Goal: Task Accomplishment & Management: Complete application form

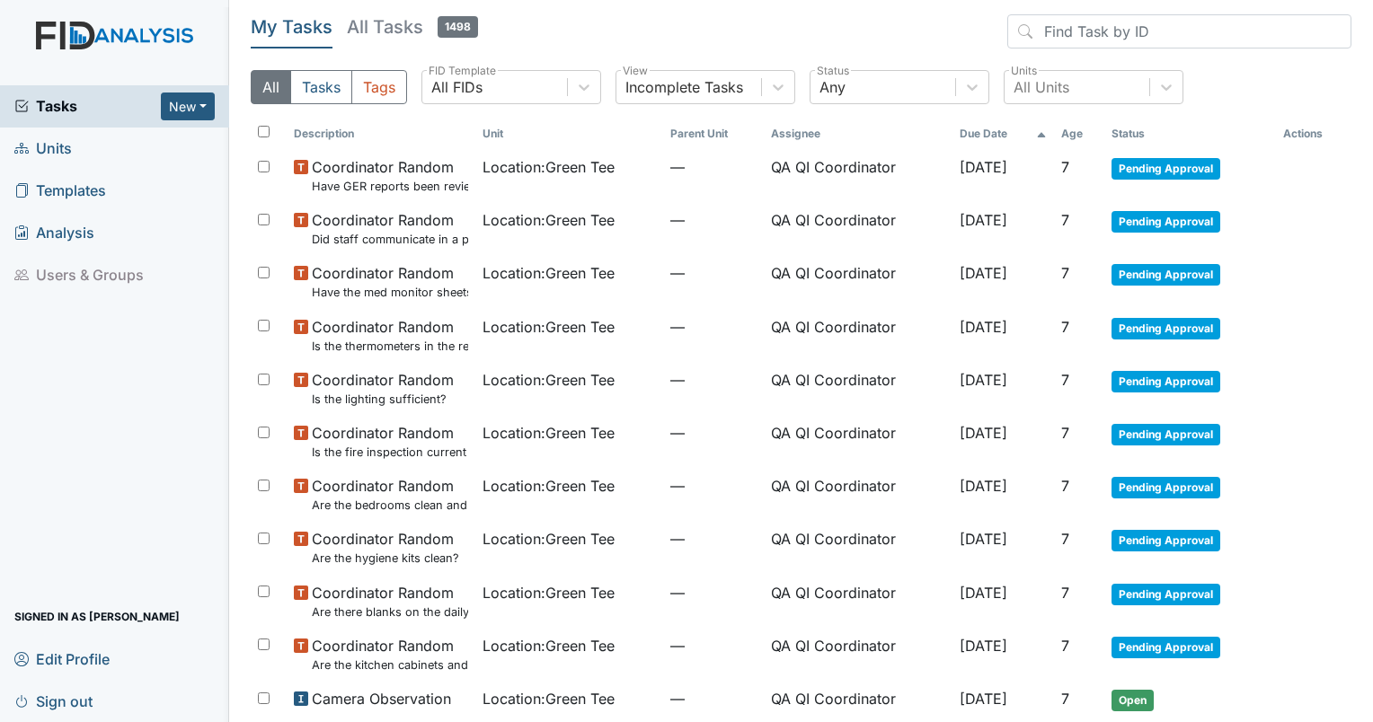
click at [84, 95] on span "Tasks" at bounding box center [87, 106] width 146 height 22
click at [35, 146] on span "Units" at bounding box center [43, 149] width 58 height 28
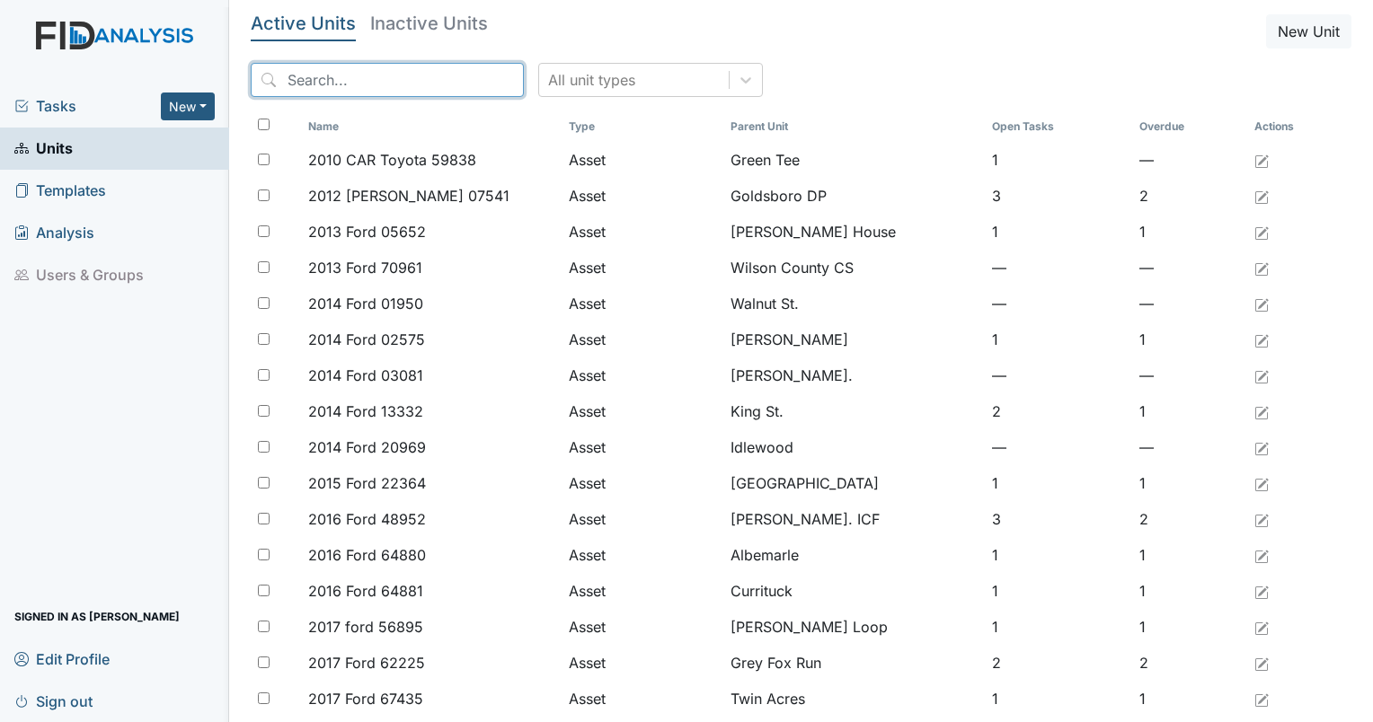
click at [351, 82] on input "search" at bounding box center [387, 80] width 273 height 34
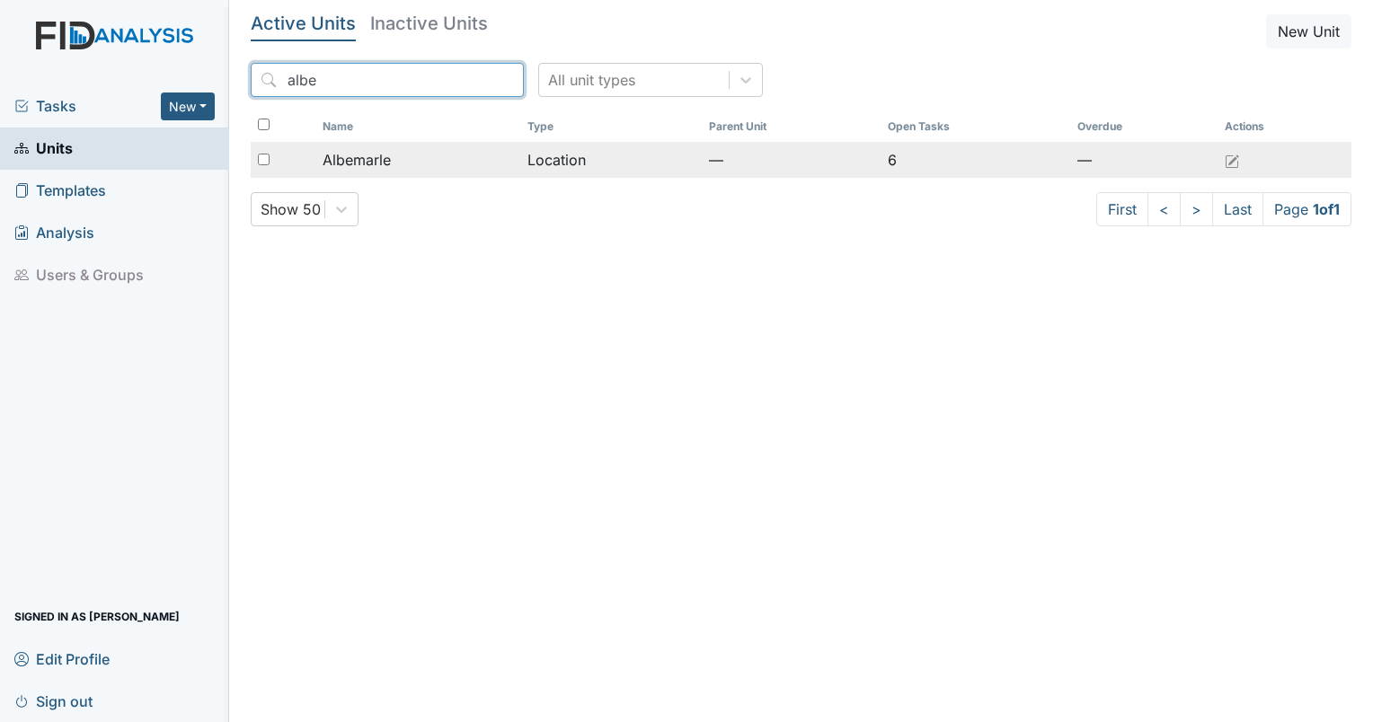
type input "albe"
click at [350, 165] on span "Albemarle" at bounding box center [357, 160] width 68 height 22
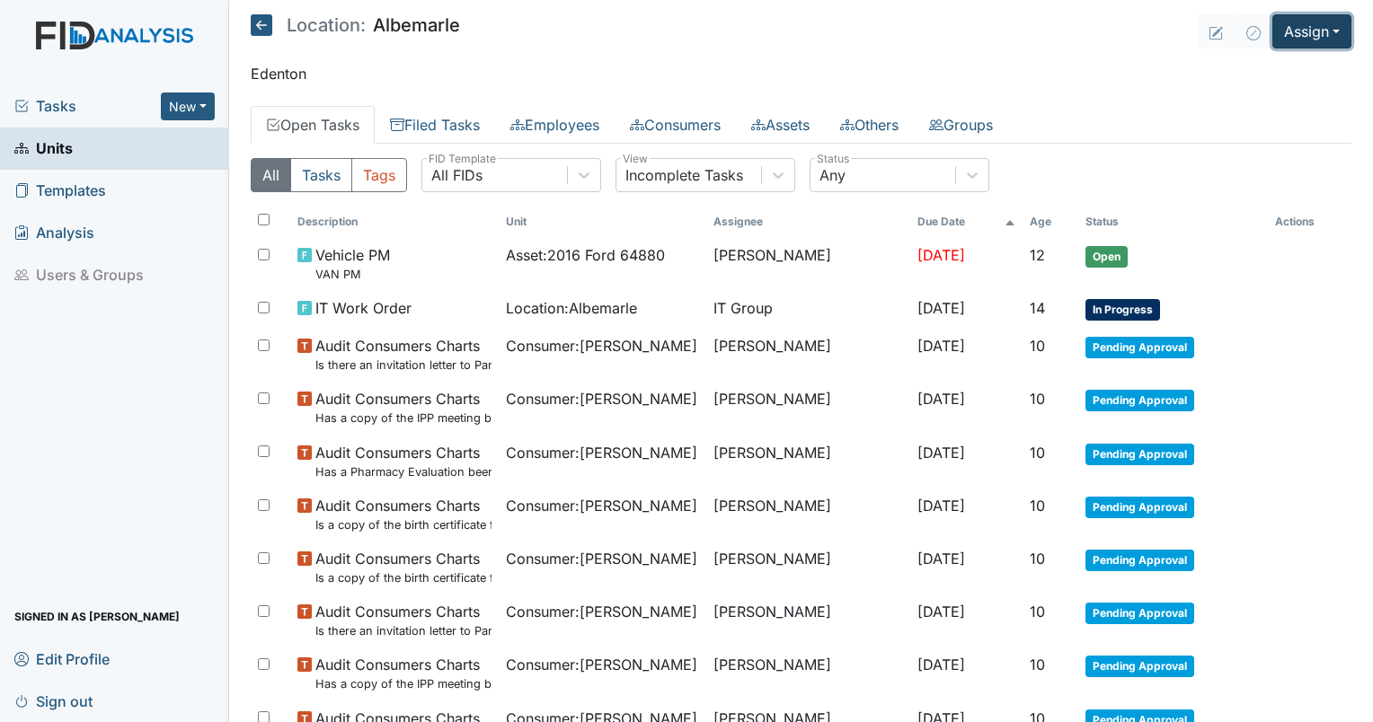
click at [1295, 36] on button "Assign" at bounding box center [1311, 31] width 79 height 34
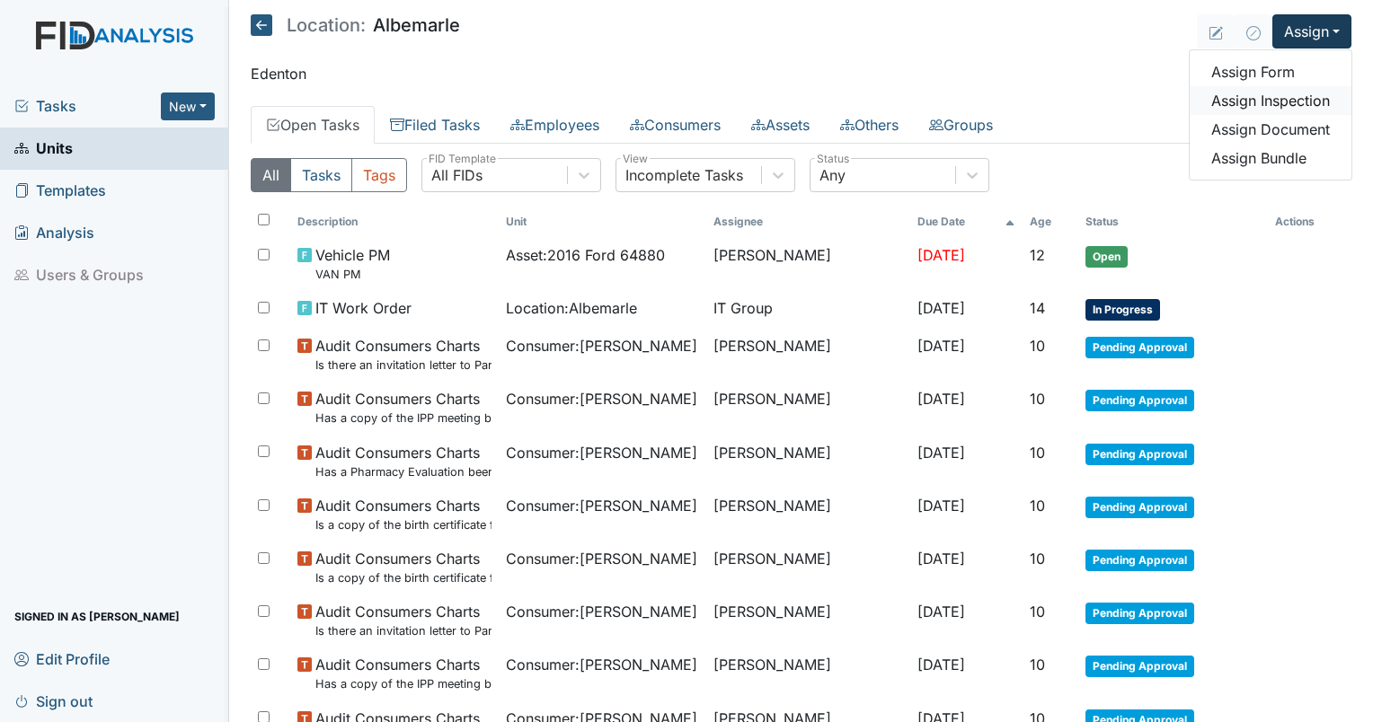
click at [1264, 98] on link "Assign Inspection" at bounding box center [1271, 100] width 162 height 29
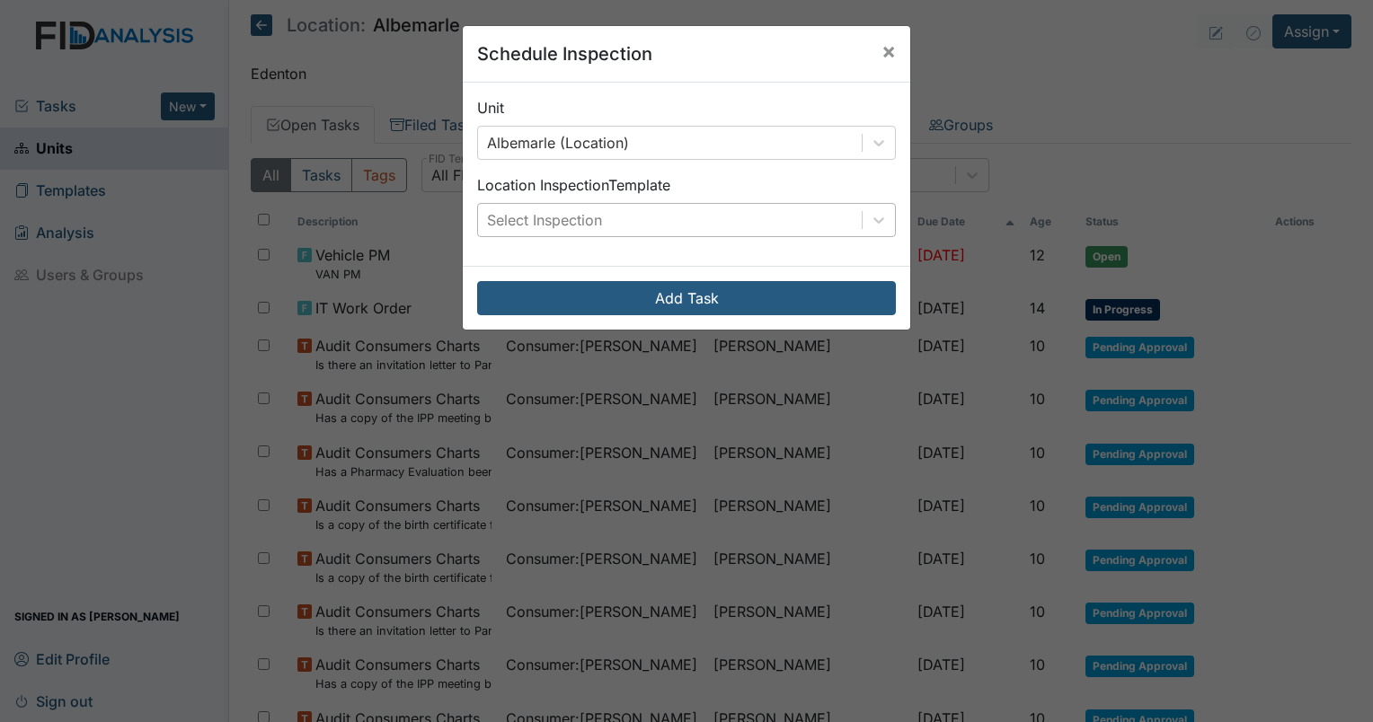
click at [637, 215] on div "Select Inspection" at bounding box center [670, 220] width 384 height 32
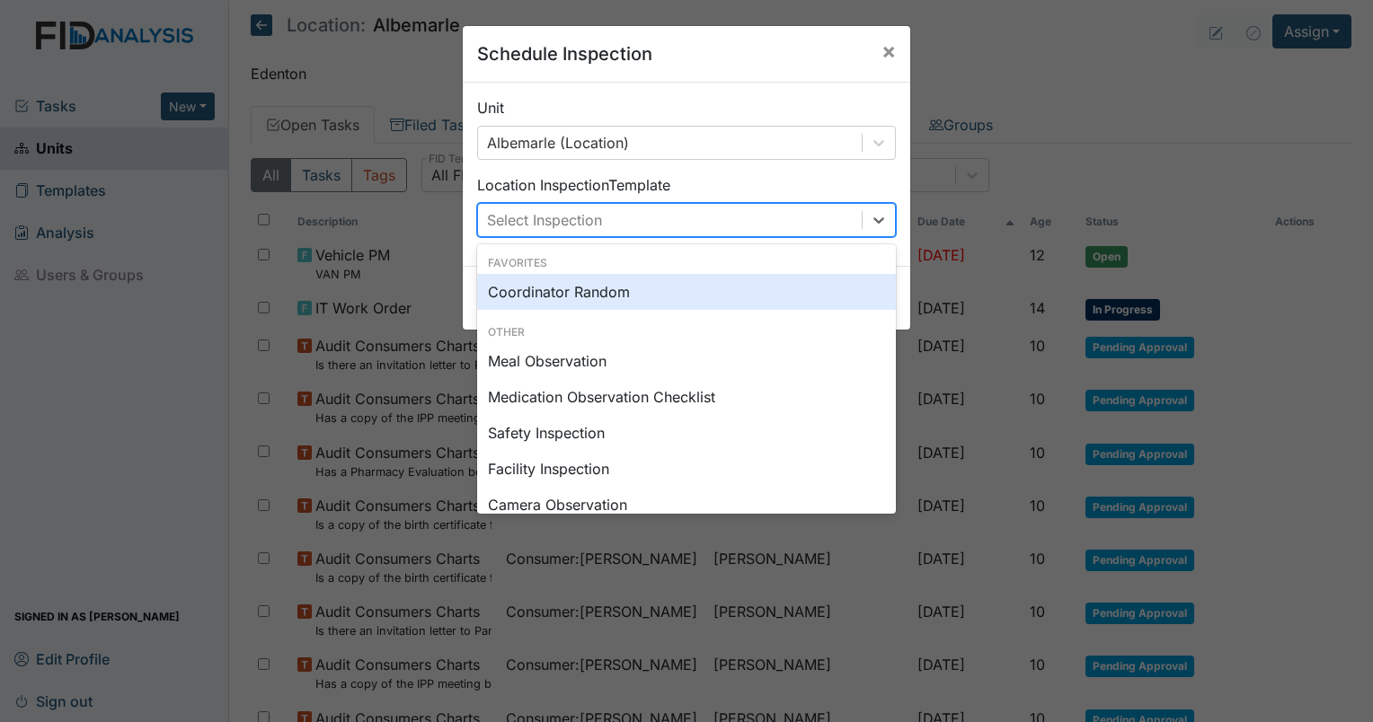
click at [587, 303] on div "Coordinator Random" at bounding box center [686, 292] width 419 height 36
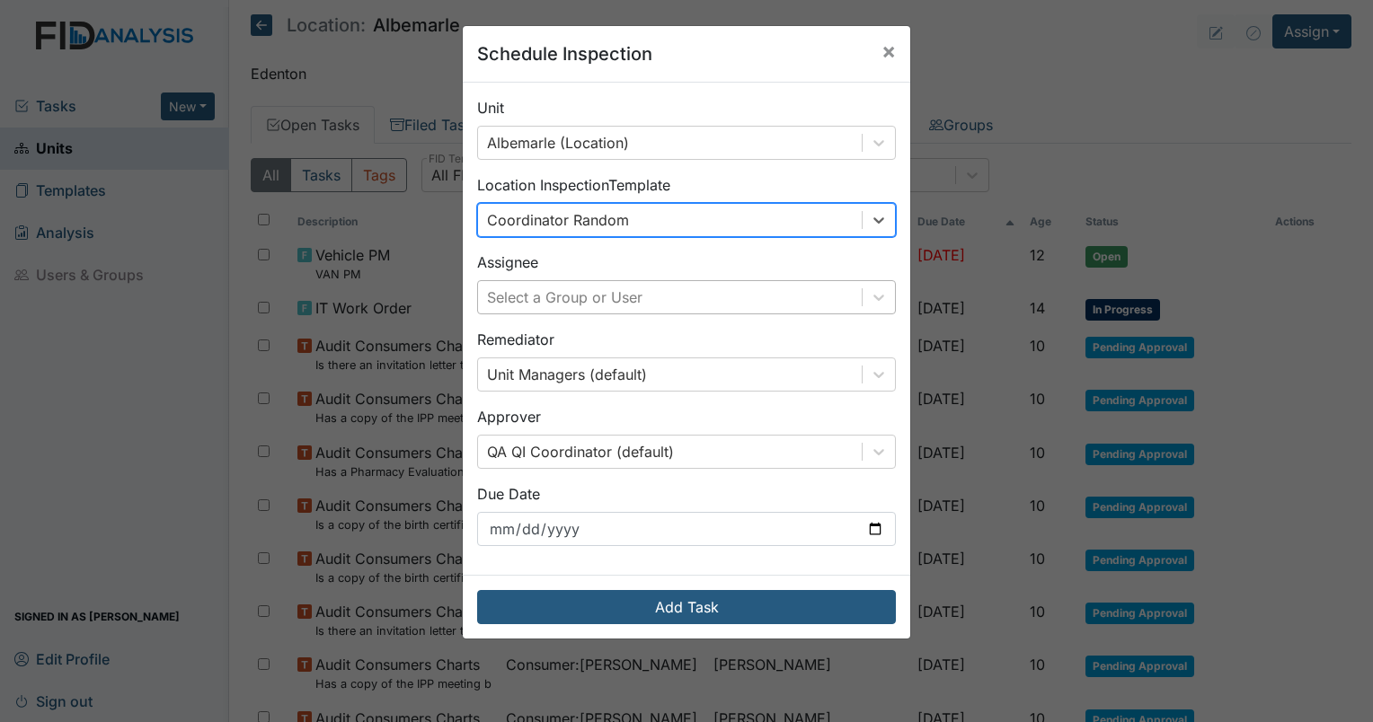
click at [583, 297] on div "Select a Group or User" at bounding box center [564, 298] width 155 height 22
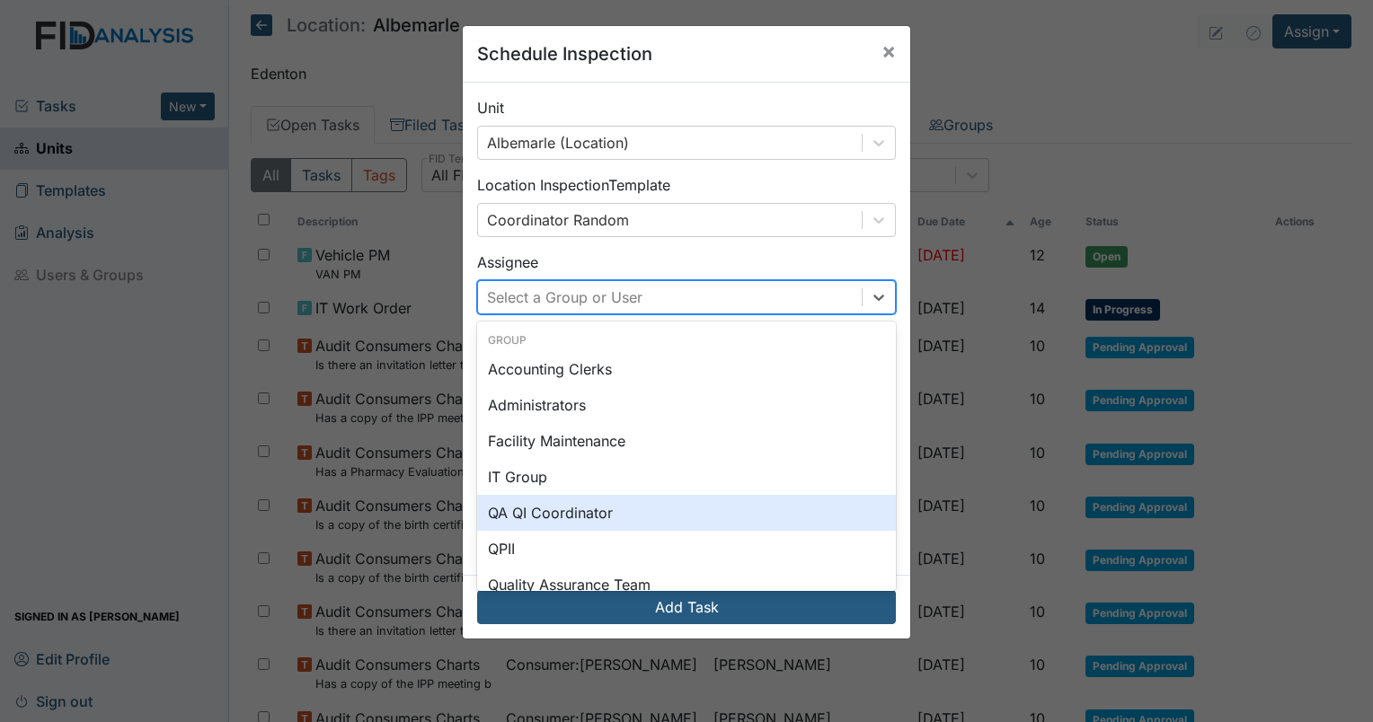
click at [575, 501] on div "QA QI Coordinator" at bounding box center [686, 513] width 419 height 36
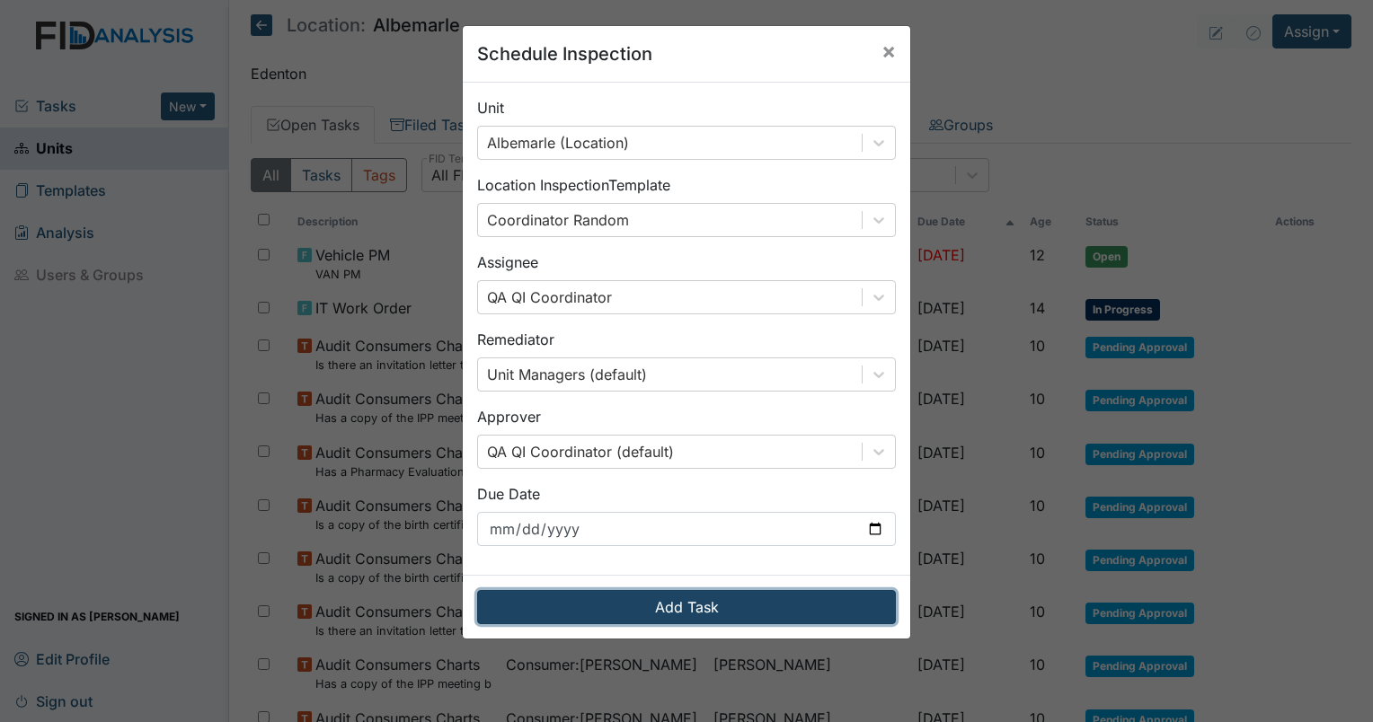
click at [701, 596] on button "Add Task" at bounding box center [686, 607] width 419 height 34
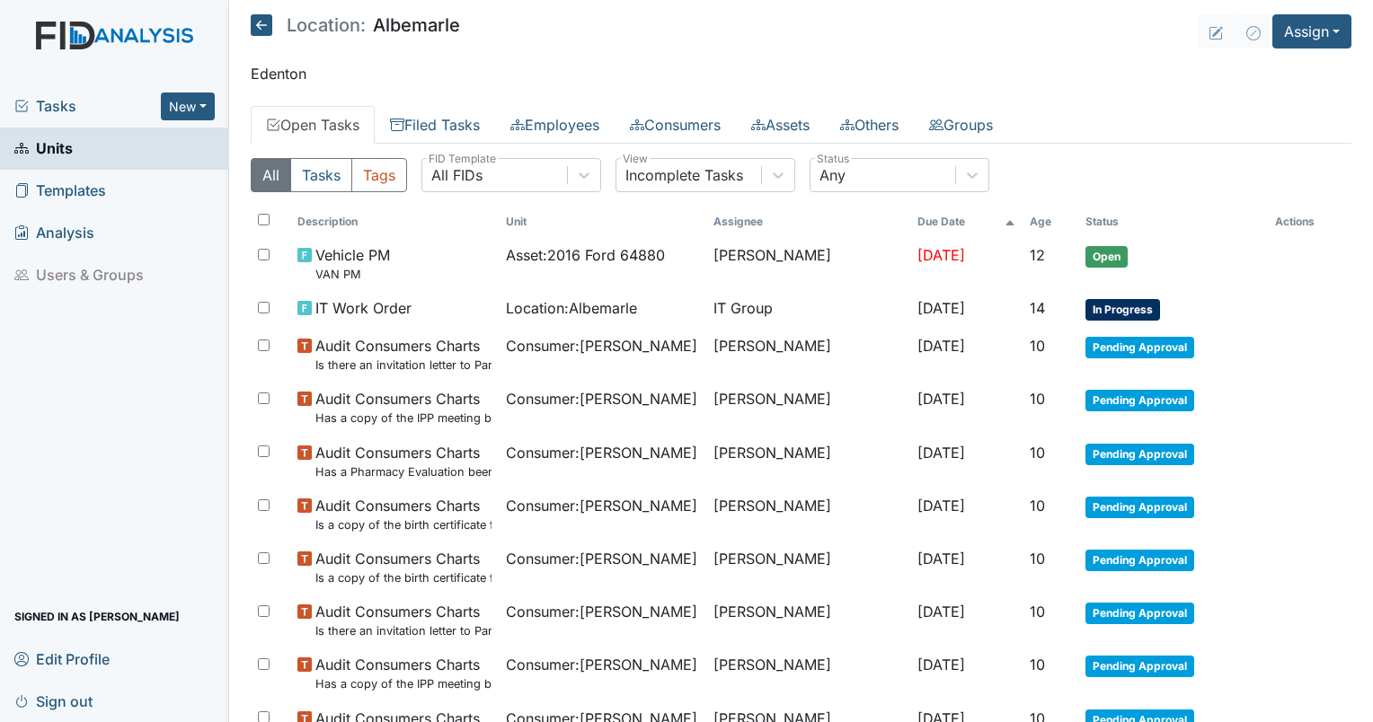
click at [65, 108] on span "Tasks" at bounding box center [87, 106] width 146 height 22
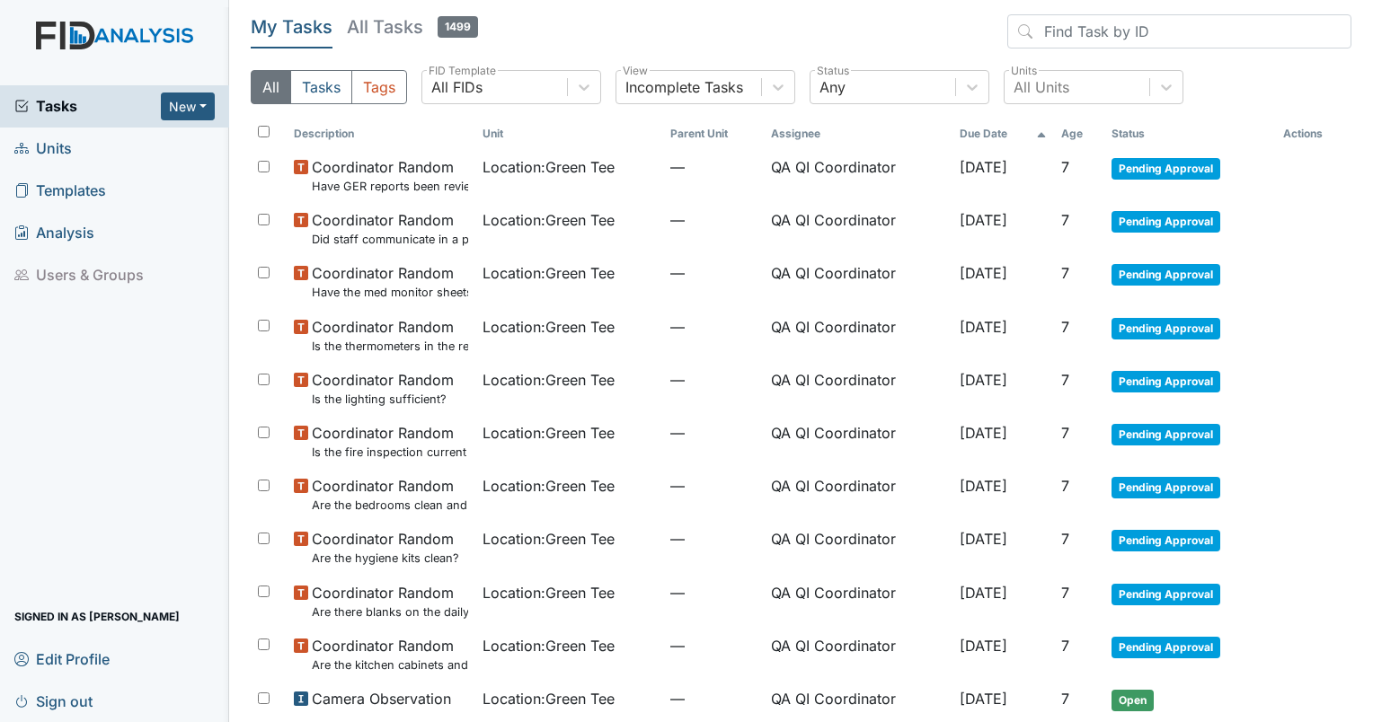
click at [1075, 127] on th "Age" at bounding box center [1079, 134] width 50 height 31
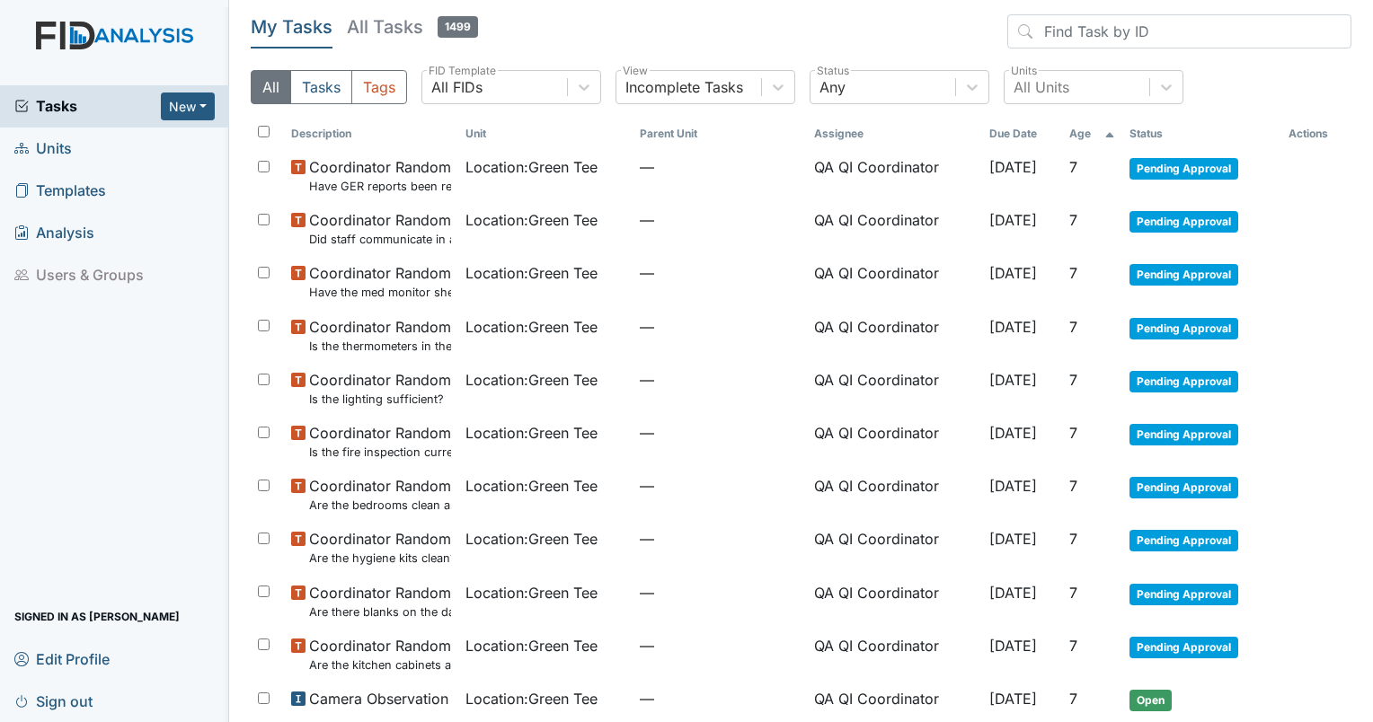
click at [1075, 127] on th "Age" at bounding box center [1092, 134] width 60 height 31
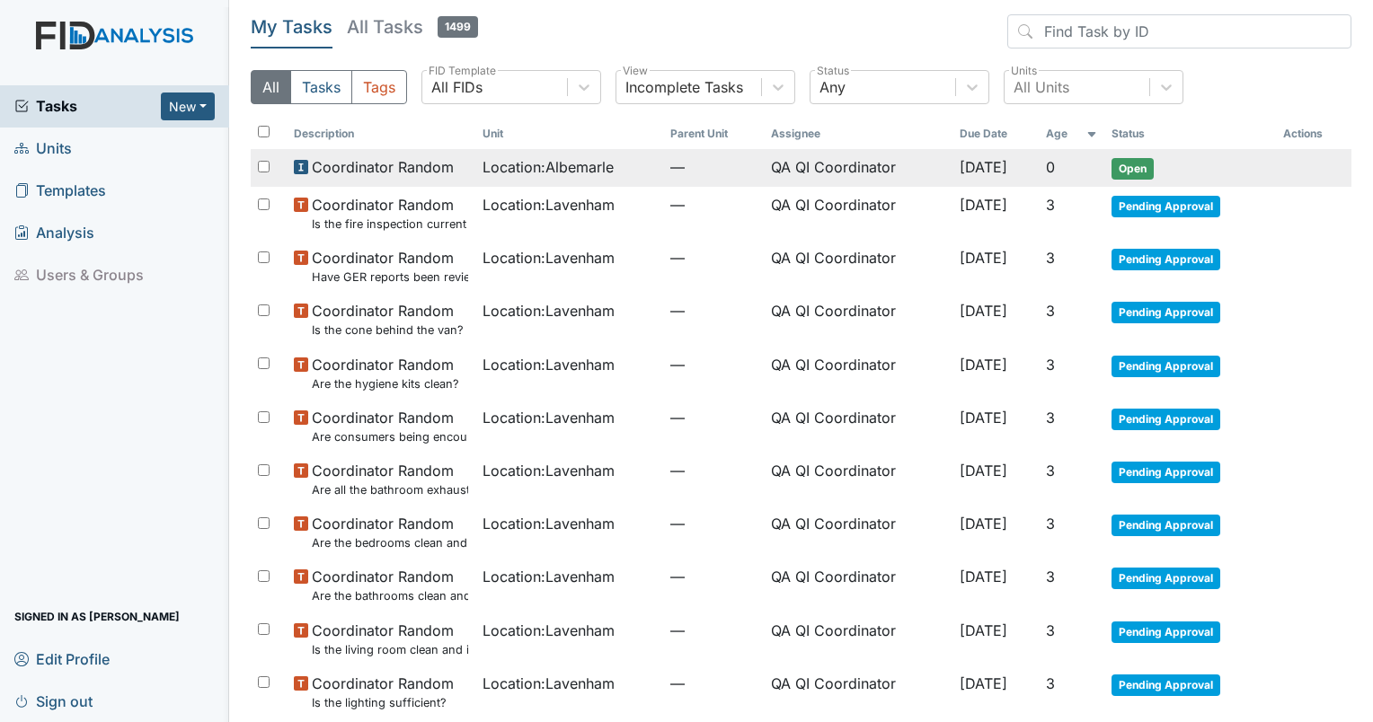
click at [489, 170] on span "Location : Albemarle" at bounding box center [548, 167] width 131 height 22
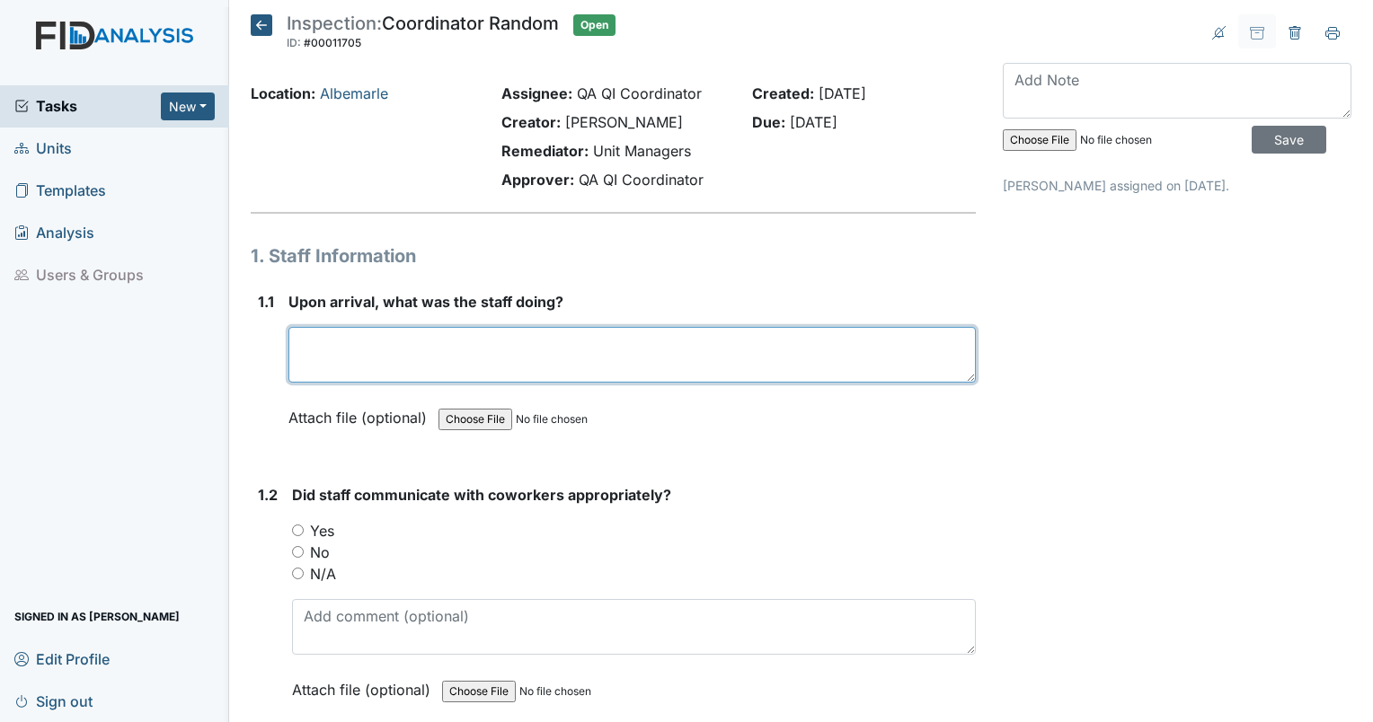
click at [350, 356] on textarea at bounding box center [631, 355] width 687 height 56
type textarea "Staff was with the residents in the living room."
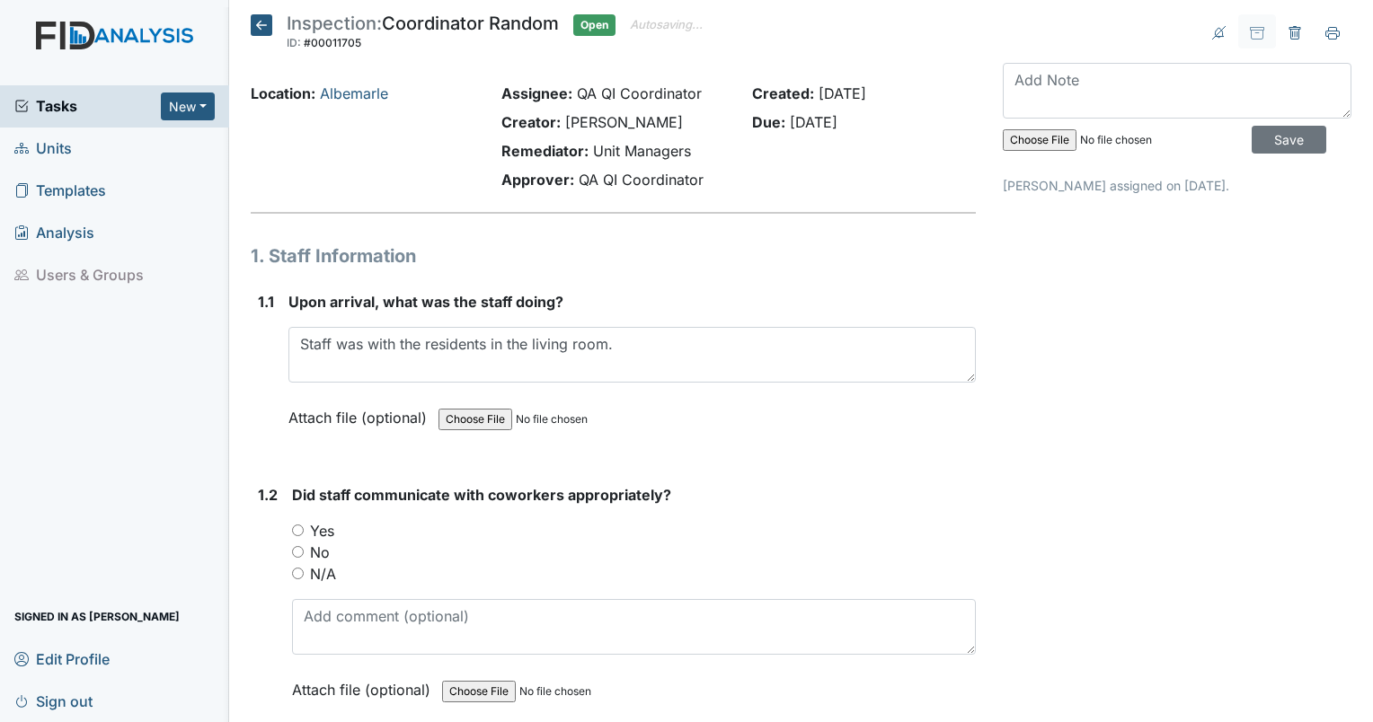
click at [300, 528] on input "Yes" at bounding box center [298, 531] width 12 height 12
radio input "true"
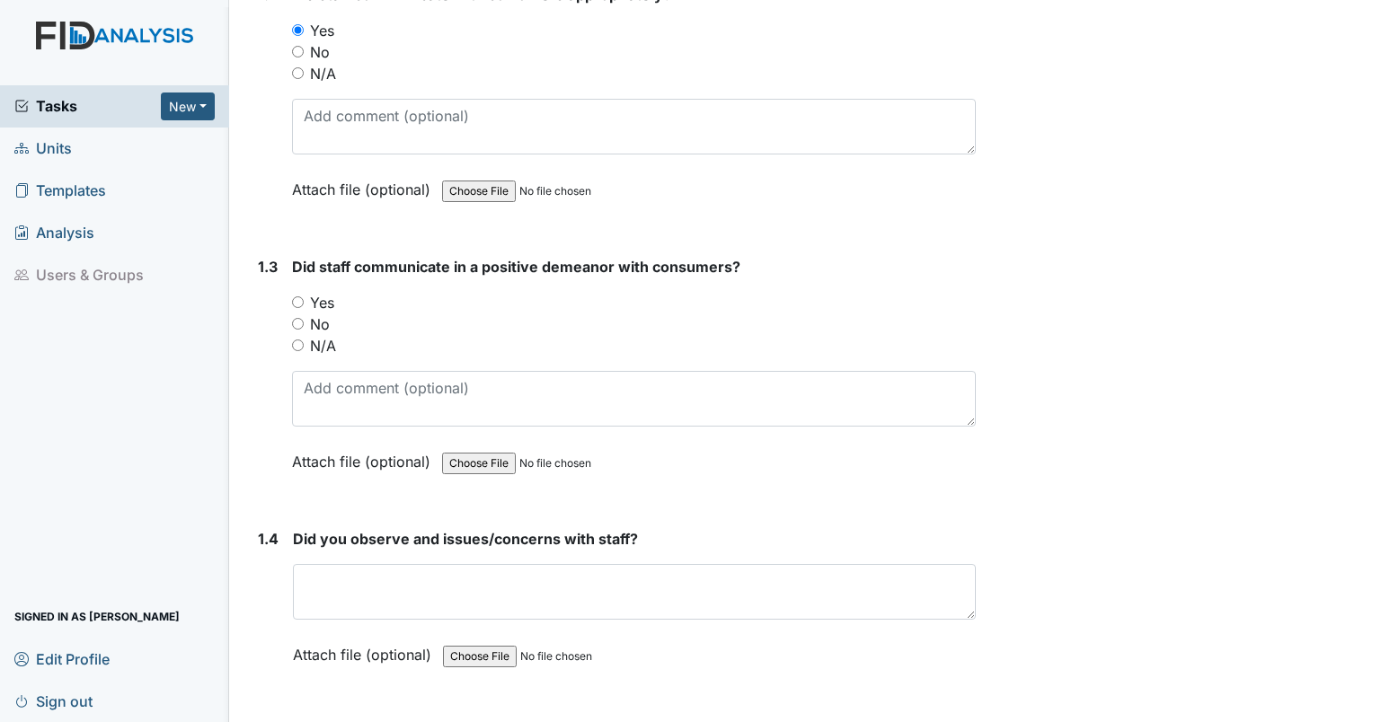
scroll to position [517, 0]
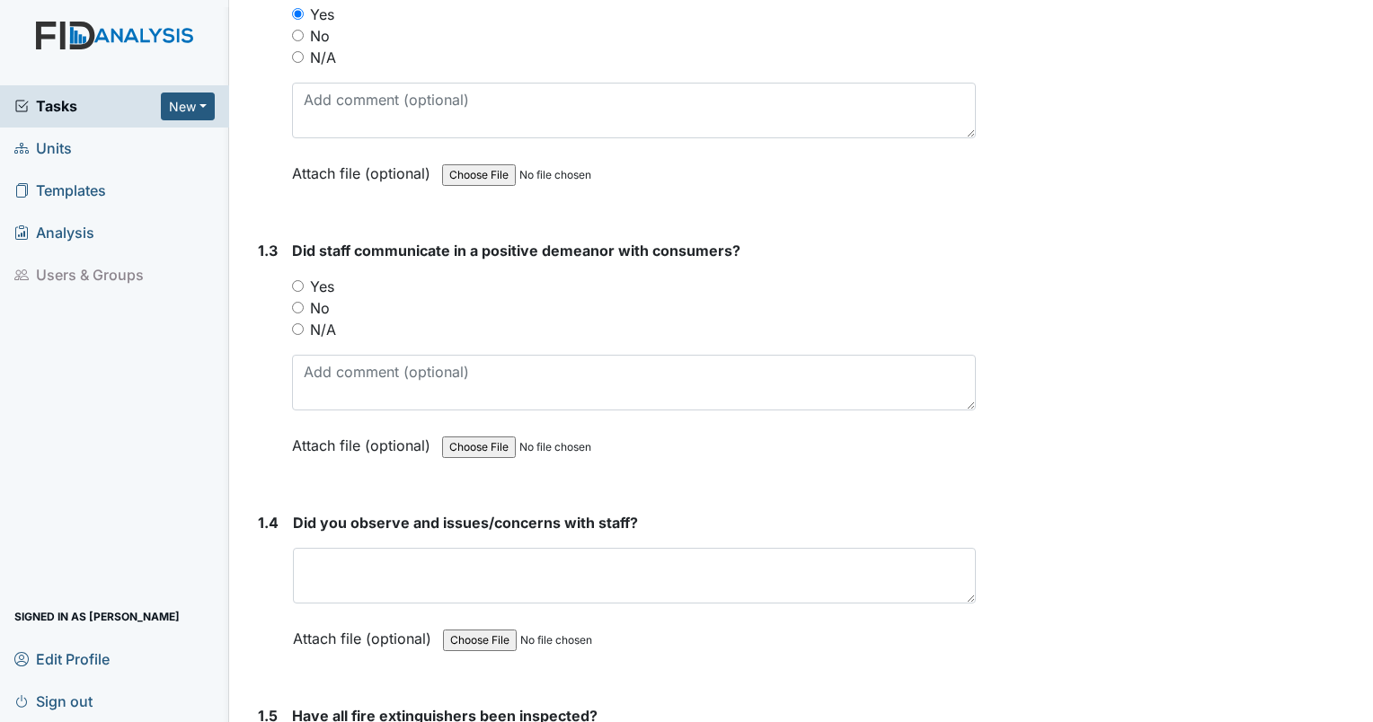
click at [297, 285] on input "Yes" at bounding box center [298, 286] width 12 height 12
radio input "true"
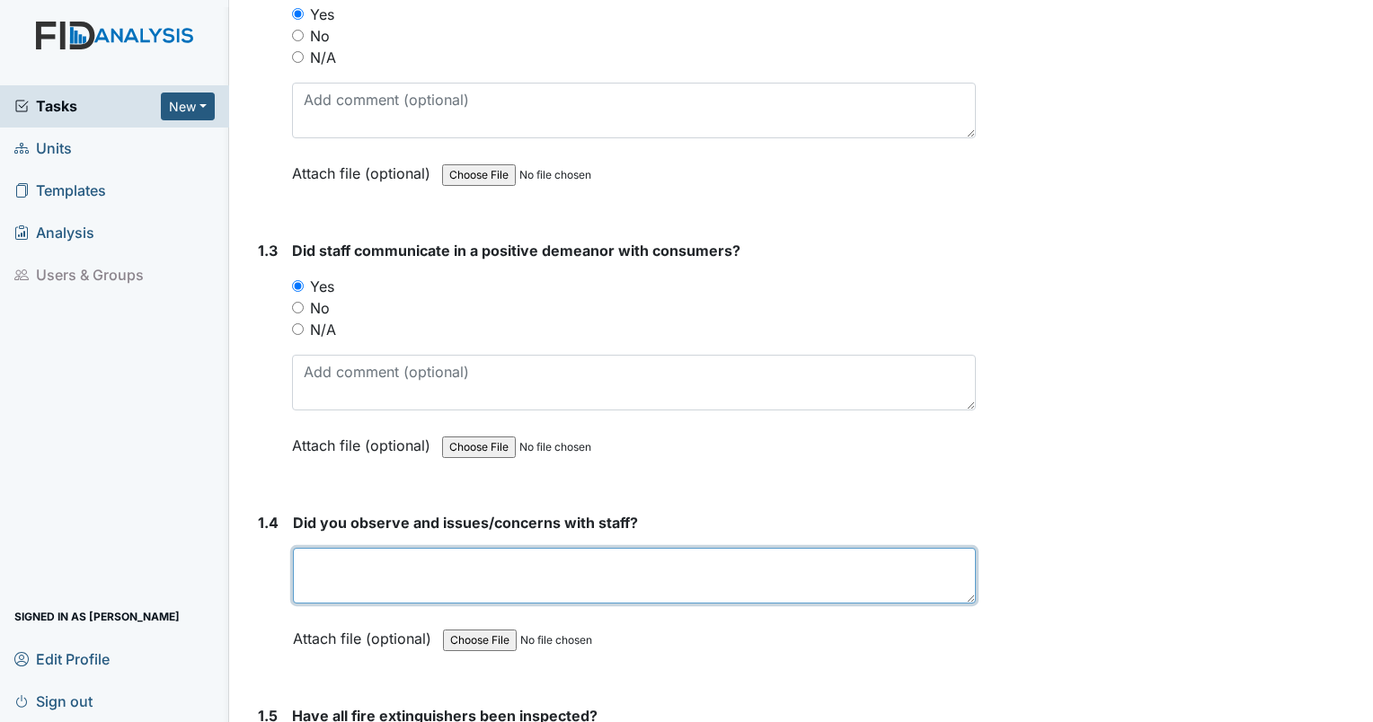
click at [407, 568] on textarea at bounding box center [634, 576] width 683 height 56
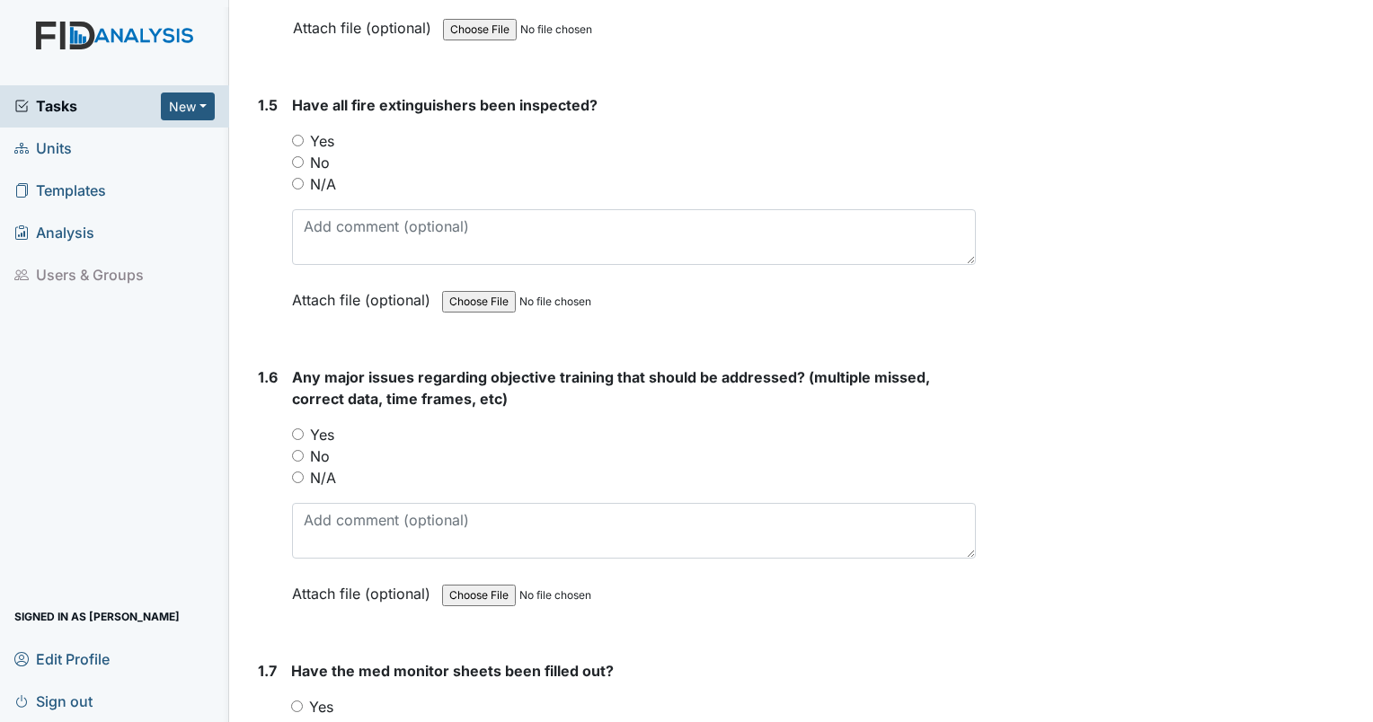
scroll to position [1190, 0]
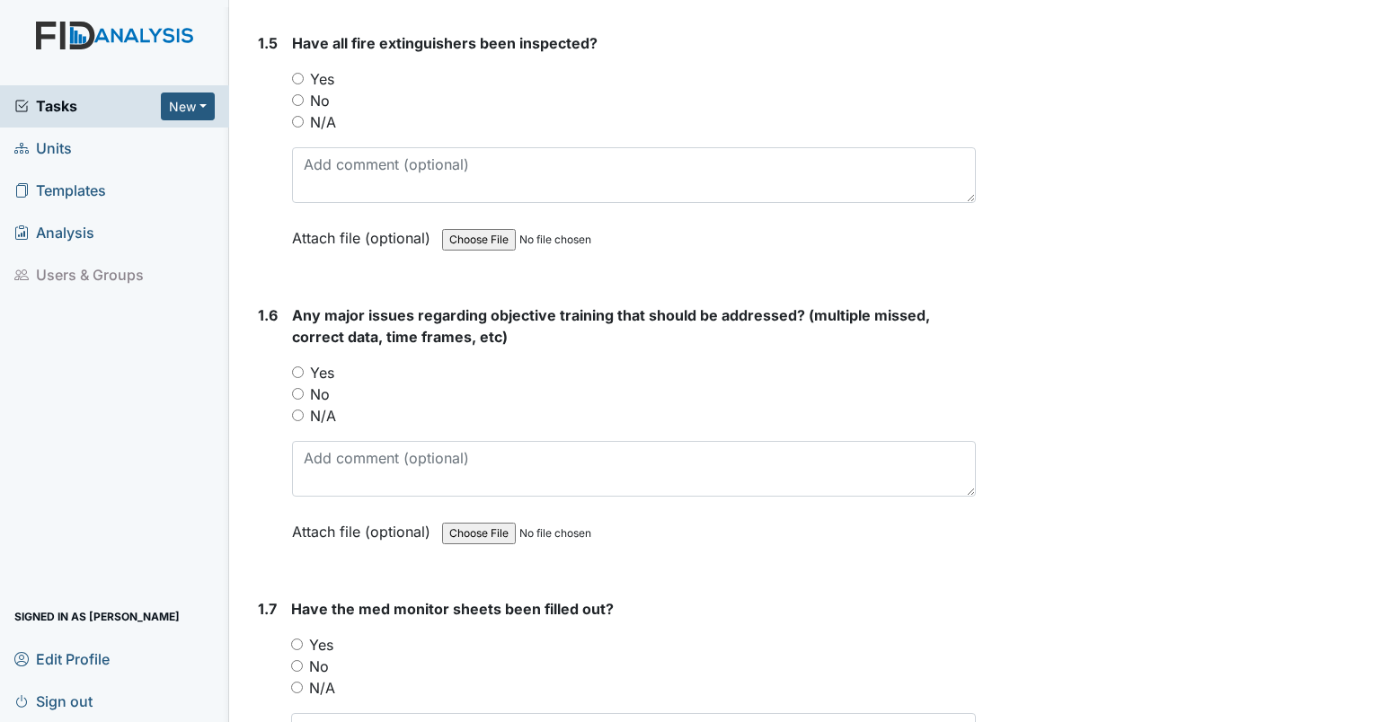
type textarea "no"
click at [297, 73] on input "Yes" at bounding box center [298, 79] width 12 height 12
radio input "true"
click at [300, 391] on input "No" at bounding box center [298, 394] width 12 height 12
radio input "true"
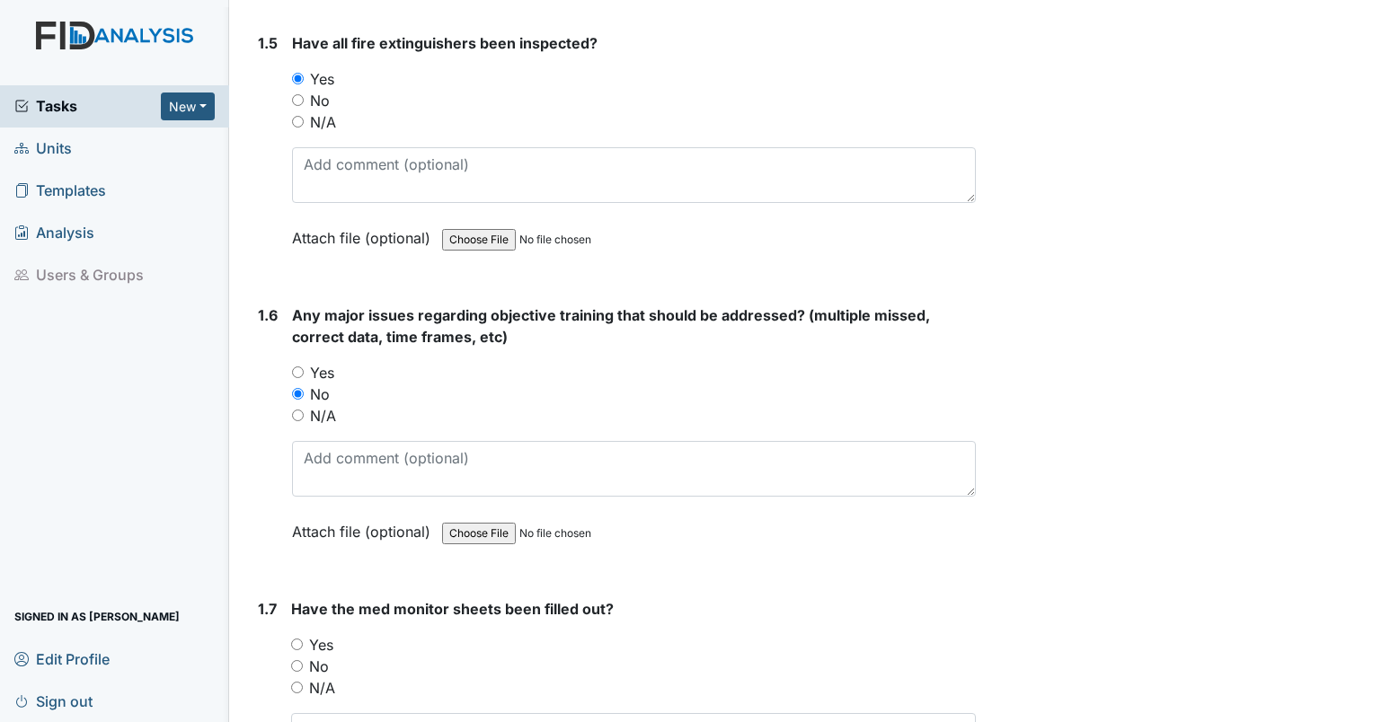
click at [299, 639] on input "Yes" at bounding box center [297, 645] width 12 height 12
radio input "true"
click at [291, 660] on input "No" at bounding box center [297, 666] width 12 height 12
radio input "true"
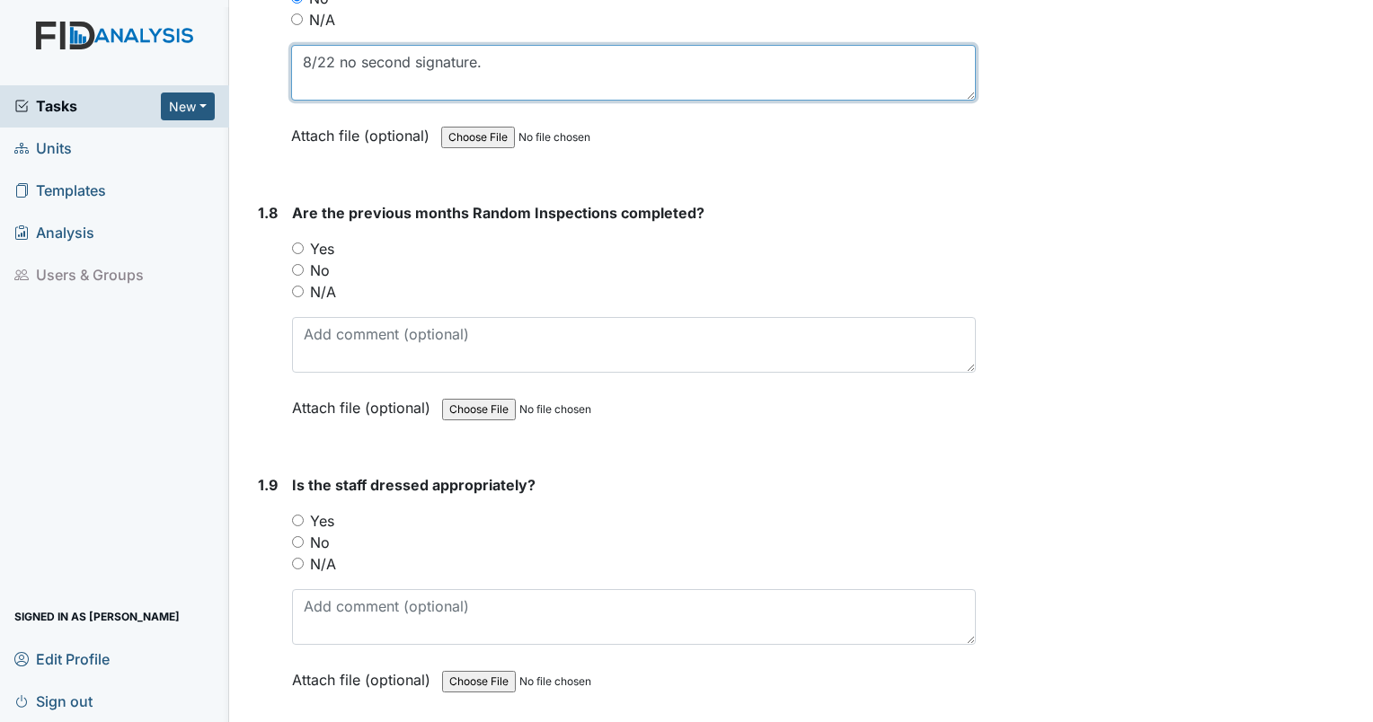
scroll to position [1874, 0]
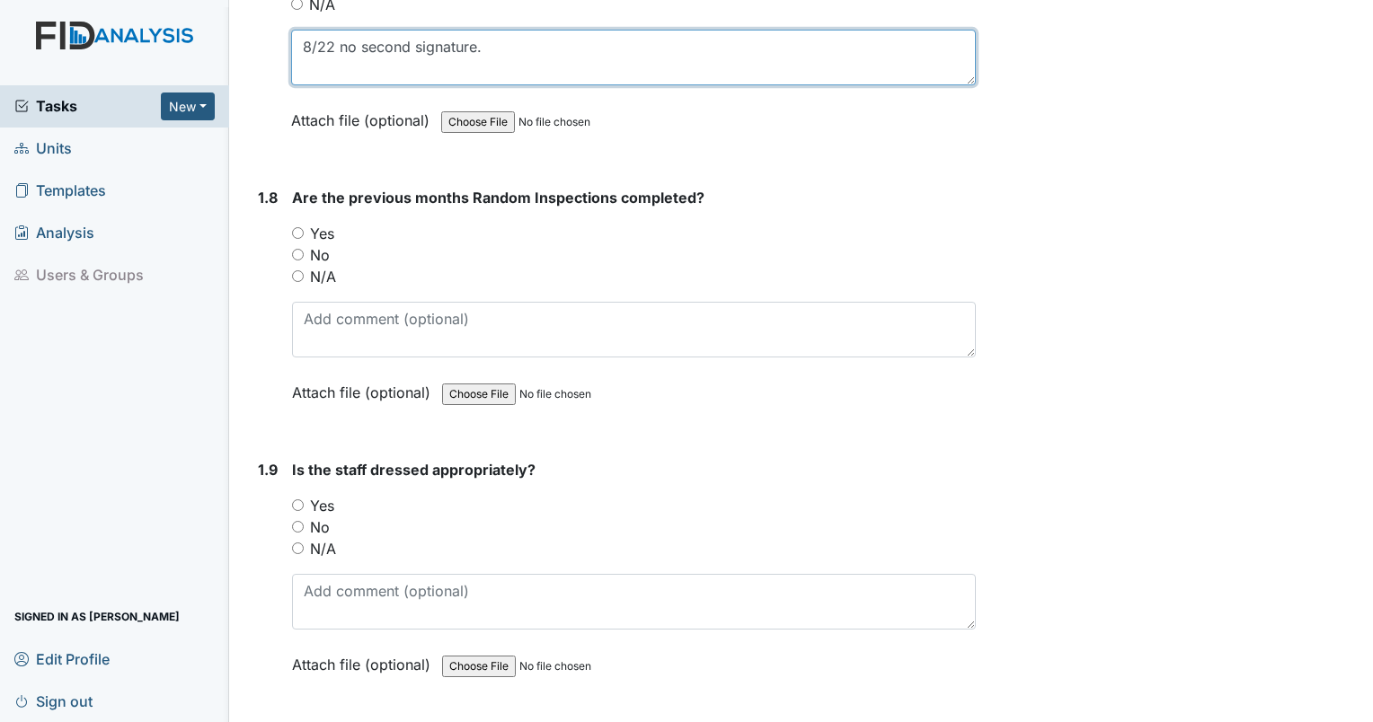
type textarea "8/22 no second signature."
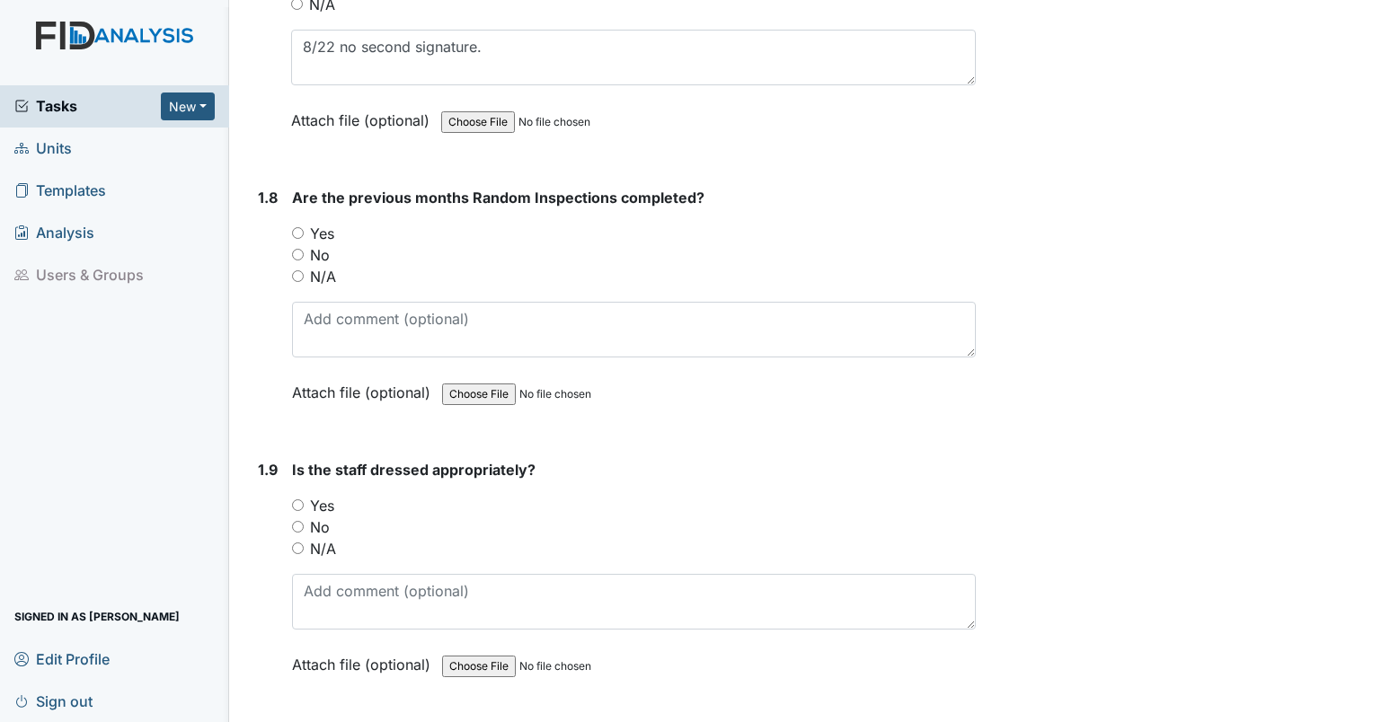
click at [296, 227] on input "Yes" at bounding box center [298, 233] width 12 height 12
radio input "true"
click at [306, 499] on div "Yes" at bounding box center [634, 506] width 684 height 22
click at [304, 500] on div "Yes" at bounding box center [634, 506] width 684 height 22
click at [294, 500] on input "Yes" at bounding box center [298, 506] width 12 height 12
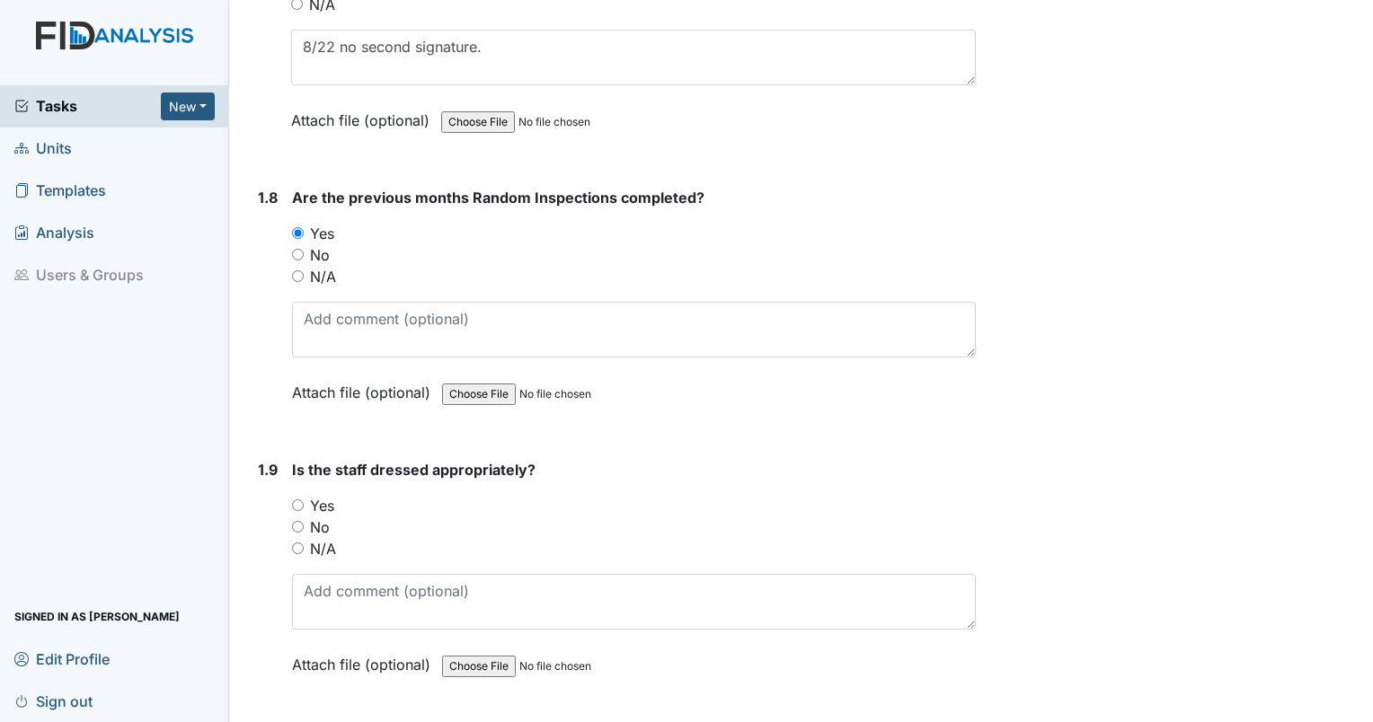
radio input "true"
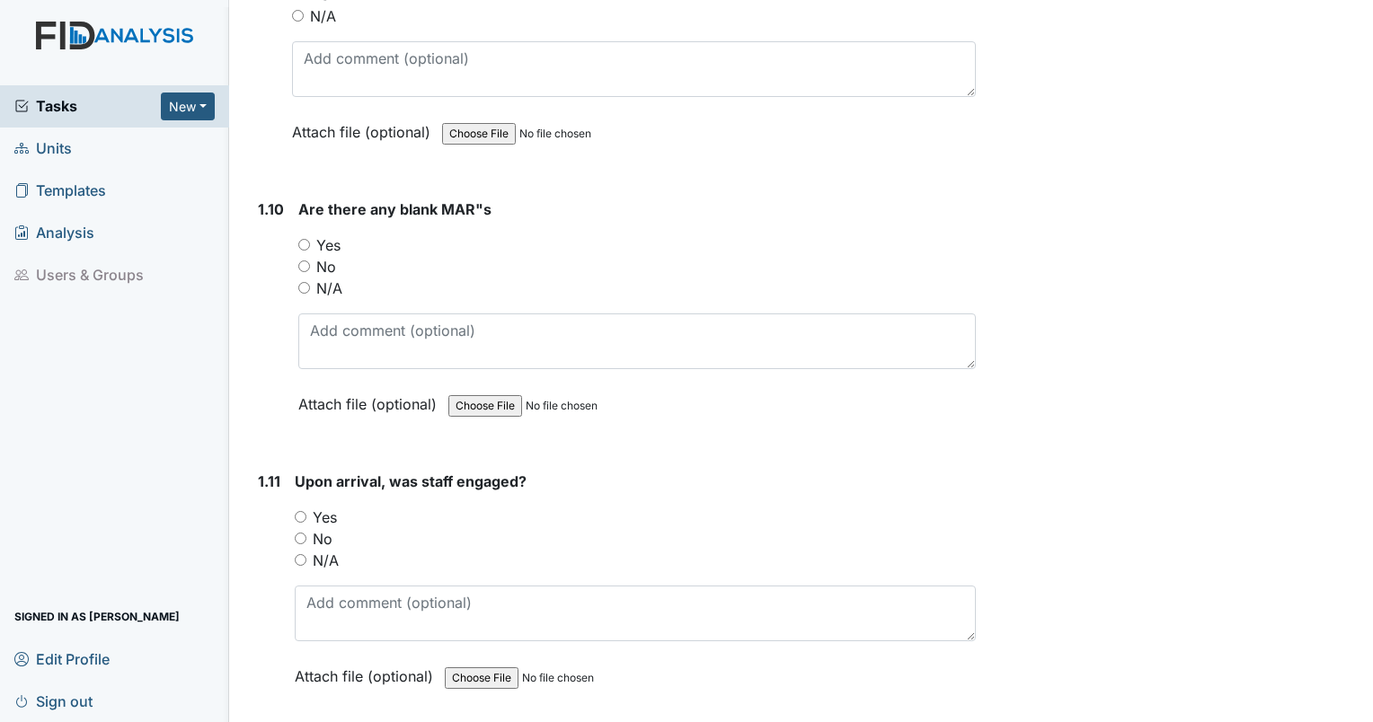
scroll to position [2375, 0]
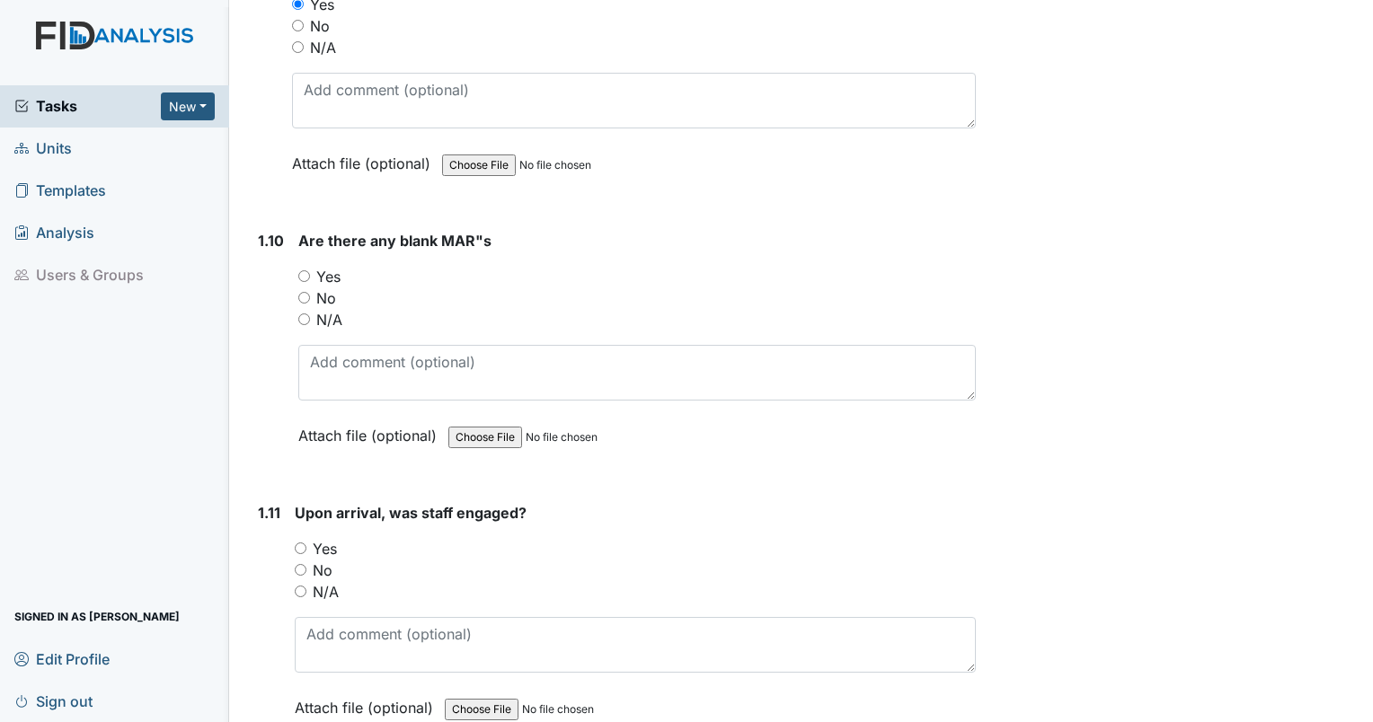
click at [306, 294] on input "No" at bounding box center [304, 298] width 12 height 12
radio input "true"
click at [298, 543] on input "Yes" at bounding box center [301, 549] width 12 height 12
radio input "true"
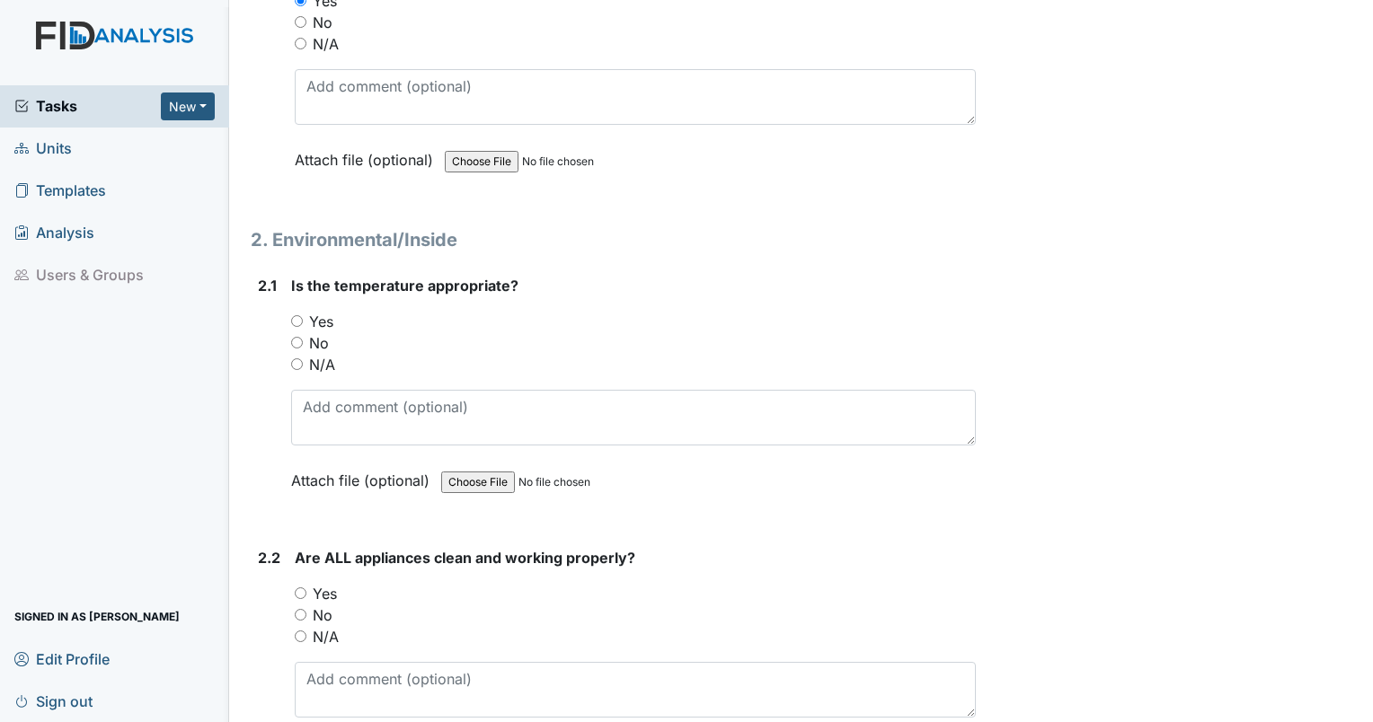
scroll to position [2908, 0]
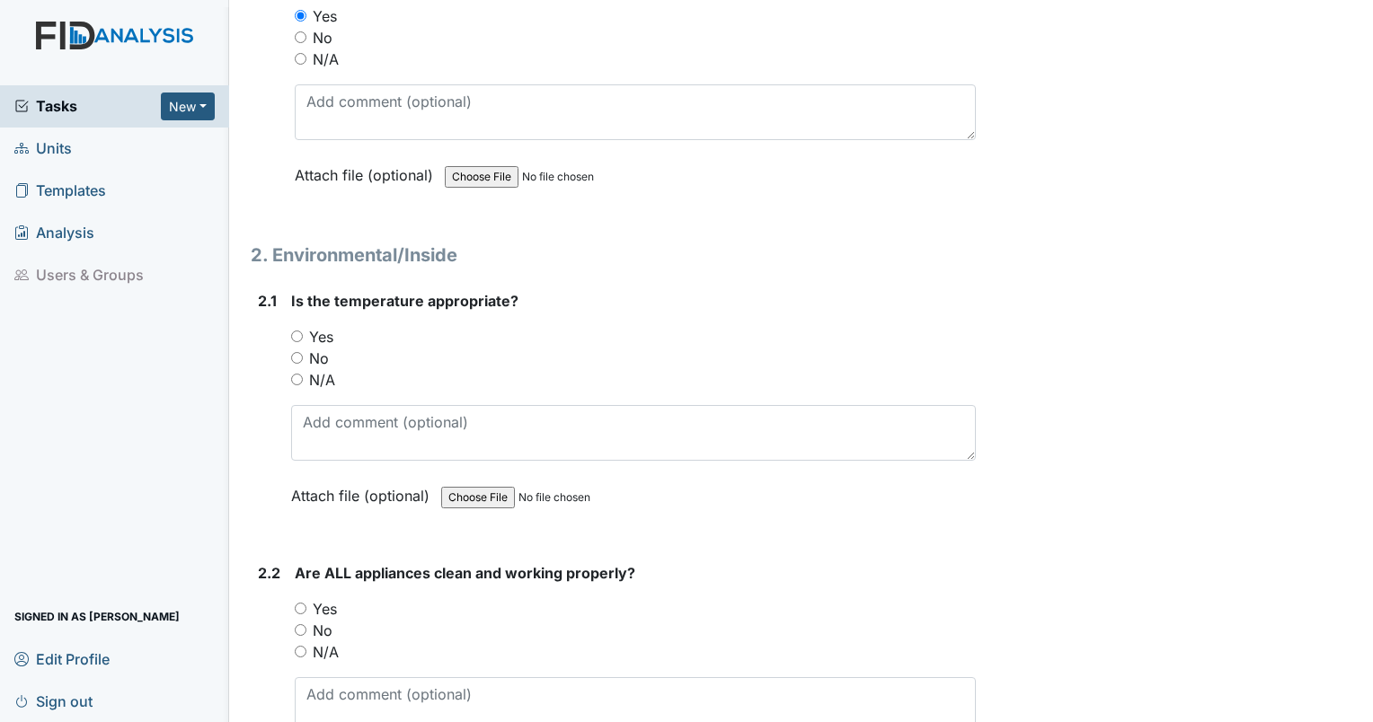
click at [300, 331] on input "Yes" at bounding box center [297, 337] width 12 height 12
radio input "true"
click at [299, 625] on input "No" at bounding box center [301, 631] width 12 height 12
radio input "true"
click at [371, 711] on textarea at bounding box center [635, 706] width 681 height 56
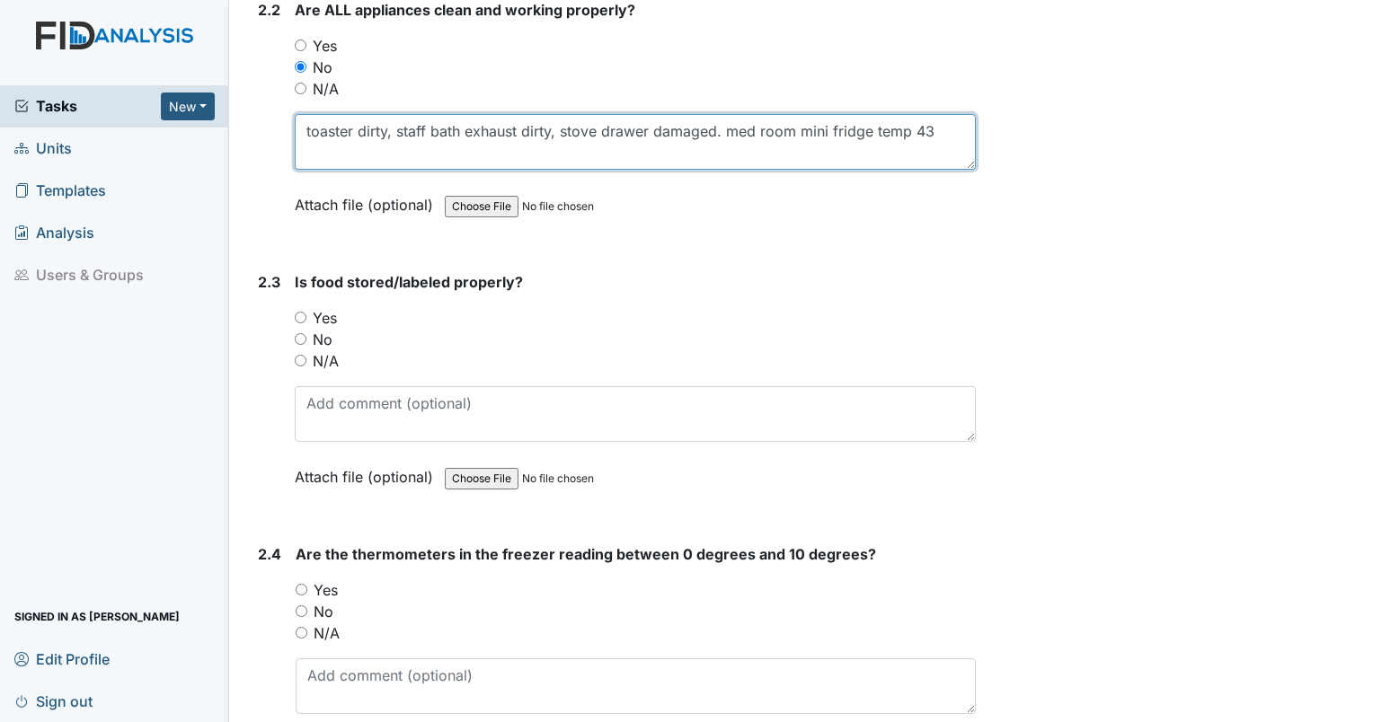
scroll to position [3549, 0]
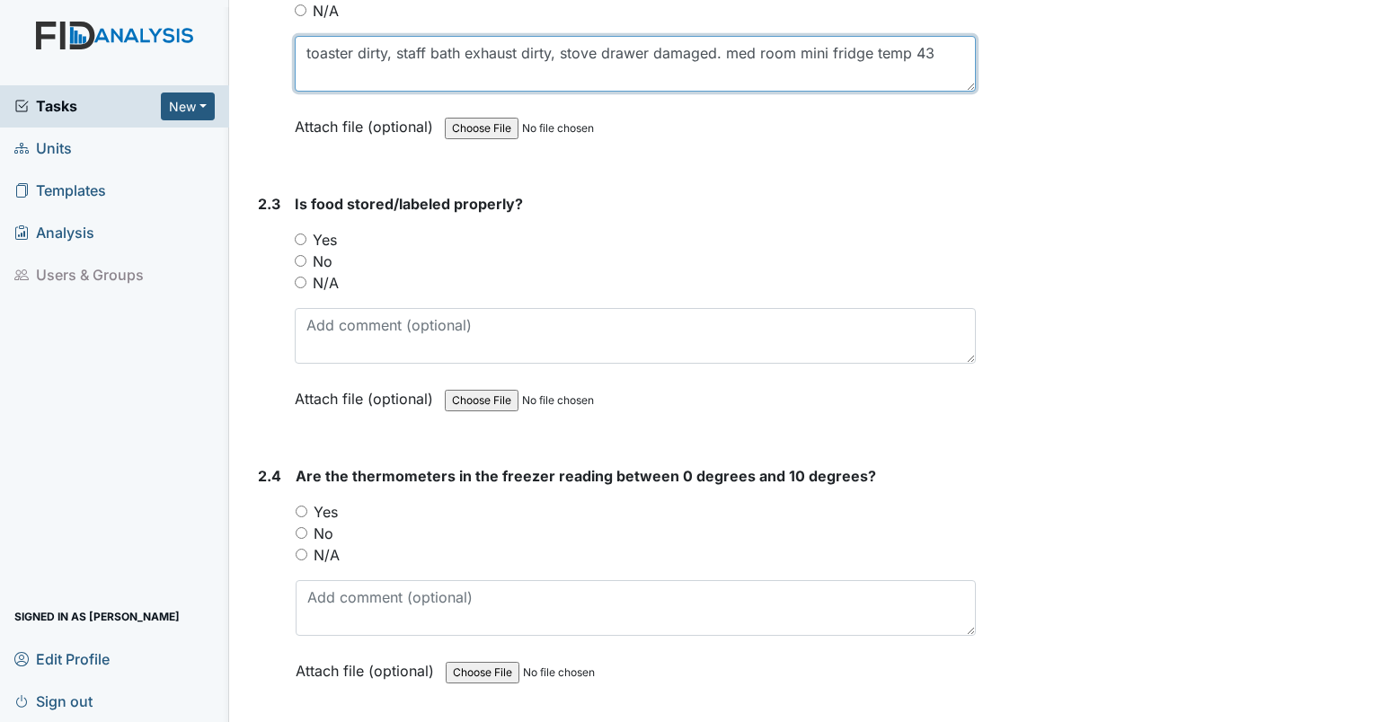
type textarea "toaster dirty, staff bath exhaust dirty, stove drawer damaged. med room mini fr…"
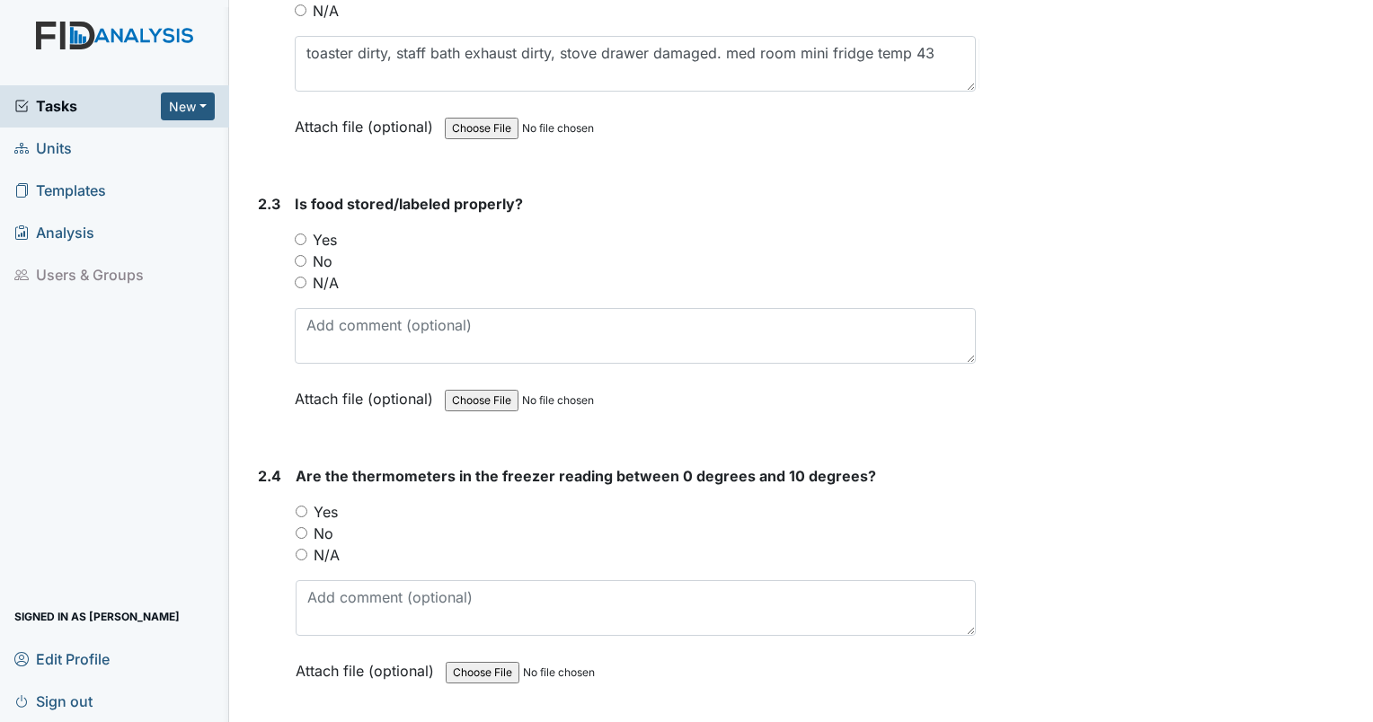
click at [301, 234] on input "Yes" at bounding box center [301, 240] width 12 height 12
radio input "true"
click at [297, 527] on input "No" at bounding box center [302, 533] width 12 height 12
radio input "true"
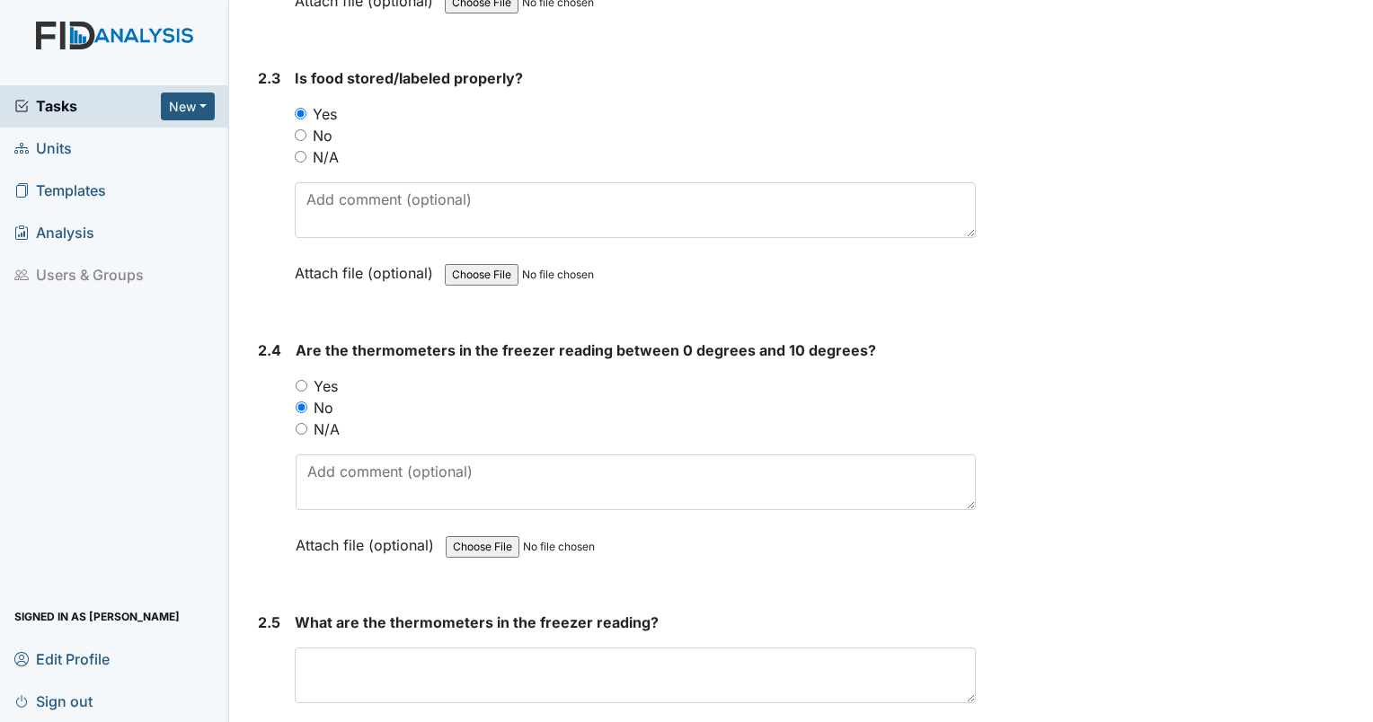
scroll to position [3785, 0]
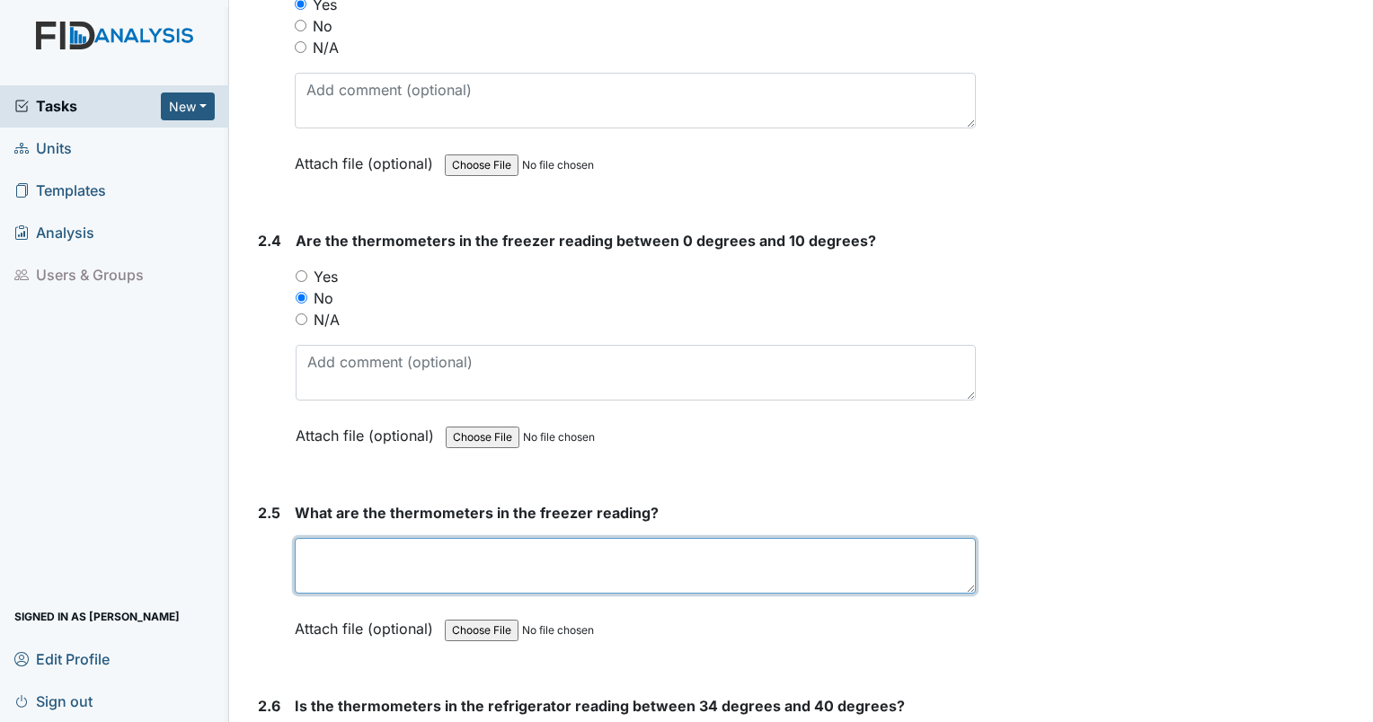
click at [622, 538] on textarea at bounding box center [635, 566] width 681 height 56
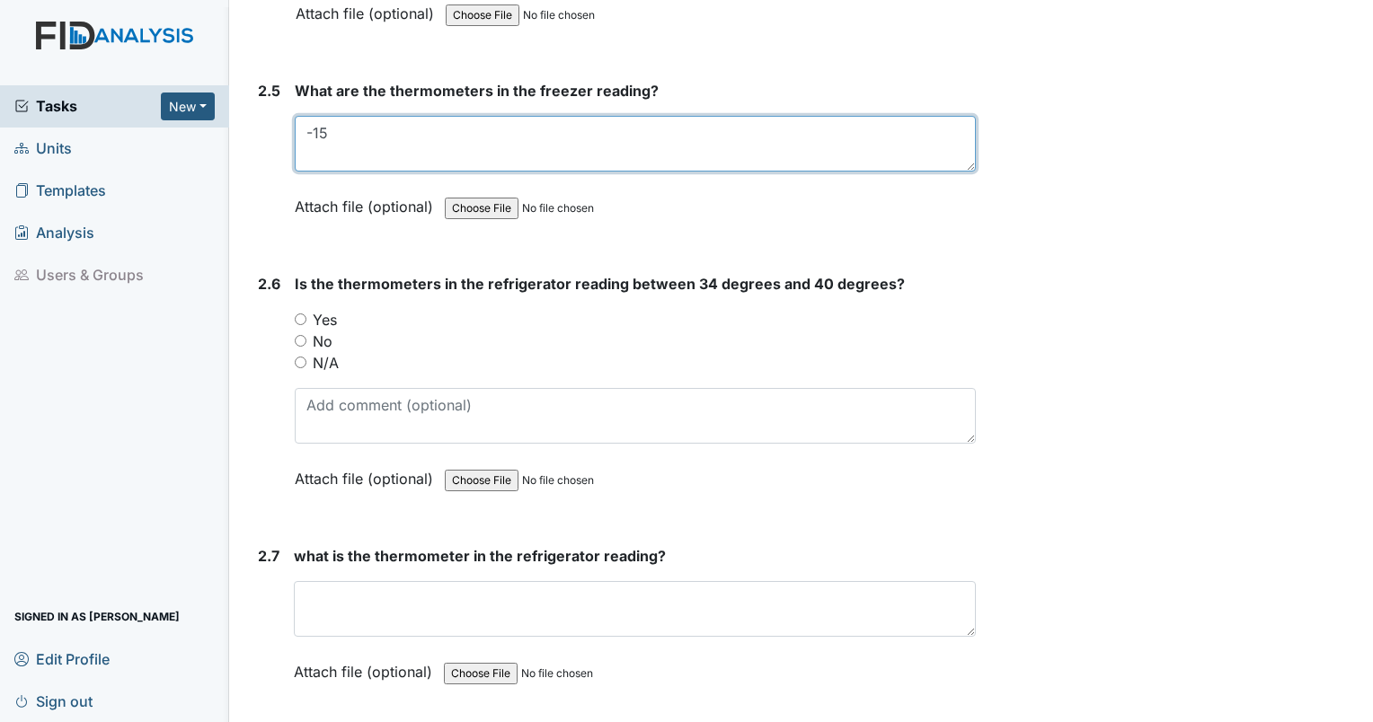
scroll to position [4223, 0]
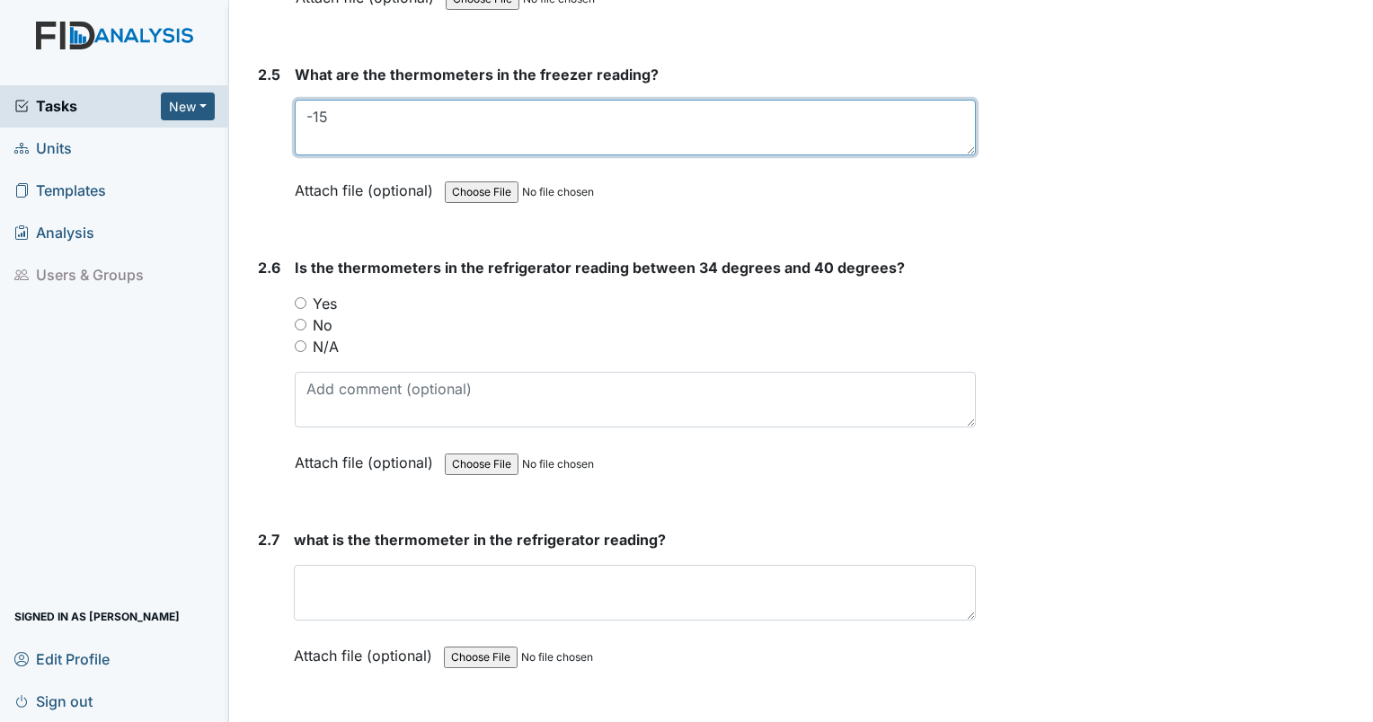
type textarea "-15"
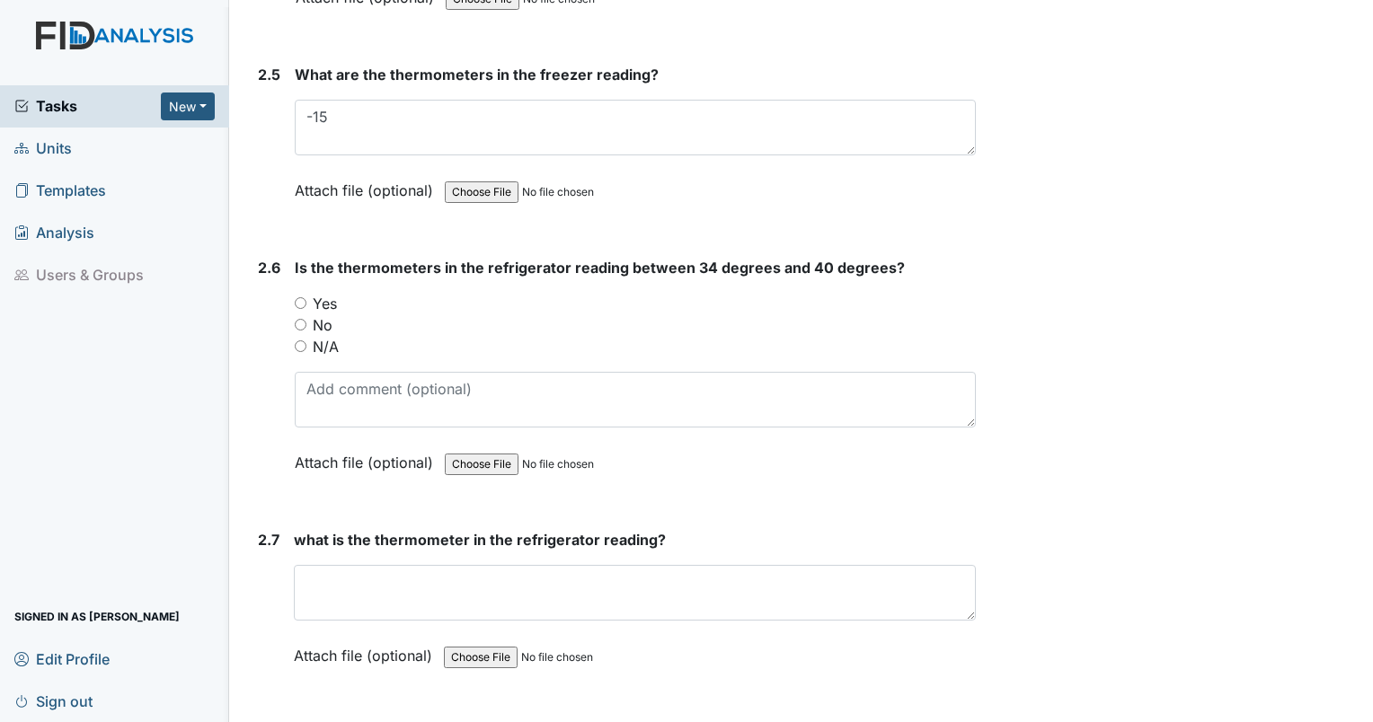
click at [302, 319] on input "No" at bounding box center [301, 325] width 12 height 12
radio input "true"
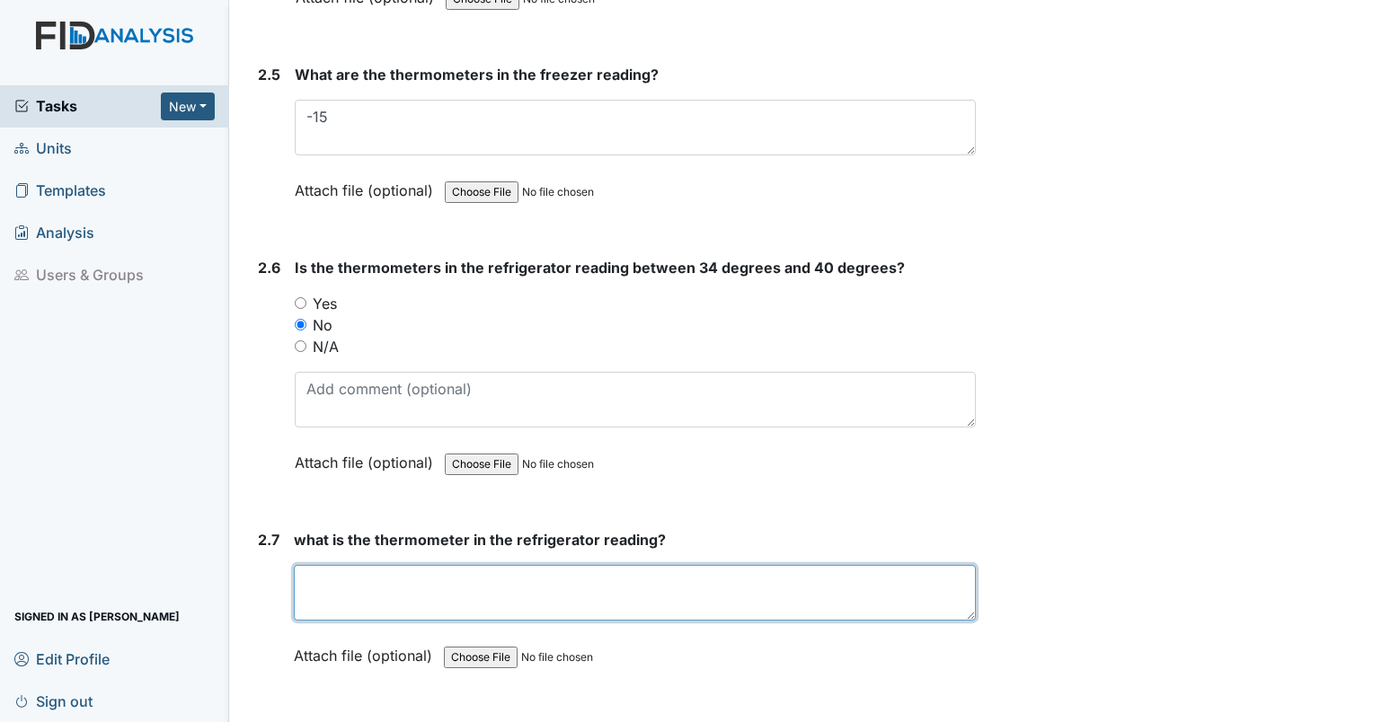
click at [348, 565] on textarea at bounding box center [635, 593] width 682 height 56
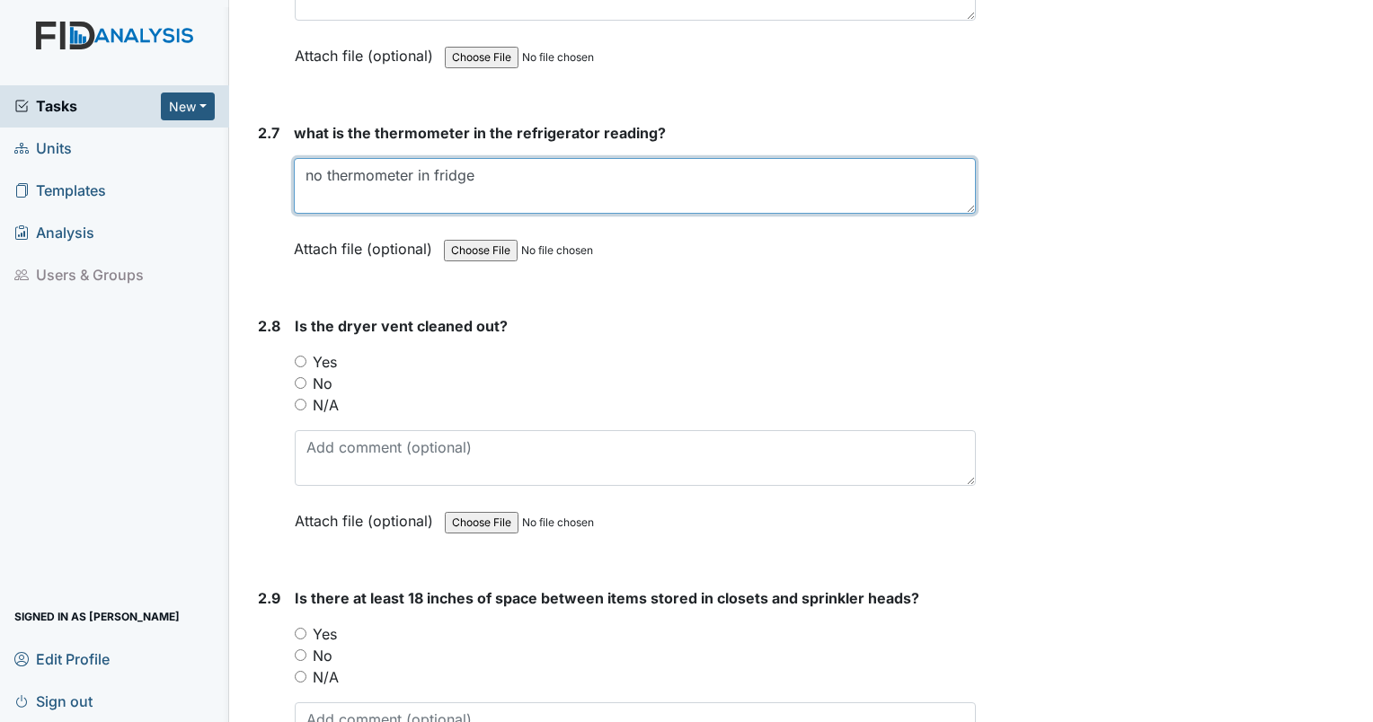
scroll to position [4693, 0]
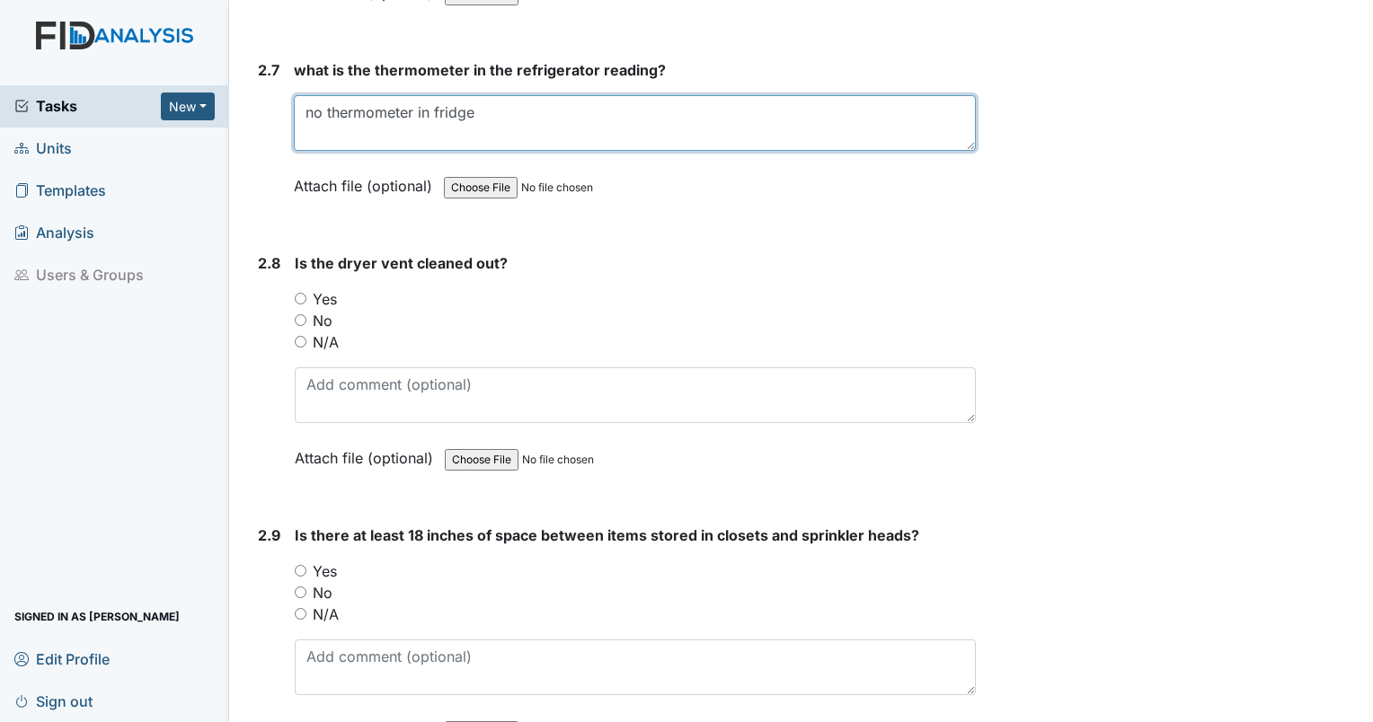
type textarea "no thermometer in fridge"
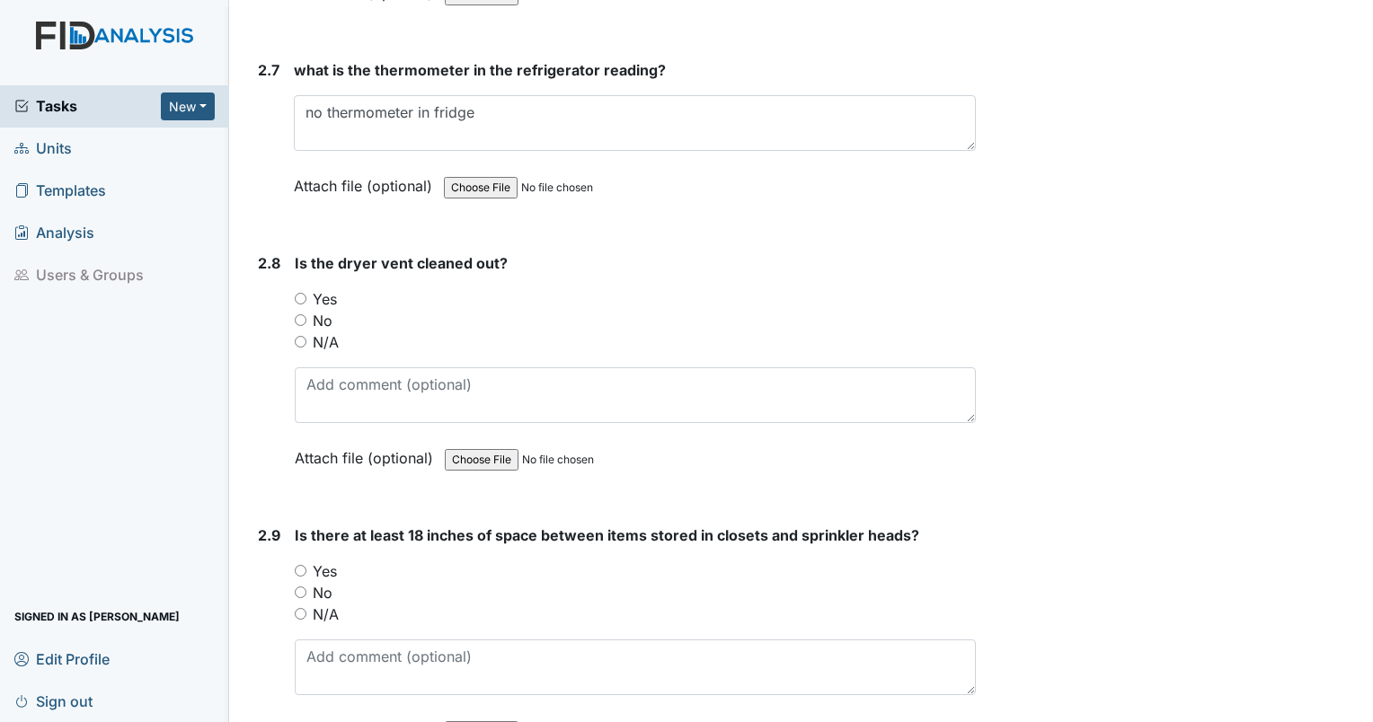
click at [302, 293] on input "Yes" at bounding box center [301, 299] width 12 height 12
radio input "true"
click at [303, 608] on input "N/A" at bounding box center [301, 614] width 12 height 12
radio input "true"
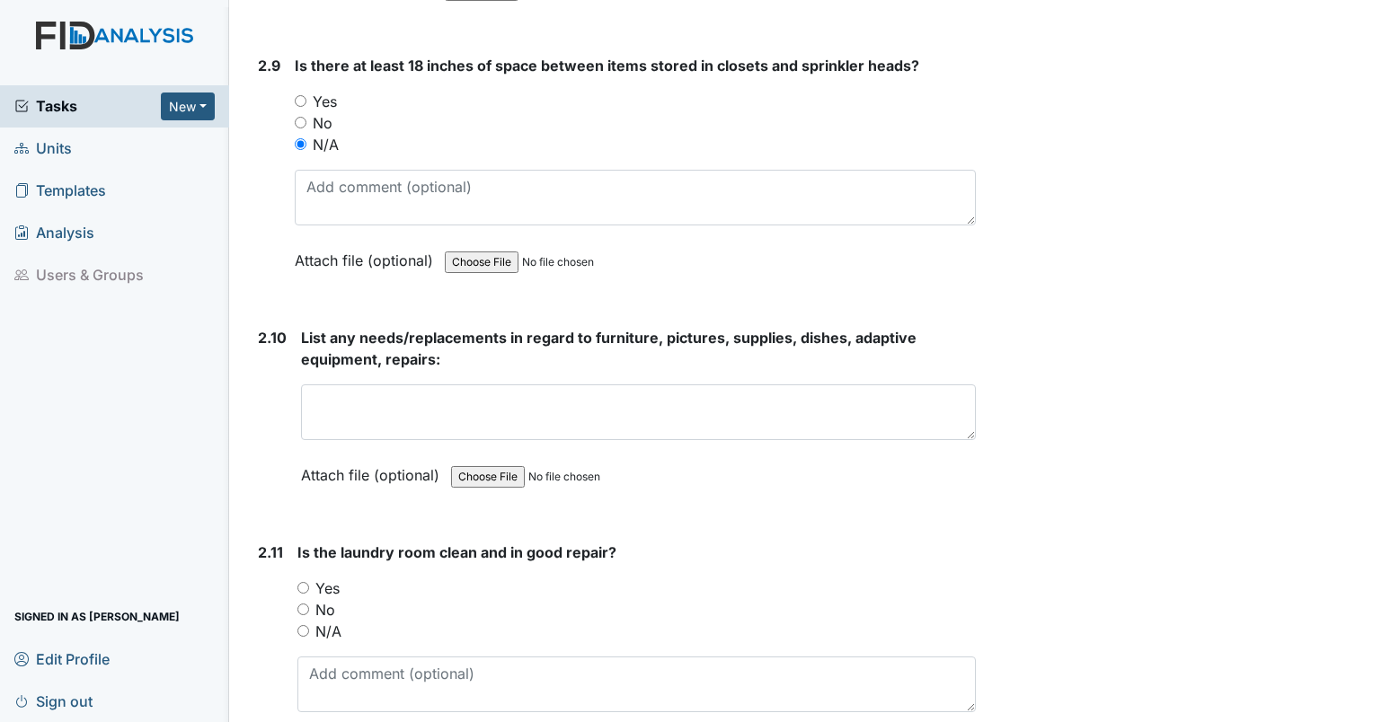
scroll to position [5226, 0]
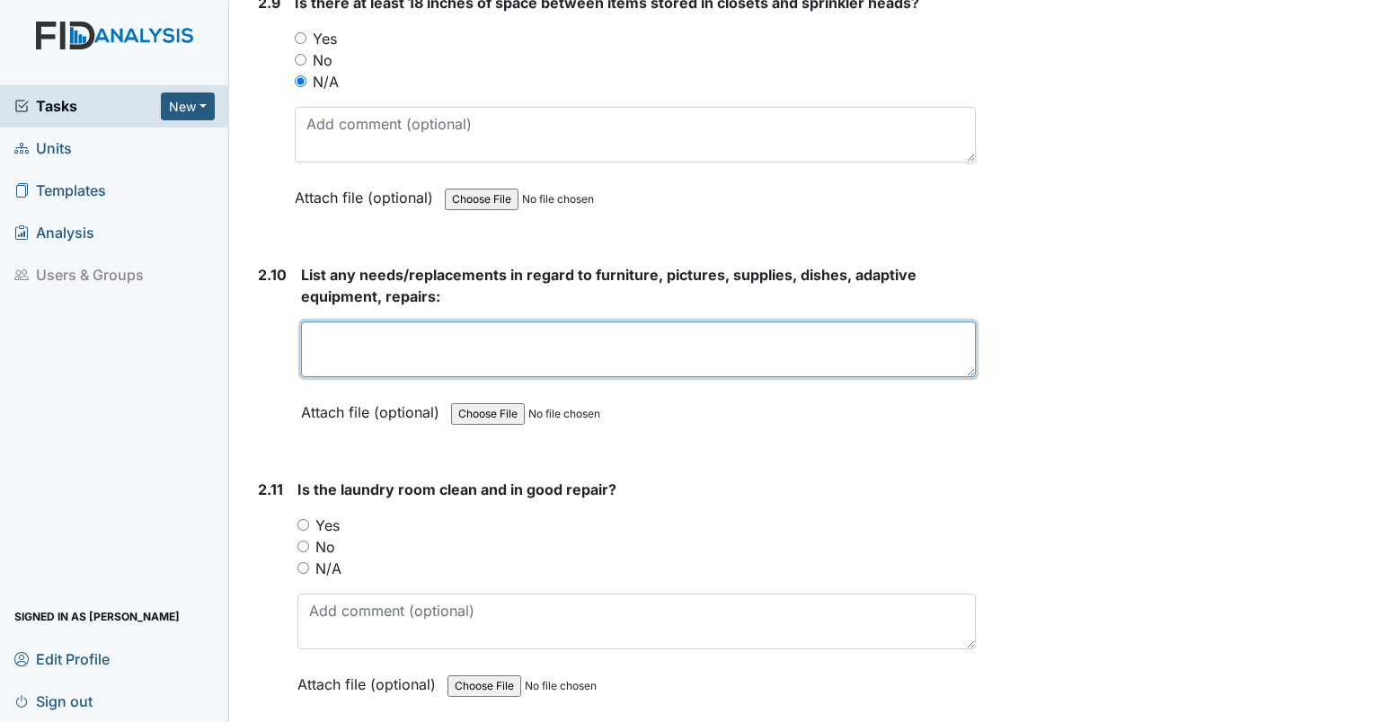
click at [648, 322] on textarea at bounding box center [638, 350] width 675 height 56
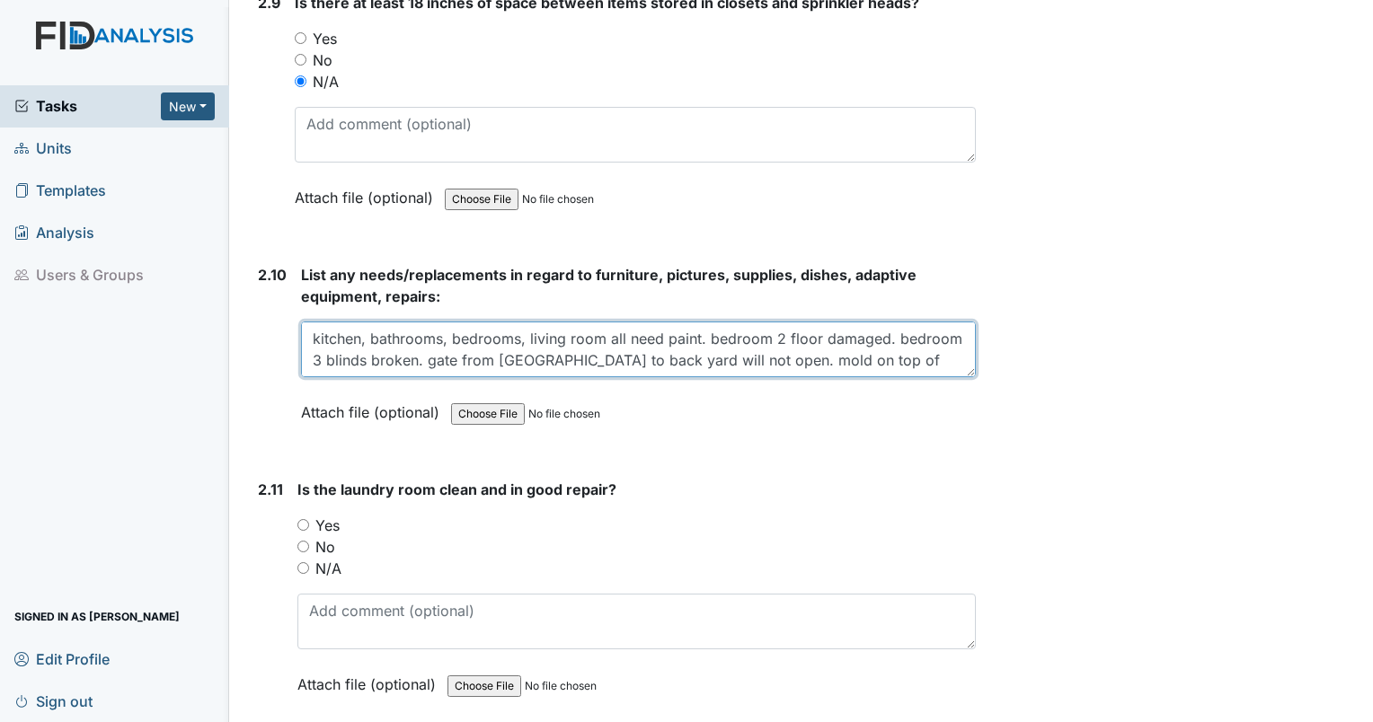
type textarea "kitchen, bathrooms, bedrooms, living room all need paint. bedroom 2 floor damag…"
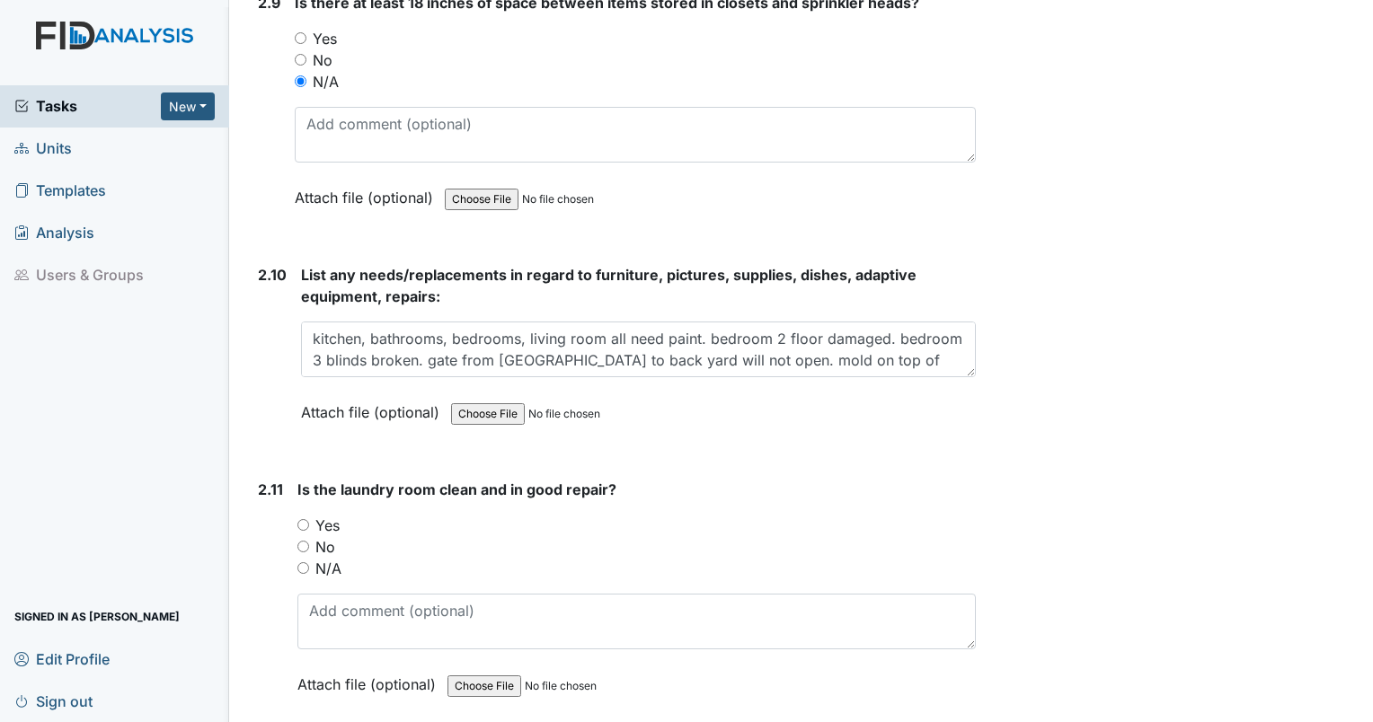
click at [306, 541] on input "No" at bounding box center [303, 547] width 12 height 12
radio input "true"
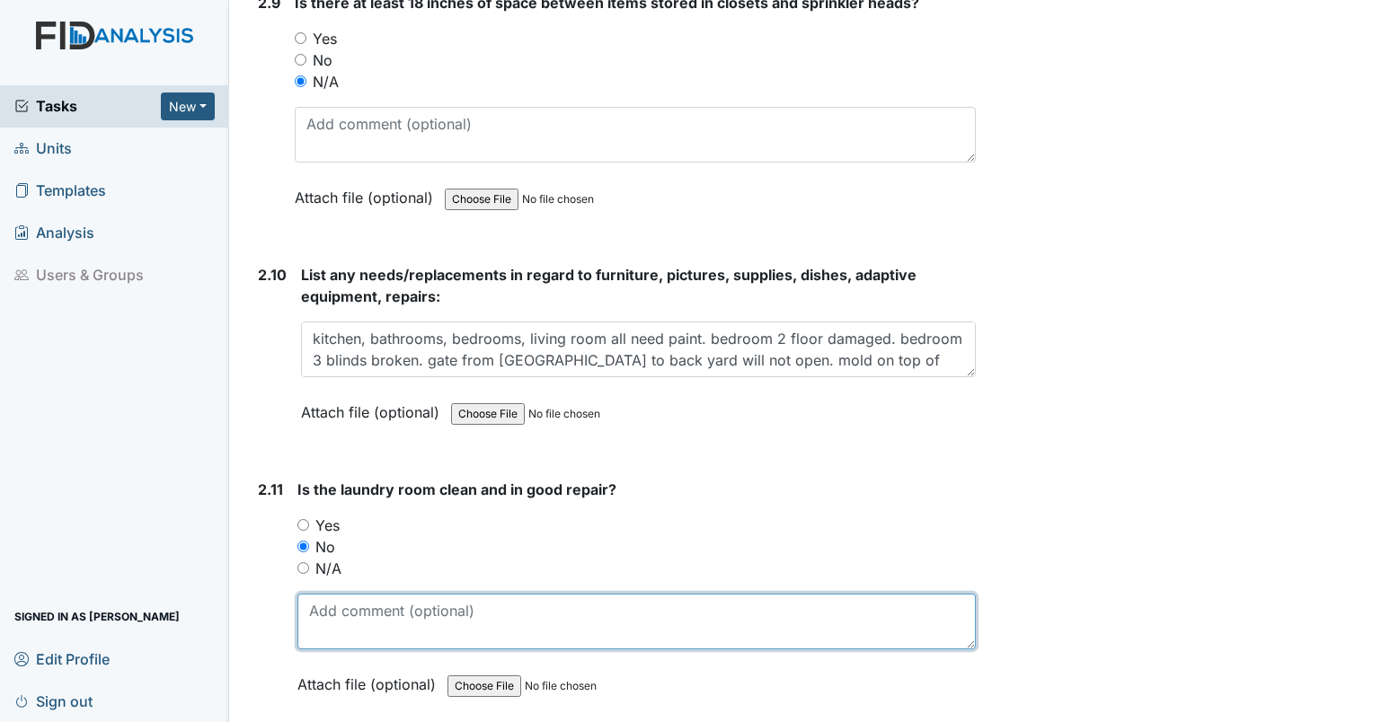
click at [335, 594] on textarea at bounding box center [636, 622] width 678 height 56
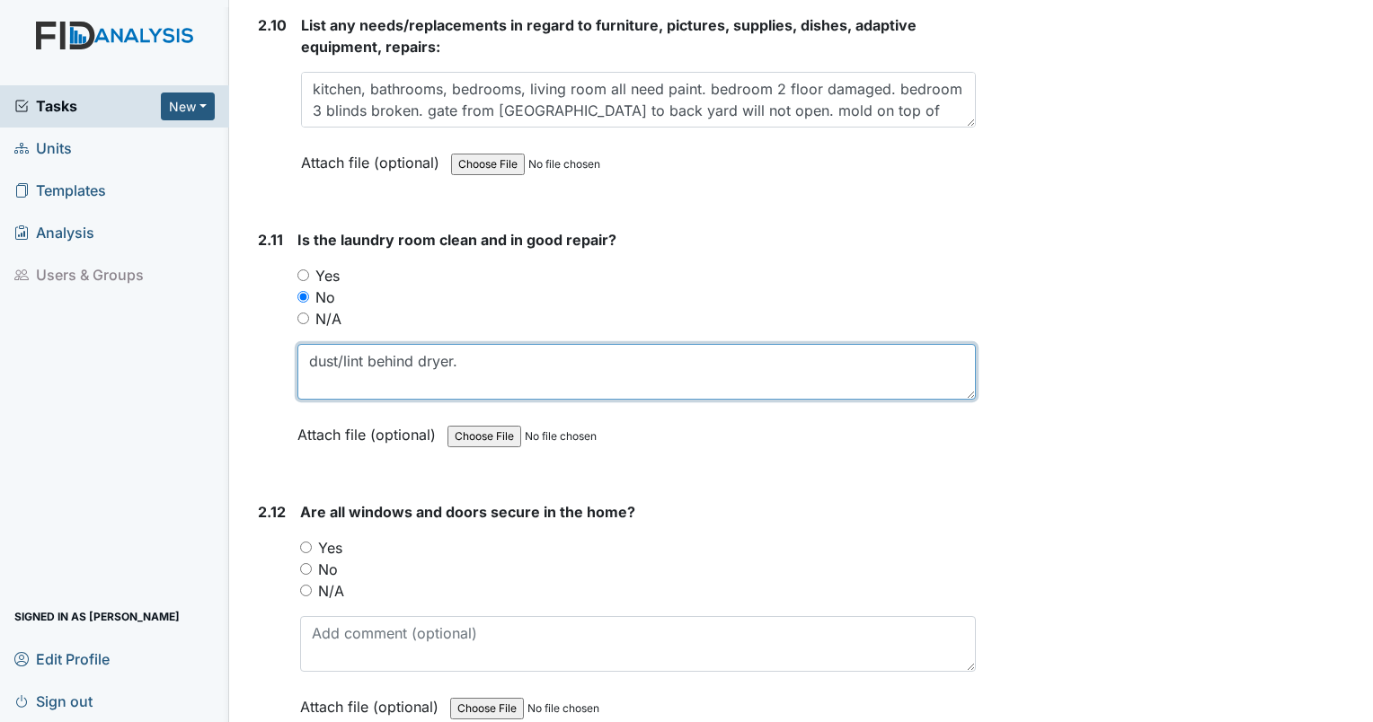
scroll to position [5507, 0]
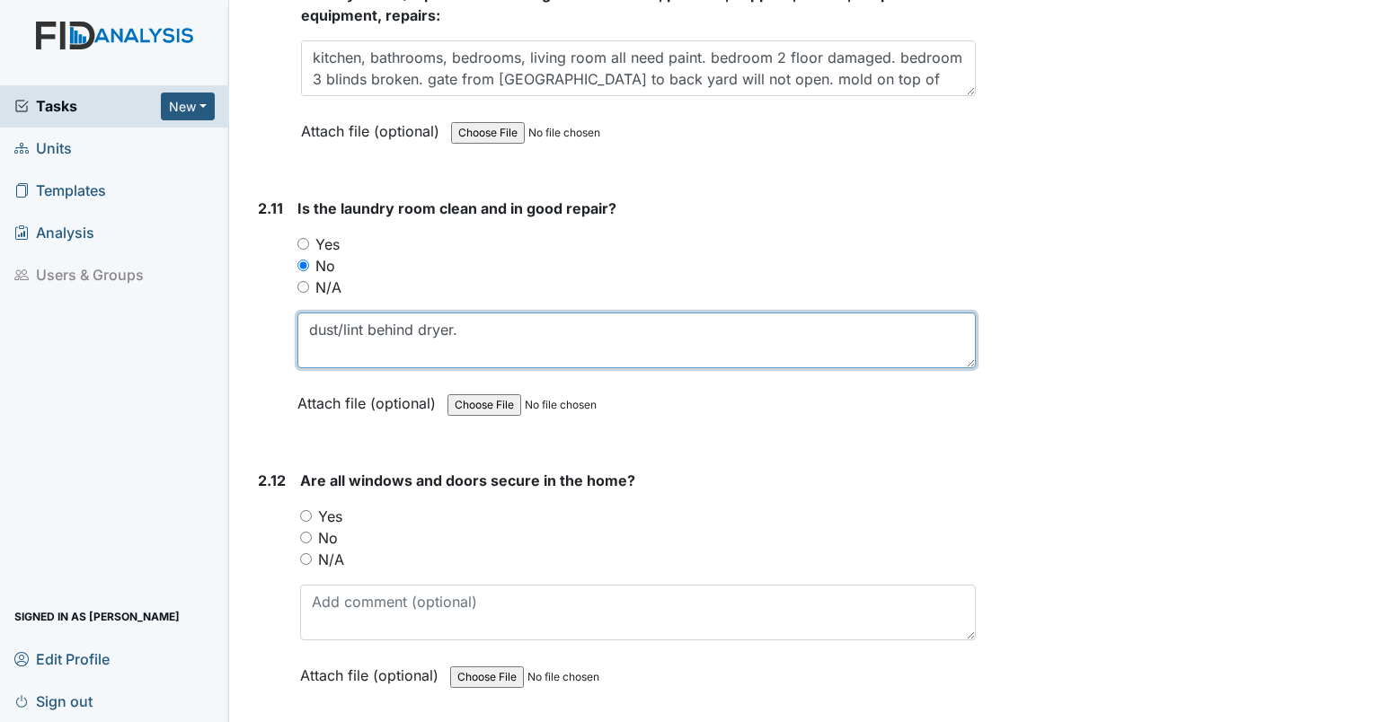
type textarea "dust/lint behind dryer."
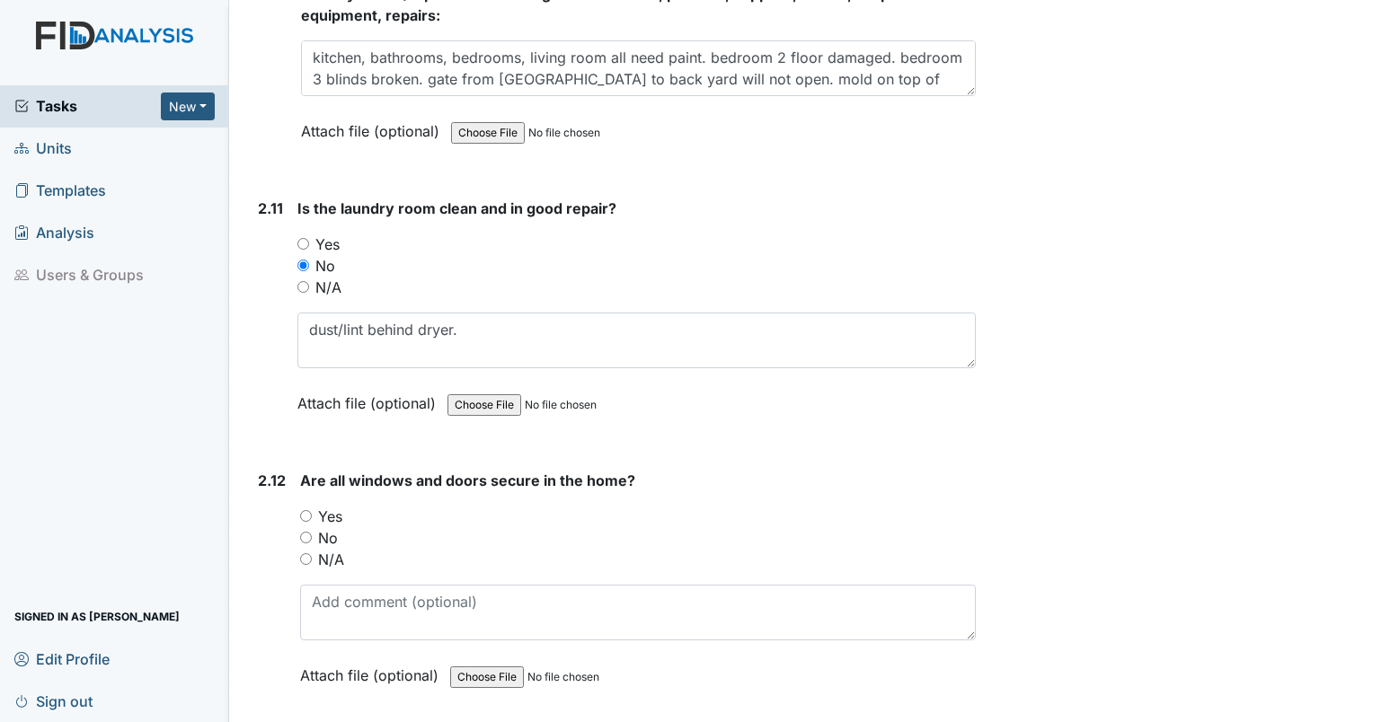
click at [304, 510] on input "Yes" at bounding box center [306, 516] width 12 height 12
radio input "true"
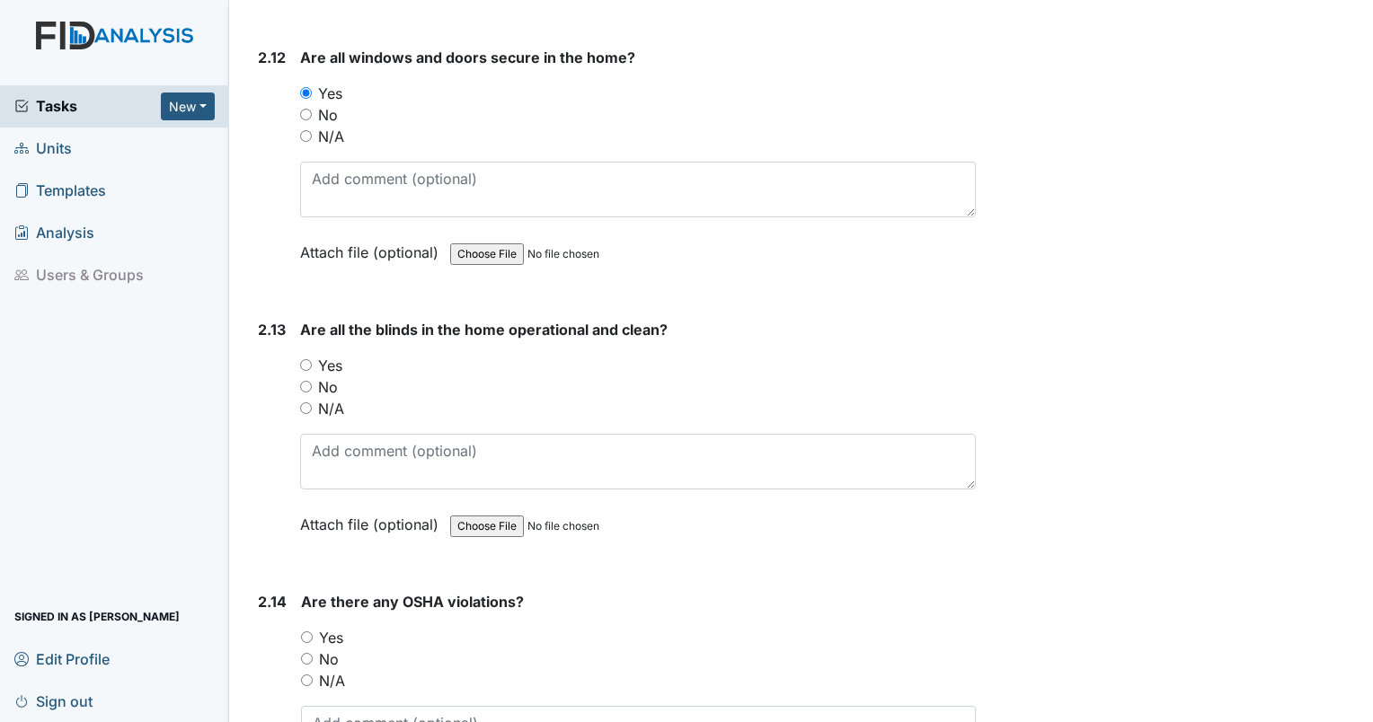
scroll to position [5962, 0]
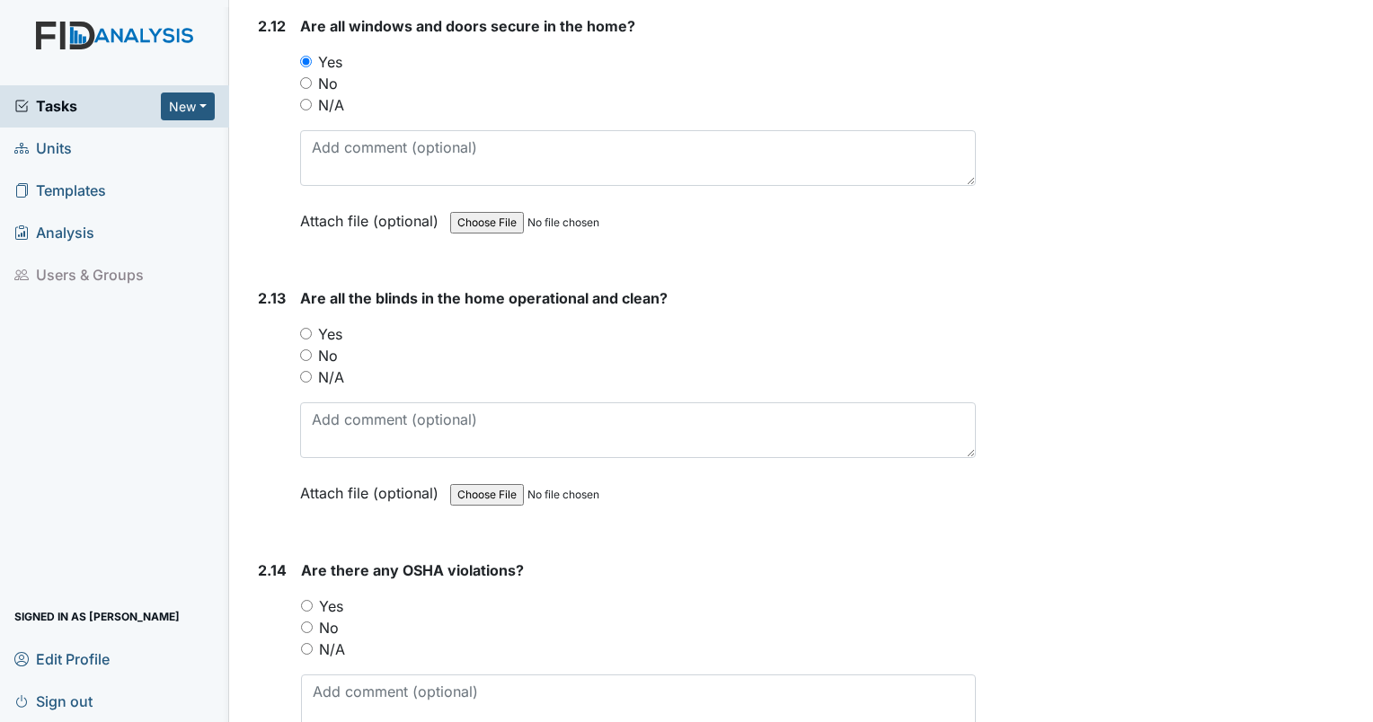
click at [306, 350] on input "No" at bounding box center [306, 356] width 12 height 12
radio input "true"
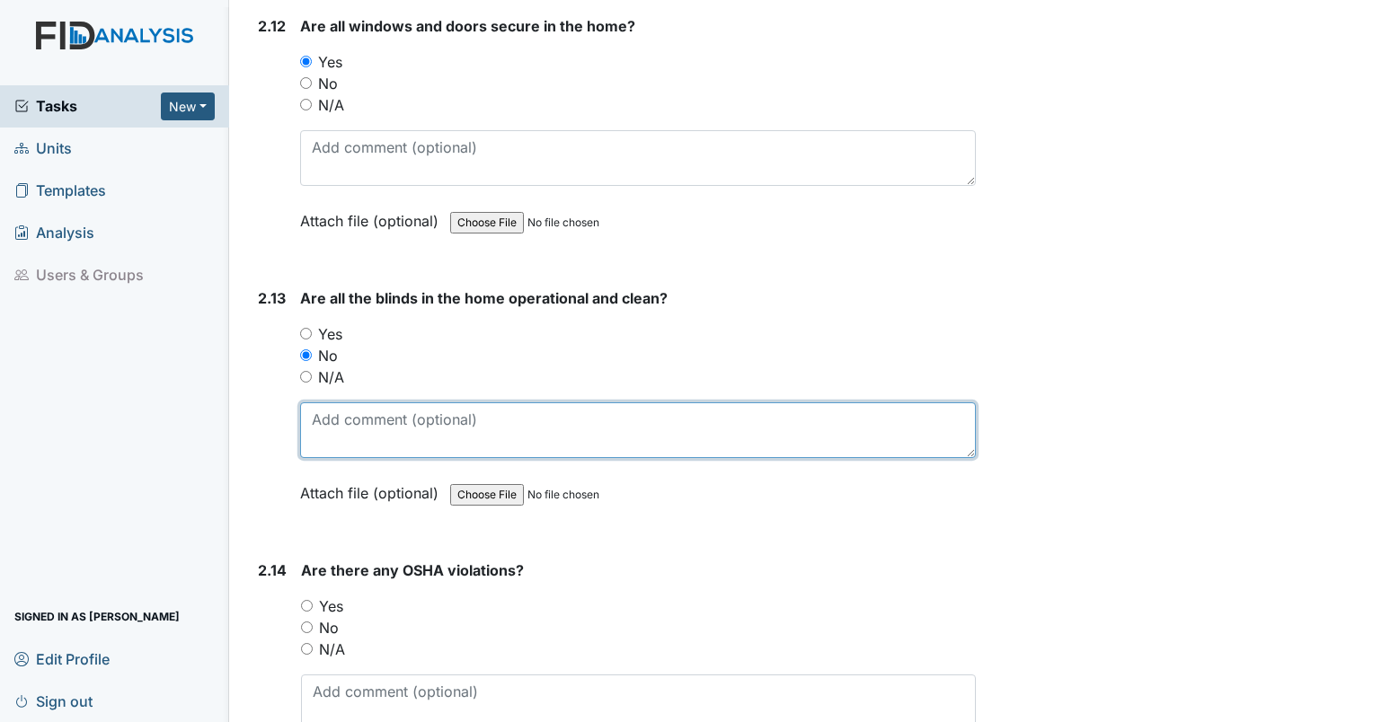
click at [361, 405] on textarea at bounding box center [638, 431] width 676 height 56
type textarea "bedroom 3 blinds broken."
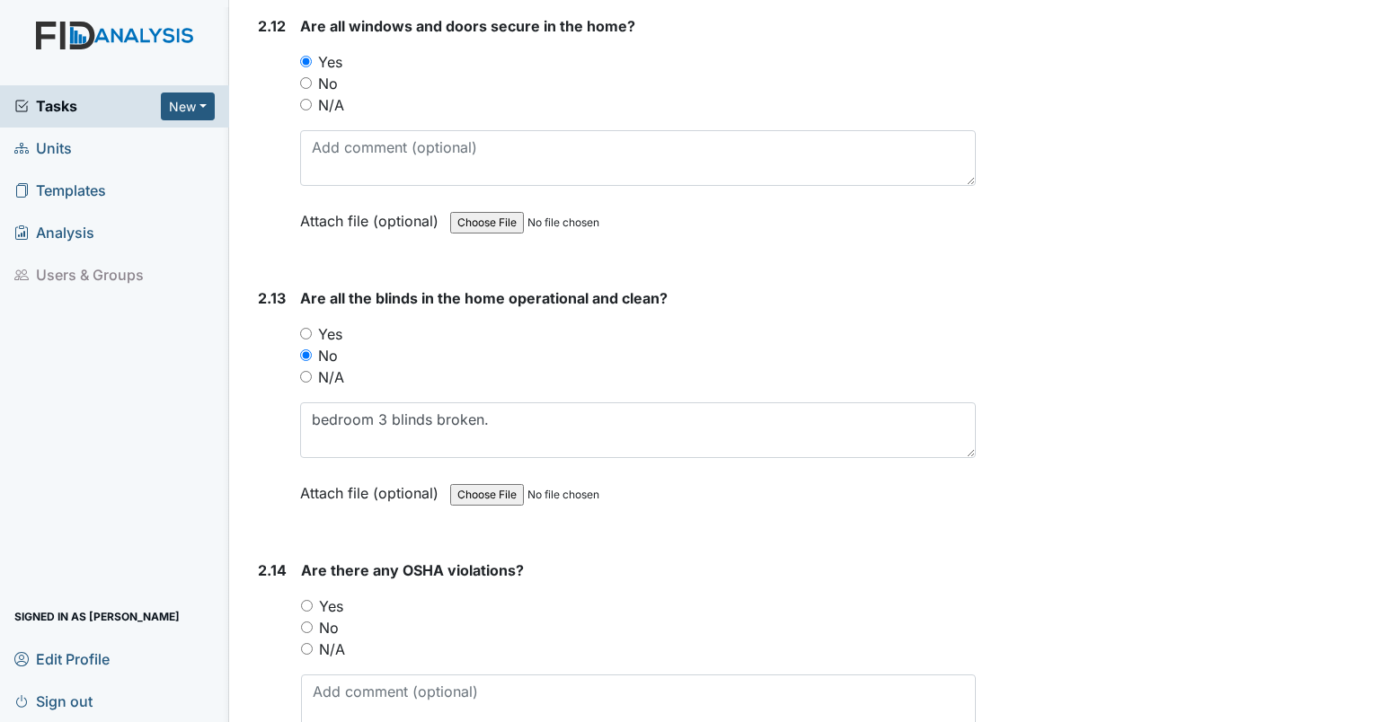
click at [301, 622] on input "No" at bounding box center [307, 628] width 12 height 12
radio input "true"
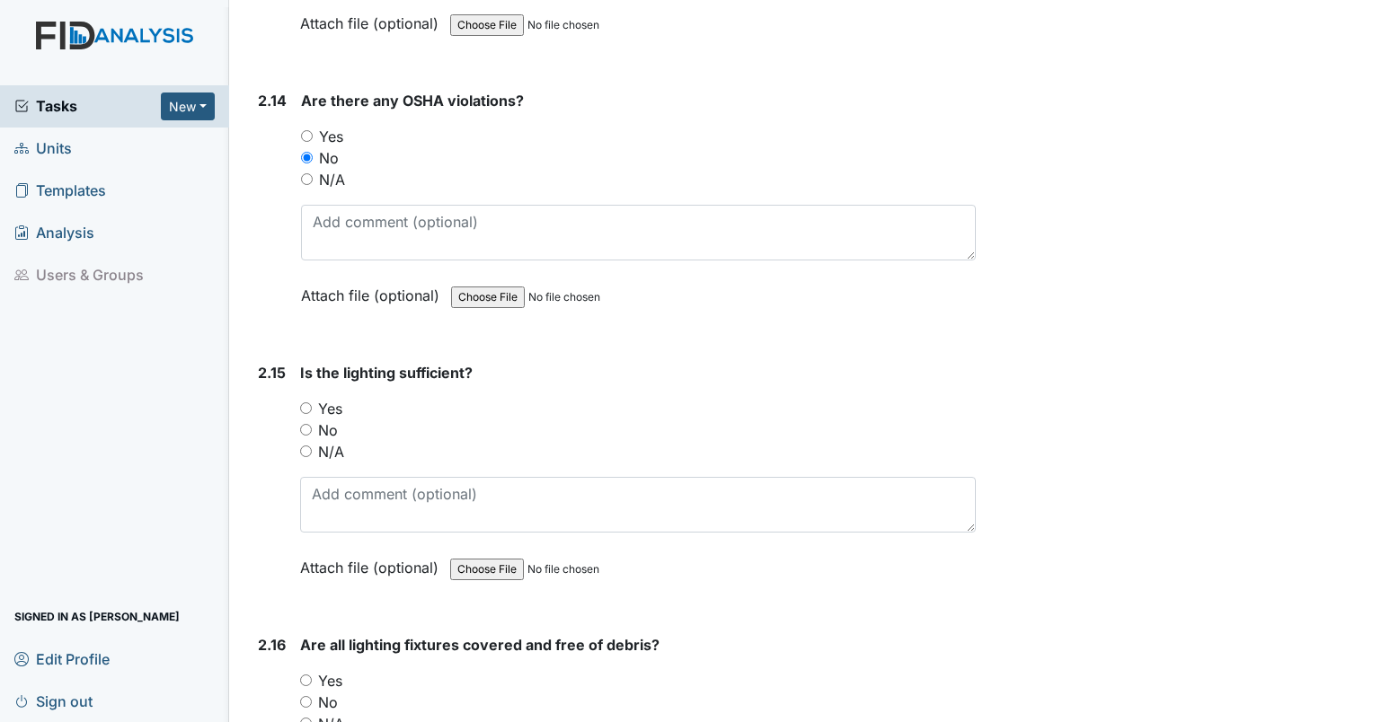
scroll to position [6495, 0]
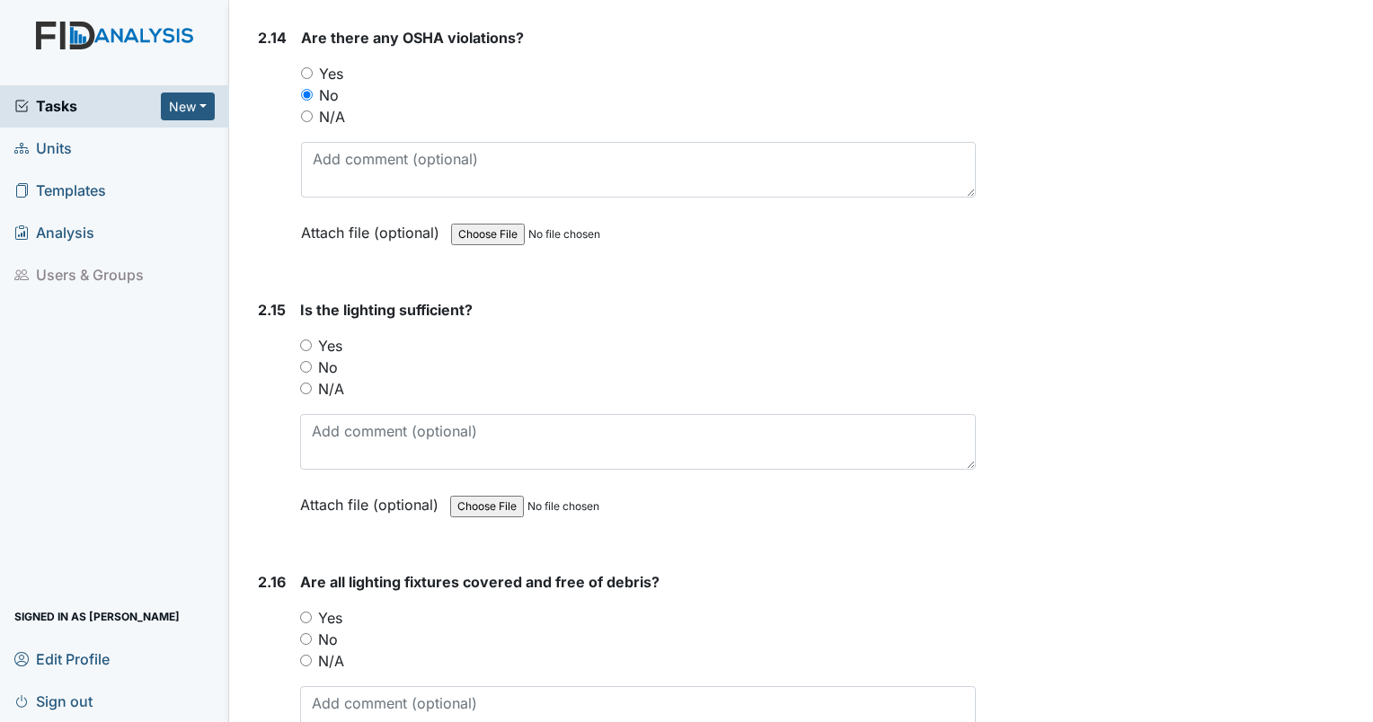
click at [302, 340] on input "Yes" at bounding box center [306, 346] width 12 height 12
radio input "true"
click at [306, 612] on input "Yes" at bounding box center [306, 618] width 12 height 12
radio input "true"
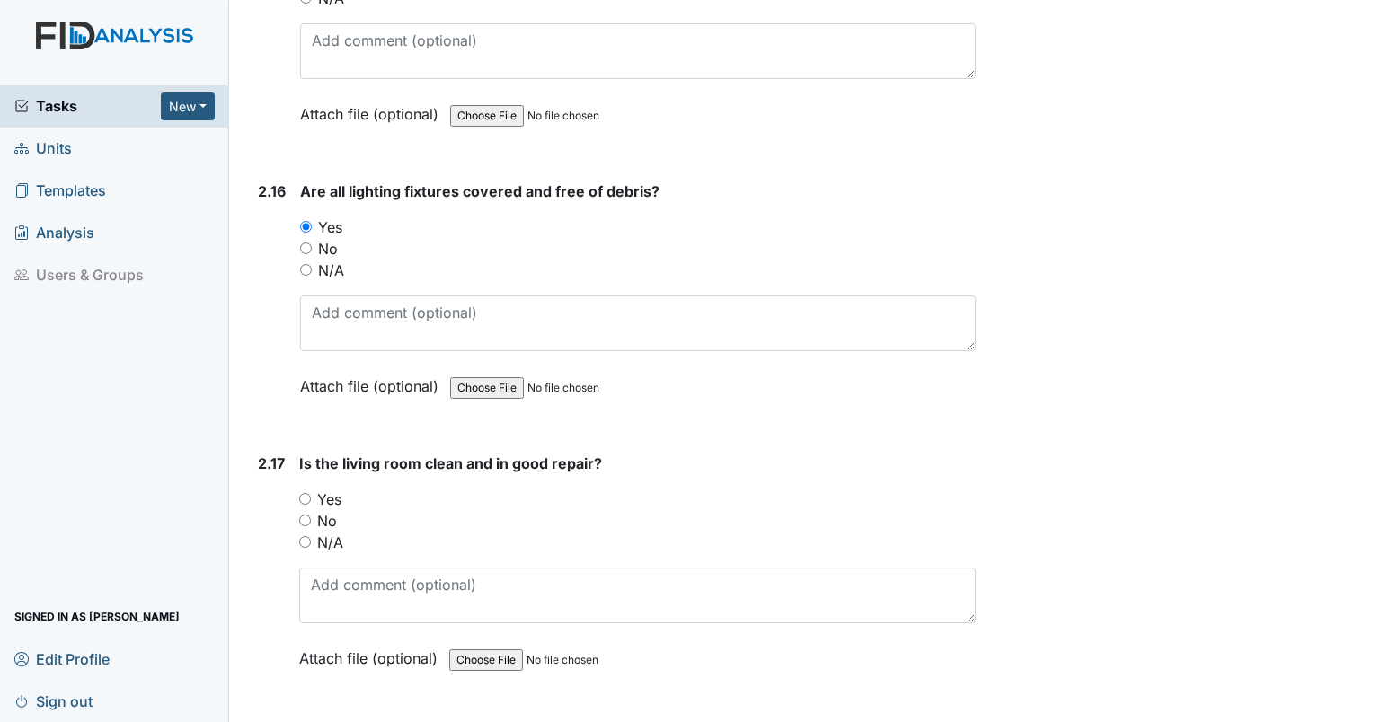
scroll to position [7120, 0]
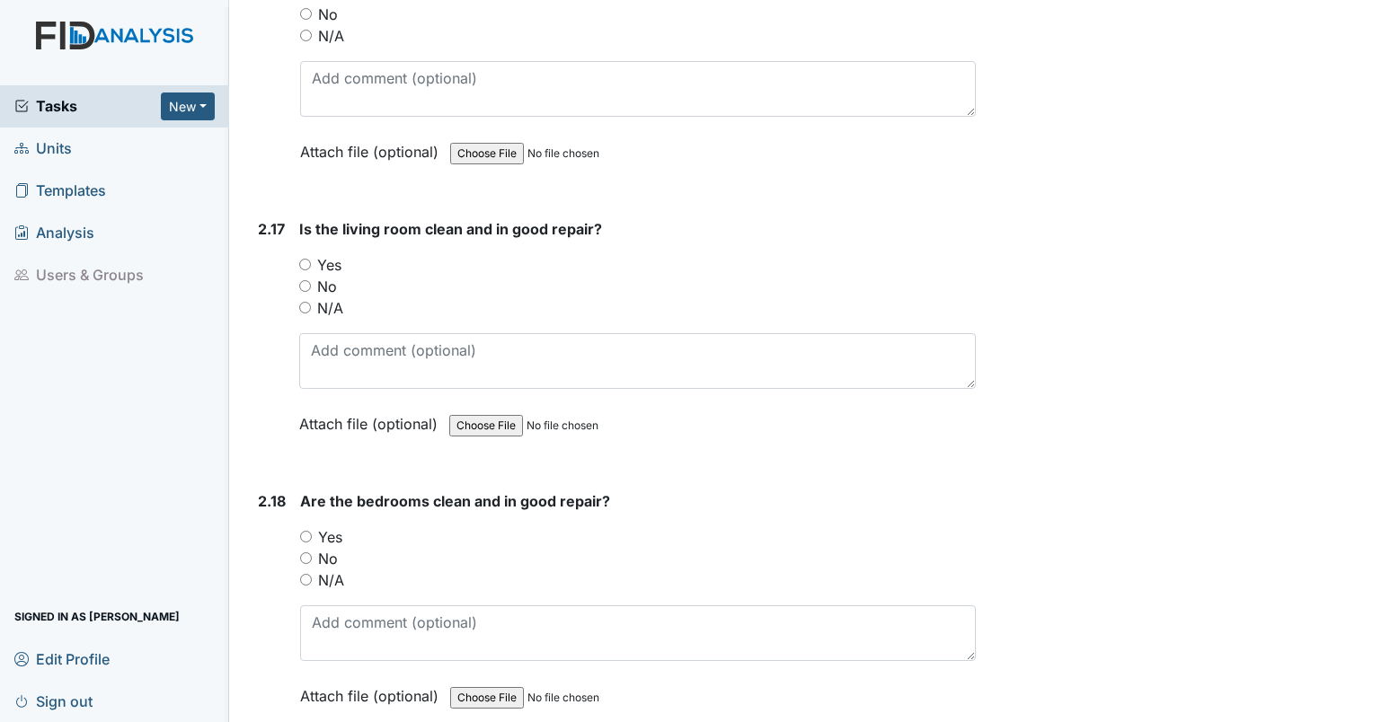
click at [298, 263] on div "2.17 Is the living room clean and in good repair? You must select one of the be…" at bounding box center [613, 340] width 725 height 244
click at [300, 280] on input "No" at bounding box center [305, 286] width 12 height 12
radio input "true"
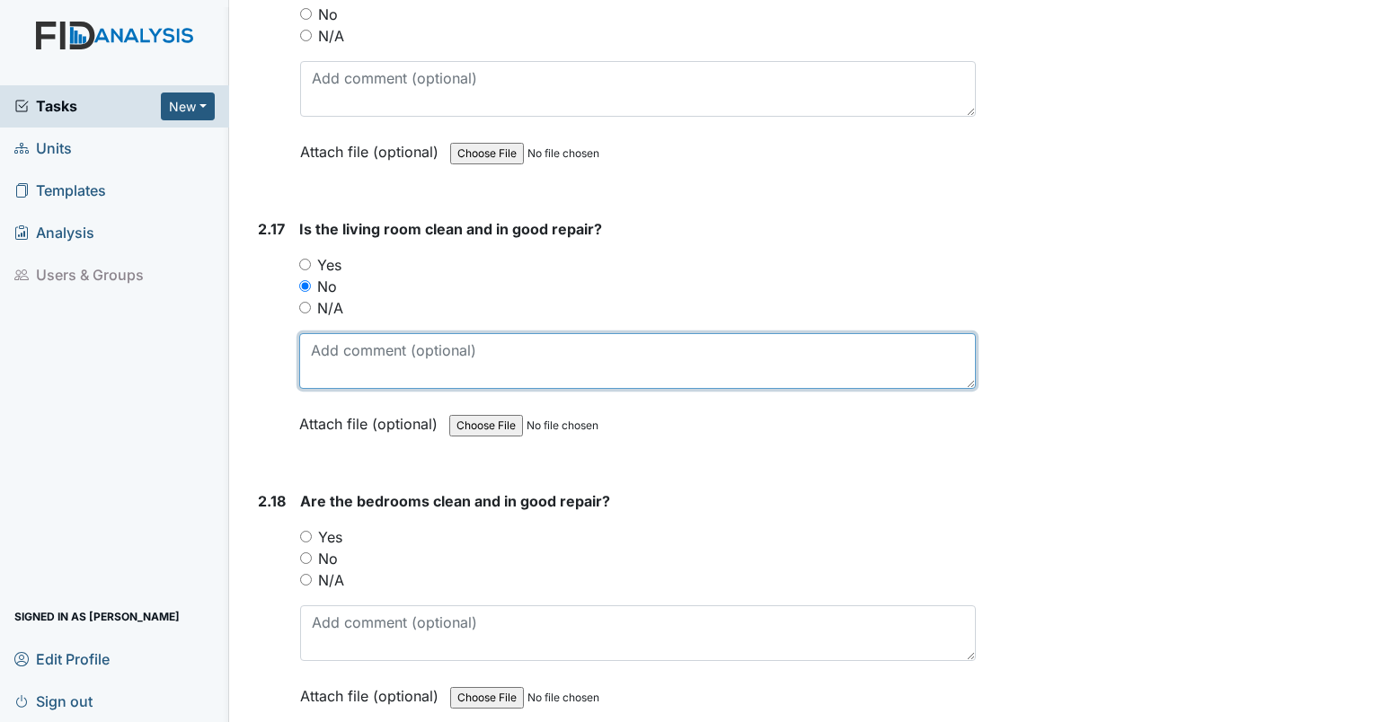
click at [355, 333] on textarea at bounding box center [637, 361] width 677 height 56
type textarea "paint needed."
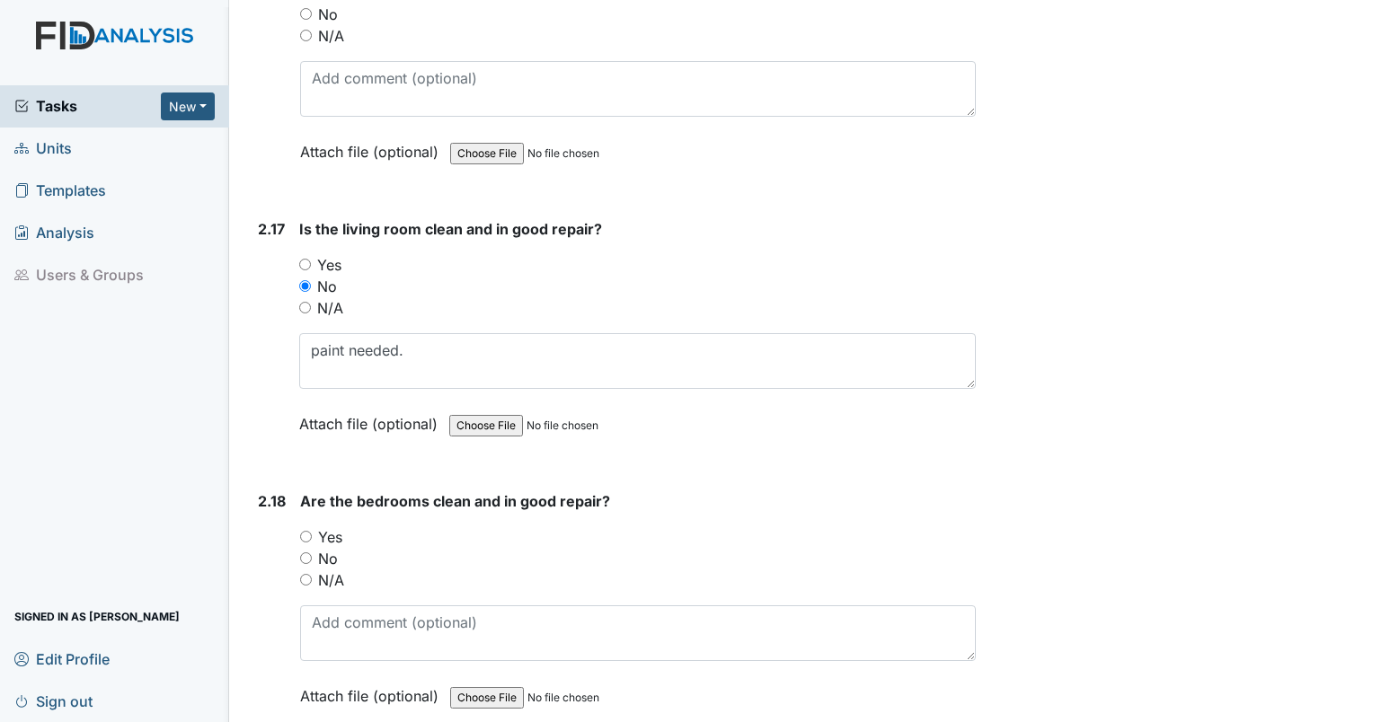
click at [303, 553] on input "No" at bounding box center [306, 559] width 12 height 12
radio input "true"
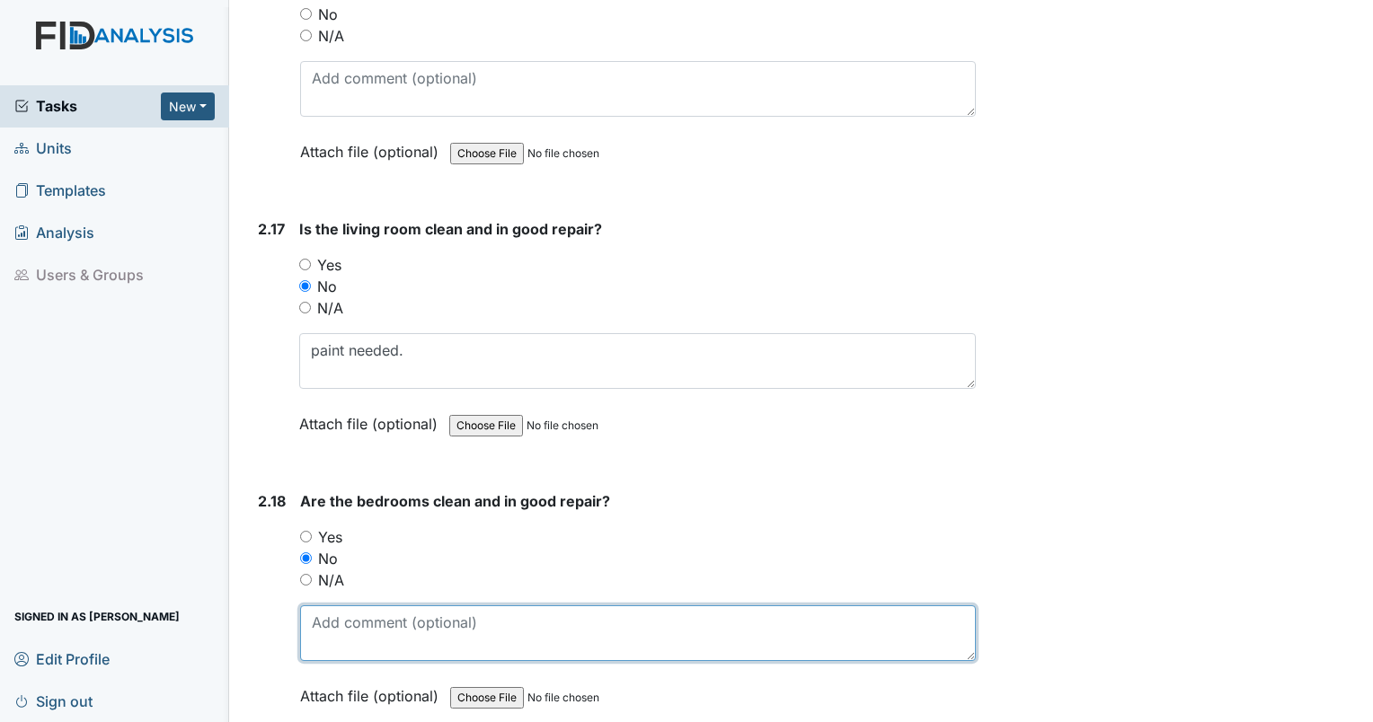
click at [352, 606] on textarea at bounding box center [638, 634] width 676 height 56
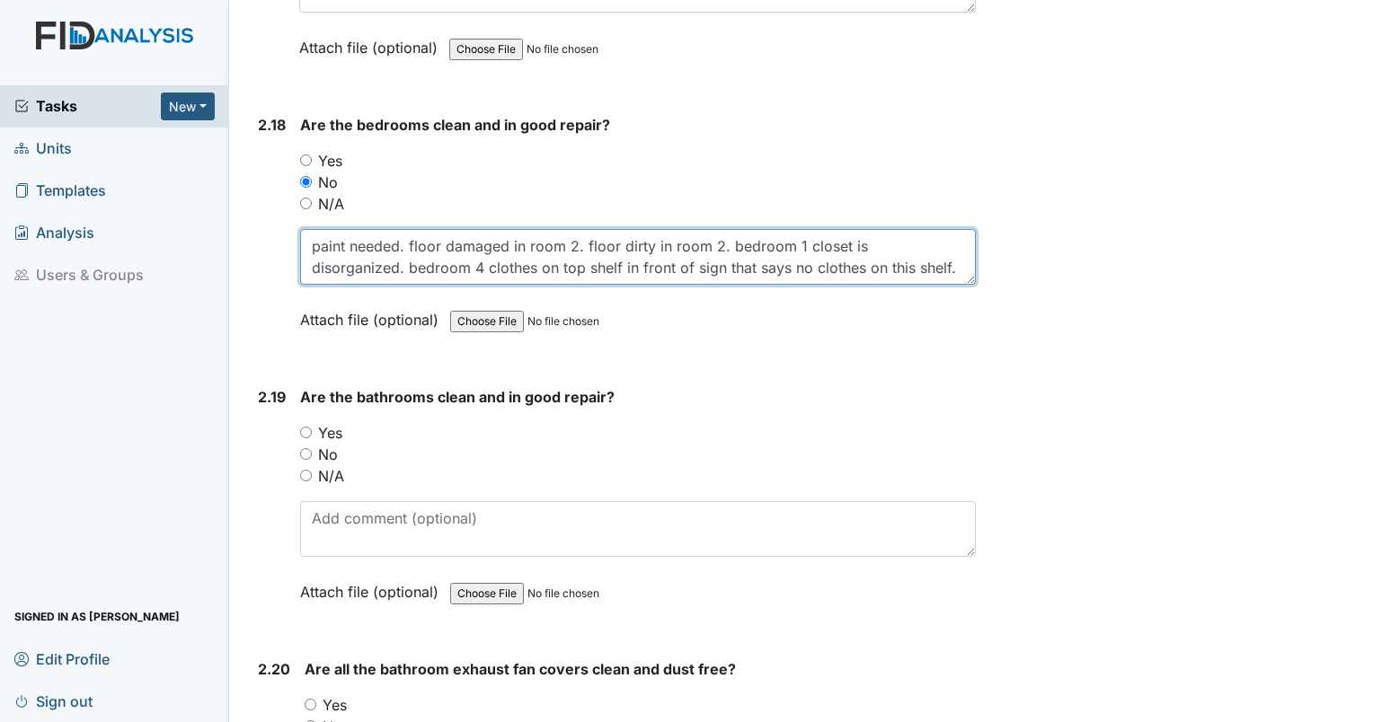
scroll to position [7528, 0]
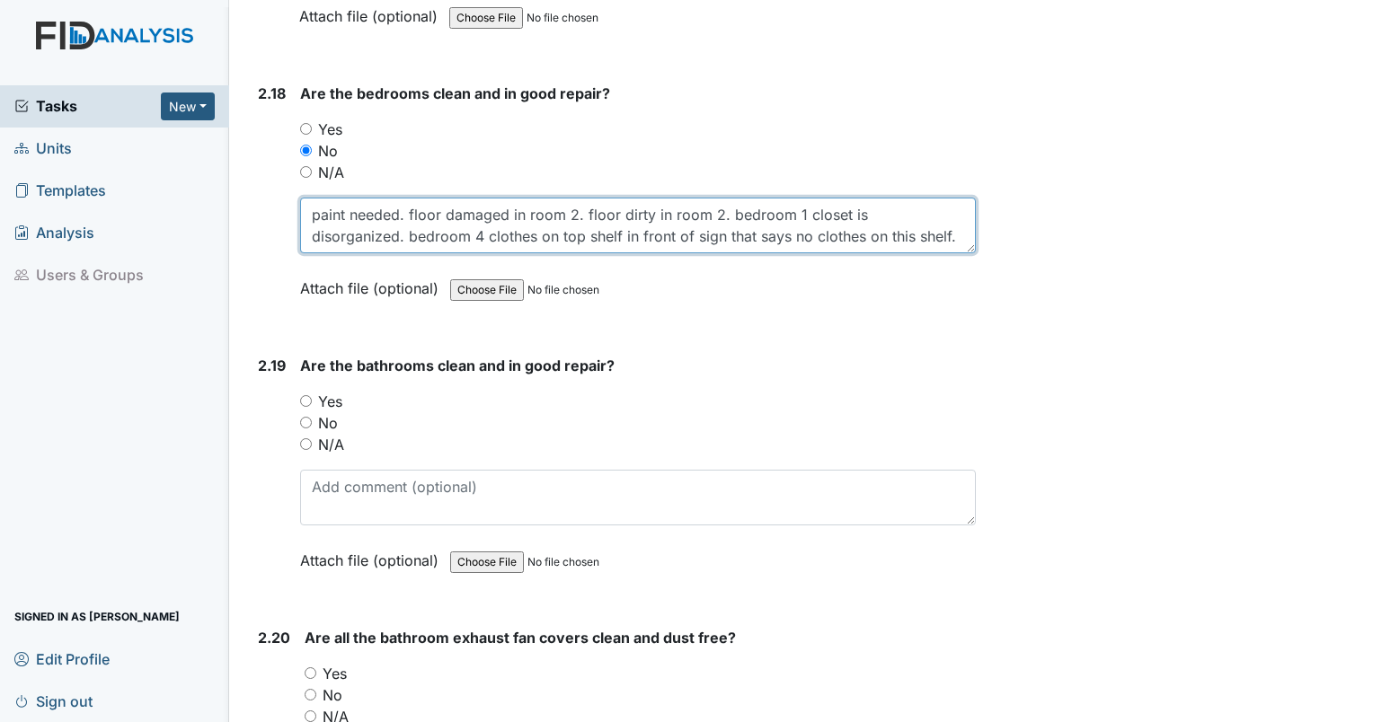
type textarea "paint needed. floor damaged in room 2. floor dirty in room 2. bedroom 1 closet …"
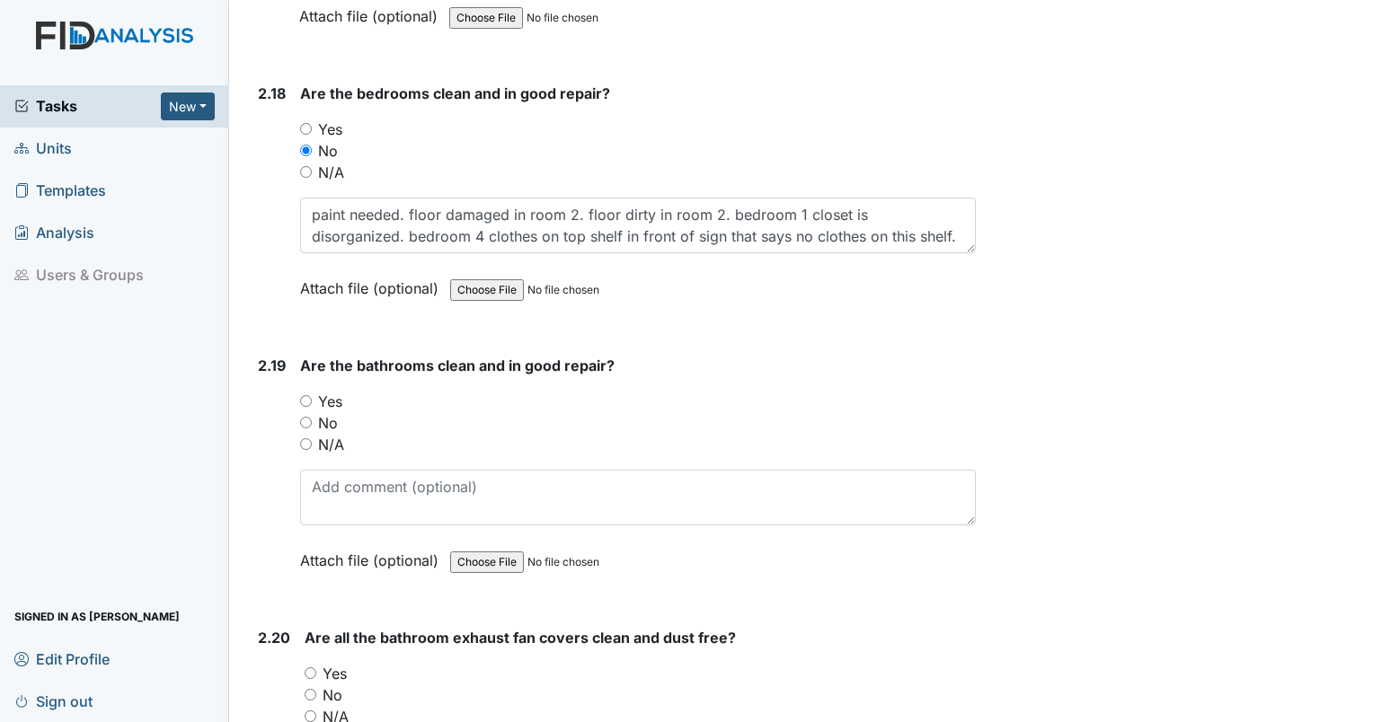
click at [302, 417] on input "No" at bounding box center [306, 423] width 12 height 12
radio input "true"
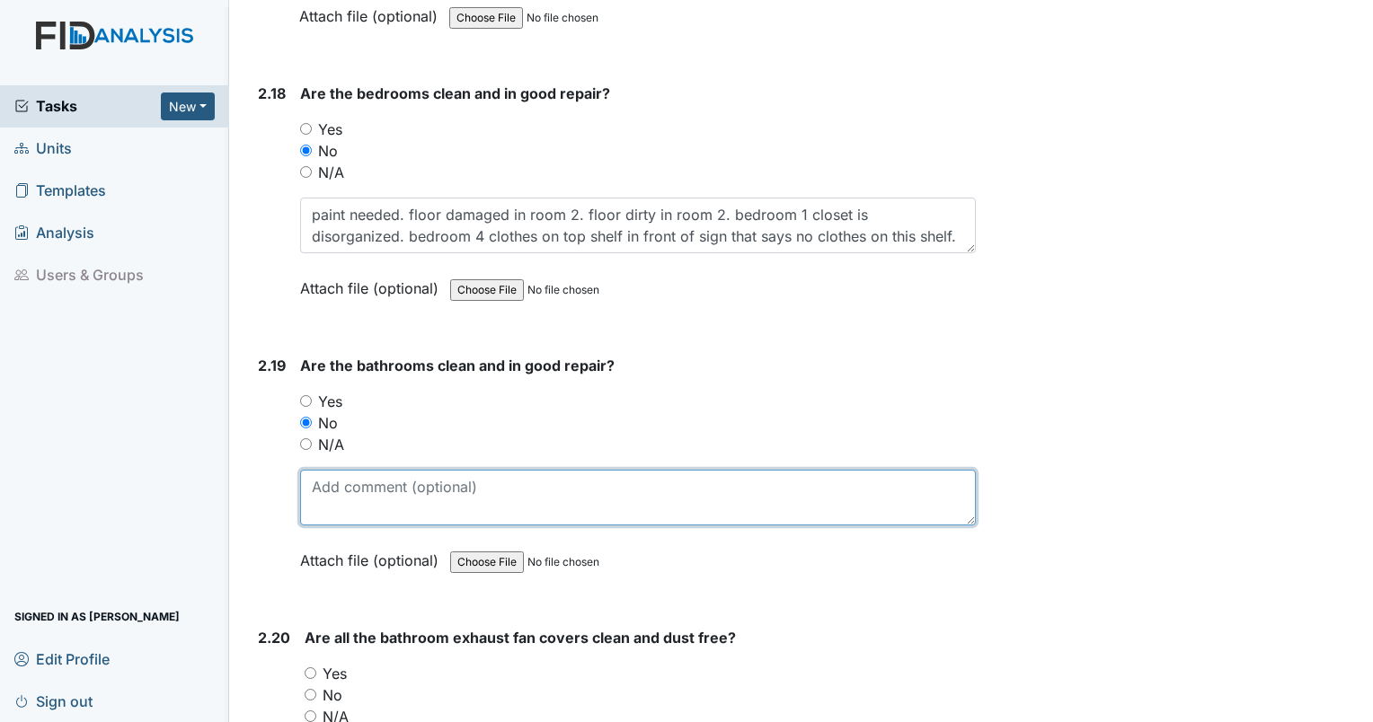
click at [338, 470] on textarea at bounding box center [638, 498] width 676 height 56
type textarea "paint needed."
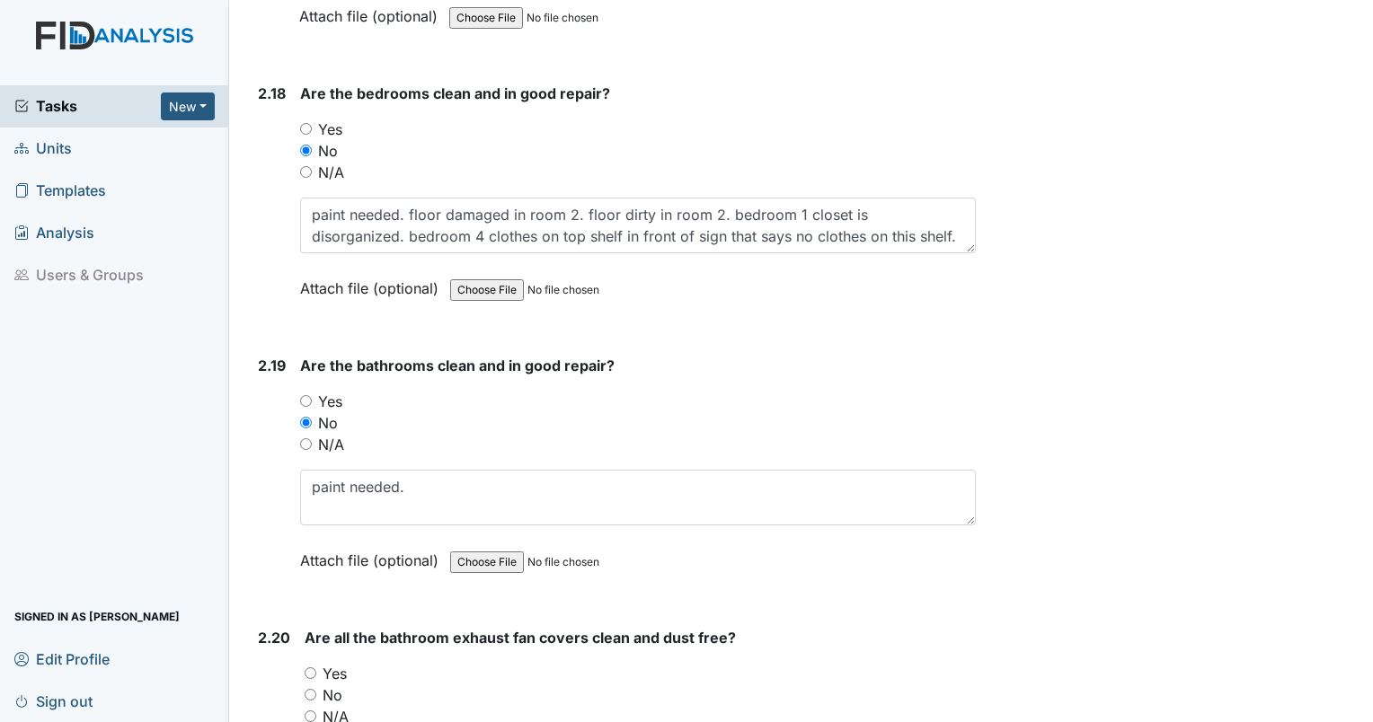
click at [307, 668] on input "Yes" at bounding box center [311, 674] width 12 height 12
radio input "true"
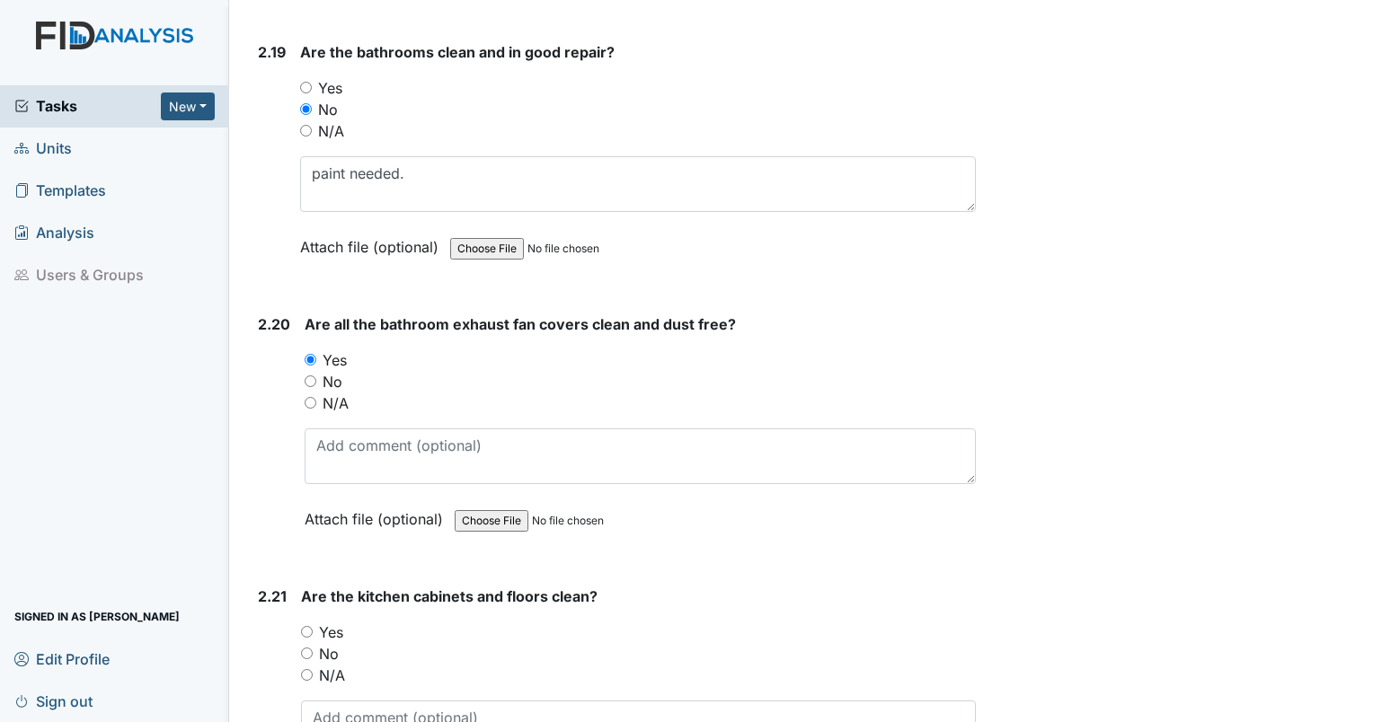
scroll to position [7857, 0]
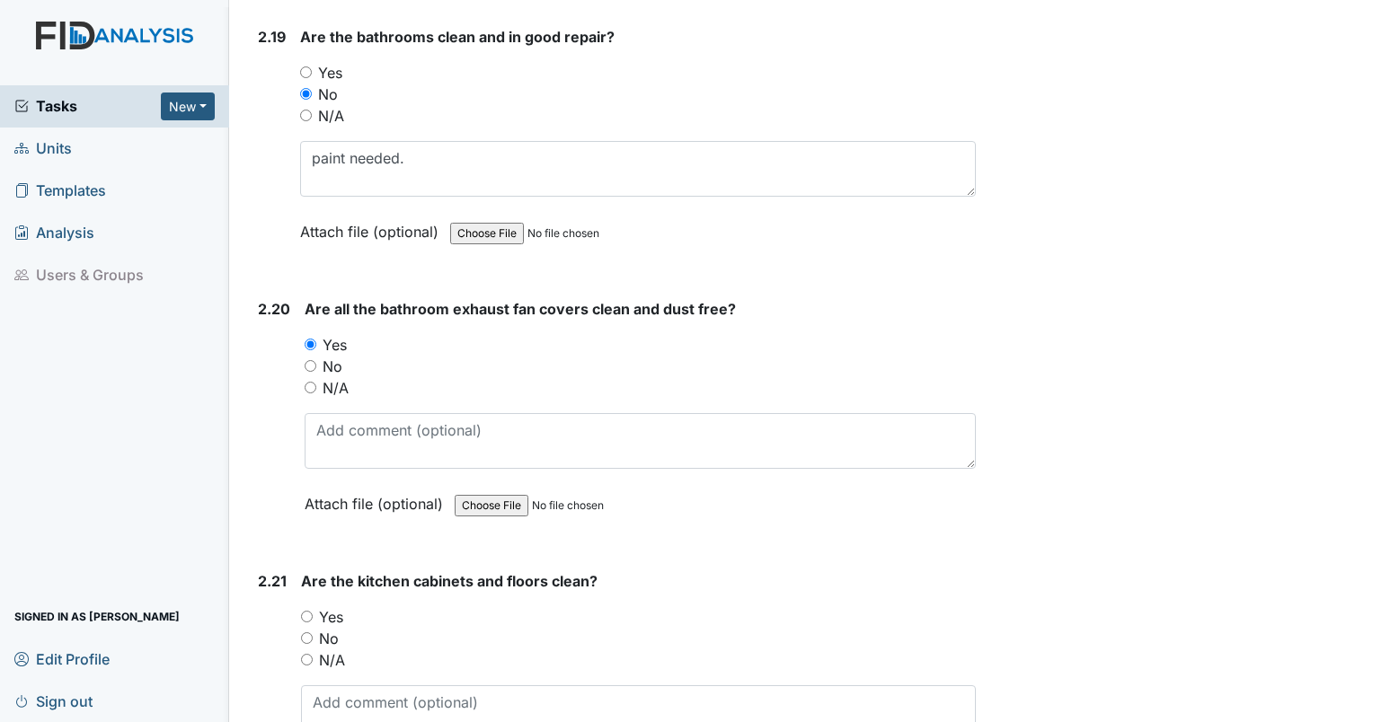
click at [318, 356] on div "No" at bounding box center [640, 367] width 671 height 22
click at [315, 360] on input "No" at bounding box center [311, 366] width 12 height 12
radio input "true"
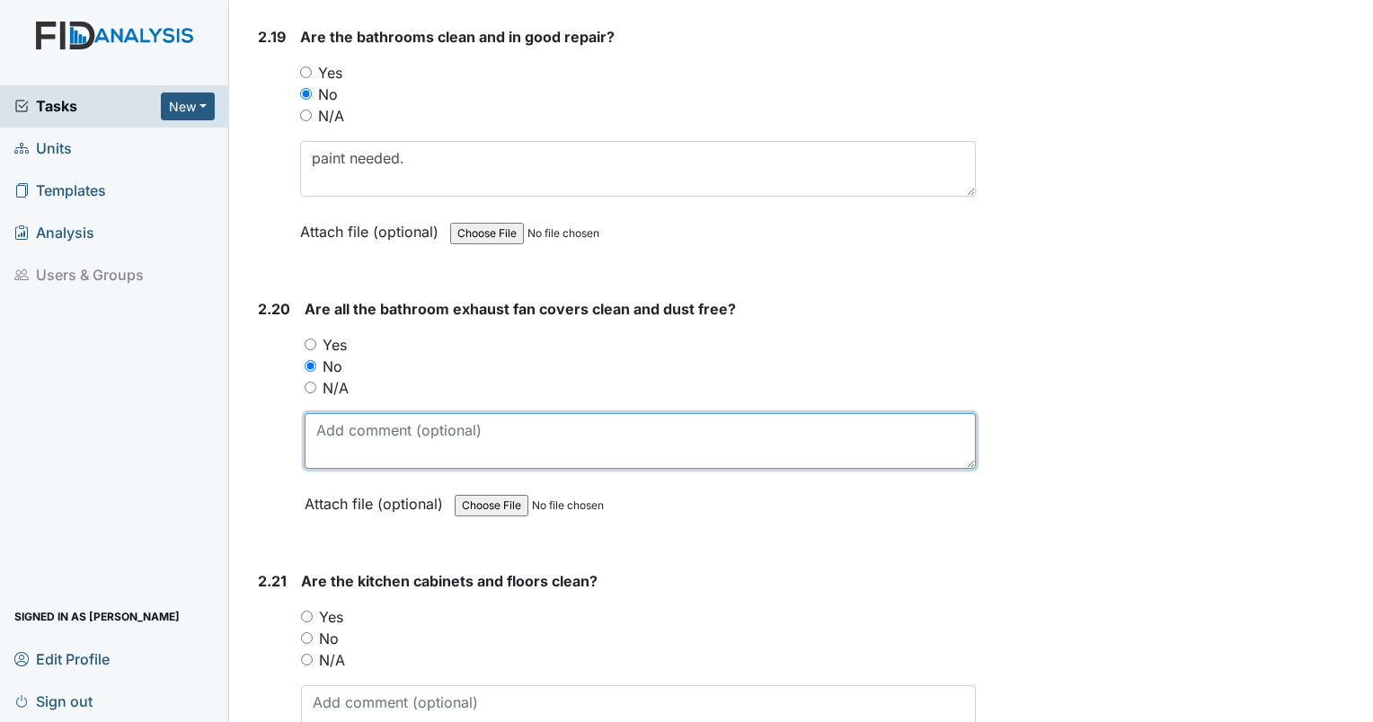
click at [338, 413] on textarea at bounding box center [640, 441] width 671 height 56
type textarea "staff bath exhaust fan covered in lint."
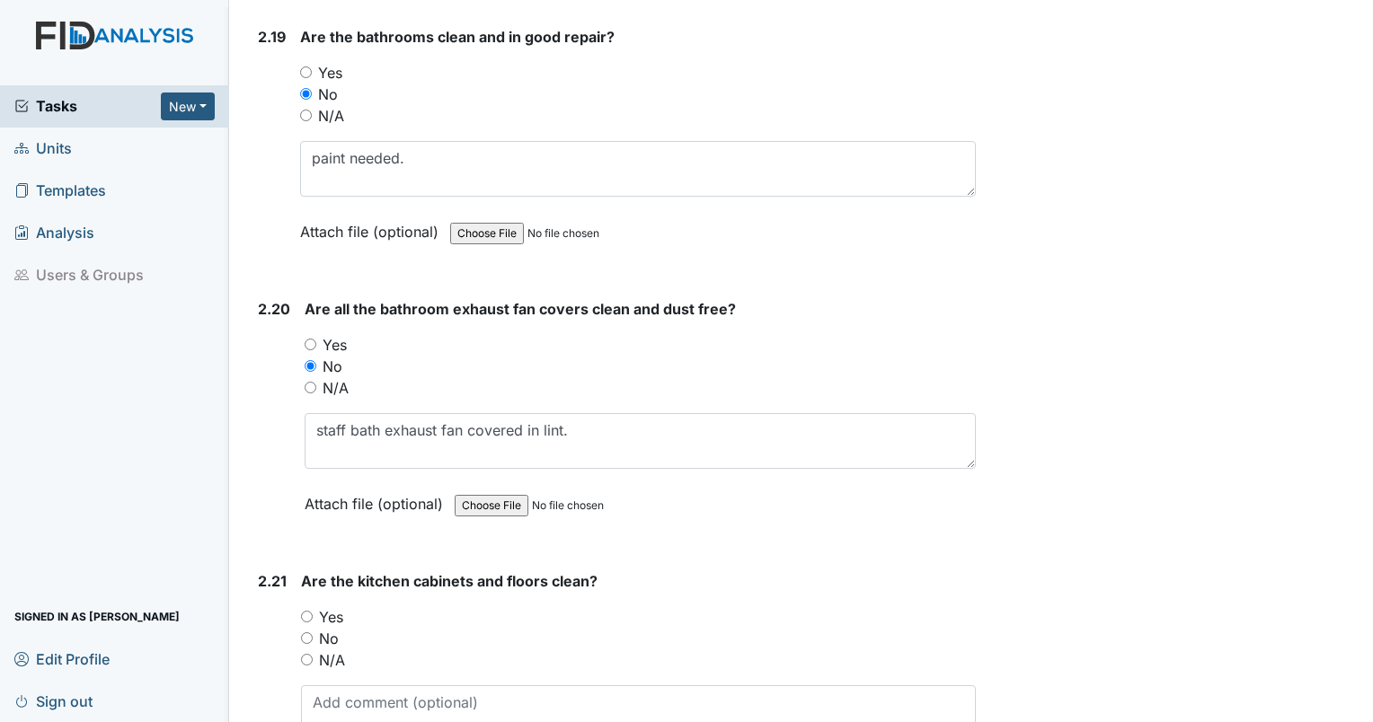
click at [313, 628] on div "No" at bounding box center [638, 639] width 675 height 22
click at [306, 628] on div "No" at bounding box center [638, 639] width 675 height 22
click at [312, 633] on input "No" at bounding box center [307, 639] width 12 height 12
radio input "true"
click at [344, 686] on textarea at bounding box center [638, 714] width 675 height 56
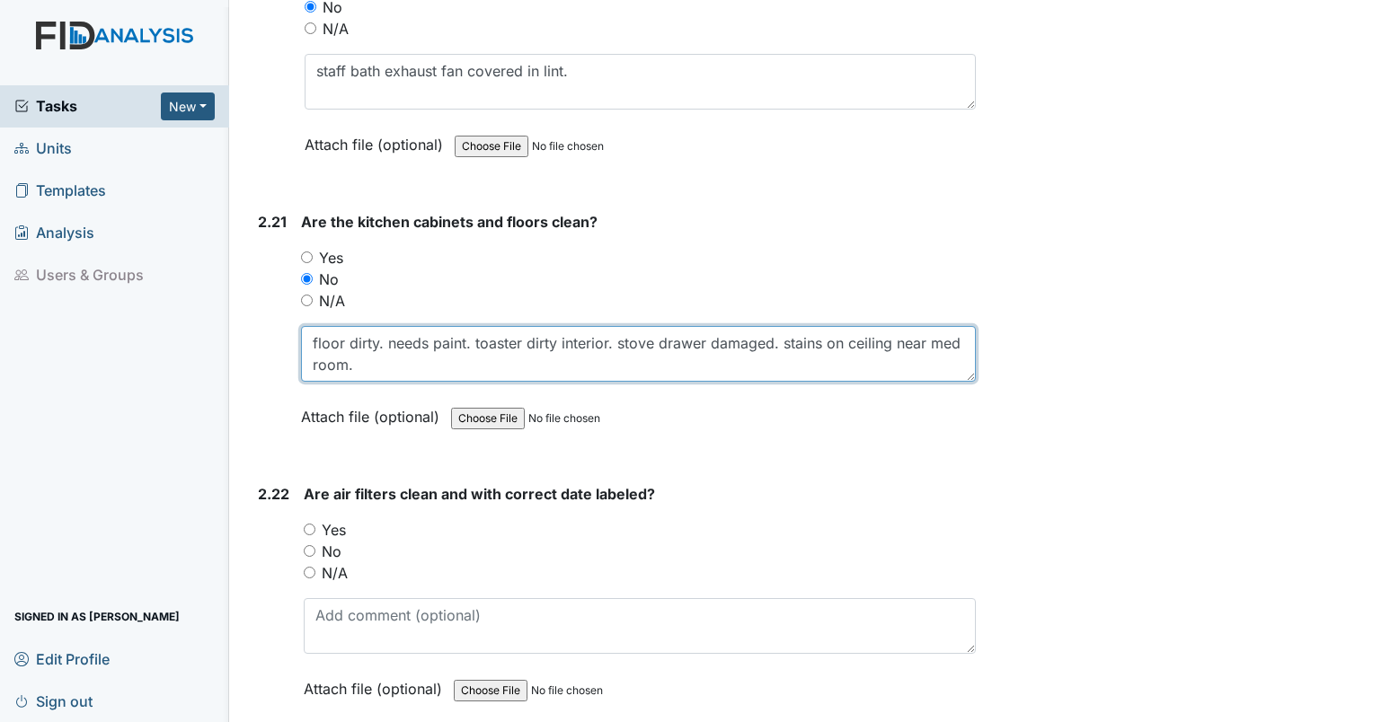
scroll to position [8280, 0]
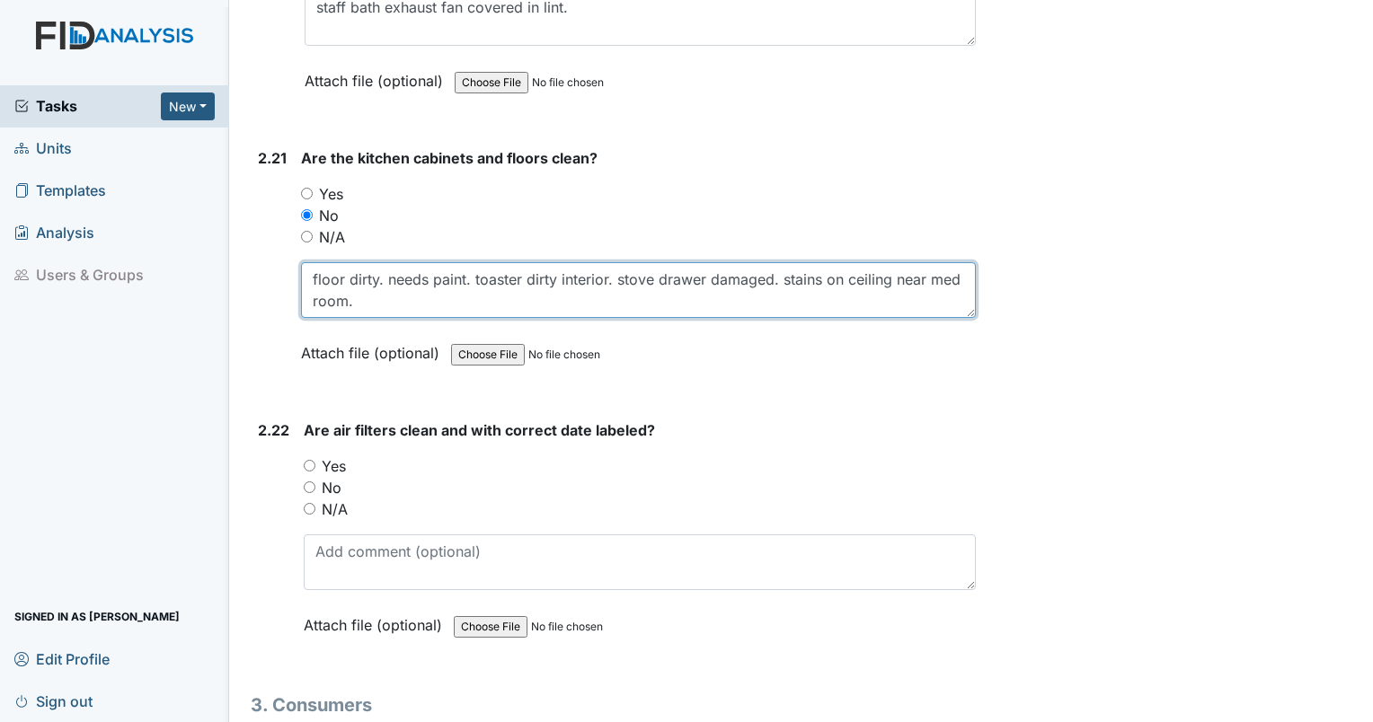
type textarea "floor dirty. needs paint. toaster dirty interior. stove drawer damaged. stains …"
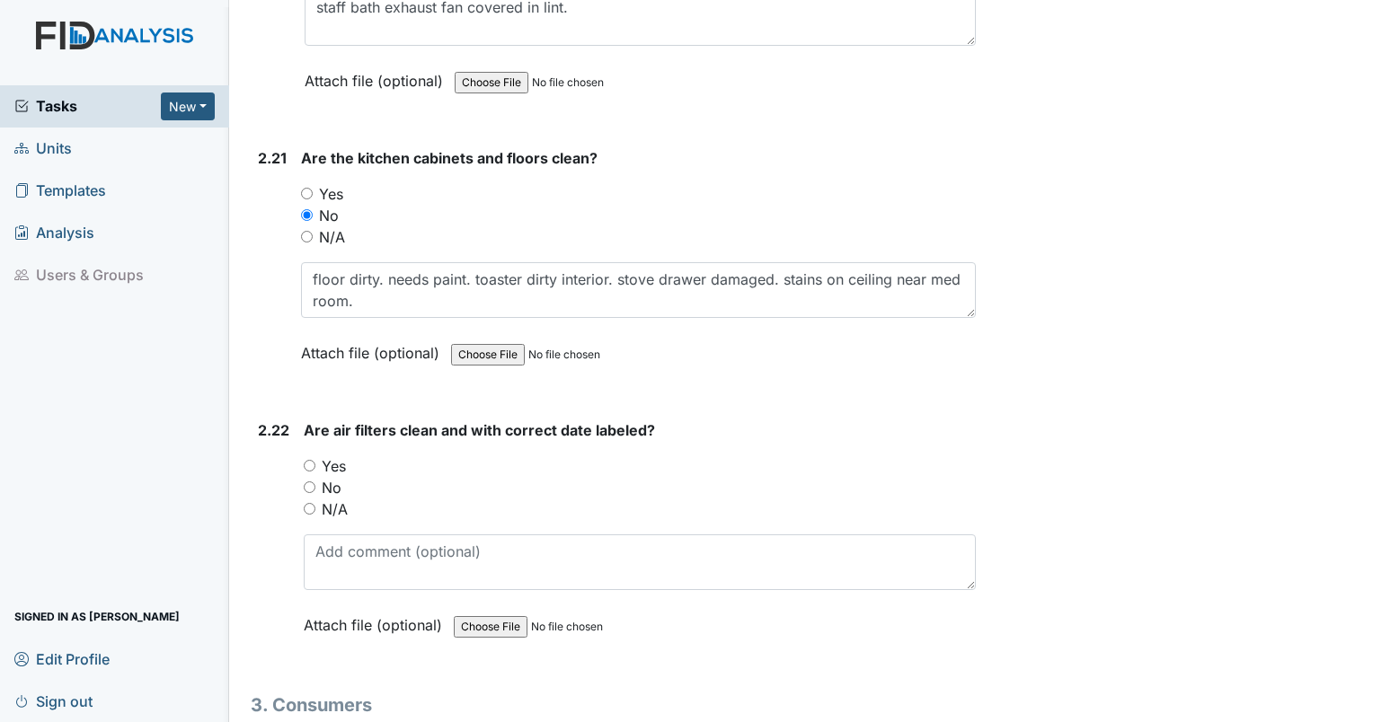
click at [307, 460] on input "Yes" at bounding box center [310, 466] width 12 height 12
radio input "true"
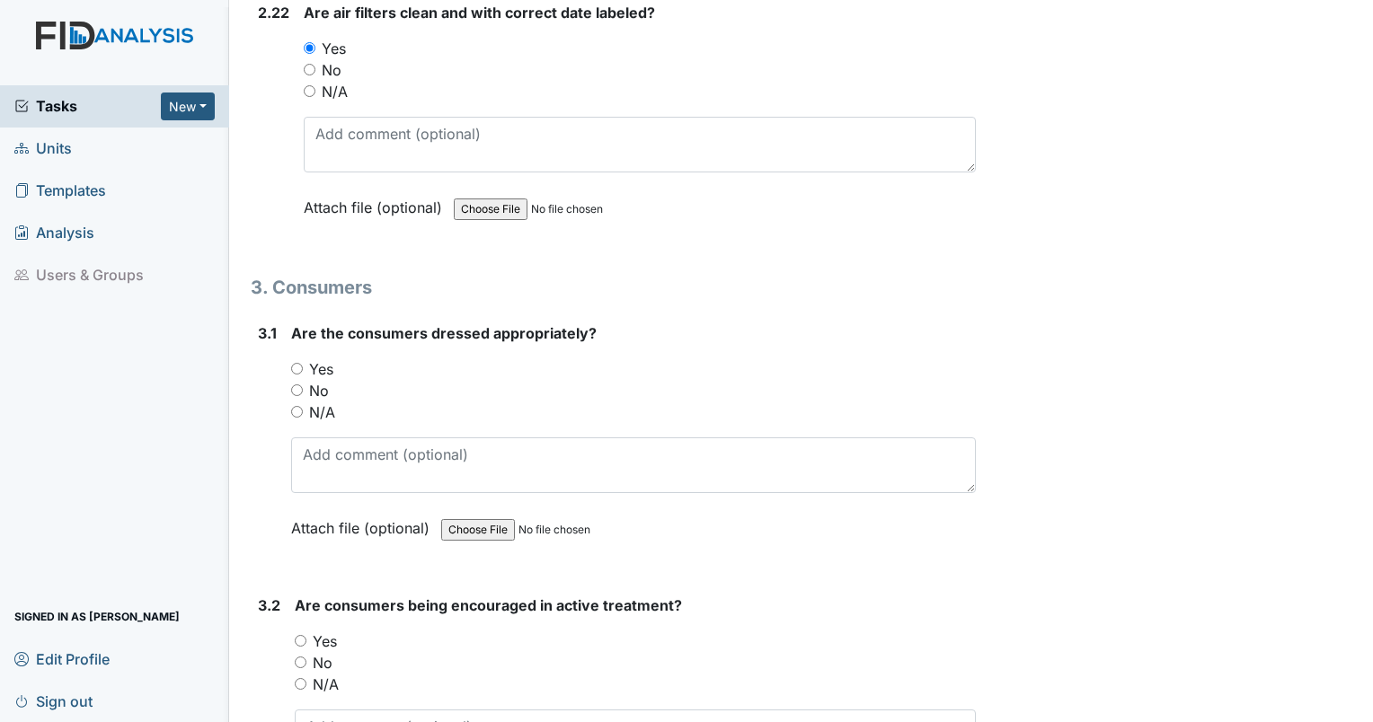
scroll to position [8792, 0]
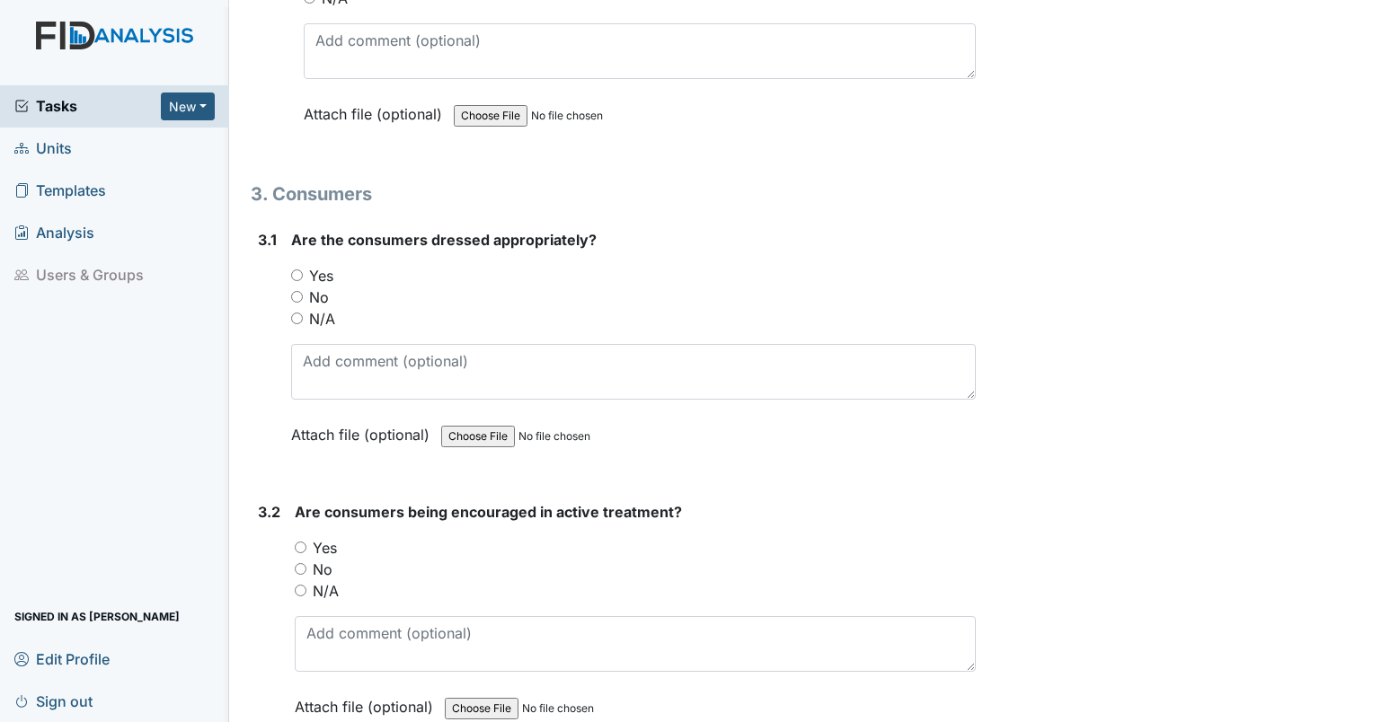
click at [299, 270] on input "Yes" at bounding box center [297, 276] width 12 height 12
radio input "true"
click at [299, 542] on input "Yes" at bounding box center [301, 548] width 12 height 12
radio input "true"
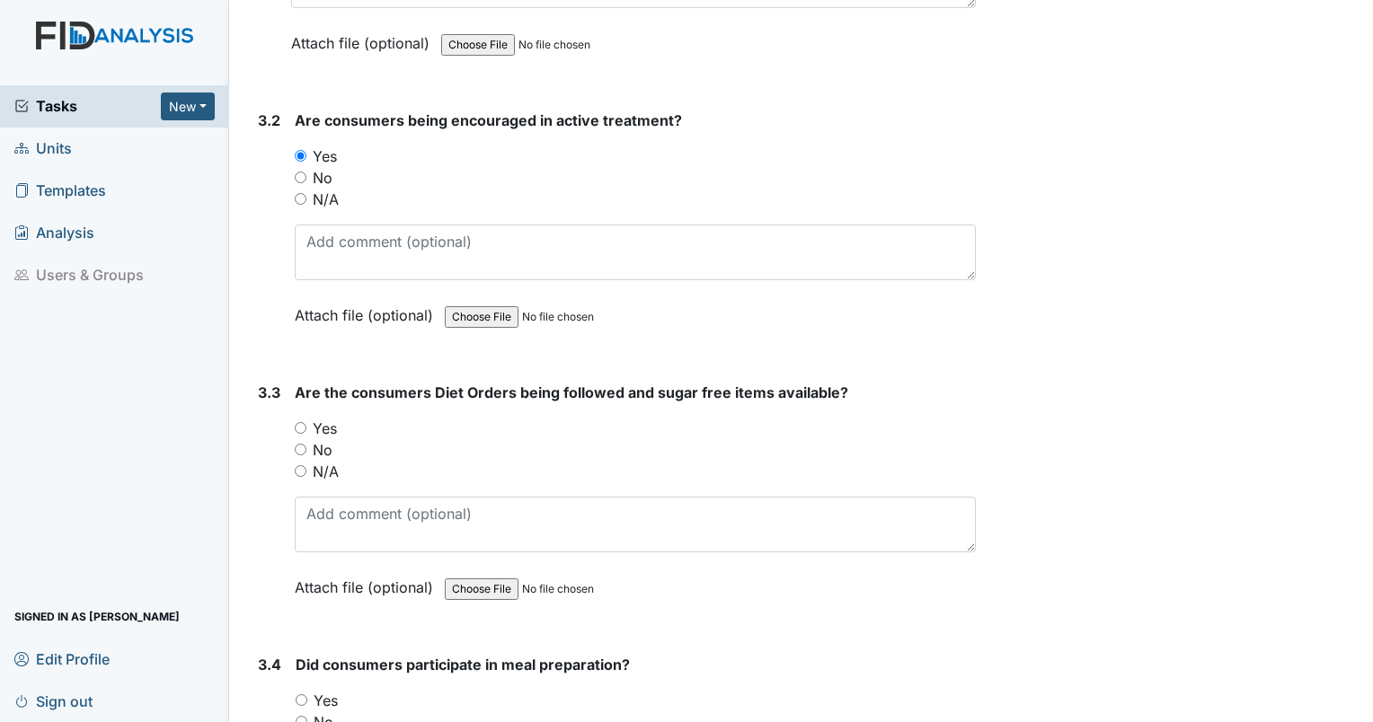
scroll to position [9262, 0]
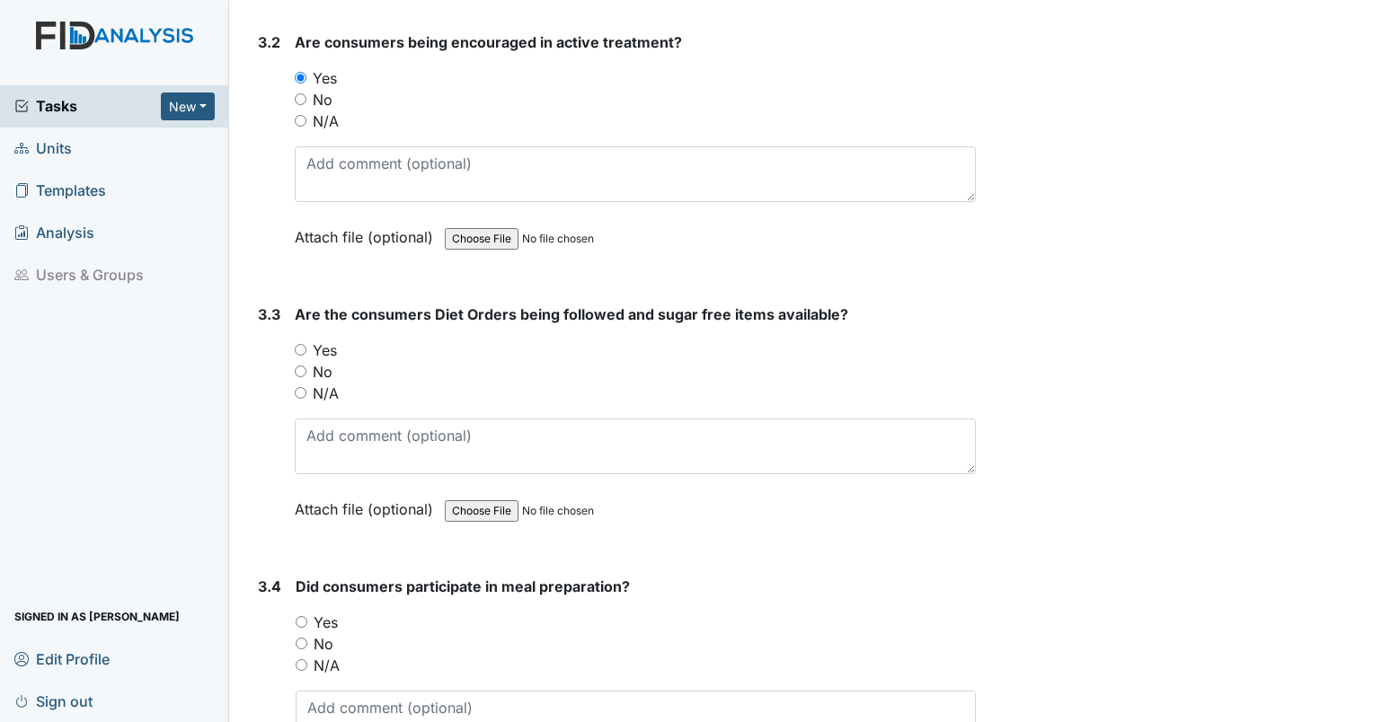
click at [298, 344] on input "Yes" at bounding box center [301, 350] width 12 height 12
radio input "true"
click at [304, 660] on input "N/A" at bounding box center [302, 666] width 12 height 12
radio input "true"
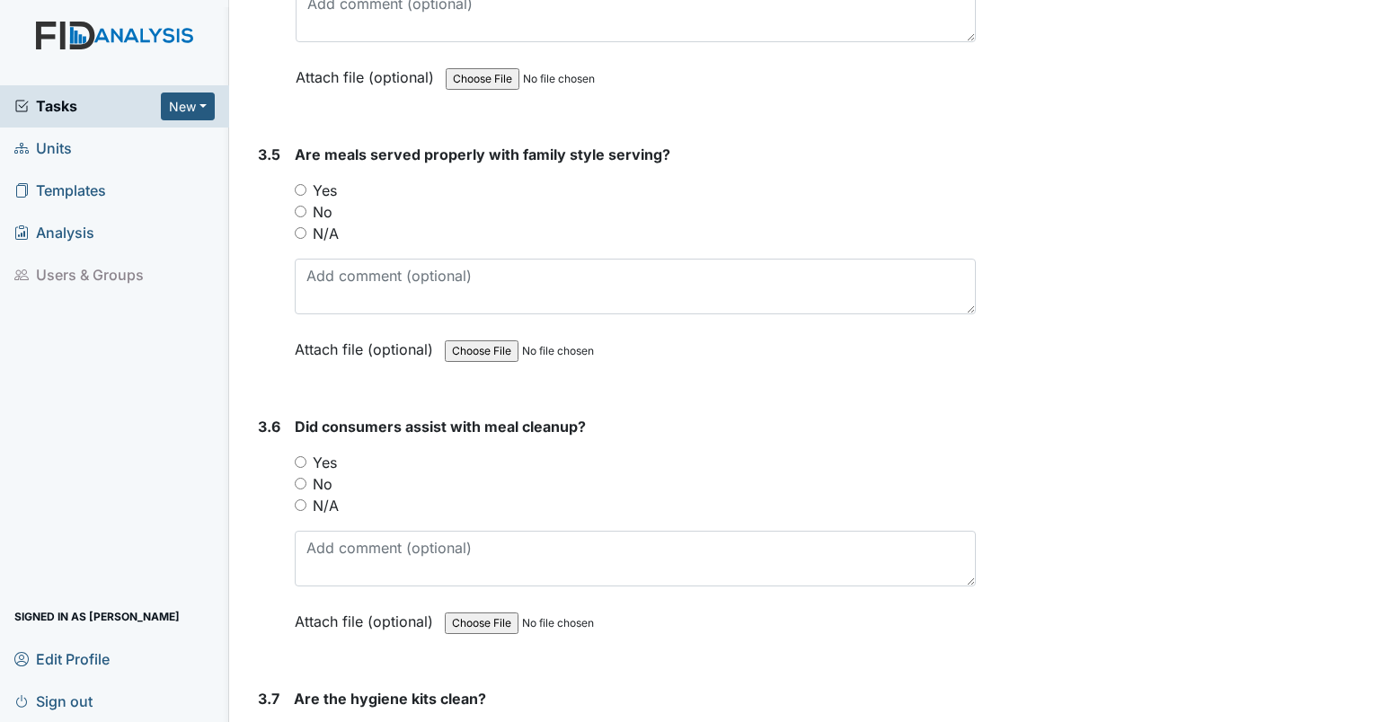
scroll to position [9998, 0]
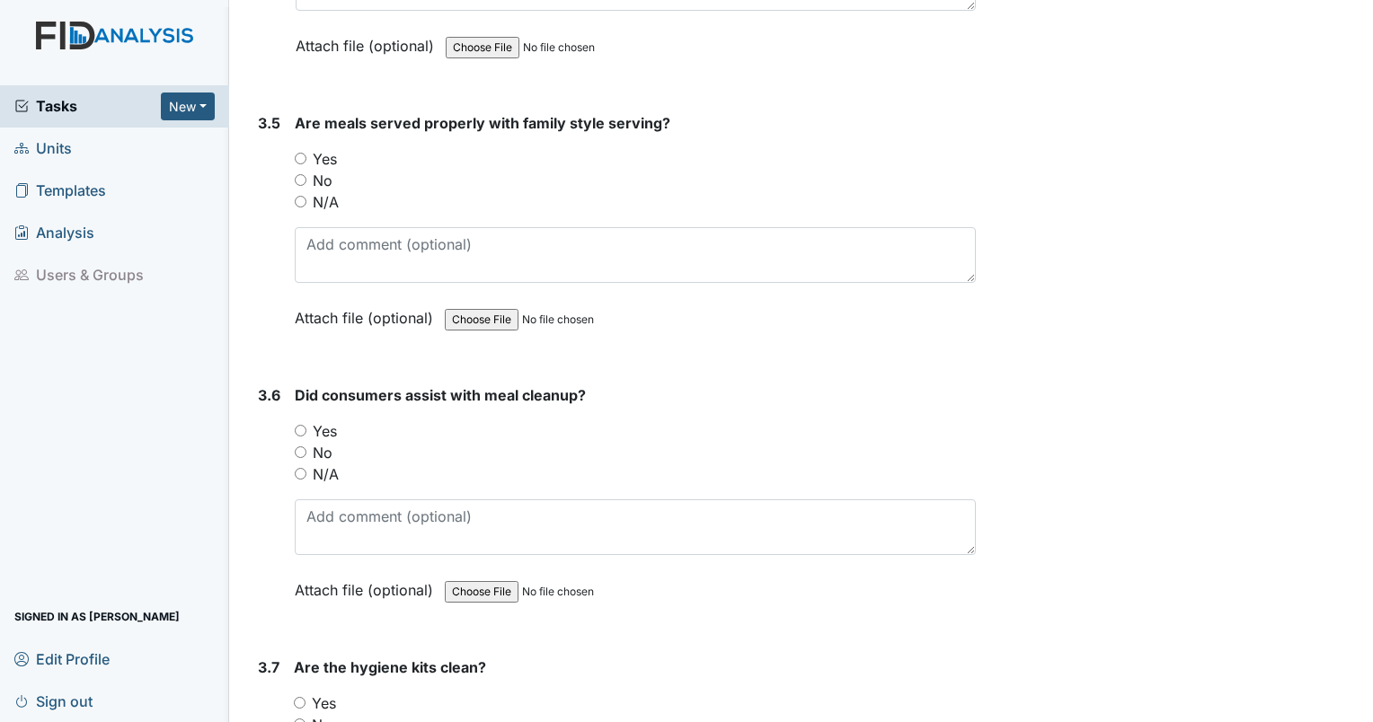
click at [304, 196] on input "N/A" at bounding box center [301, 202] width 12 height 12
radio input "true"
click at [297, 468] on input "N/A" at bounding box center [301, 474] width 12 height 12
radio input "true"
click at [297, 719] on input "No" at bounding box center [300, 725] width 12 height 12
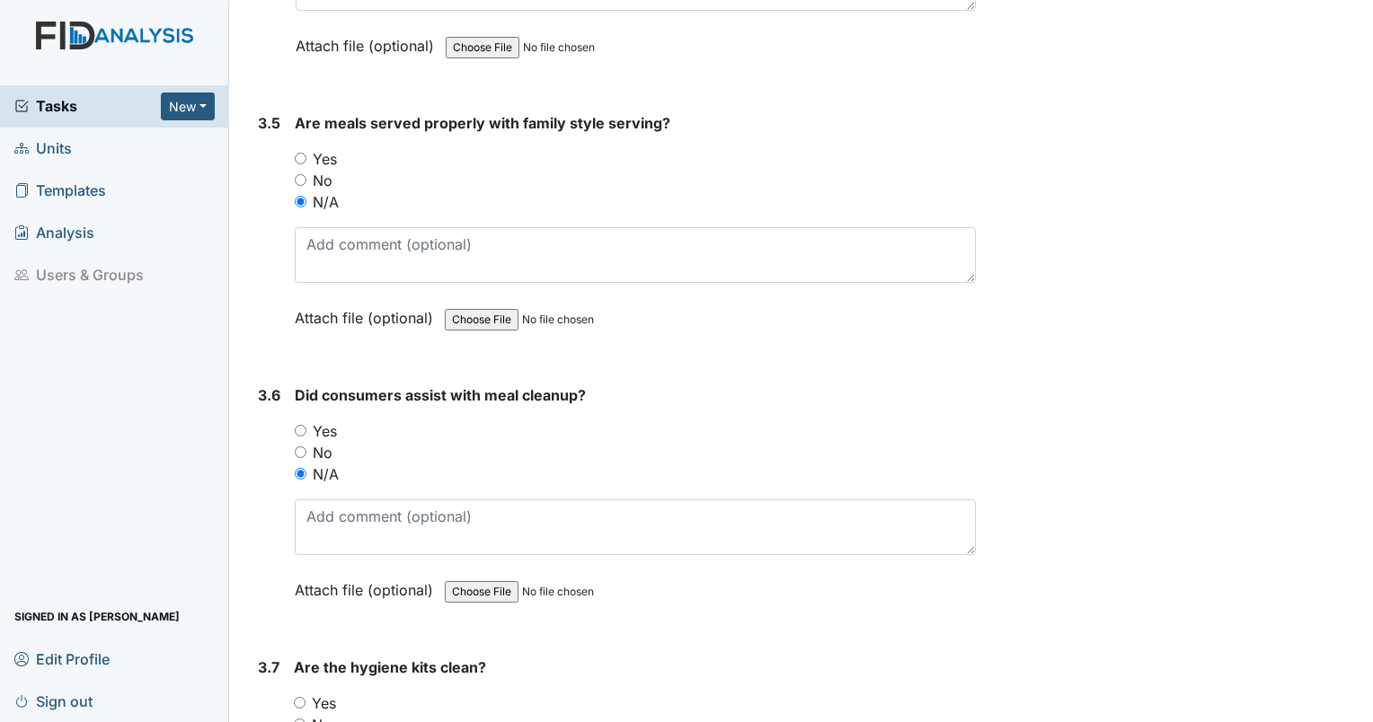
radio input "true"
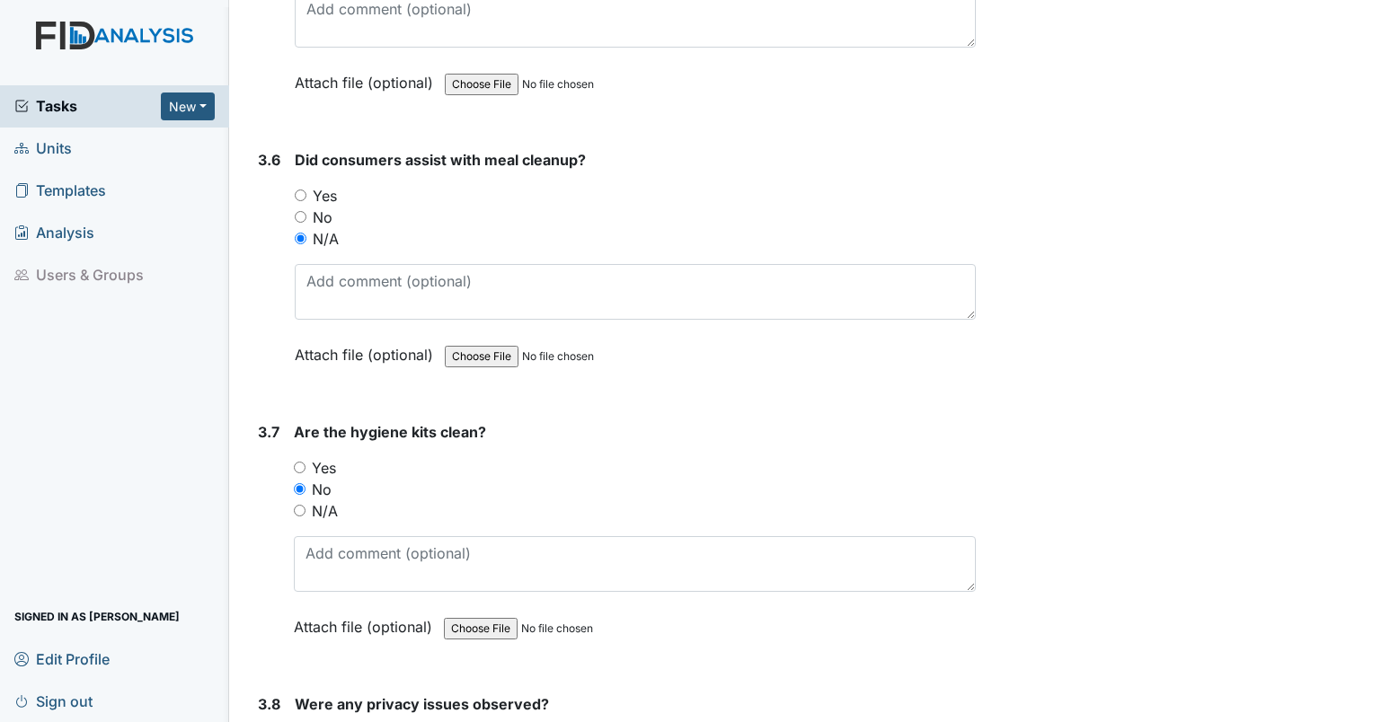
scroll to position [10201, 0]
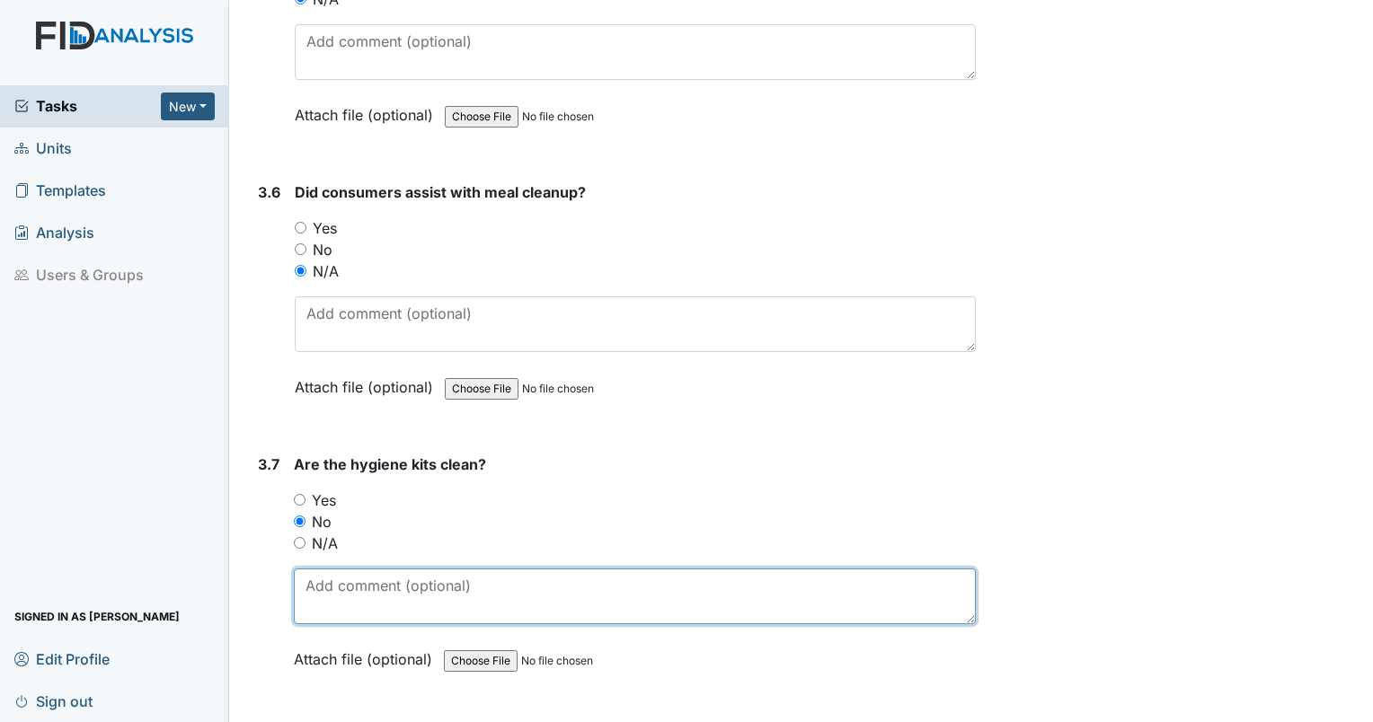
click at [447, 572] on textarea at bounding box center [635, 597] width 682 height 56
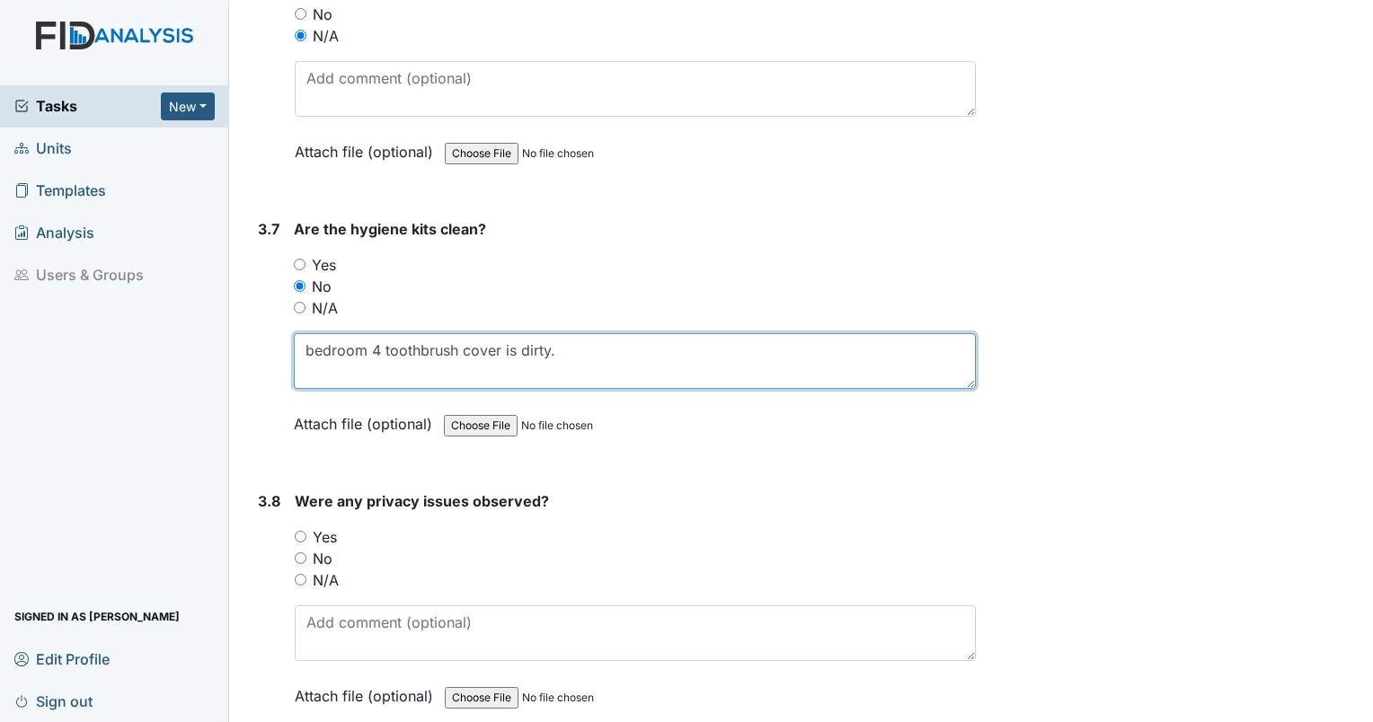
scroll to position [10514, 0]
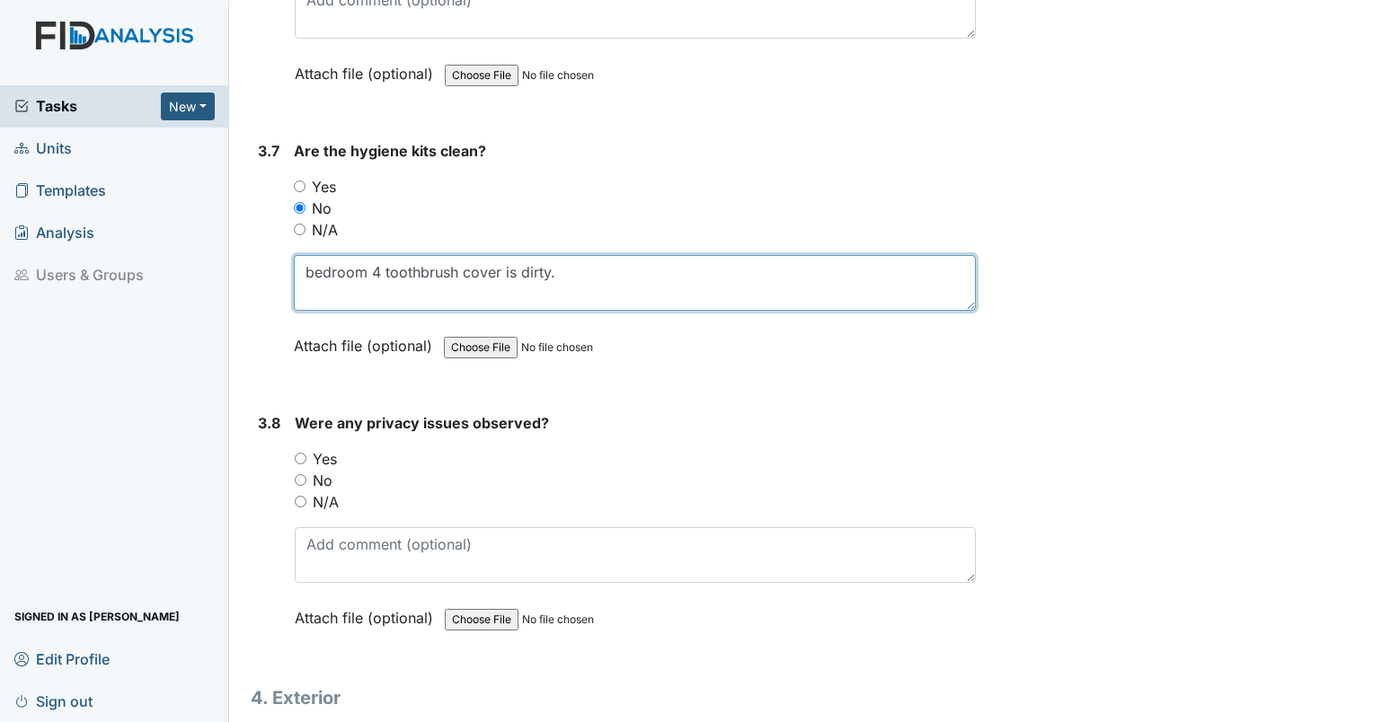
type textarea "bedroom 4 toothbrush cover is dirty."
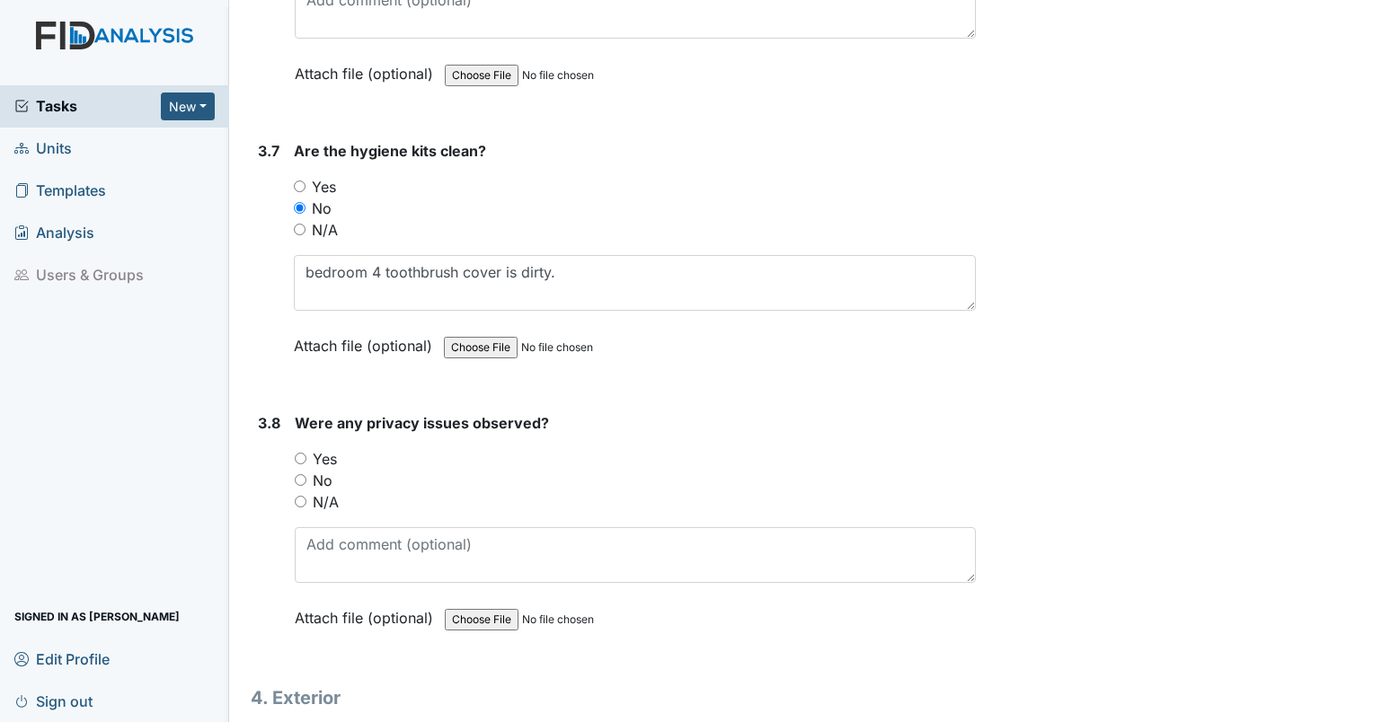
click at [307, 470] on div "No" at bounding box center [635, 481] width 681 height 22
click at [299, 474] on input "No" at bounding box center [301, 480] width 12 height 12
radio input "true"
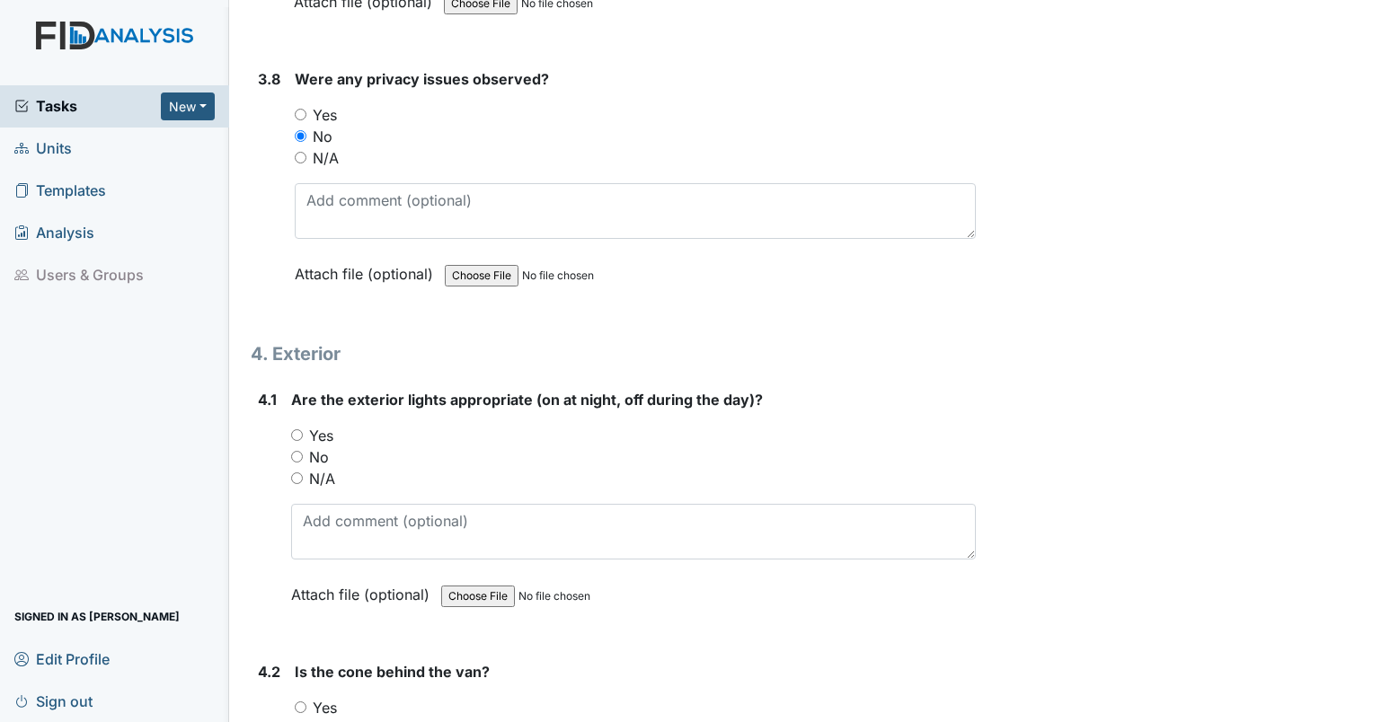
scroll to position [10891, 0]
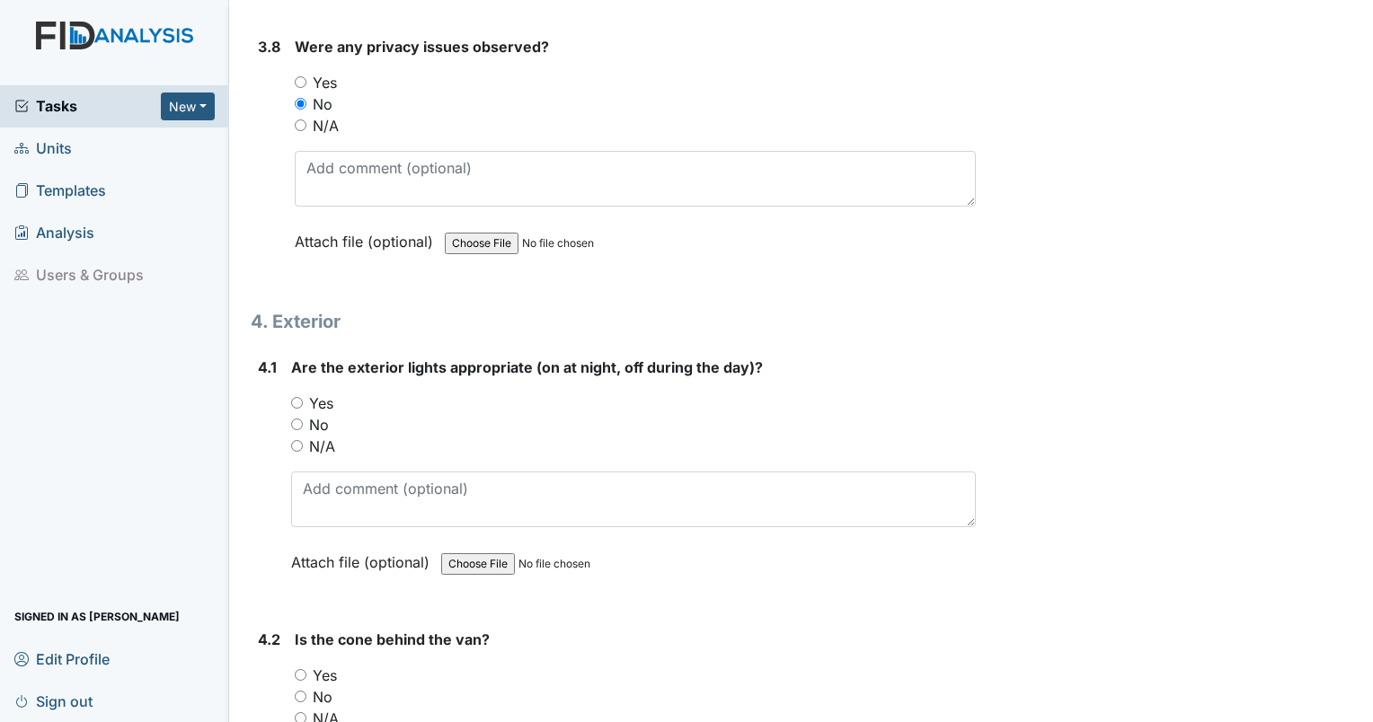
click at [296, 397] on input "Yes" at bounding box center [297, 403] width 12 height 12
radio input "true"
click at [306, 691] on input "No" at bounding box center [301, 697] width 12 height 12
radio input "true"
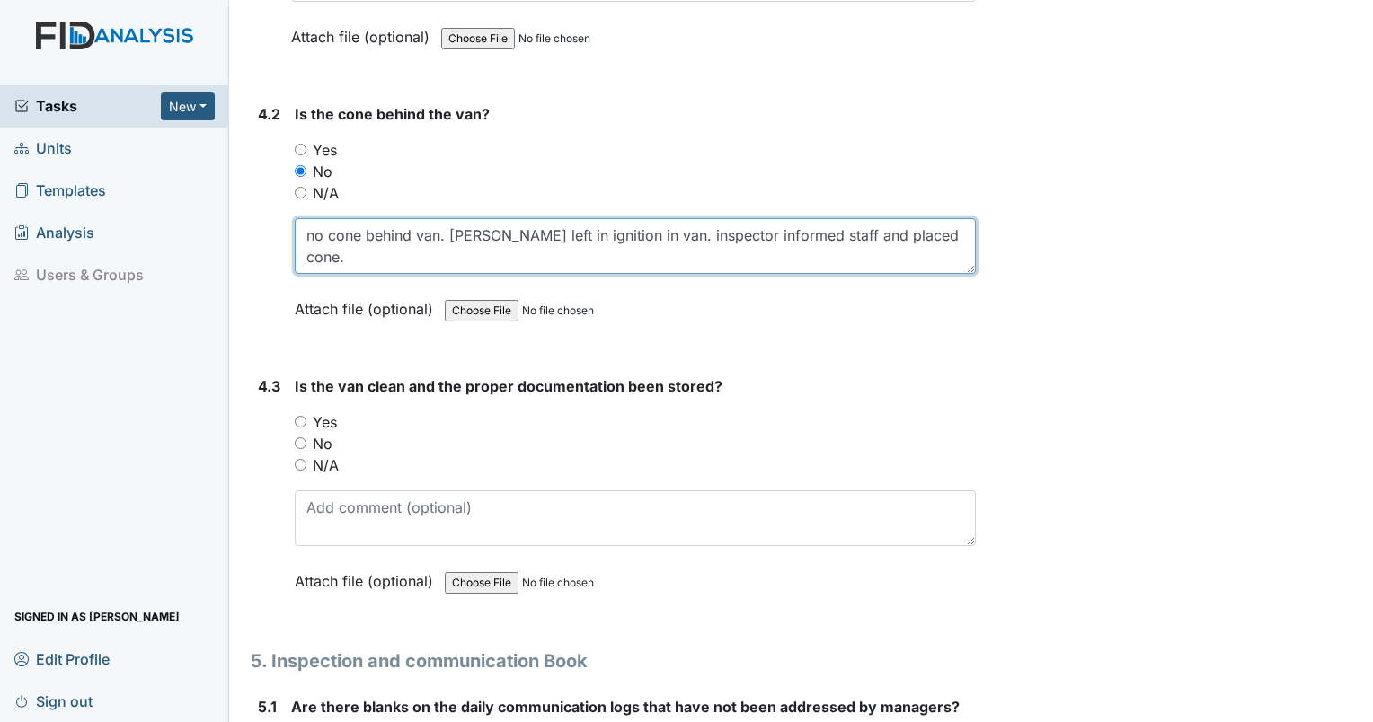
scroll to position [11401, 0]
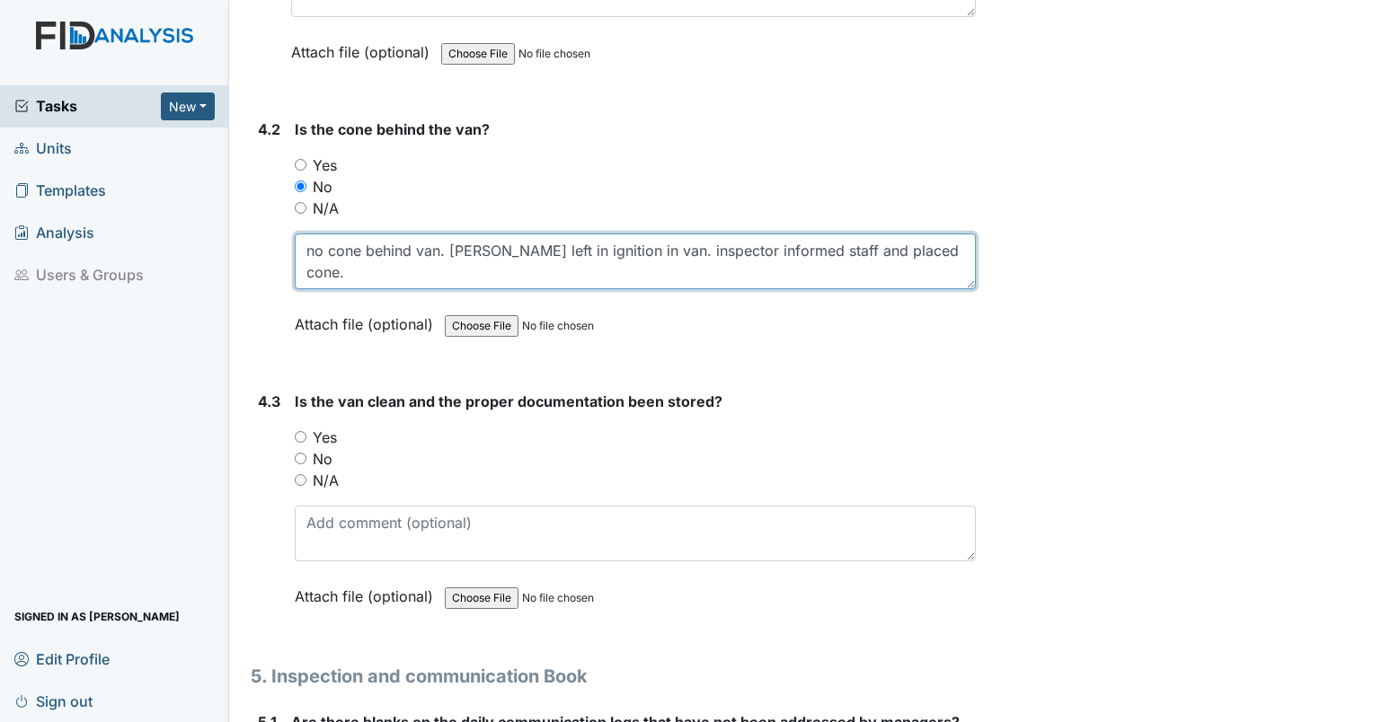
type textarea "no cone behind van. keys left in ignition in van. inspector informed staff and …"
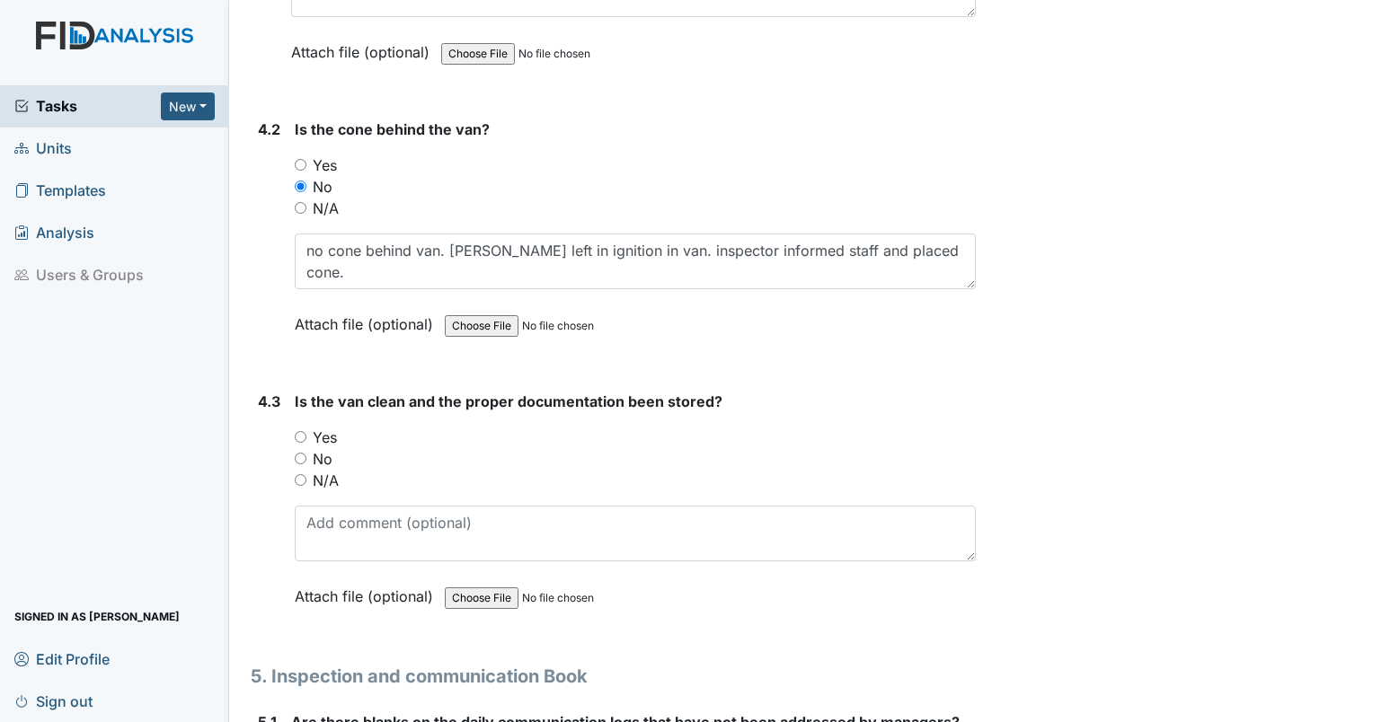
click at [305, 453] on input "No" at bounding box center [301, 459] width 12 height 12
radio input "true"
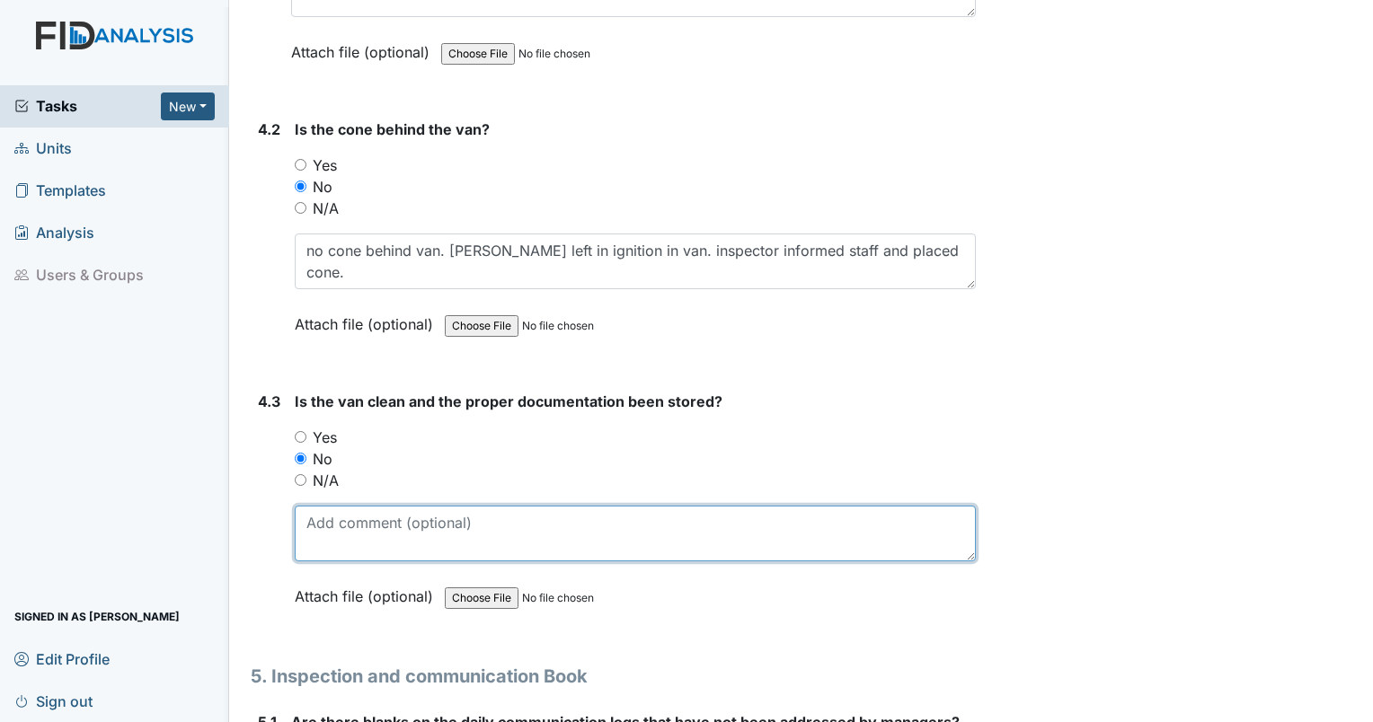
click at [349, 506] on textarea at bounding box center [635, 534] width 681 height 56
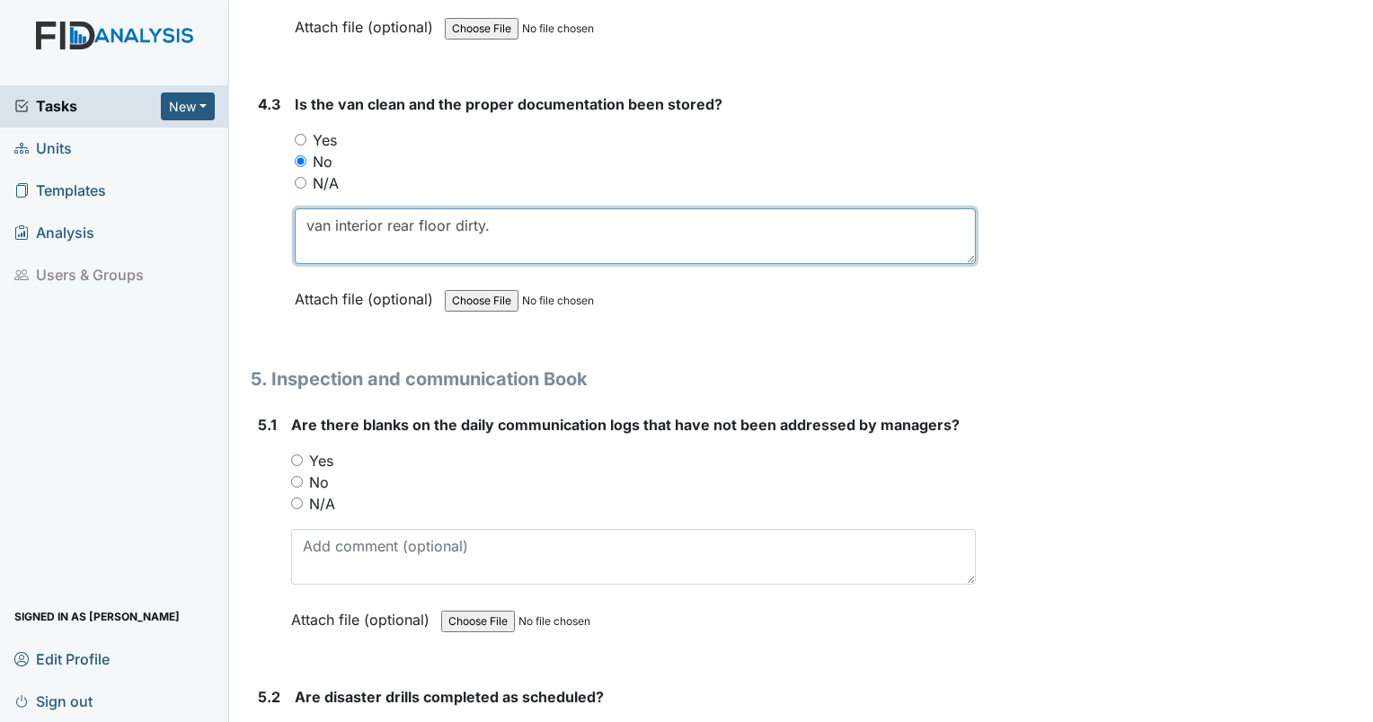
scroll to position [11777, 0]
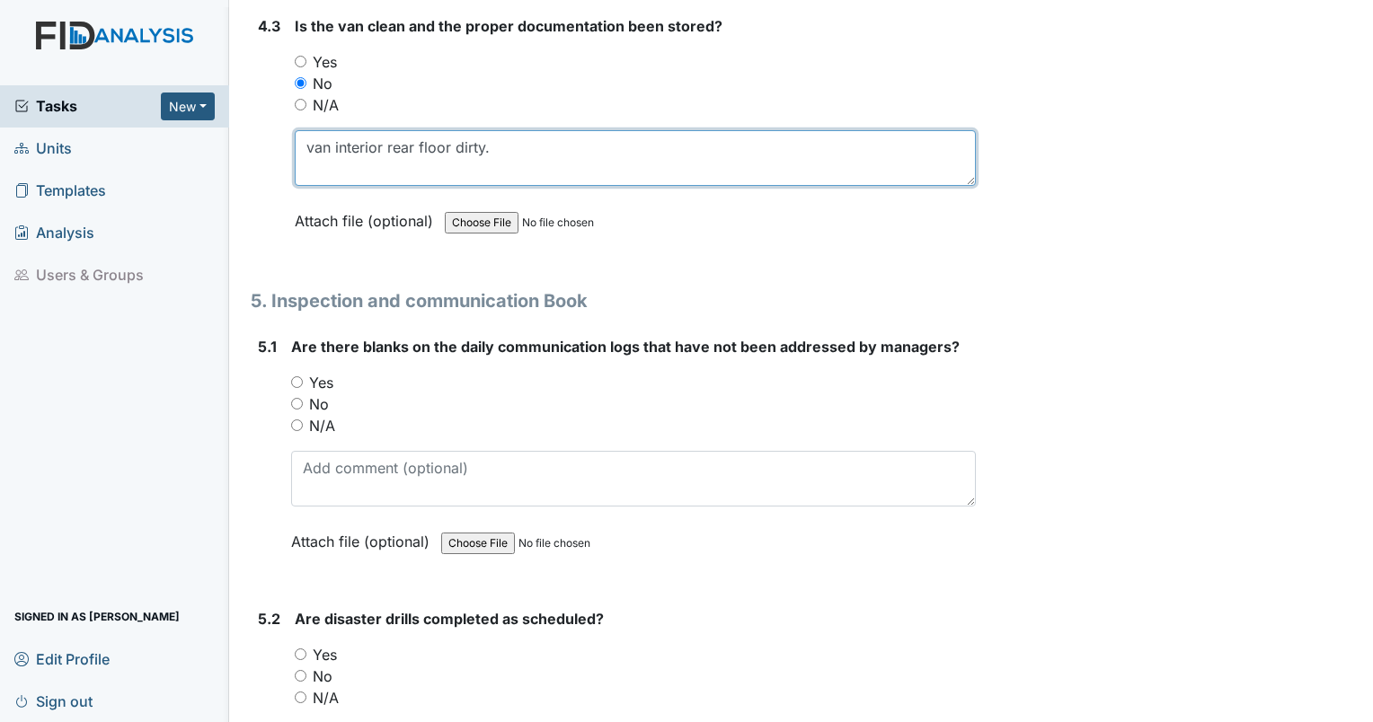
type textarea "van interior rear floor dirty."
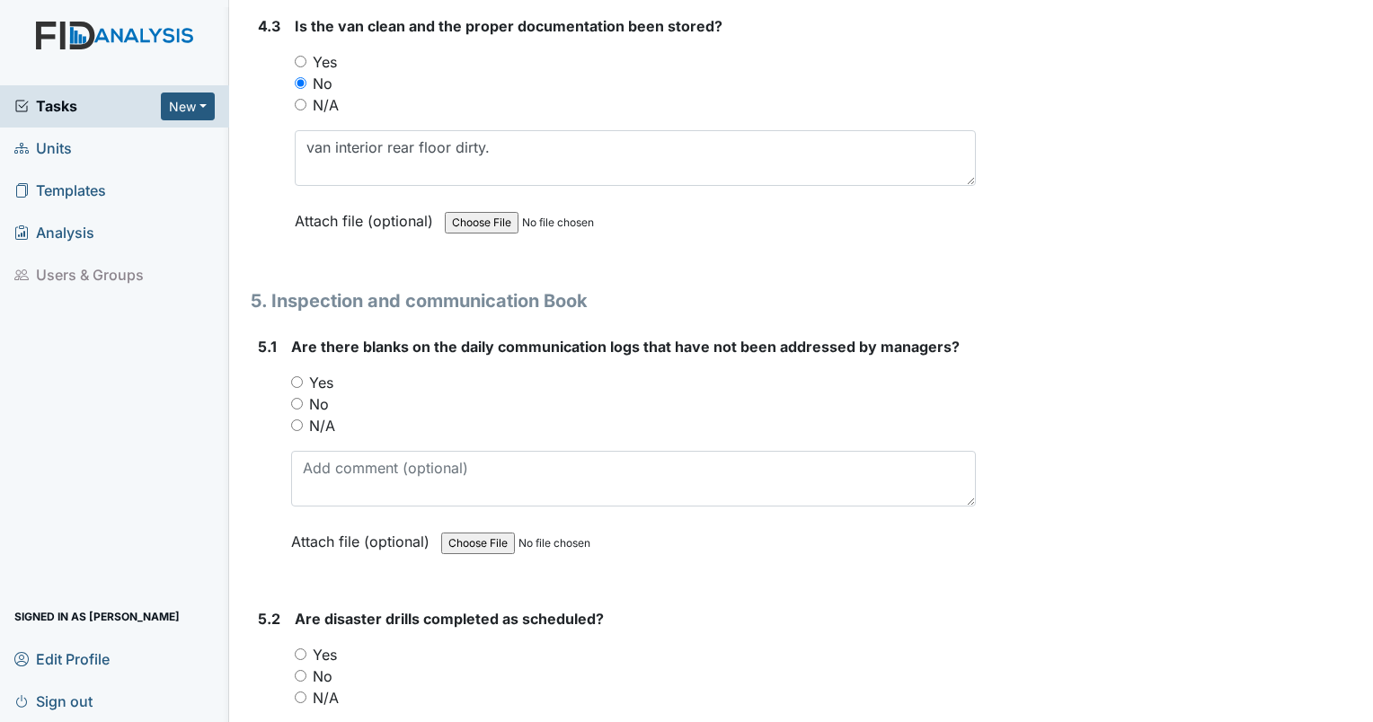
click at [297, 394] on div "No" at bounding box center [633, 405] width 685 height 22
click at [295, 398] on input "No" at bounding box center [297, 404] width 12 height 12
radio input "true"
click at [299, 649] on input "Yes" at bounding box center [301, 655] width 12 height 12
radio input "true"
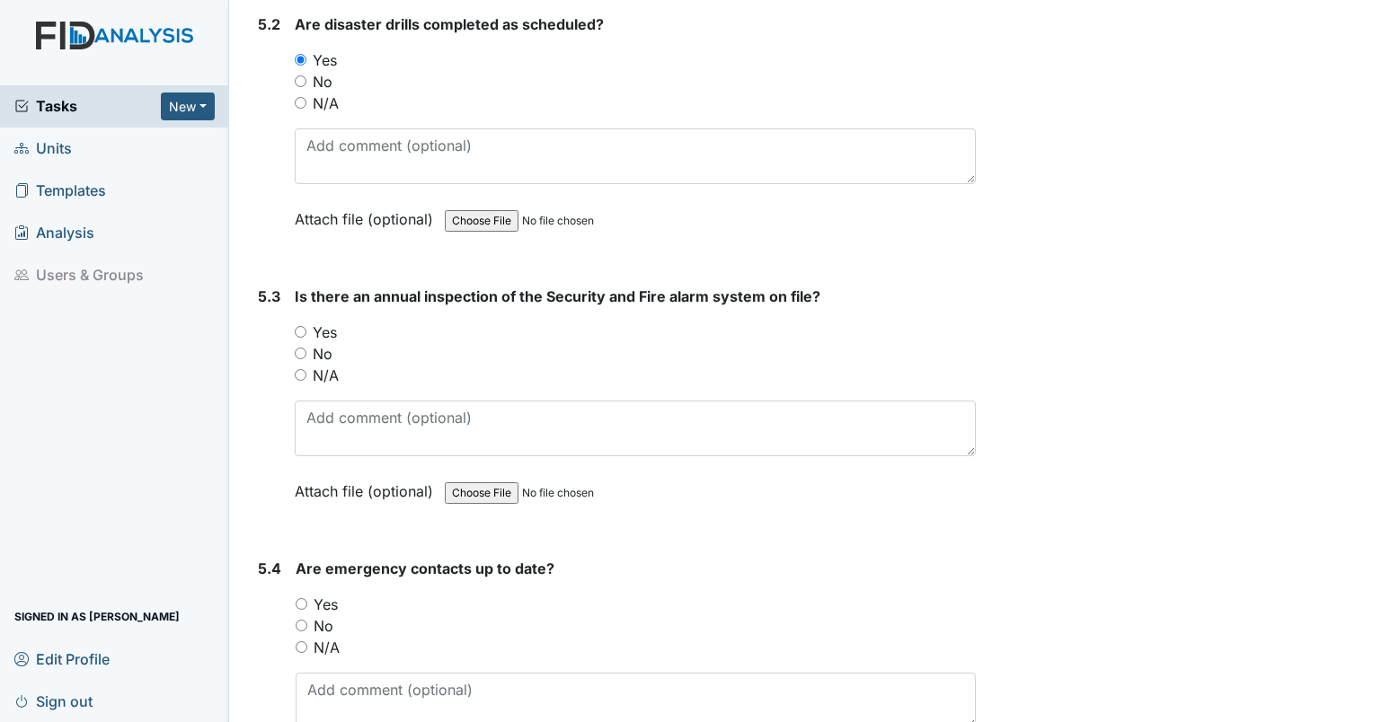
scroll to position [12372, 0]
click at [301, 326] on input "Yes" at bounding box center [301, 332] width 12 height 12
radio input "true"
click at [299, 598] on input "Yes" at bounding box center [302, 604] width 12 height 12
radio input "true"
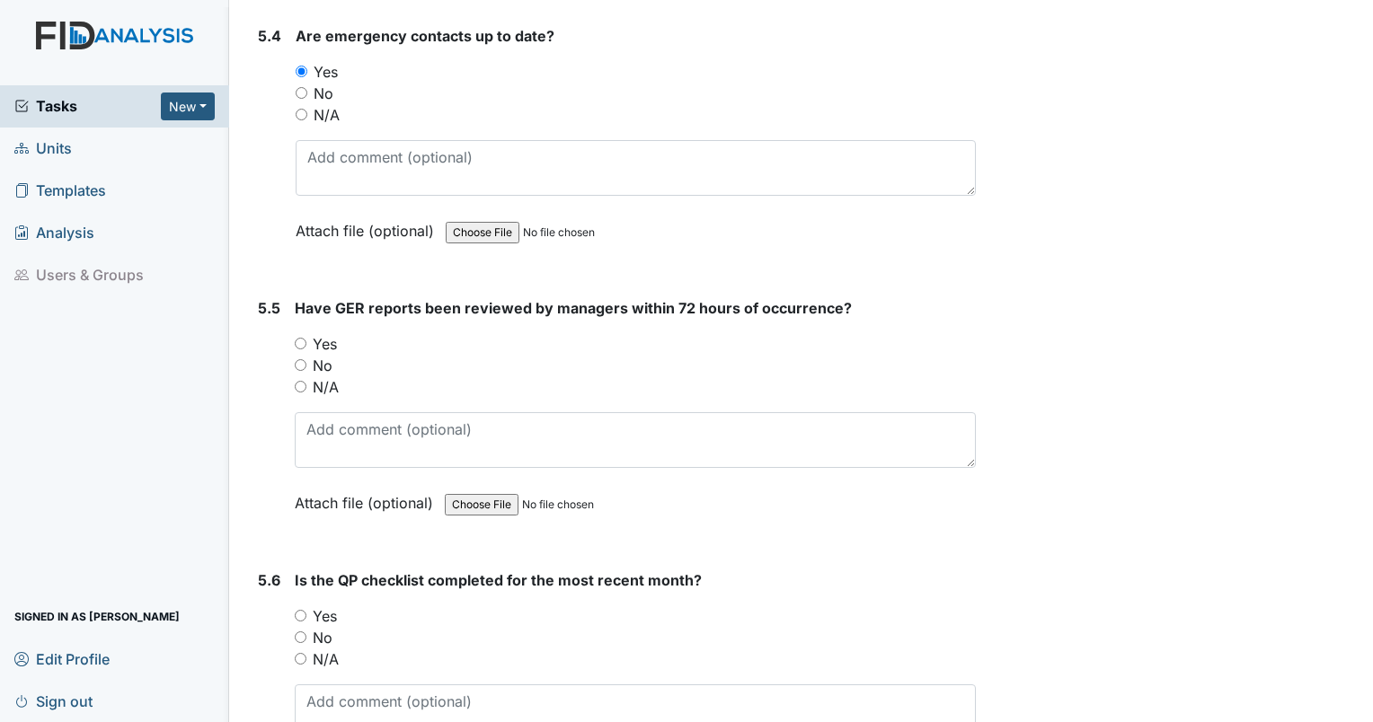
scroll to position [12951, 0]
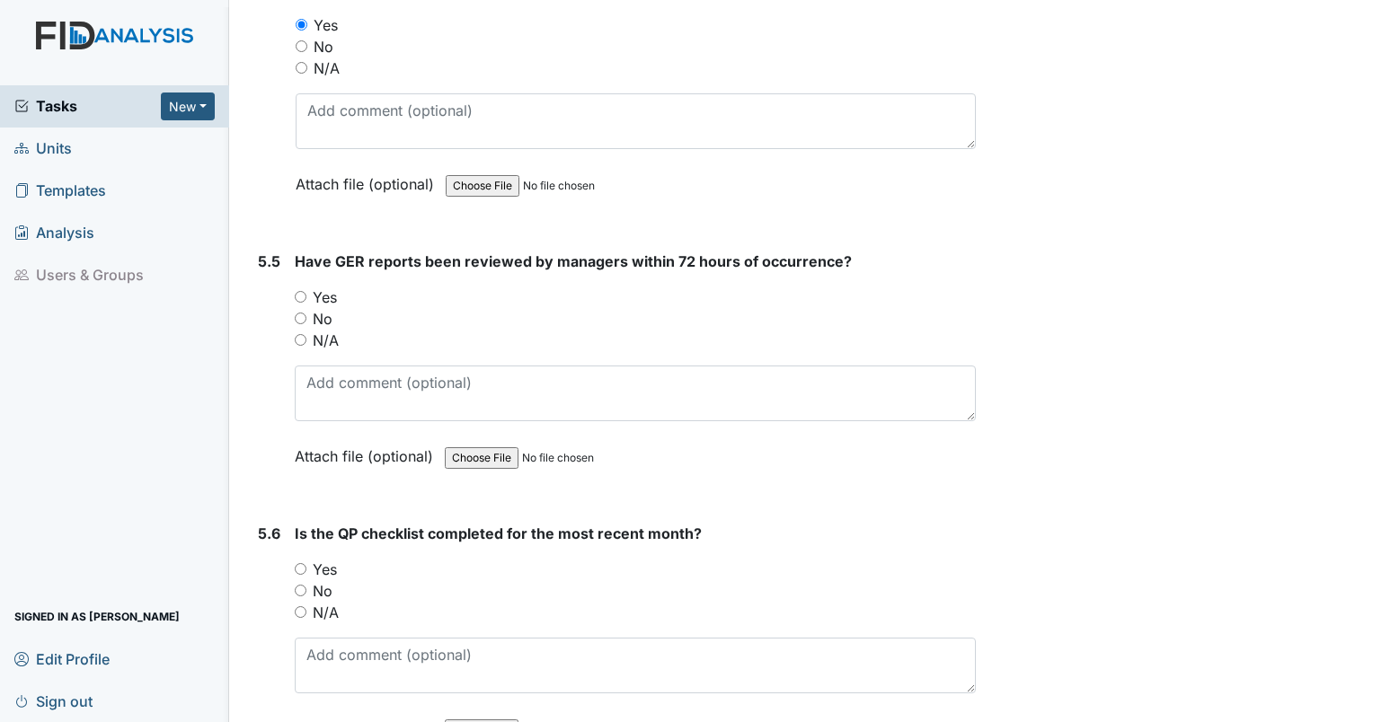
click at [300, 291] on input "Yes" at bounding box center [301, 297] width 12 height 12
radio input "true"
click at [298, 334] on input "N/A" at bounding box center [301, 340] width 12 height 12
radio input "true"
click at [302, 563] on input "Yes" at bounding box center [301, 569] width 12 height 12
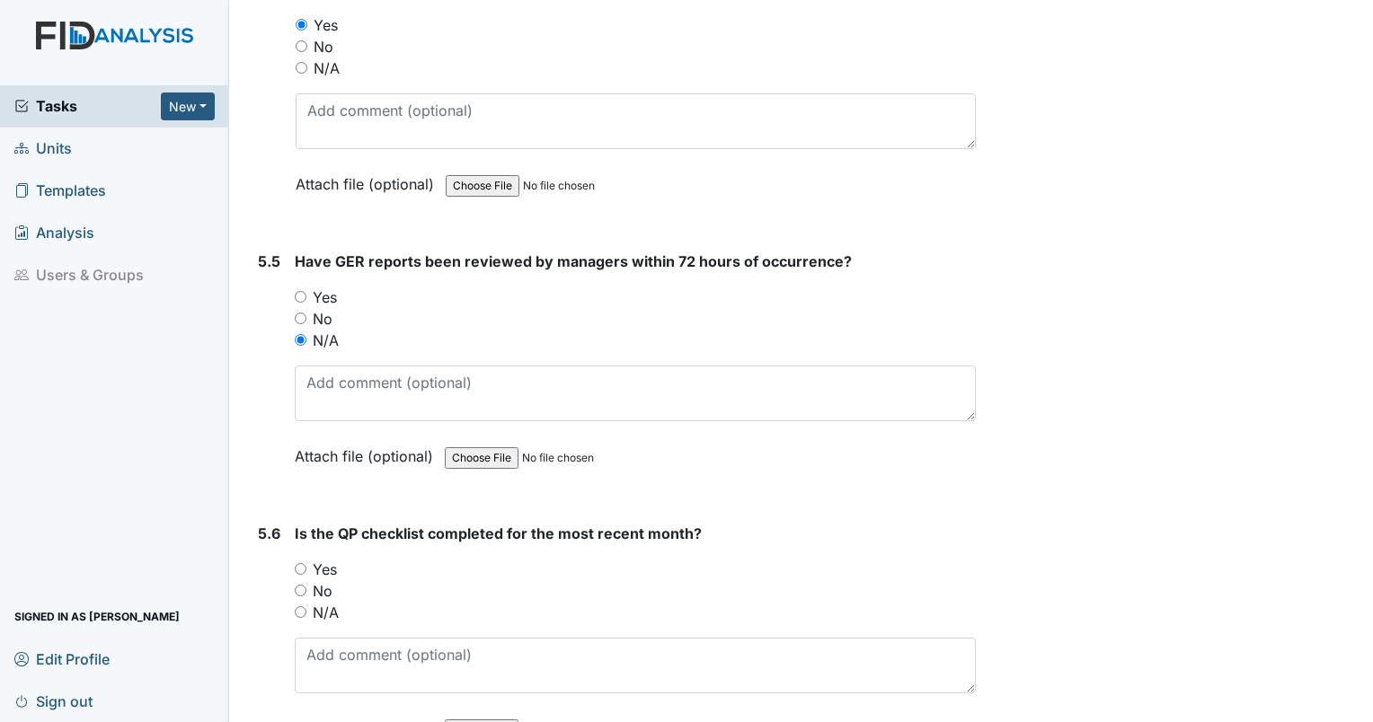
radio input "true"
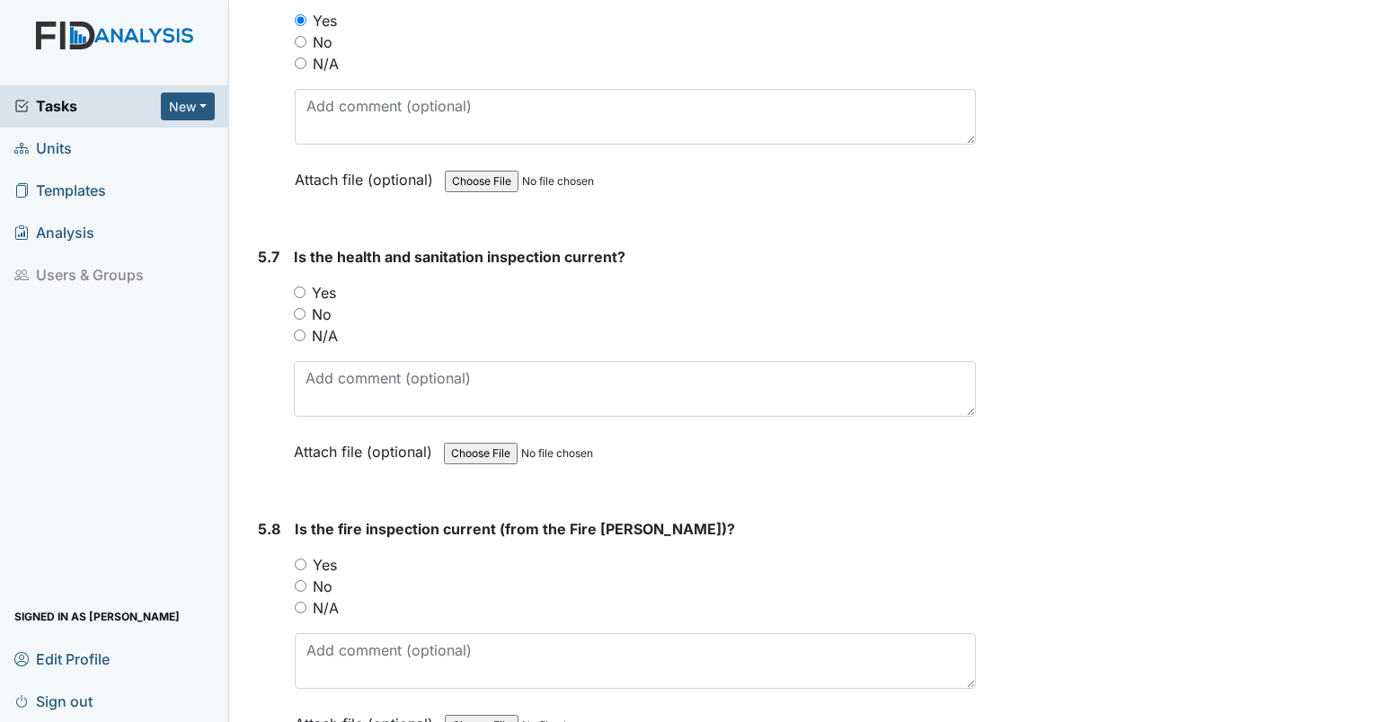
scroll to position [13532, 0]
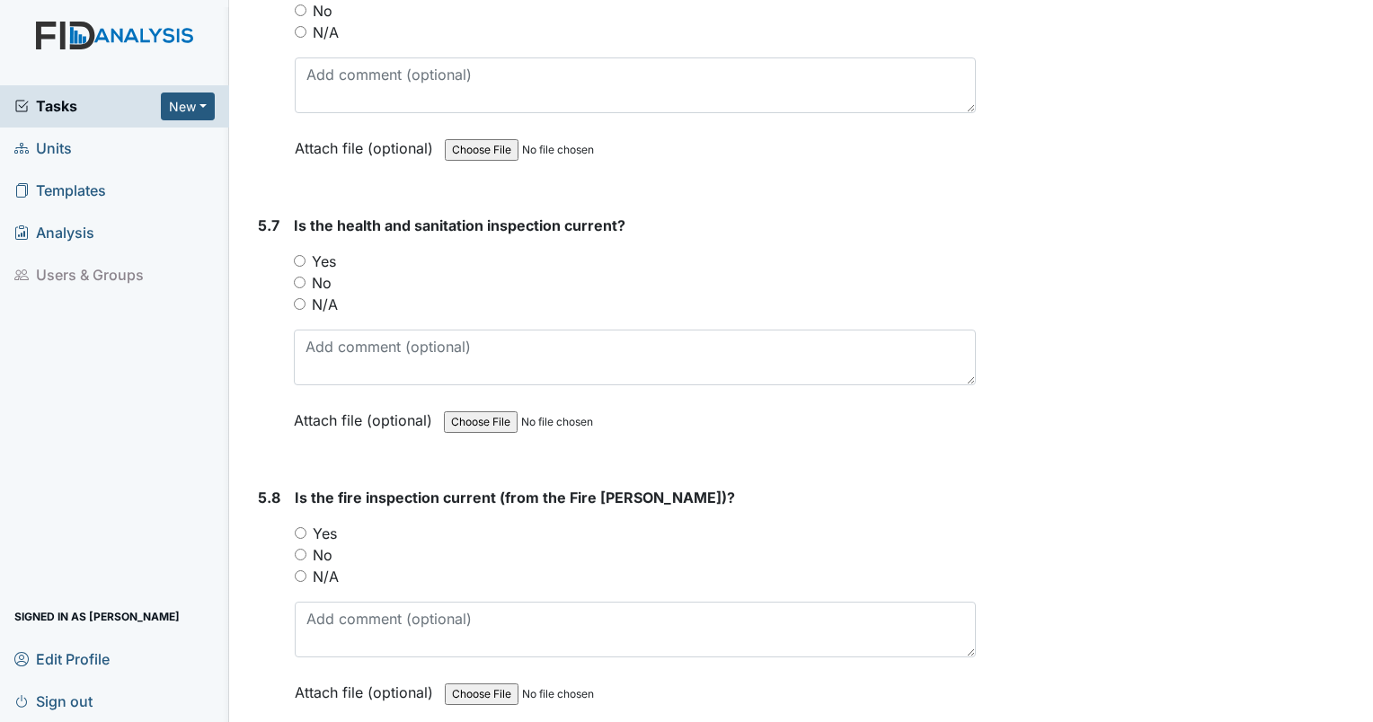
click at [297, 255] on input "Yes" at bounding box center [300, 261] width 12 height 12
radio input "true"
click at [297, 523] on div "Yes" at bounding box center [635, 534] width 681 height 22
click at [308, 523] on div "Yes" at bounding box center [635, 534] width 681 height 22
click at [306, 523] on div "Yes" at bounding box center [635, 534] width 681 height 22
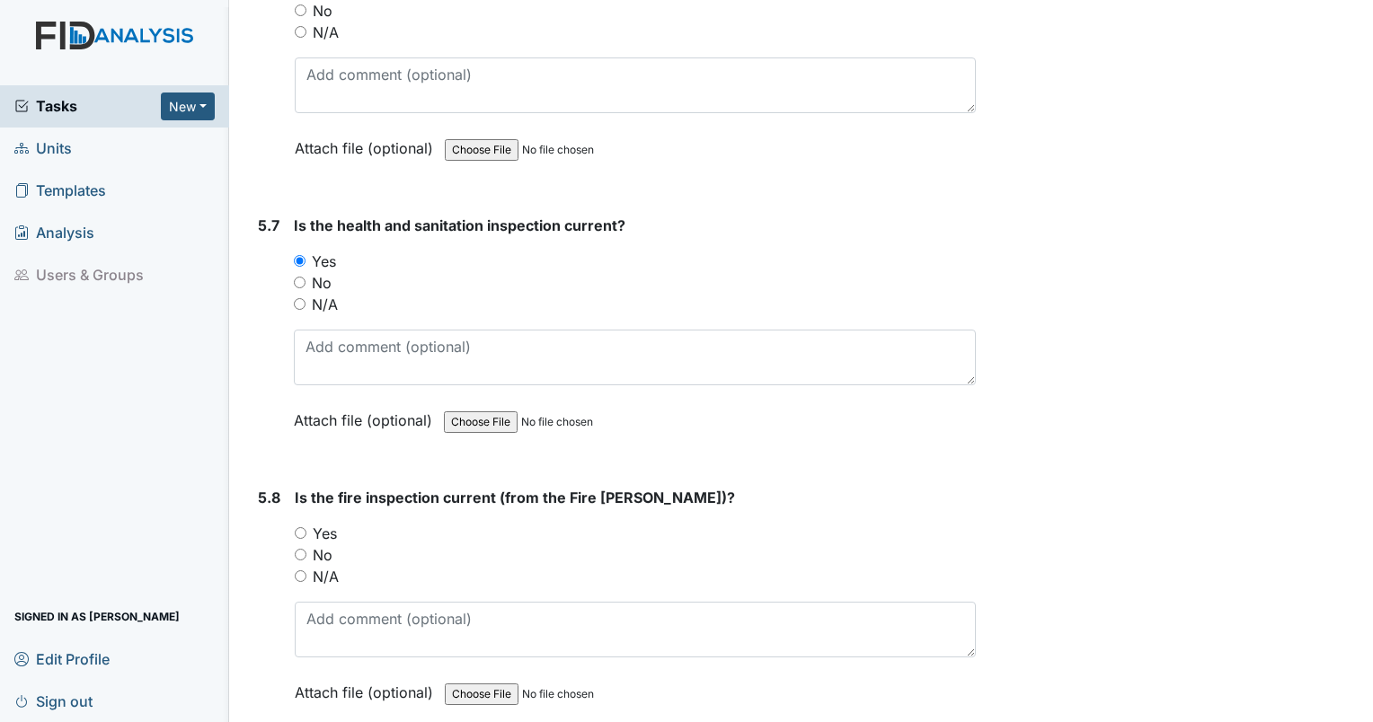
click at [299, 527] on input "Yes" at bounding box center [301, 533] width 12 height 12
radio input "true"
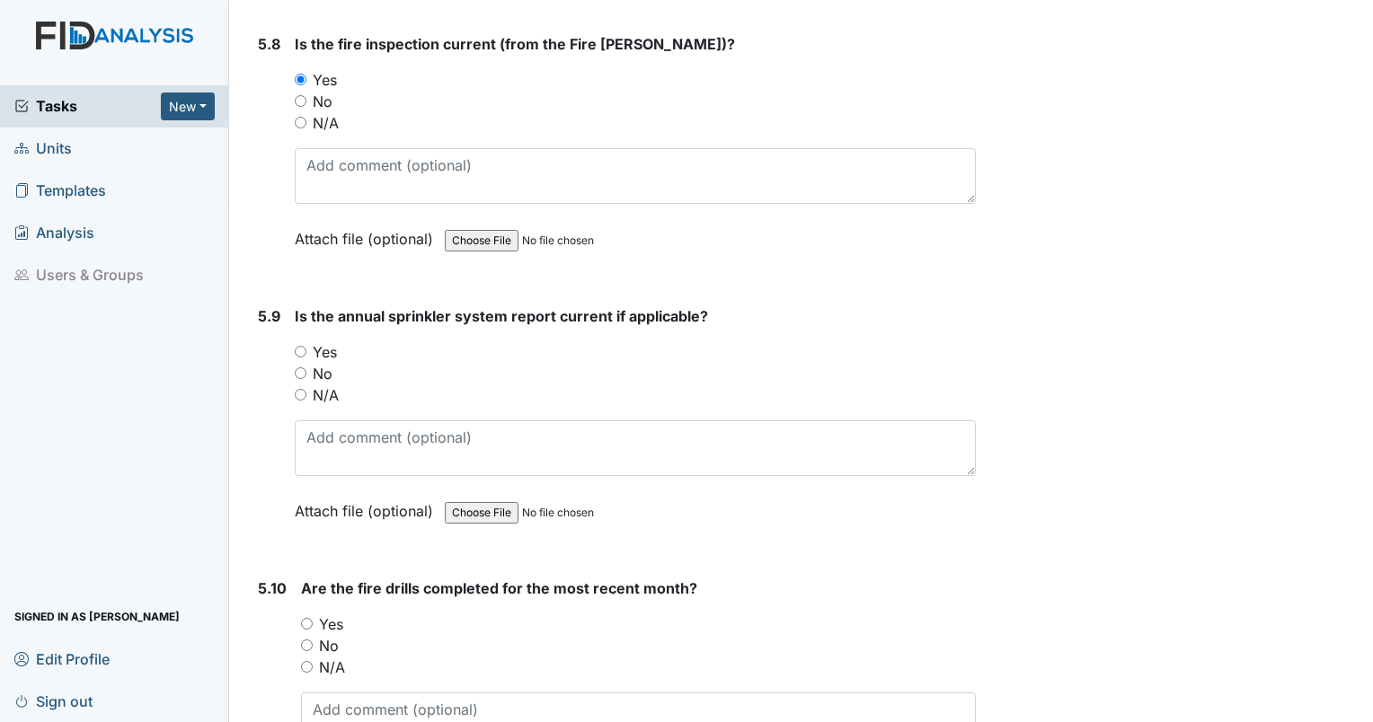
scroll to position [14112, 0]
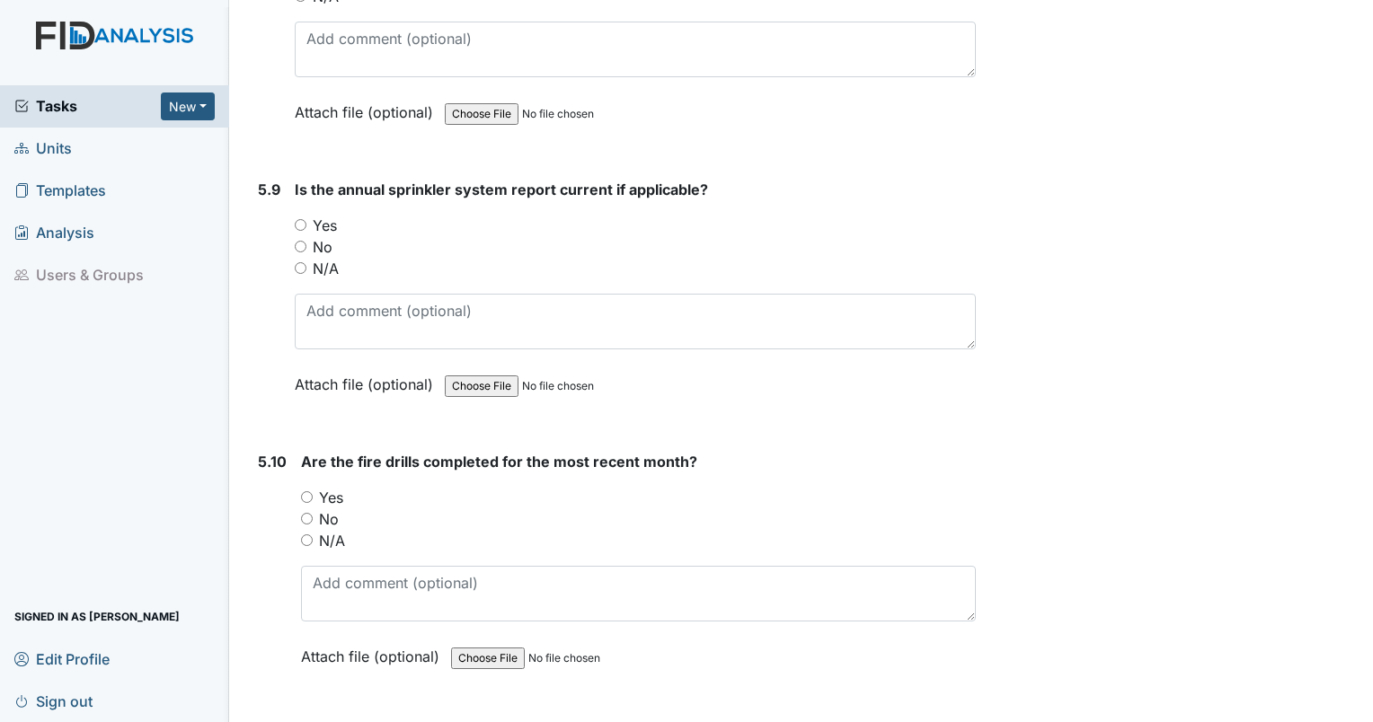
click at [302, 262] on input "N/A" at bounding box center [301, 268] width 12 height 12
radio input "true"
click at [310, 492] on input "Yes" at bounding box center [307, 498] width 12 height 12
radio input "true"
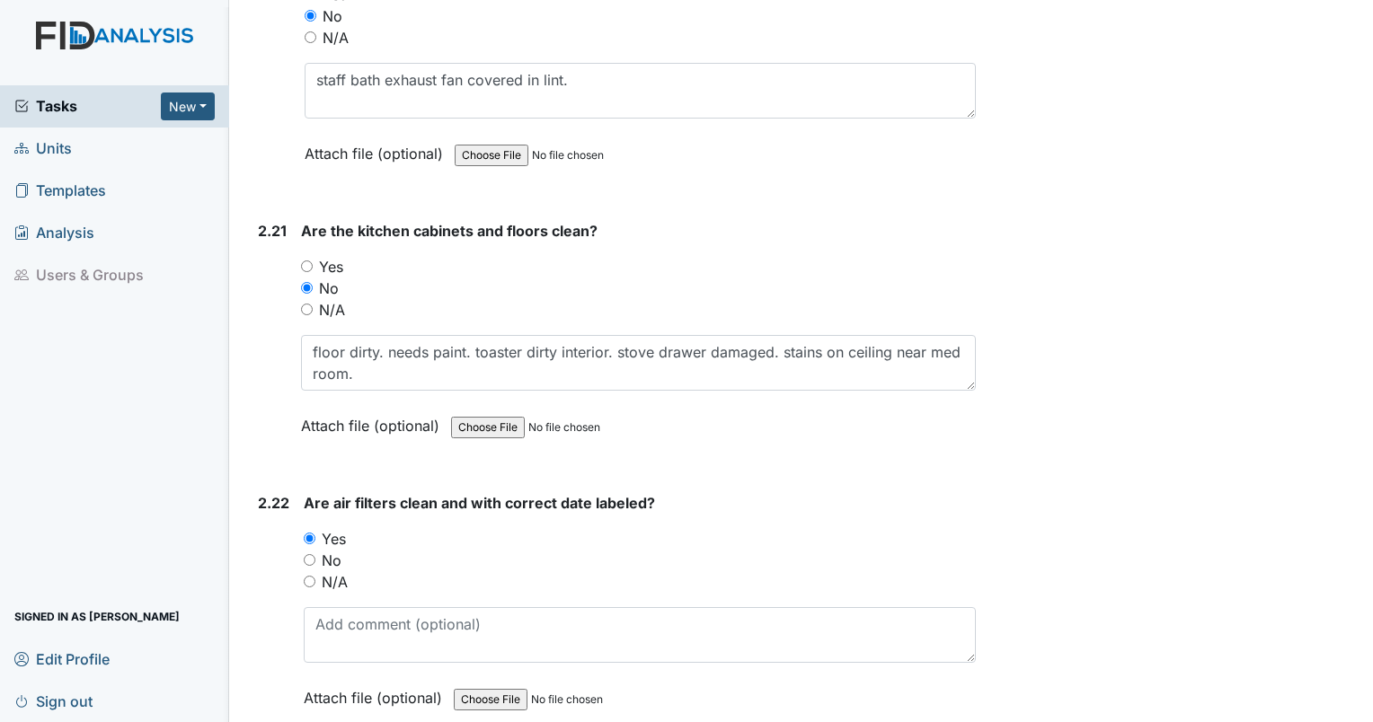
scroll to position [8285, 0]
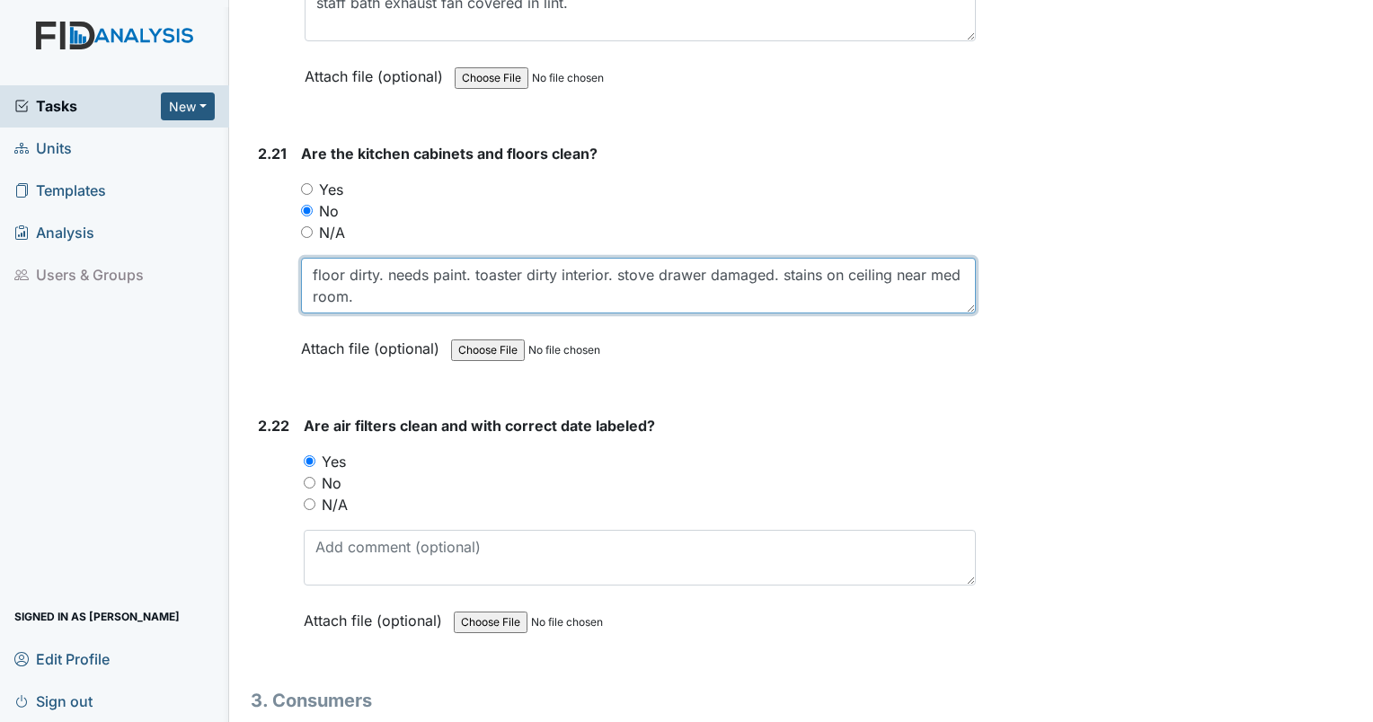
click at [482, 268] on textarea "floor dirty. needs paint. toaster dirty interior. stove drawer damaged. stains …" at bounding box center [638, 286] width 675 height 56
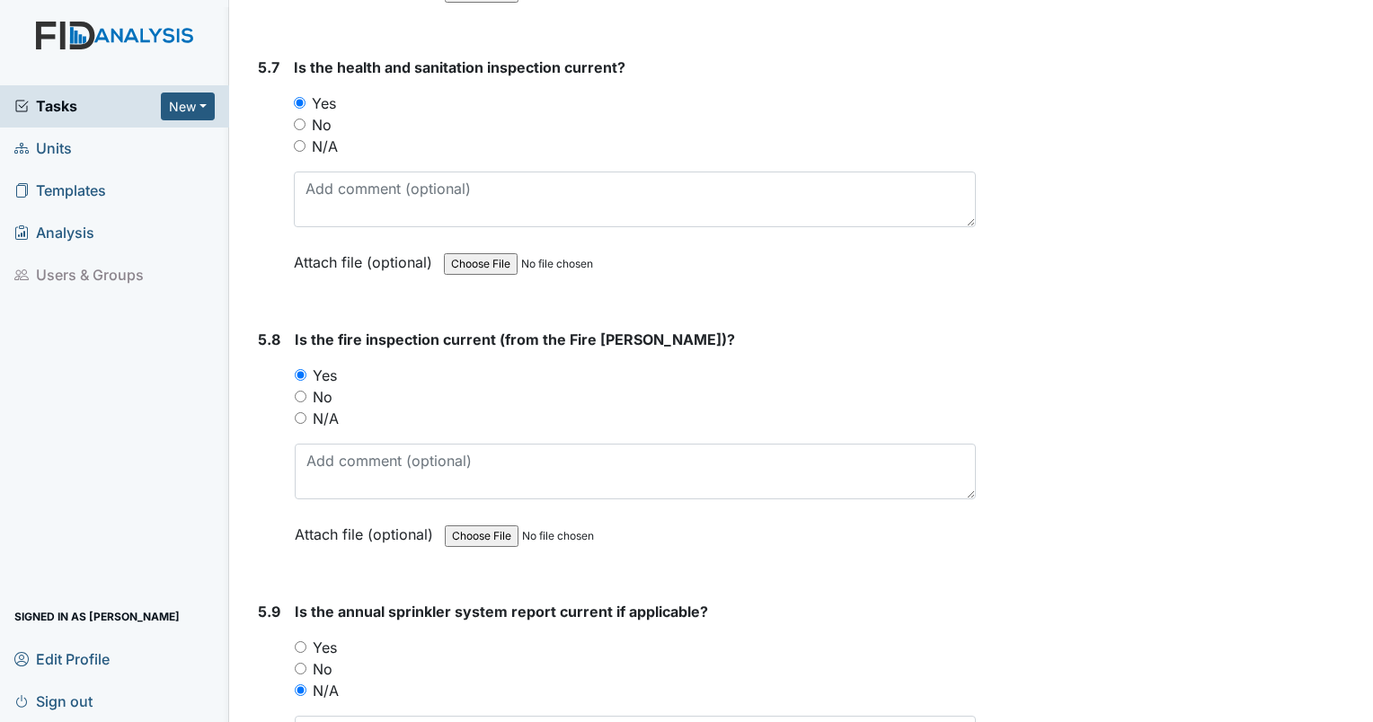
scroll to position [14112, 0]
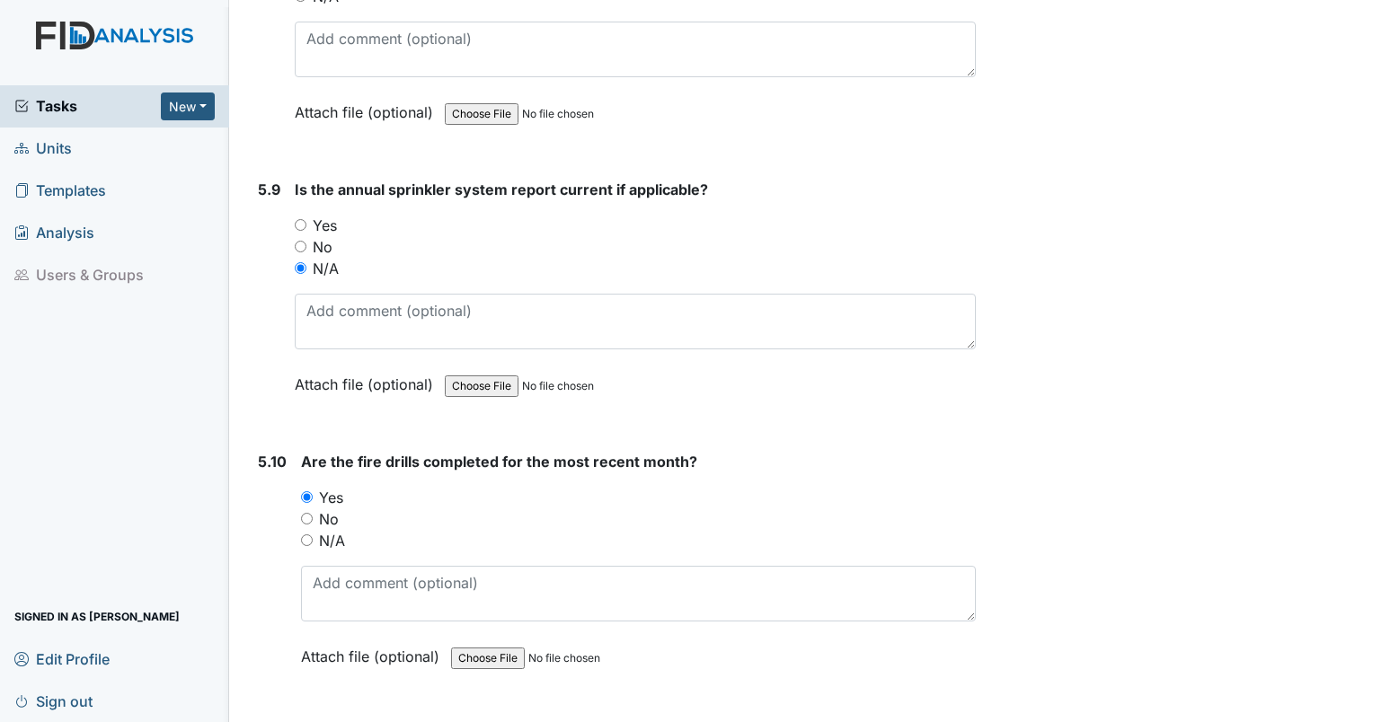
type textarea "floor dirty. needs paint. toaster dirty interior. stove drawer damaged. stains …"
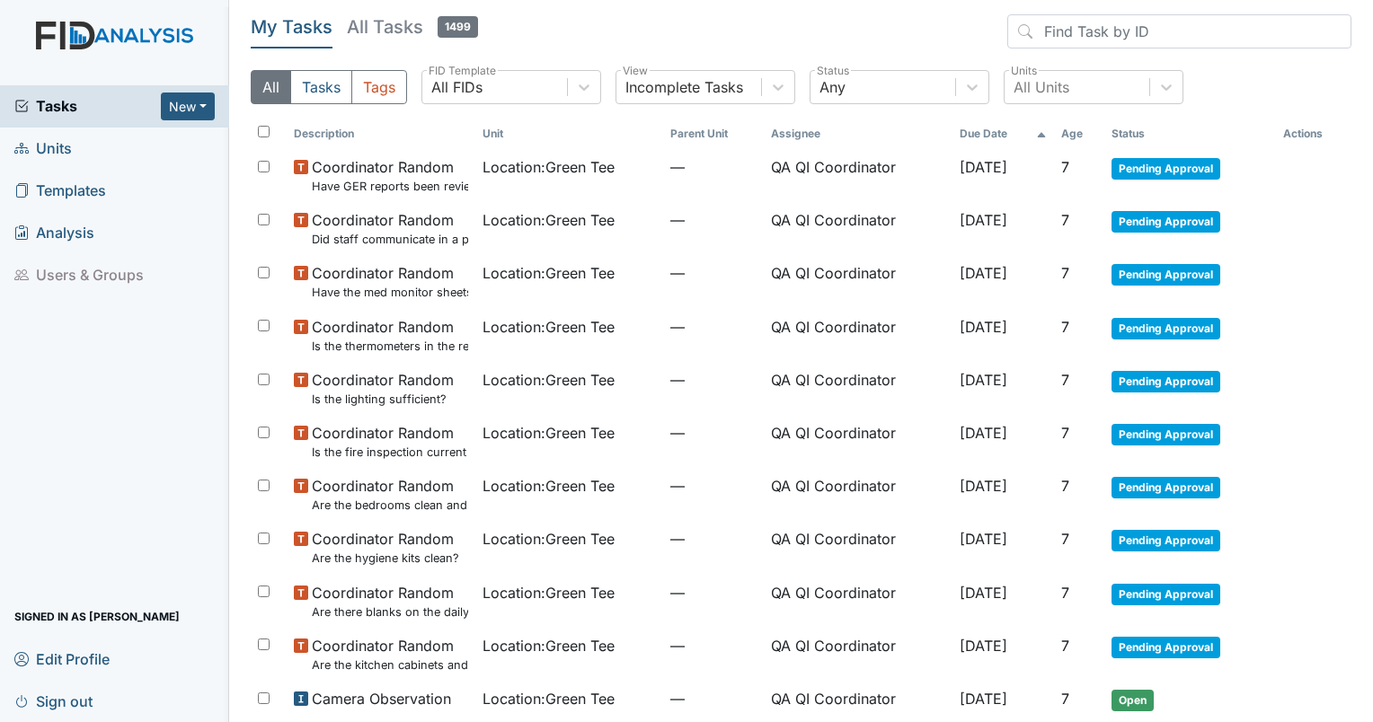
click at [43, 153] on span "Units" at bounding box center [43, 149] width 58 height 28
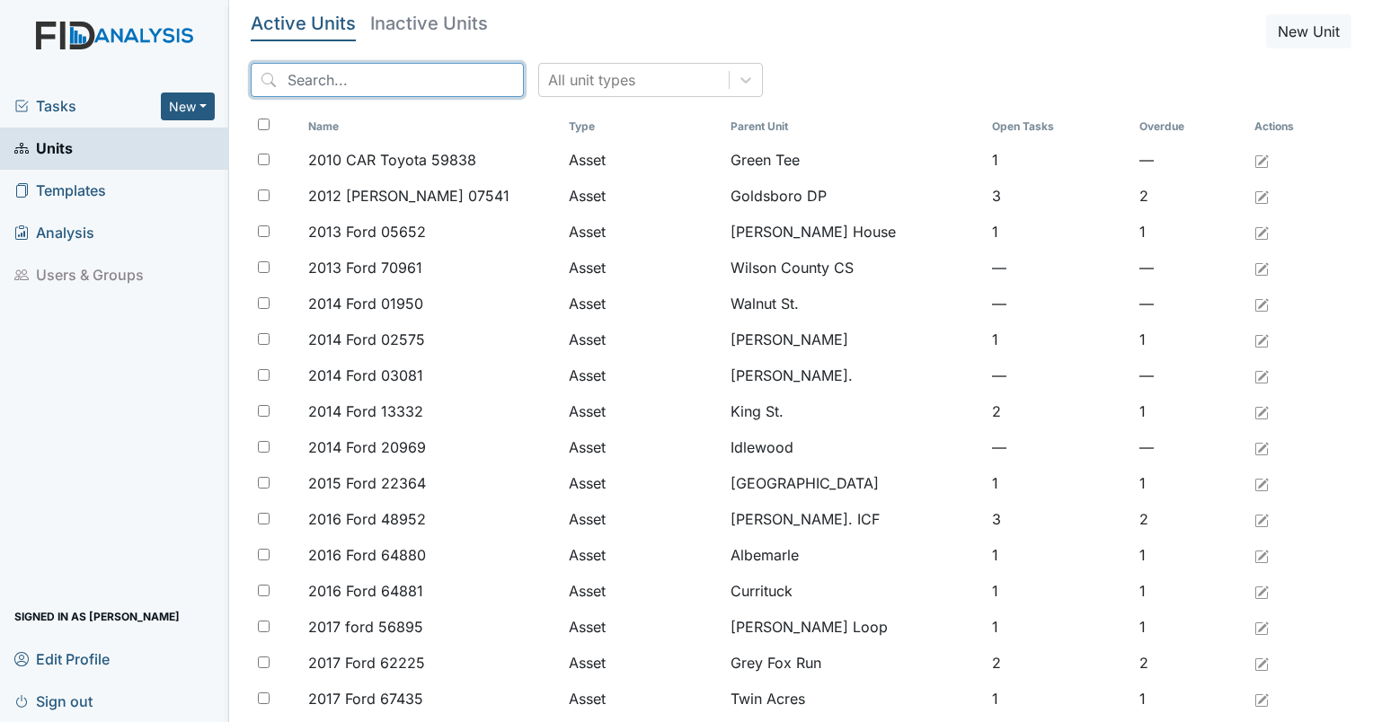
click at [328, 87] on input "search" at bounding box center [387, 80] width 273 height 34
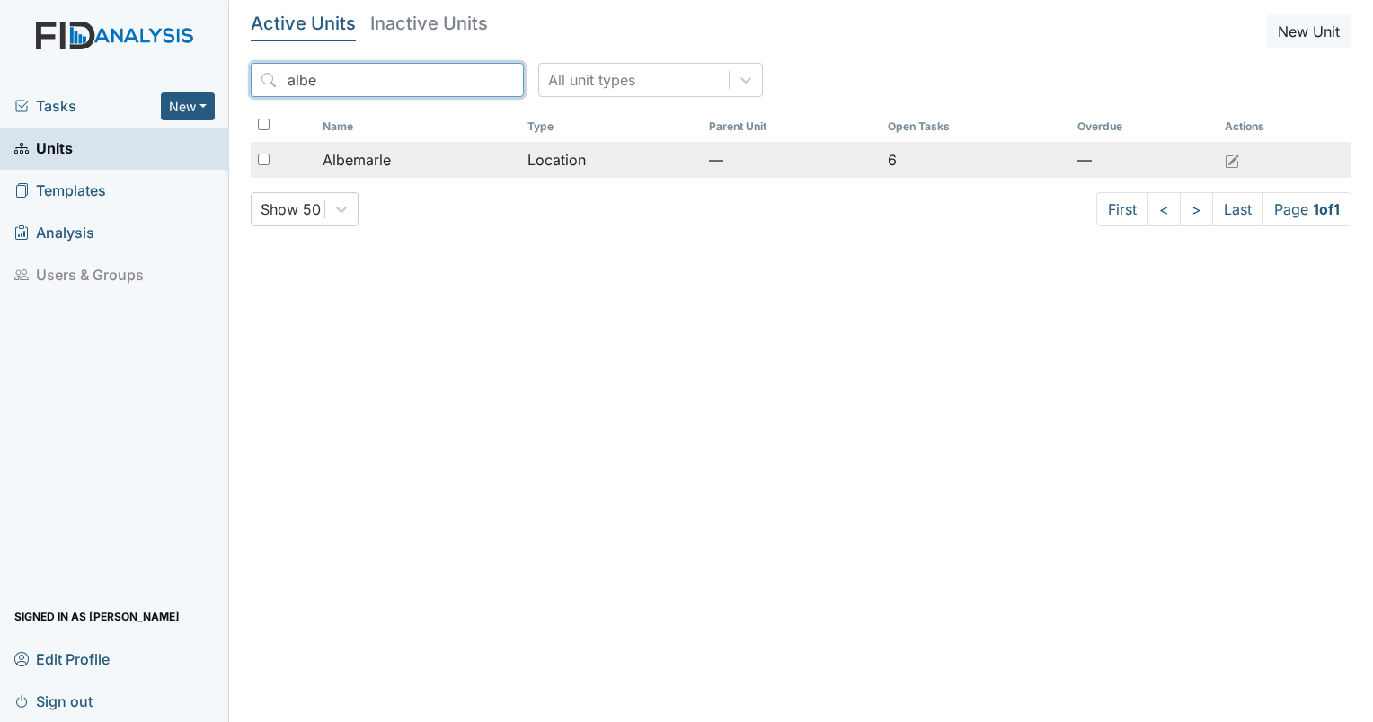
type input "albe"
click at [377, 162] on span "Albemarle" at bounding box center [357, 160] width 68 height 22
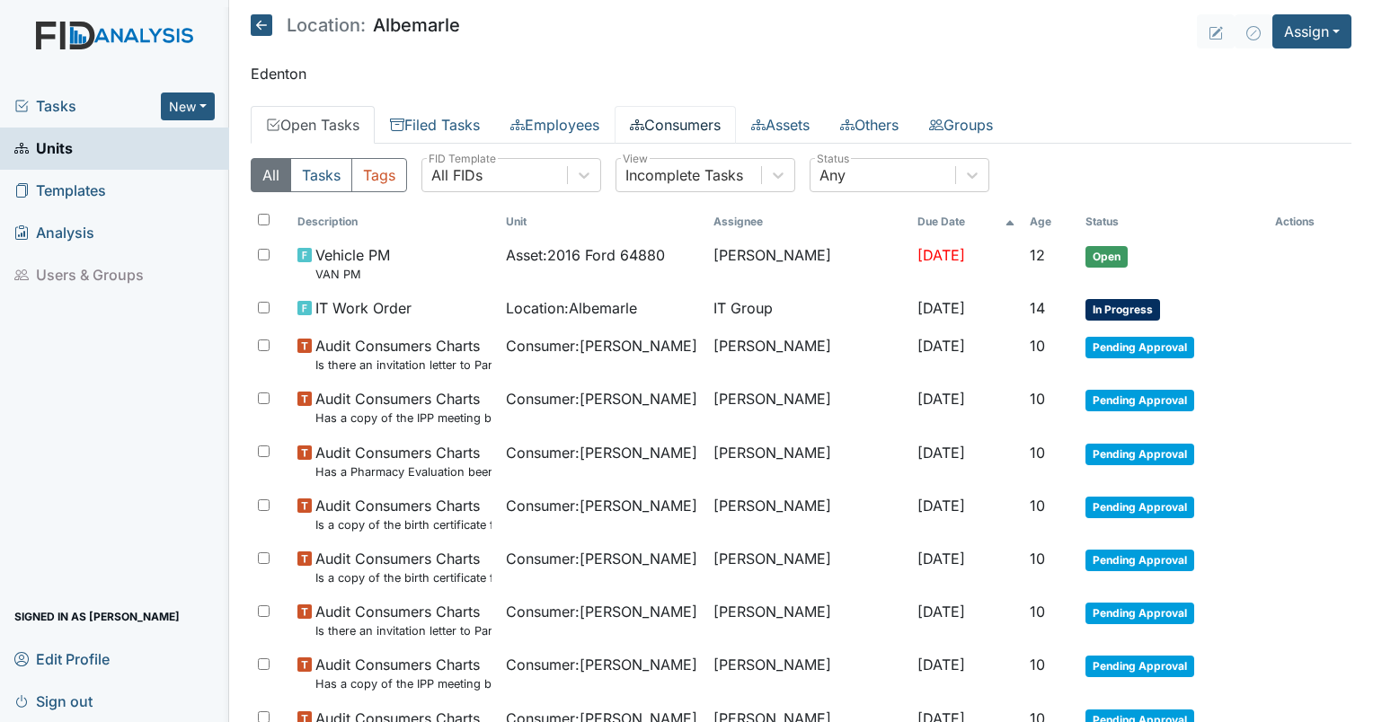
click at [644, 120] on icon at bounding box center [637, 125] width 14 height 14
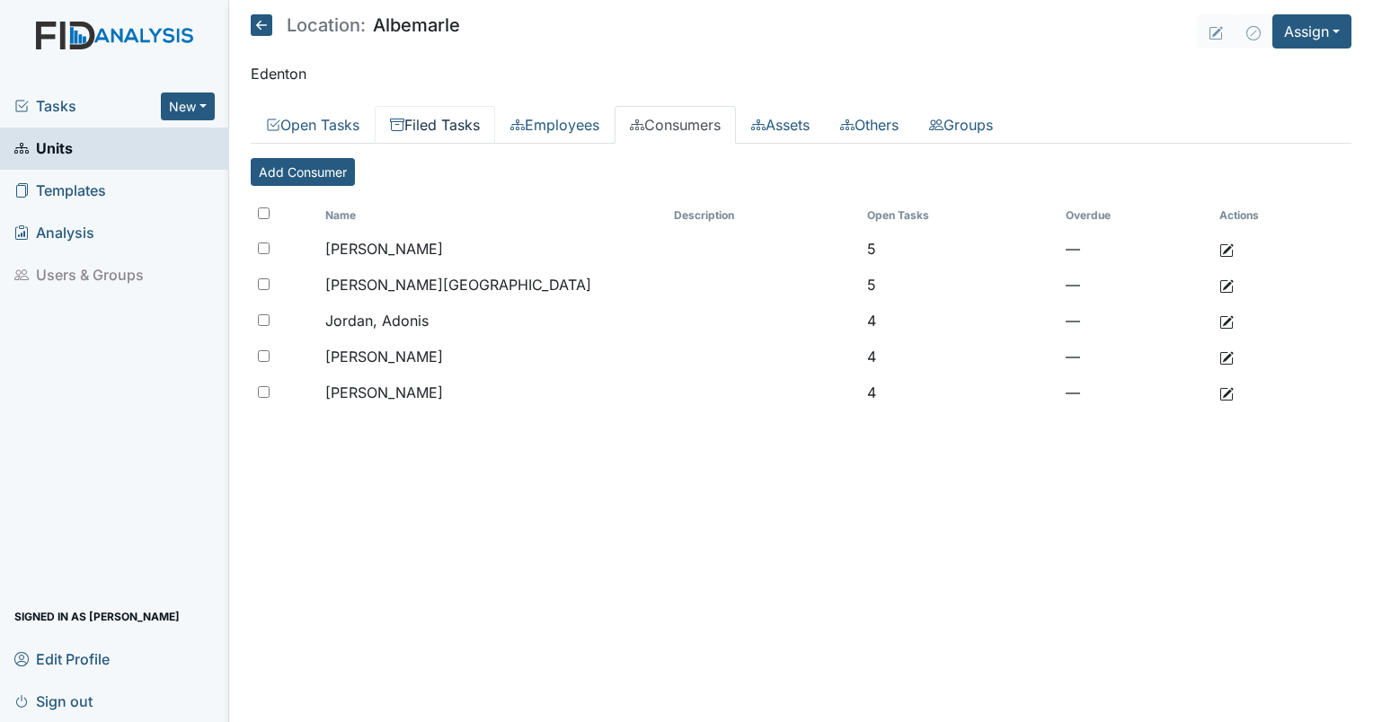
click at [435, 123] on link "Filed Tasks" at bounding box center [435, 125] width 120 height 38
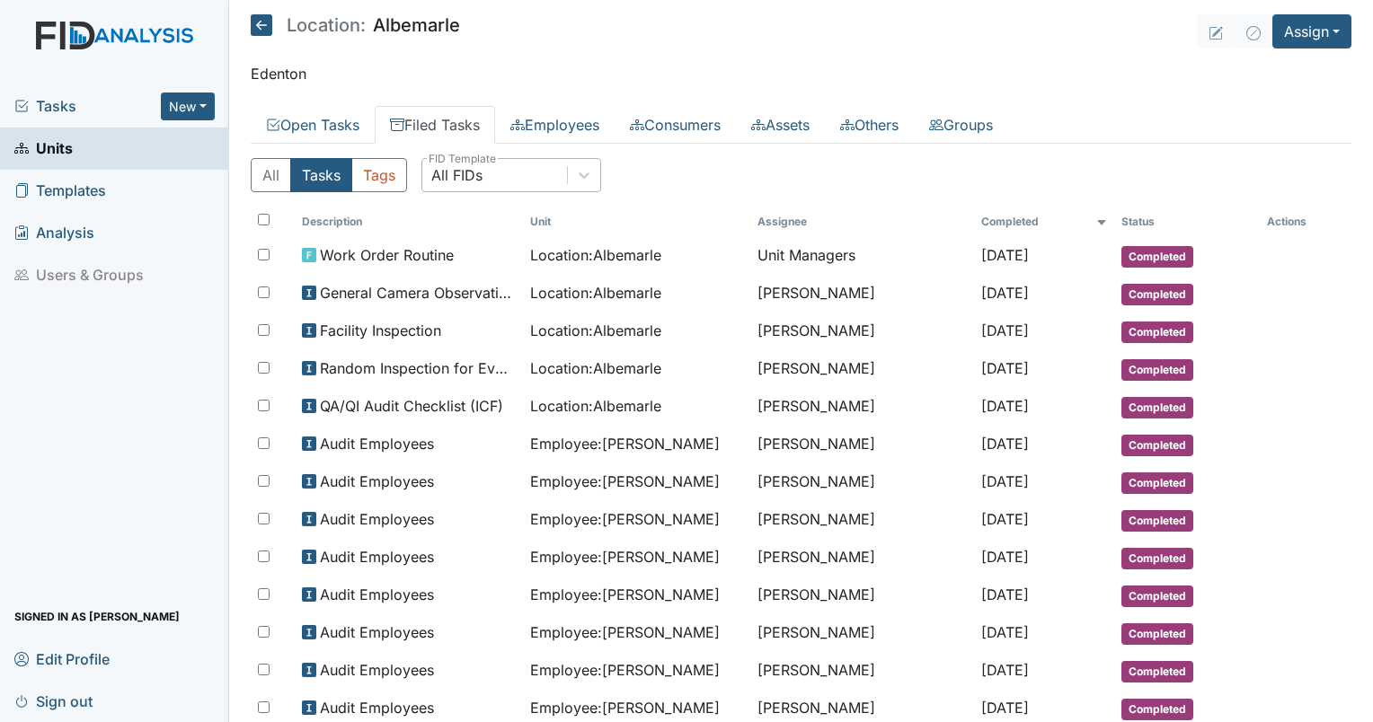
click at [487, 168] on div "All FIDs" at bounding box center [494, 175] width 145 height 32
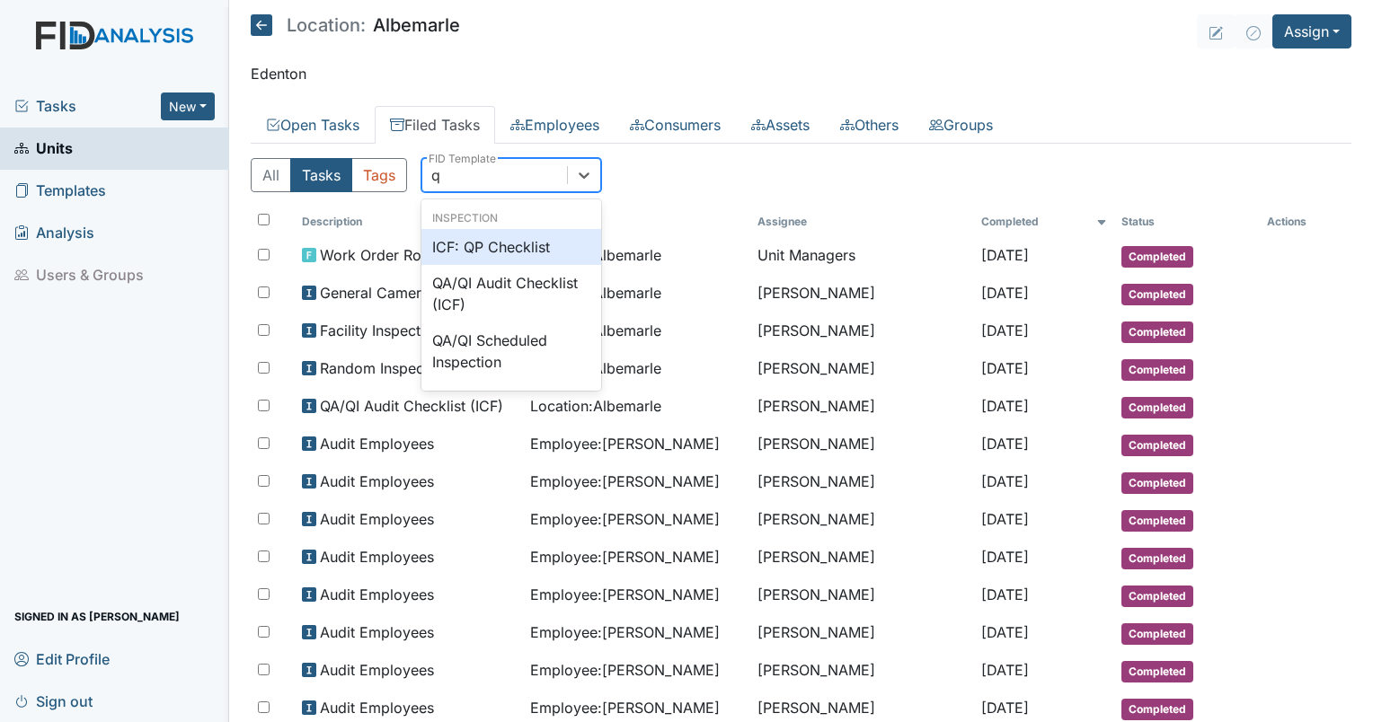
type input "qp"
click at [505, 241] on div "ICF: QP Checklist" at bounding box center [511, 247] width 180 height 36
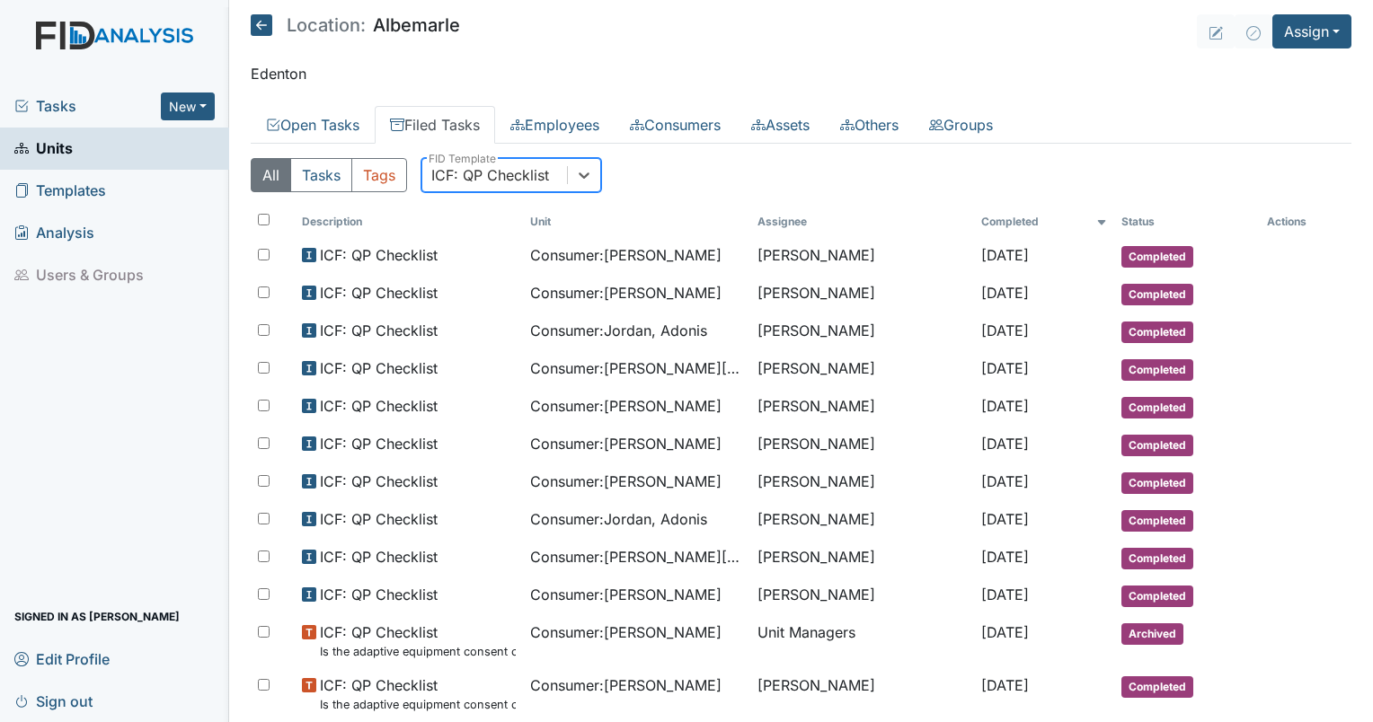
click at [528, 172] on div "ICF: QP Checklist" at bounding box center [490, 175] width 118 height 22
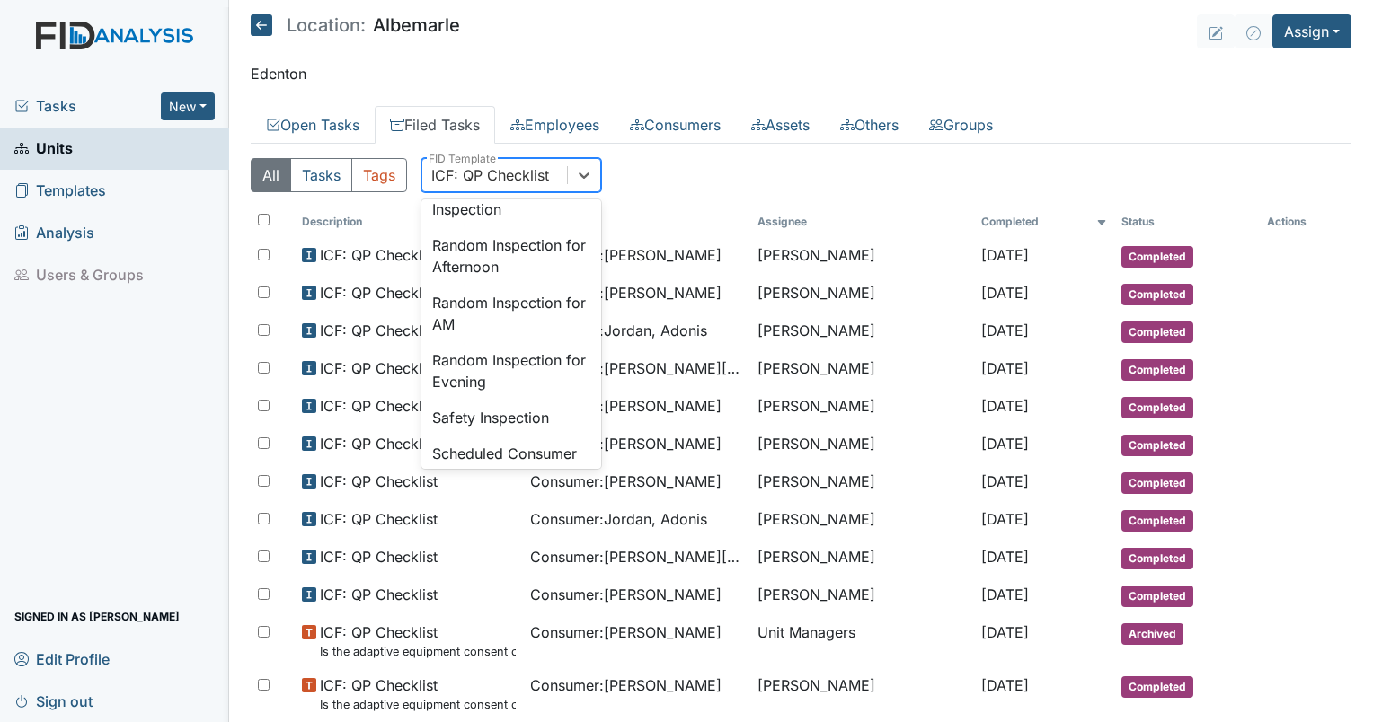
scroll to position [1690, 0]
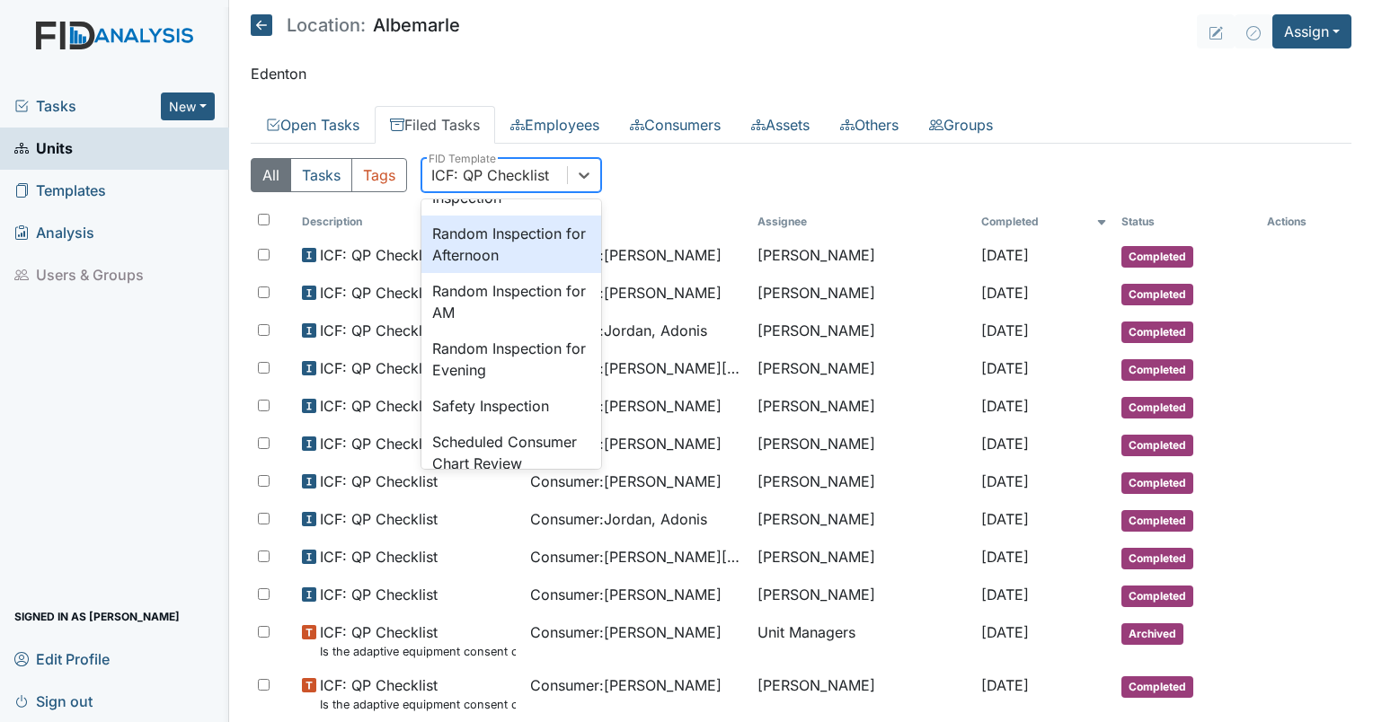
click at [449, 273] on div "Random Inspection for Afternoon" at bounding box center [511, 245] width 180 height 58
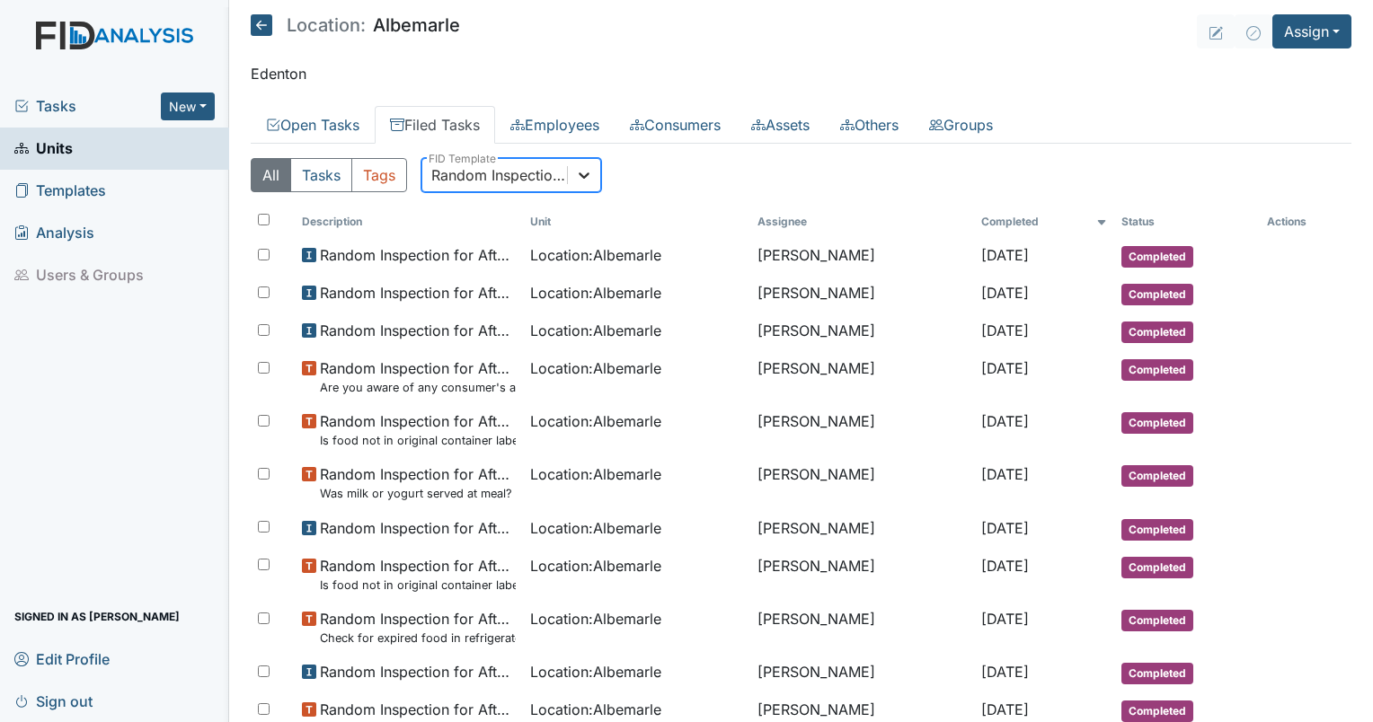
click at [586, 179] on icon at bounding box center [584, 175] width 18 height 18
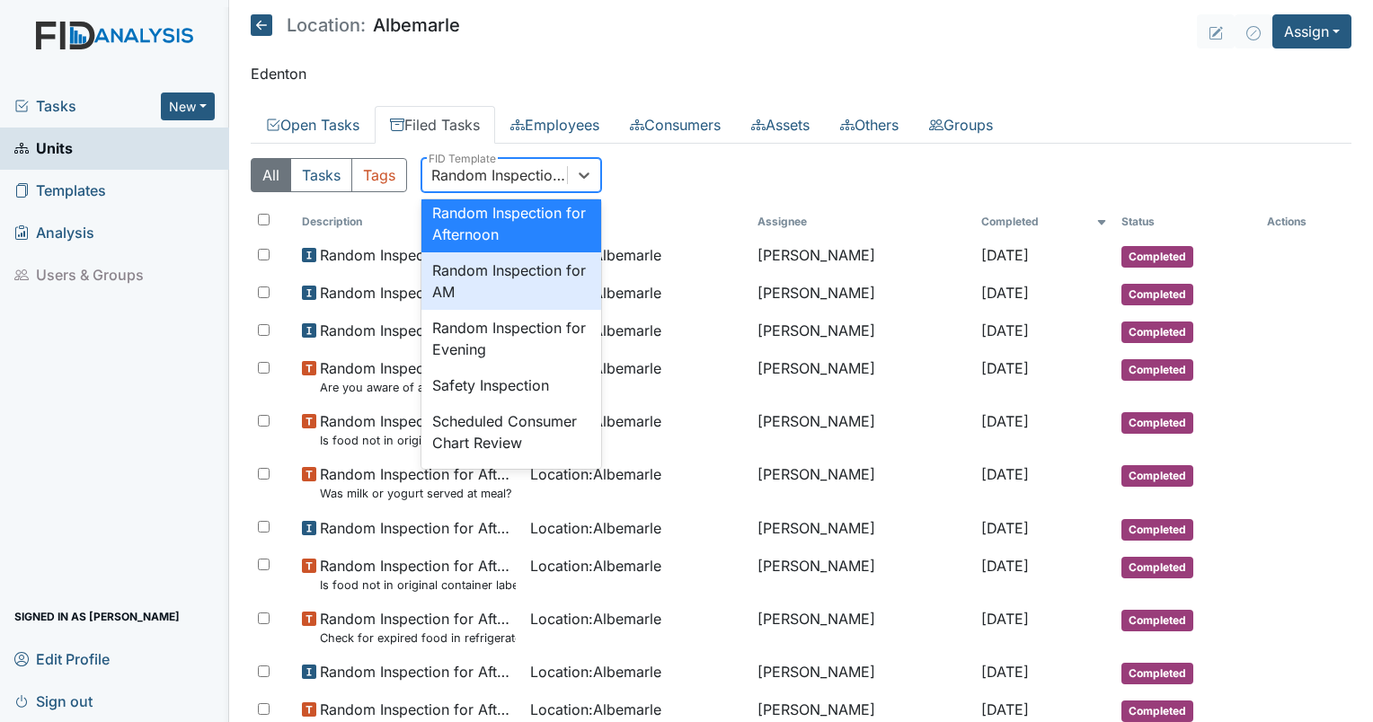
scroll to position [1743, 0]
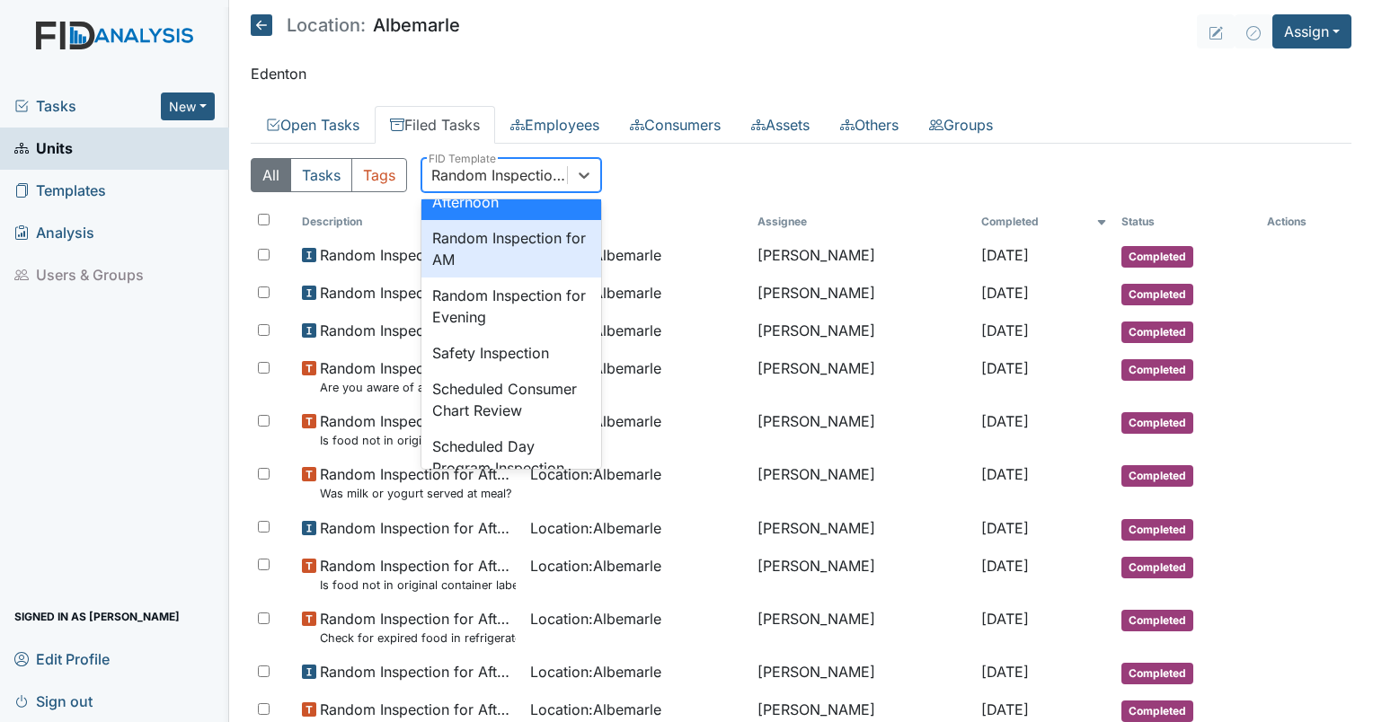
click at [491, 278] on div "Random Inspection for AM" at bounding box center [511, 249] width 180 height 58
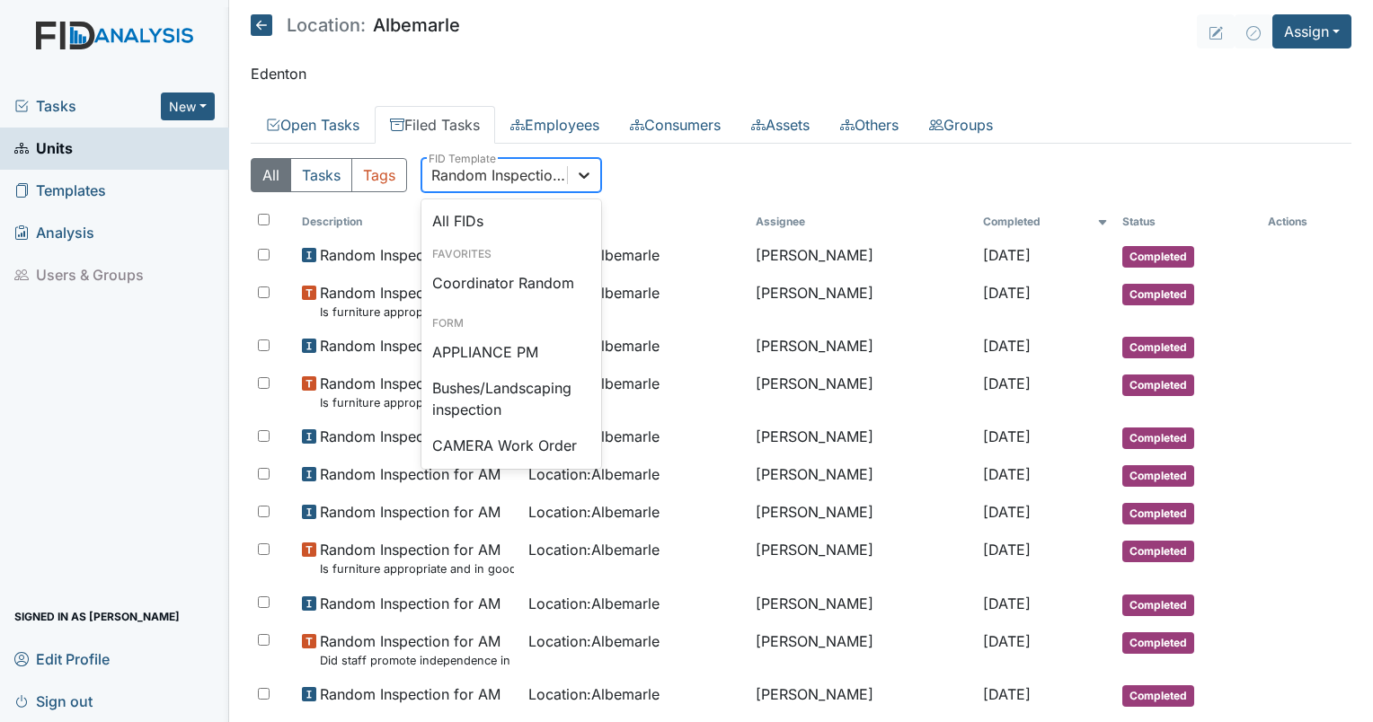
click at [580, 182] on icon at bounding box center [584, 175] width 18 height 18
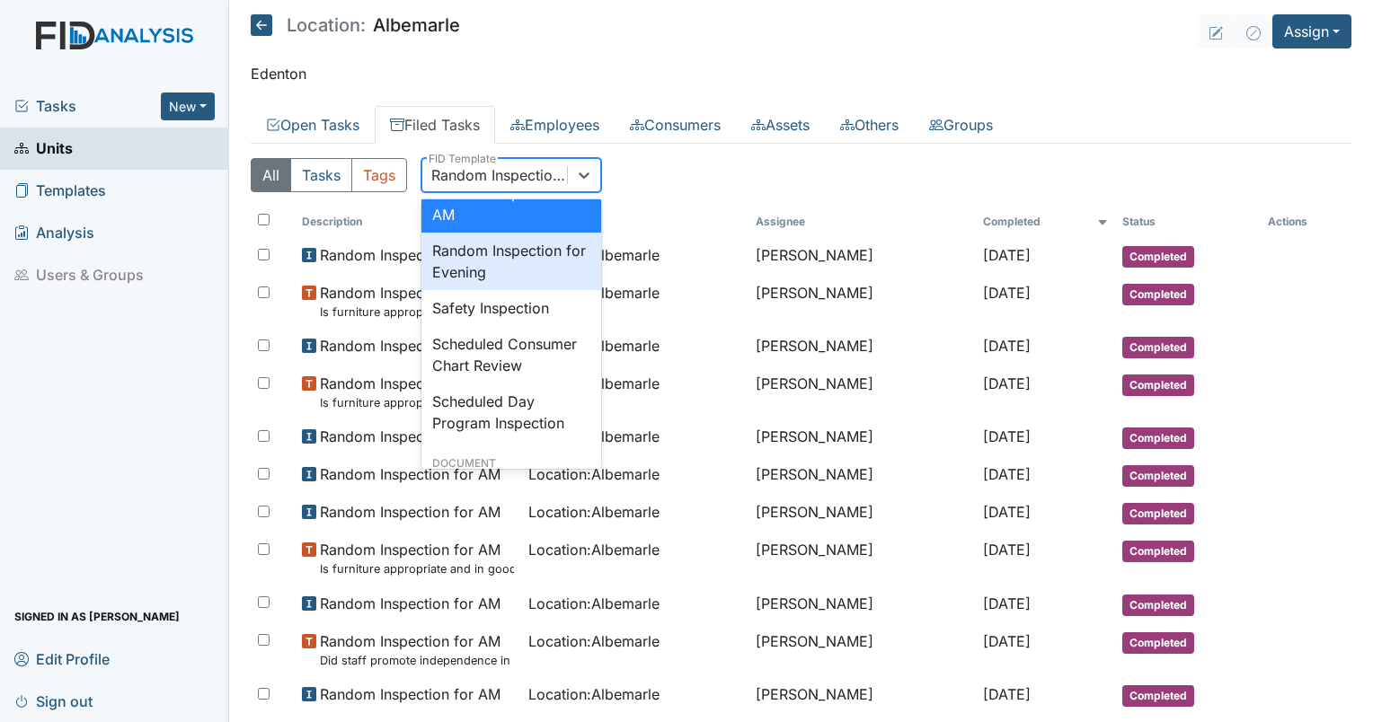
scroll to position [1801, 0]
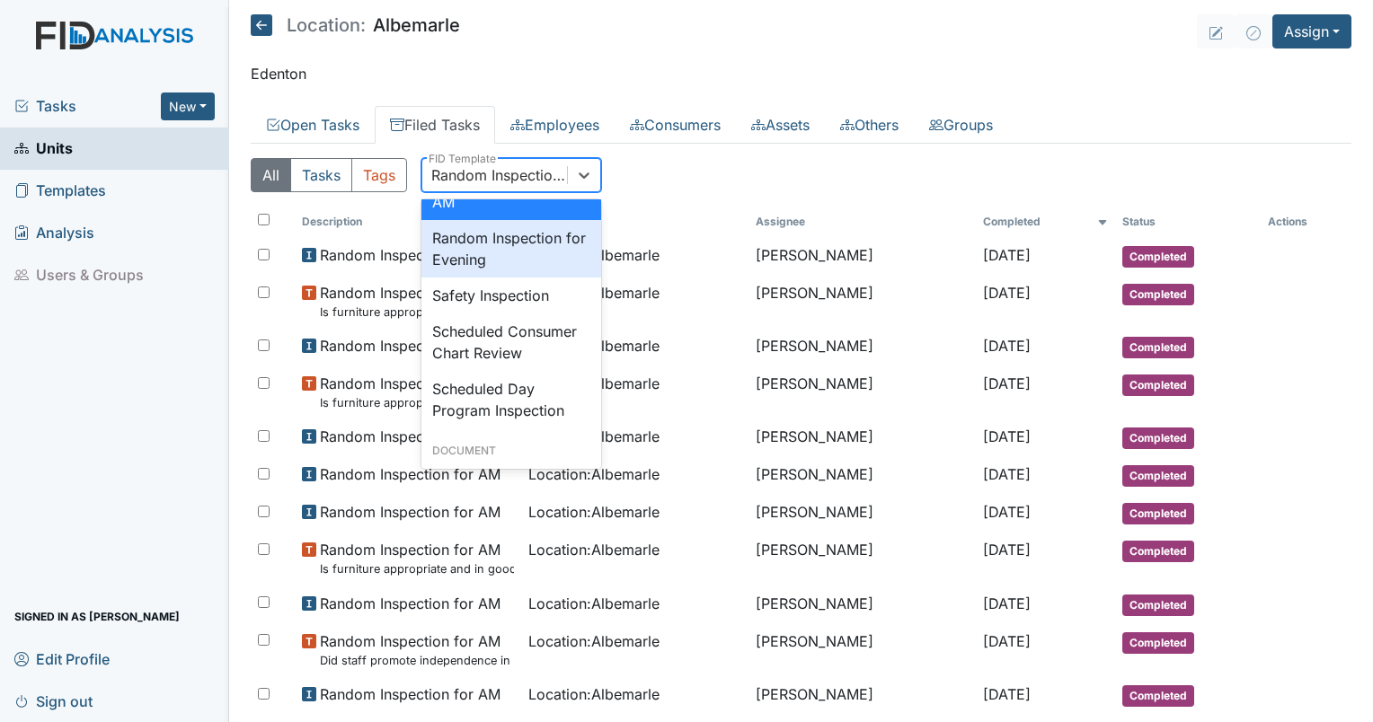
click at [509, 278] on div "Random Inspection for Evening" at bounding box center [511, 249] width 180 height 58
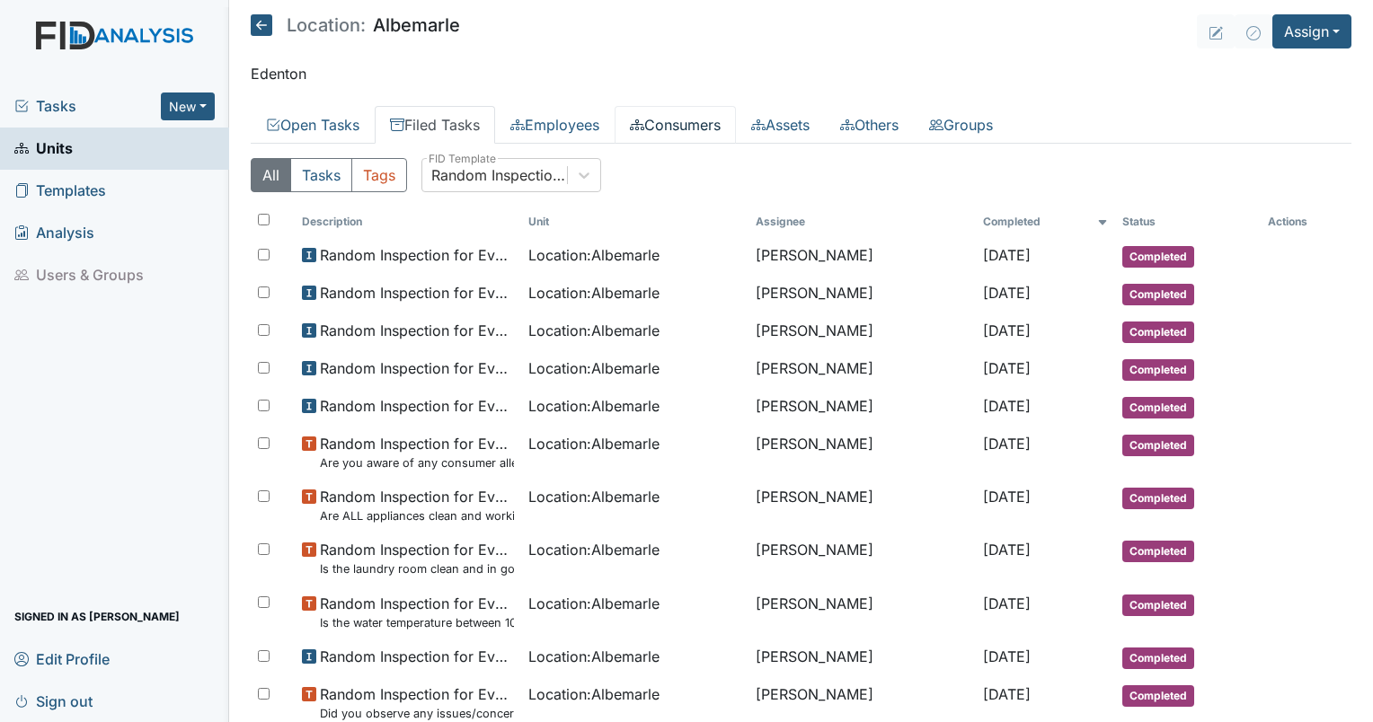
click at [669, 114] on link "Consumers" at bounding box center [675, 125] width 121 height 38
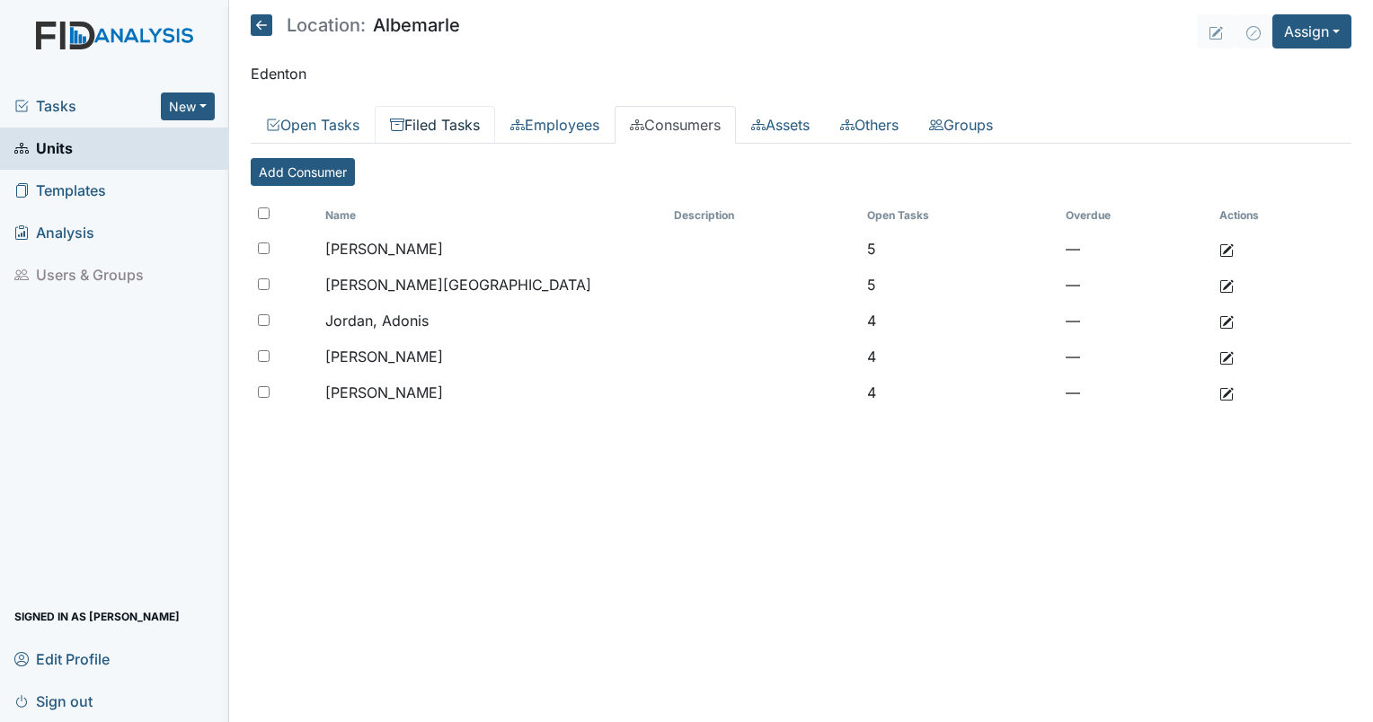
click at [464, 139] on link "Filed Tasks" at bounding box center [435, 125] width 120 height 38
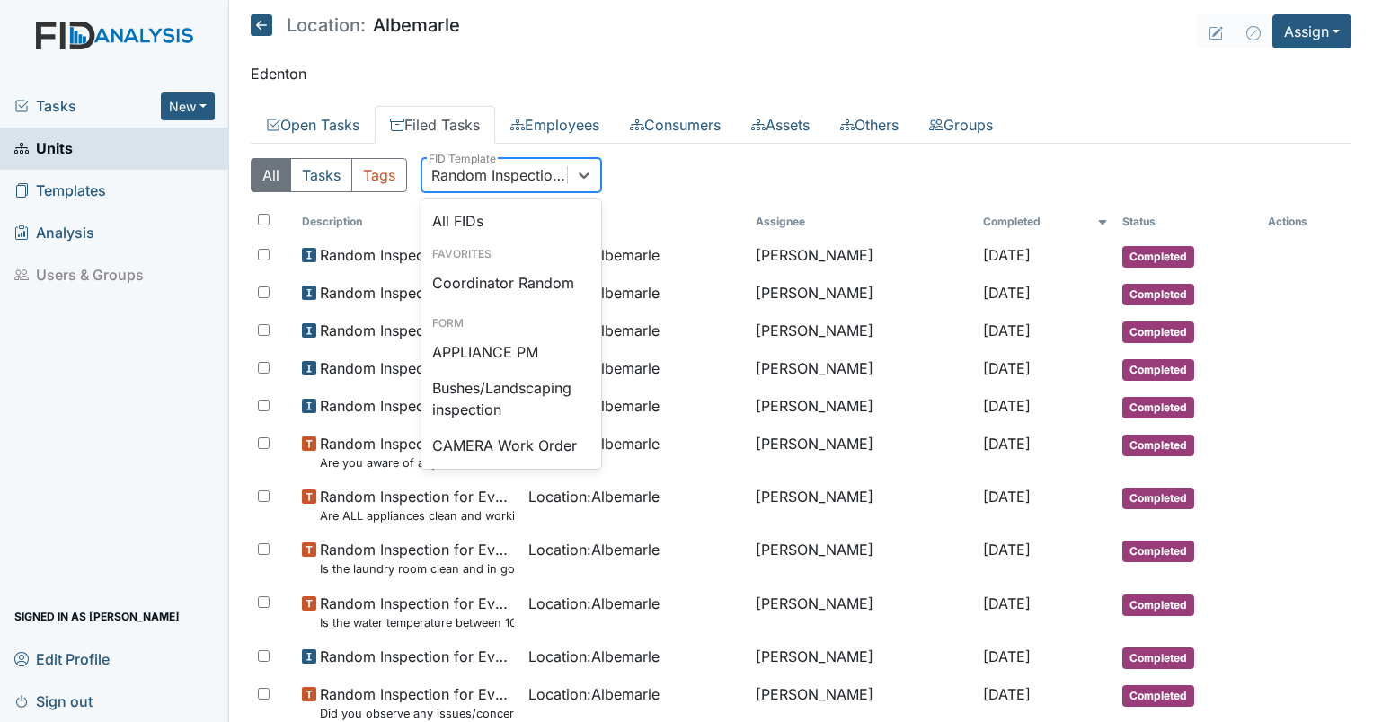
click at [474, 191] on div "Random Inspection for Evening" at bounding box center [511, 175] width 180 height 34
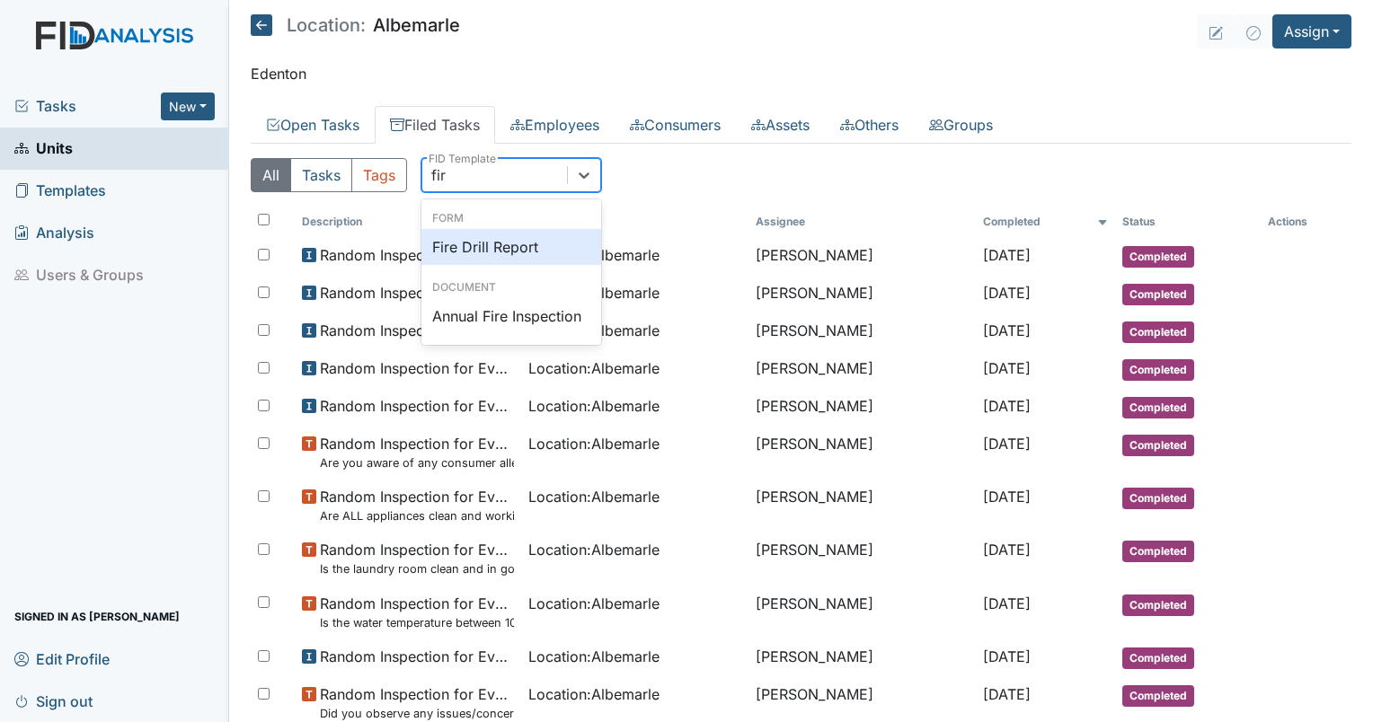
type input "fire"
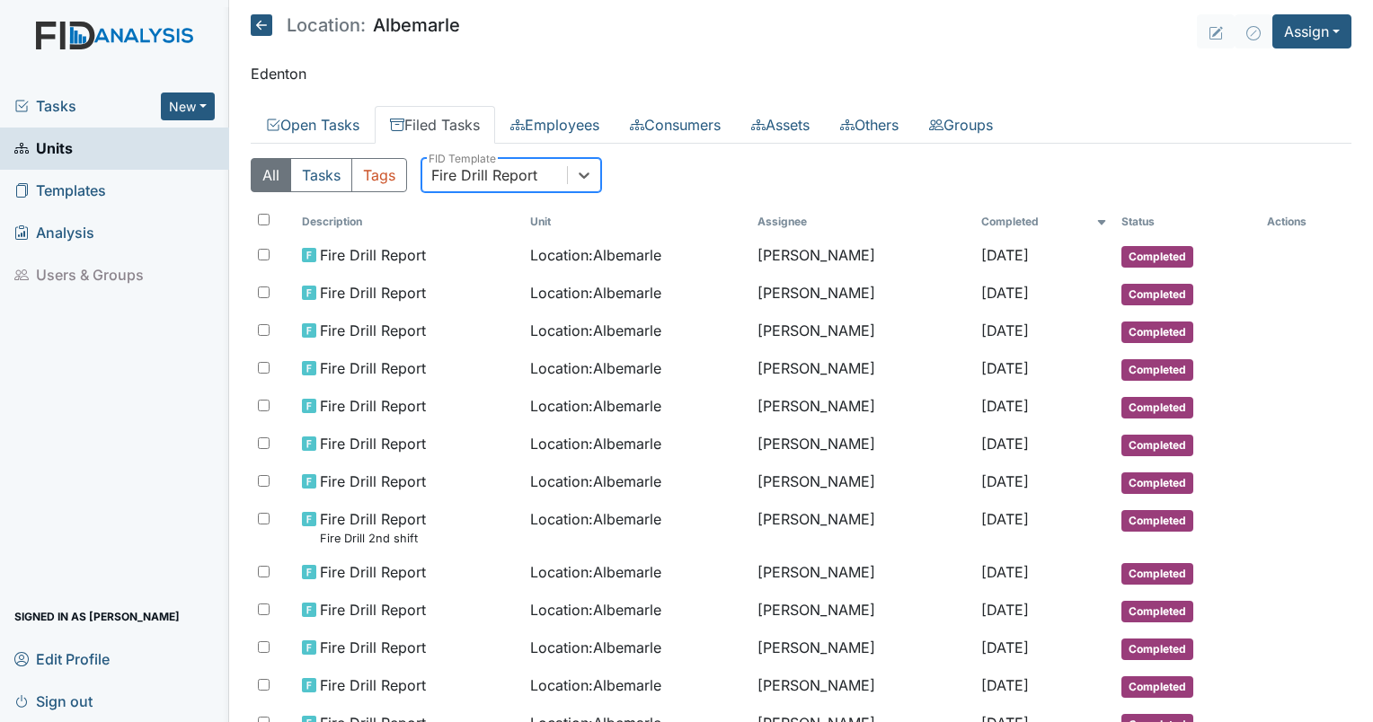
click at [489, 181] on div "Fire Drill Report" at bounding box center [484, 175] width 106 height 22
type input "disas"
click at [506, 239] on div "Disaster Drill Report" at bounding box center [511, 247] width 180 height 36
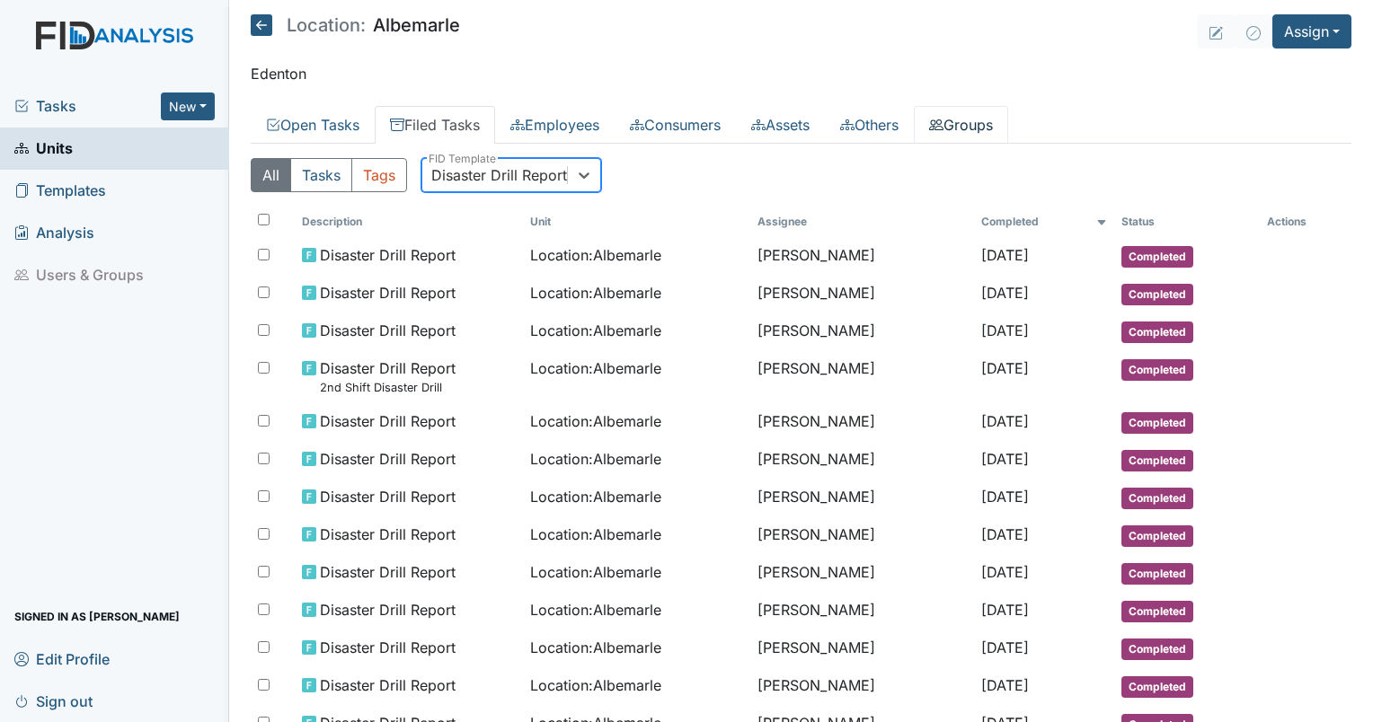
click at [995, 129] on link "Groups" at bounding box center [961, 125] width 94 height 38
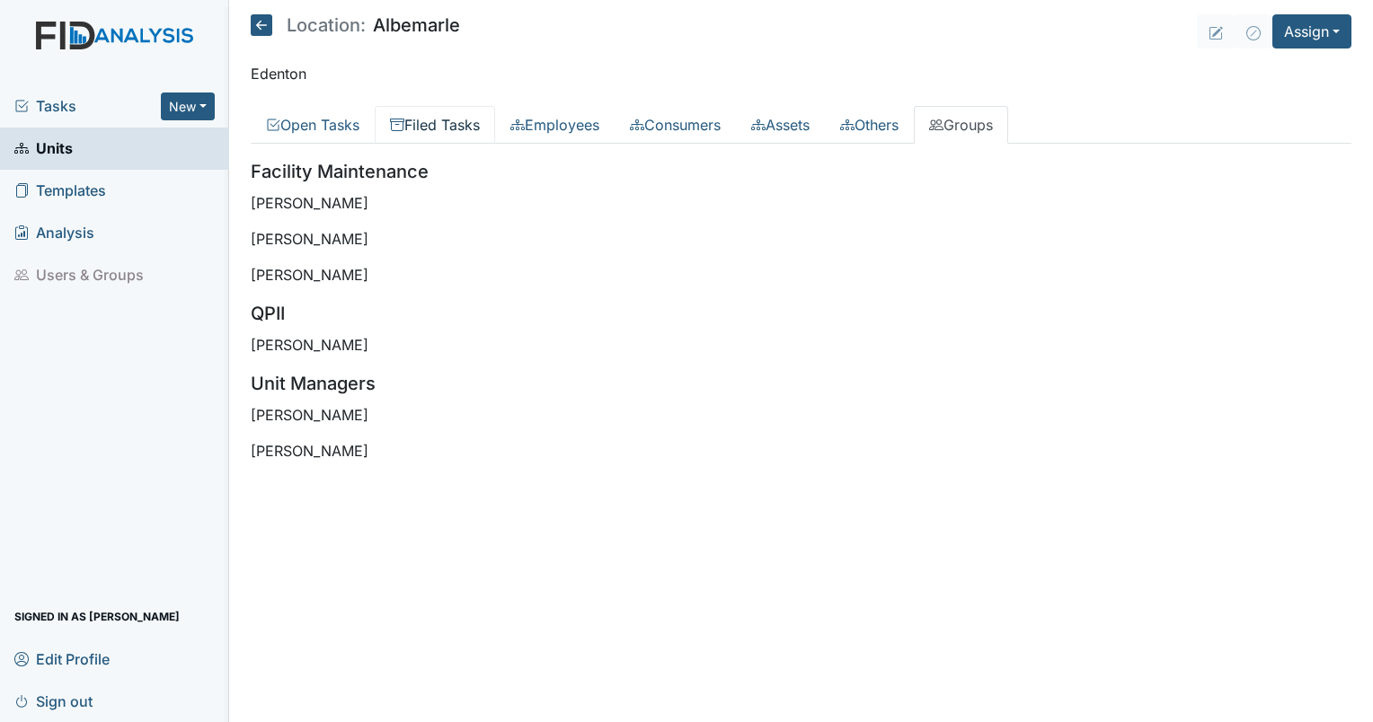
click at [445, 123] on link "Filed Tasks" at bounding box center [435, 125] width 120 height 38
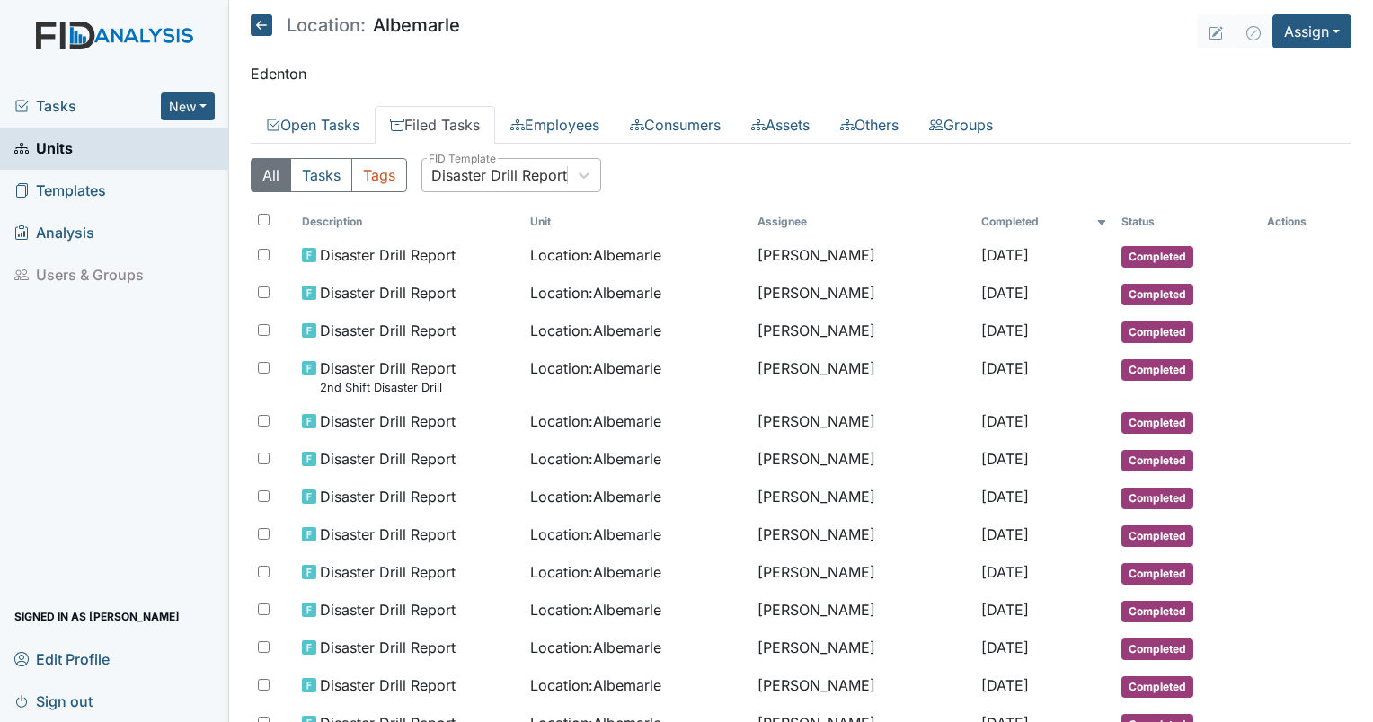
click at [538, 177] on div "Disaster Drill Report" at bounding box center [499, 175] width 136 height 22
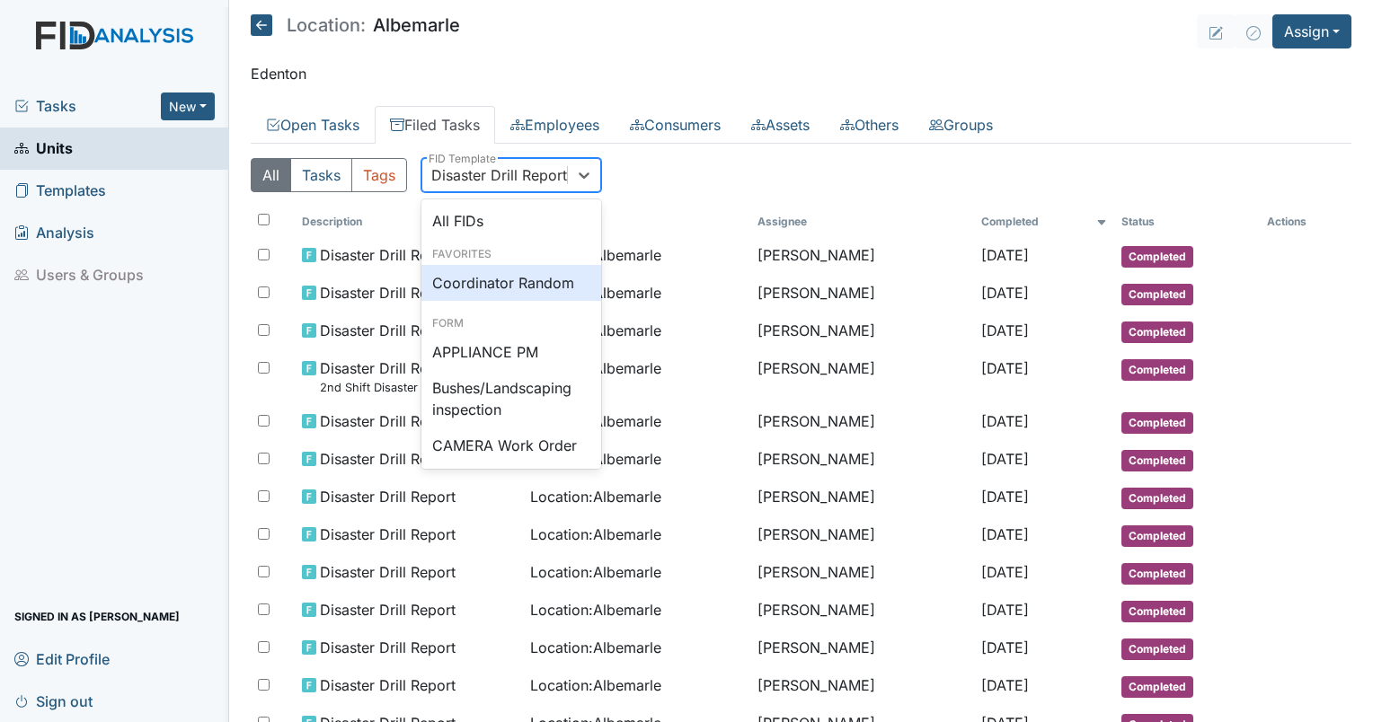
click at [518, 288] on div "Coordinator Random" at bounding box center [511, 283] width 180 height 36
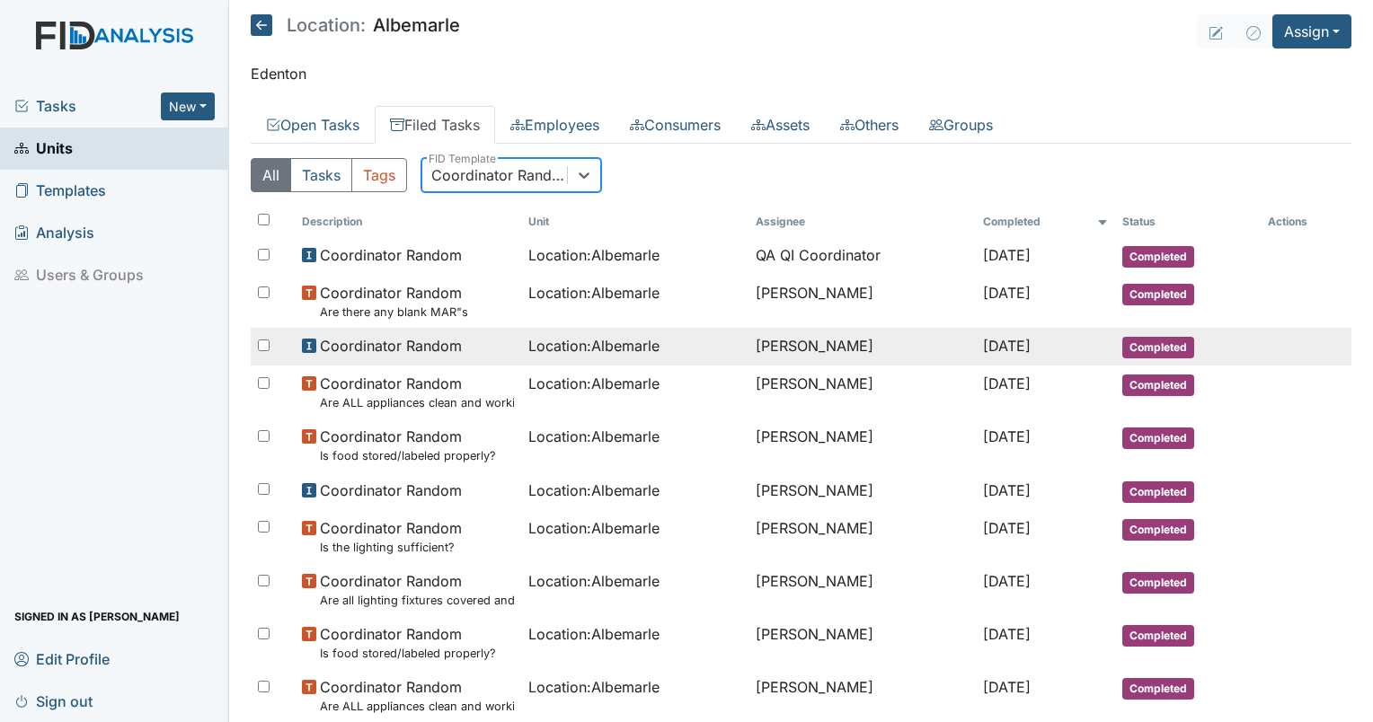
click at [749, 349] on td "Erica Barbour" at bounding box center [862, 347] width 227 height 38
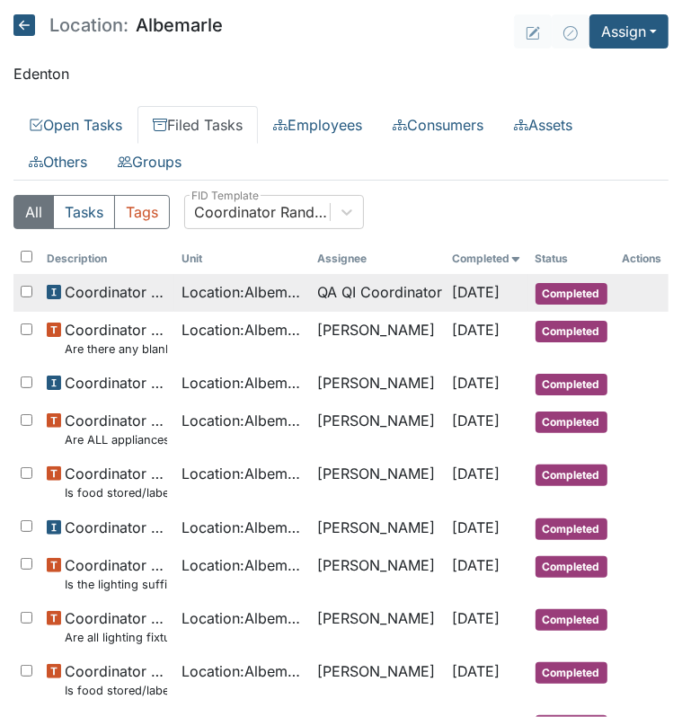
click at [337, 289] on td "QA QI Coordinator" at bounding box center [377, 293] width 135 height 38
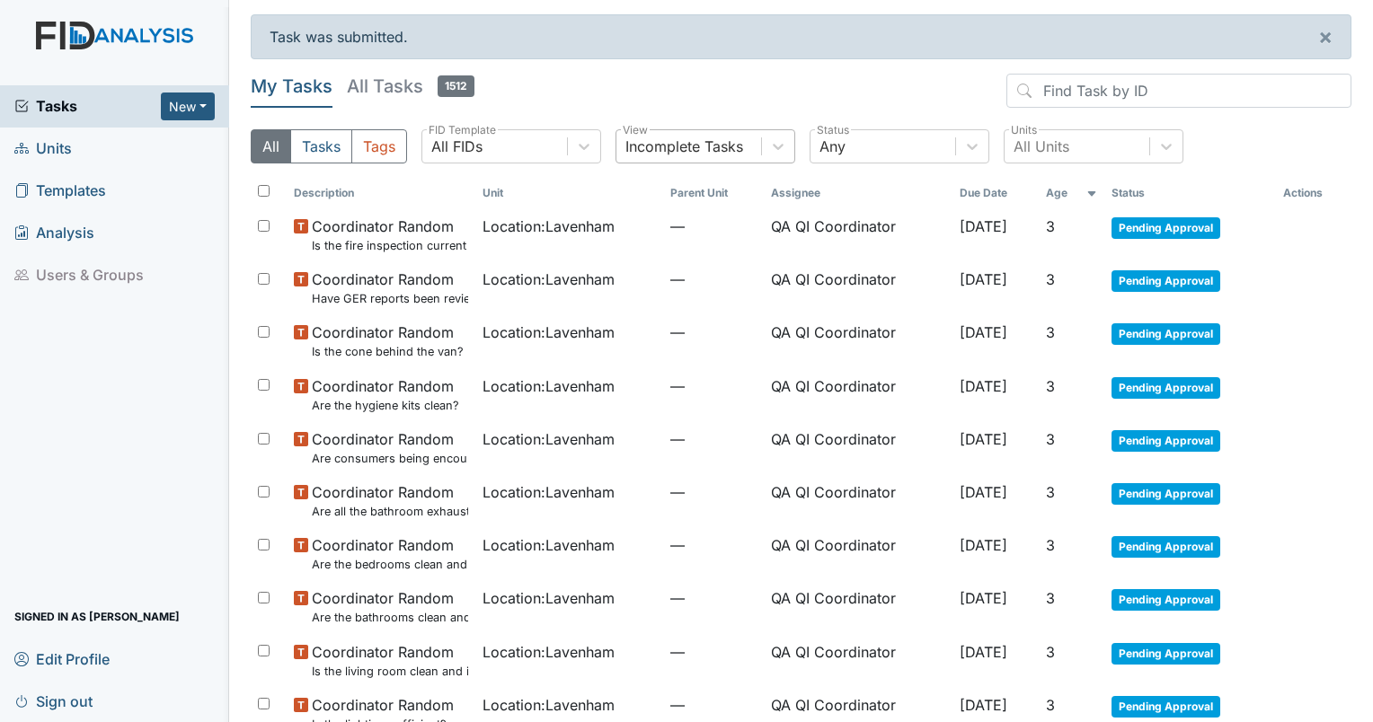
click at [651, 157] on div "Incomplete Tasks" at bounding box center [688, 146] width 145 height 32
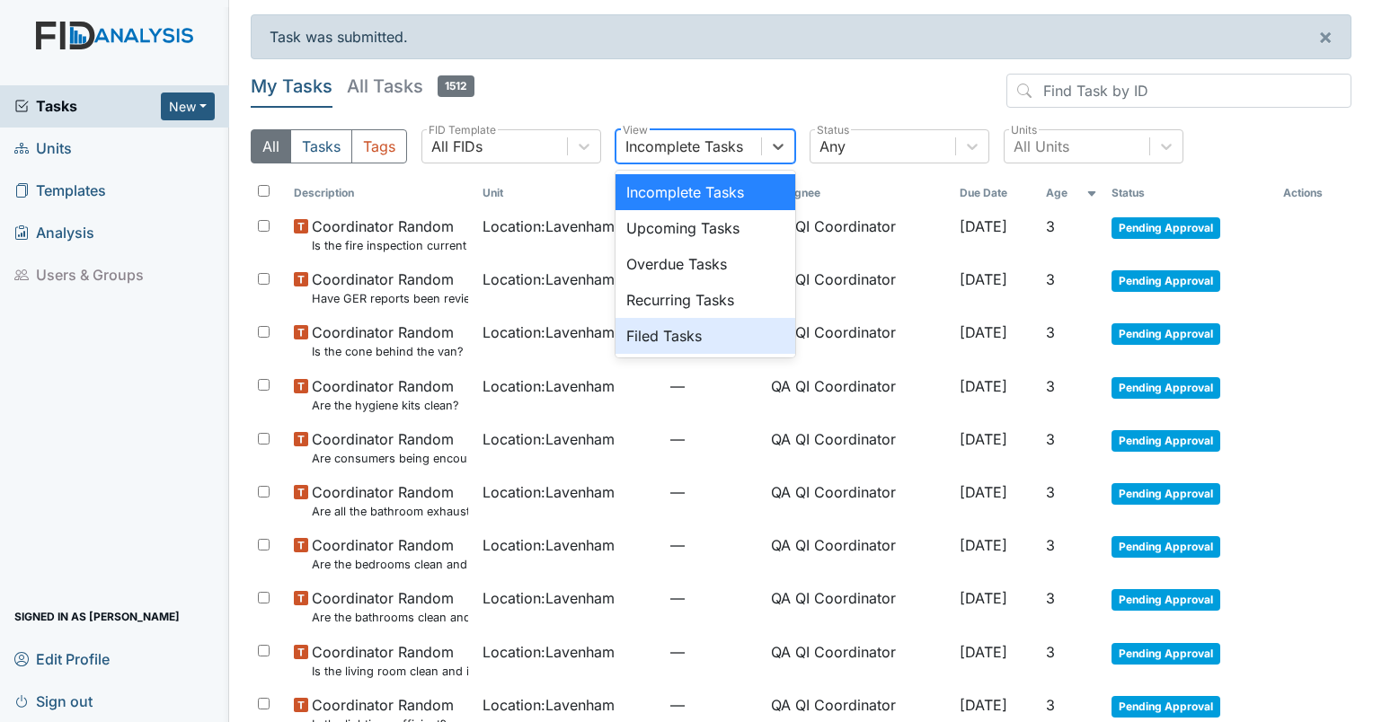
click at [654, 323] on div "Filed Tasks" at bounding box center [706, 336] width 180 height 36
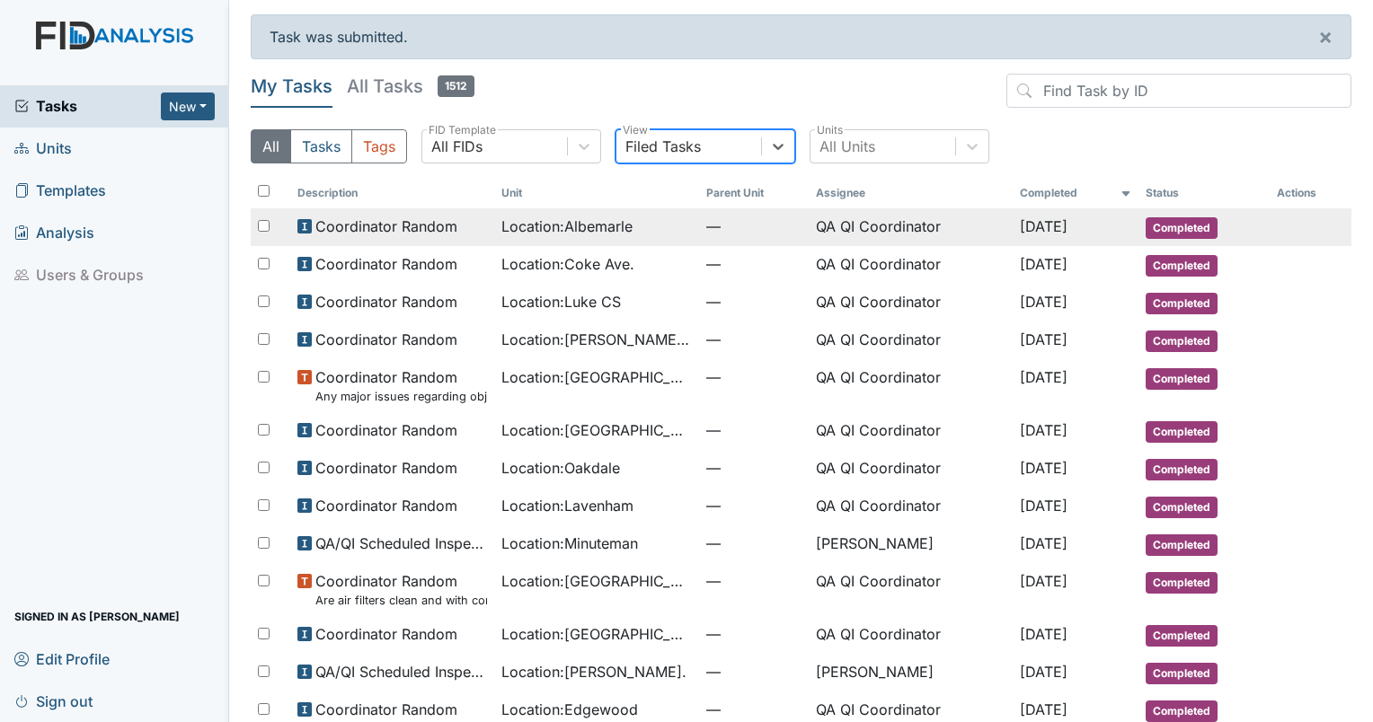
click at [576, 226] on span "Location : Albemarle" at bounding box center [566, 227] width 131 height 22
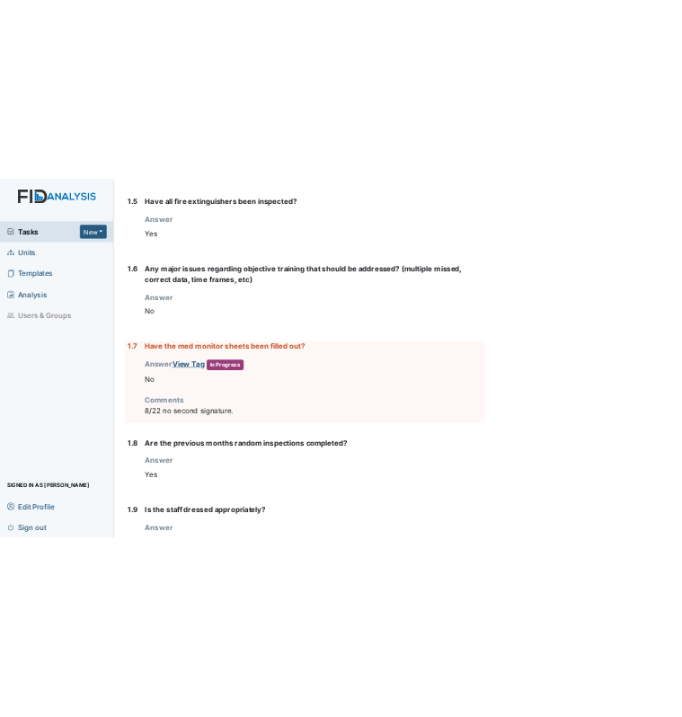
scroll to position [924, 0]
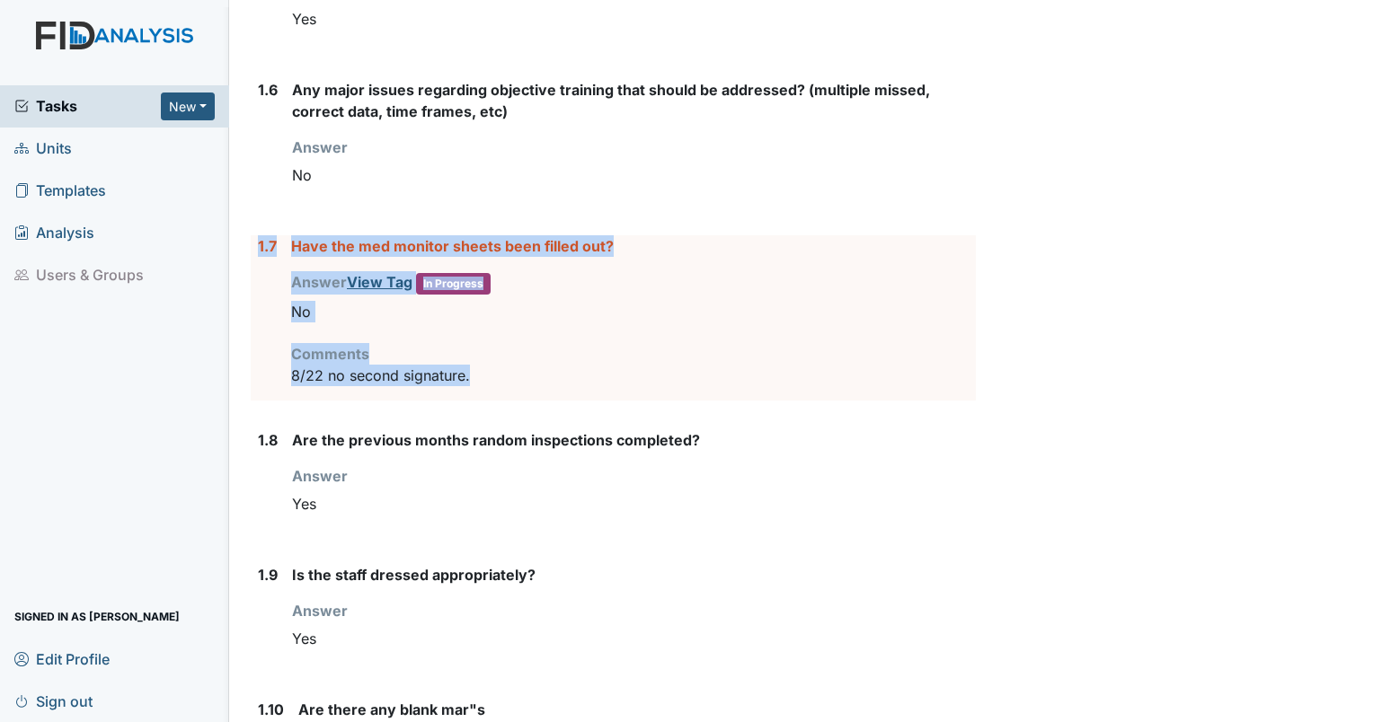
drag, startPoint x: 510, startPoint y: 377, endPoint x: 254, endPoint y: 240, distance: 290.7
click at [254, 240] on div "1.7 Have the med monitor sheets been filled out? Answer View Tag In Progress Yo…" at bounding box center [613, 317] width 725 height 165
drag, startPoint x: 254, startPoint y: 240, endPoint x: 321, endPoint y: 243, distance: 66.5
copy div "1.7 Have the med monitor sheets been filled out? Answer View Tag In Progress Yo…"
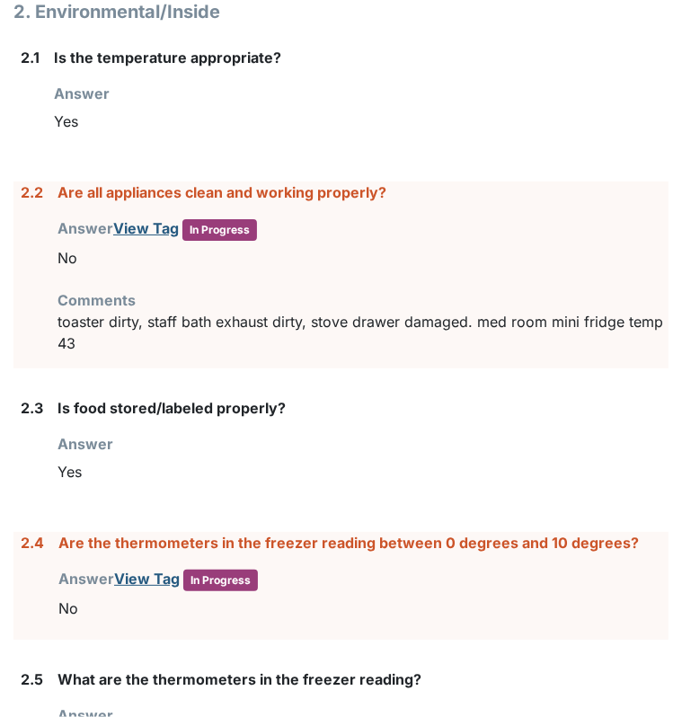
scroll to position [2018, 0]
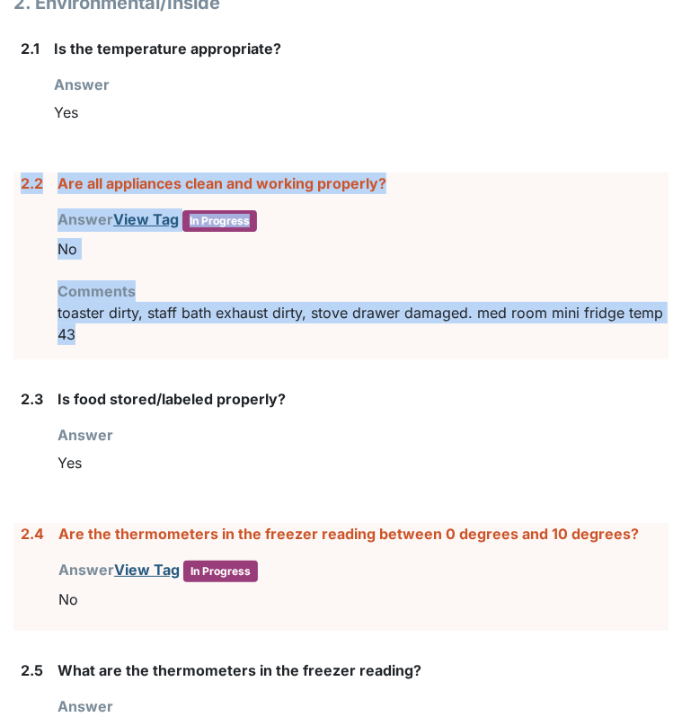
drag, startPoint x: 151, startPoint y: 328, endPoint x: 11, endPoint y: 177, distance: 206.0
drag, startPoint x: 11, startPoint y: 177, endPoint x: 73, endPoint y: 182, distance: 62.2
copy div "2.2 Are all appliances clean and working properly? Answer View Tag In Progress …"
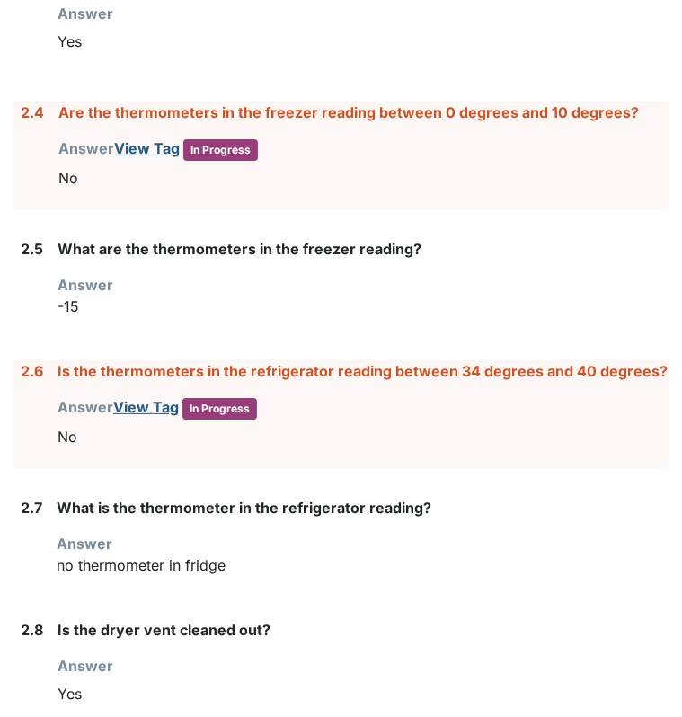
scroll to position [2507, 0]
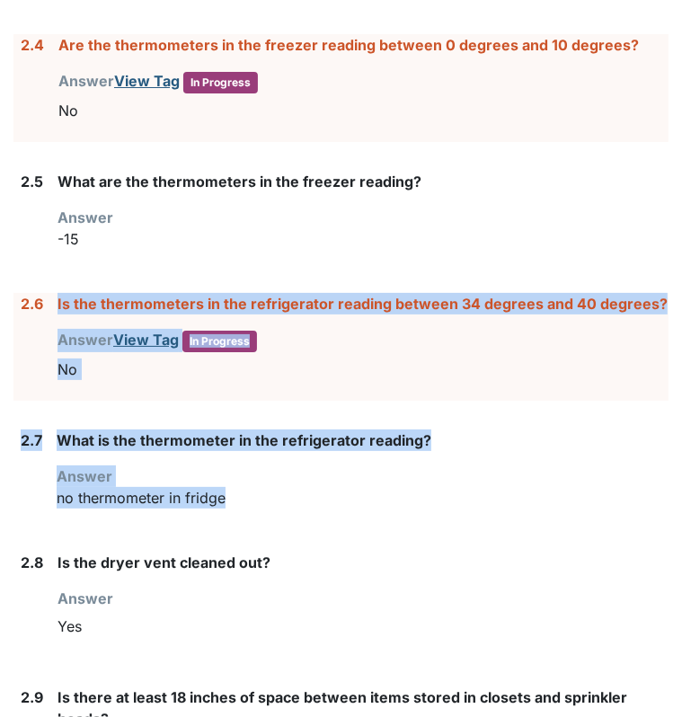
drag, startPoint x: 230, startPoint y: 490, endPoint x: 54, endPoint y: 285, distance: 270.2
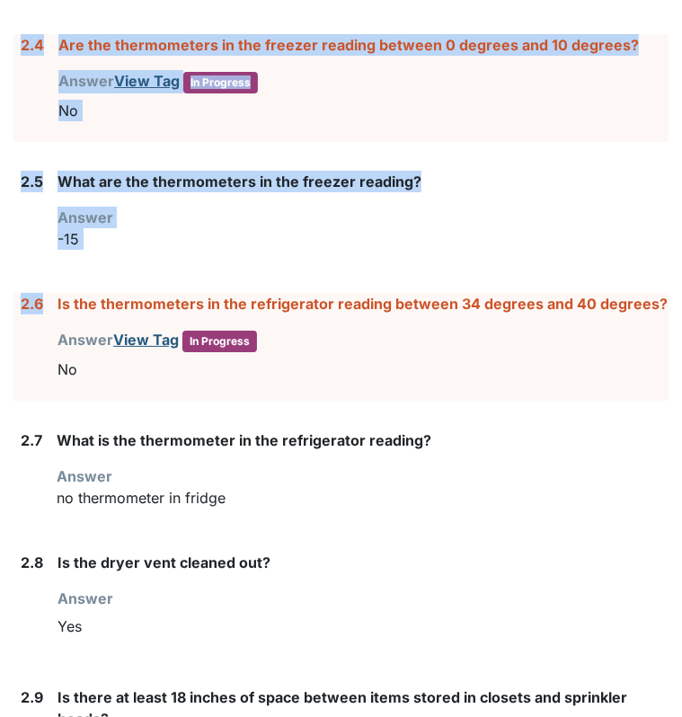
drag, startPoint x: 54, startPoint y: 285, endPoint x: 4, endPoint y: 103, distance: 188.4
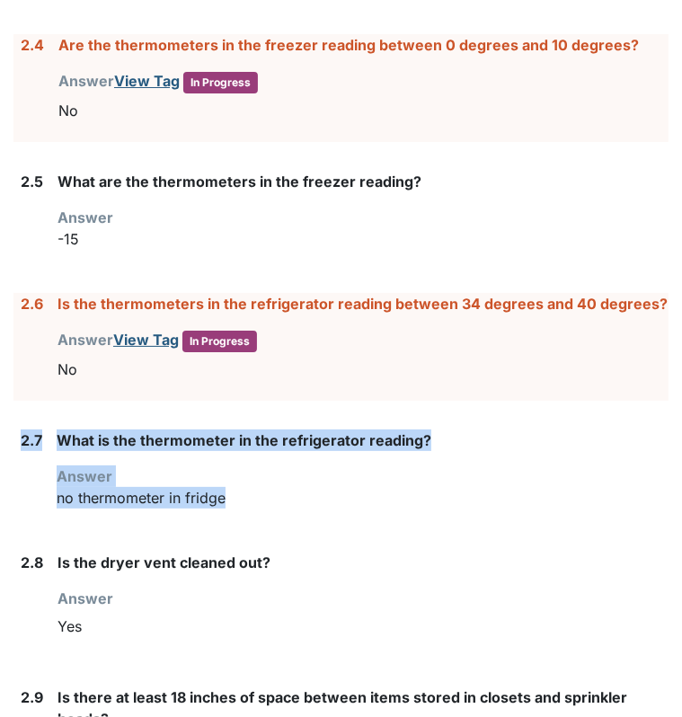
drag, startPoint x: 252, startPoint y: 498, endPoint x: 113, endPoint y: 314, distance: 230.4
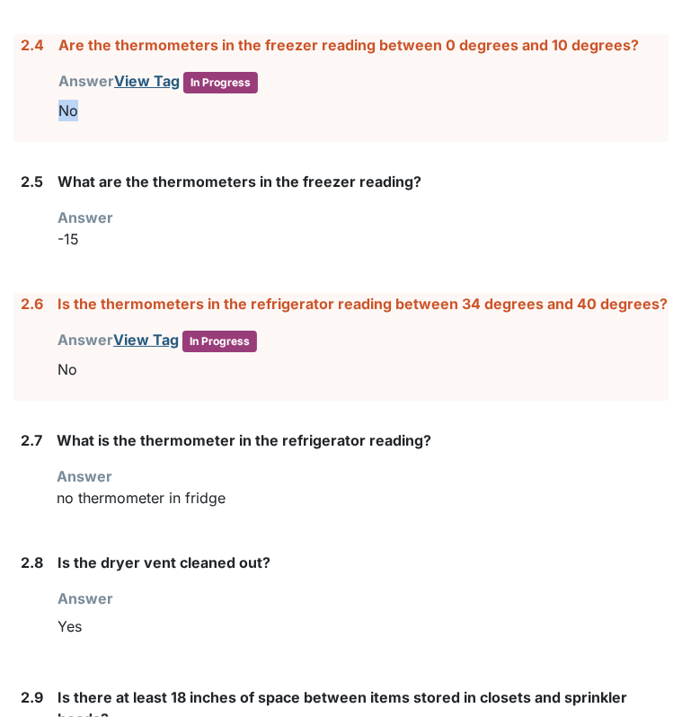
drag, startPoint x: 74, startPoint y: 116, endPoint x: 61, endPoint y: 86, distance: 32.2
click at [61, 93] on div "No" at bounding box center [363, 110] width 610 height 34
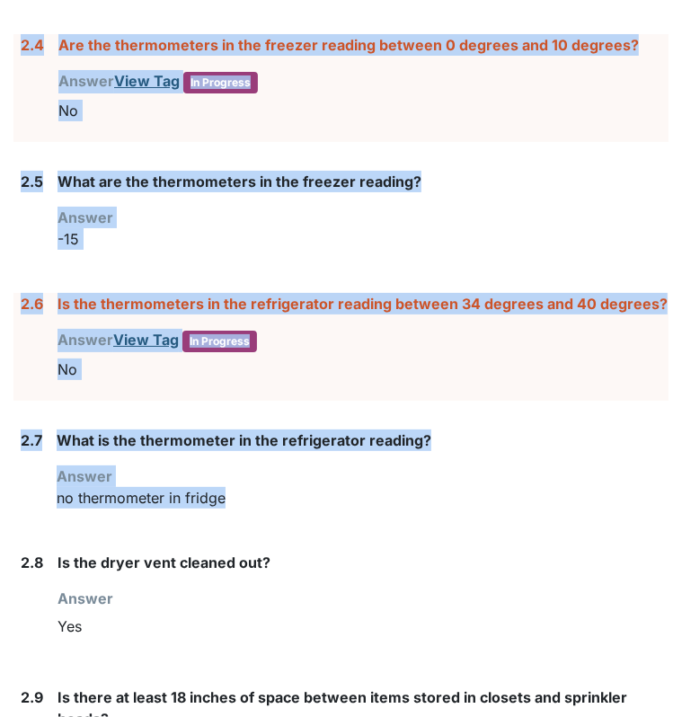
drag, startPoint x: 61, startPoint y: 86, endPoint x: 345, endPoint y: 486, distance: 490.4
copy form "2.4 Are the thermometers in the freezer reading between 0 degrees and 10 degree…"
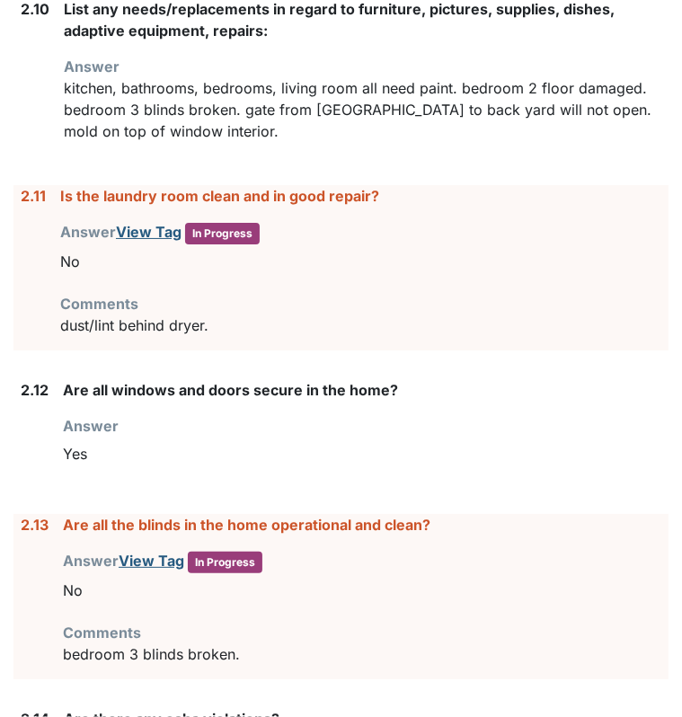
scroll to position [3400, 0]
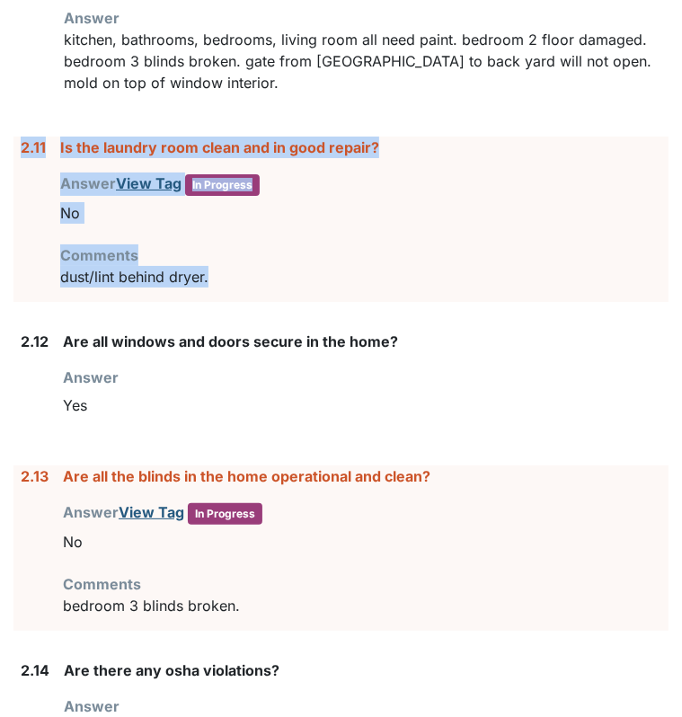
drag, startPoint x: 234, startPoint y: 274, endPoint x: 23, endPoint y: 145, distance: 246.9
click at [23, 145] on div "2.11 Is the laundry room clean and in good repair? Answer View Tag In Progress …" at bounding box center [340, 219] width 655 height 165
copy div "2.11 Is the laundry room clean and in good repair? Answer View Tag In Progress …"
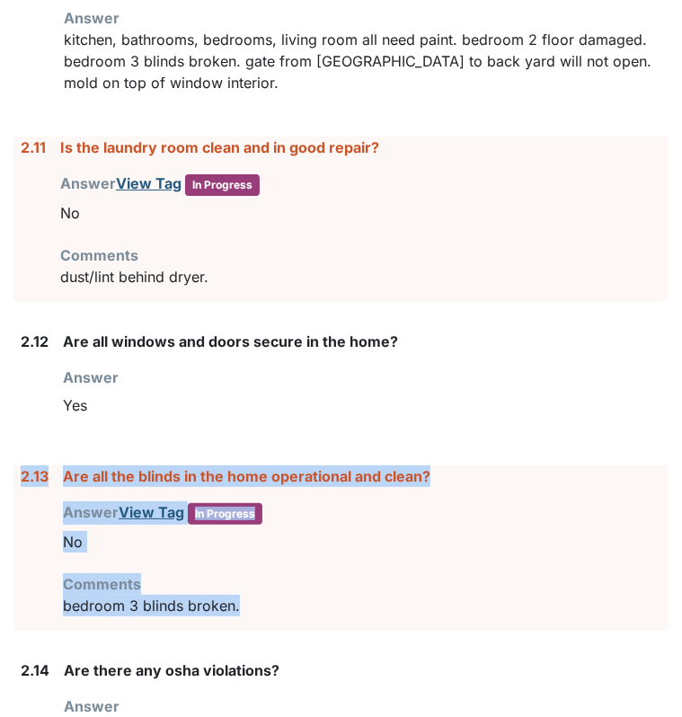
drag, startPoint x: 277, startPoint y: 598, endPoint x: 18, endPoint y: 475, distance: 286.2
click at [18, 475] on div "2.13 Are all the blinds in the home operational and clean? Answer View Tag In P…" at bounding box center [340, 547] width 655 height 165
drag, startPoint x: 18, startPoint y: 475, endPoint x: 110, endPoint y: 457, distance: 93.4
copy div "2.13 Are all the blinds in the home operational and clean? Answer View Tag In P…"
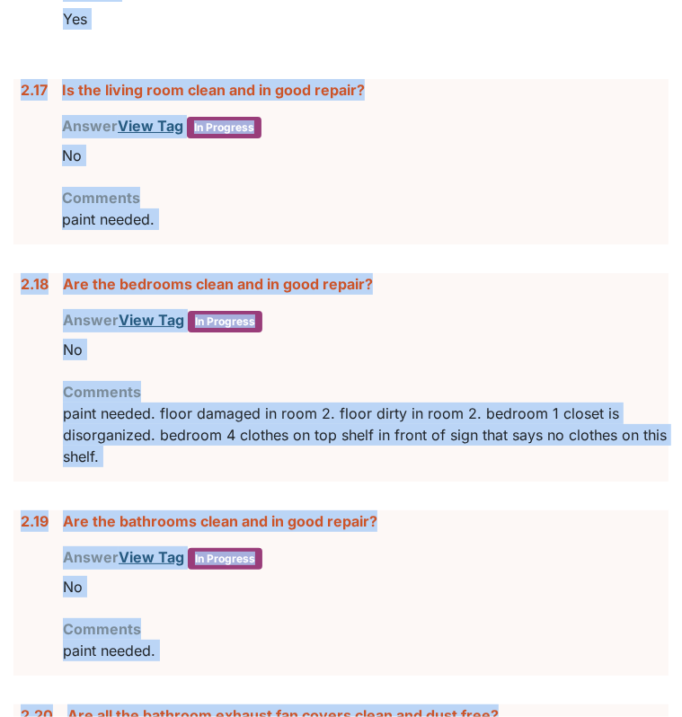
scroll to position [4352, 0]
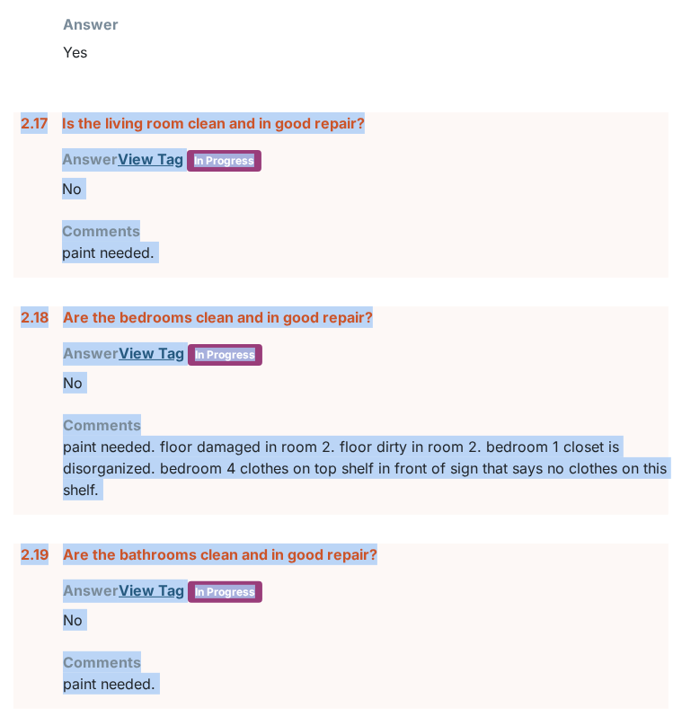
drag, startPoint x: 469, startPoint y: 468, endPoint x: 18, endPoint y: 113, distance: 574.0
click at [18, 113] on form "1. Staff Information 1.1 Upon arrival, what was the staff doing? Answer Staff w…" at bounding box center [340, 260] width 655 height 8382
drag, startPoint x: 18, startPoint y: 113, endPoint x: 101, endPoint y: 112, distance: 82.7
copy form "2.17 Is the living room clean and in good repair? Answer View Tag In Progress Y…"
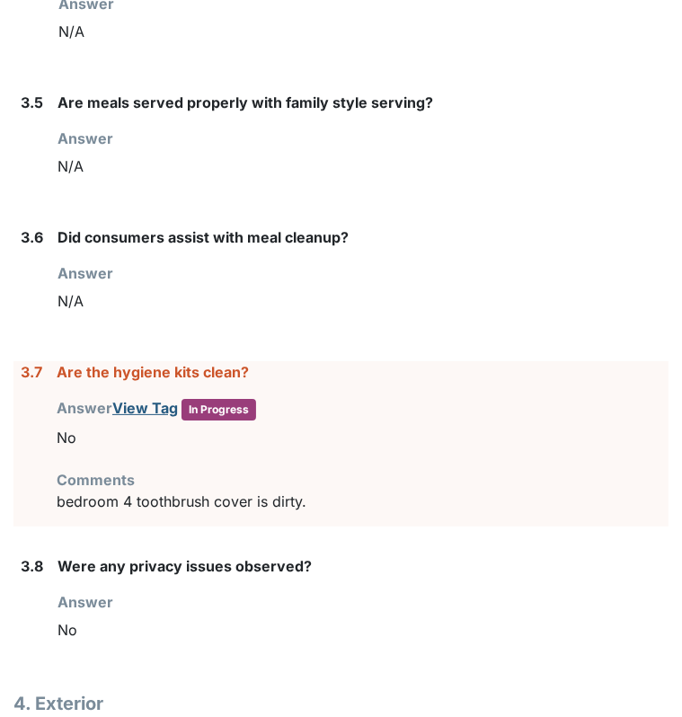
scroll to position [6198, 0]
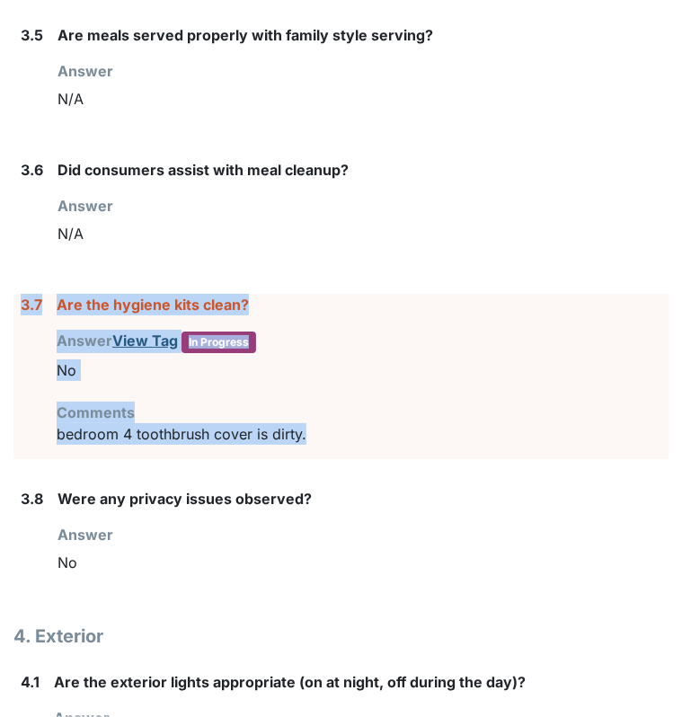
drag, startPoint x: 310, startPoint y: 415, endPoint x: 11, endPoint y: 282, distance: 327.5
drag, startPoint x: 11, startPoint y: 282, endPoint x: 68, endPoint y: 285, distance: 57.6
copy div "3.7 Are the hygiene kits clean? Answer View Tag In Progress You must select one…"
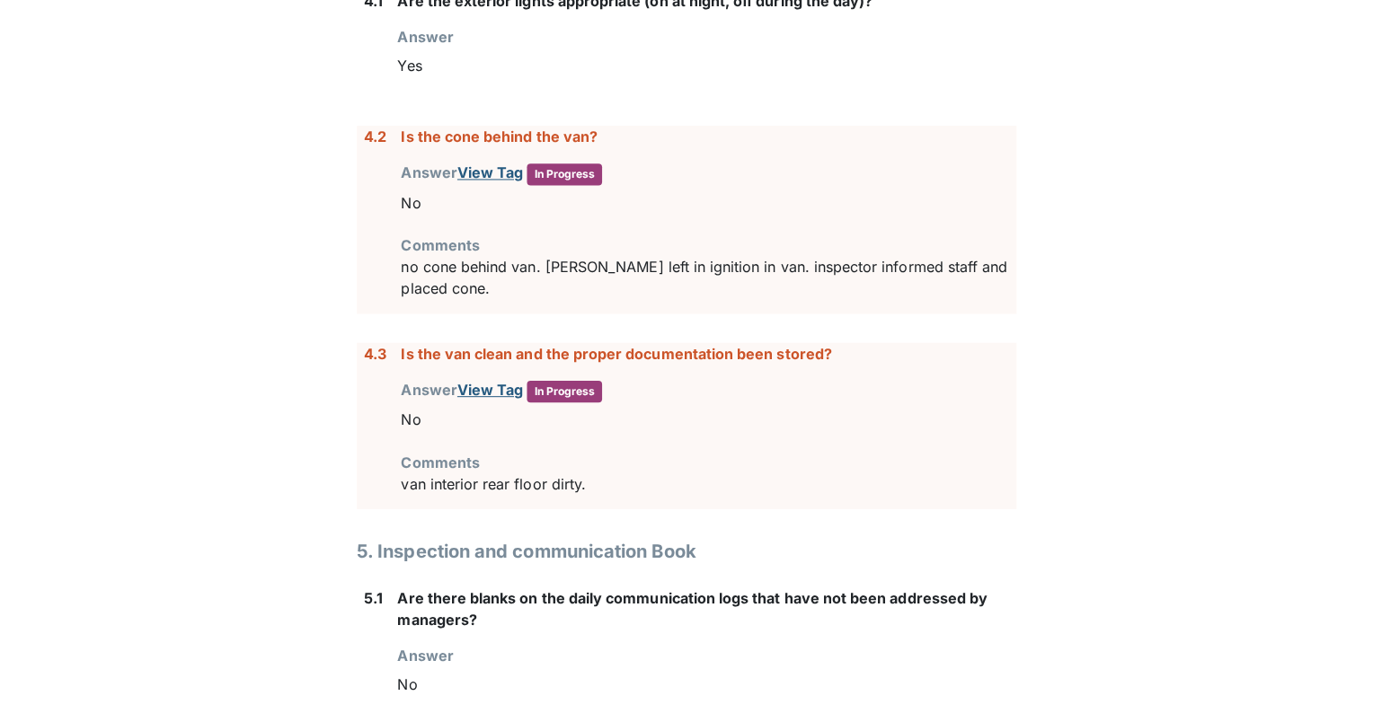
scroll to position [6889, 0]
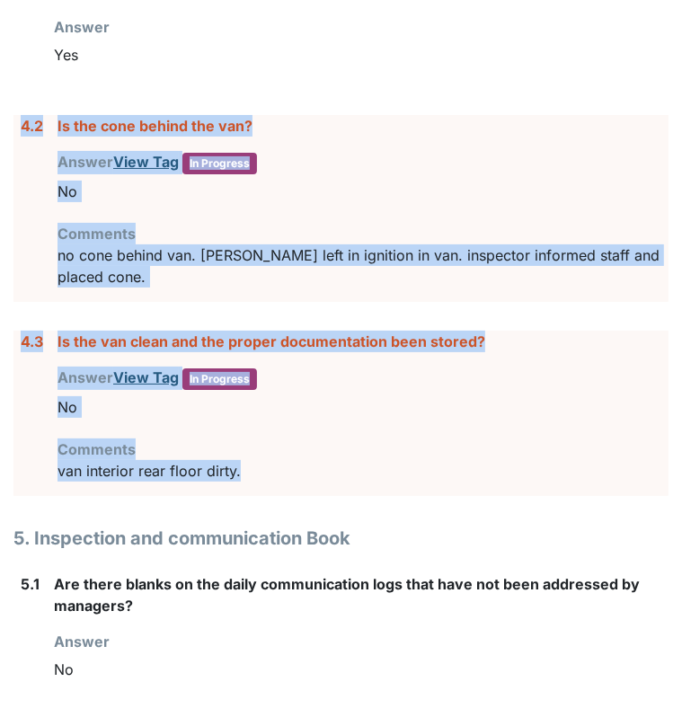
drag, startPoint x: 290, startPoint y: 438, endPoint x: 7, endPoint y: 111, distance: 431.9
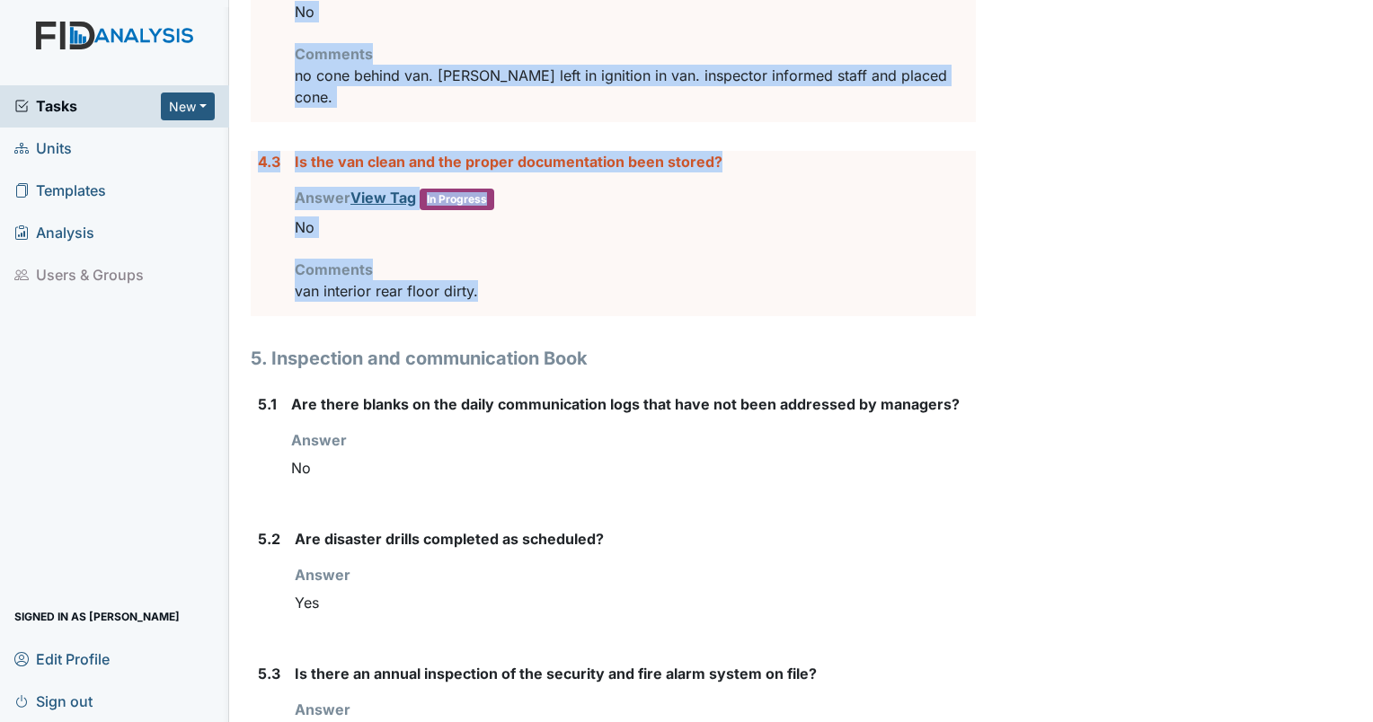
click at [63, 162] on span "Units" at bounding box center [43, 149] width 58 height 28
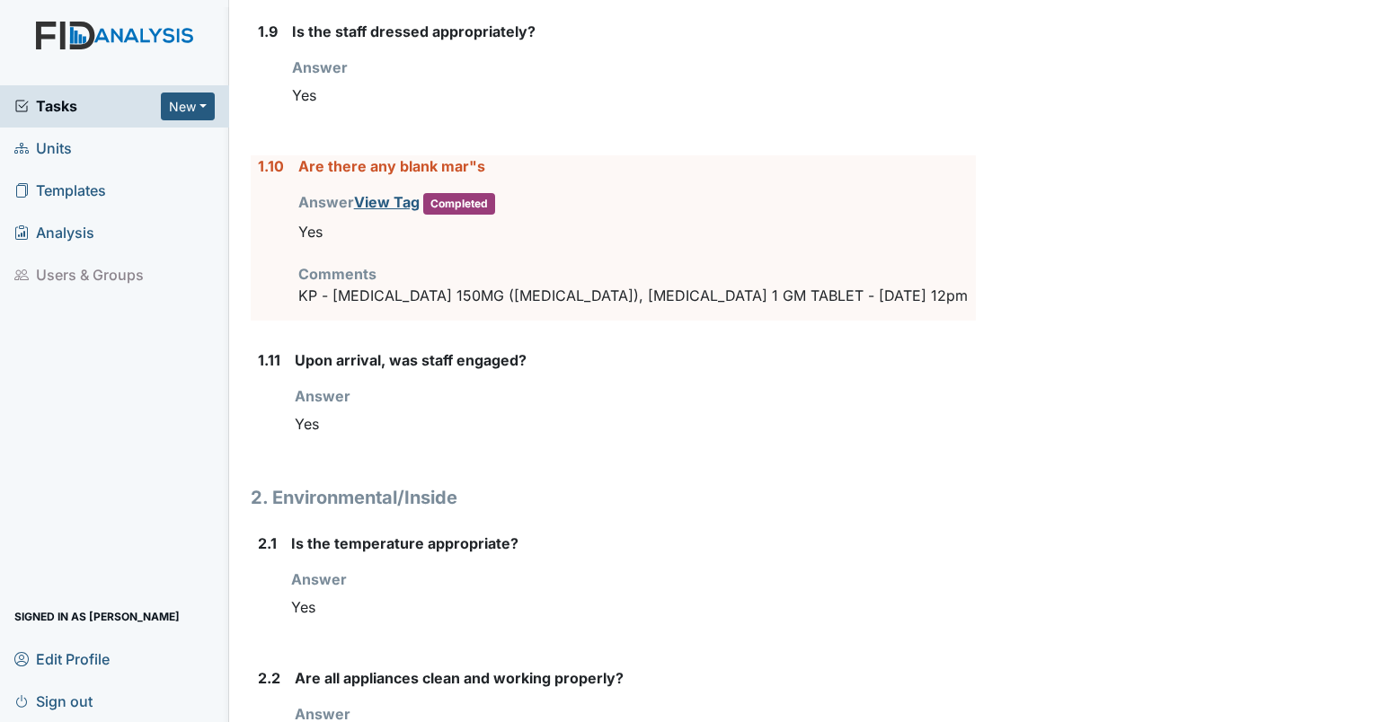
scroll to position [1373, 0]
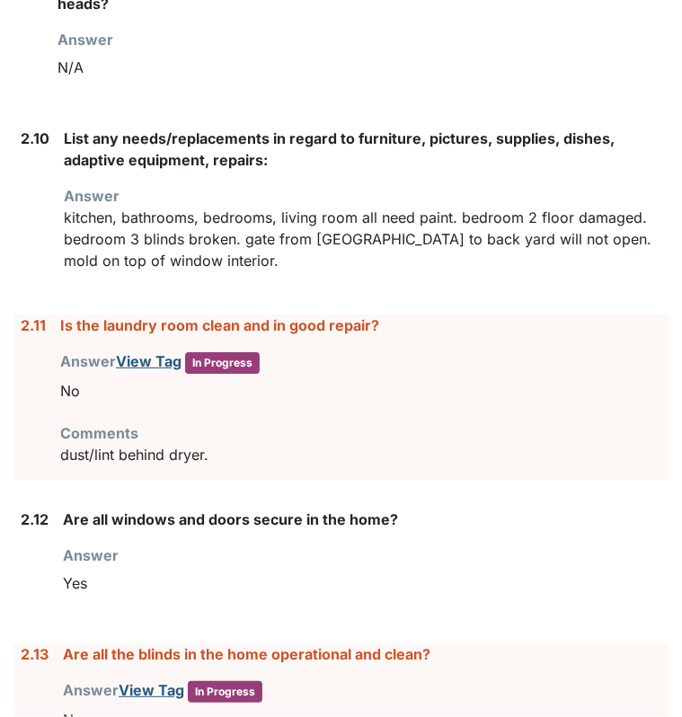
scroll to position [3213, 0]
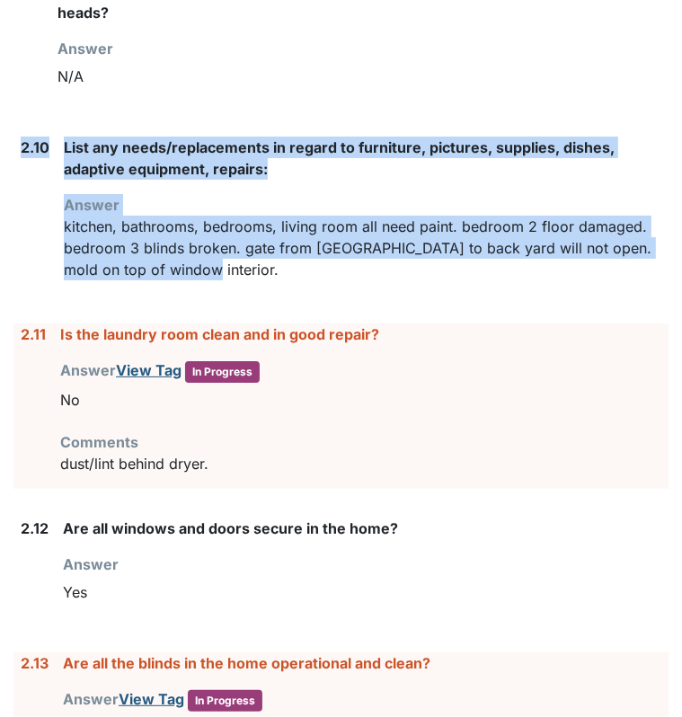
drag, startPoint x: 212, startPoint y: 265, endPoint x: 22, endPoint y: 134, distance: 230.6
click at [22, 137] on div "2.10 List any needs/replacements in regard to furniture, pictures, supplies, di…" at bounding box center [340, 216] width 655 height 158
drag, startPoint x: 22, startPoint y: 134, endPoint x: 32, endPoint y: 137, distance: 10.5
copy div "2.10 List any needs/replacements in regard to furniture, pictures, supplies, di…"
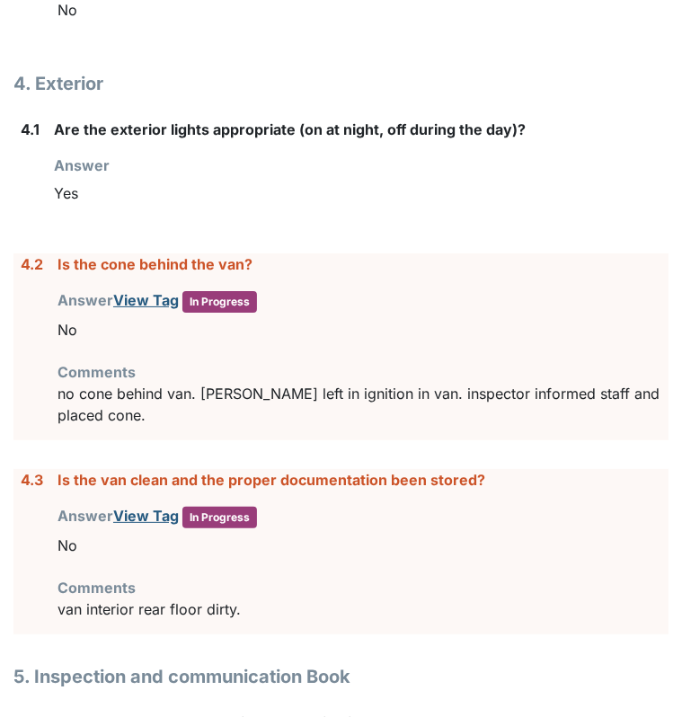
scroll to position [6856, 0]
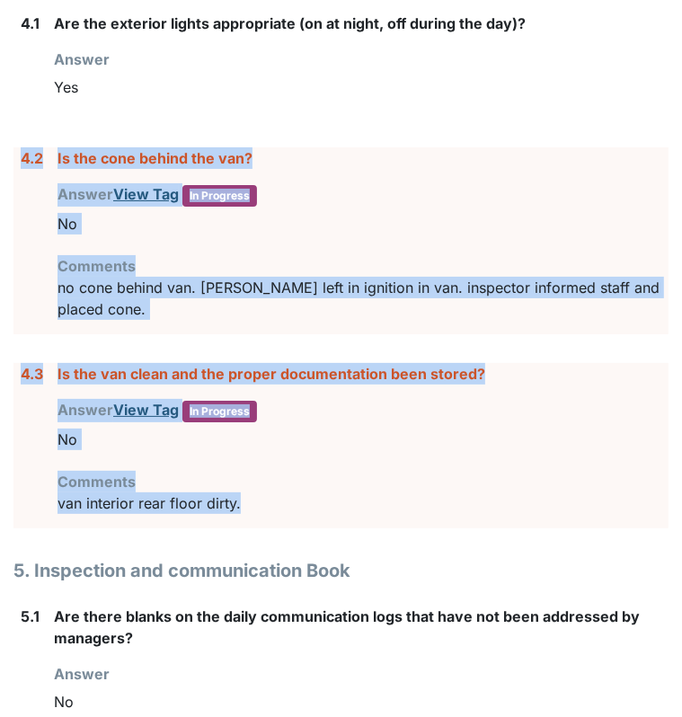
drag, startPoint x: 265, startPoint y: 477, endPoint x: 3, endPoint y: 193, distance: 386.6
copy form "4.2 Is the cone behind the van? Answer View Tag In Progress You must select one…"
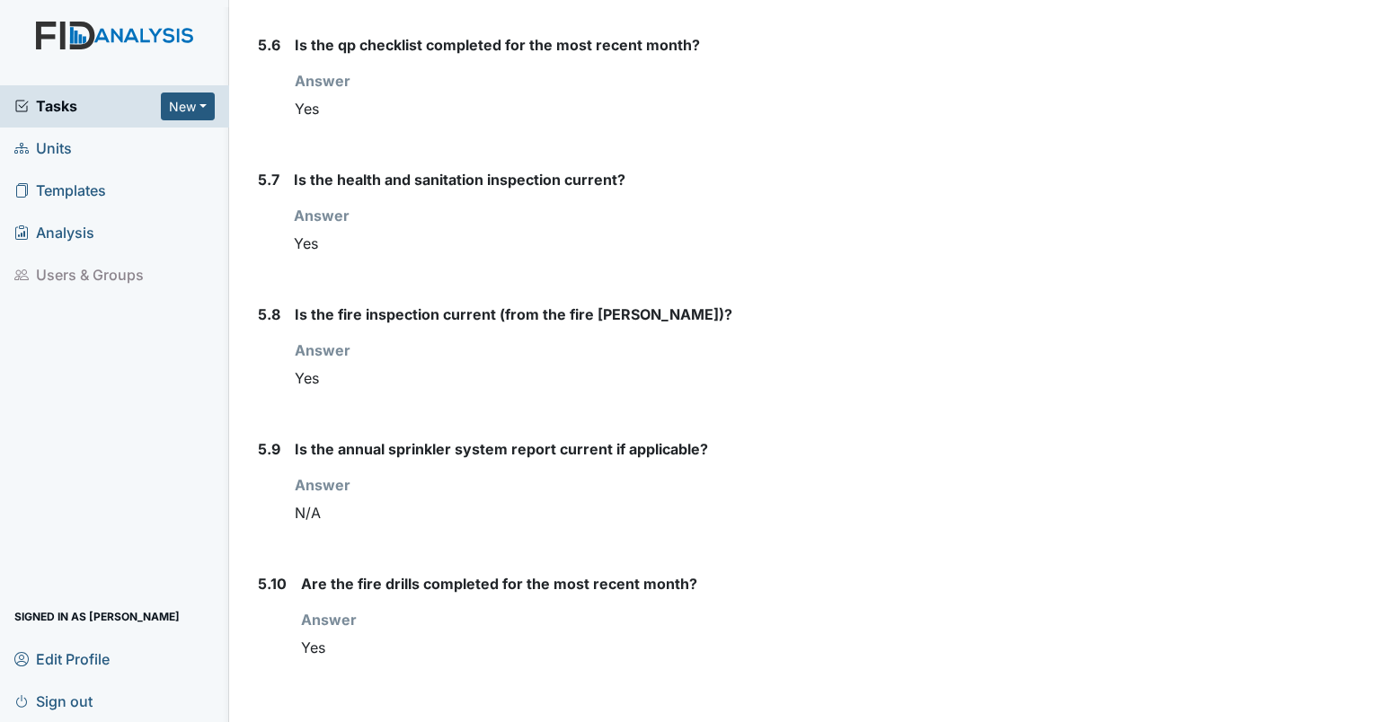
scroll to position [7850, 0]
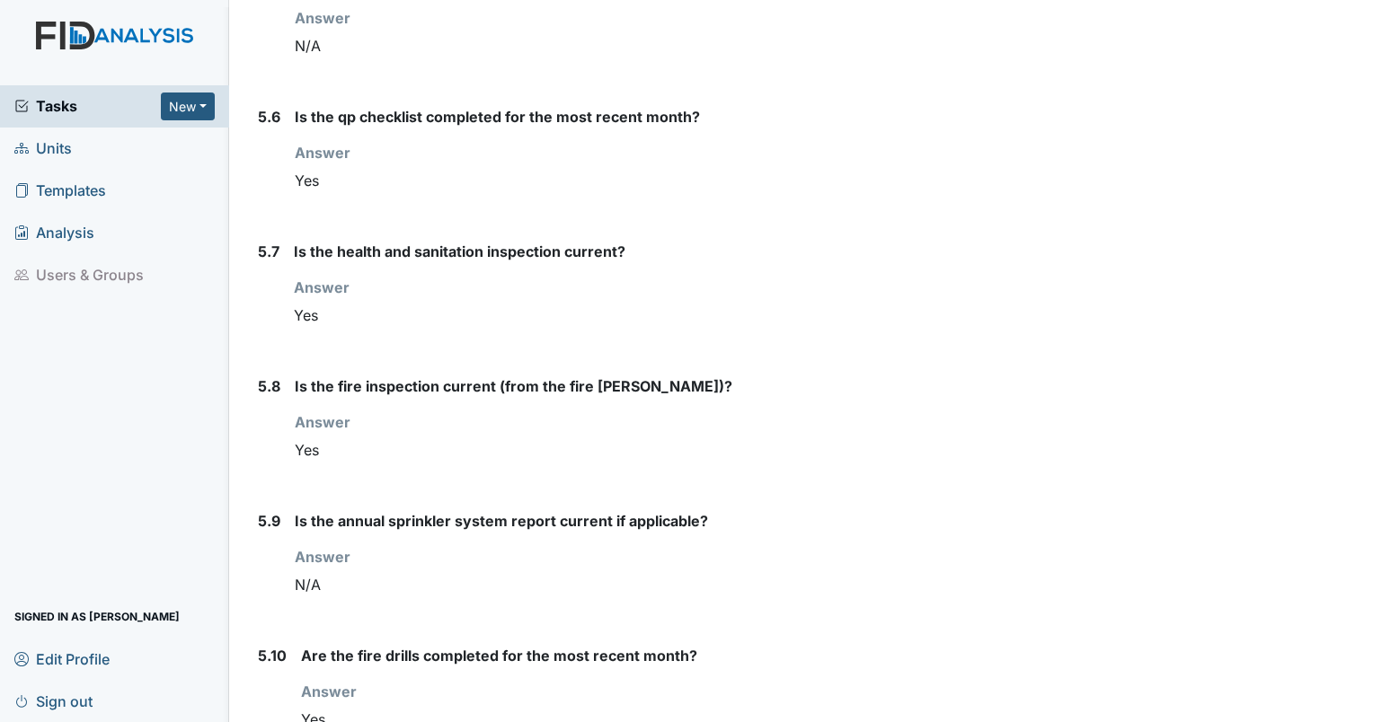
click at [49, 152] on span "Units" at bounding box center [43, 149] width 58 height 28
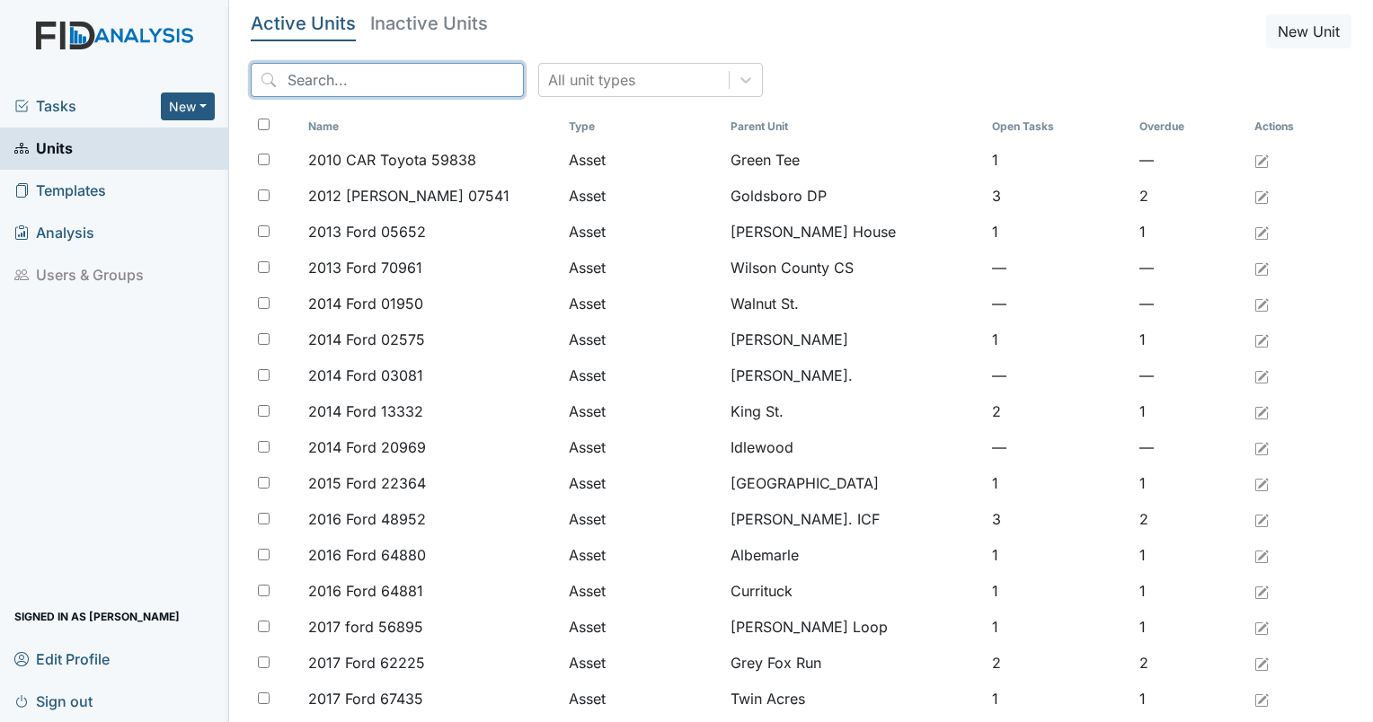
click at [362, 81] on input "search" at bounding box center [387, 80] width 273 height 34
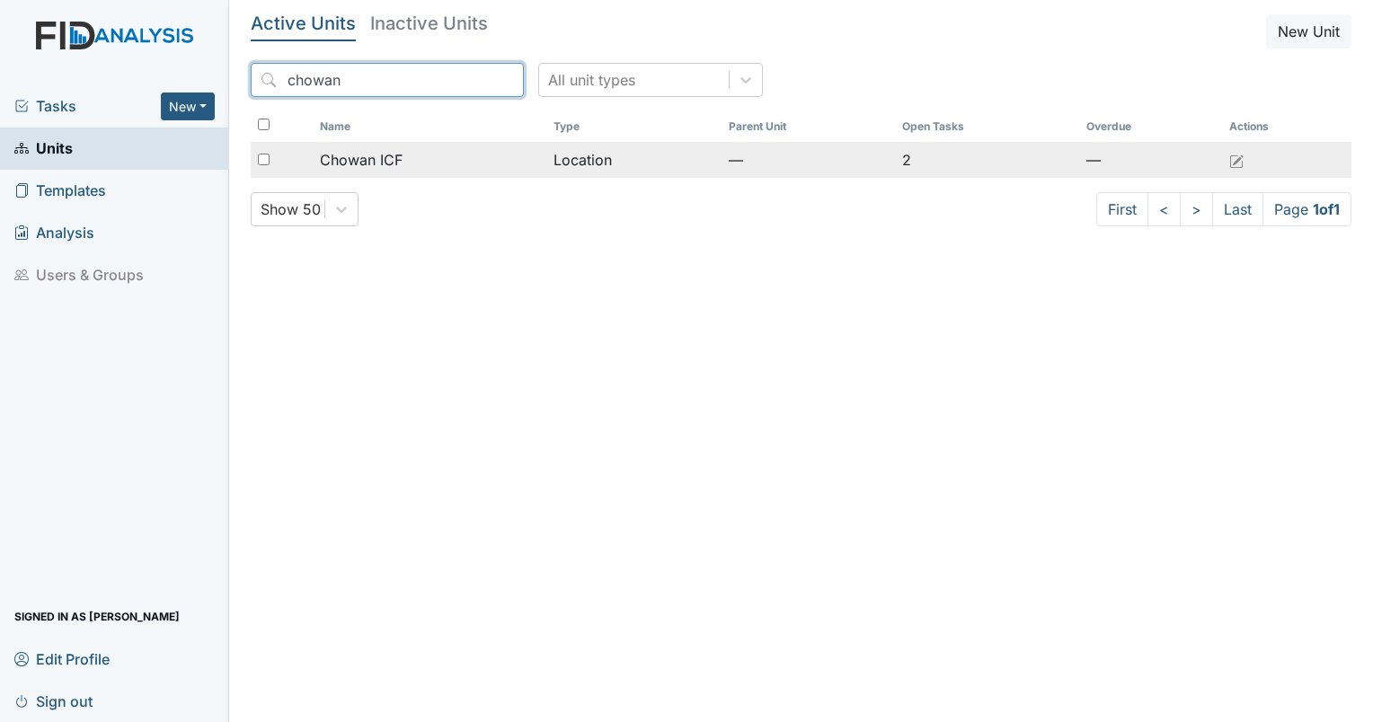
type input "chowan"
click at [341, 163] on span "Chowan ICF" at bounding box center [361, 160] width 83 height 22
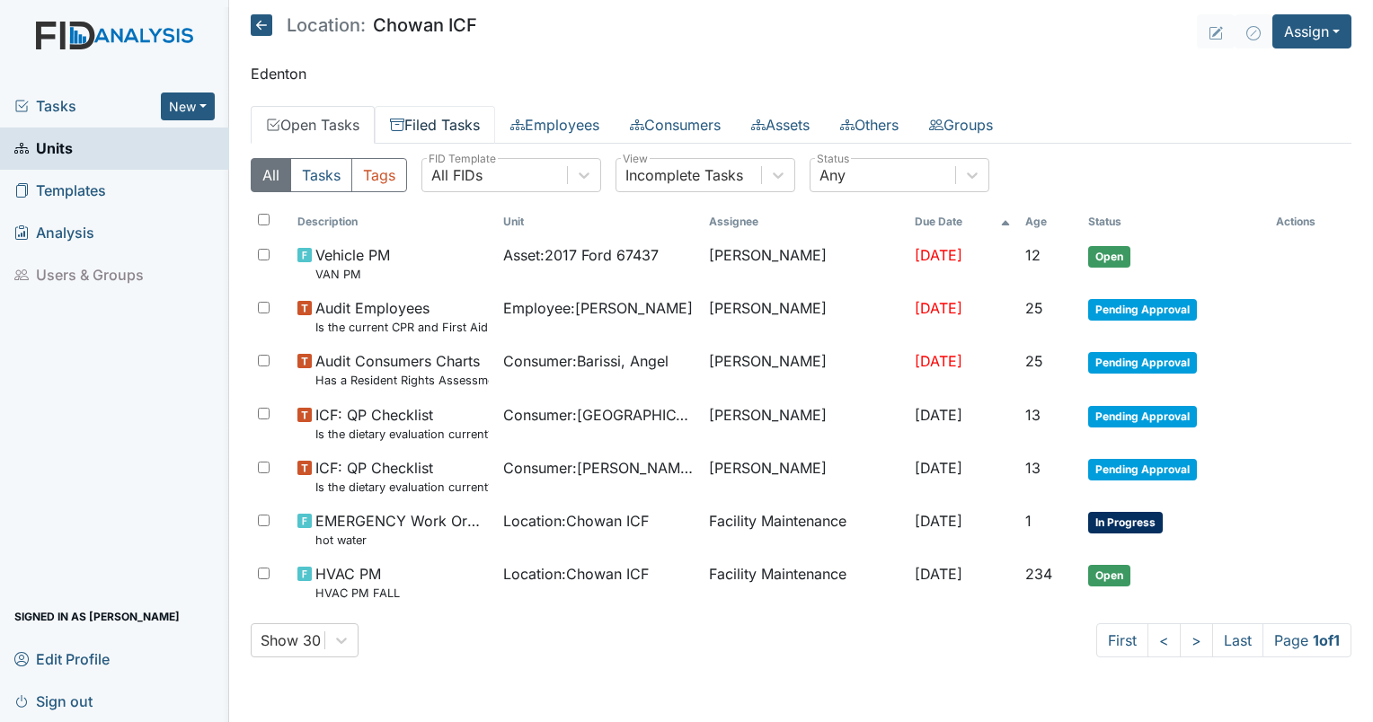
click at [439, 131] on link "Filed Tasks" at bounding box center [435, 125] width 120 height 38
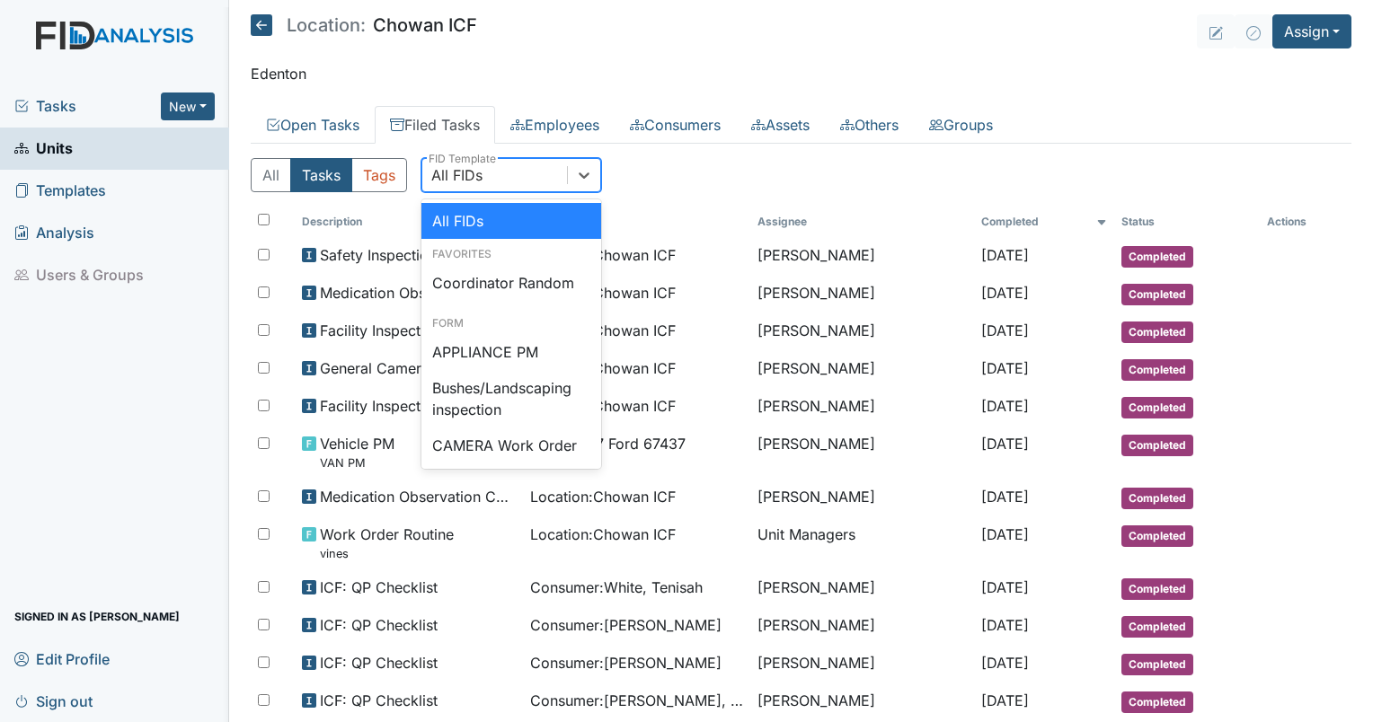
click at [545, 177] on div "All FIDs" at bounding box center [494, 175] width 145 height 32
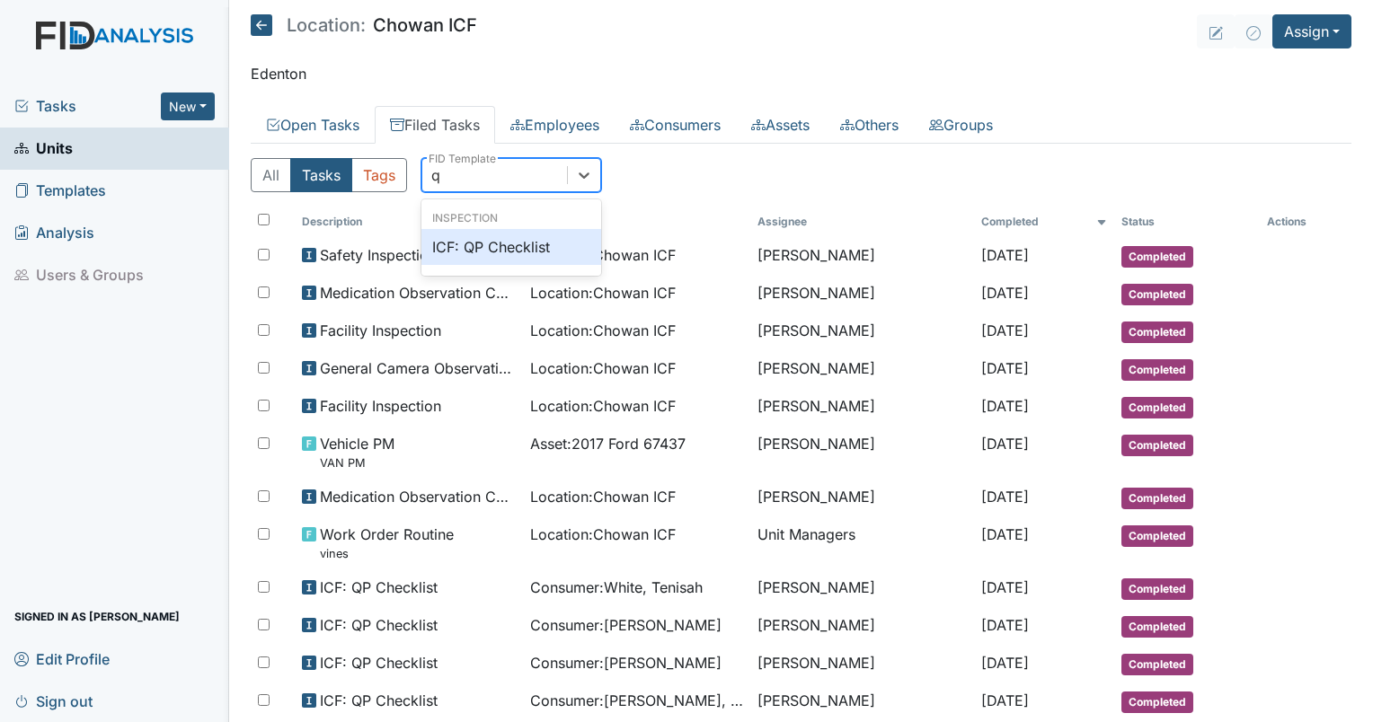
type input "qp"
click at [536, 234] on div "ICF: QP Checklist" at bounding box center [511, 247] width 180 height 36
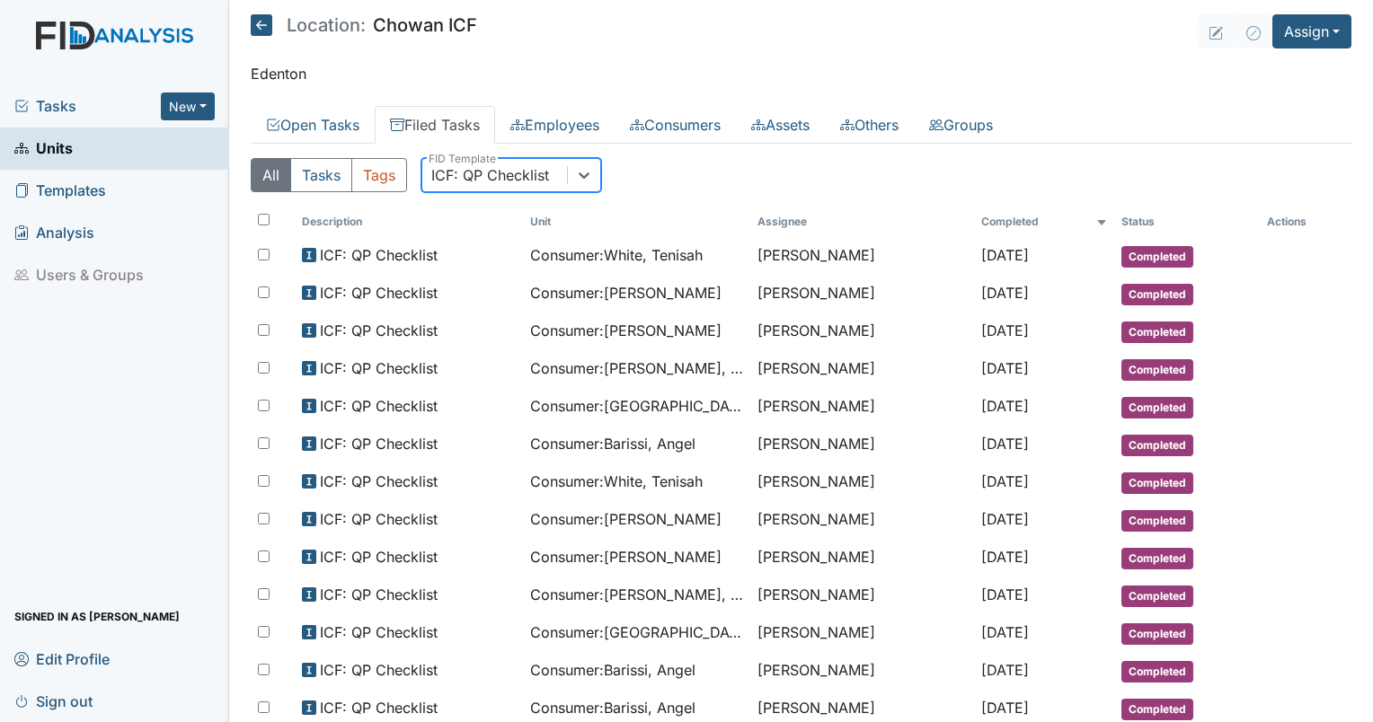
click at [536, 176] on div "ICF: QP Checklist" at bounding box center [490, 175] width 118 height 22
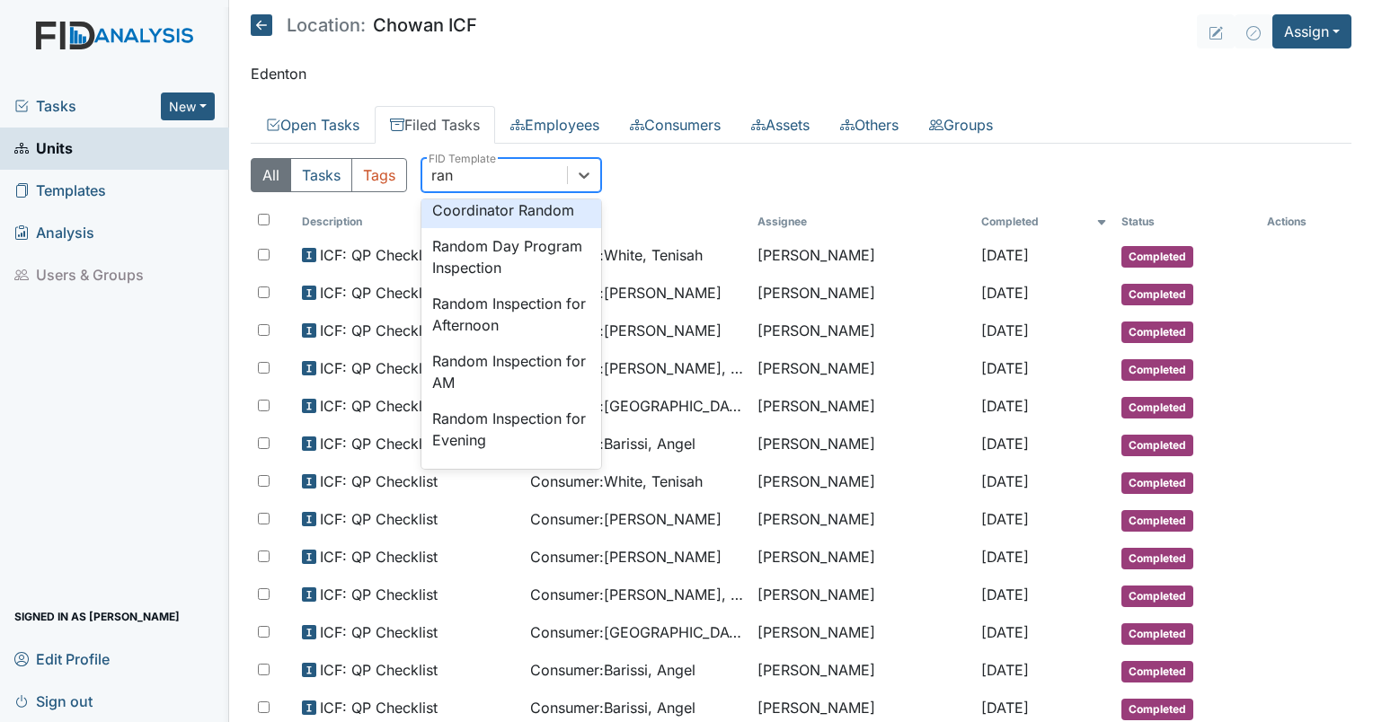
scroll to position [64, 0]
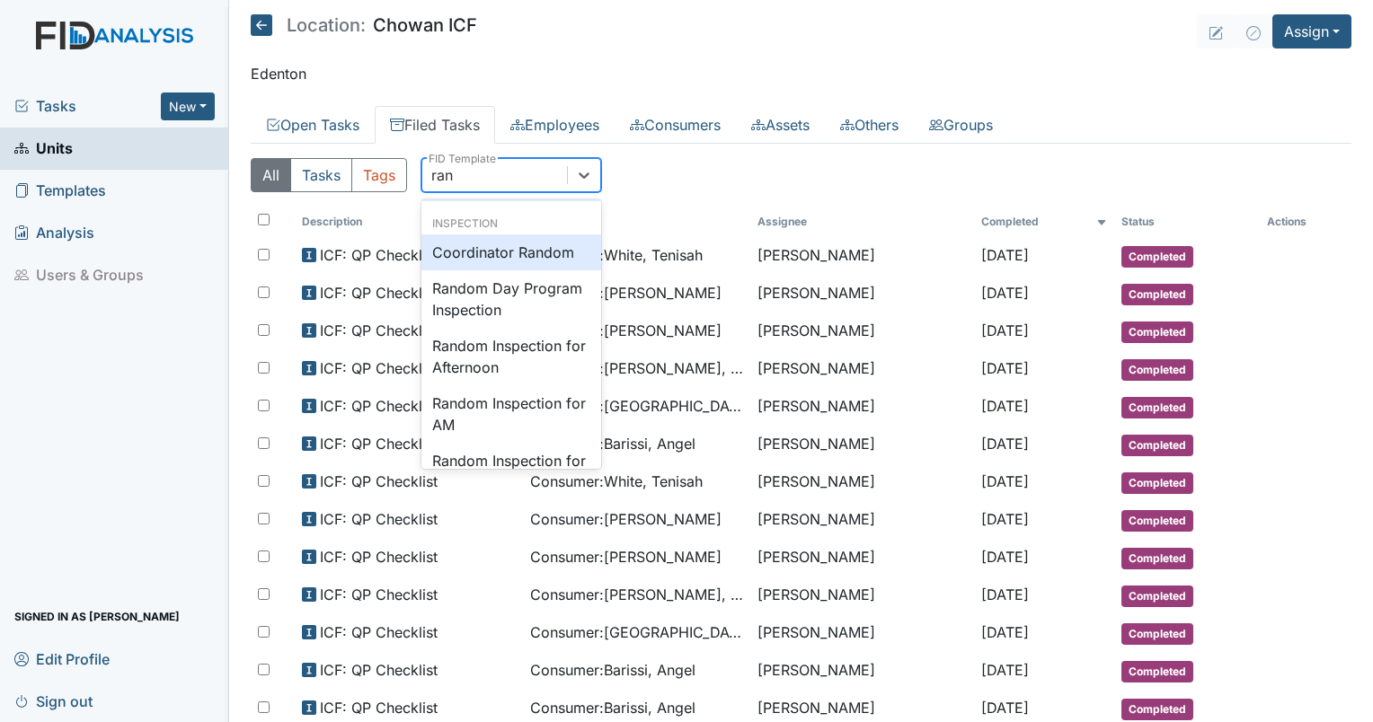
type input "rand"
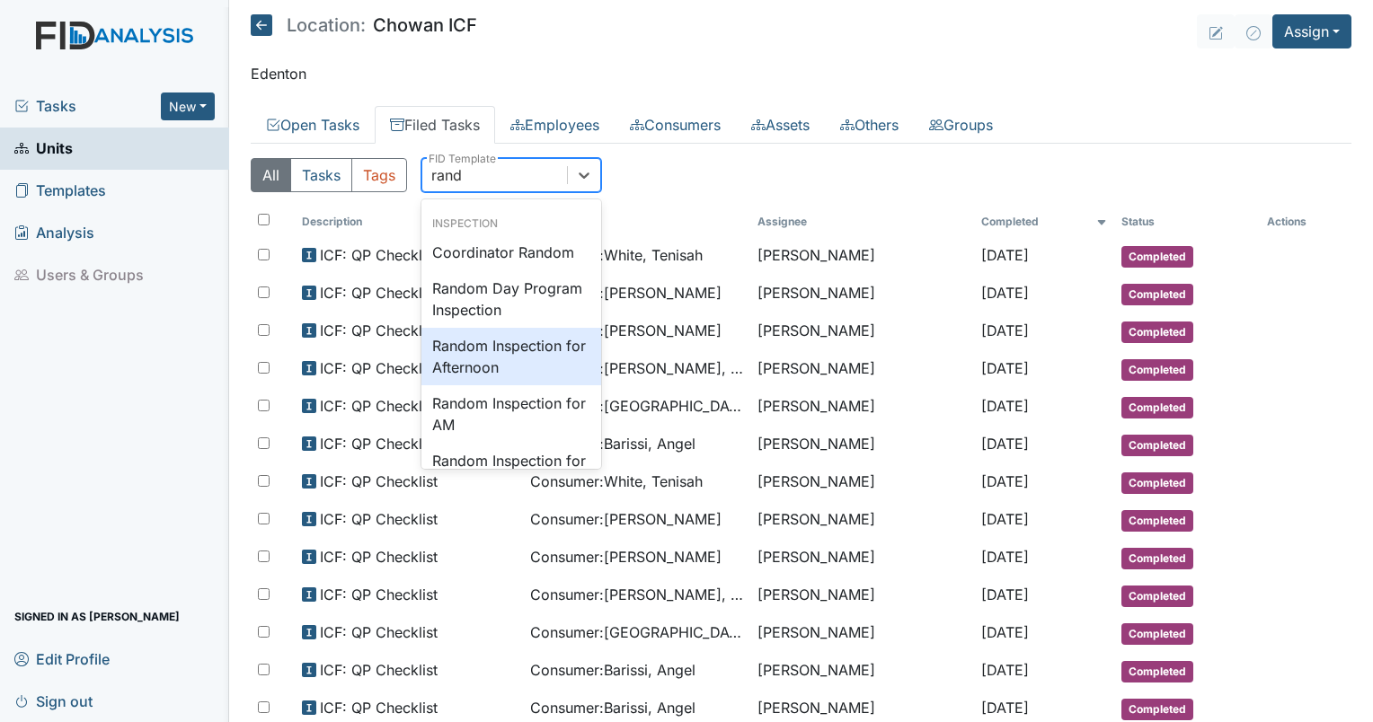
click at [491, 375] on div "Random Inspection for Afternoon" at bounding box center [511, 357] width 180 height 58
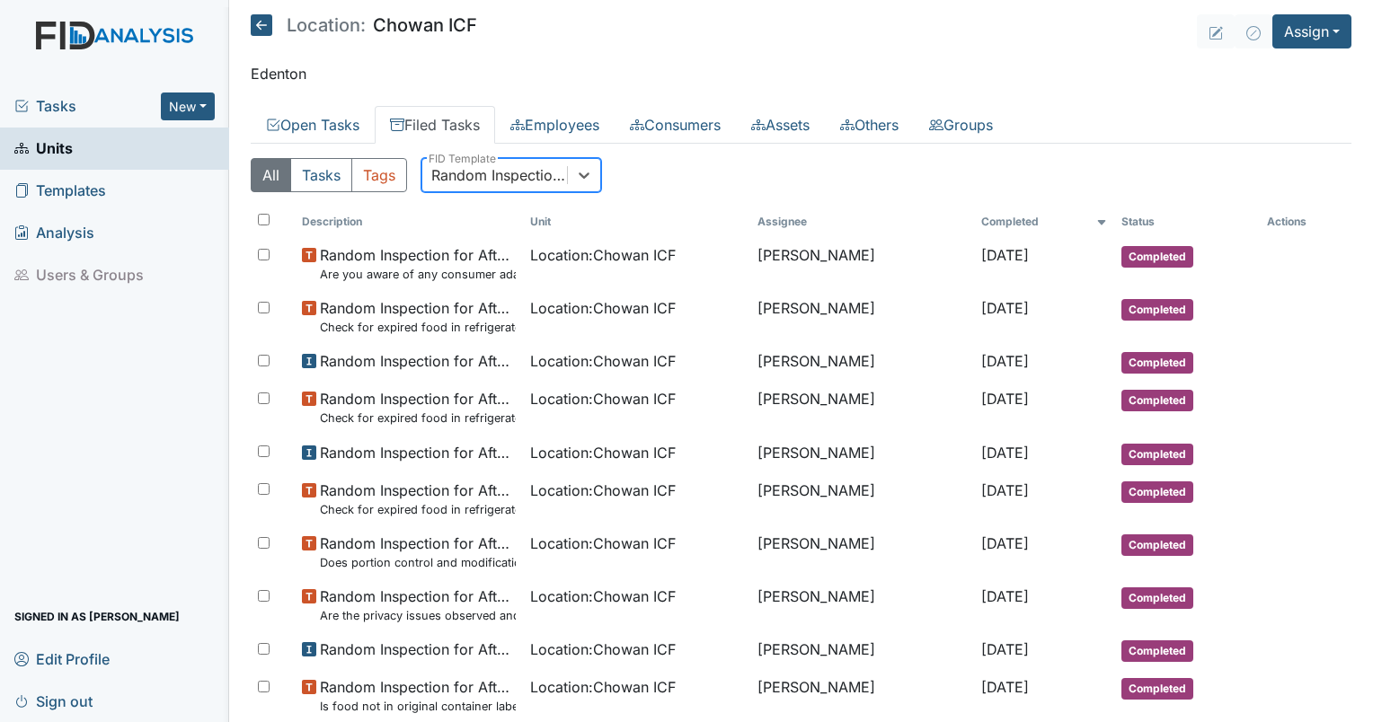
click at [601, 166] on div "All Tasks Tags option Random Inspection for Afternoon, selected. 0 results avai…" at bounding box center [801, 182] width 1101 height 49
click at [593, 164] on div at bounding box center [584, 175] width 32 height 32
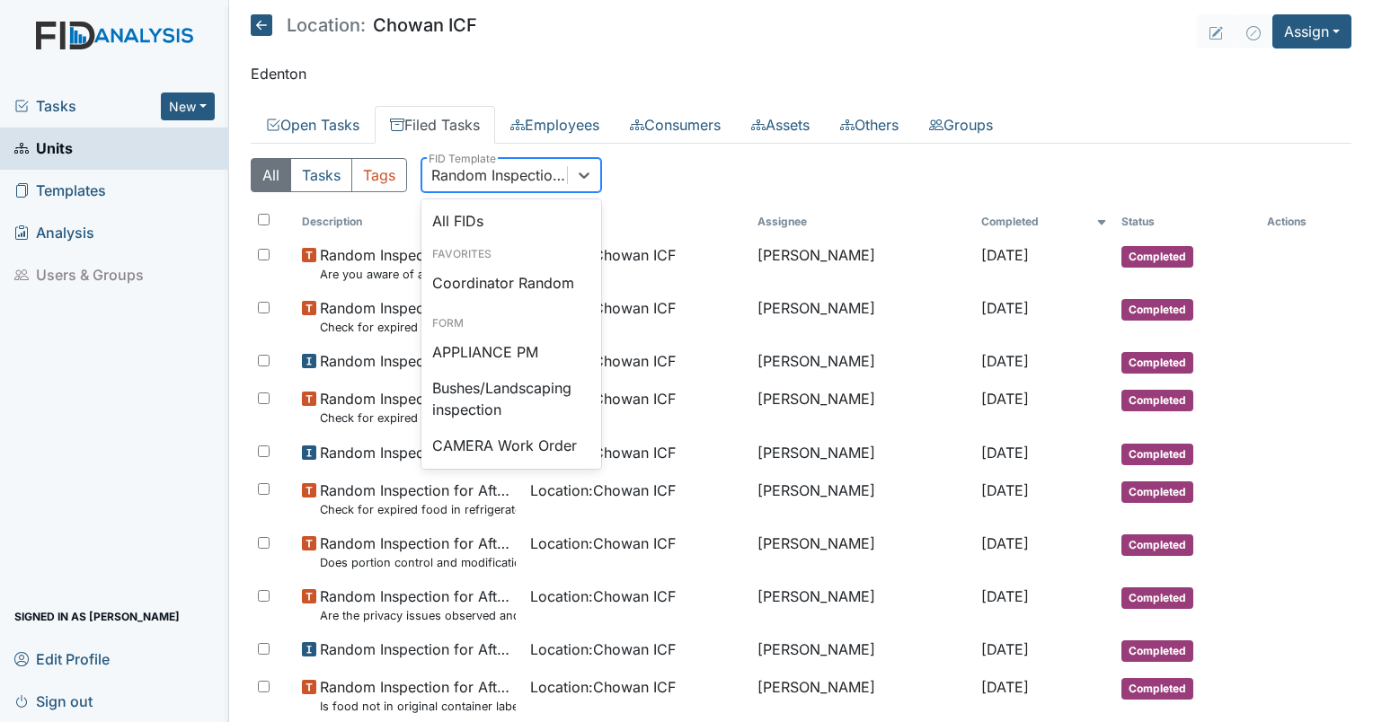
scroll to position [1599, 0]
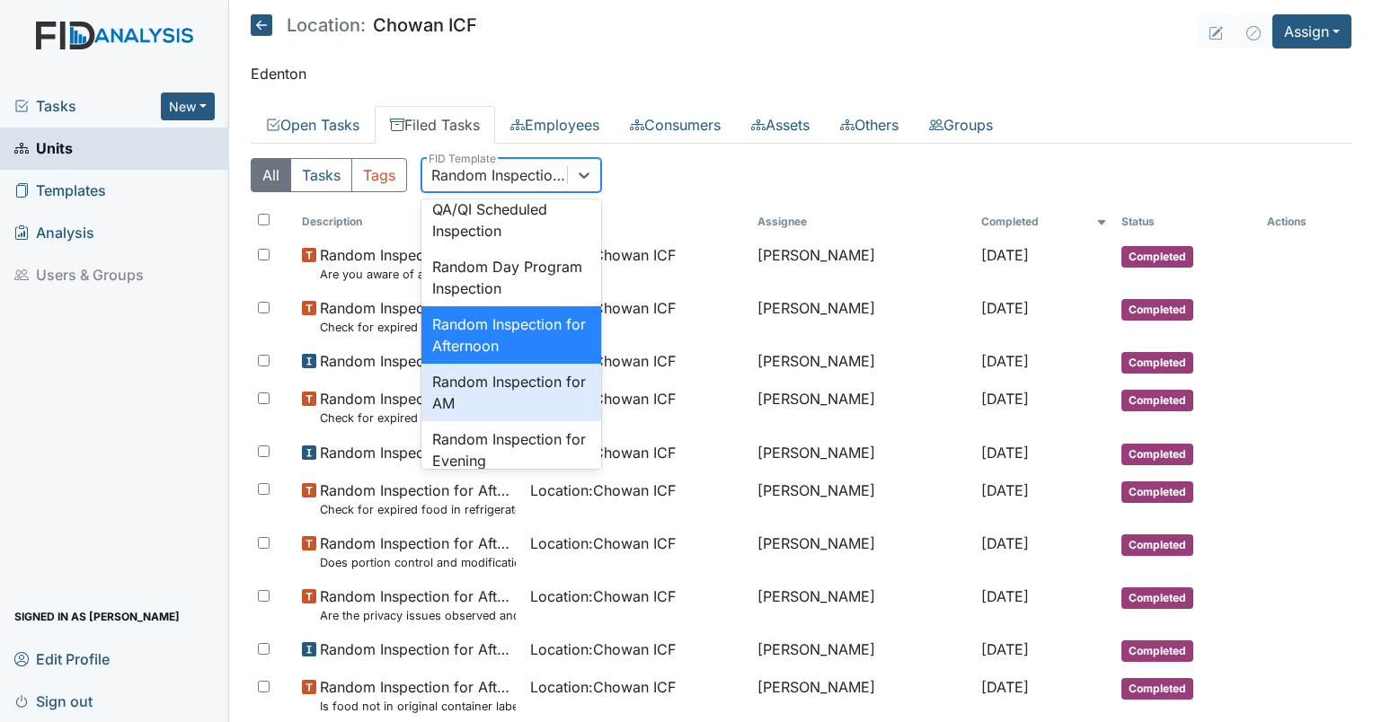
click at [526, 421] on div "Random Inspection for AM" at bounding box center [511, 393] width 180 height 58
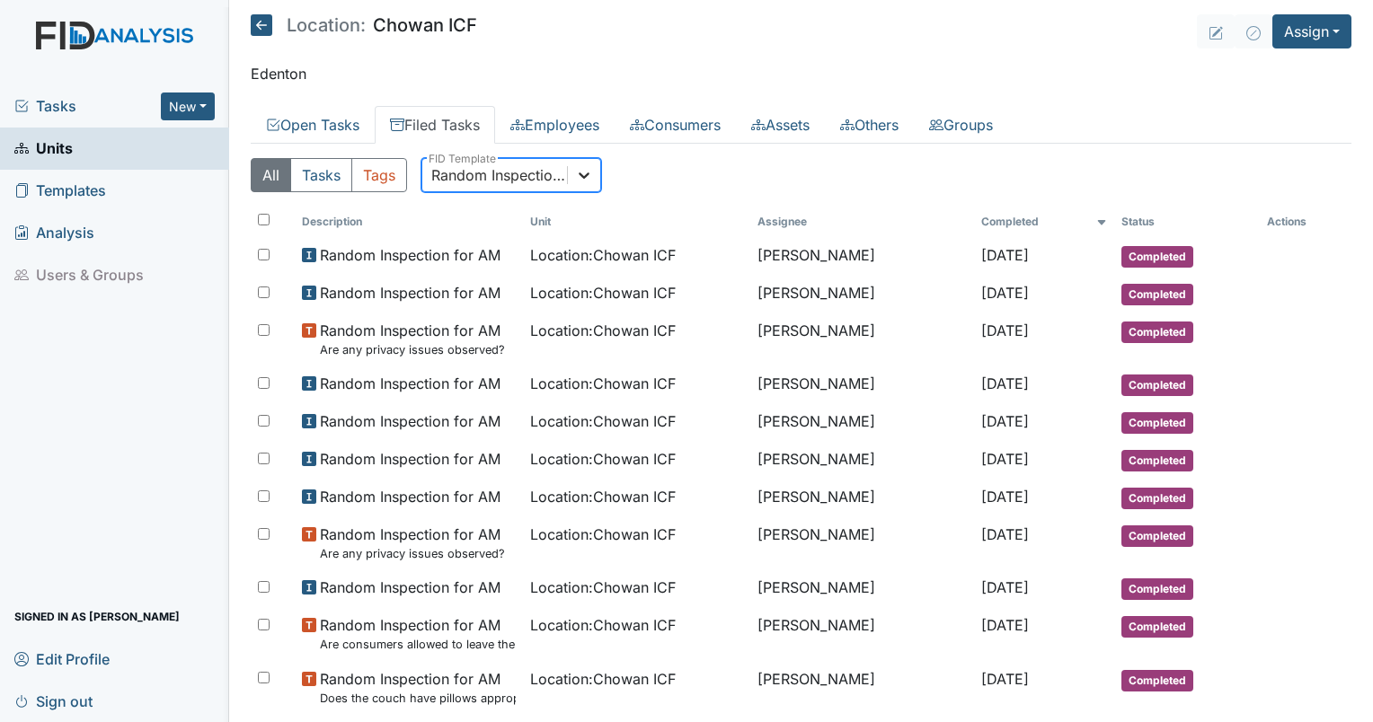
click at [589, 163] on div at bounding box center [584, 175] width 32 height 32
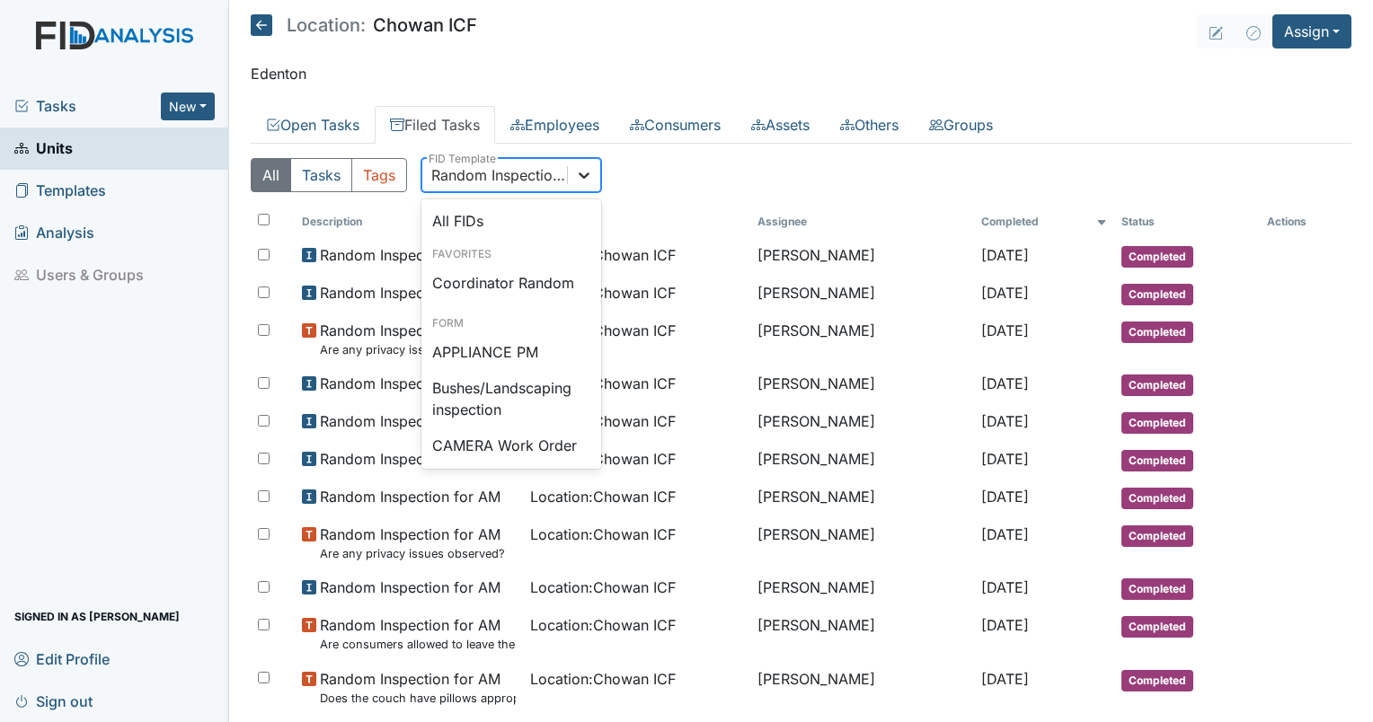
scroll to position [1657, 0]
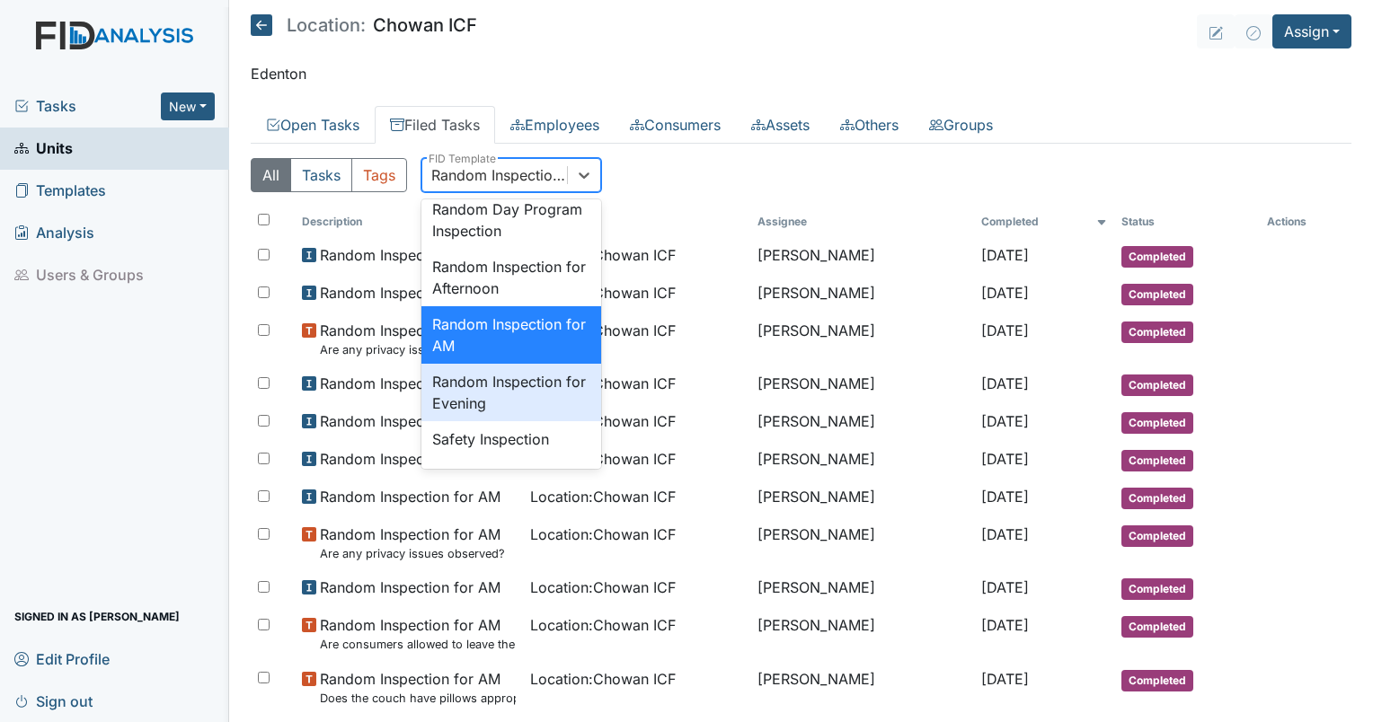
click at [518, 421] on div "Random Inspection for Evening" at bounding box center [511, 393] width 180 height 58
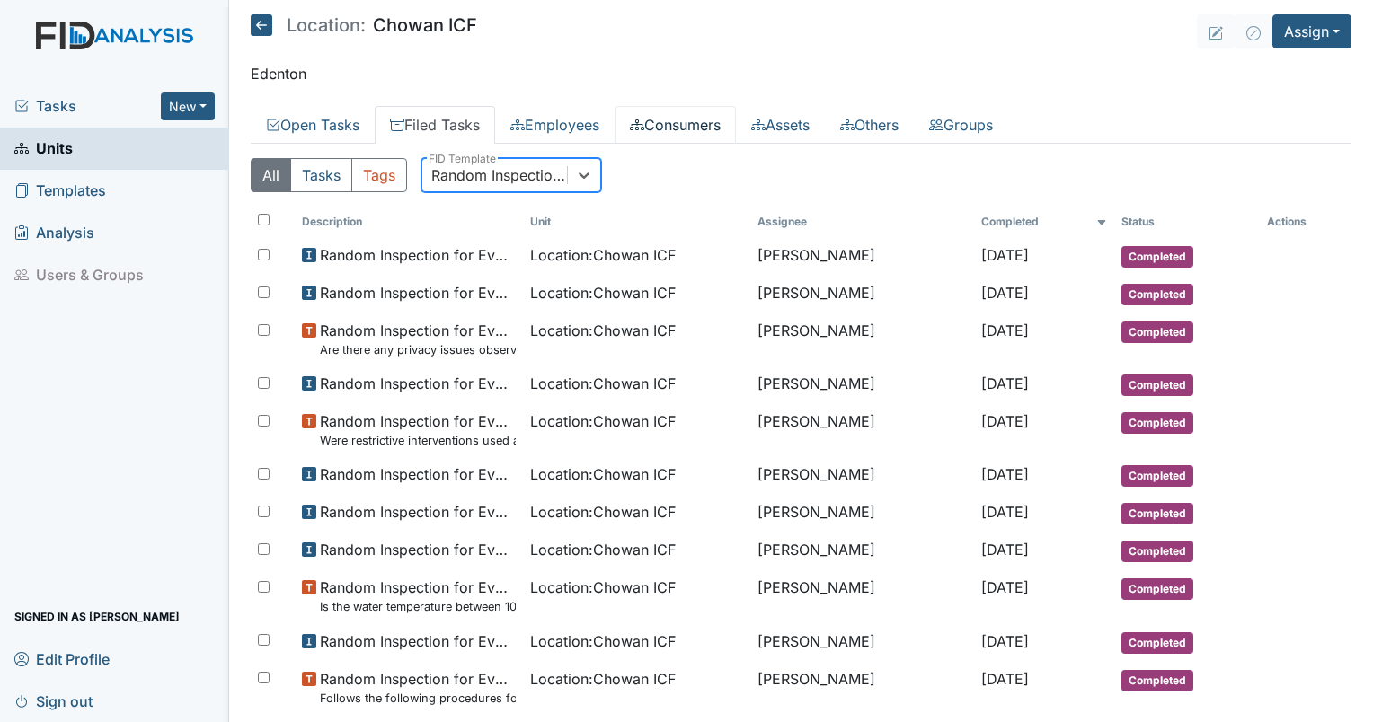
click at [679, 139] on link "Consumers" at bounding box center [675, 125] width 121 height 38
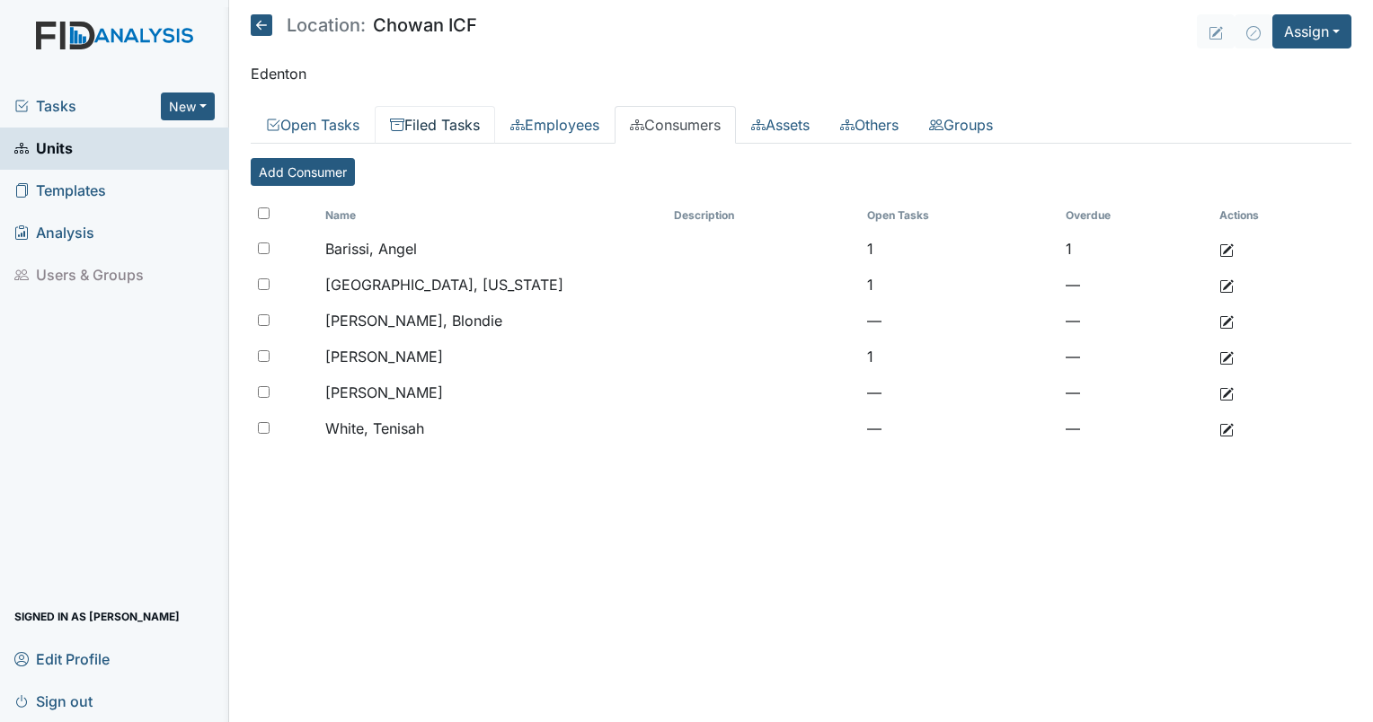
click at [419, 120] on link "Filed Tasks" at bounding box center [435, 125] width 120 height 38
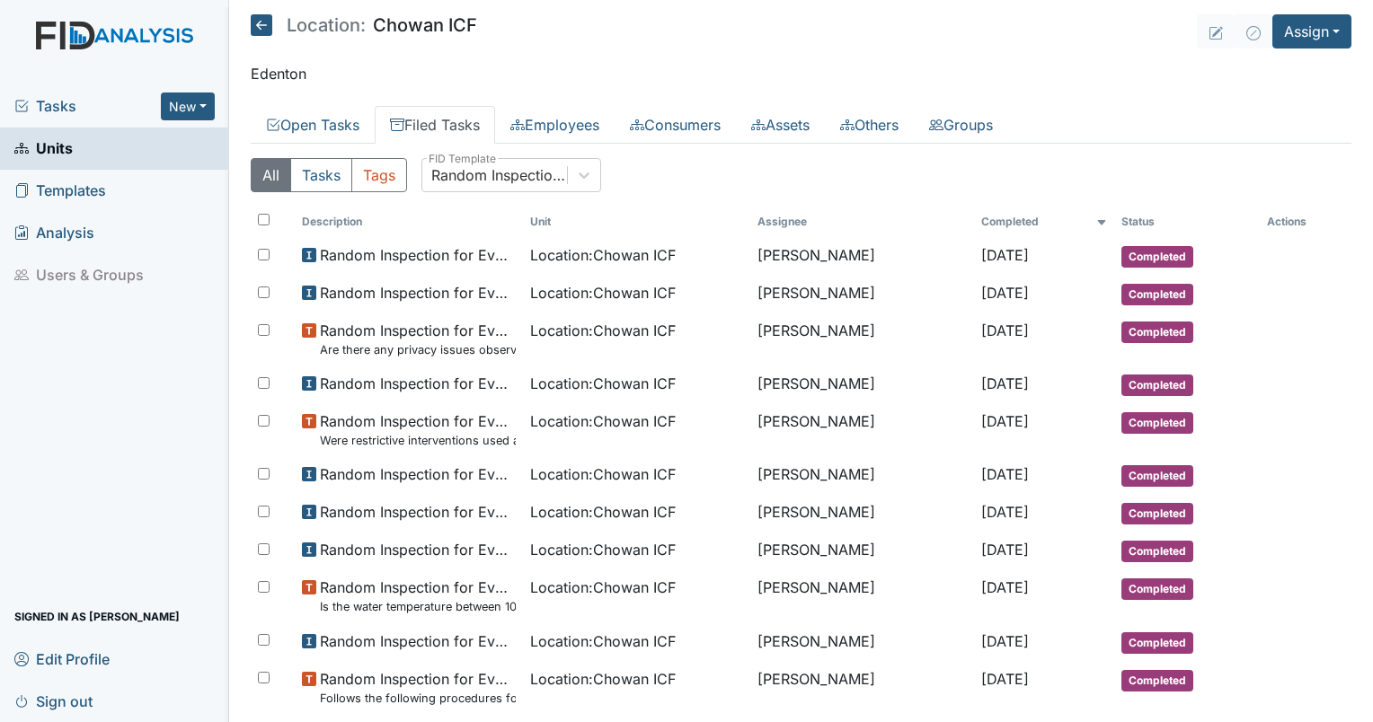
click at [503, 173] on div "Random Inspection for Evening" at bounding box center [499, 175] width 137 height 22
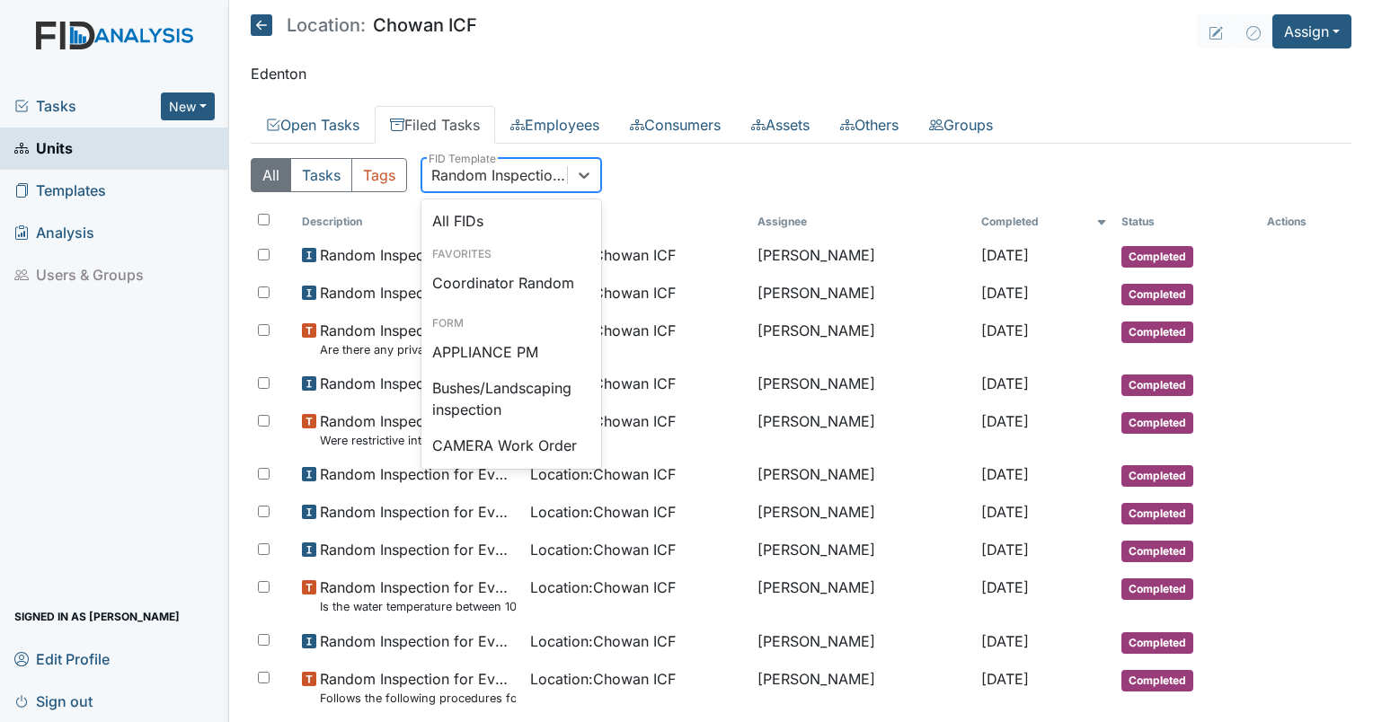
scroll to position [1715, 0]
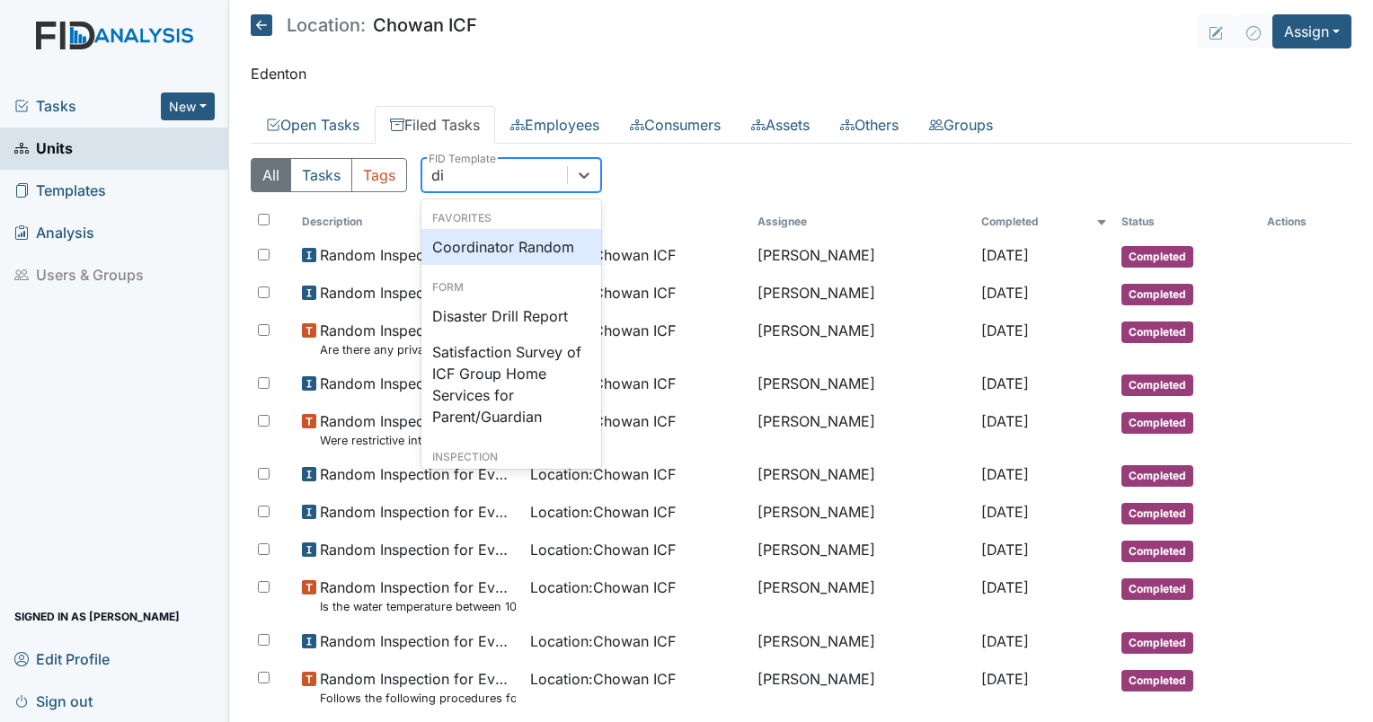
type input "dis"
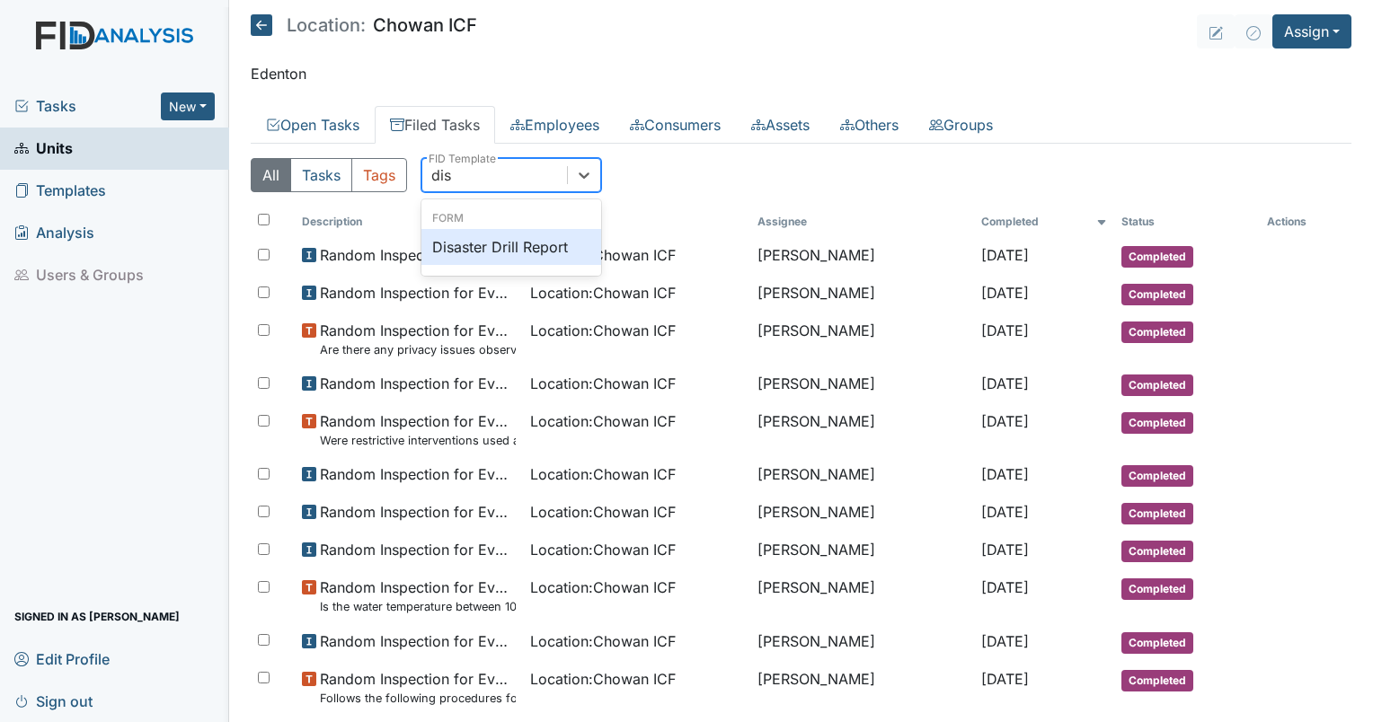
click at [471, 246] on div "Disaster Drill Report" at bounding box center [511, 247] width 180 height 36
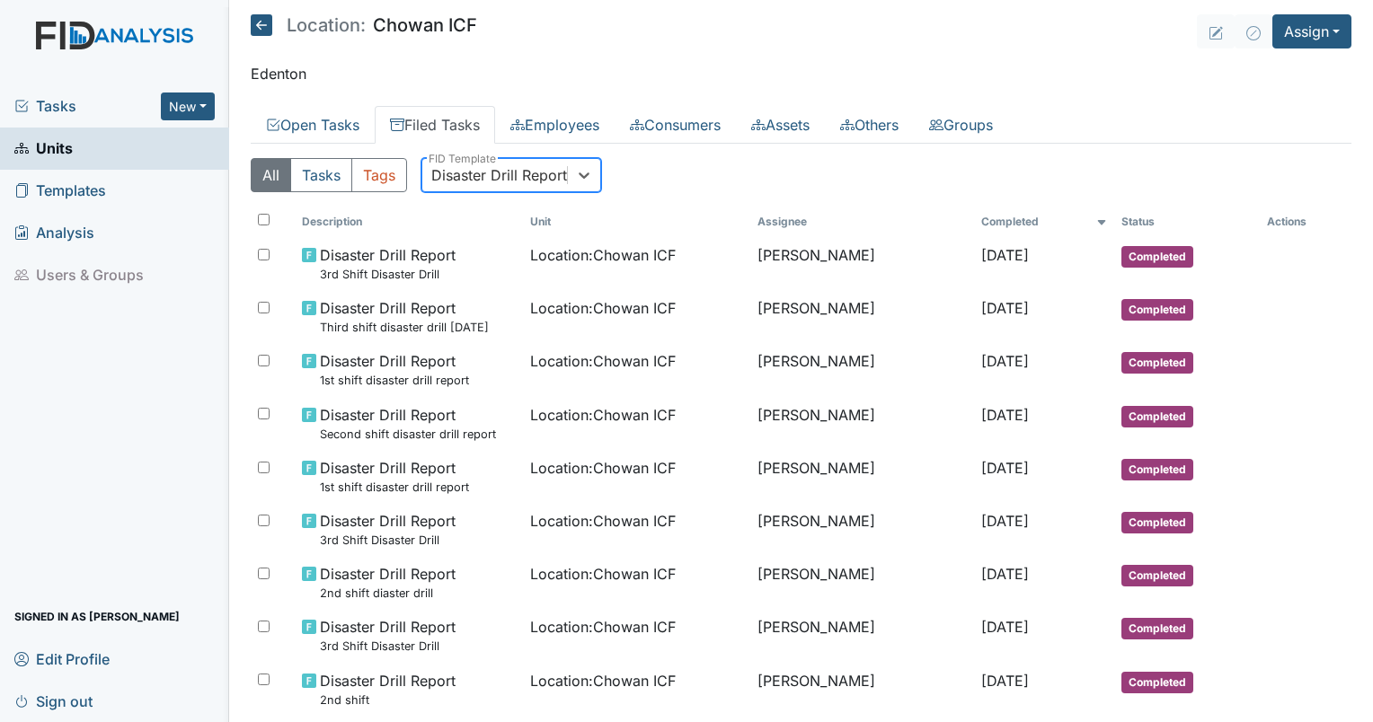
click at [491, 173] on div "Disaster Drill Report" at bounding box center [499, 175] width 136 height 22
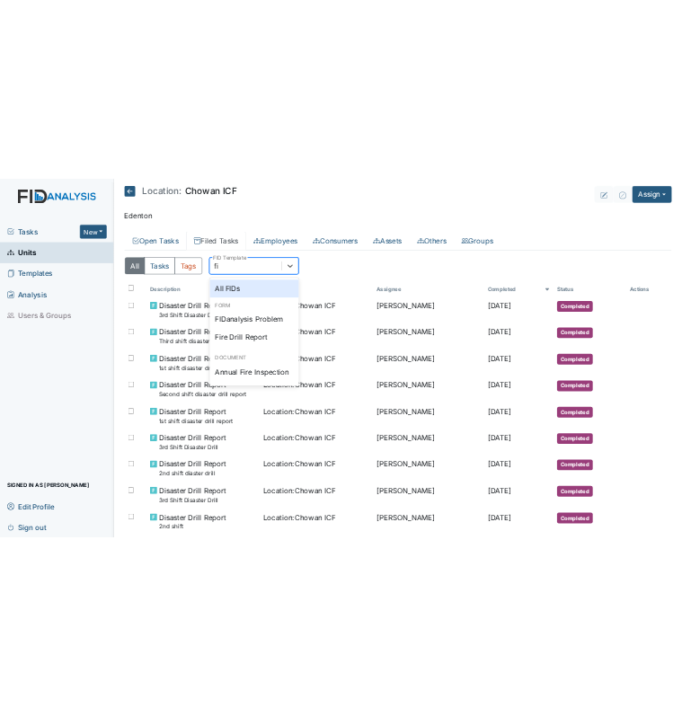
scroll to position [0, 0]
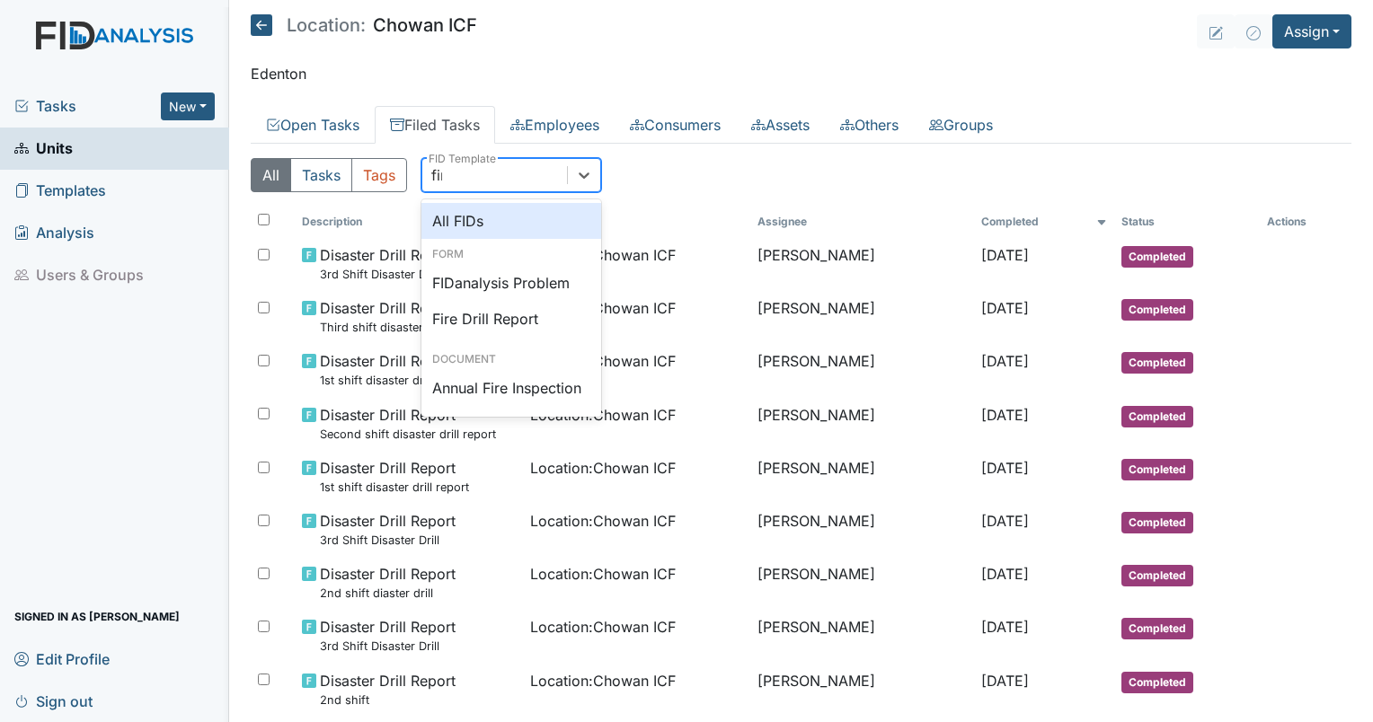
type input "fire"
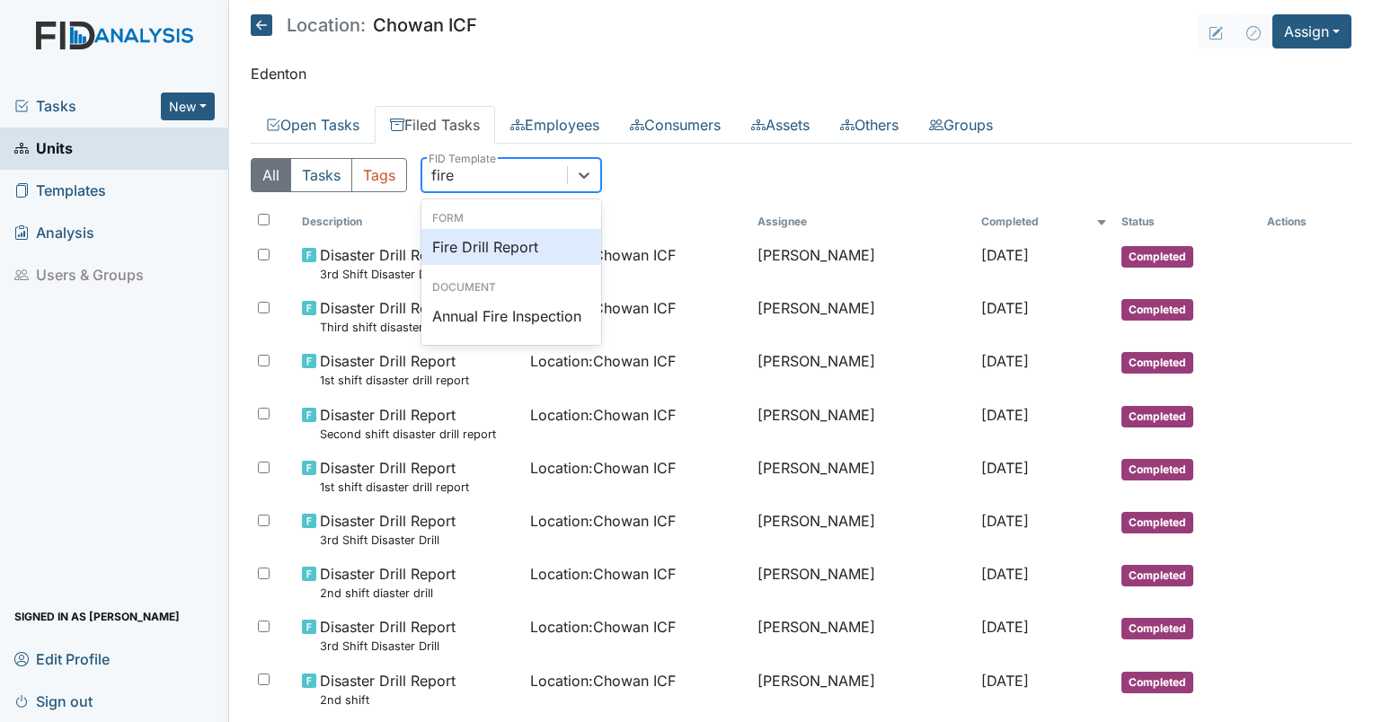
click at [496, 252] on div "Fire Drill Report" at bounding box center [511, 247] width 180 height 36
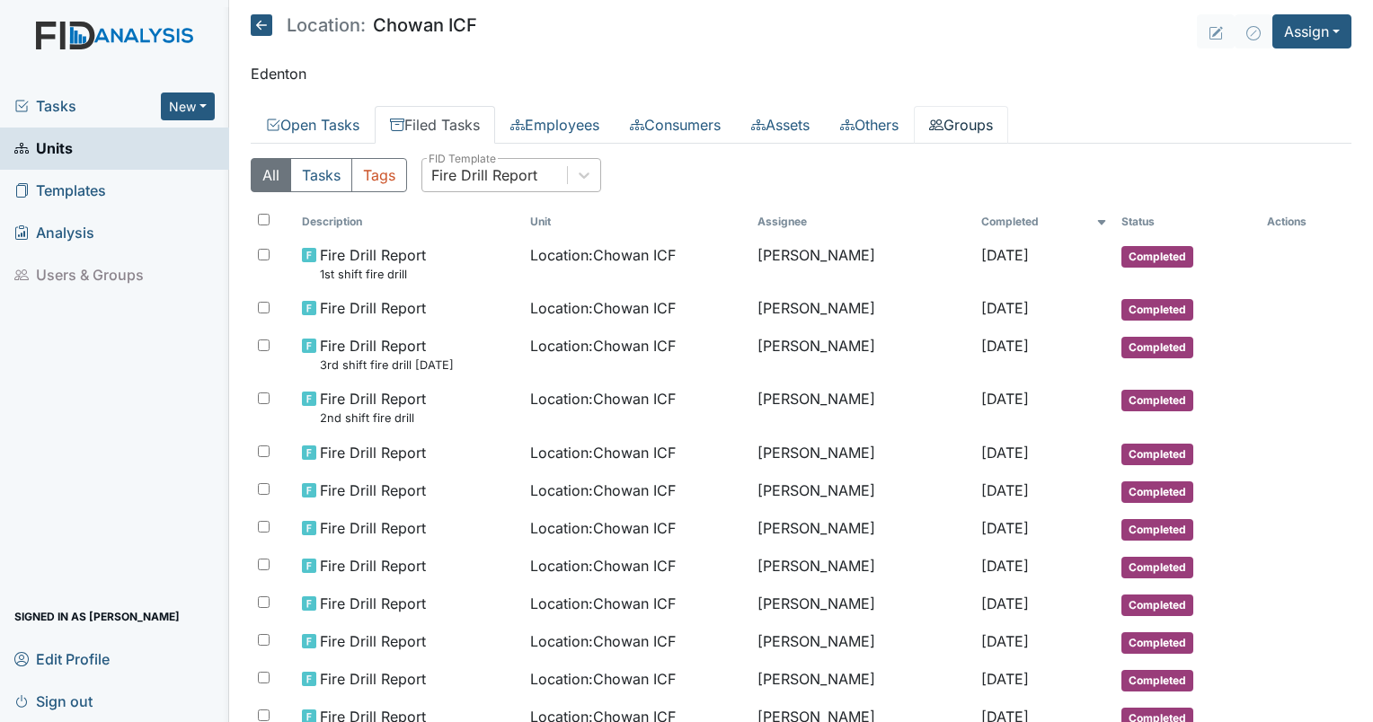
click at [988, 109] on link "Groups" at bounding box center [961, 125] width 94 height 38
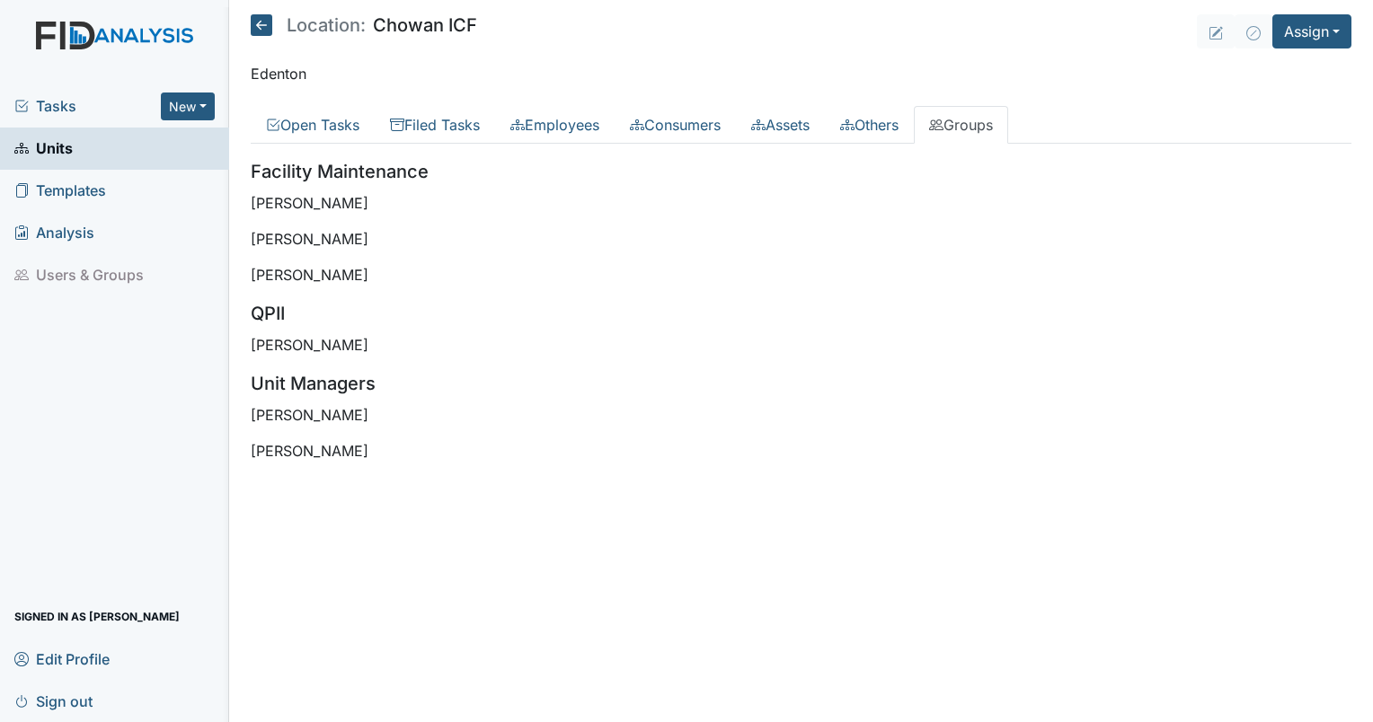
click at [471, 628] on main "Location: Chowan ICF Assign Assign Form Assign Inspection Assign Document Assig…" at bounding box center [801, 361] width 1144 height 722
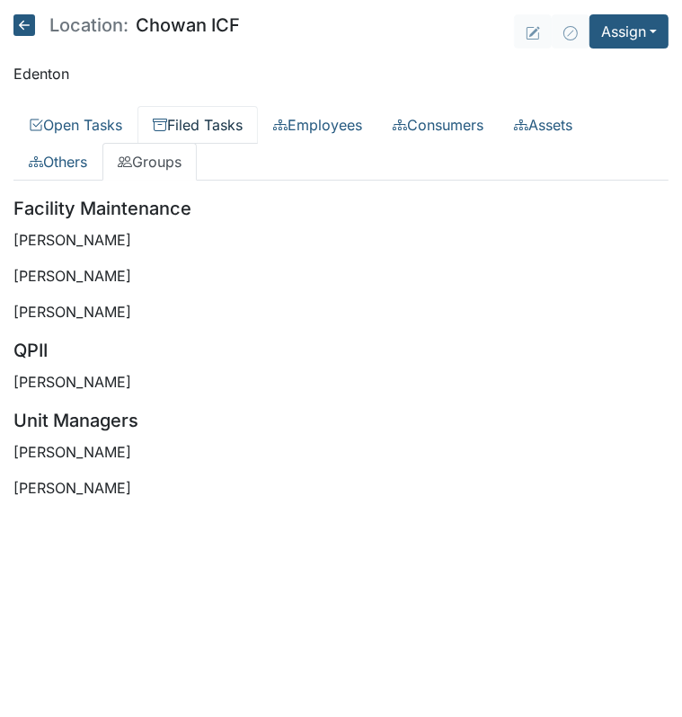
click at [217, 120] on link "Filed Tasks" at bounding box center [197, 125] width 120 height 38
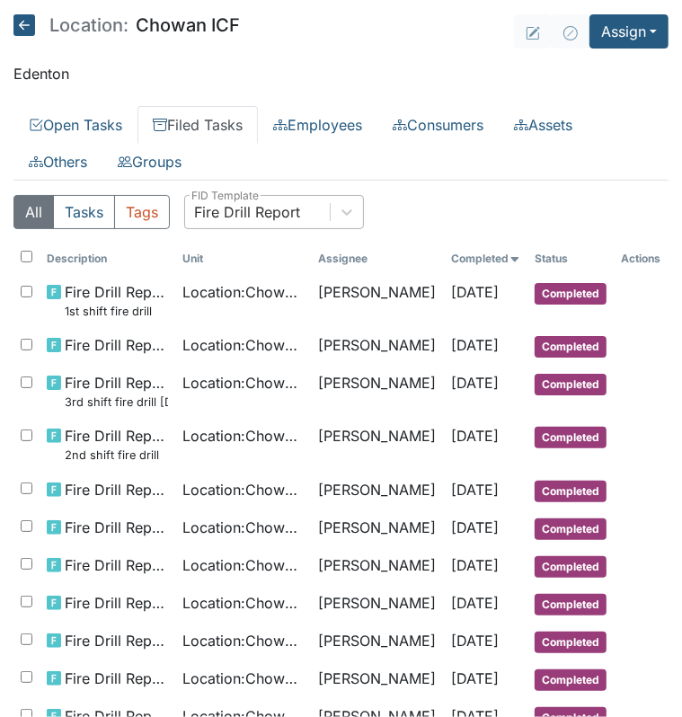
click at [234, 213] on div "Fire Drill Report" at bounding box center [247, 212] width 106 height 22
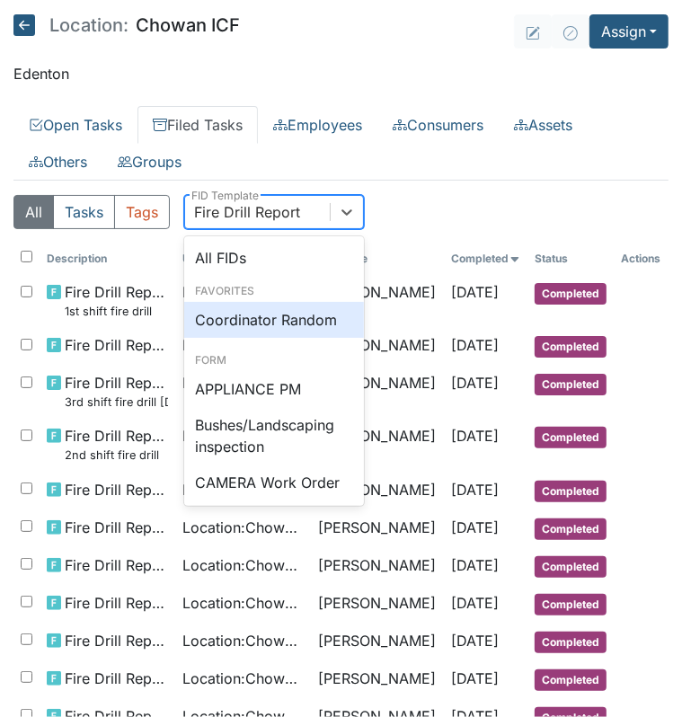
click at [287, 317] on div "Coordinator Random" at bounding box center [274, 320] width 180 height 36
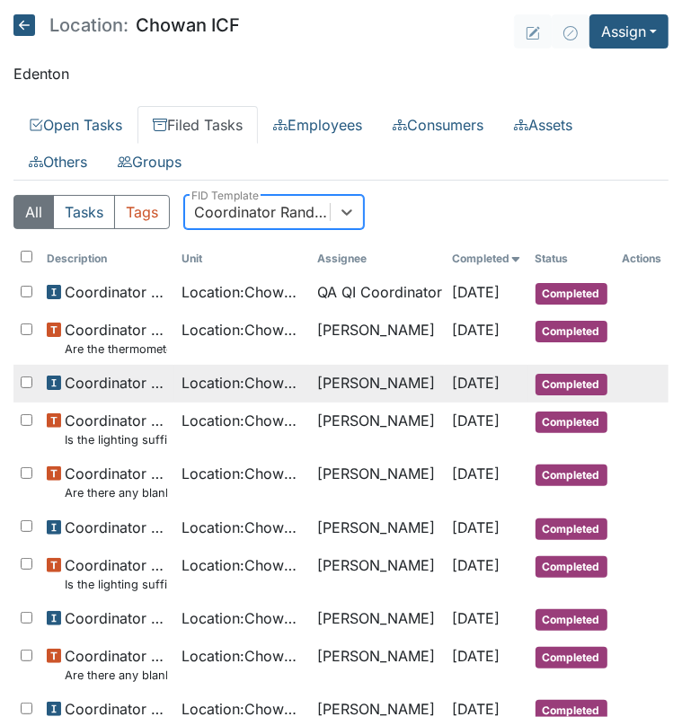
click at [340, 381] on td "Erica Barbour" at bounding box center [377, 384] width 135 height 38
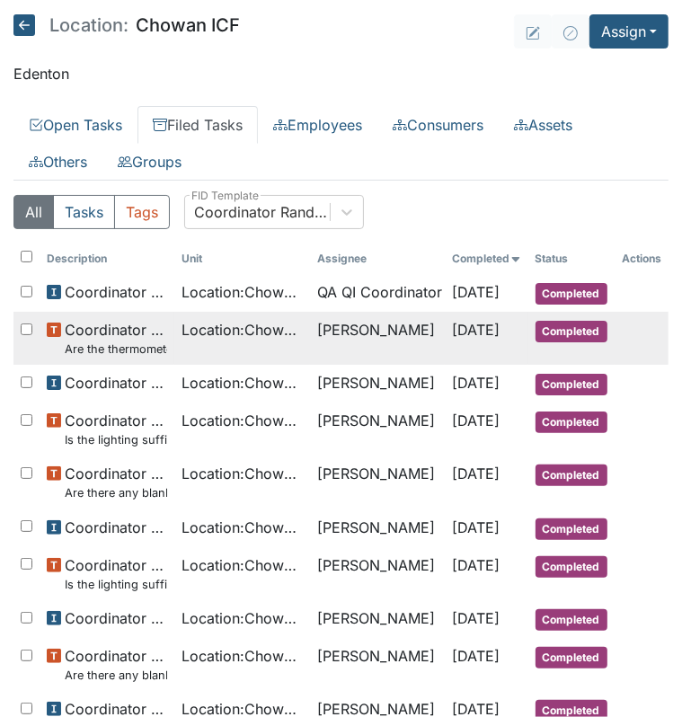
click at [358, 321] on td "Erica Barbour" at bounding box center [377, 338] width 135 height 53
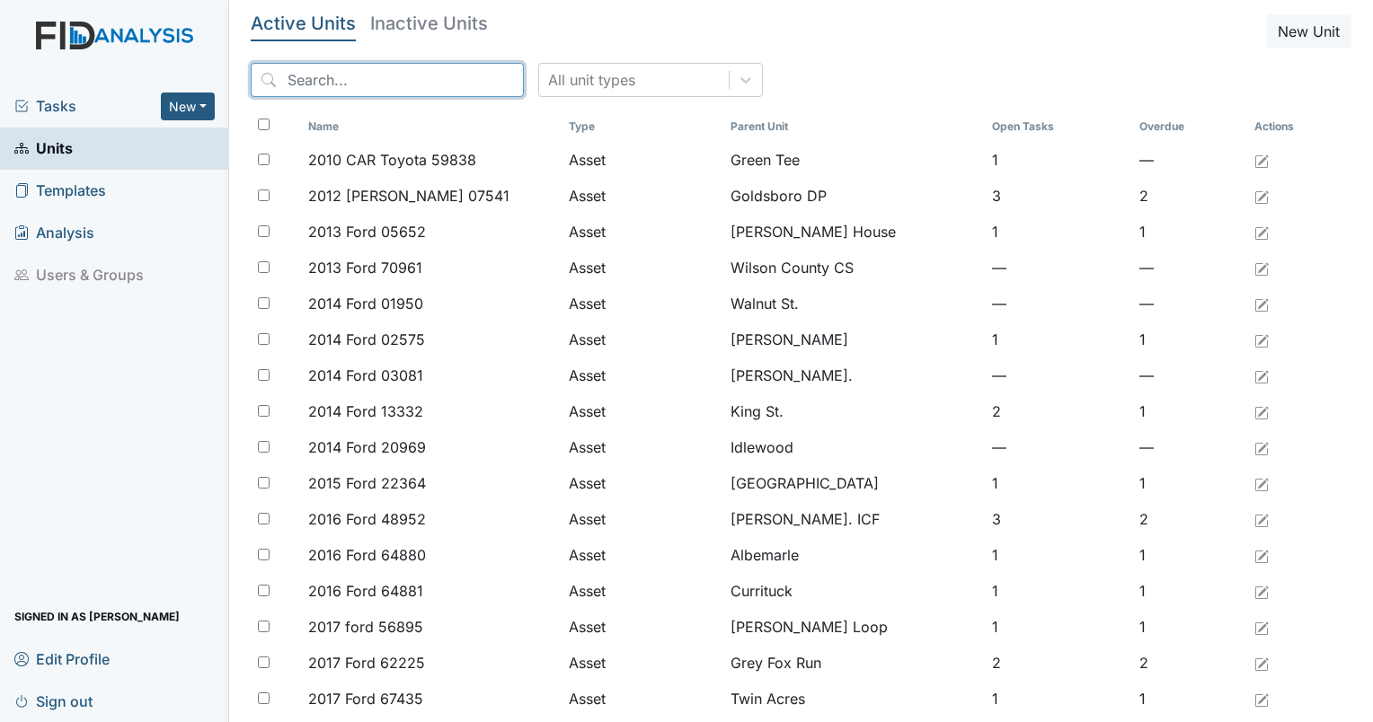
click at [319, 93] on input "search" at bounding box center [387, 80] width 273 height 34
type input "chowan"
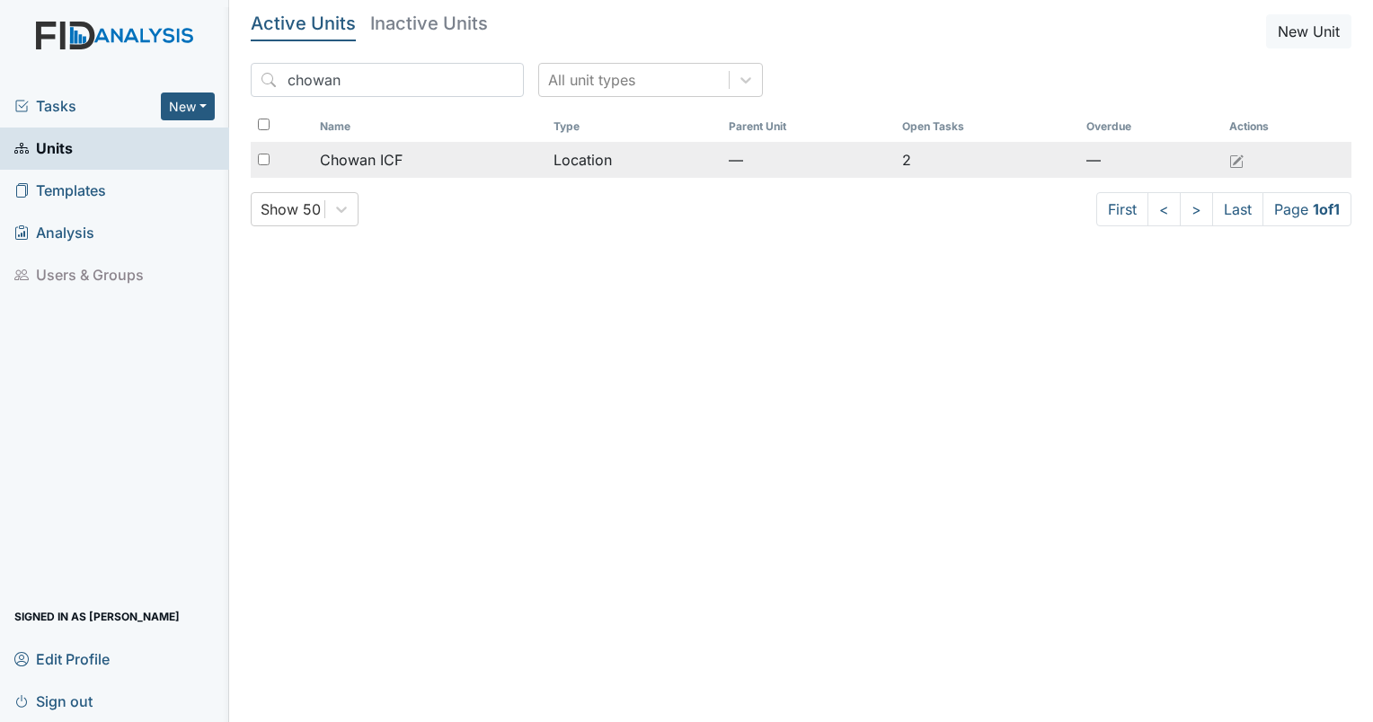
click at [341, 165] on span "Chowan ICF" at bounding box center [361, 160] width 83 height 22
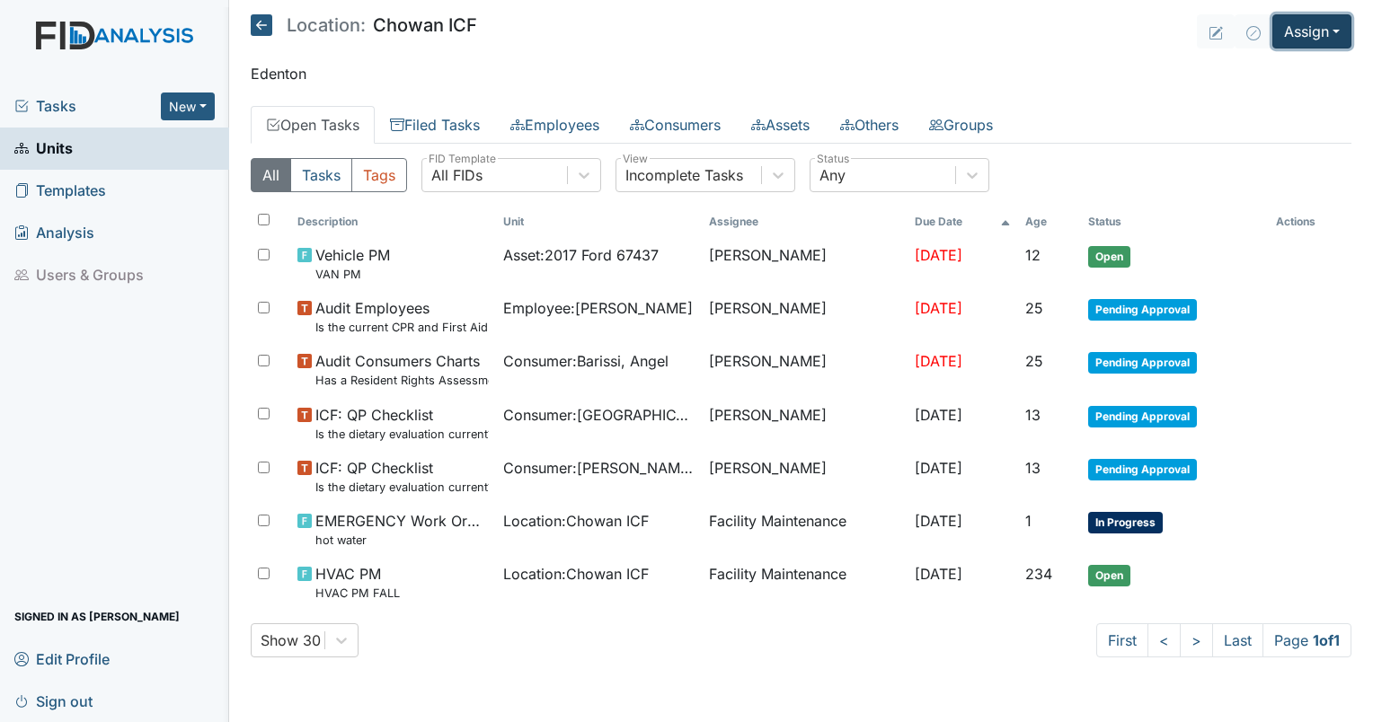
click at [1294, 34] on button "Assign" at bounding box center [1311, 31] width 79 height 34
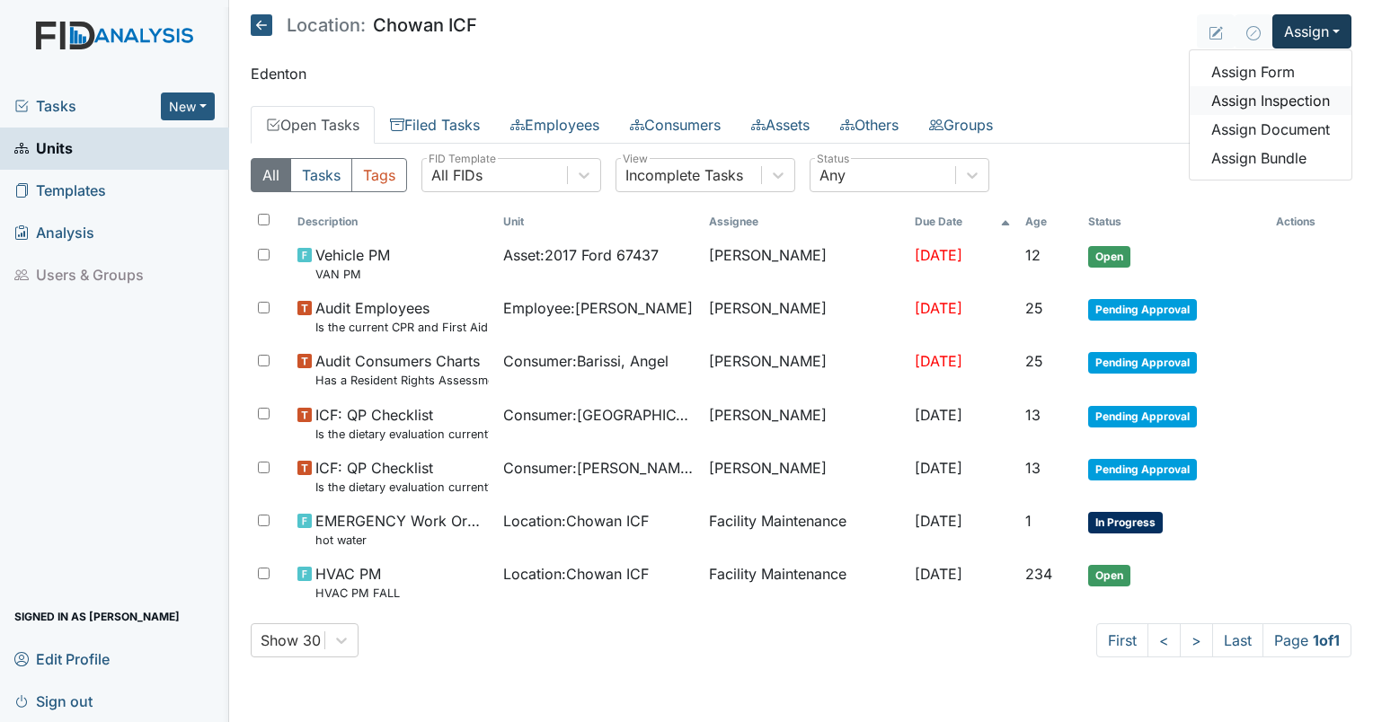
click at [1272, 98] on link "Assign Inspection" at bounding box center [1271, 100] width 162 height 29
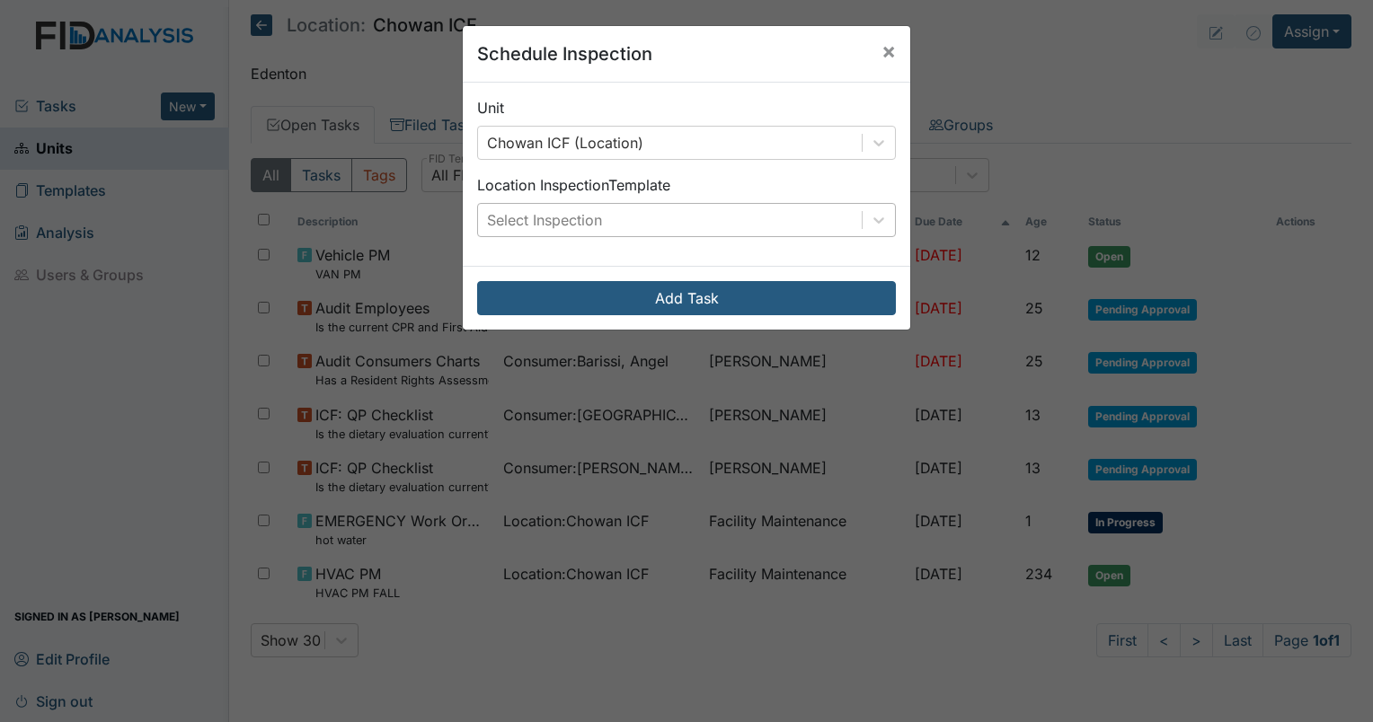
click at [609, 219] on div "Select Inspection" at bounding box center [670, 220] width 384 height 32
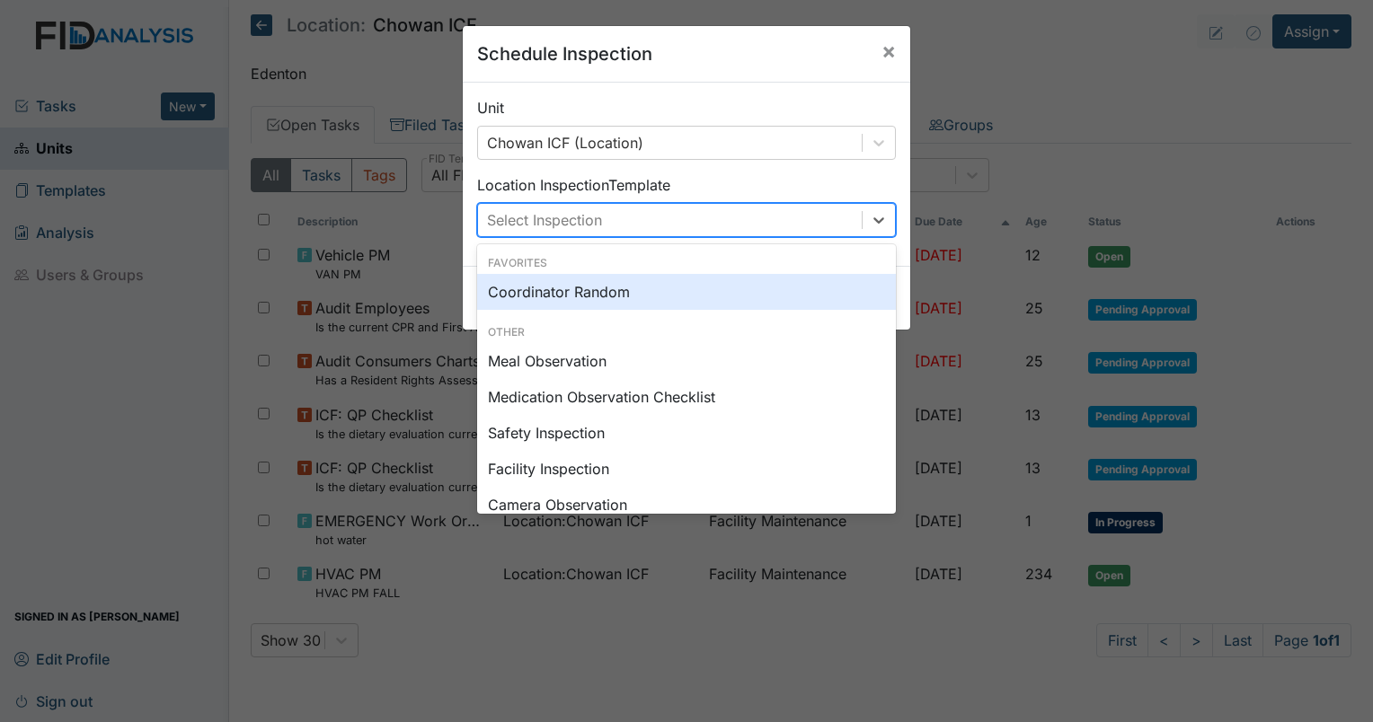
click at [572, 291] on div "Coordinator Random" at bounding box center [686, 292] width 419 height 36
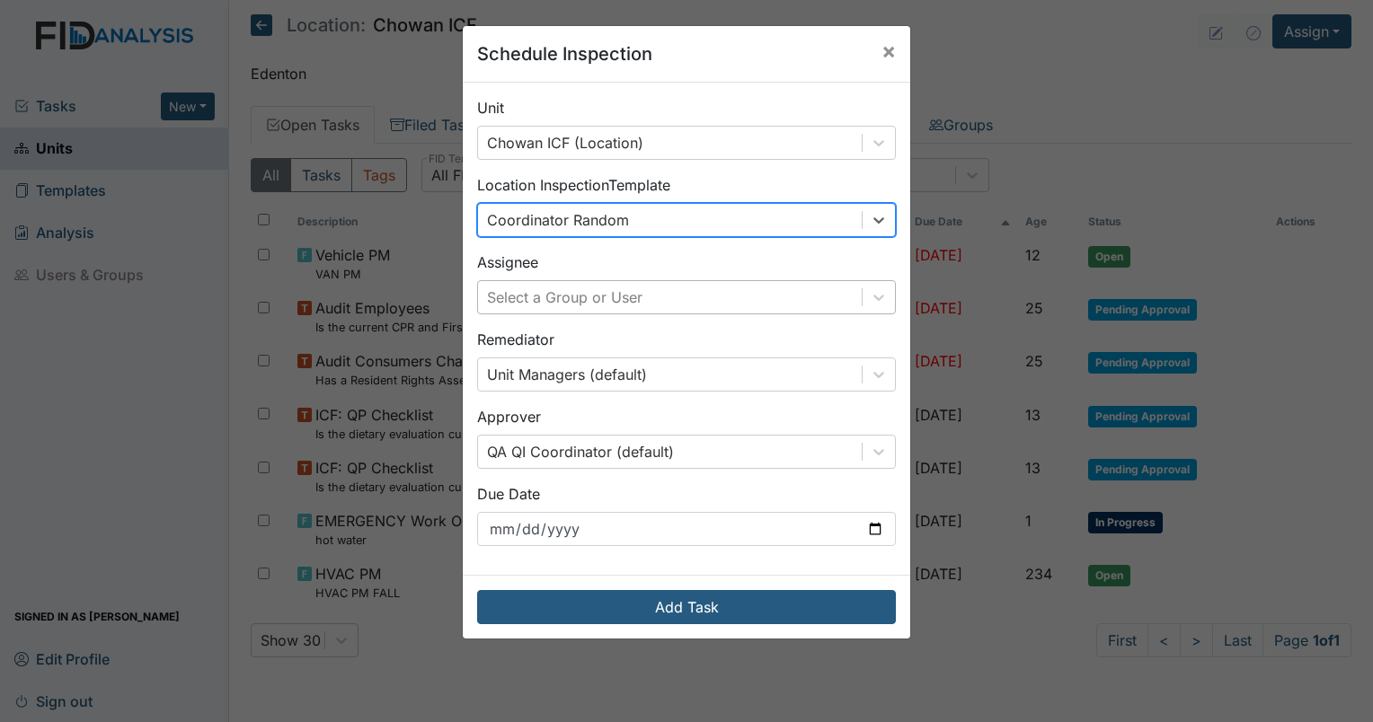
click at [701, 299] on div "Select a Group or User" at bounding box center [670, 297] width 384 height 32
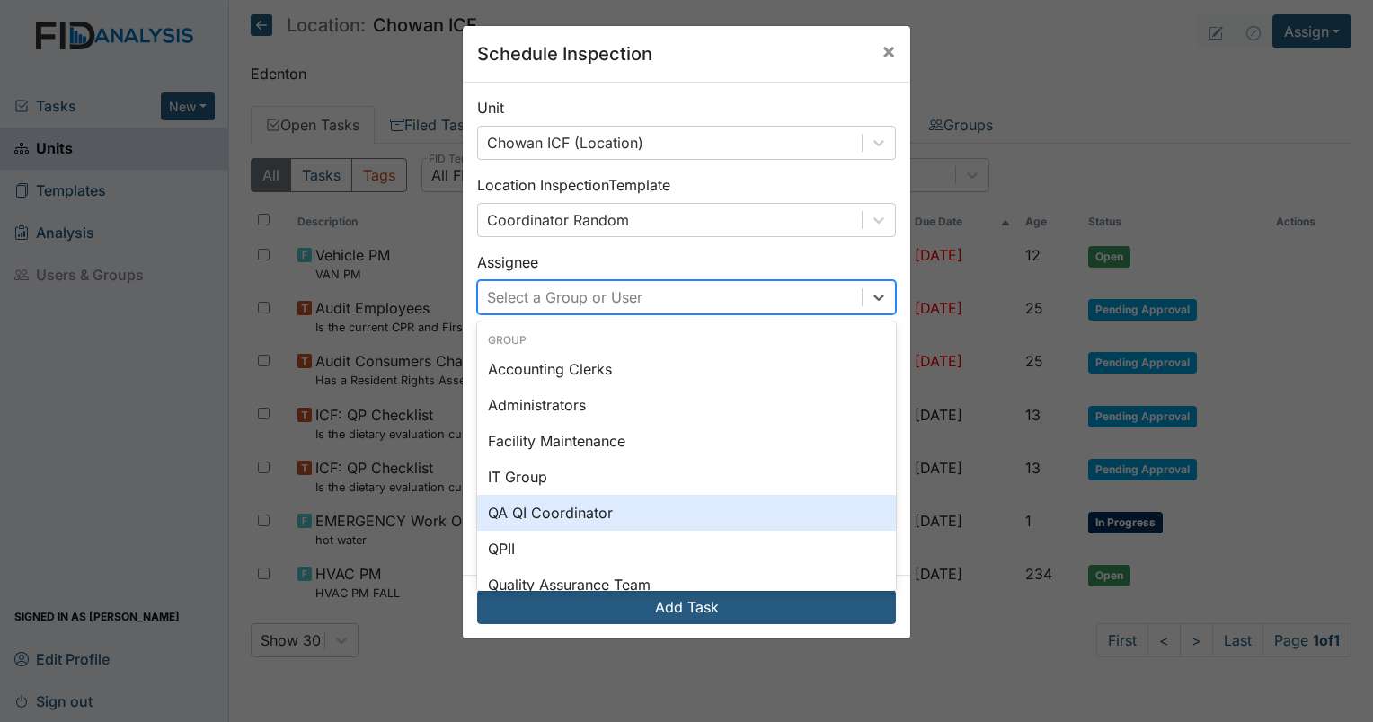
click at [612, 495] on div "QA QI Coordinator" at bounding box center [686, 513] width 419 height 36
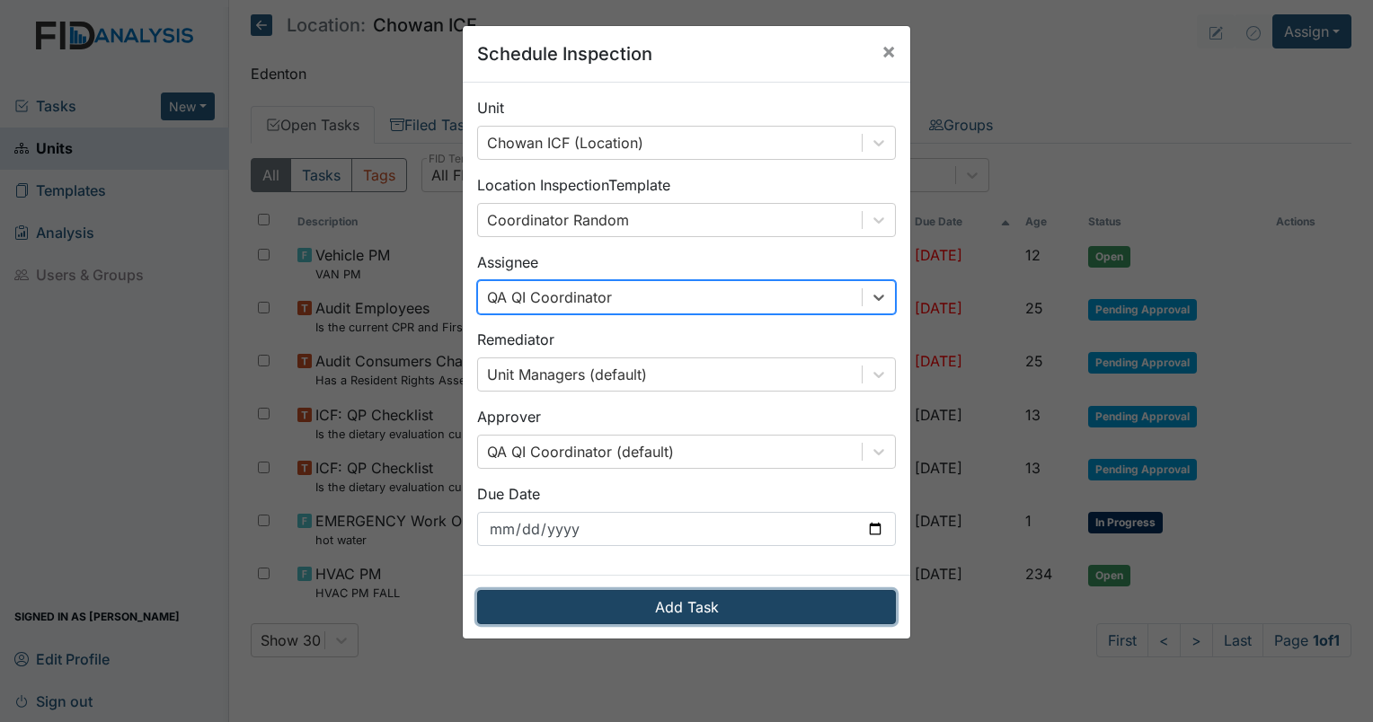
click at [665, 619] on button "Add Task" at bounding box center [686, 607] width 419 height 34
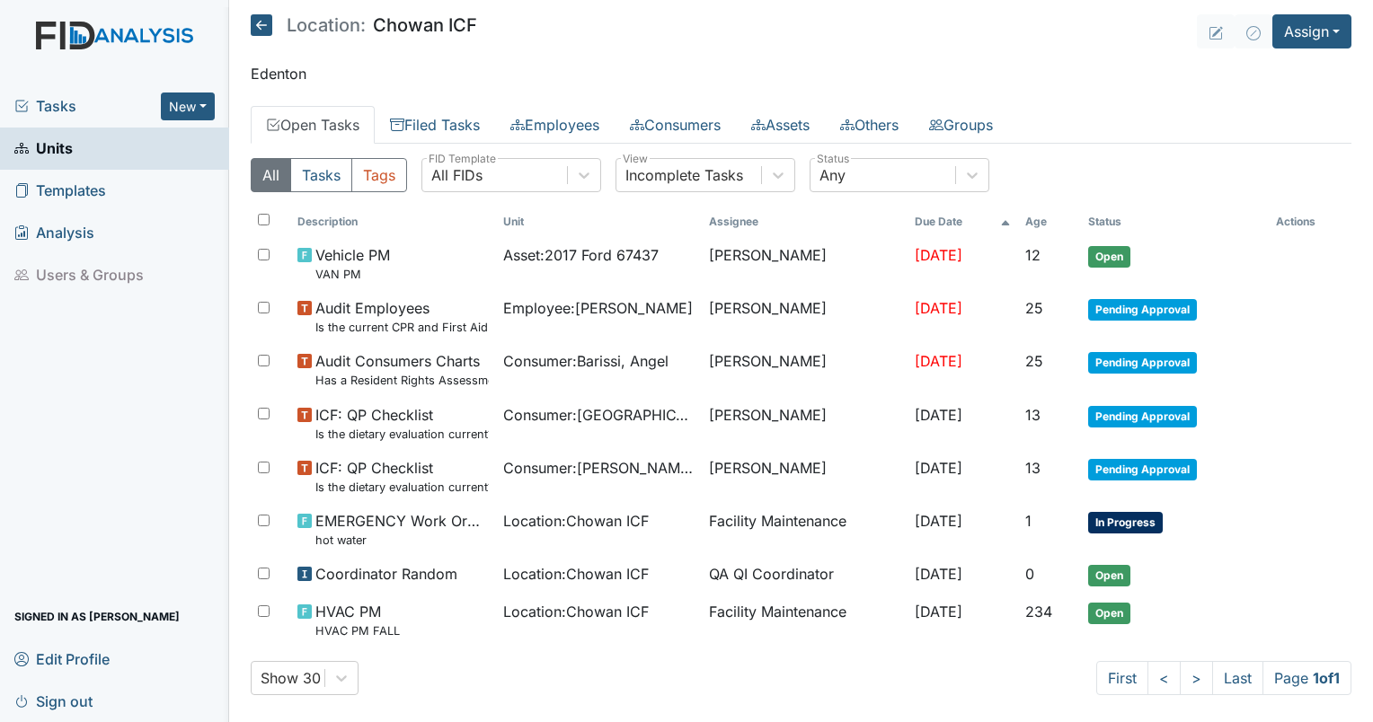
click at [50, 109] on span "Tasks" at bounding box center [87, 106] width 146 height 22
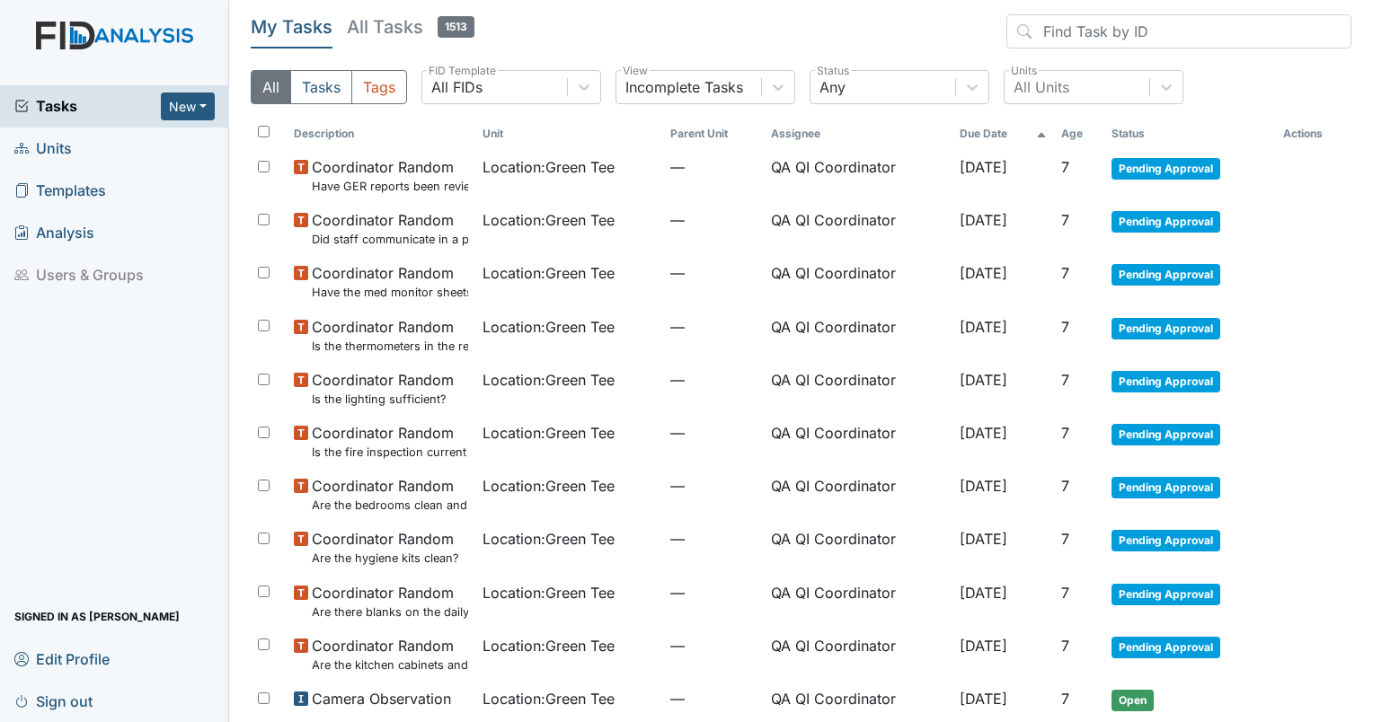
click at [1060, 137] on th "Age" at bounding box center [1079, 134] width 50 height 31
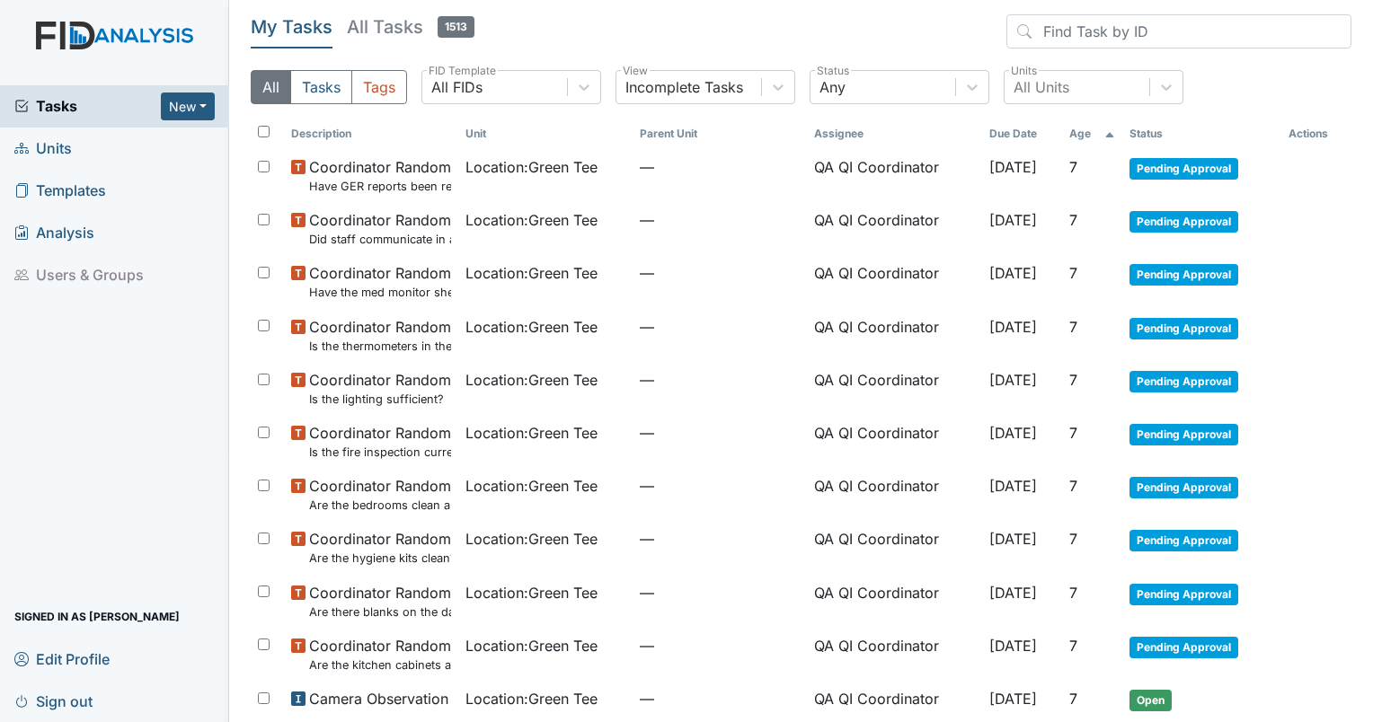
click at [1063, 137] on th "Age" at bounding box center [1092, 134] width 60 height 31
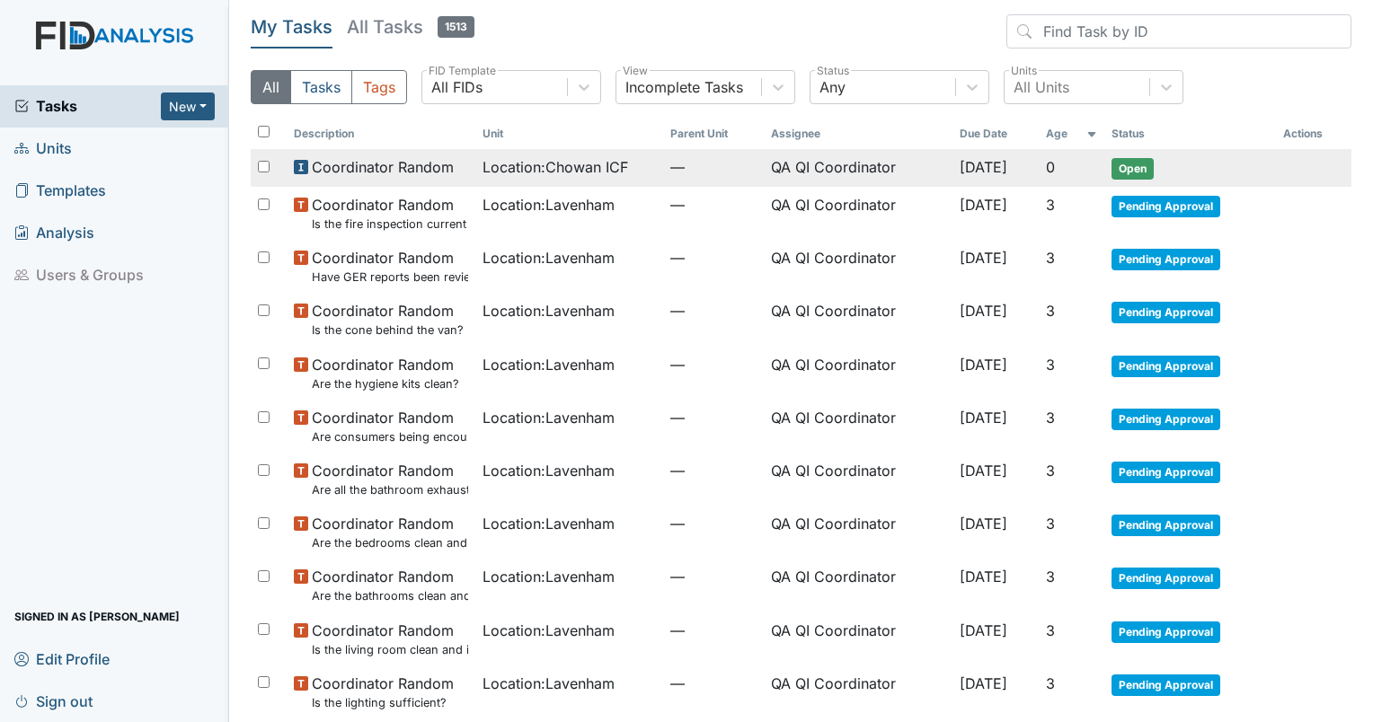
click at [960, 163] on span "[DATE]" at bounding box center [984, 167] width 48 height 18
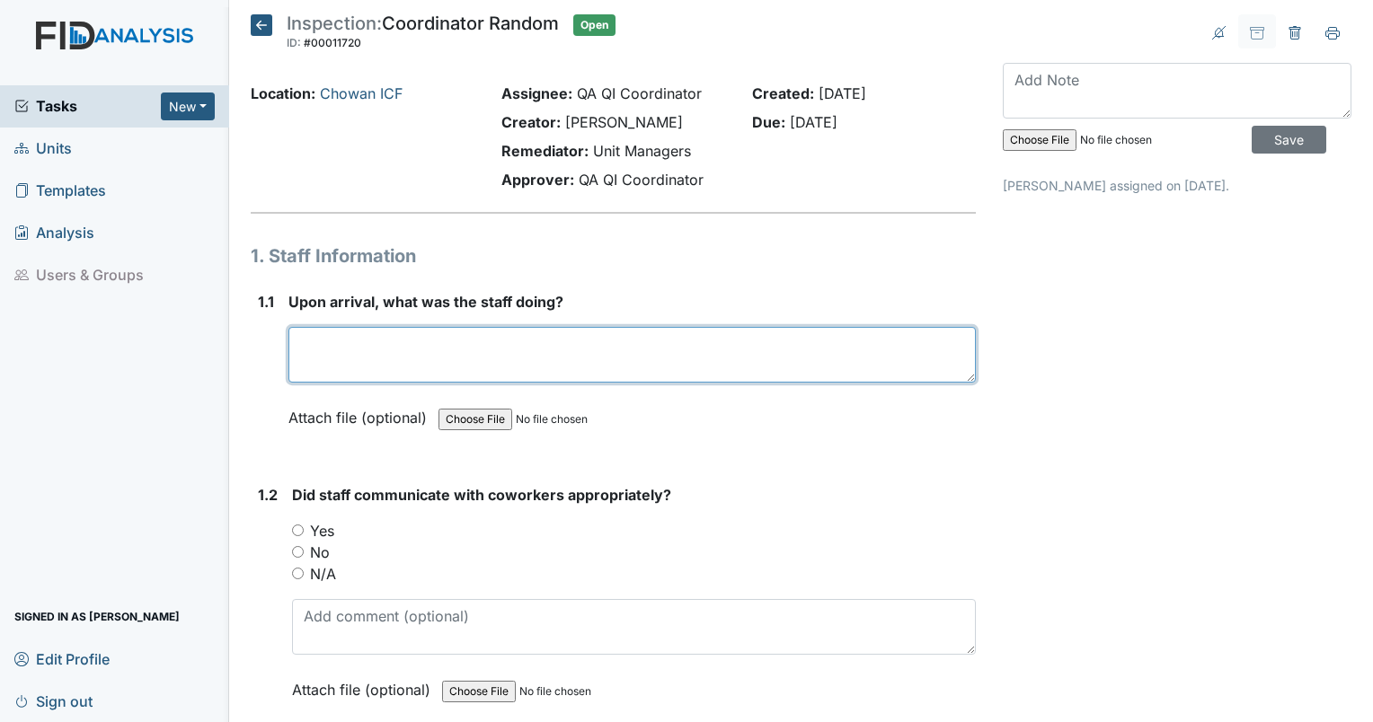
click at [367, 340] on textarea at bounding box center [631, 355] width 687 height 56
type textarea "Staff was with residents at cookout next door."
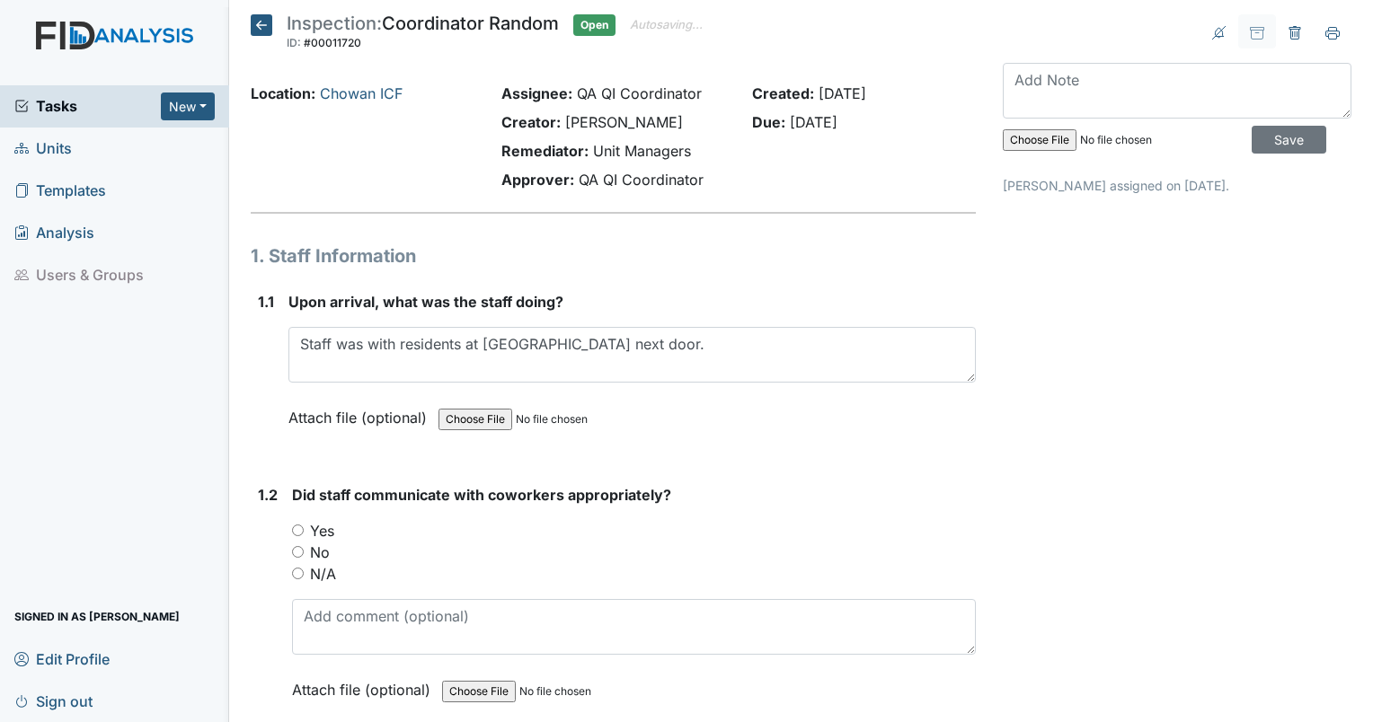
click at [296, 527] on input "Yes" at bounding box center [298, 531] width 12 height 12
radio input "true"
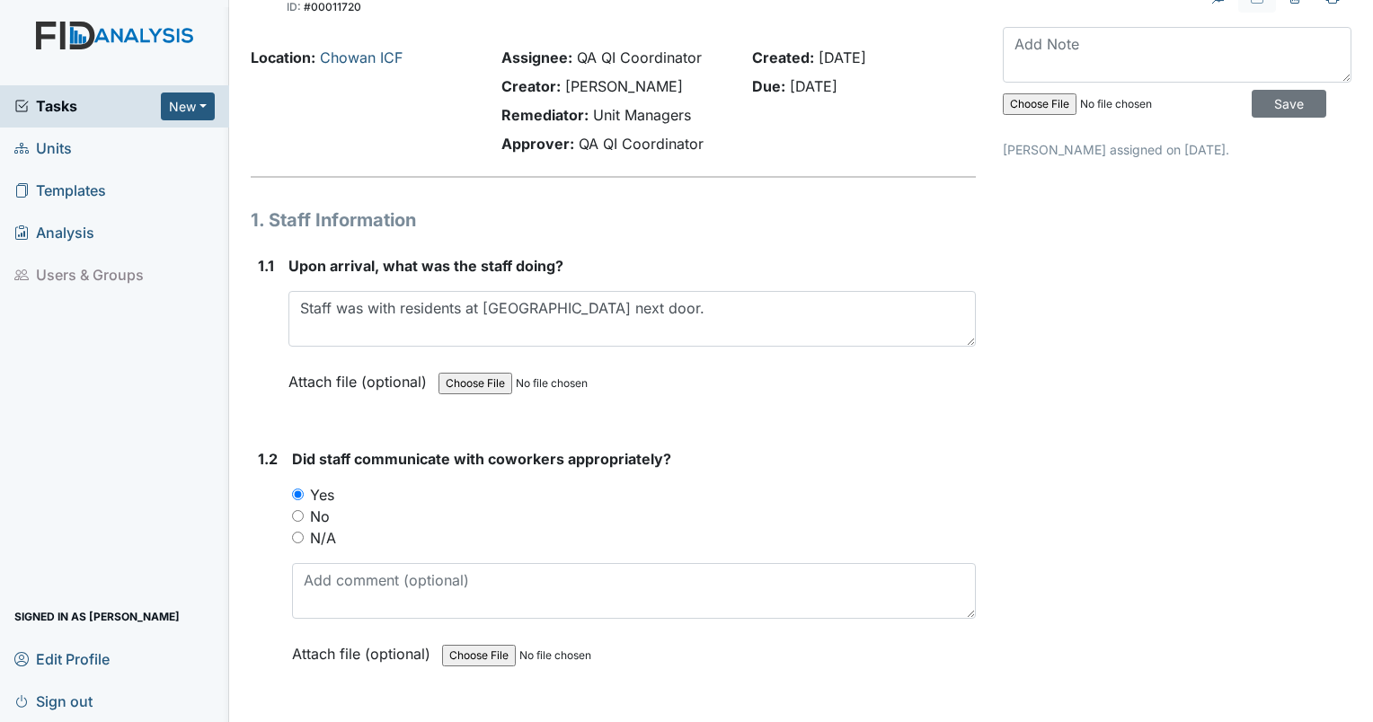
scroll to position [204, 0]
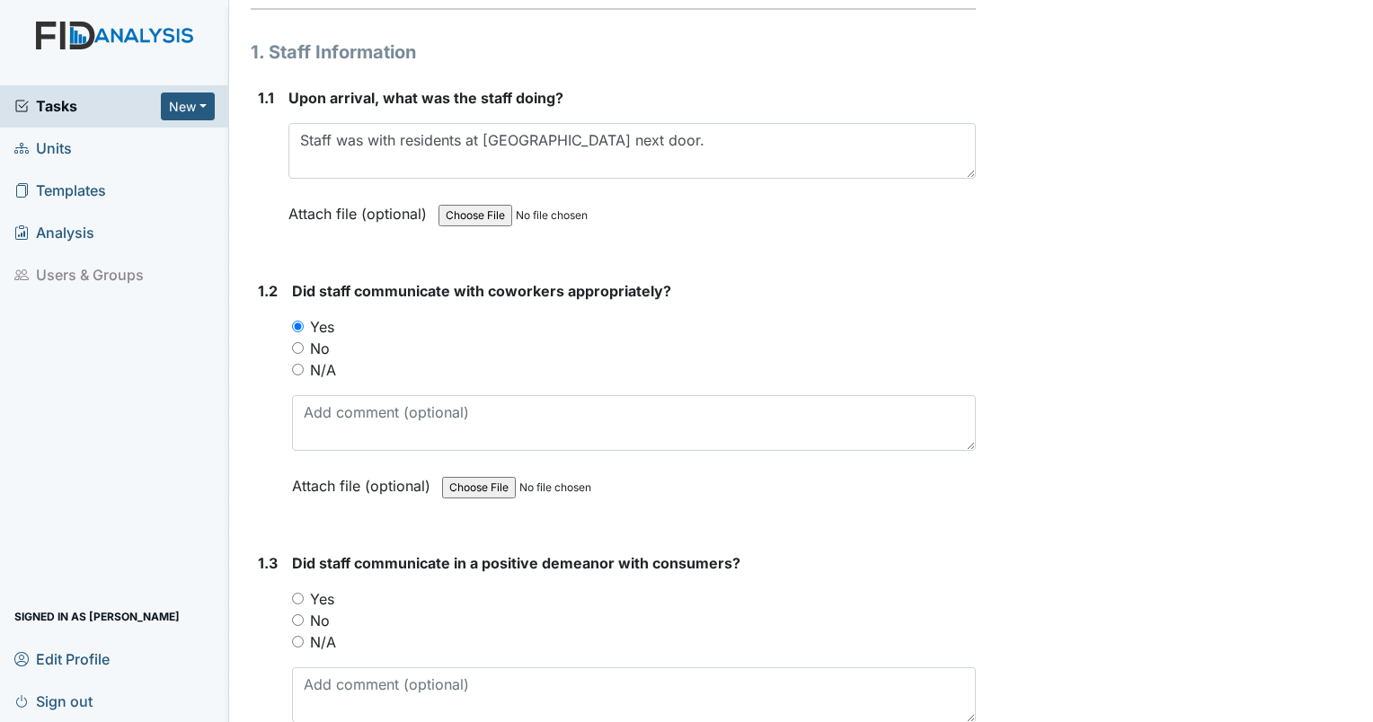
click at [292, 342] on input "No" at bounding box center [298, 348] width 12 height 12
radio input "true"
click at [292, 364] on input "N/A" at bounding box center [298, 370] width 12 height 12
radio input "true"
click at [292, 342] on input "No" at bounding box center [298, 348] width 12 height 12
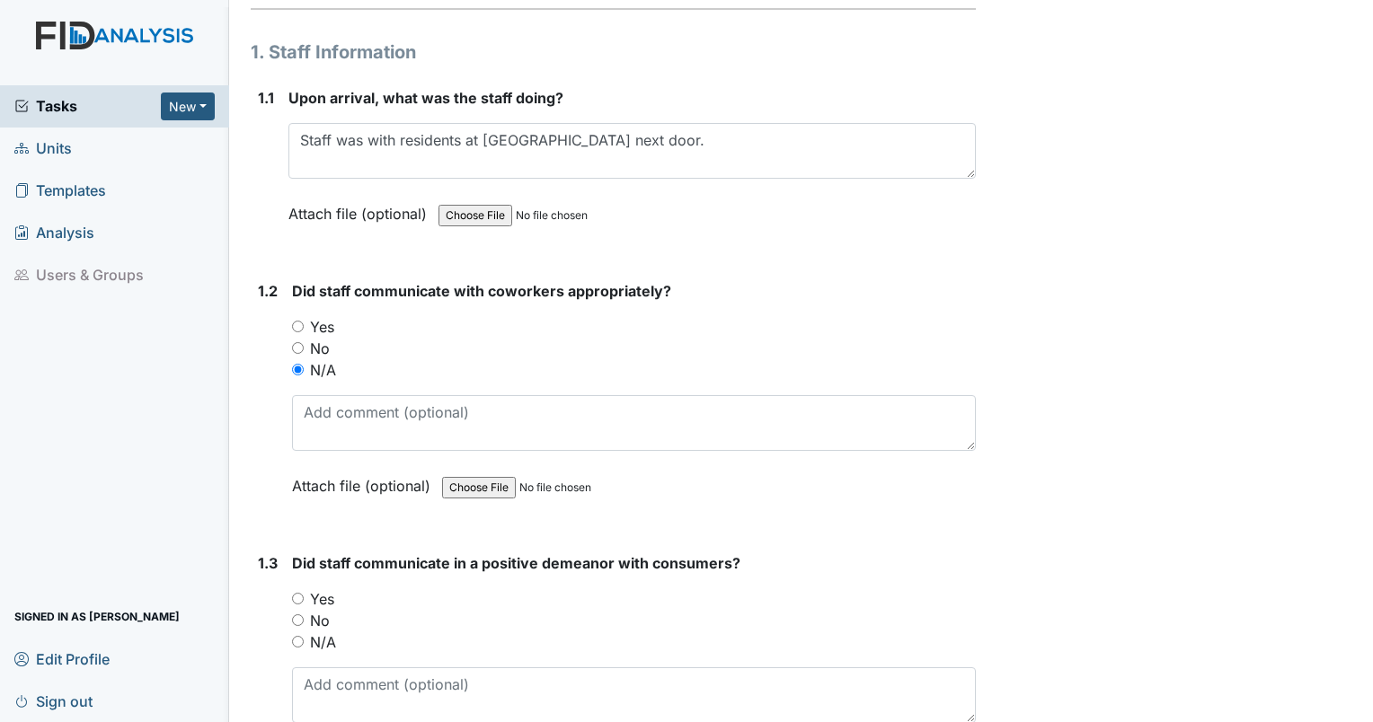
radio input "true"
click at [292, 321] on input "Yes" at bounding box center [298, 327] width 12 height 12
radio input "true"
click at [294, 593] on input "Yes" at bounding box center [298, 599] width 12 height 12
radio input "true"
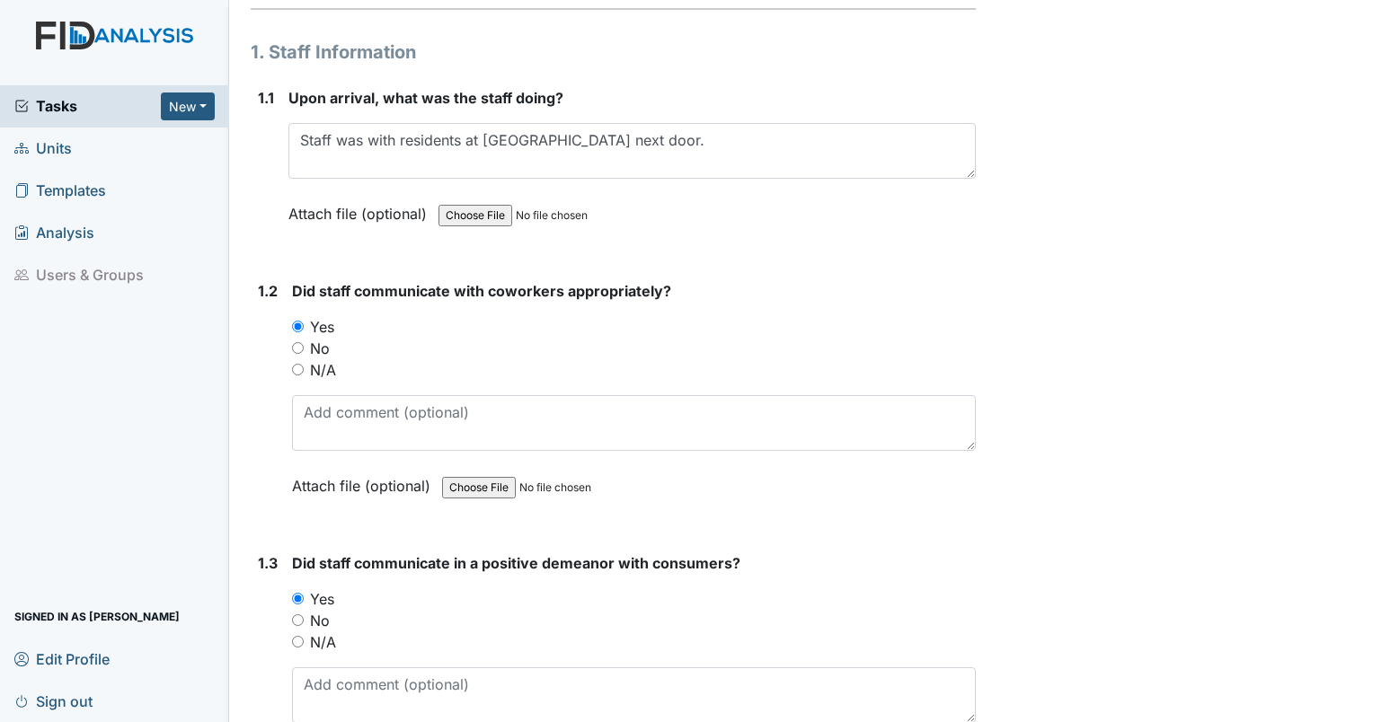
scroll to position [836, 0]
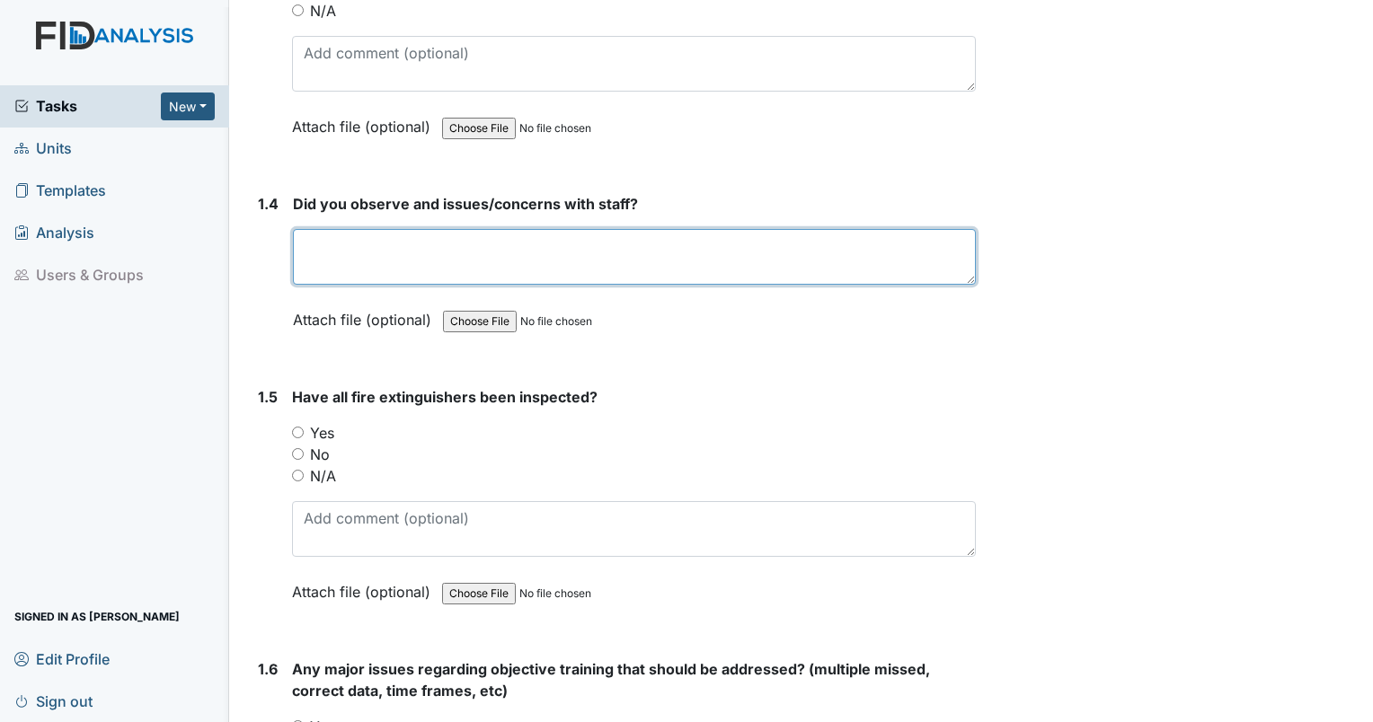
click at [341, 253] on textarea at bounding box center [634, 257] width 683 height 56
type textarea "no"
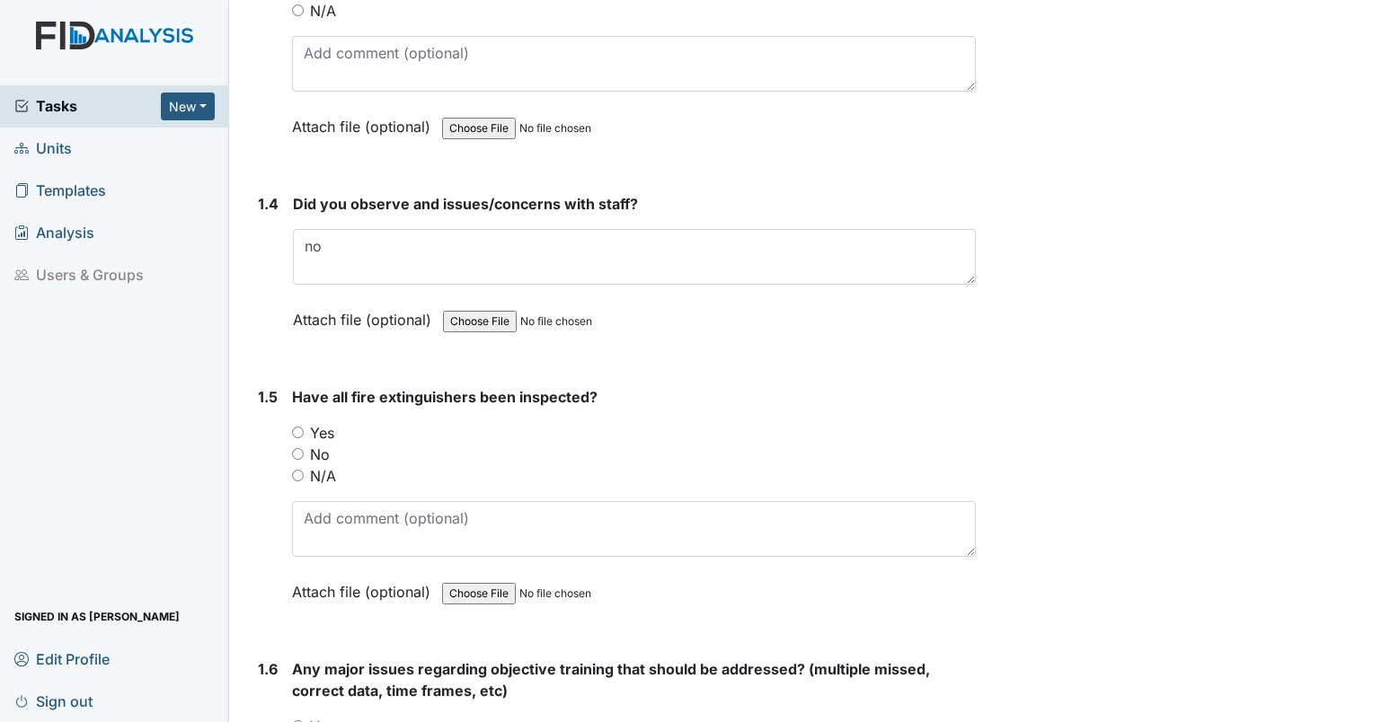
click at [300, 430] on input "Yes" at bounding box center [298, 433] width 12 height 12
radio input "true"
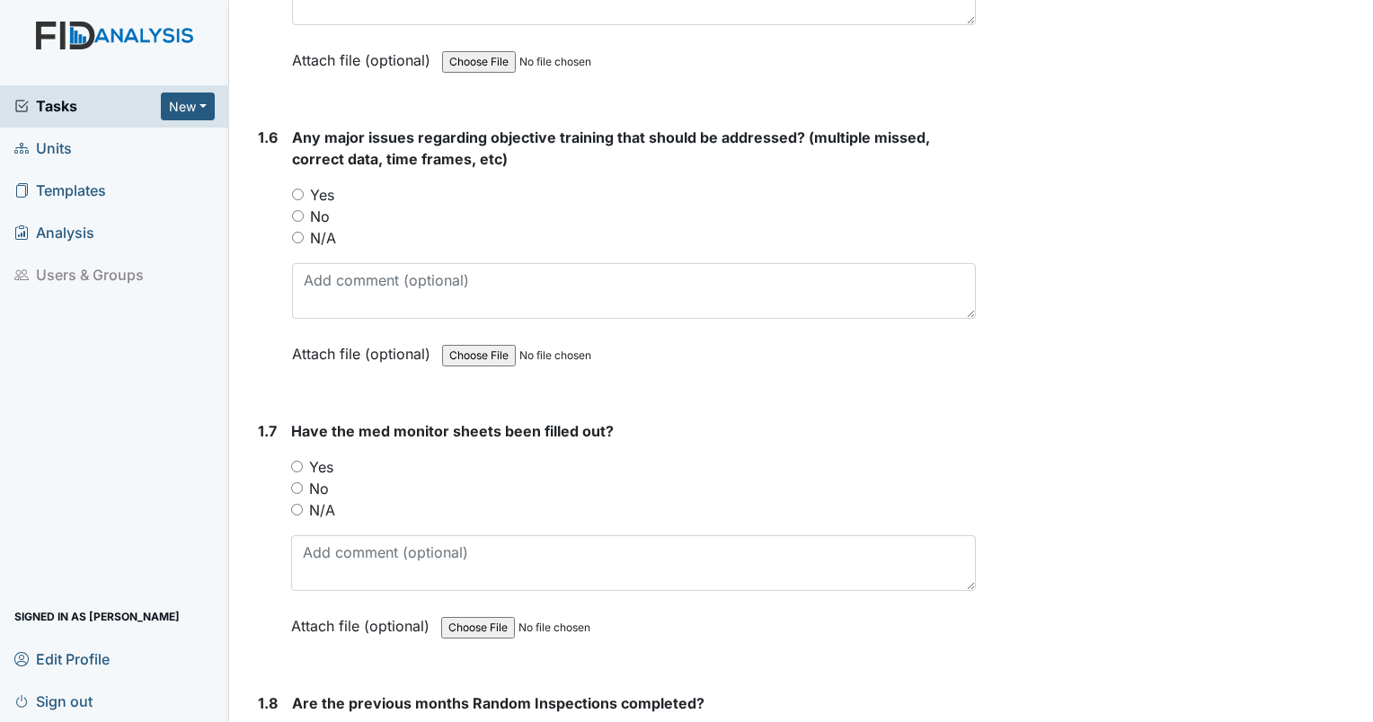
scroll to position [1431, 0]
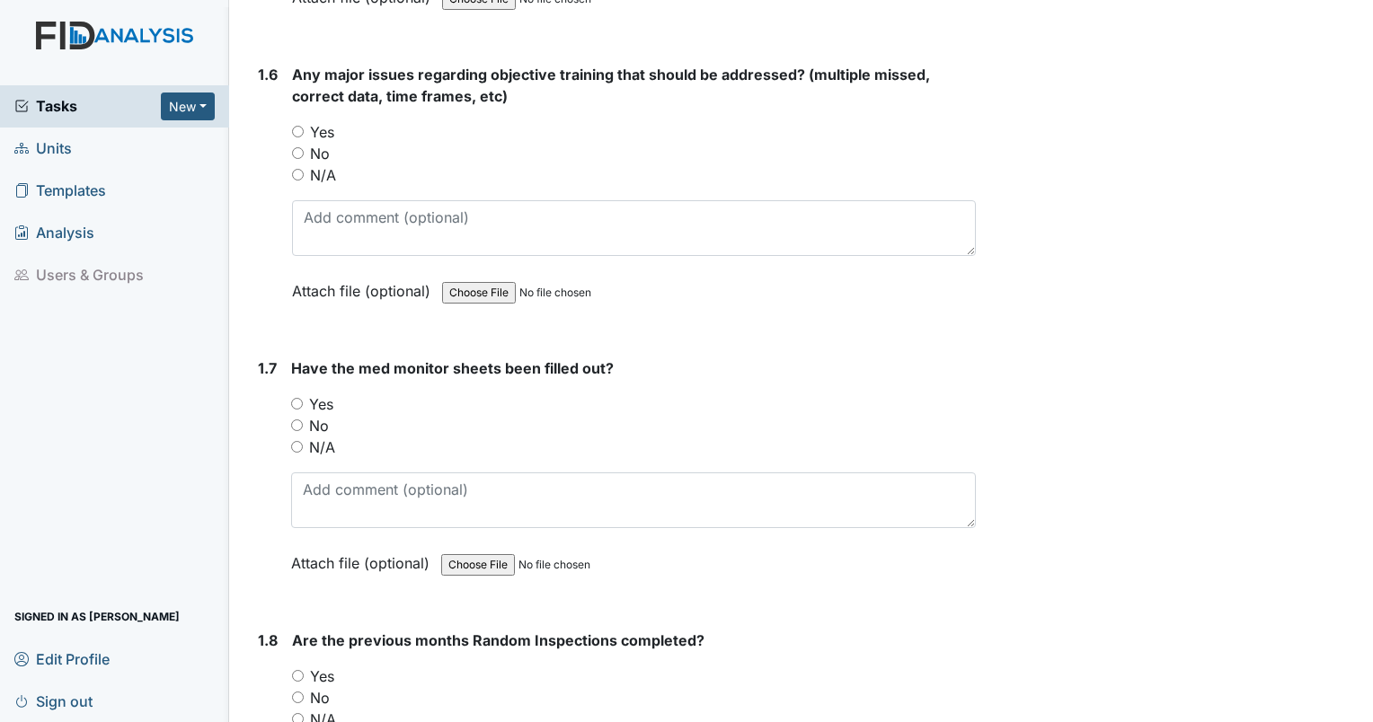
click at [299, 152] on input "No" at bounding box center [298, 153] width 12 height 12
radio input "true"
click at [295, 420] on input "No" at bounding box center [297, 426] width 12 height 12
radio input "true"
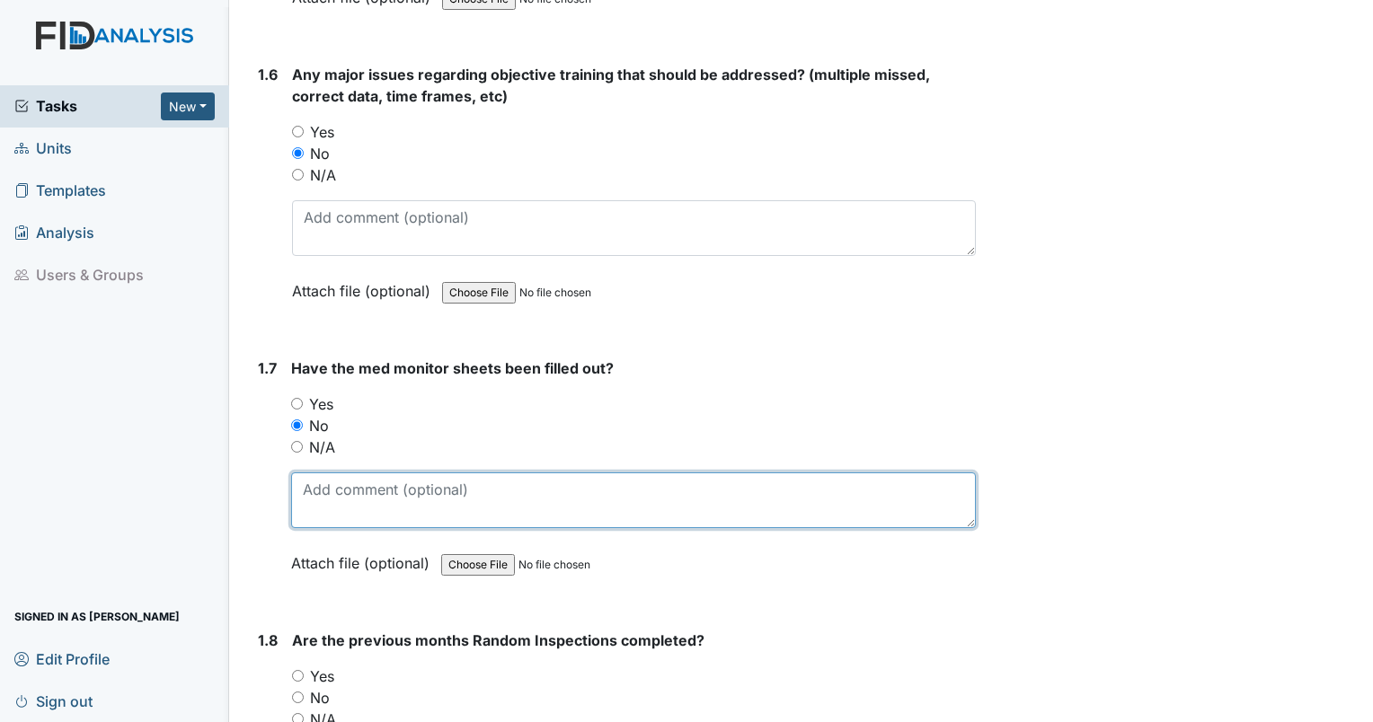
click at [338, 488] on textarea at bounding box center [633, 501] width 685 height 56
type textarea "8/20 and 8/17 missing second signature."
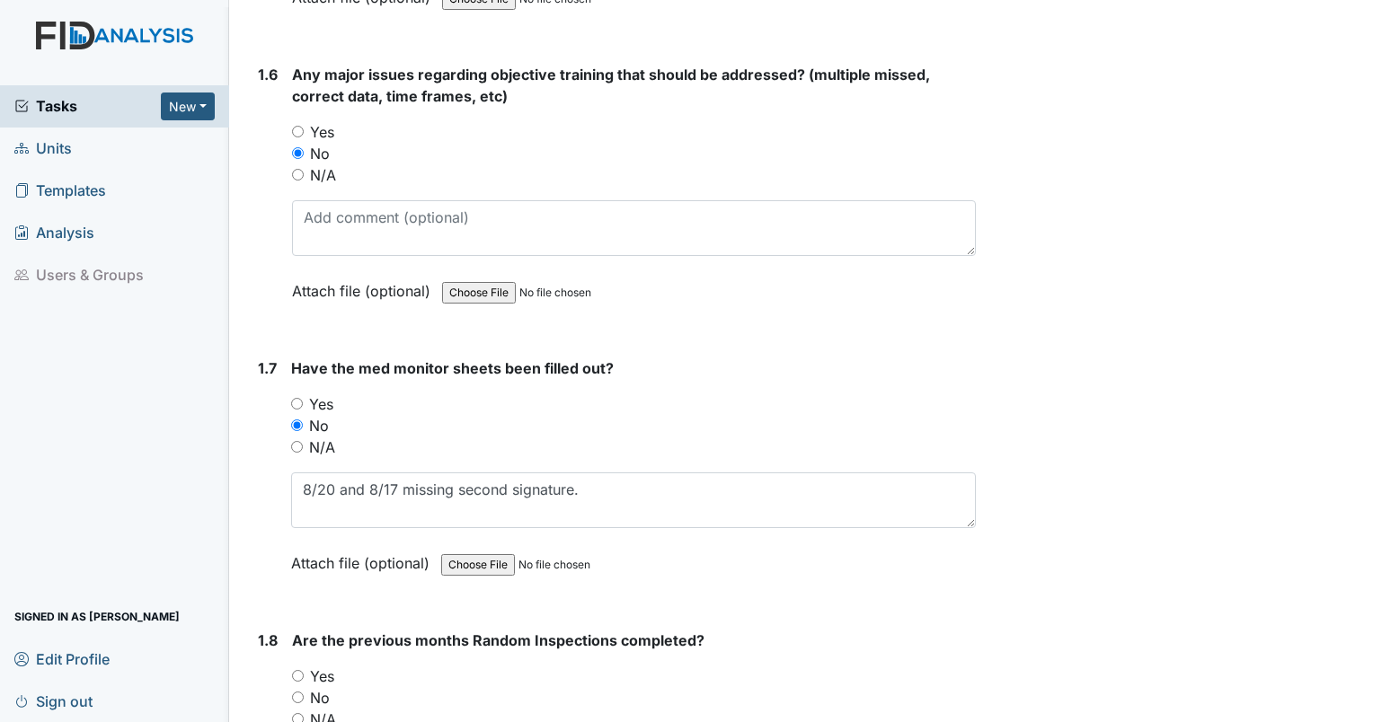
click at [297, 670] on input "Yes" at bounding box center [298, 676] width 12 height 12
radio input "true"
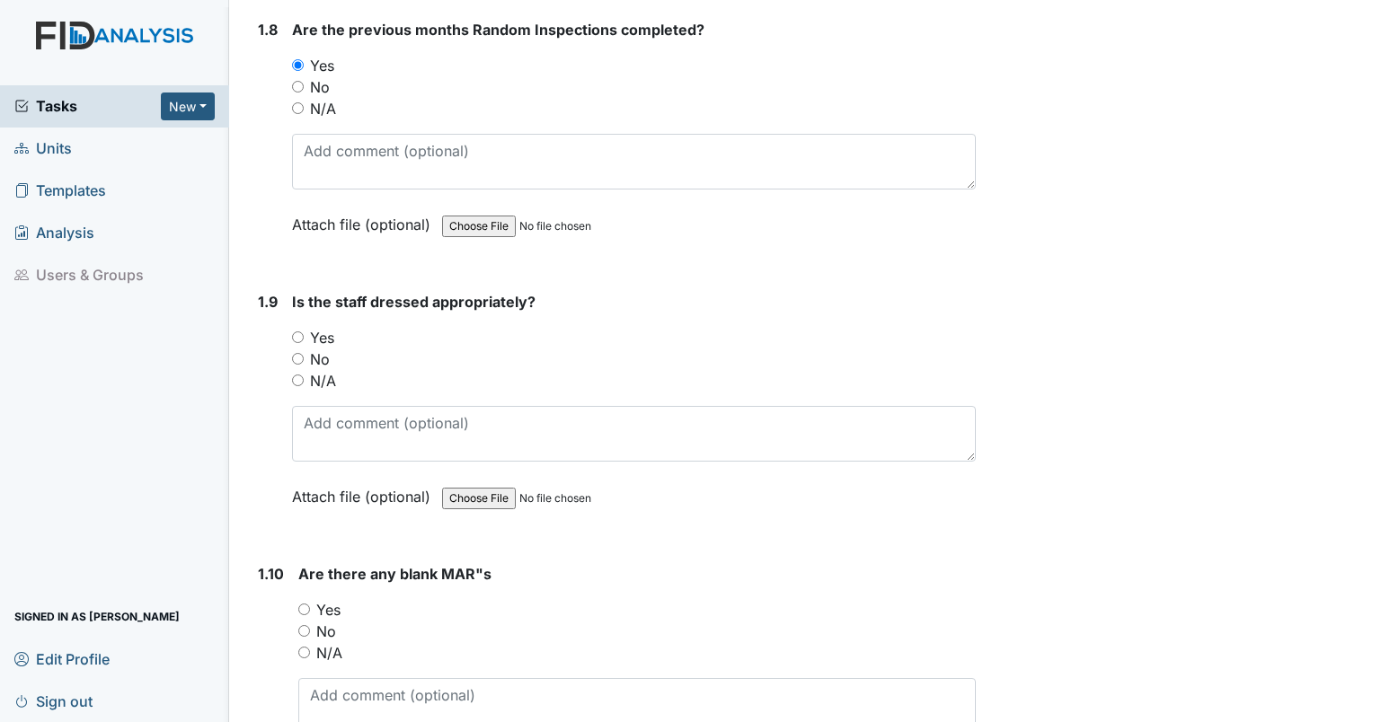
scroll to position [2057, 0]
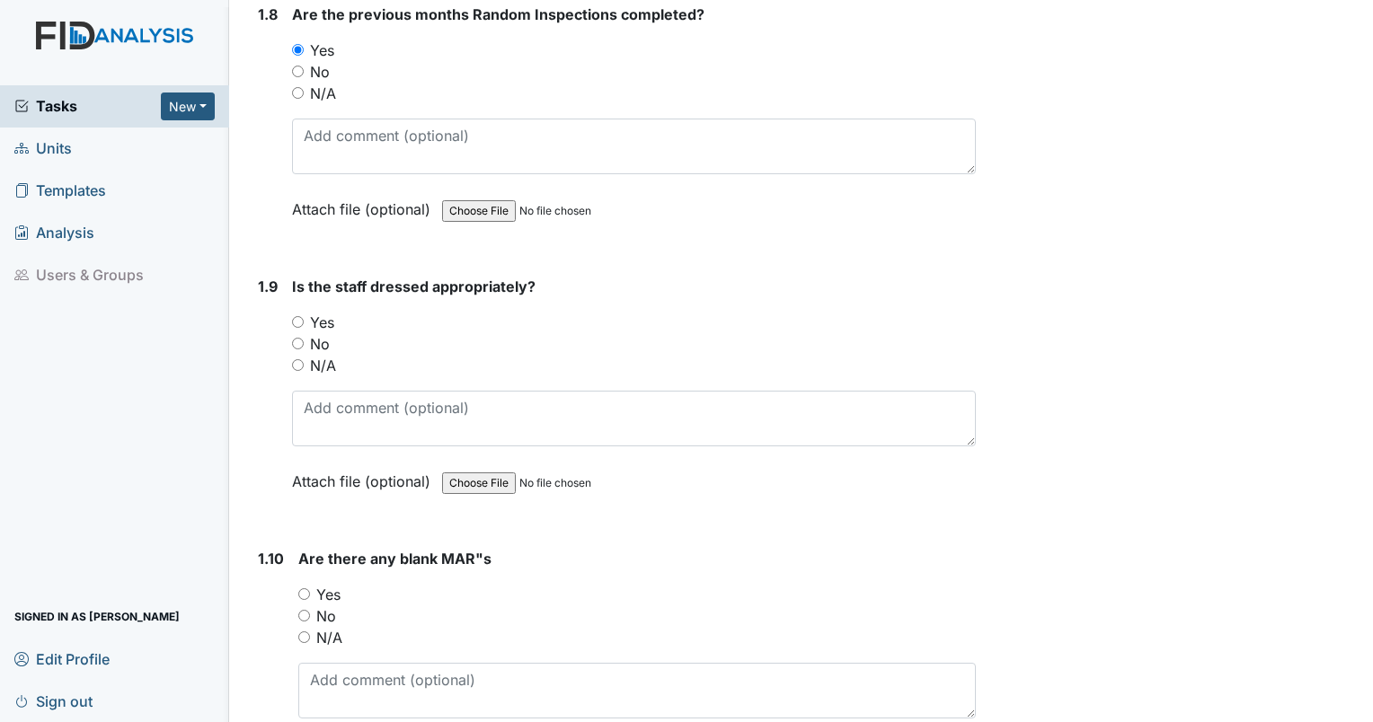
click at [296, 318] on input "Yes" at bounding box center [298, 322] width 12 height 12
radio input "true"
click at [306, 589] on input "Yes" at bounding box center [304, 595] width 12 height 12
radio input "true"
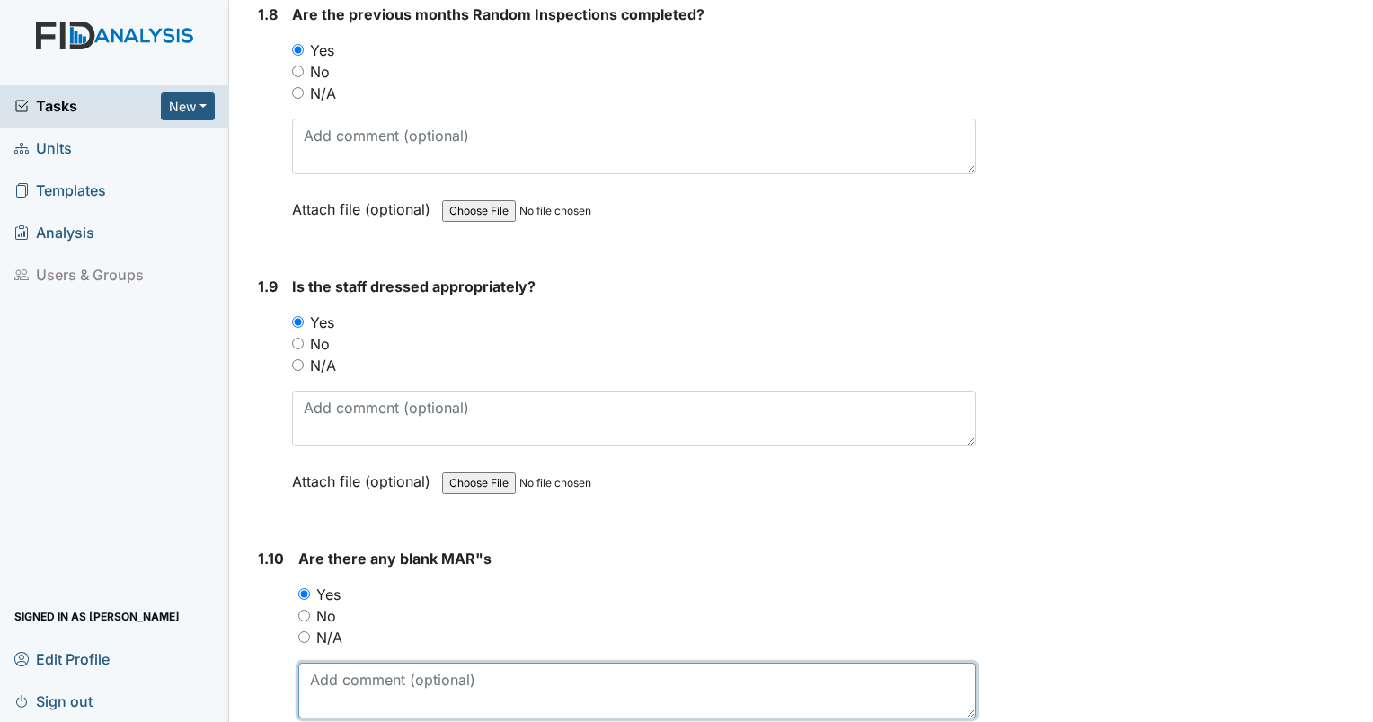
click at [349, 663] on textarea at bounding box center [637, 691] width 678 height 56
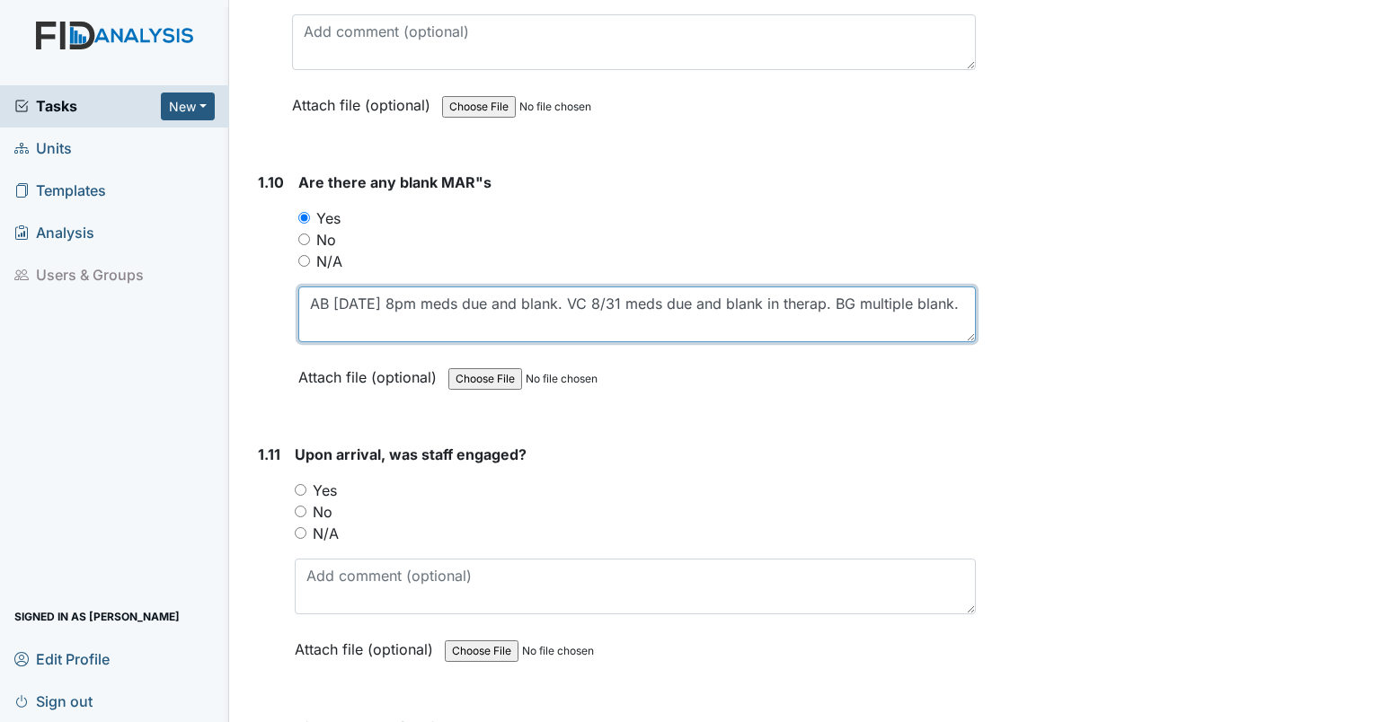
scroll to position [2480, 0]
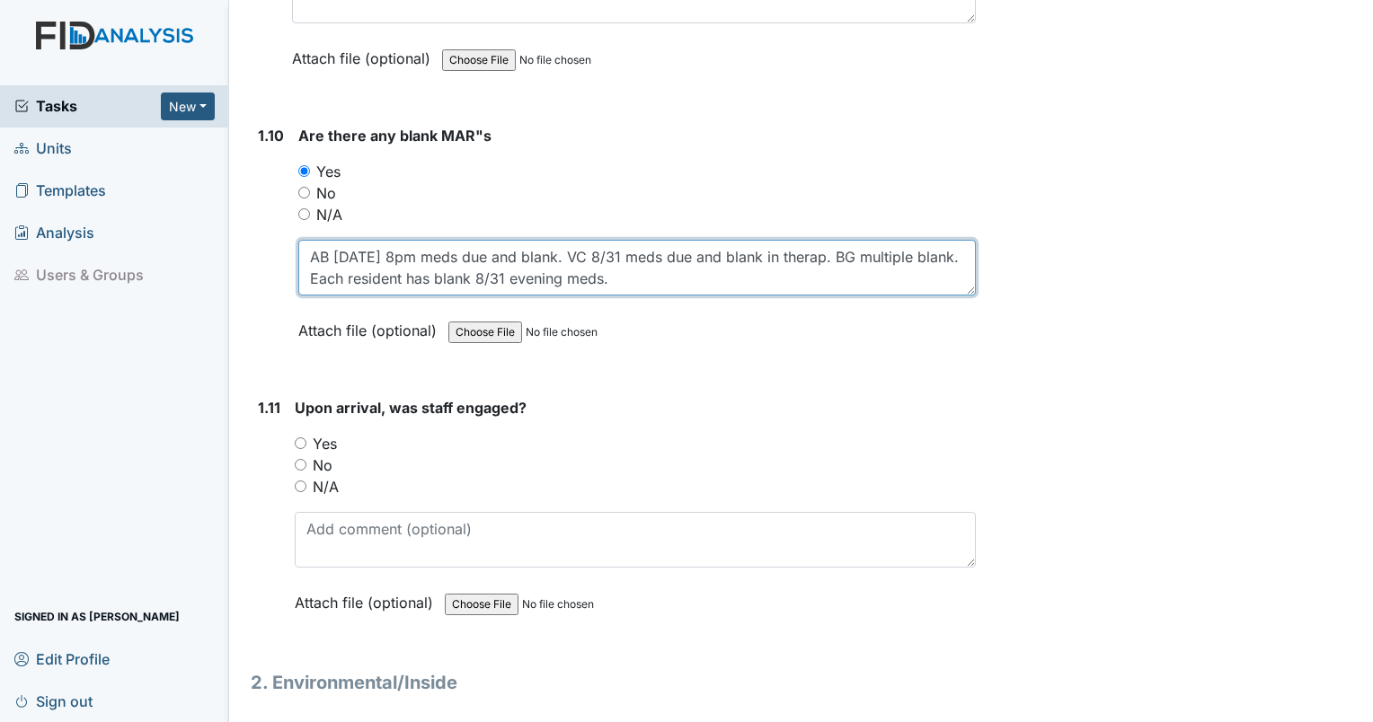
type textarea "AB 8/31 8pm meds due and blank. VC 8/31 meds due and blank in therap. BG multip…"
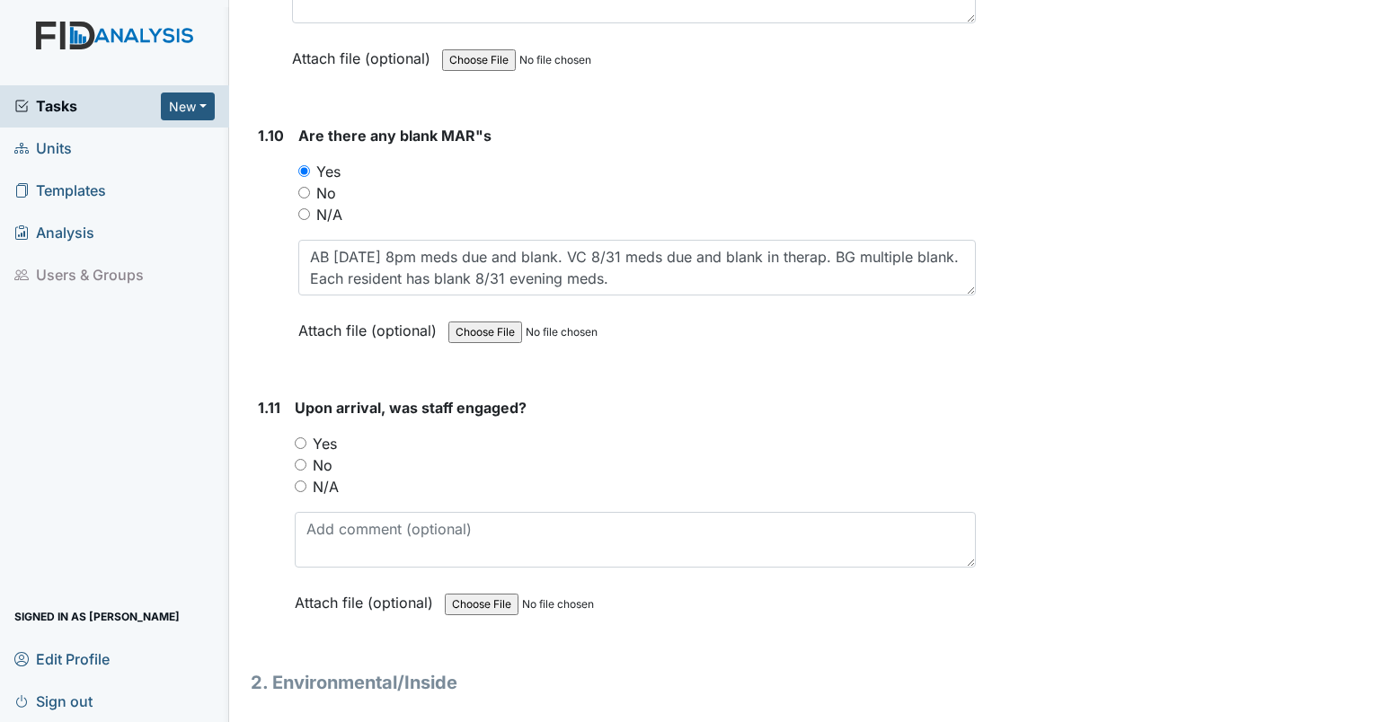
click at [306, 439] on div "Yes" at bounding box center [635, 444] width 681 height 22
click at [304, 438] on input "Yes" at bounding box center [301, 444] width 12 height 12
radio input "true"
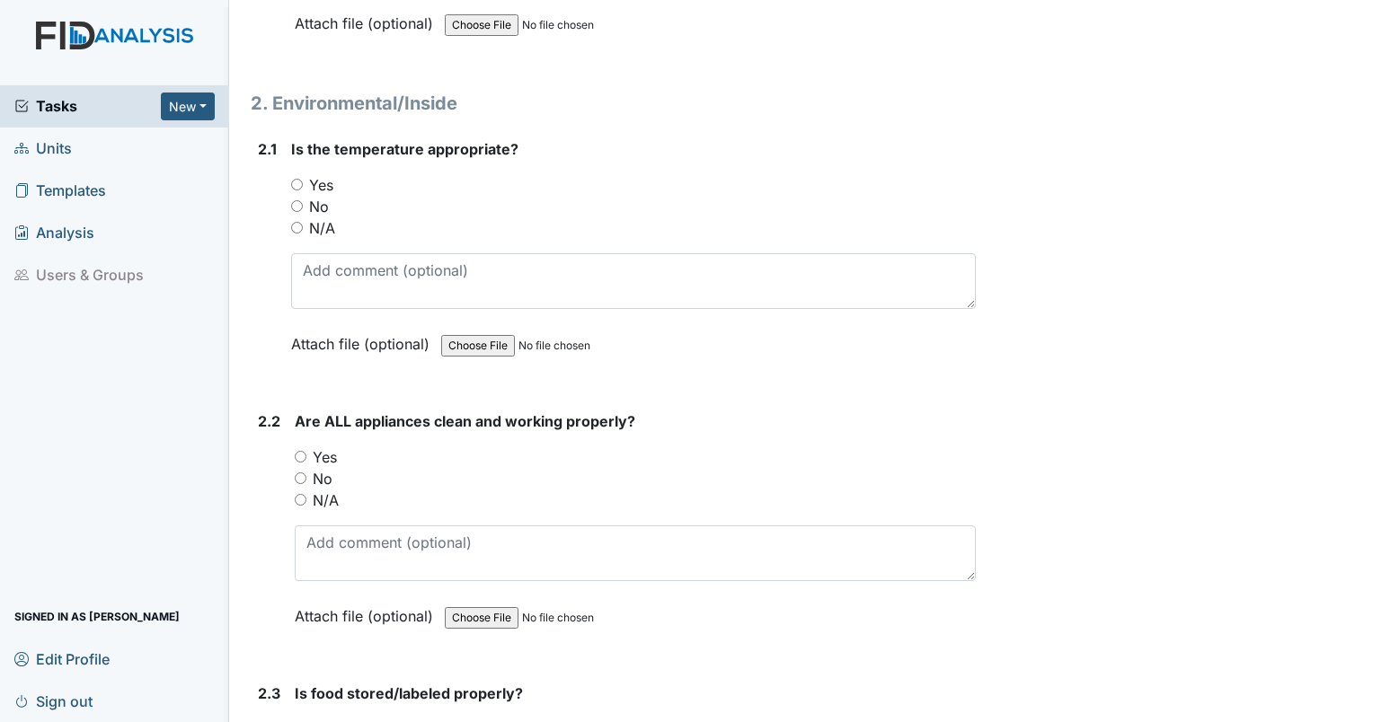
scroll to position [3075, 0]
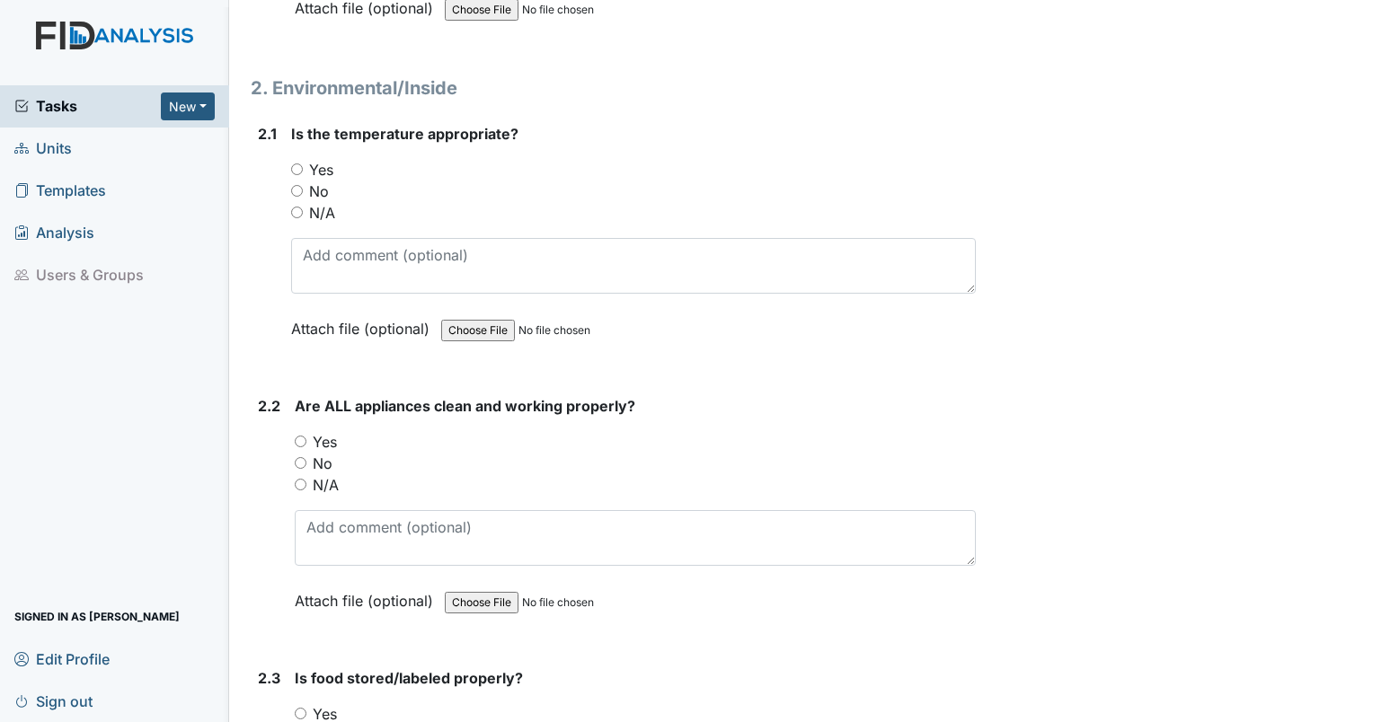
click at [297, 164] on input "Yes" at bounding box center [297, 170] width 12 height 12
radio input "true"
click at [297, 436] on input "Yes" at bounding box center [301, 442] width 12 height 12
radio input "true"
click at [303, 708] on input "Yes" at bounding box center [301, 714] width 12 height 12
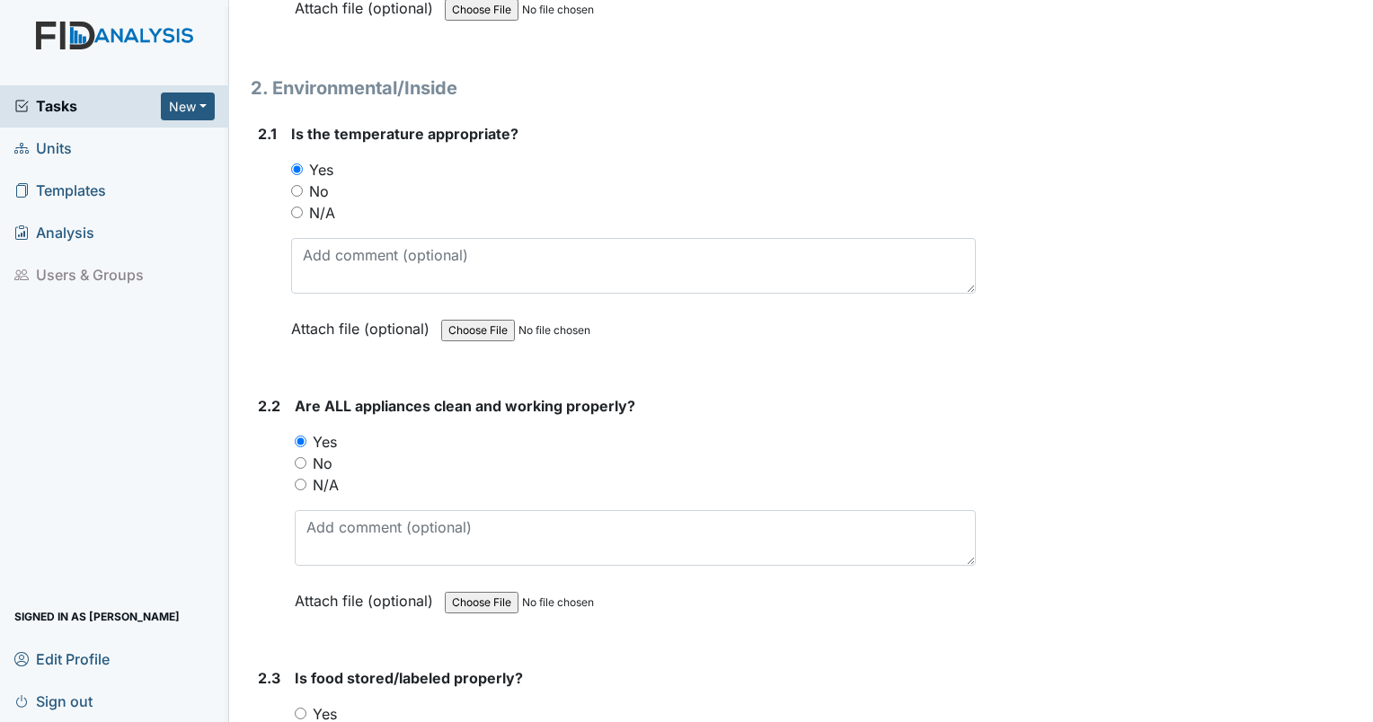
radio input "true"
click at [303, 708] on input "Yes" at bounding box center [301, 714] width 12 height 12
click at [306, 453] on div "No" at bounding box center [635, 464] width 681 height 22
click at [300, 457] on input "No" at bounding box center [301, 463] width 12 height 12
radio input "true"
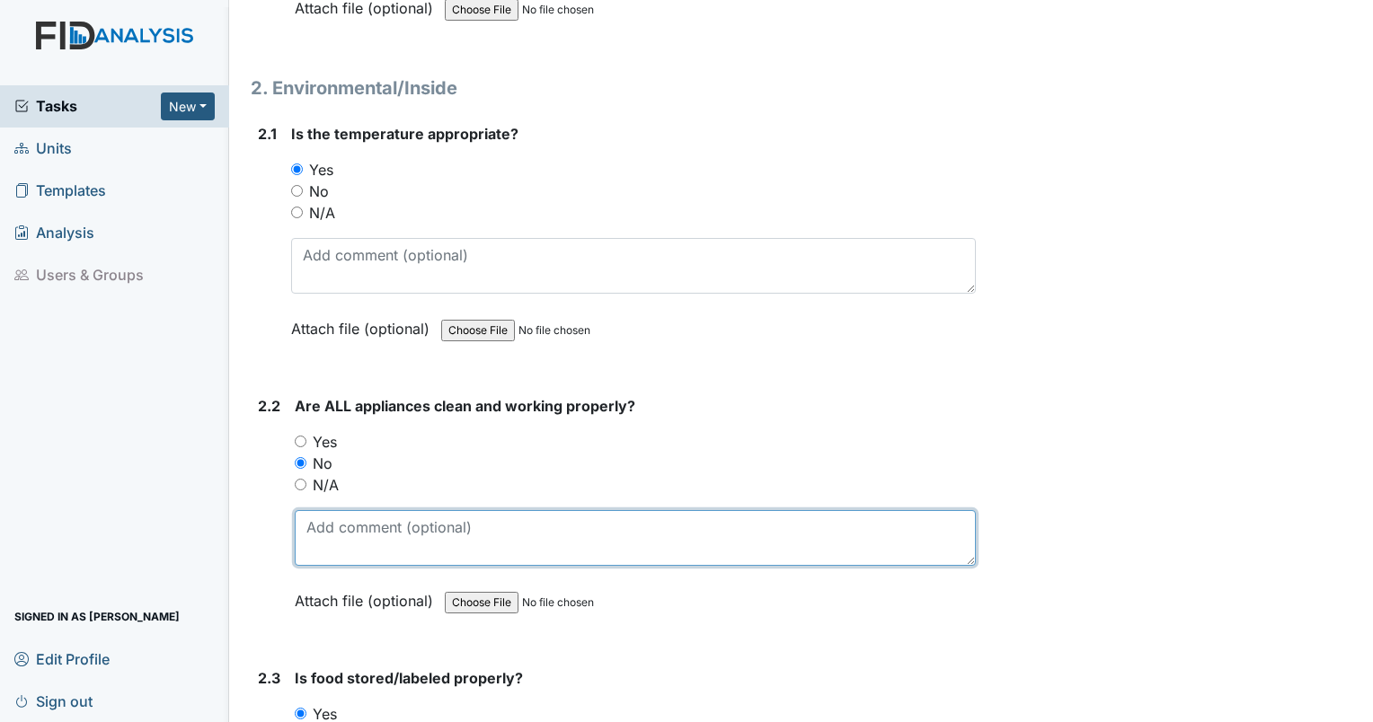
click at [349, 521] on textarea at bounding box center [635, 538] width 681 height 56
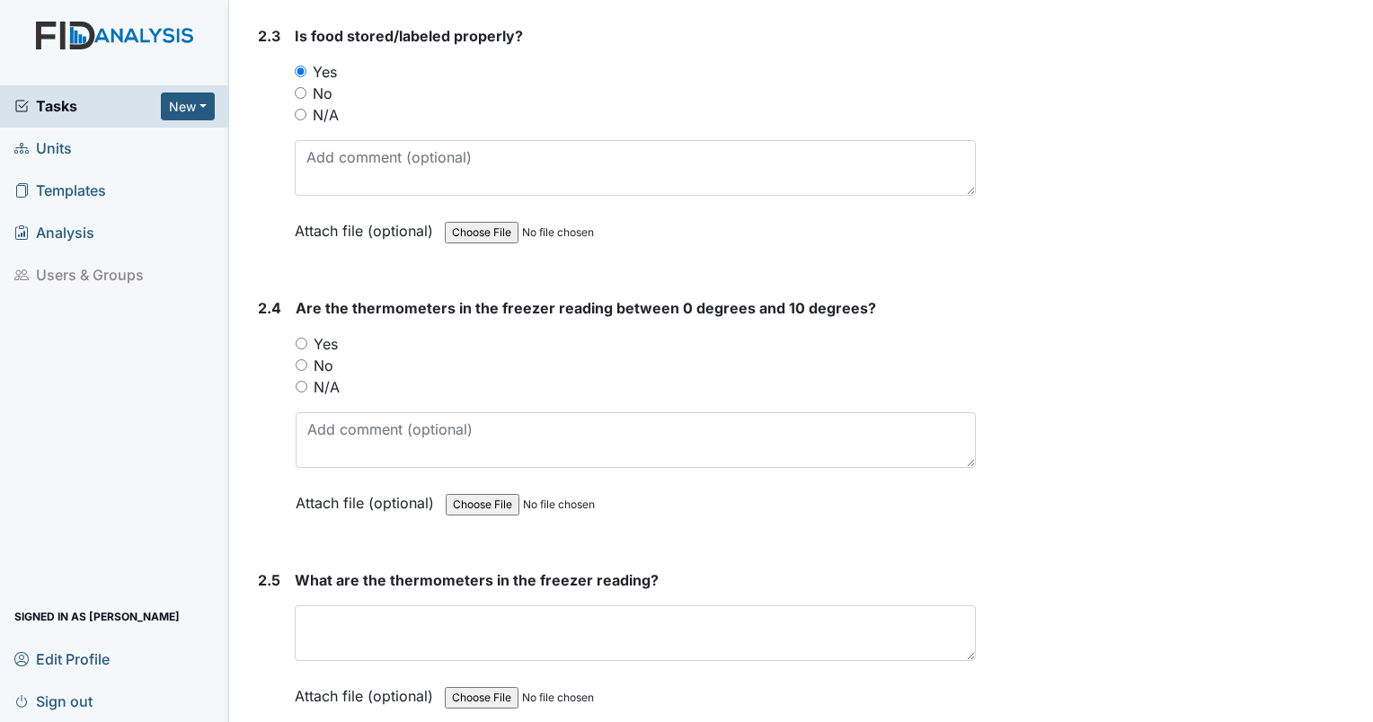
scroll to position [3749, 0]
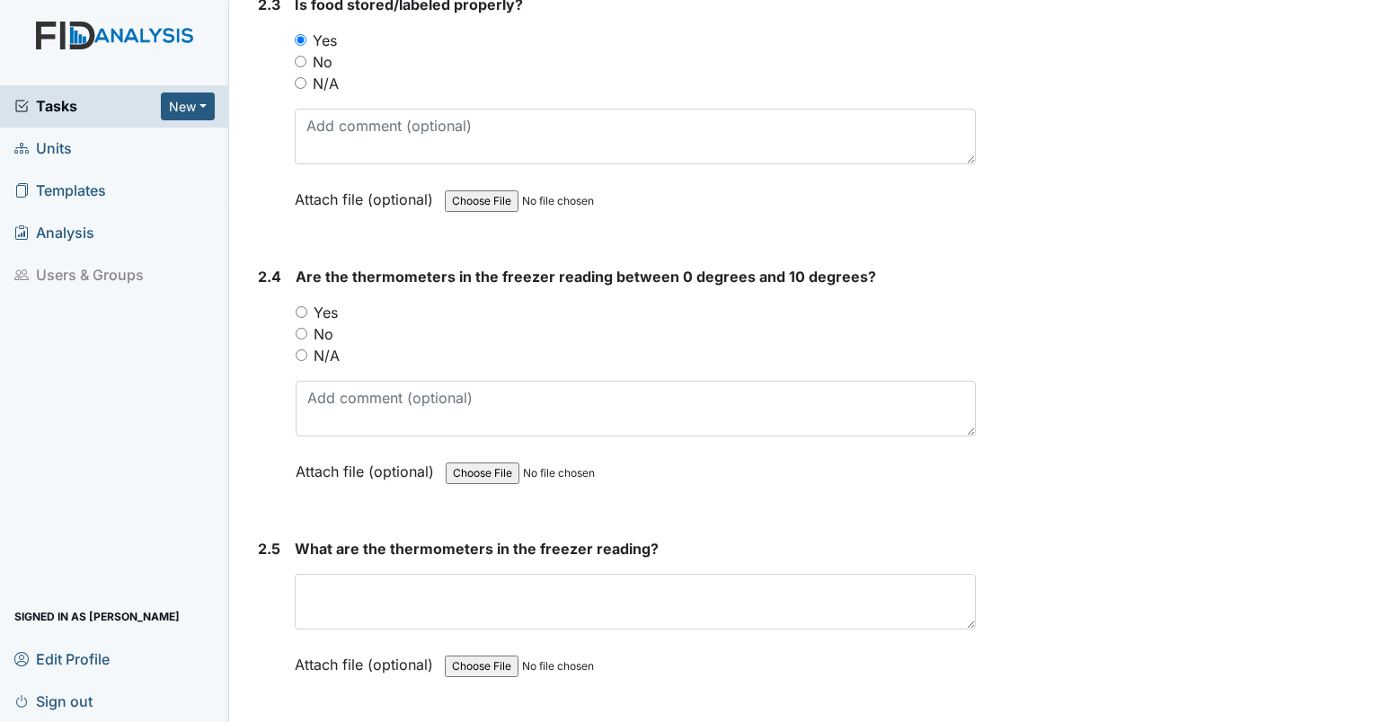
type textarea "water bottle cap inside toaster. Inspector removed."
click at [306, 328] on input "No" at bounding box center [302, 334] width 12 height 12
radio input "true"
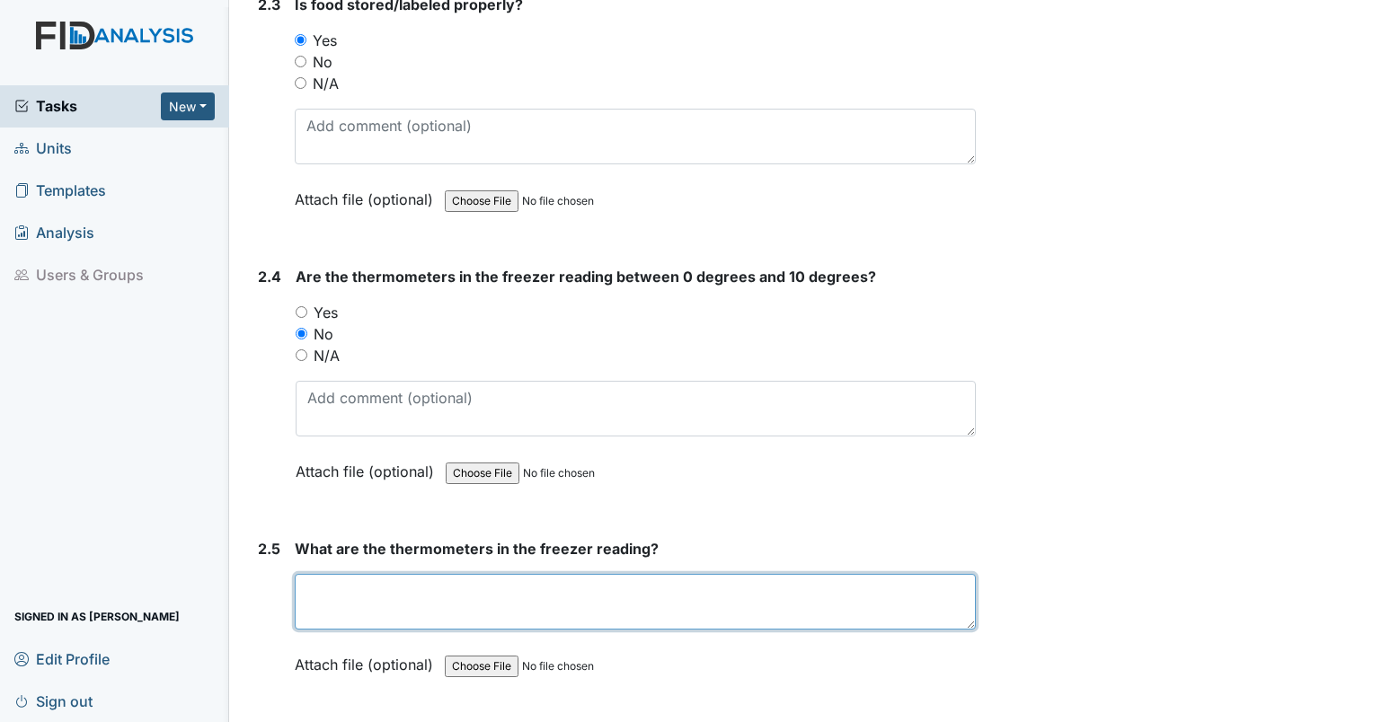
click at [385, 579] on textarea at bounding box center [635, 602] width 681 height 56
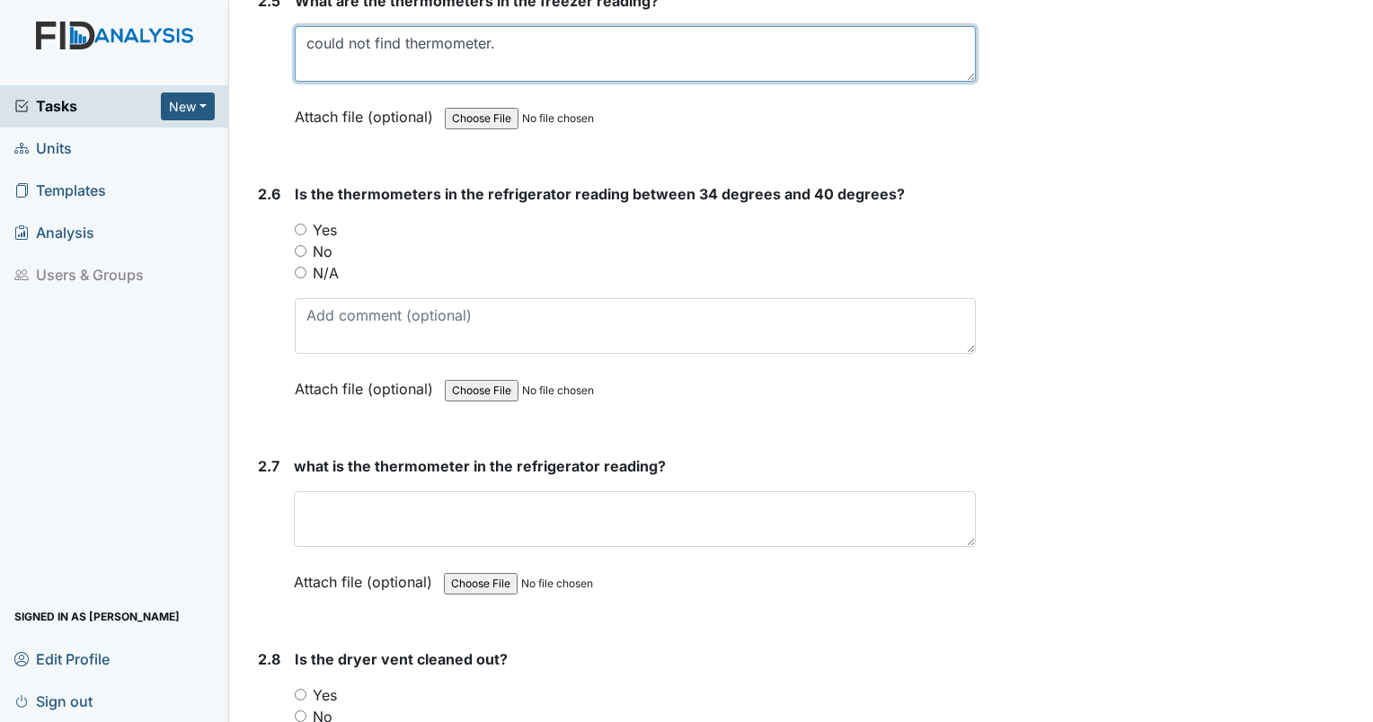
scroll to position [4313, 0]
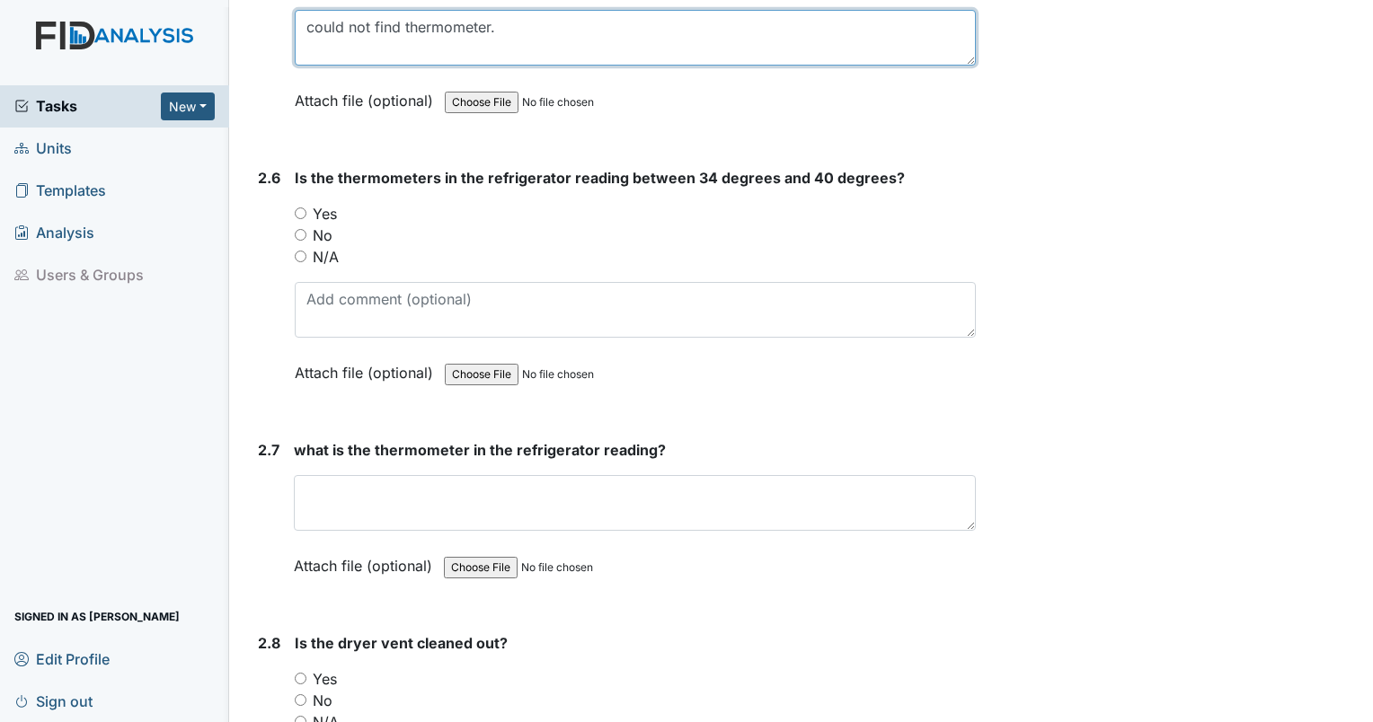
type textarea "could not find thermometer."
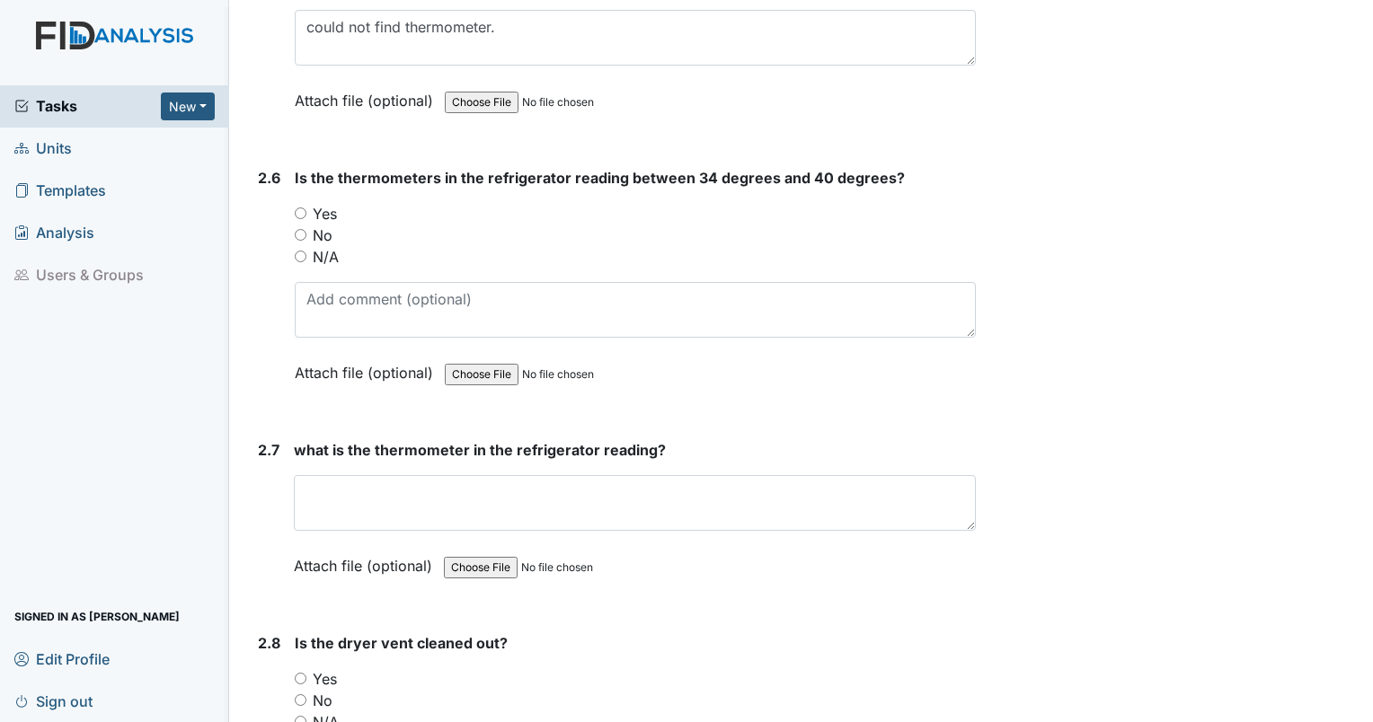
click at [298, 229] on input "No" at bounding box center [301, 235] width 12 height 12
radio input "true"
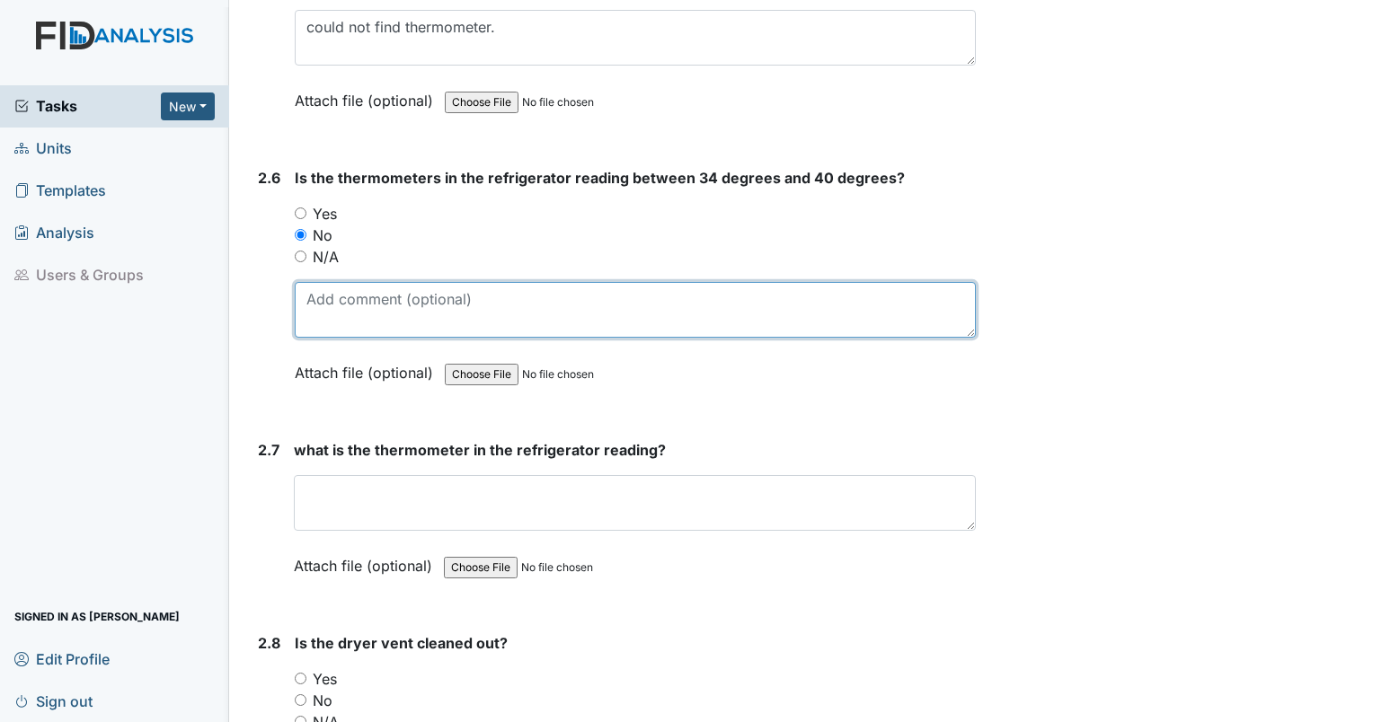
click at [341, 286] on textarea at bounding box center [635, 310] width 681 height 56
type textarea "could not find thermometer"
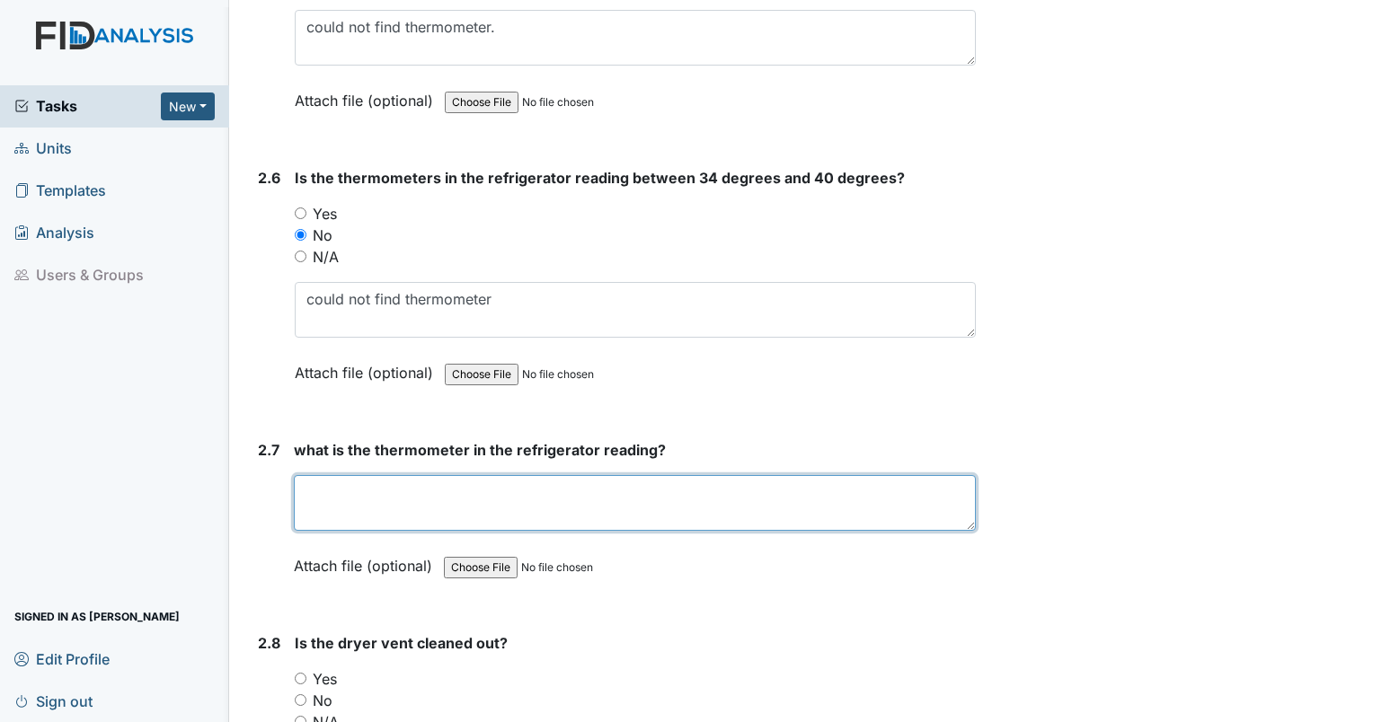
click at [349, 475] on textarea at bounding box center [635, 503] width 682 height 56
type textarea "could not find thermometer"
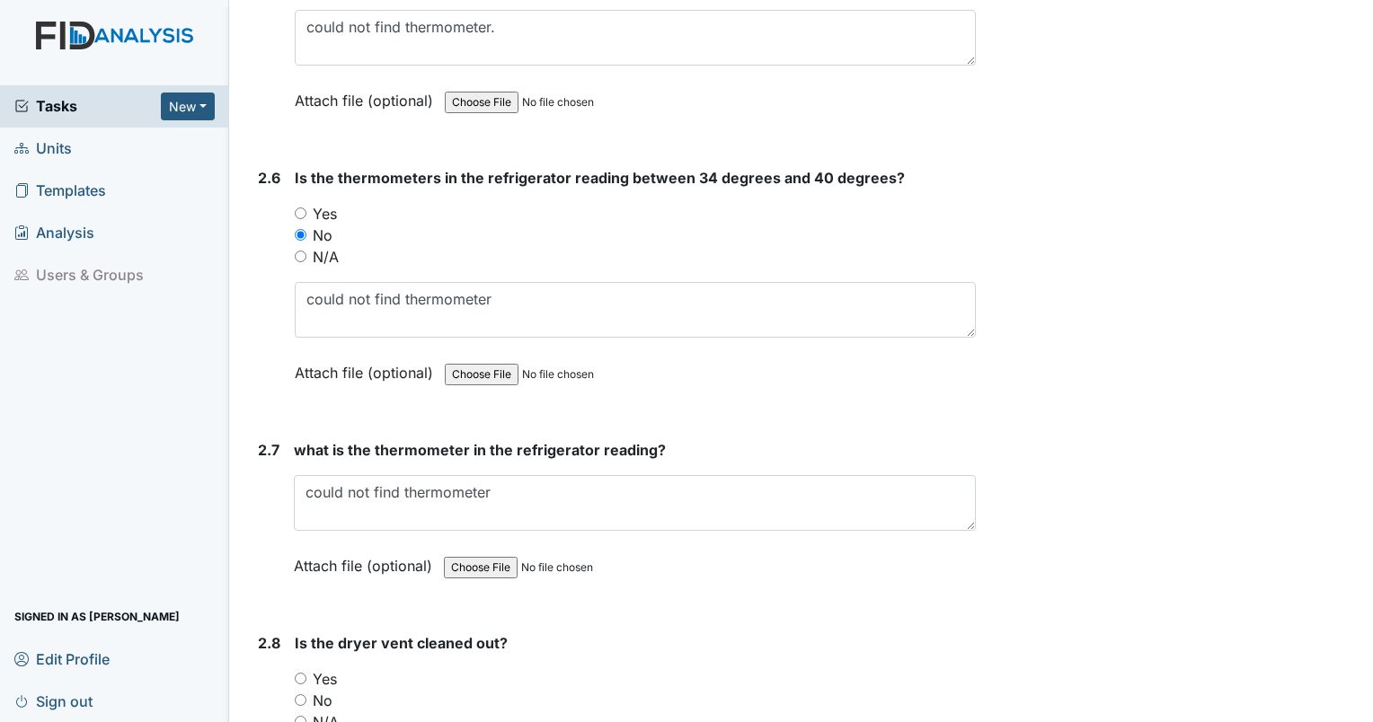
click at [300, 673] on input "Yes" at bounding box center [301, 679] width 12 height 12
radio input "true"
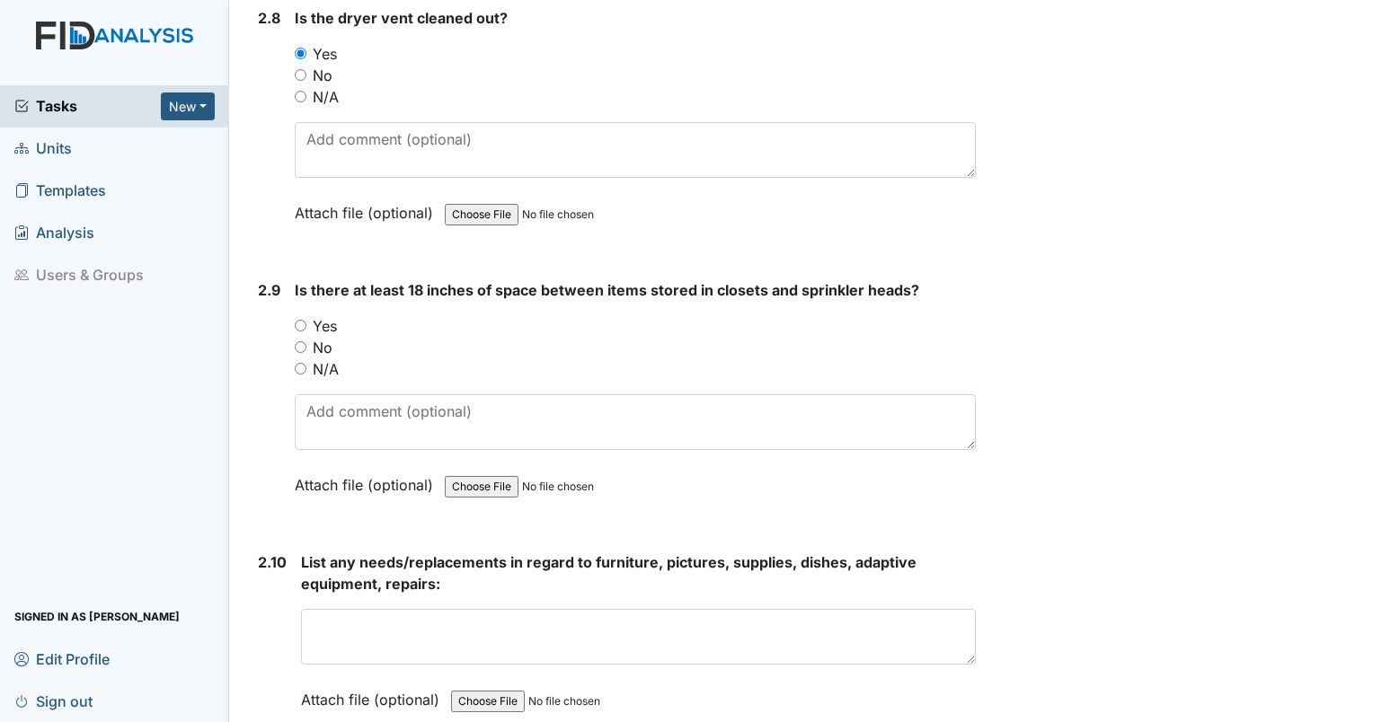
scroll to position [4923, 0]
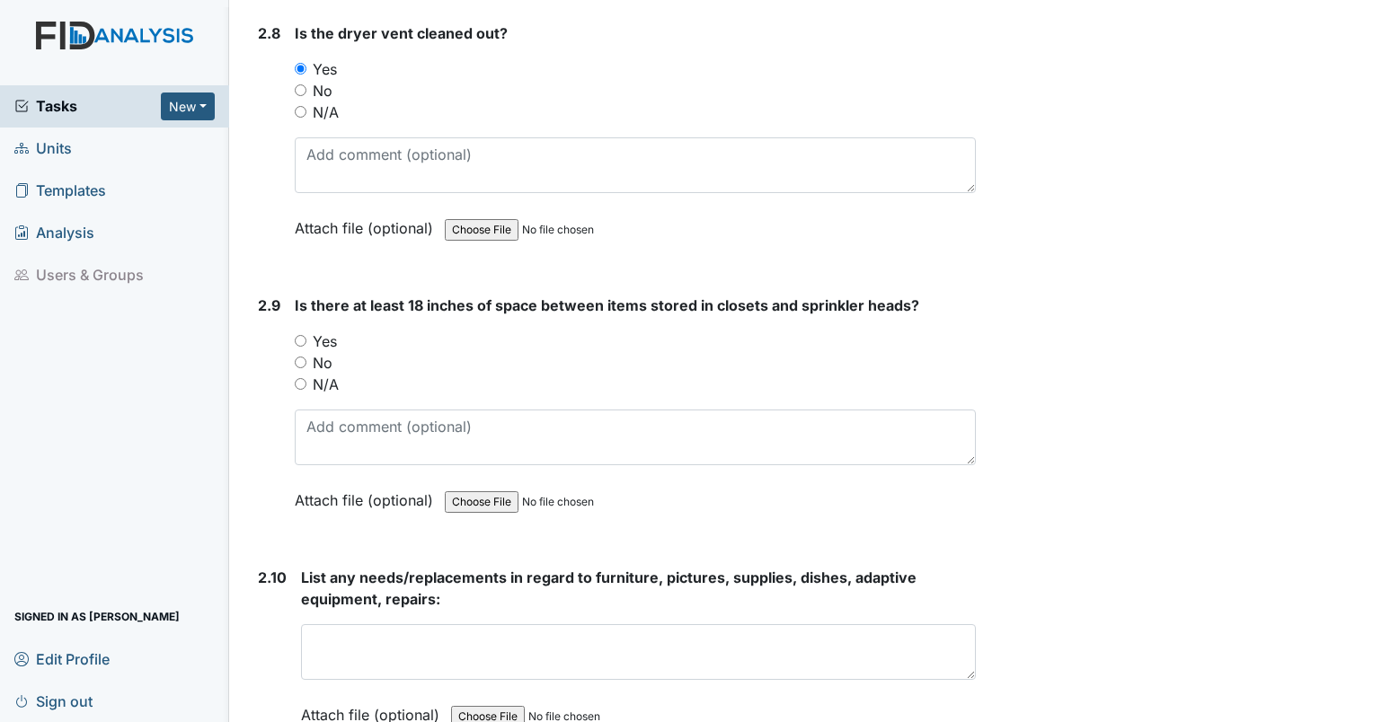
click at [297, 335] on input "Yes" at bounding box center [301, 341] width 12 height 12
radio input "true"
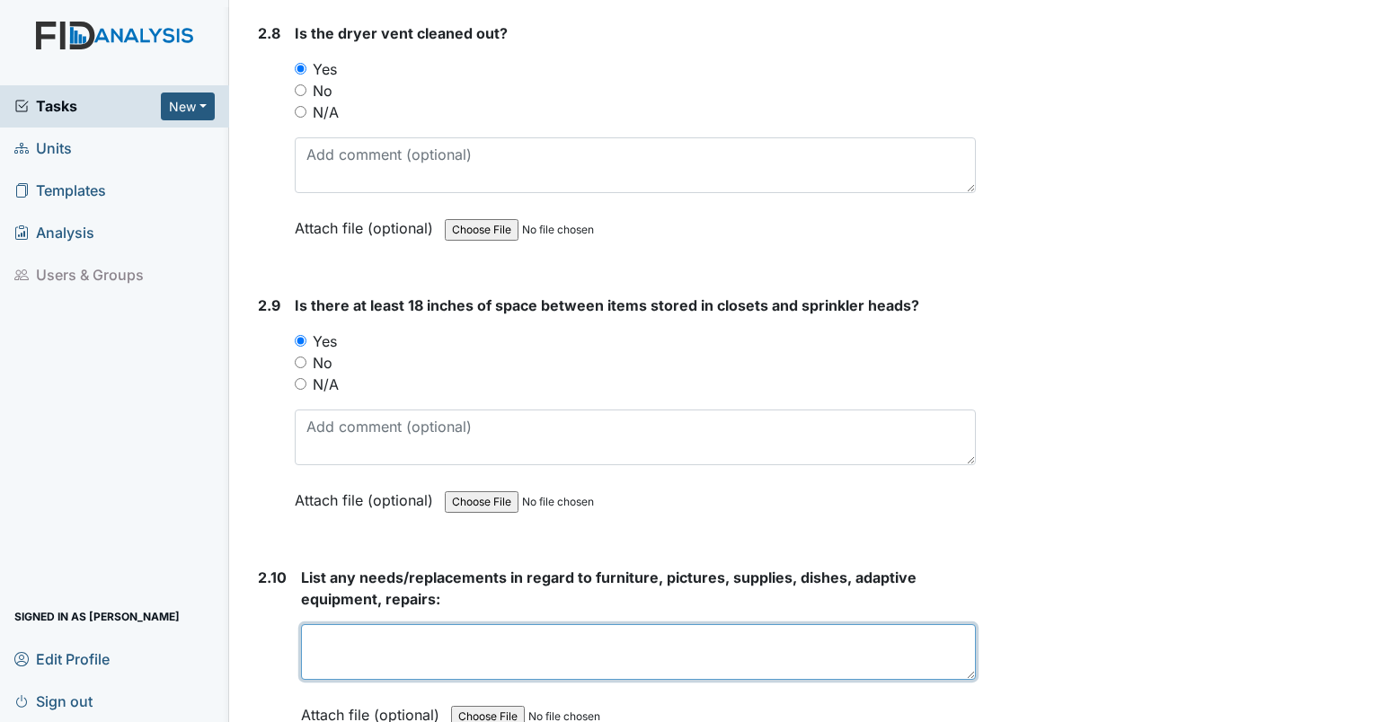
click at [580, 643] on textarea at bounding box center [638, 653] width 675 height 56
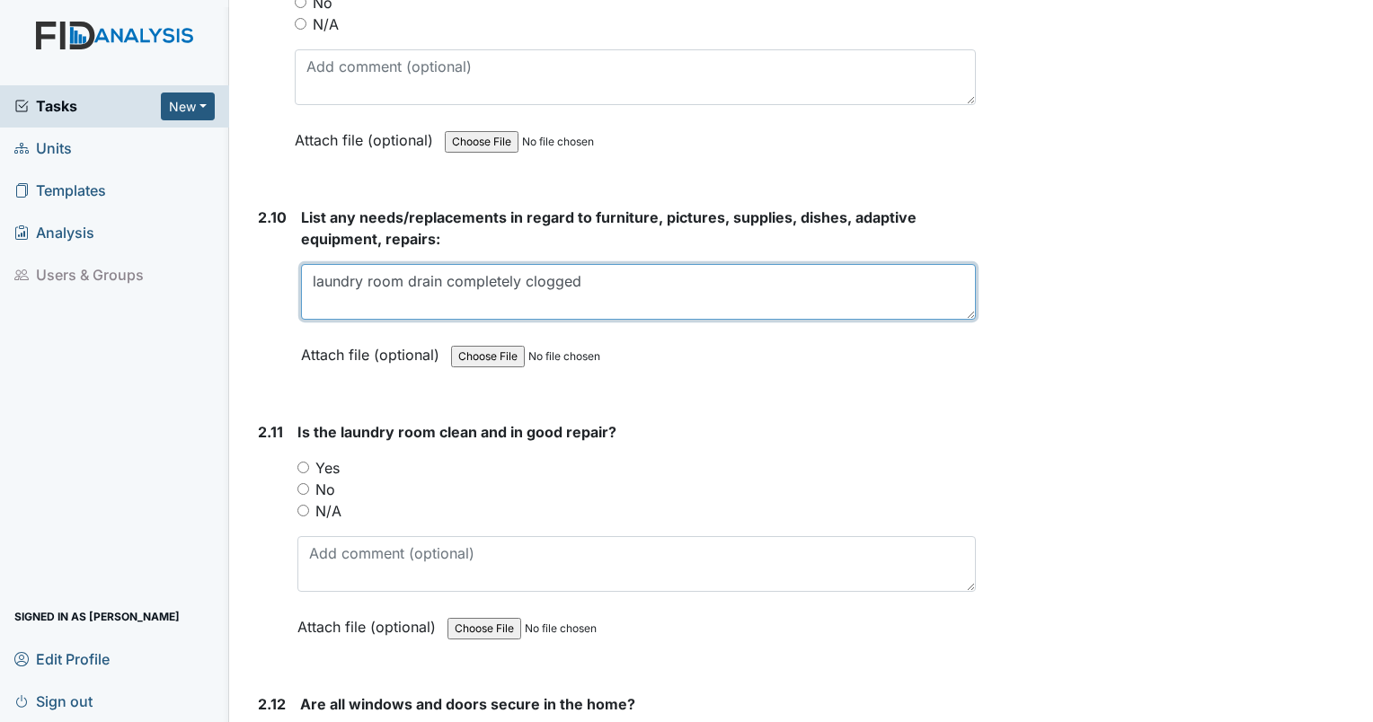
scroll to position [5299, 0]
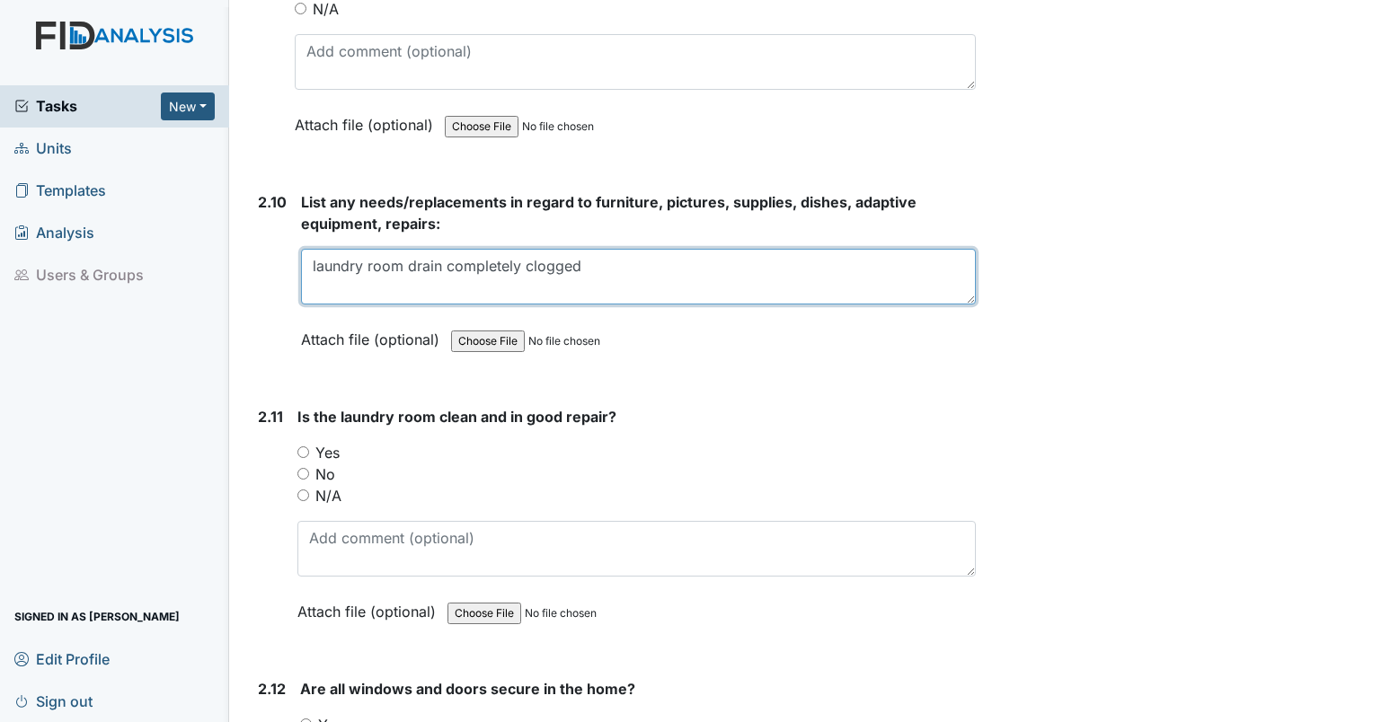
type textarea "laundry room drain completely clogged"
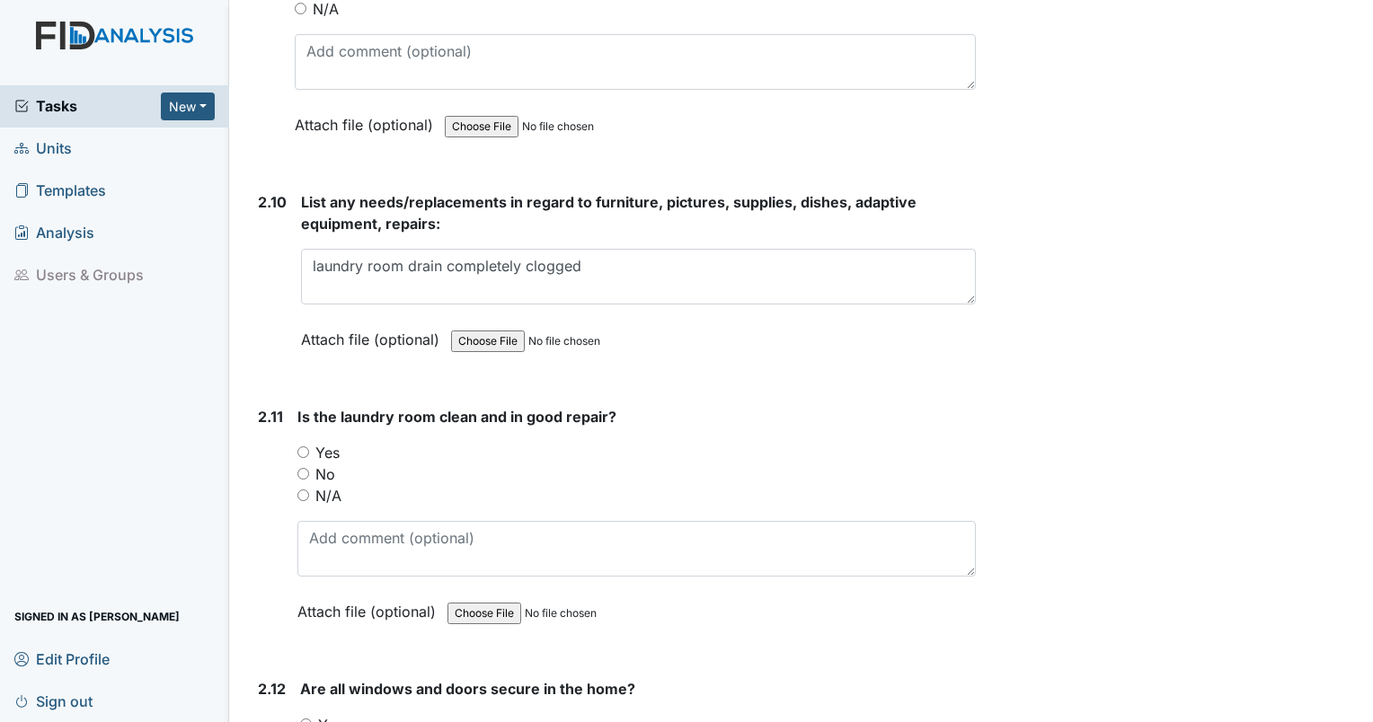
click at [300, 468] on input "No" at bounding box center [303, 474] width 12 height 12
radio input "true"
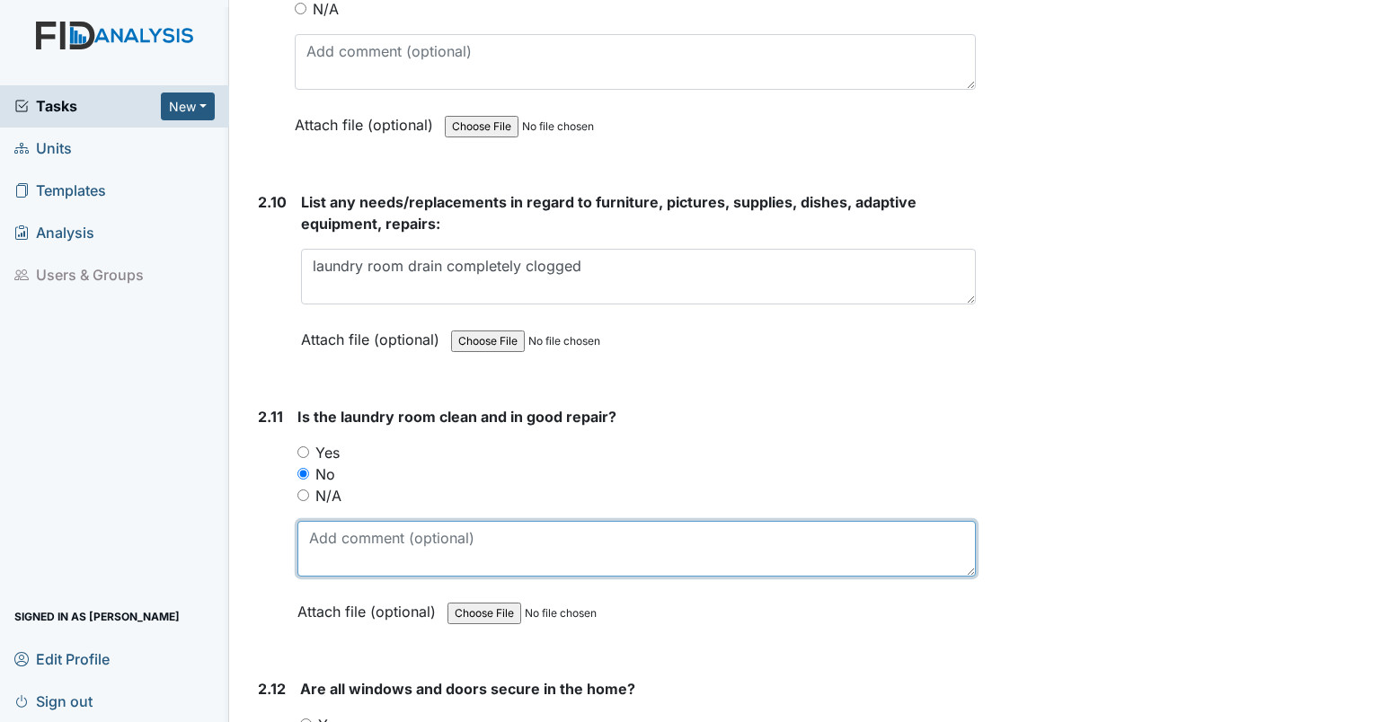
click at [367, 547] on textarea at bounding box center [636, 549] width 678 height 56
type textarea "drain clogged."
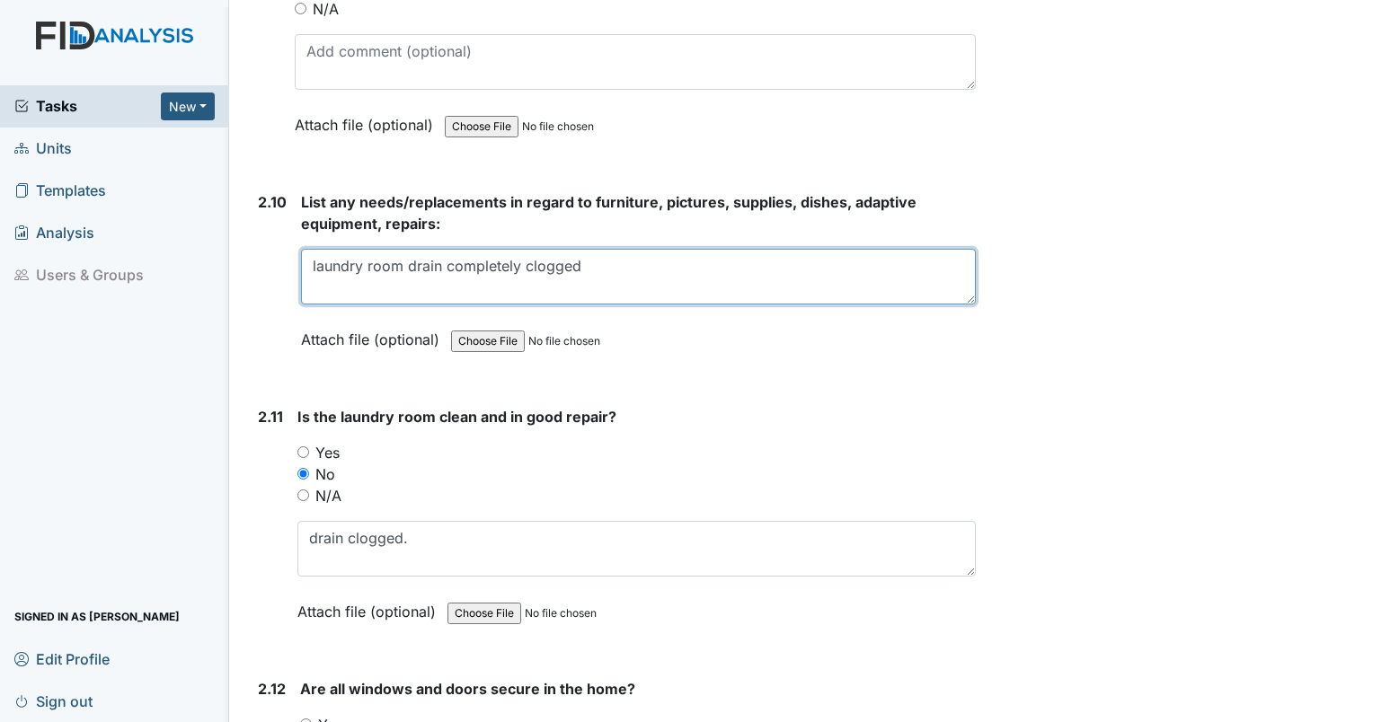
click at [623, 263] on textarea "laundry room drain completely clogged" at bounding box center [638, 277] width 675 height 56
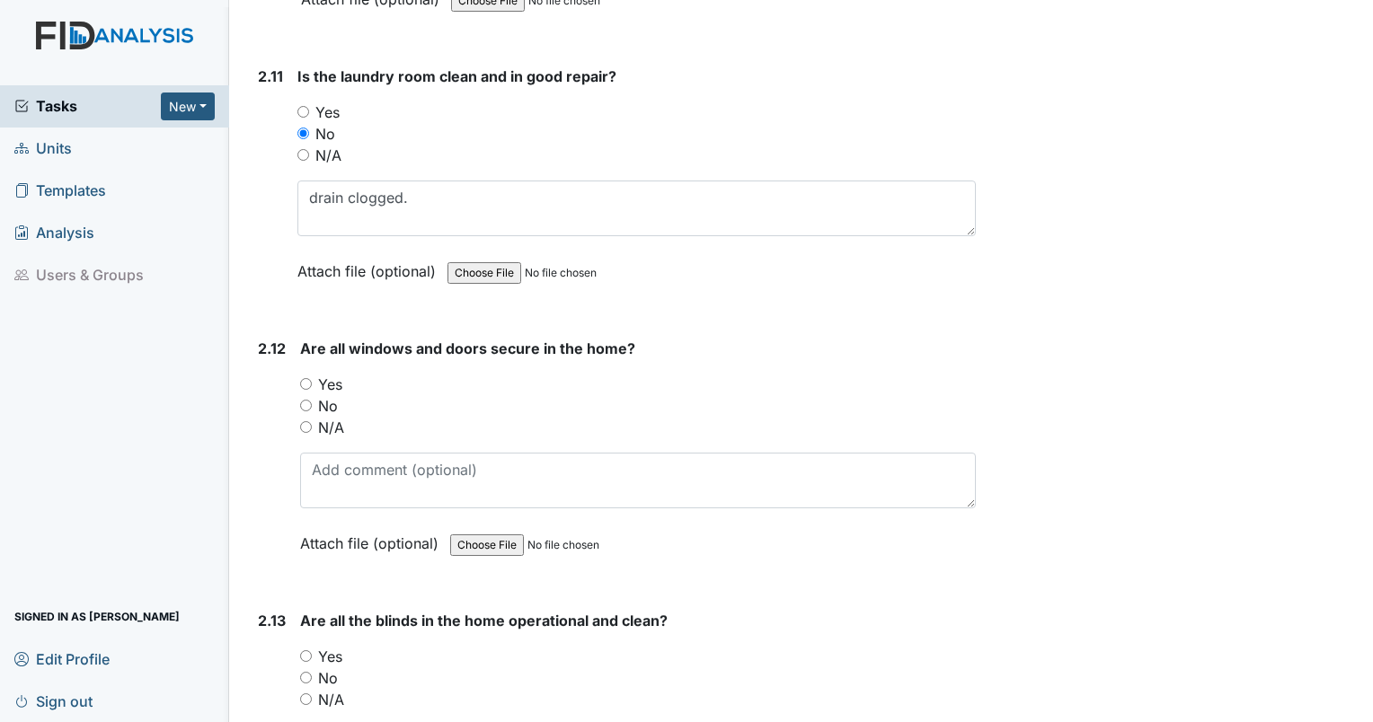
scroll to position [5702, 0]
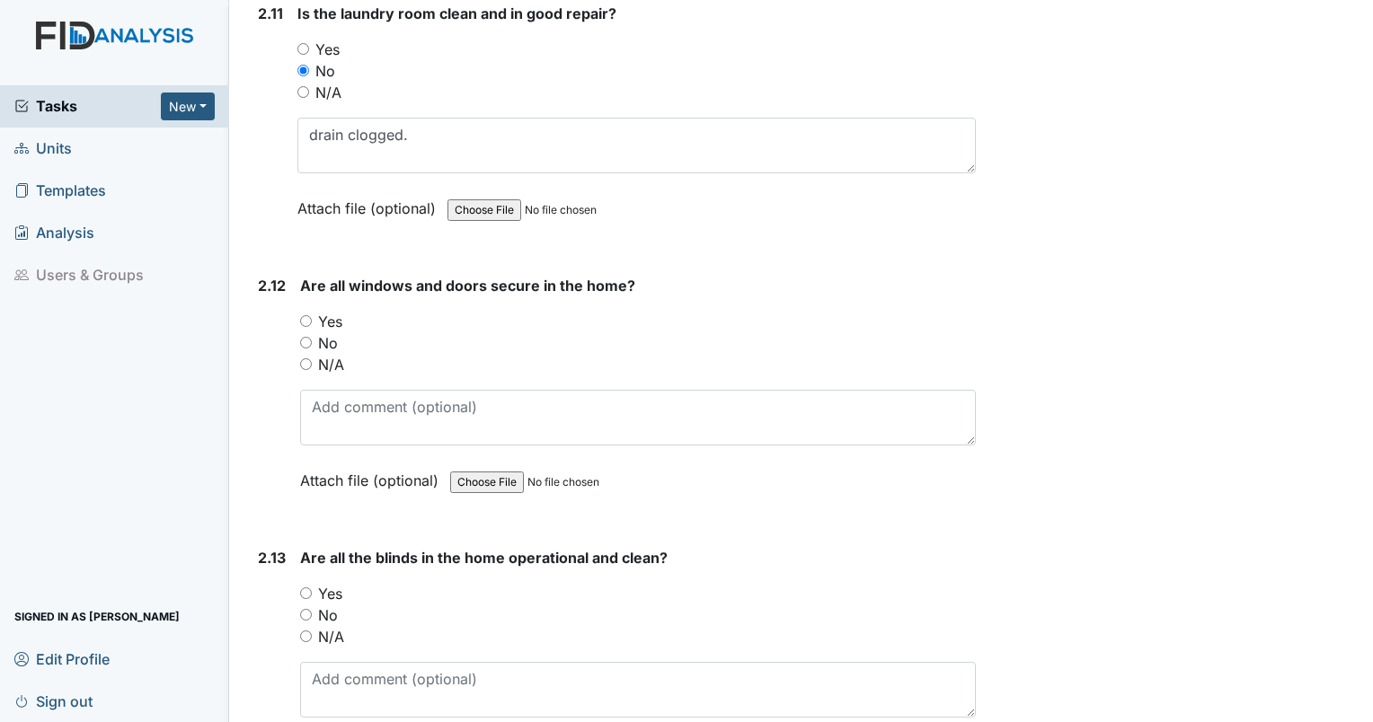
type textarea "laundry room drain completely clogged. water damage to kitchen cabinets."
click at [306, 315] on input "Yes" at bounding box center [306, 321] width 12 height 12
radio input "true"
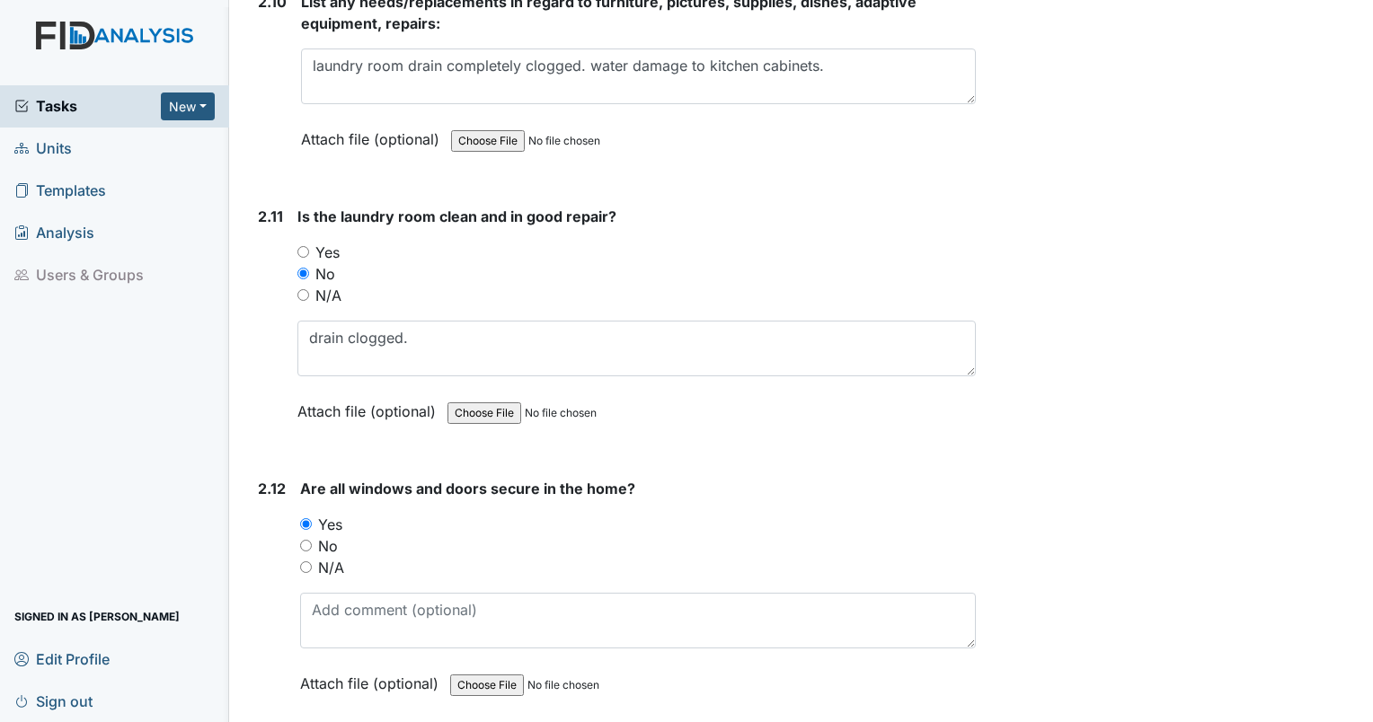
scroll to position [5295, 0]
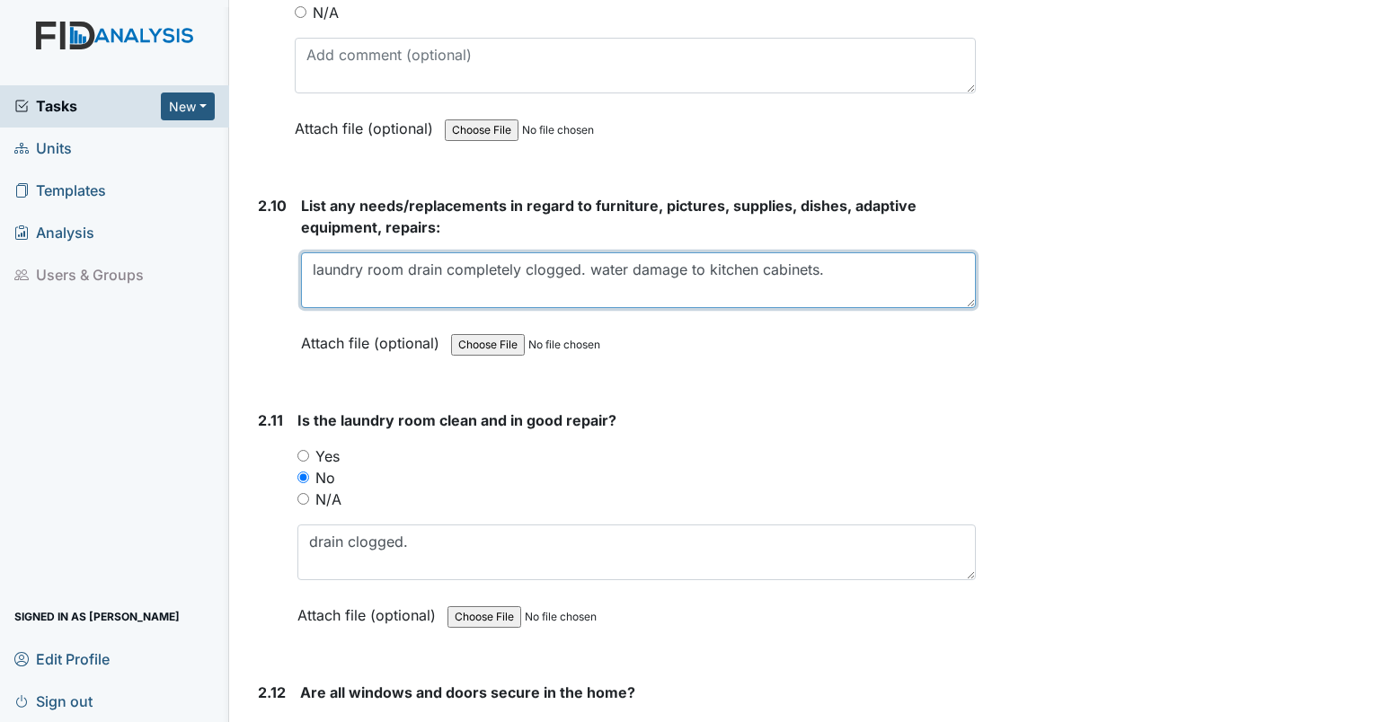
click at [888, 267] on textarea "laundry room drain completely clogged. water damage to kitchen cabinets." at bounding box center [638, 281] width 675 height 56
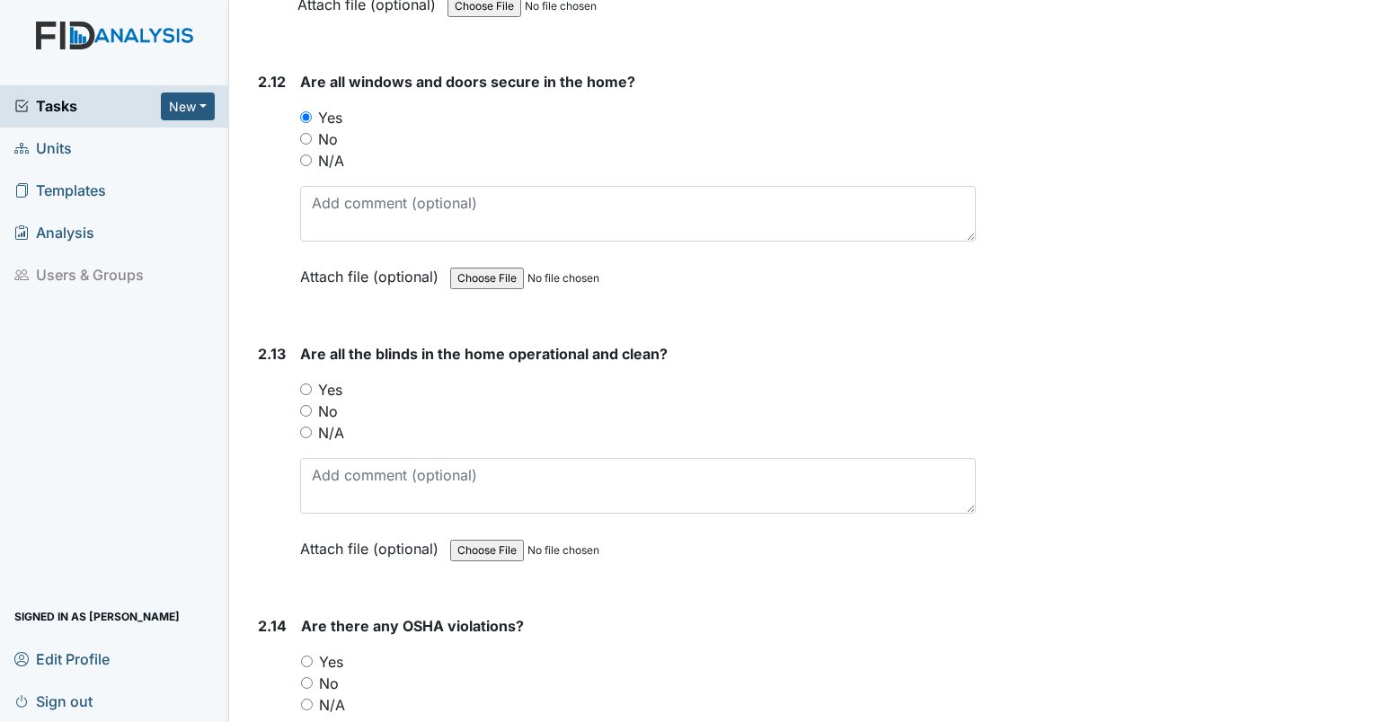
scroll to position [5923, 0]
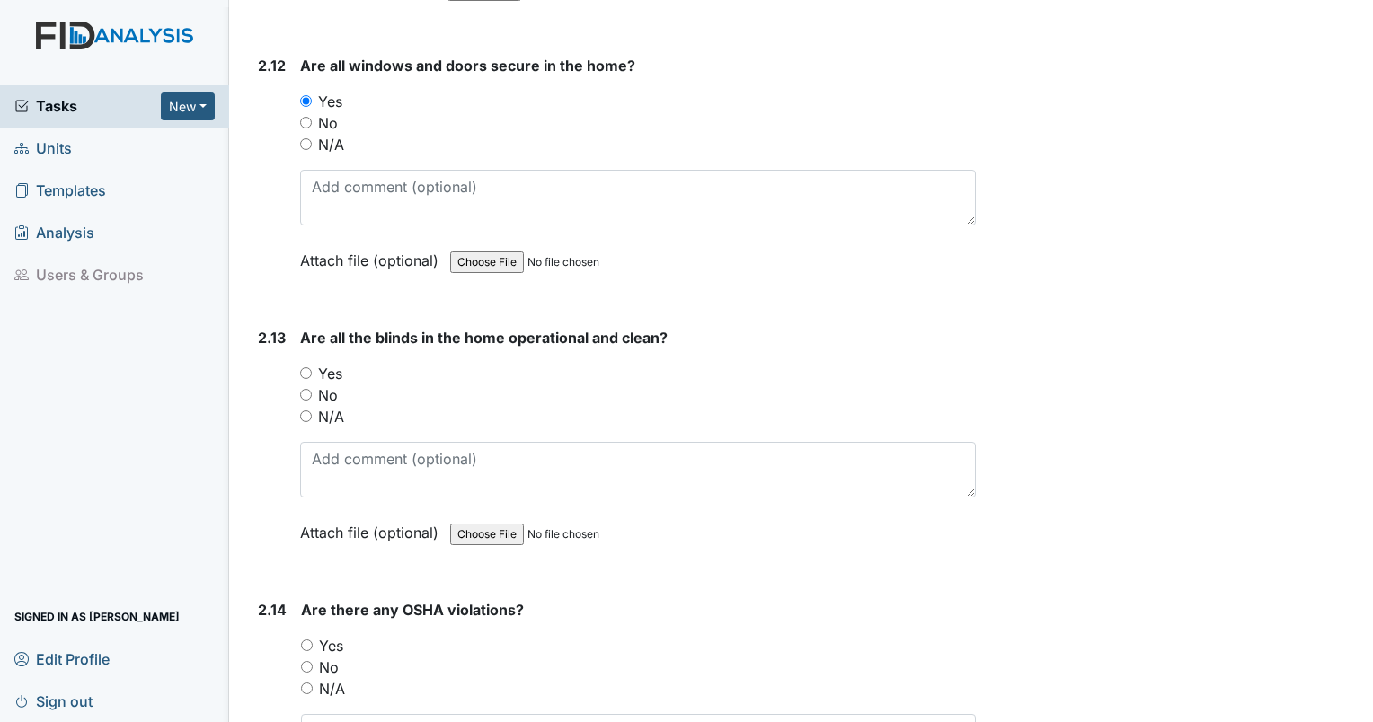
type textarea "laundry room drain completely clogged. water damage to kitchen cabinets. bedroo…"
click at [308, 368] on input "Yes" at bounding box center [306, 374] width 12 height 12
radio input "true"
click at [306, 661] on input "No" at bounding box center [307, 667] width 12 height 12
radio input "true"
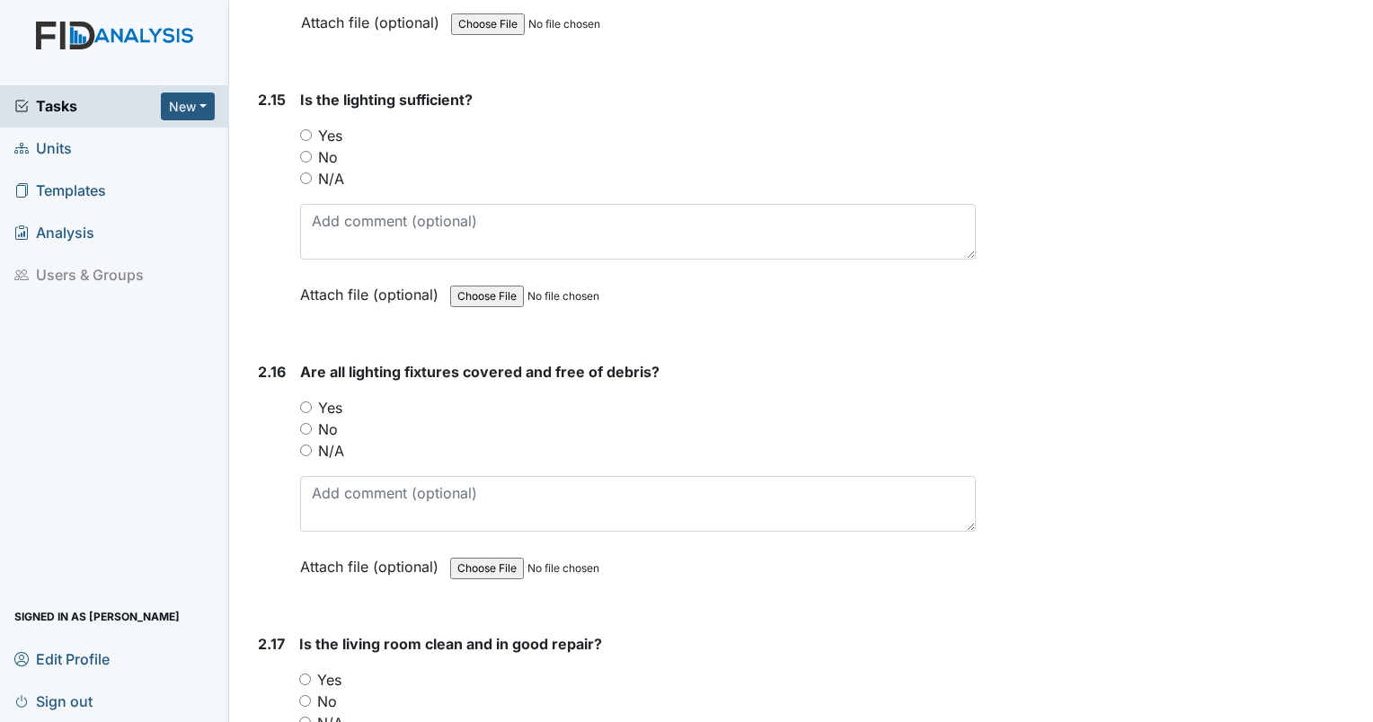
scroll to position [6659, 0]
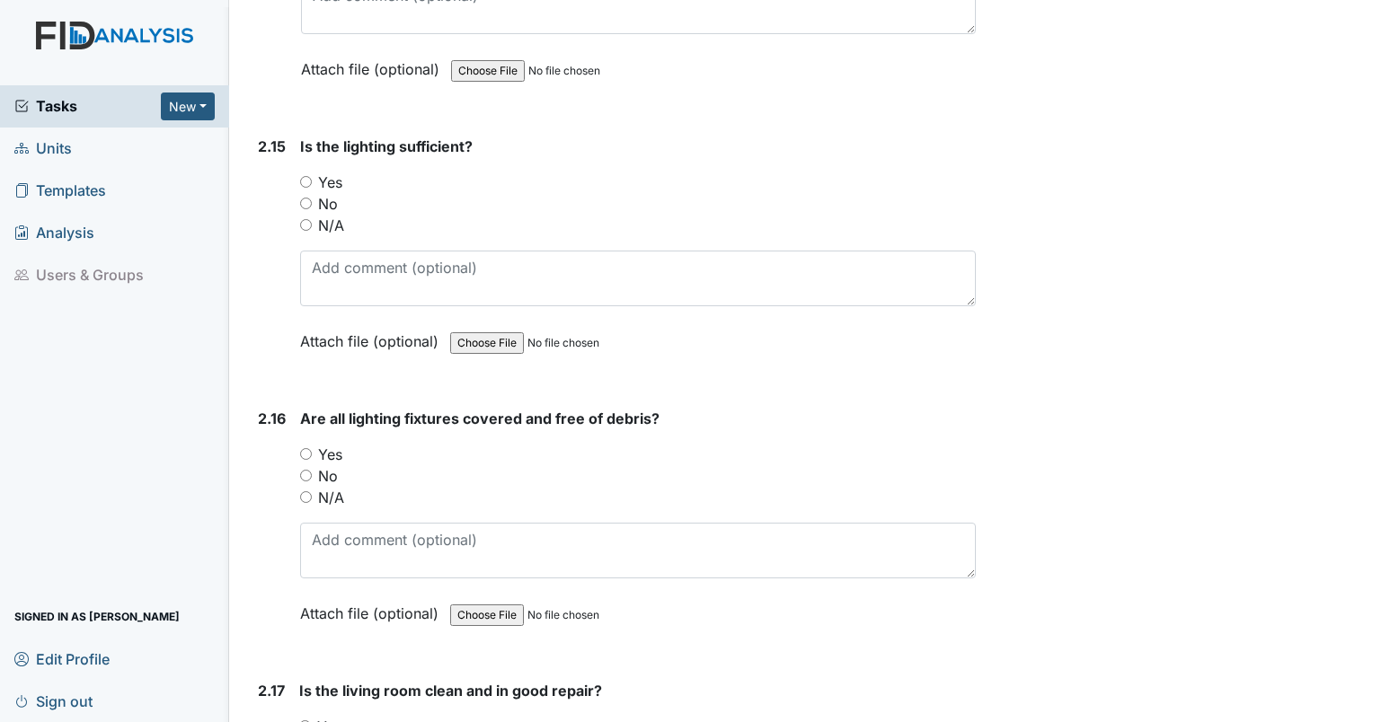
click at [305, 176] on input "Yes" at bounding box center [306, 182] width 12 height 12
radio input "true"
click at [308, 448] on input "Yes" at bounding box center [306, 454] width 12 height 12
radio input "true"
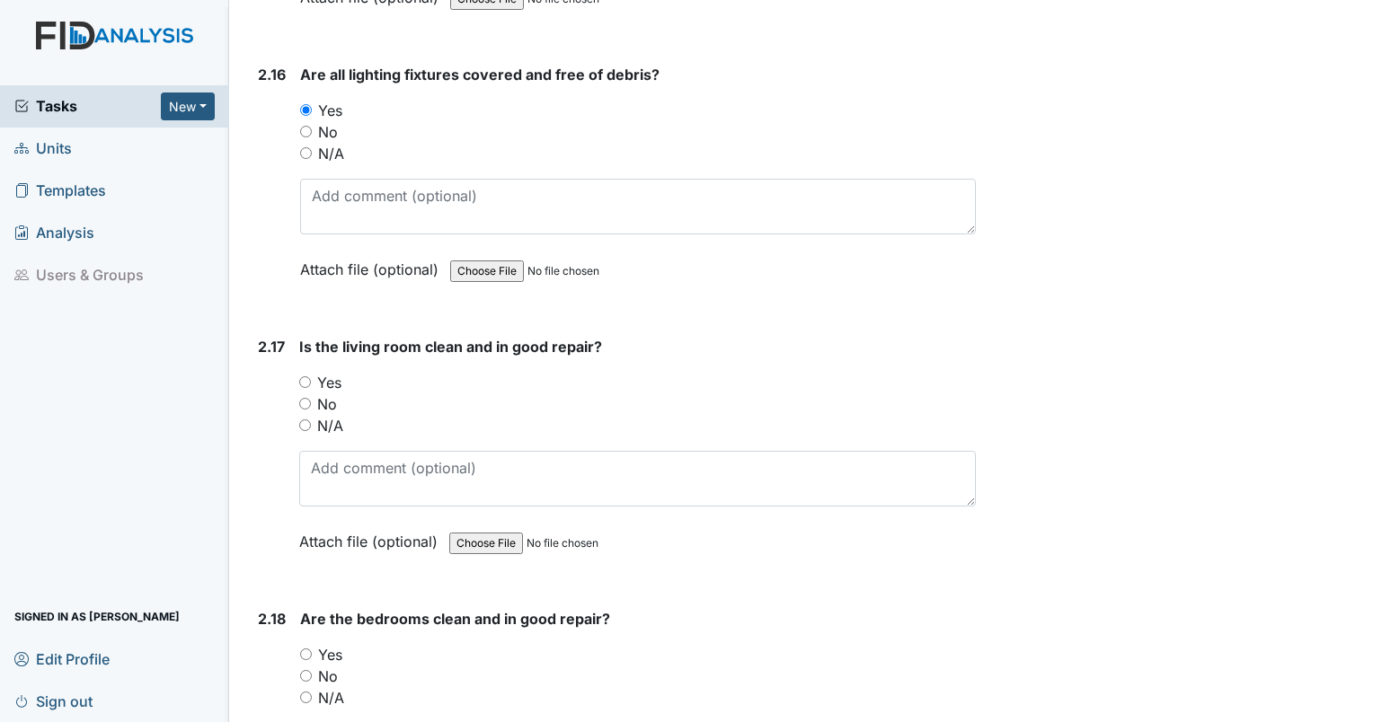
scroll to position [7003, 0]
click at [302, 377] on input "Yes" at bounding box center [305, 383] width 12 height 12
radio input "true"
click at [308, 670] on input "No" at bounding box center [306, 676] width 12 height 12
radio input "true"
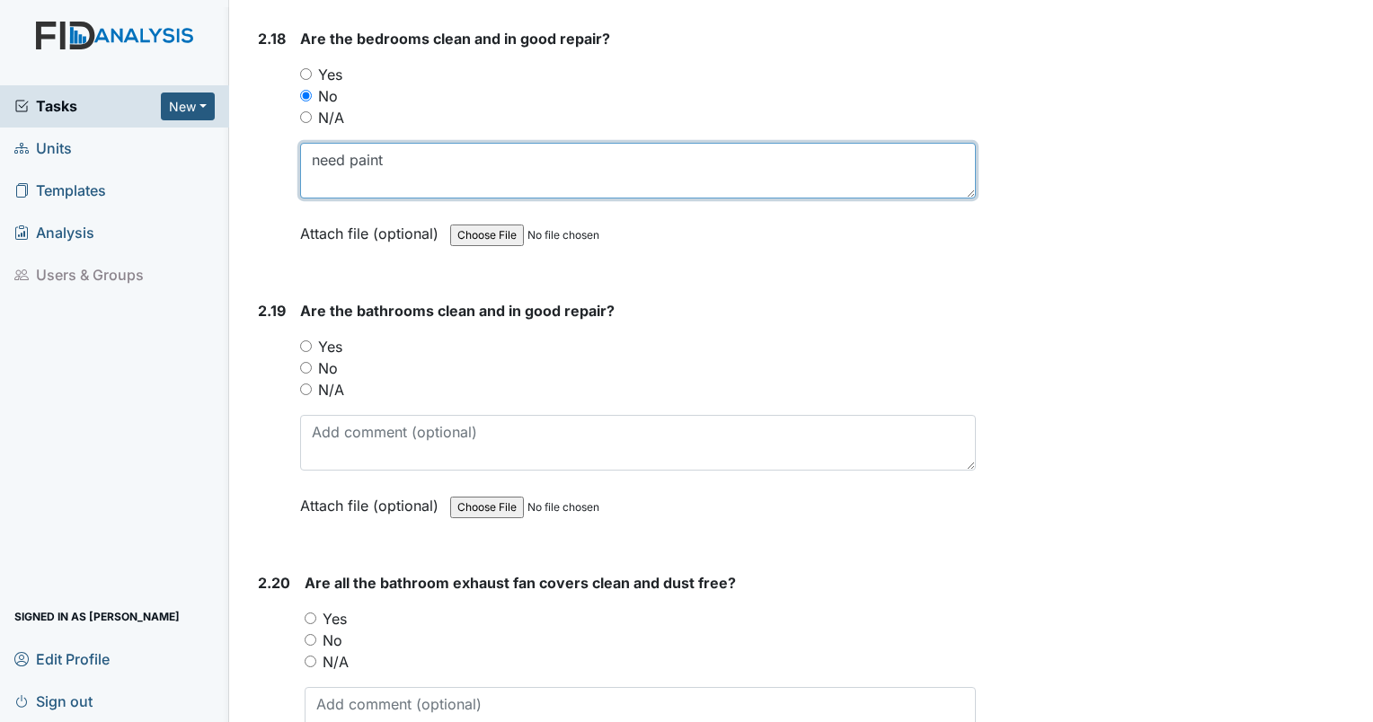
scroll to position [7615, 0]
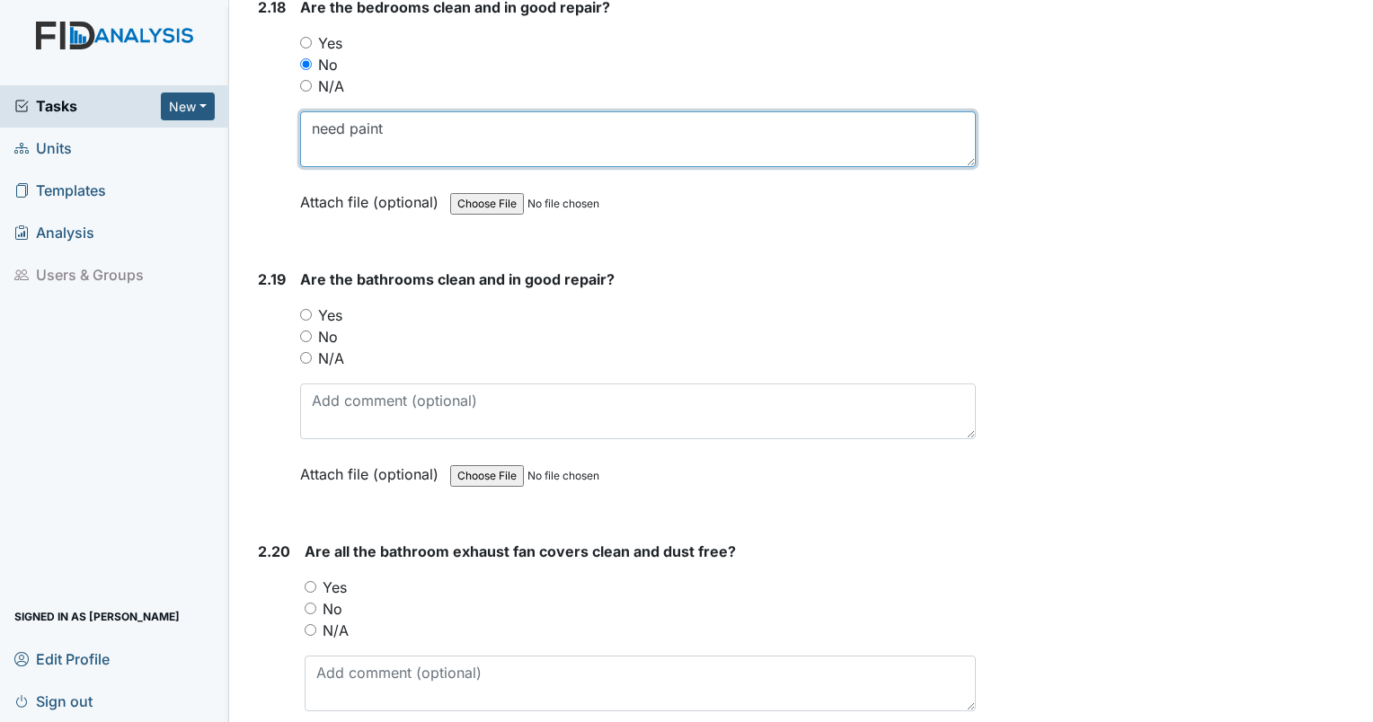
type textarea "need paint"
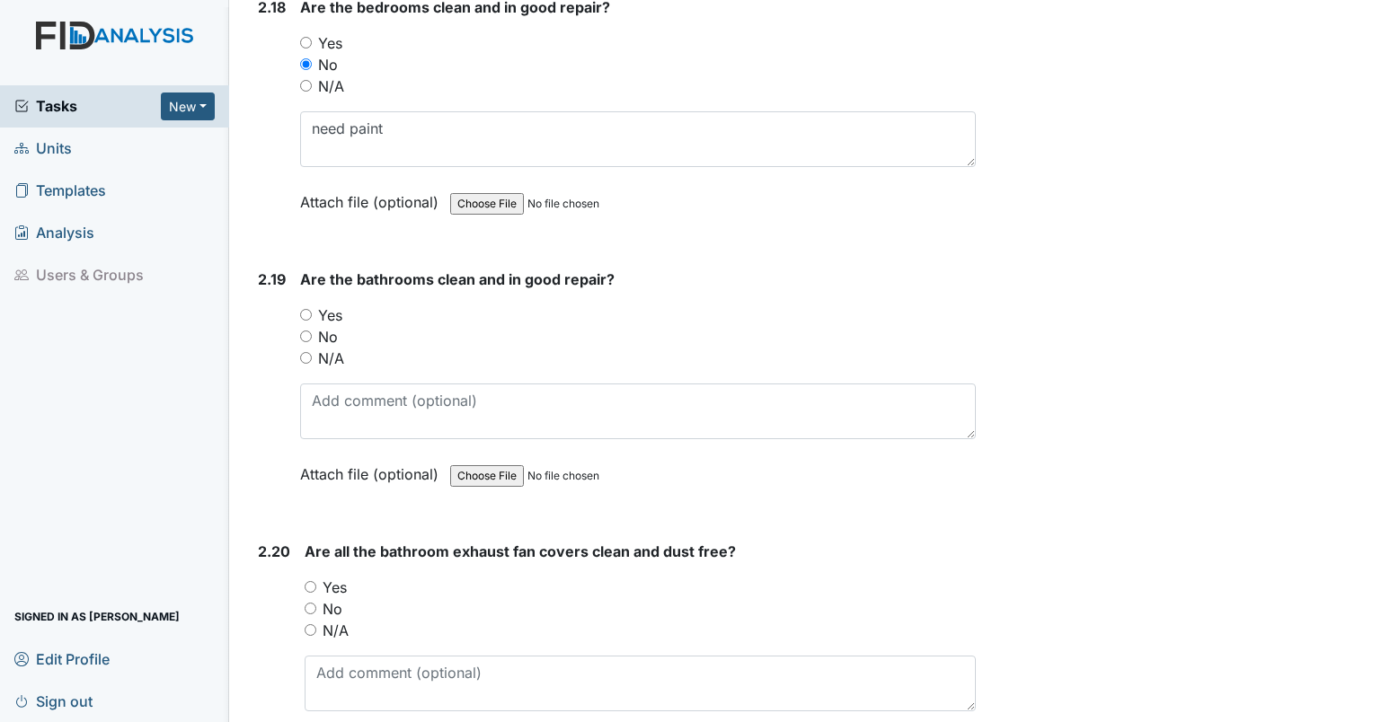
click at [307, 309] on input "Yes" at bounding box center [306, 315] width 12 height 12
radio input "true"
click at [306, 331] on input "No" at bounding box center [306, 337] width 12 height 12
radio input "true"
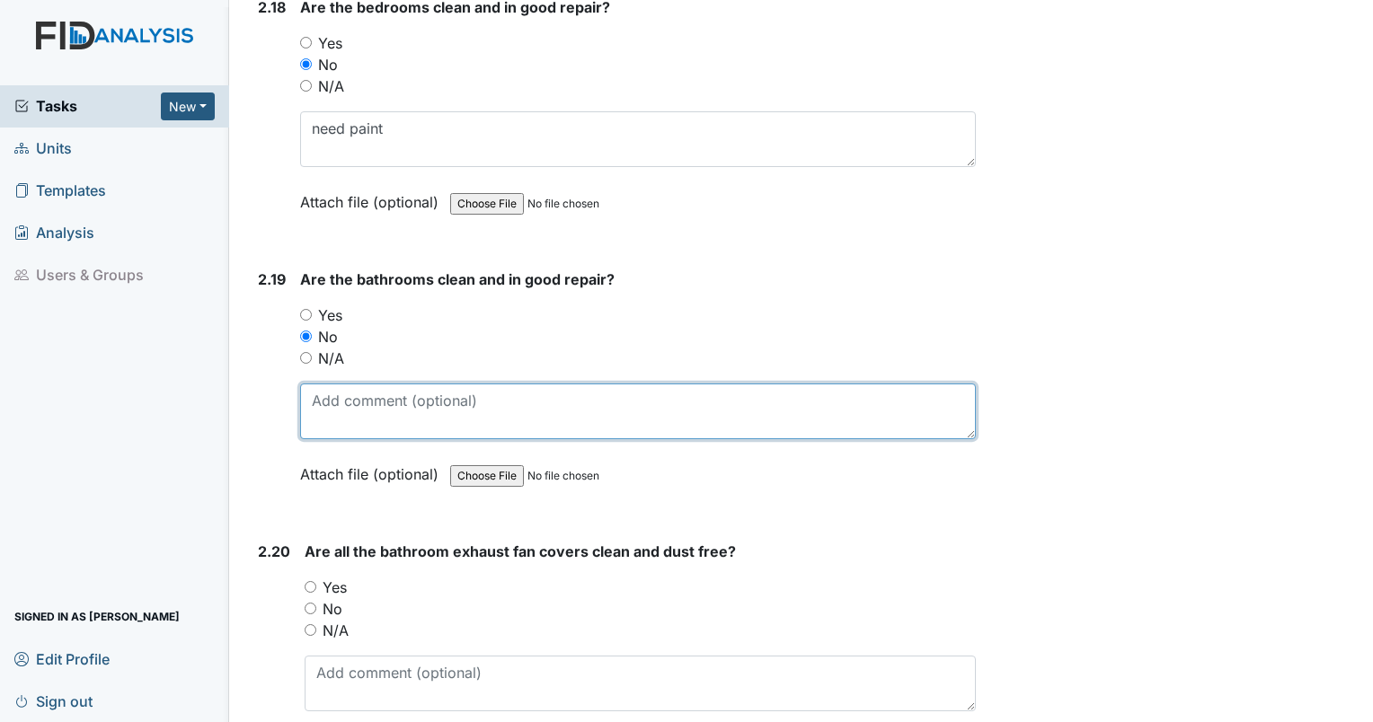
click at [352, 384] on textarea at bounding box center [638, 412] width 676 height 56
type textarea "water damage"
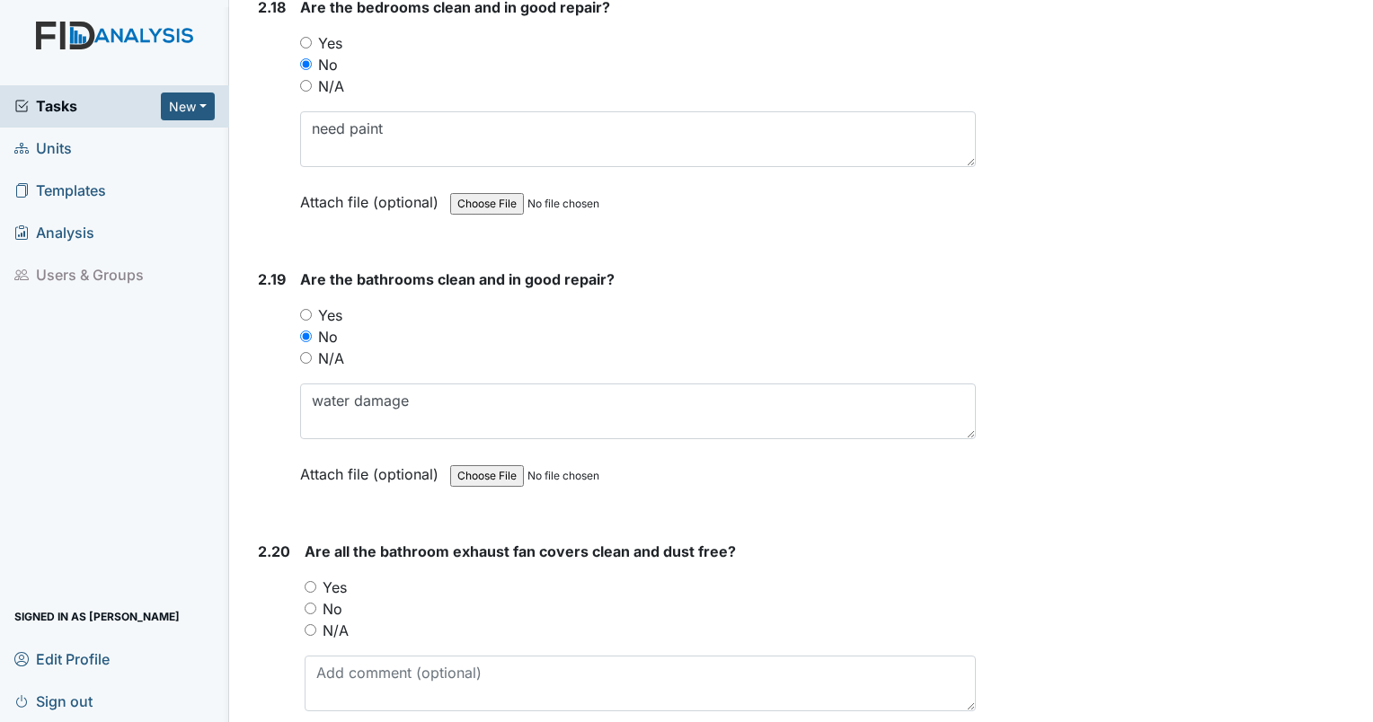
click at [309, 603] on input "No" at bounding box center [311, 609] width 12 height 12
radio input "true"
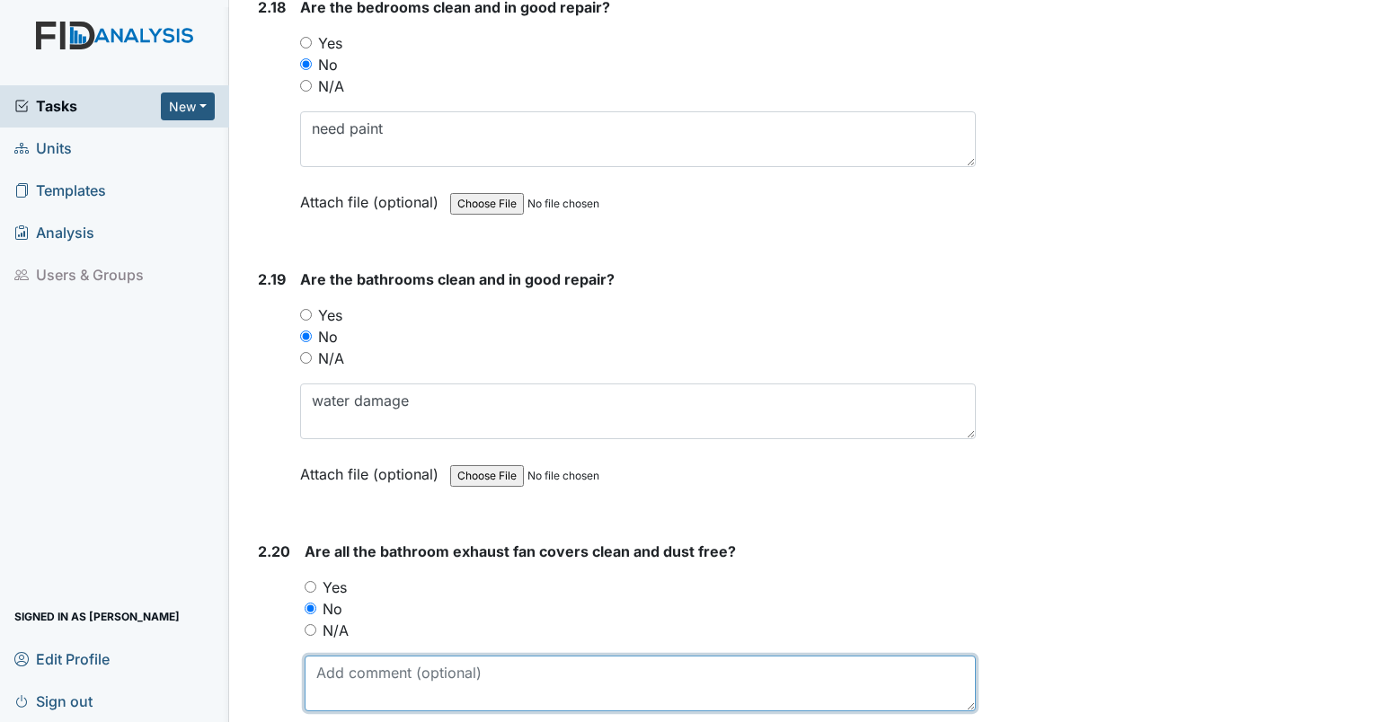
click at [352, 679] on textarea at bounding box center [640, 684] width 671 height 56
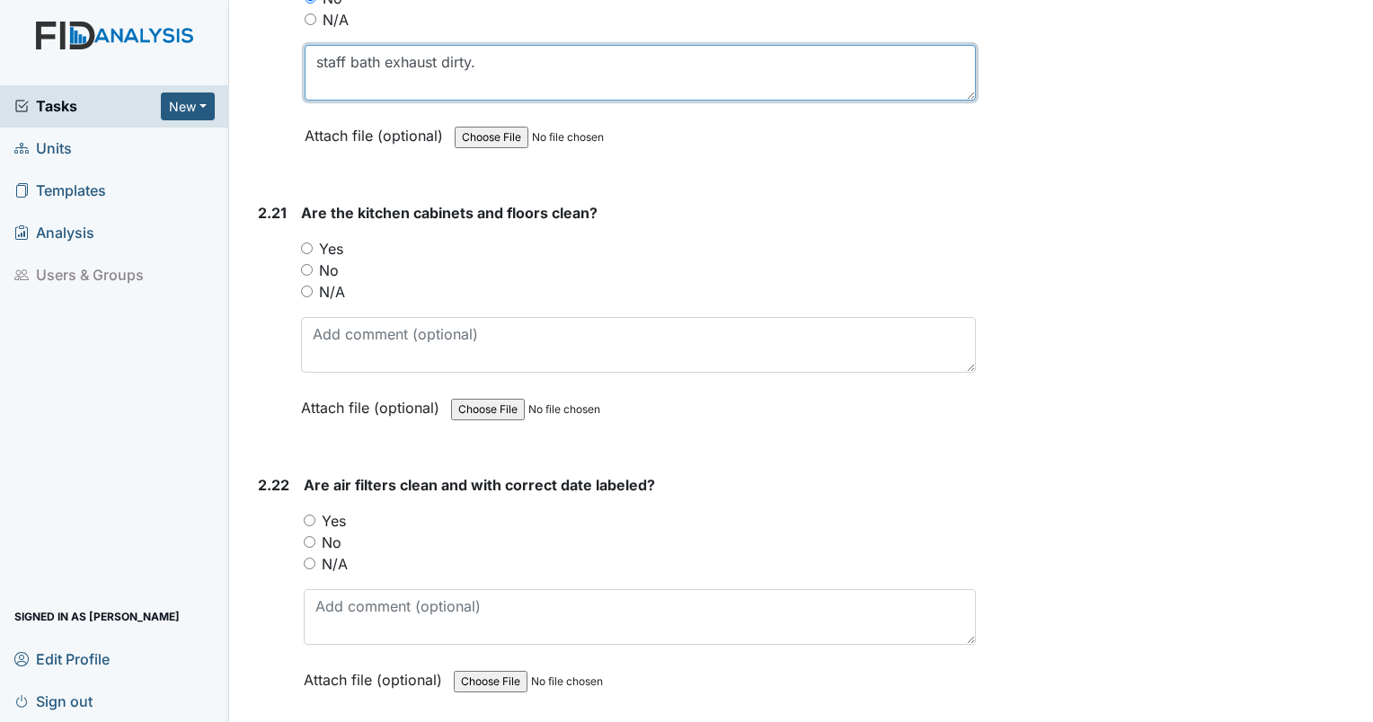
scroll to position [8241, 0]
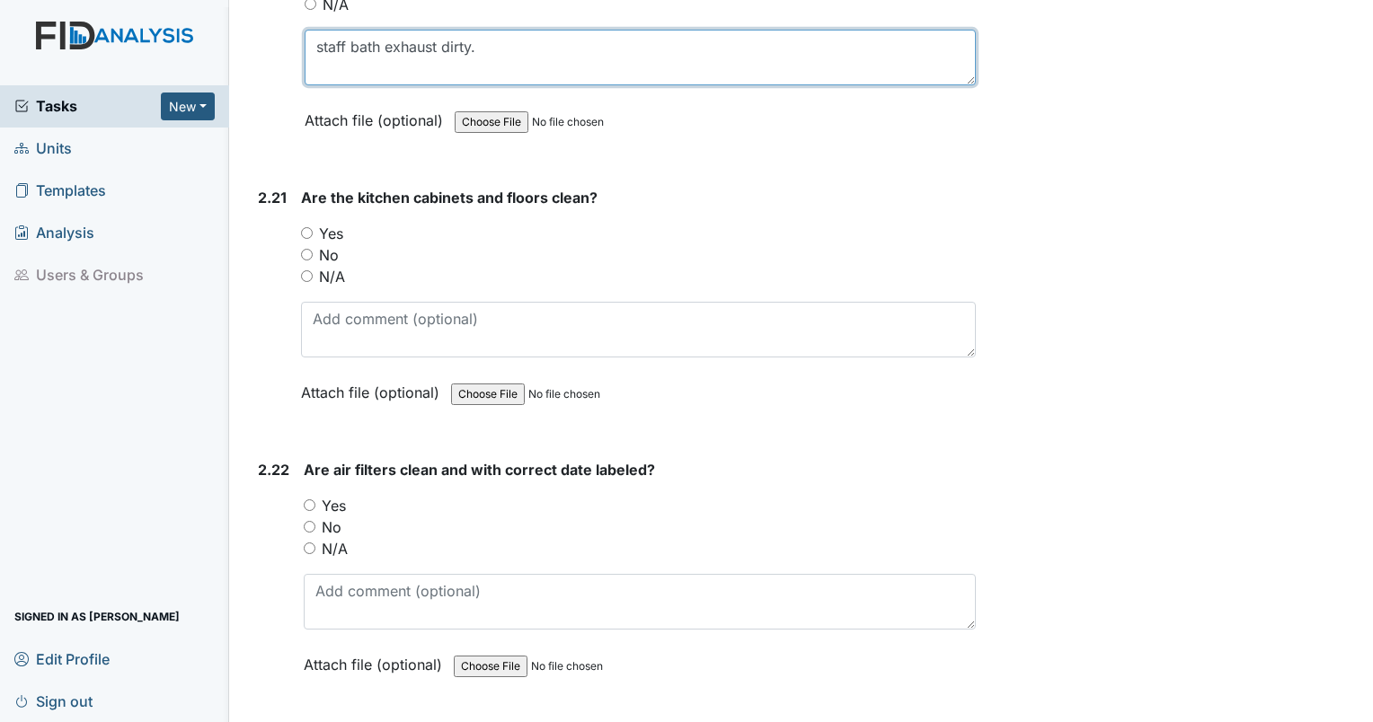
type textarea "staff bath exhaust dirty."
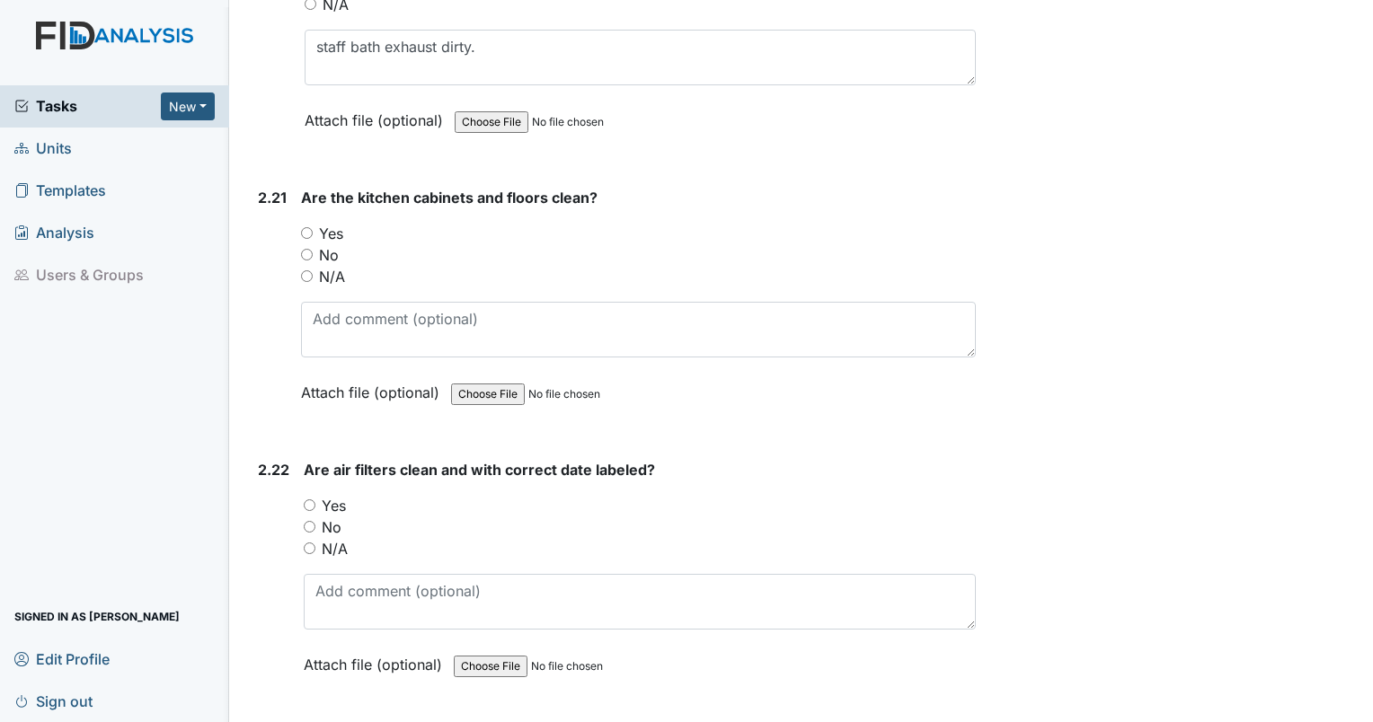
click at [307, 249] on input "No" at bounding box center [307, 255] width 12 height 12
radio input "true"
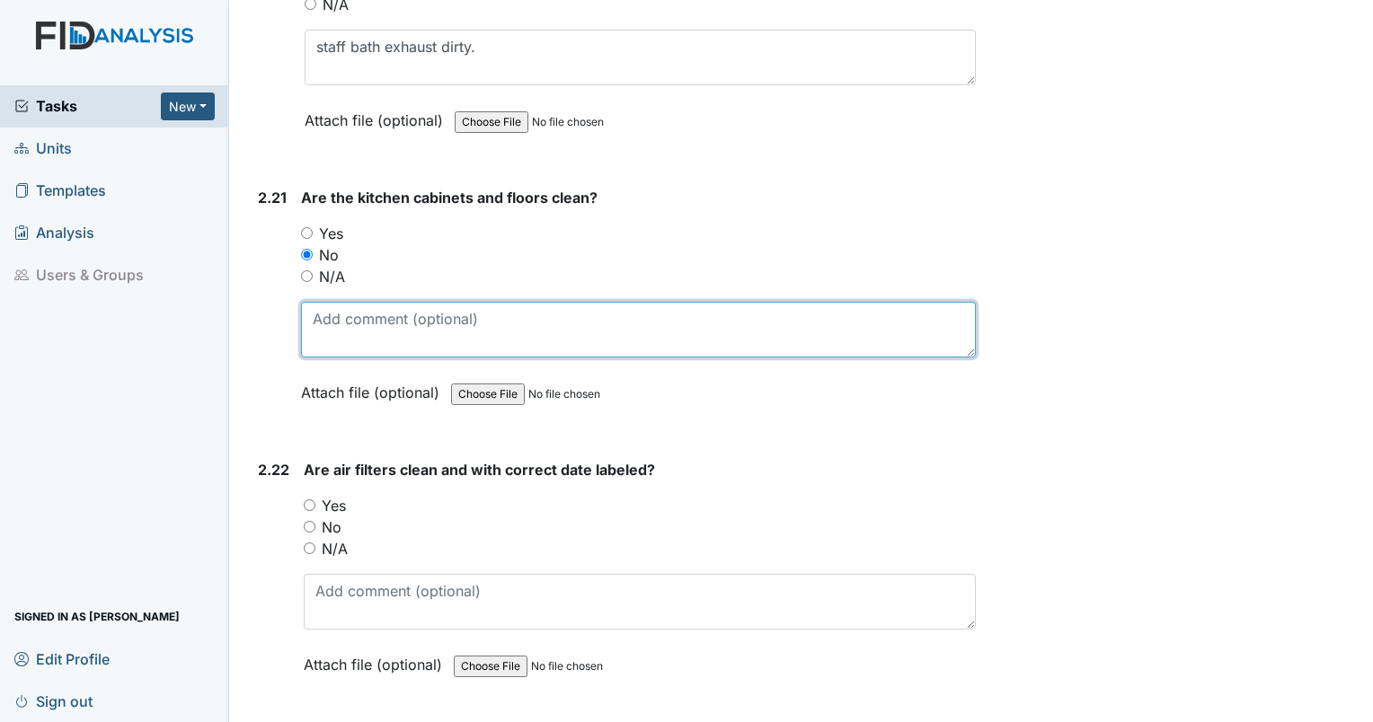
click at [358, 306] on textarea at bounding box center [638, 330] width 675 height 56
type textarea "water damage to cabinets."
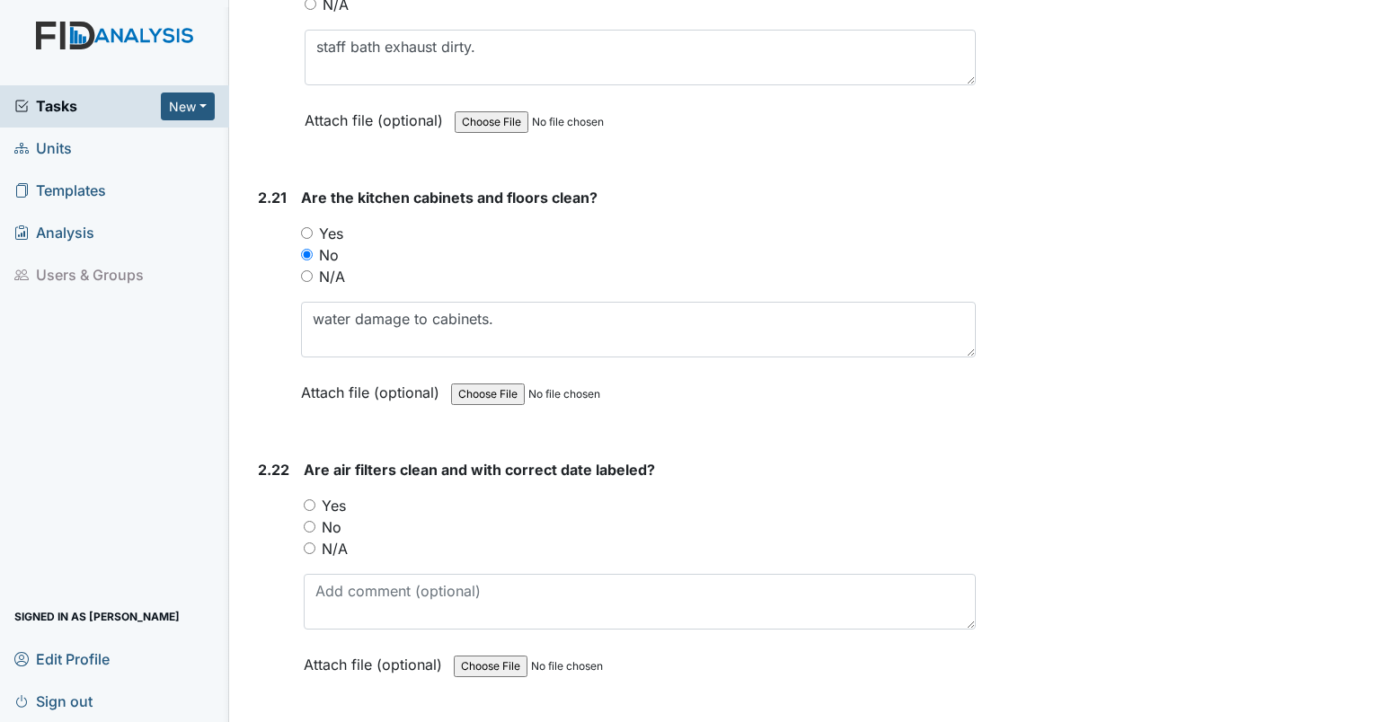
click at [312, 500] on input "Yes" at bounding box center [310, 506] width 12 height 12
radio input "true"
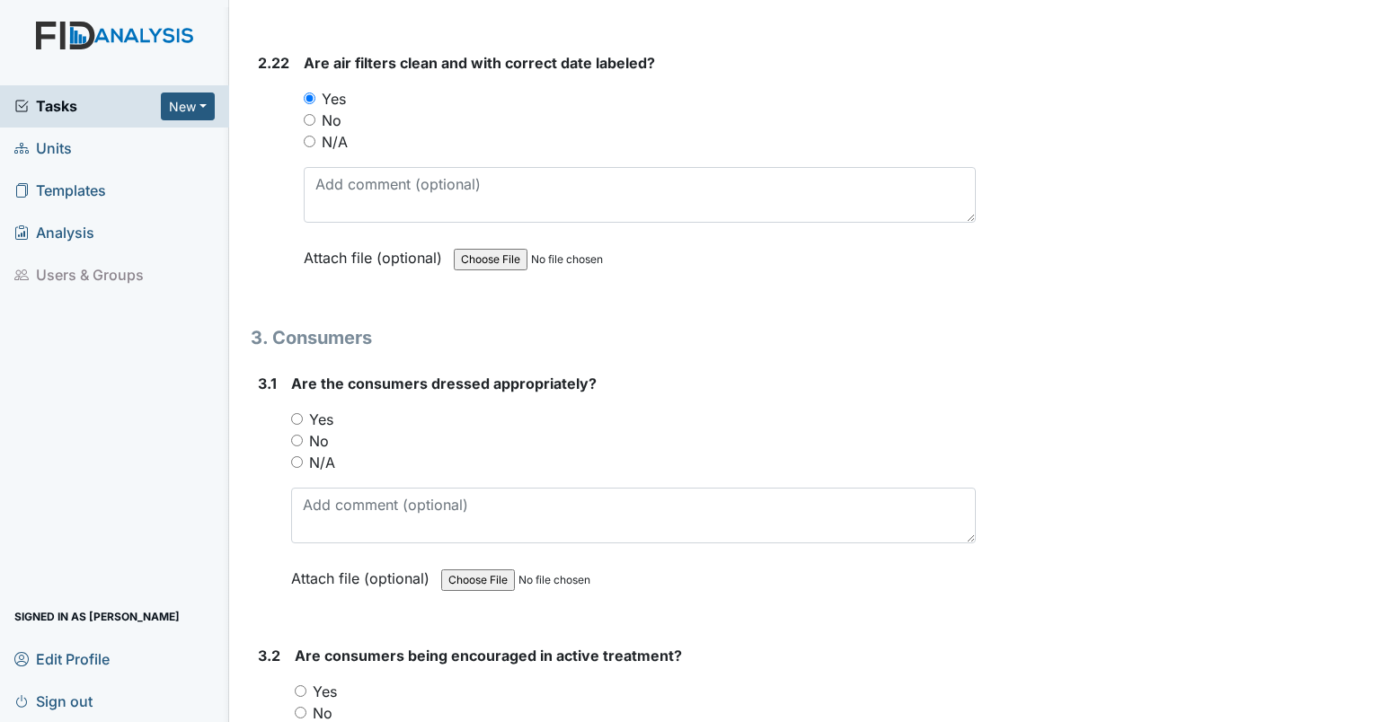
scroll to position [8758, 0]
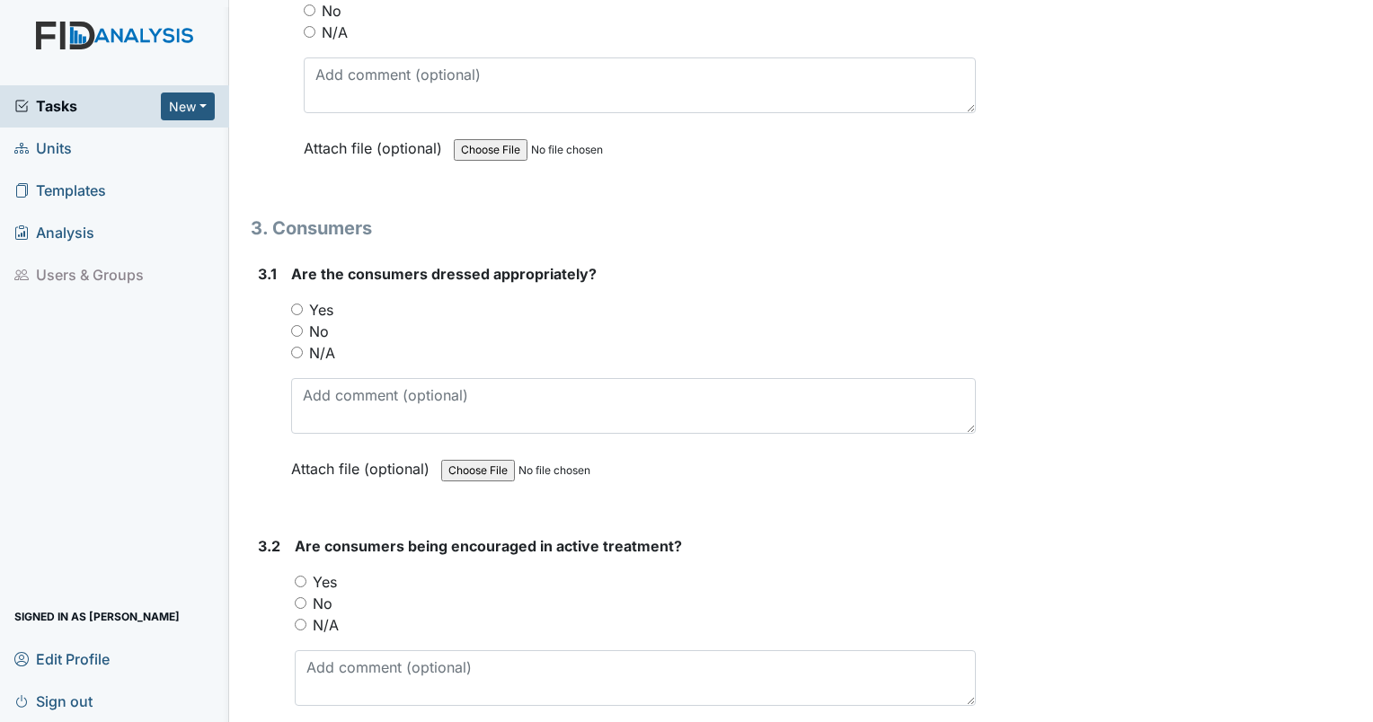
click at [286, 279] on div "3.1 Are the consumers dressed appropriately? You must select one of the below o…" at bounding box center [613, 385] width 725 height 244
click at [289, 278] on div "3.1 Are the consumers dressed appropriately? You must select one of the below o…" at bounding box center [613, 385] width 725 height 244
click at [313, 299] on label "Yes" at bounding box center [321, 310] width 24 height 22
click at [303, 304] on input "Yes" at bounding box center [297, 310] width 12 height 12
radio input "true"
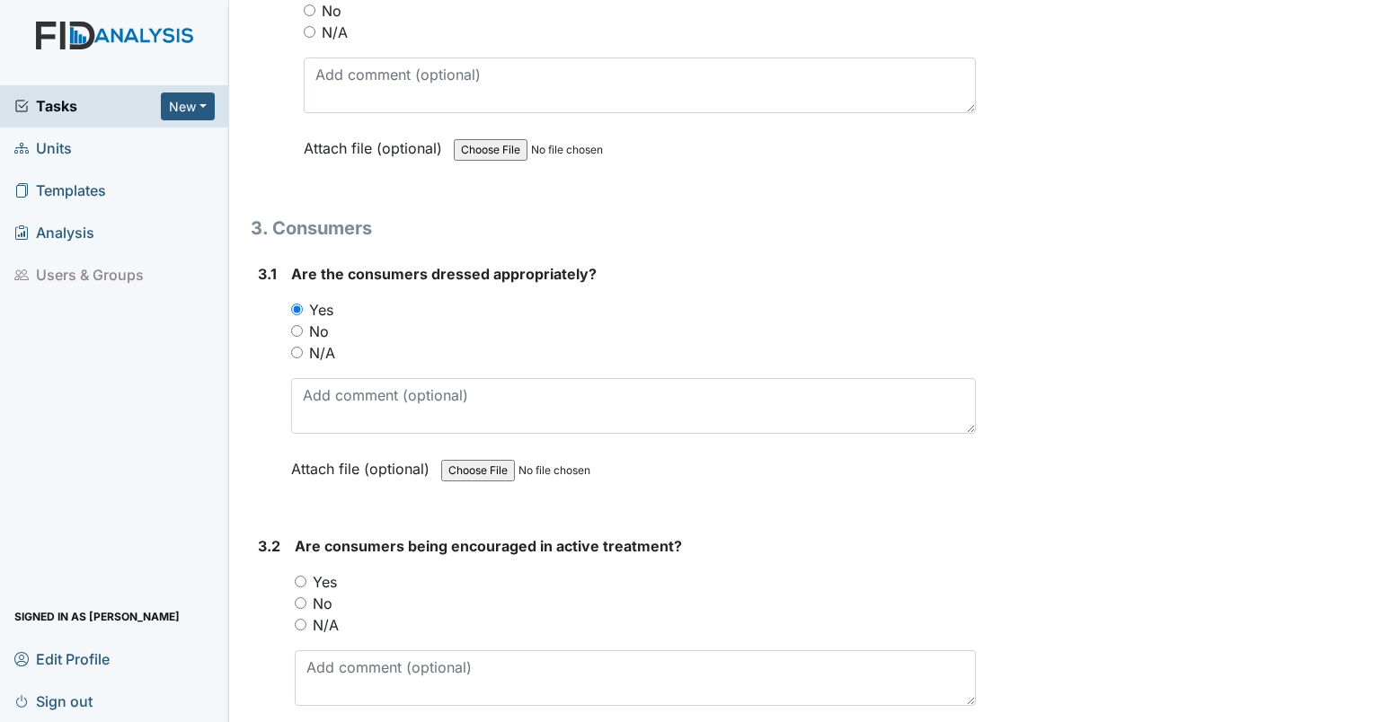
click at [302, 576] on input "Yes" at bounding box center [301, 582] width 12 height 12
radio input "true"
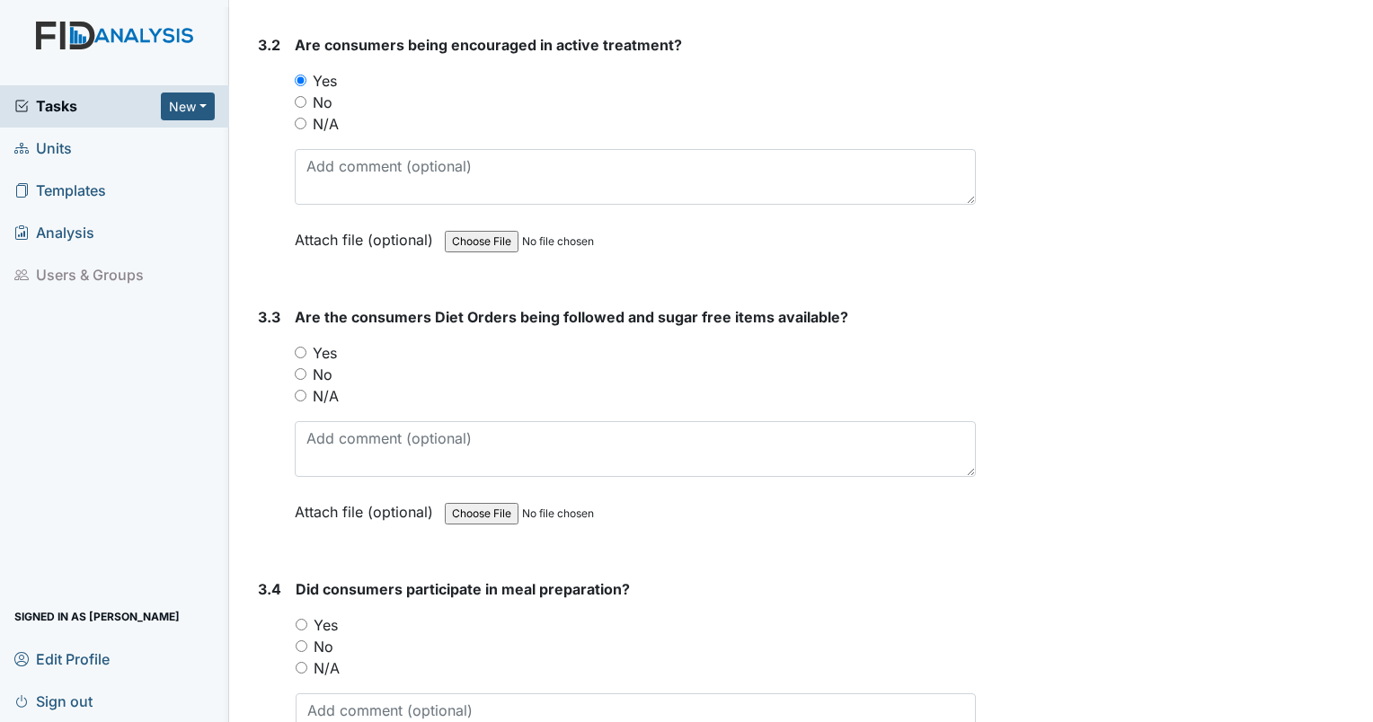
scroll to position [9322, 0]
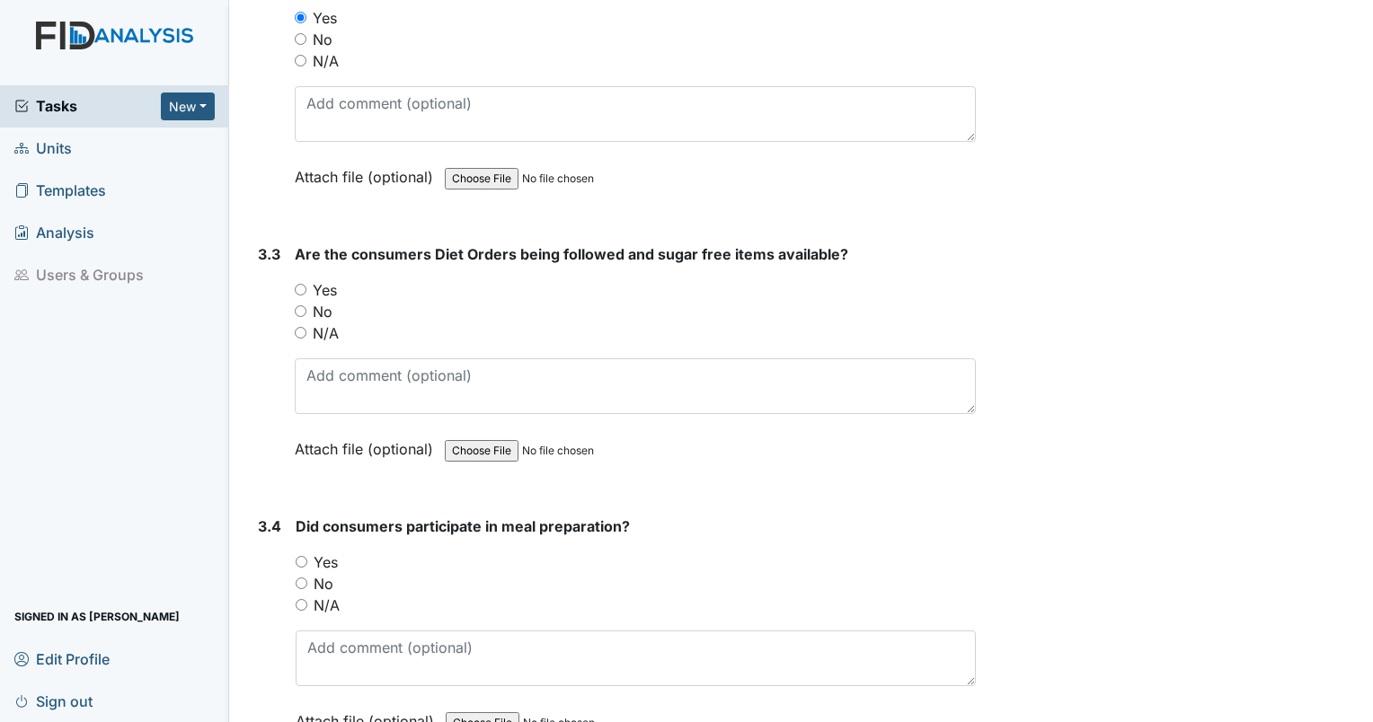
click at [302, 284] on input "Yes" at bounding box center [301, 290] width 12 height 12
radio input "true"
click at [299, 306] on input "No" at bounding box center [301, 312] width 12 height 12
radio input "true"
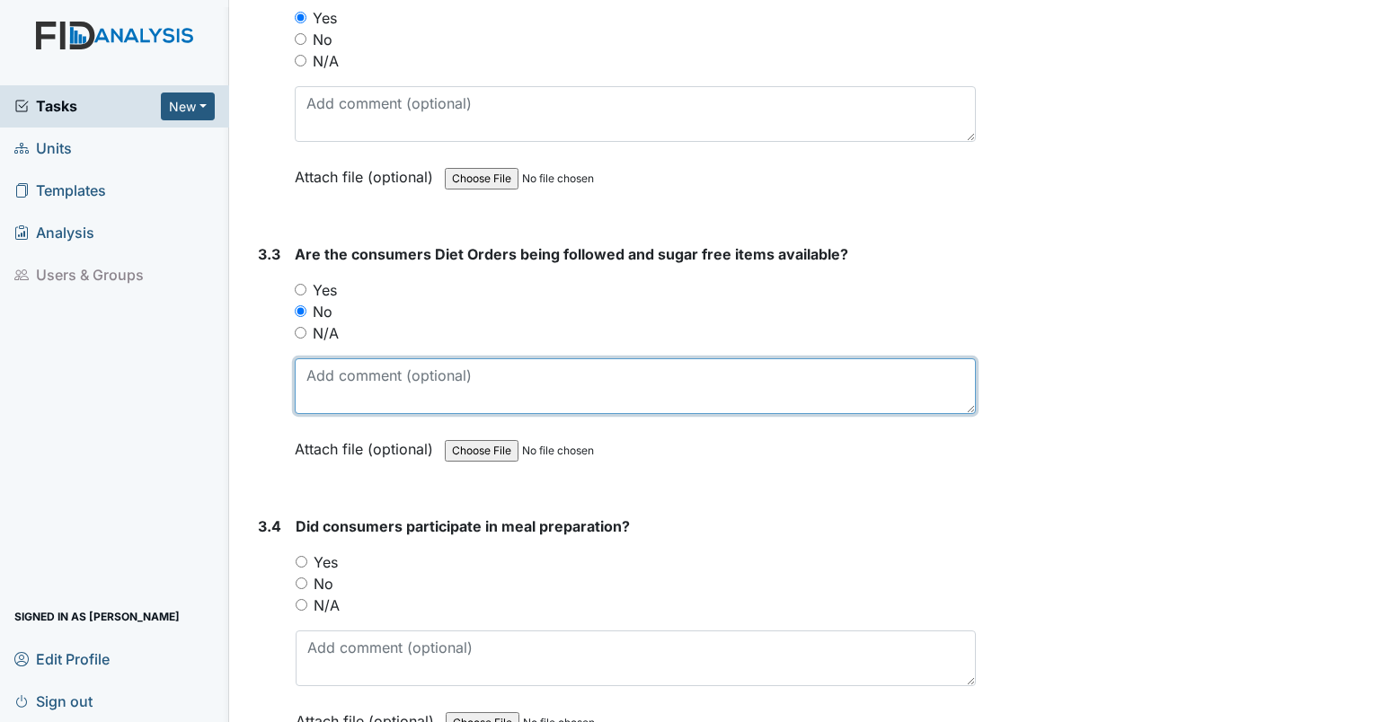
click at [337, 359] on textarea at bounding box center [635, 387] width 681 height 56
type textarea "no sugar free snacks."
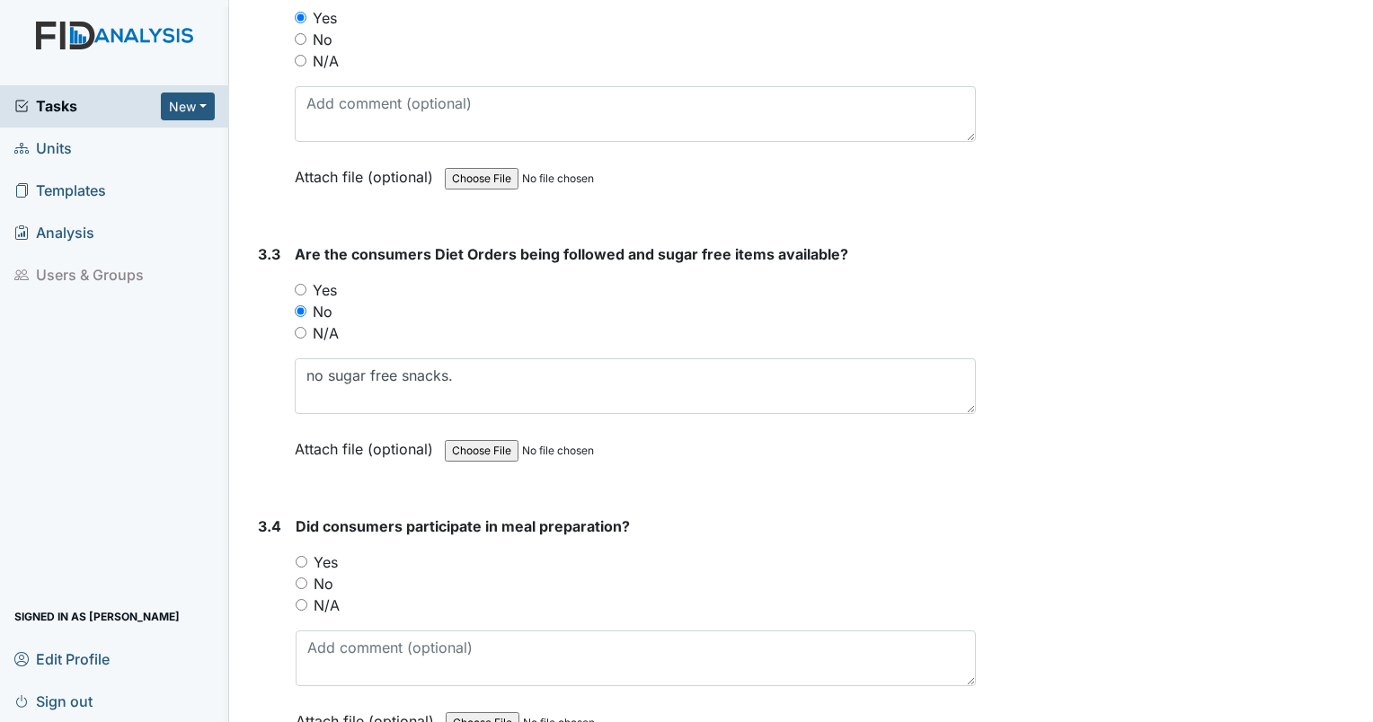
click at [298, 599] on input "N/A" at bounding box center [302, 605] width 12 height 12
radio input "true"
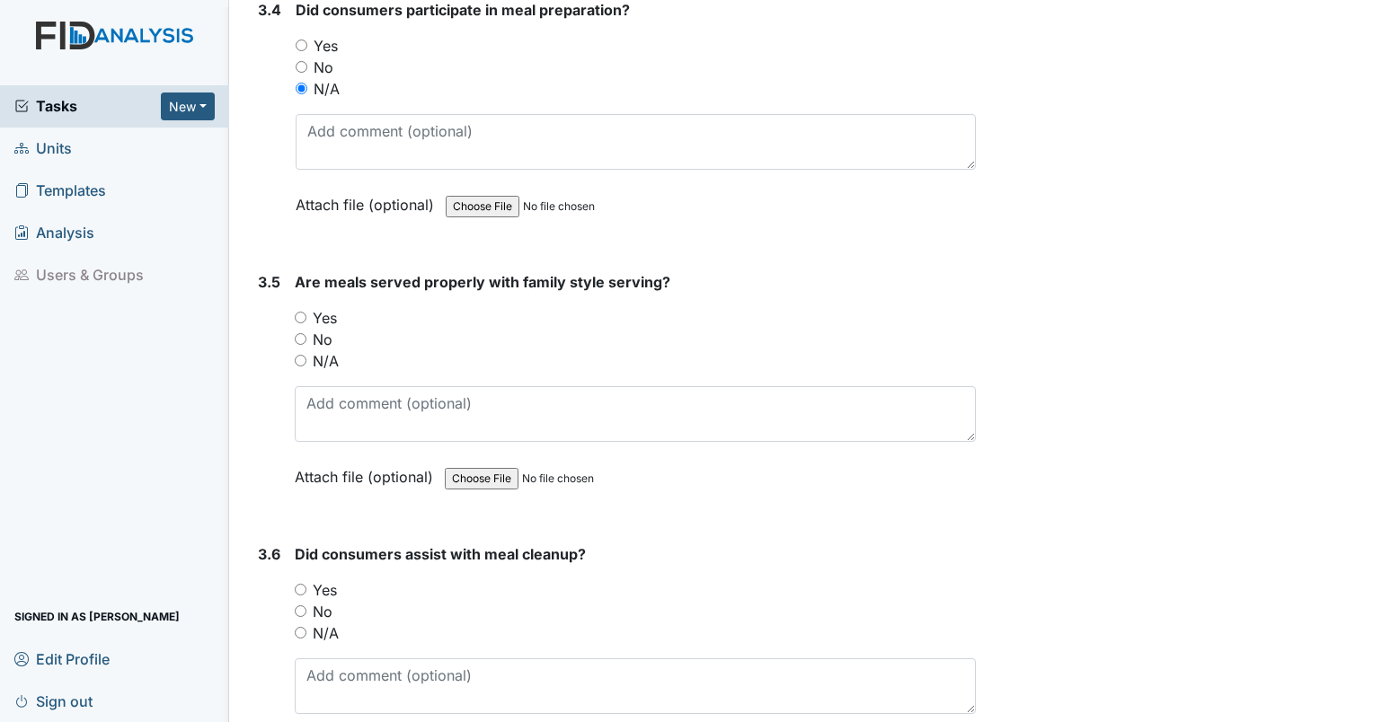
scroll to position [9933, 0]
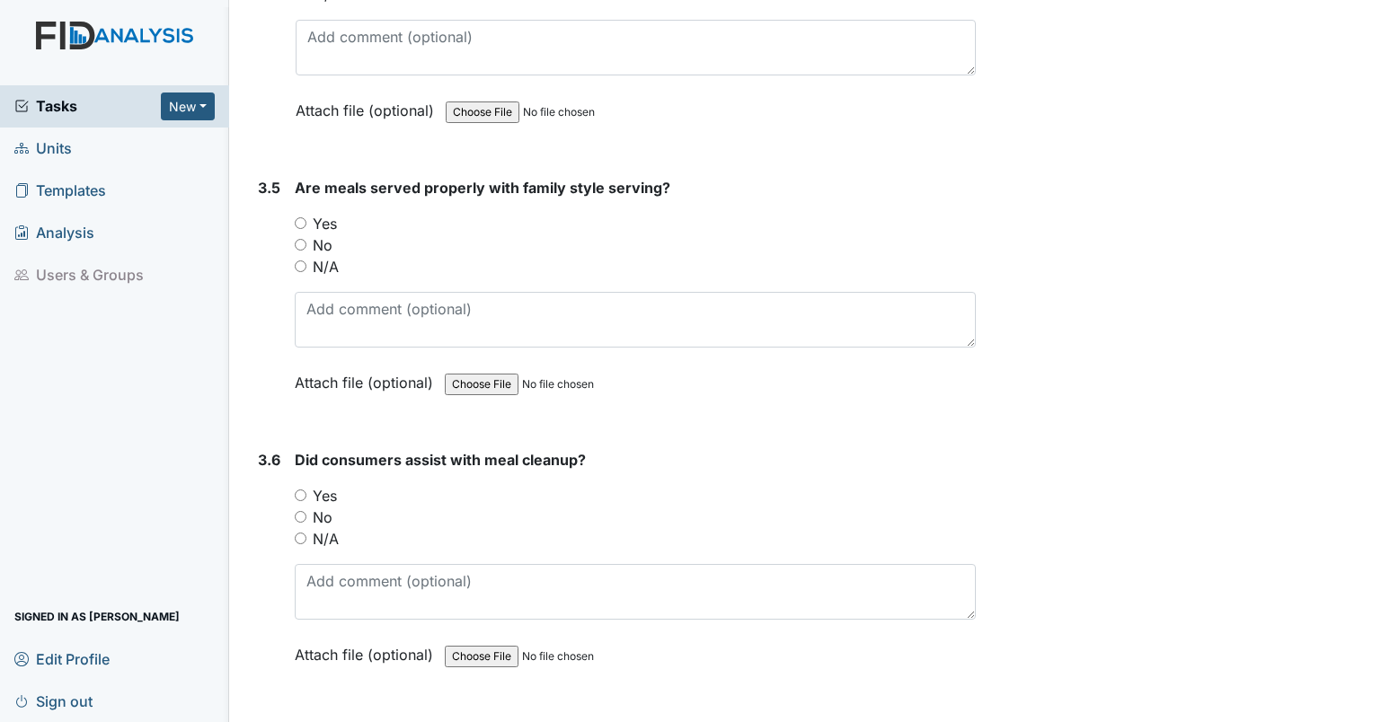
click at [302, 217] on input "Yes" at bounding box center [301, 223] width 12 height 12
radio input "true"
click at [296, 490] on input "Yes" at bounding box center [301, 496] width 12 height 12
radio input "true"
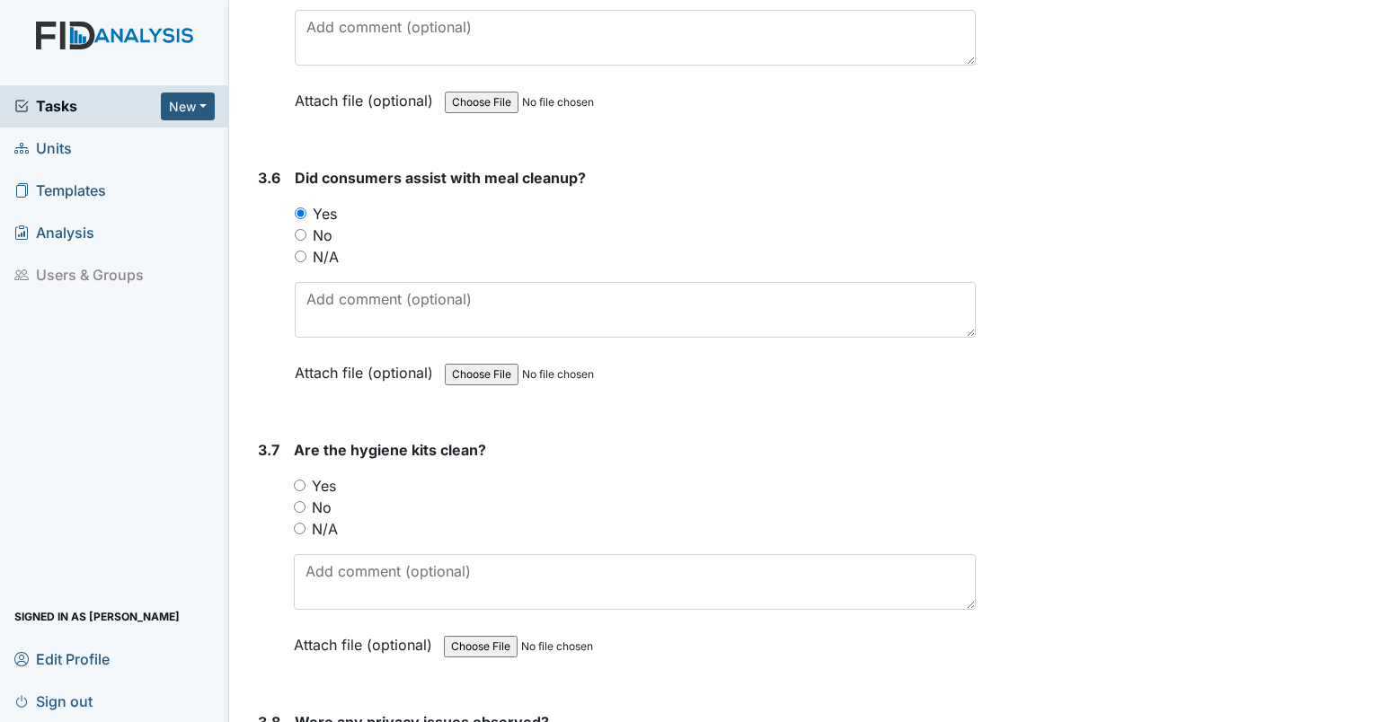
scroll to position [10262, 0]
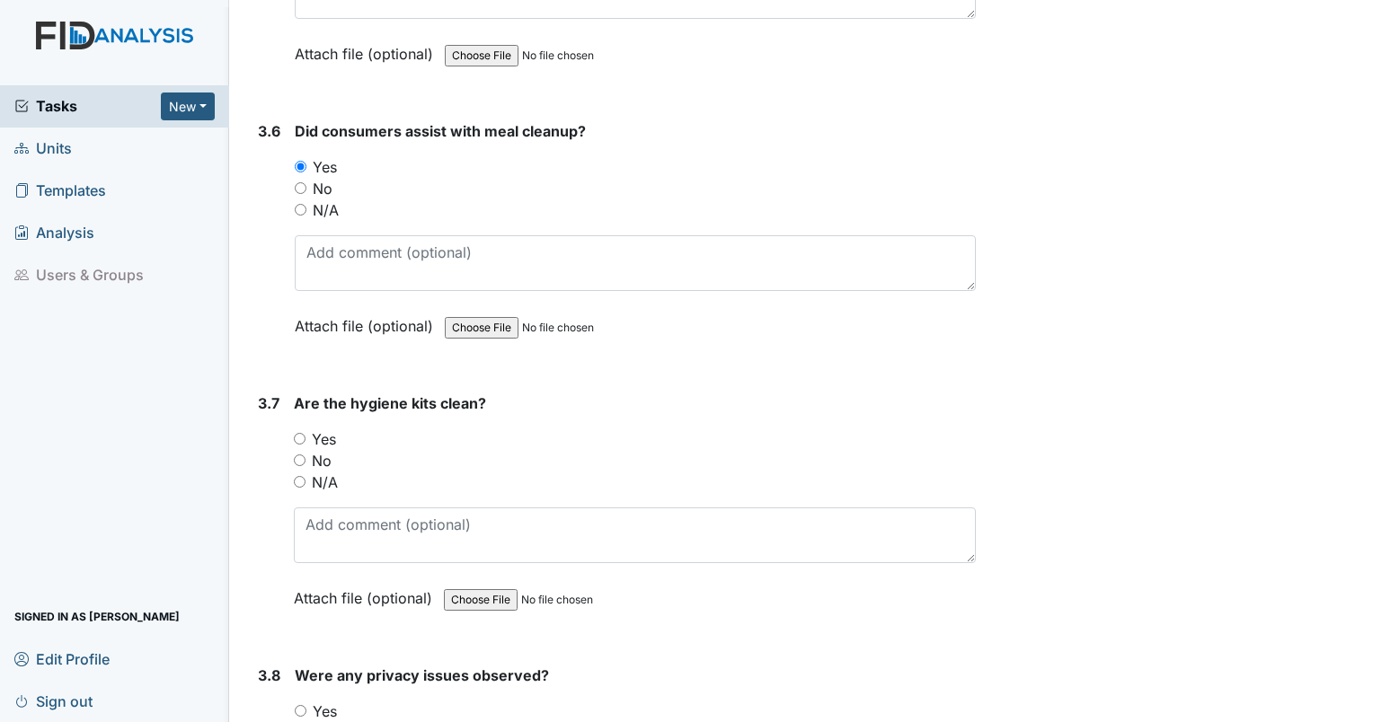
click at [303, 433] on input "Yes" at bounding box center [300, 439] width 12 height 12
radio input "true"
click at [297, 722] on input "No" at bounding box center [301, 733] width 12 height 12
radio input "true"
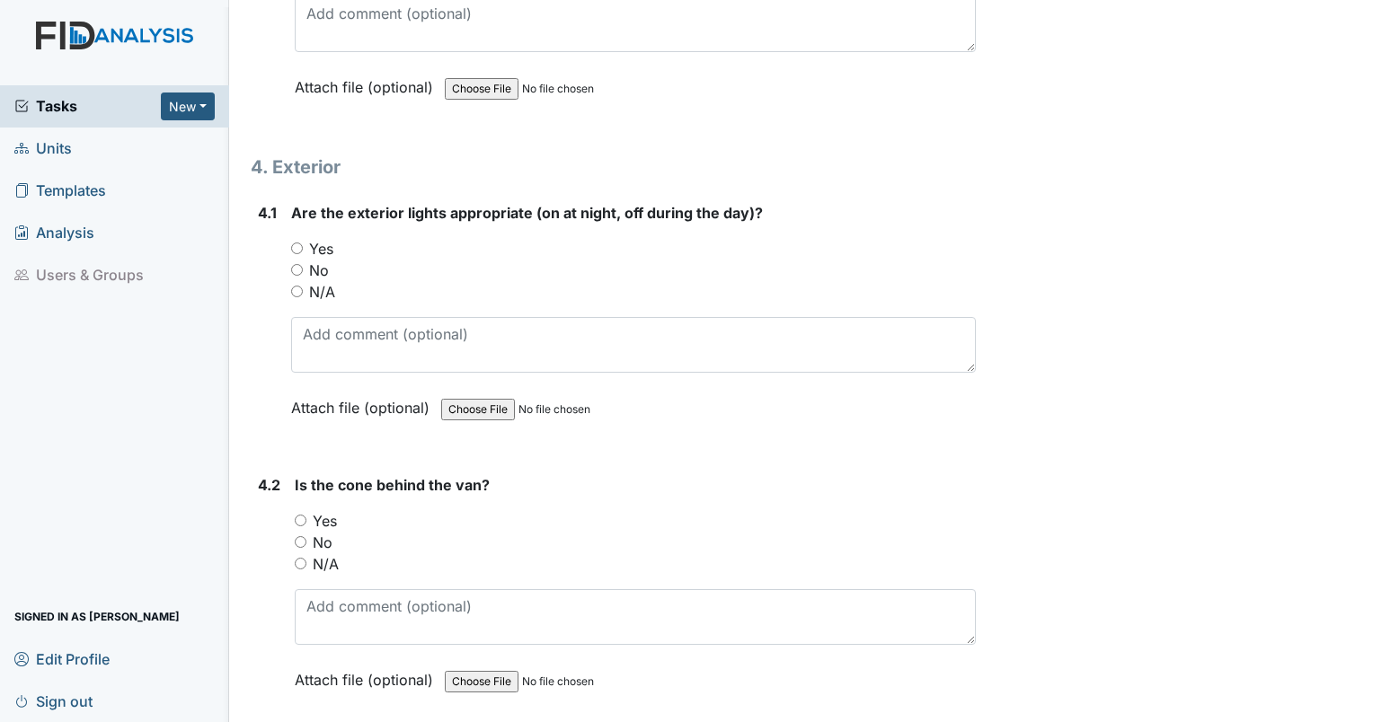
scroll to position [11107, 0]
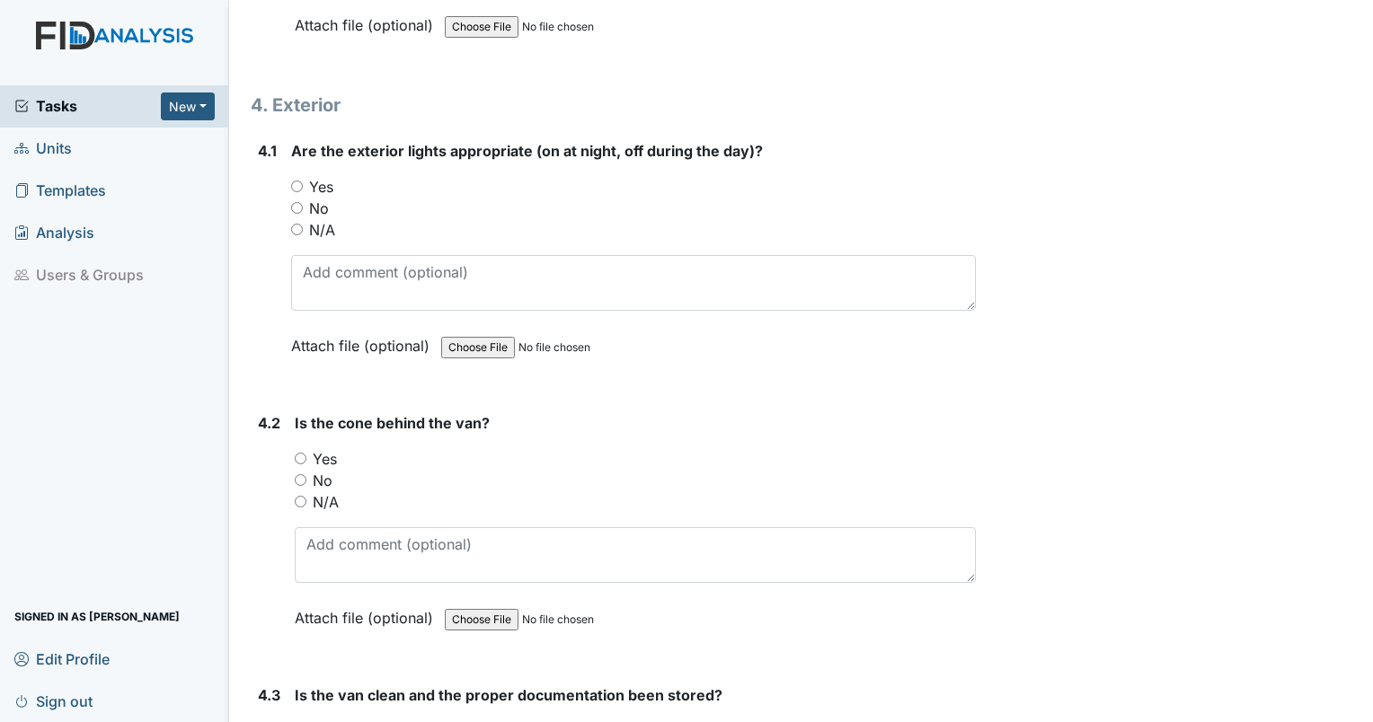
click at [295, 202] on input "No" at bounding box center [297, 208] width 12 height 12
radio input "true"
click at [306, 448] on div "Yes" at bounding box center [635, 459] width 681 height 22
click at [305, 453] on input "Yes" at bounding box center [301, 459] width 12 height 12
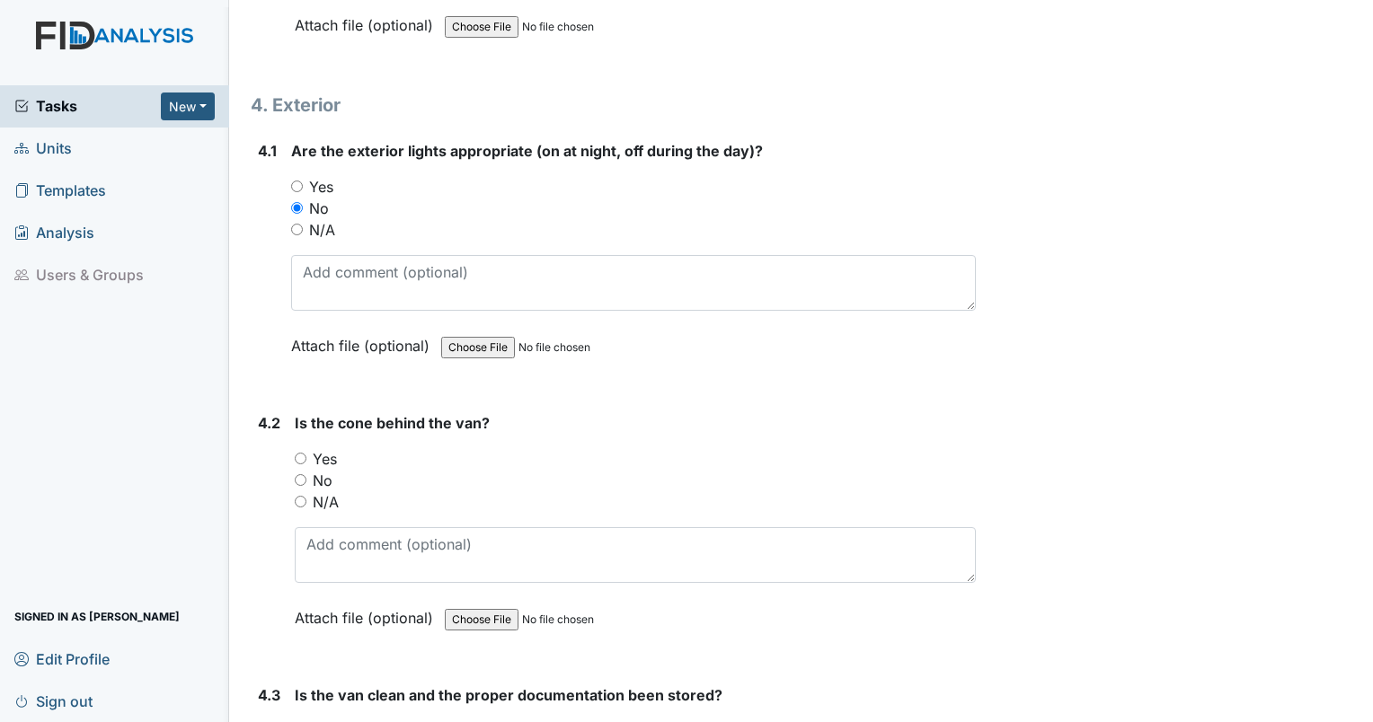
radio input "true"
click at [298, 722] on input "Yes" at bounding box center [301, 731] width 12 height 12
radio input "true"
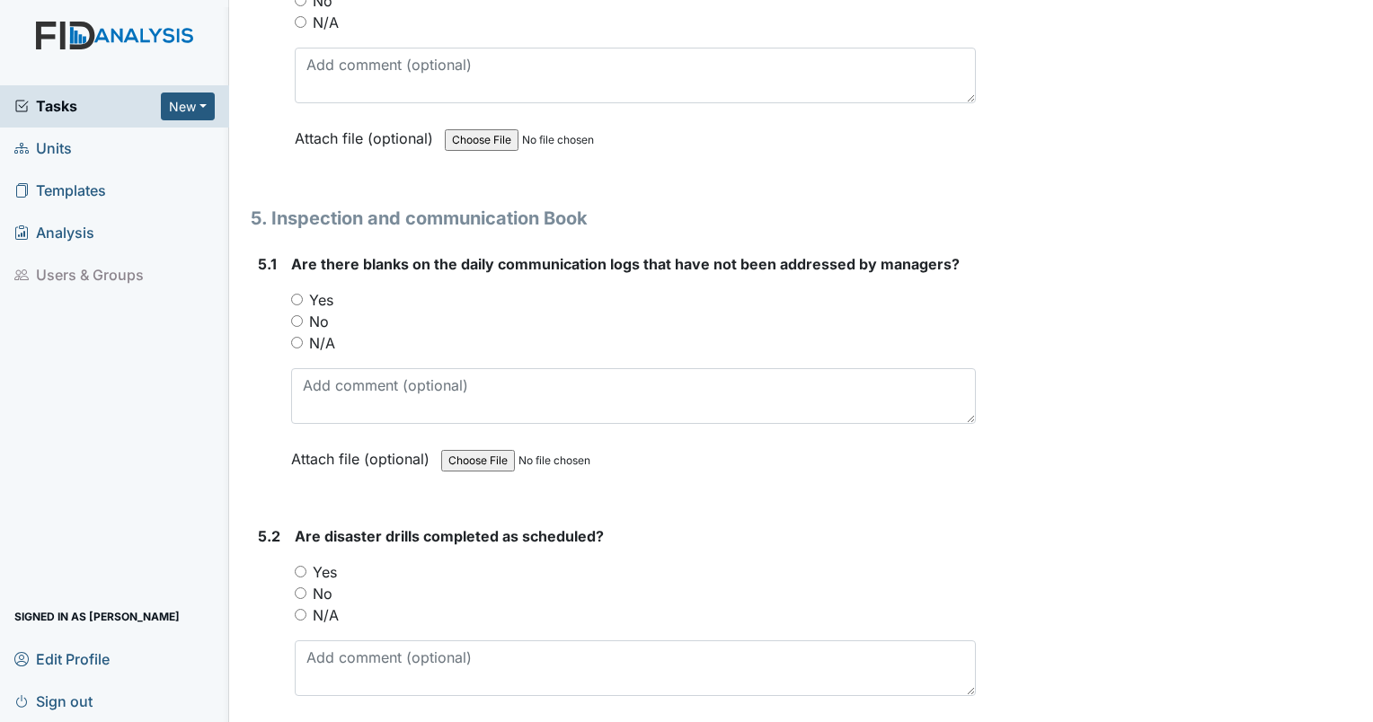
scroll to position [11938, 0]
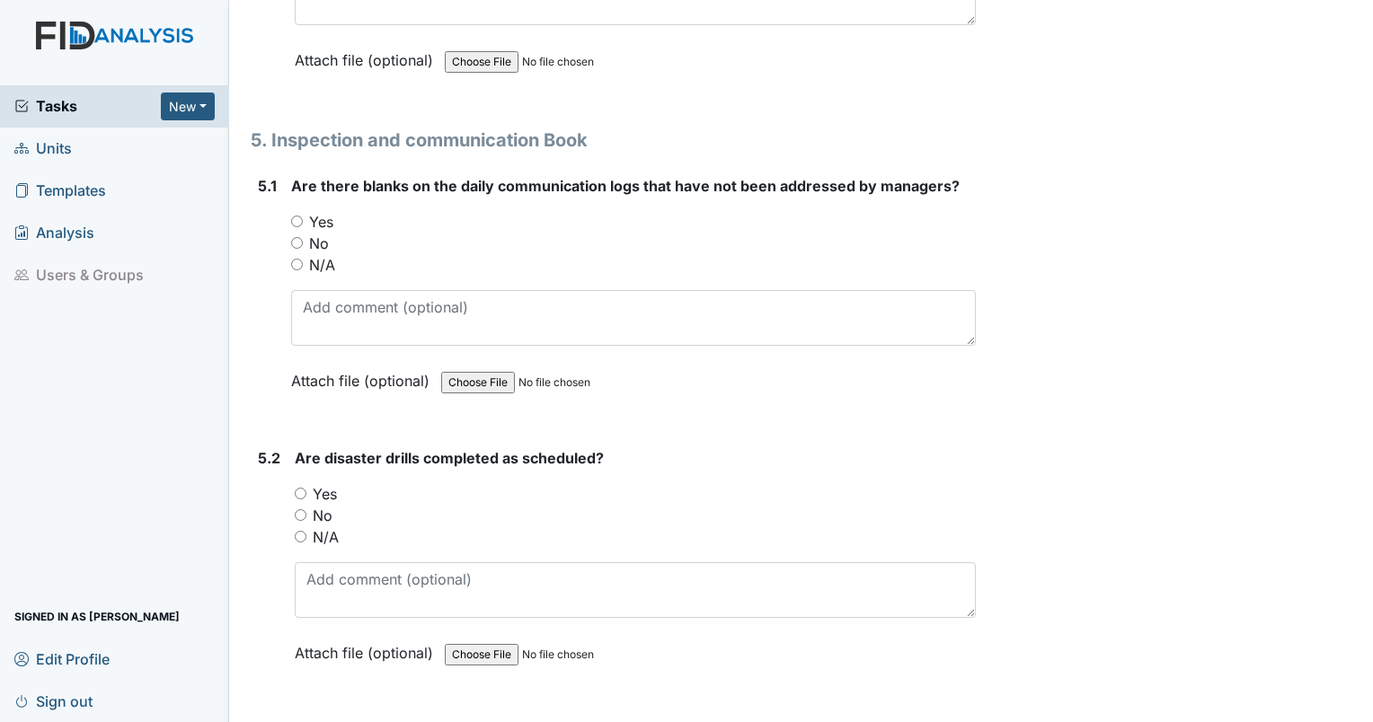
click at [295, 237] on input "No" at bounding box center [297, 243] width 12 height 12
radio input "true"
click at [295, 488] on input "Yes" at bounding box center [301, 494] width 12 height 12
radio input "true"
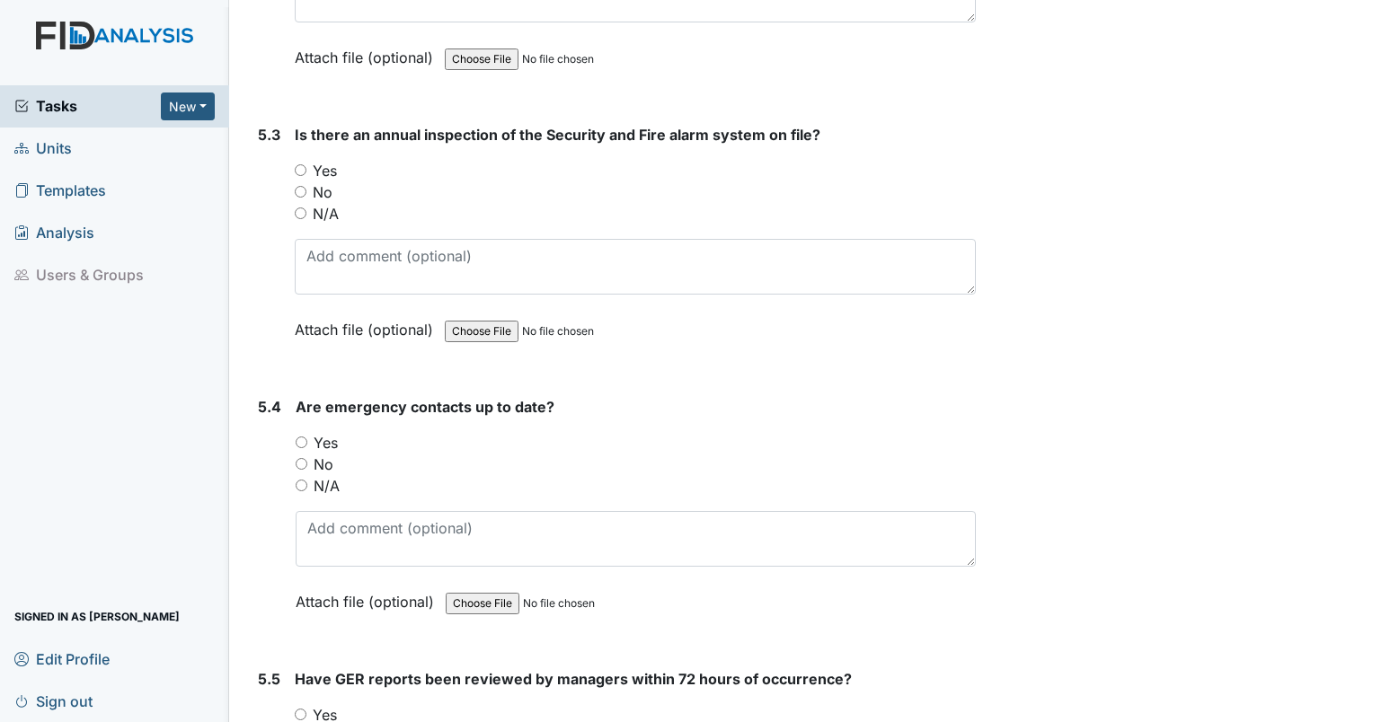
scroll to position [12548, 0]
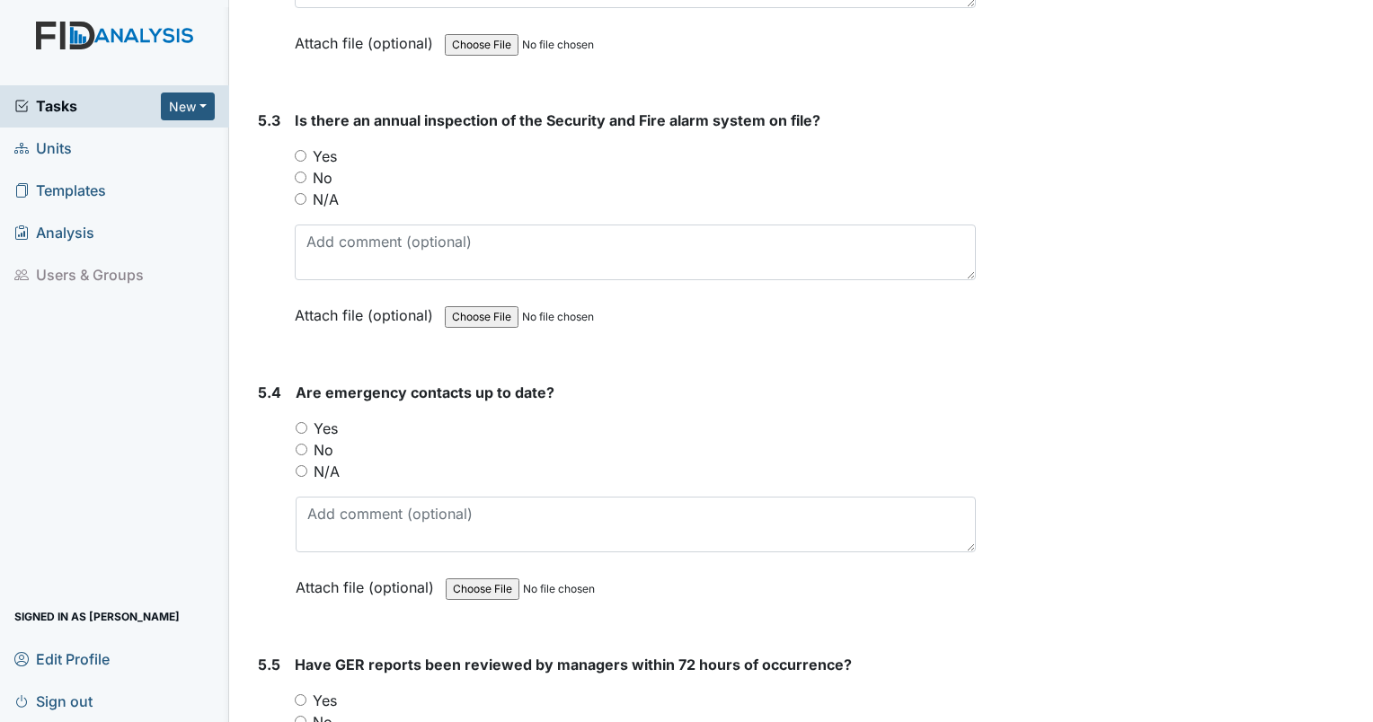
click at [291, 118] on div "5.3 Is there an annual inspection of the Security and Fire alarm system on file…" at bounding box center [613, 232] width 725 height 244
click at [300, 150] on input "Yes" at bounding box center [301, 156] width 12 height 12
radio input "true"
click at [302, 422] on input "Yes" at bounding box center [302, 428] width 12 height 12
radio input "true"
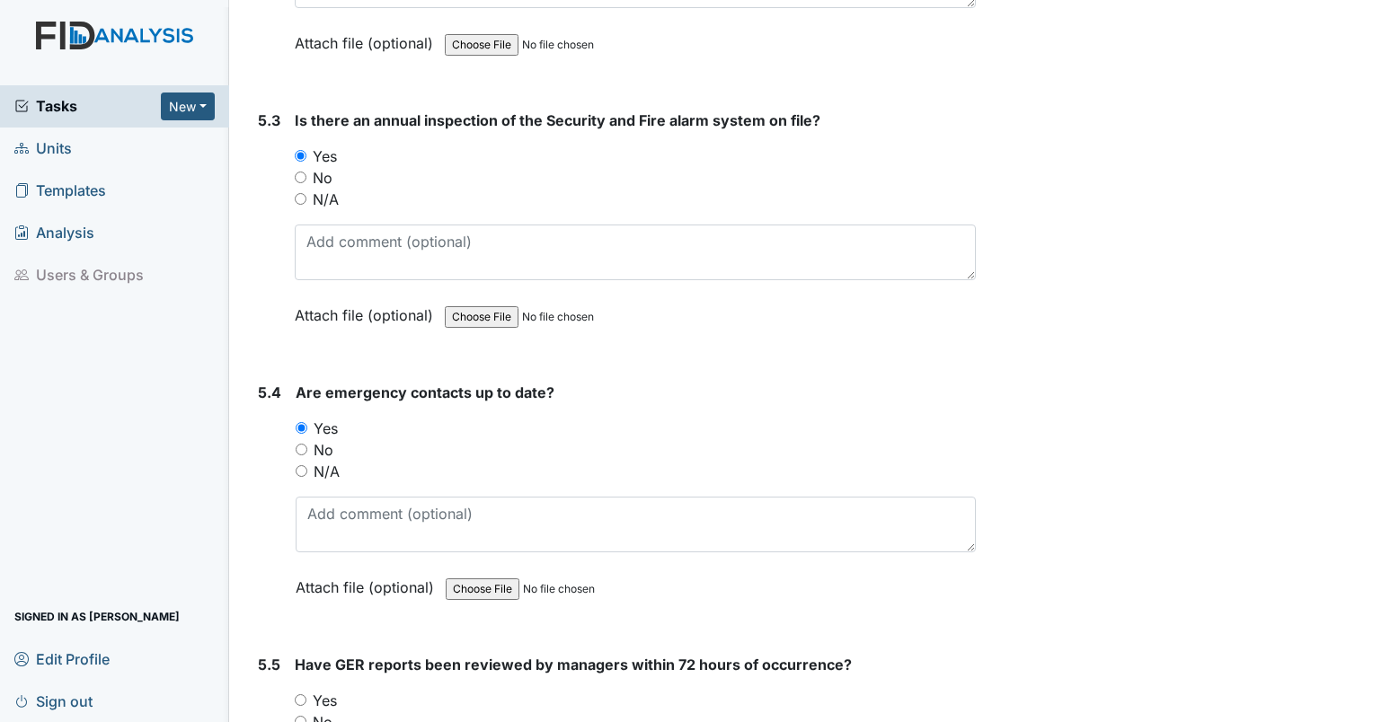
radio input "true"
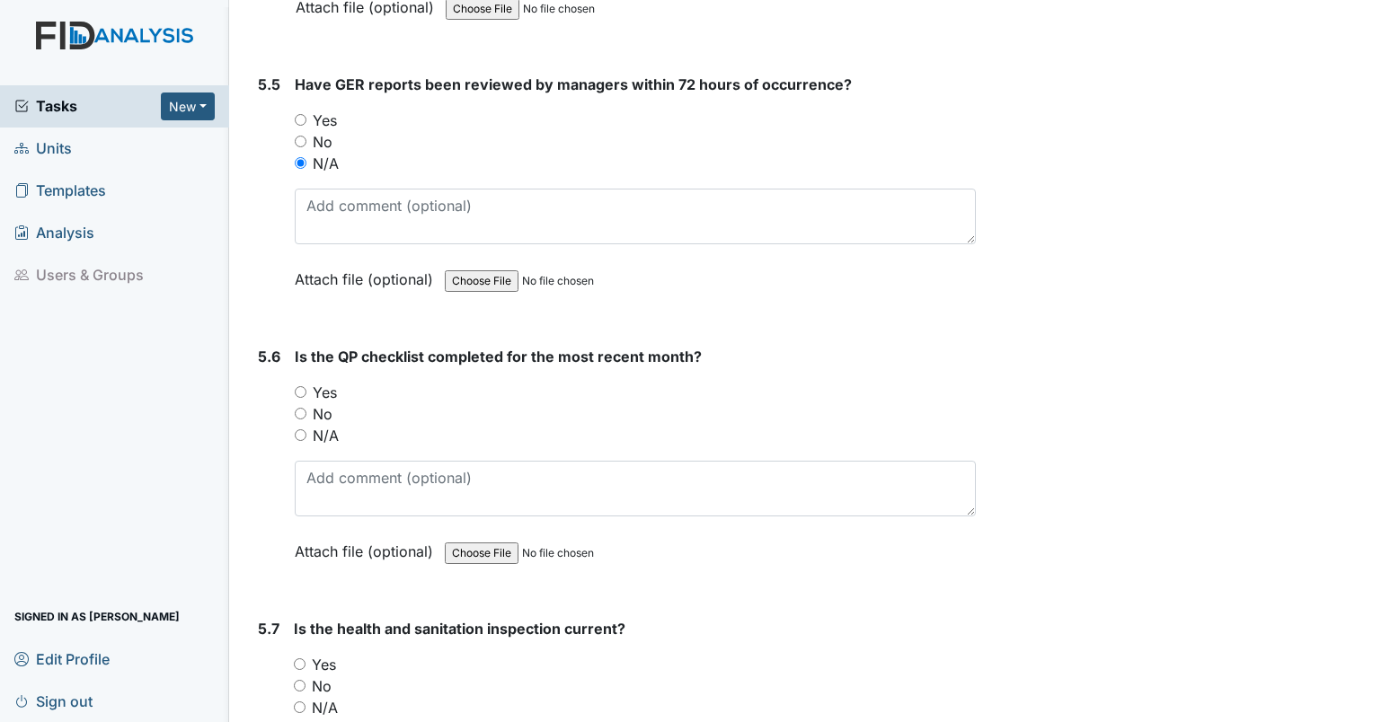
scroll to position [13410, 0]
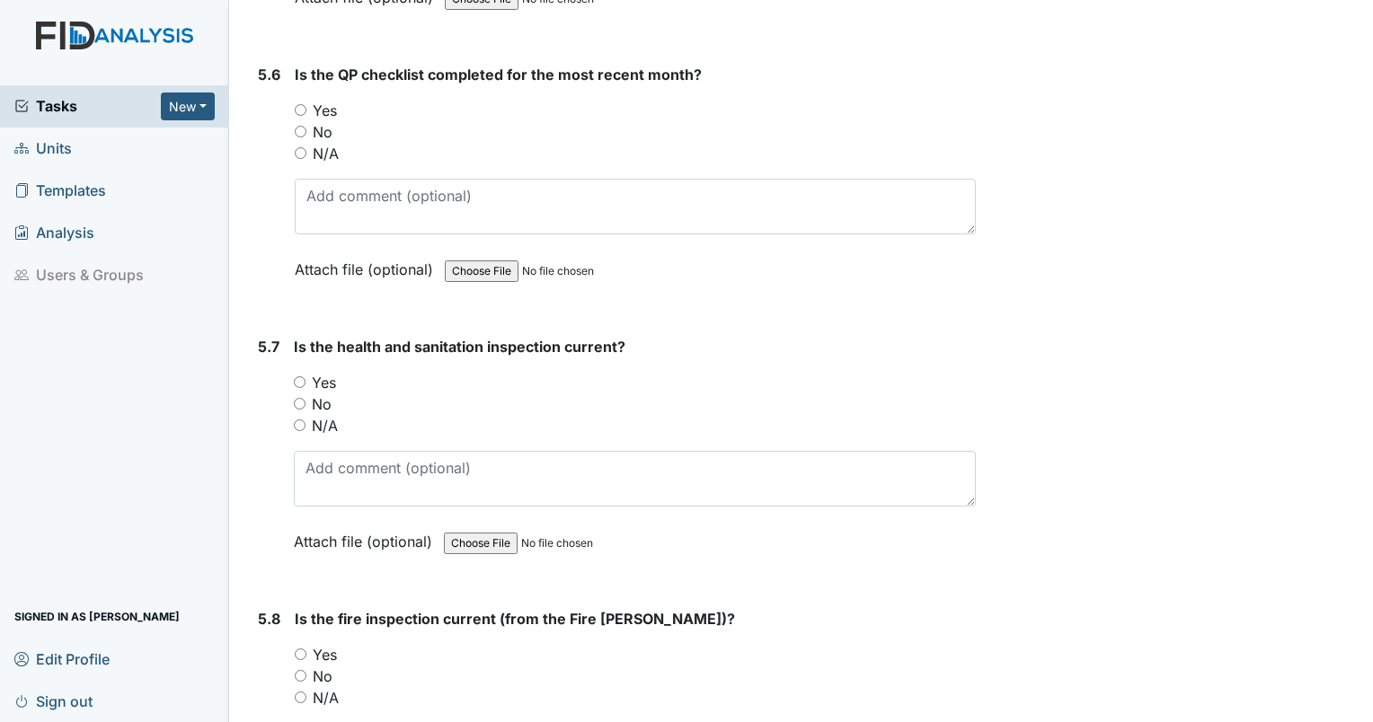
click at [300, 104] on input "Yes" at bounding box center [301, 110] width 12 height 12
radio input "true"
click at [295, 377] on input "Yes" at bounding box center [300, 383] width 12 height 12
radio input "true"
click at [295, 649] on input "Yes" at bounding box center [301, 655] width 12 height 12
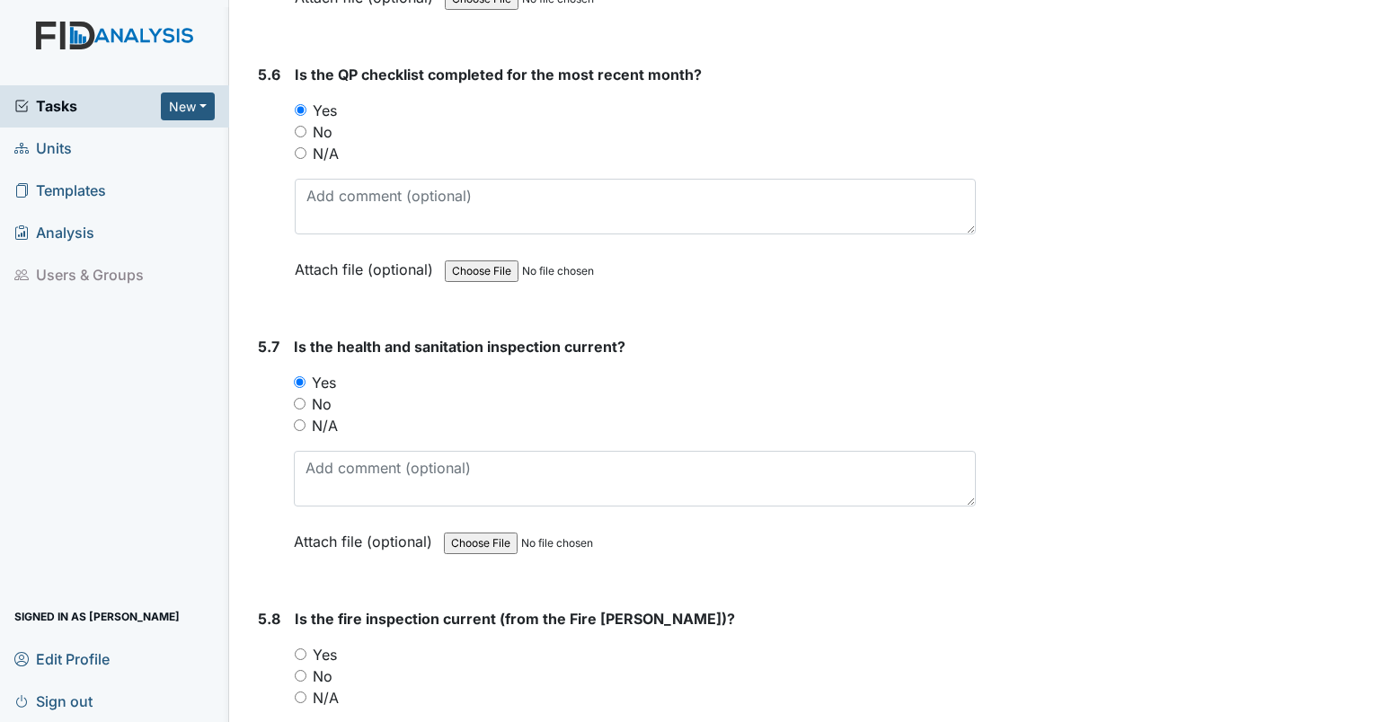
radio input "true"
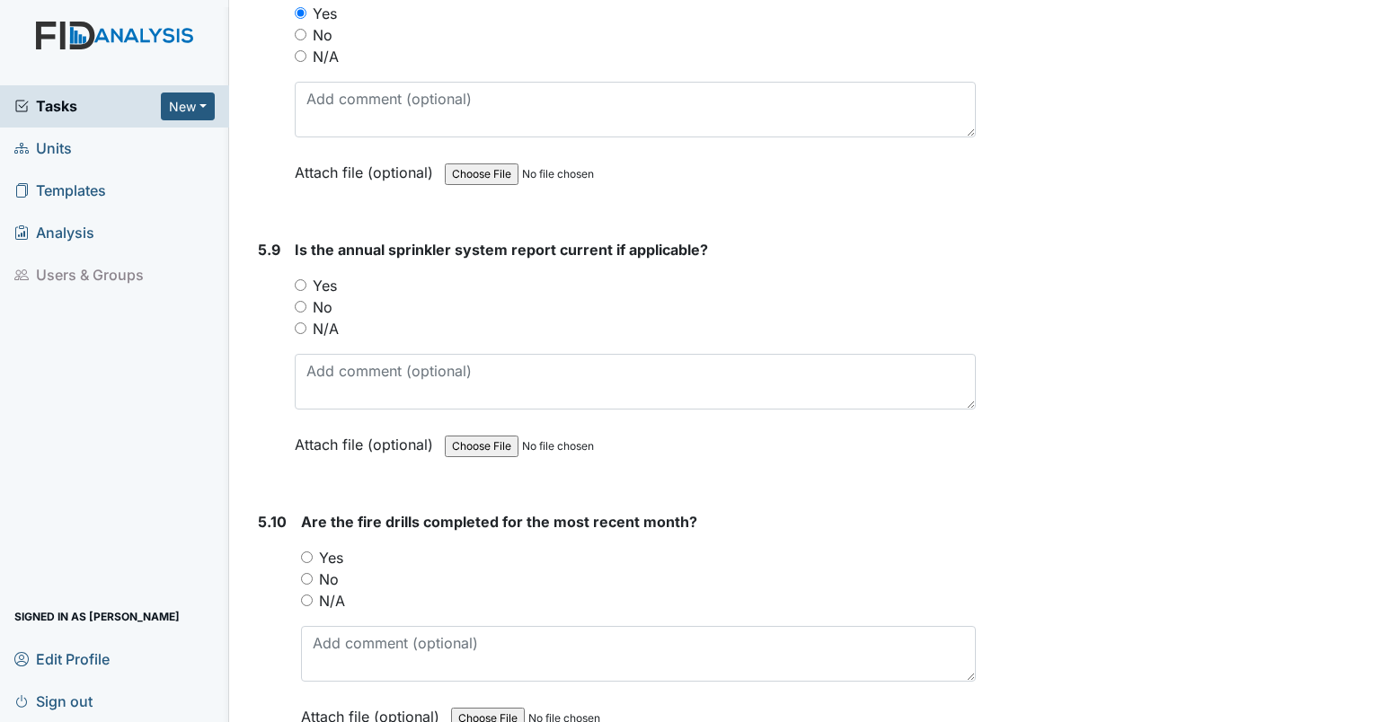
scroll to position [14068, 0]
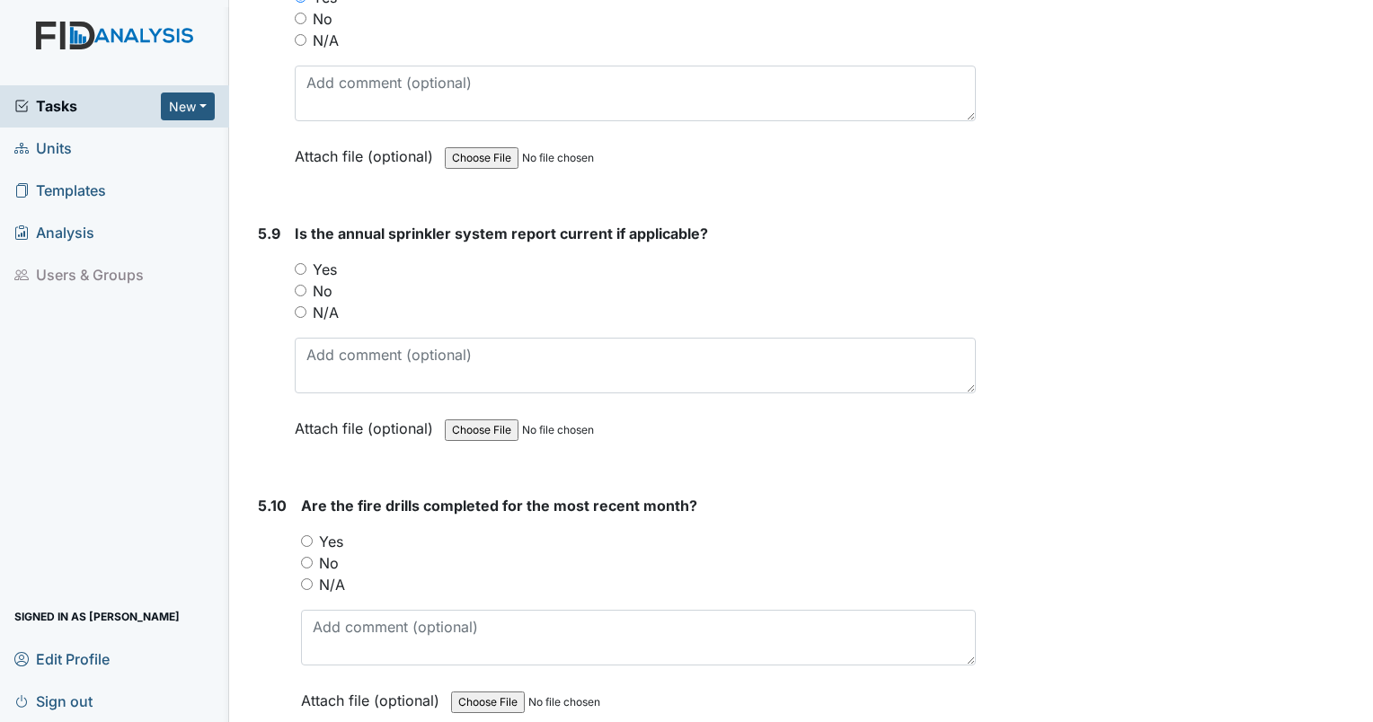
click at [297, 306] on input "N/A" at bounding box center [301, 312] width 12 height 12
radio input "true"
click at [309, 536] on input "Yes" at bounding box center [307, 542] width 12 height 12
radio input "true"
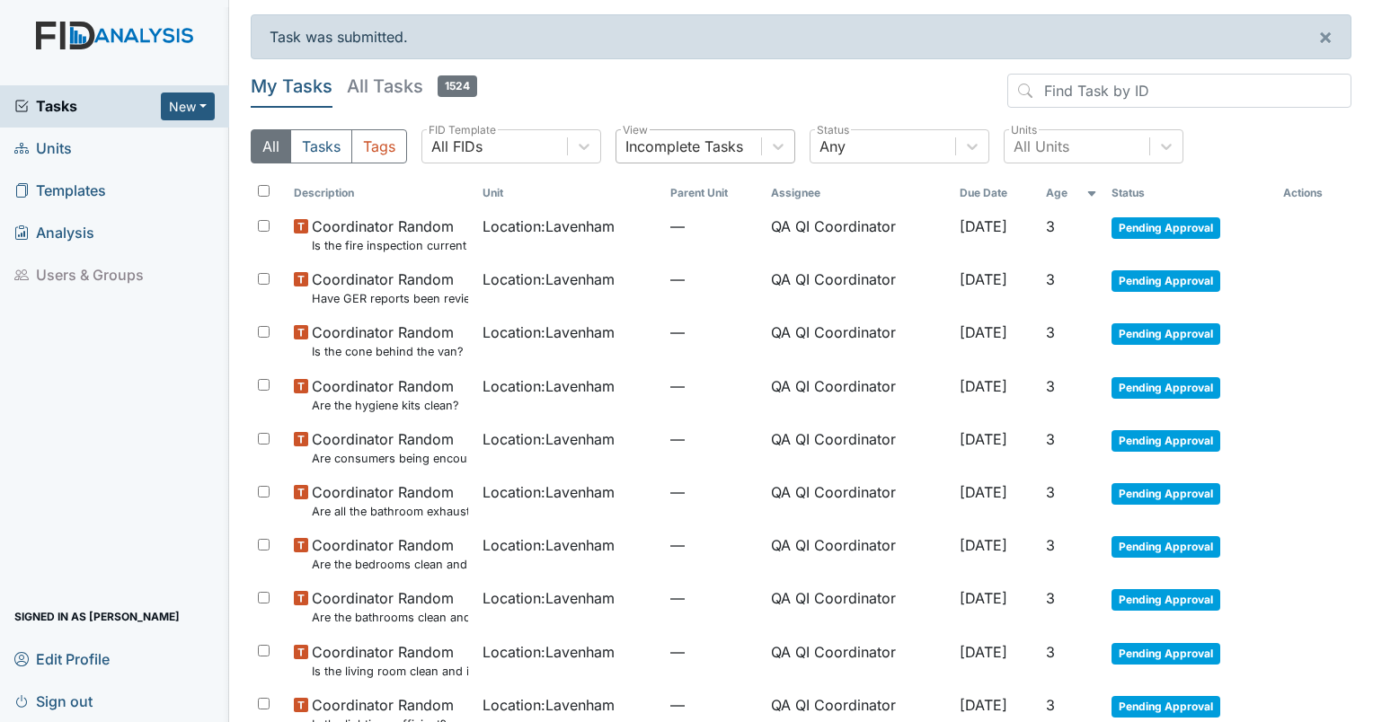
click at [706, 155] on div "Incomplete Tasks" at bounding box center [684, 147] width 118 height 22
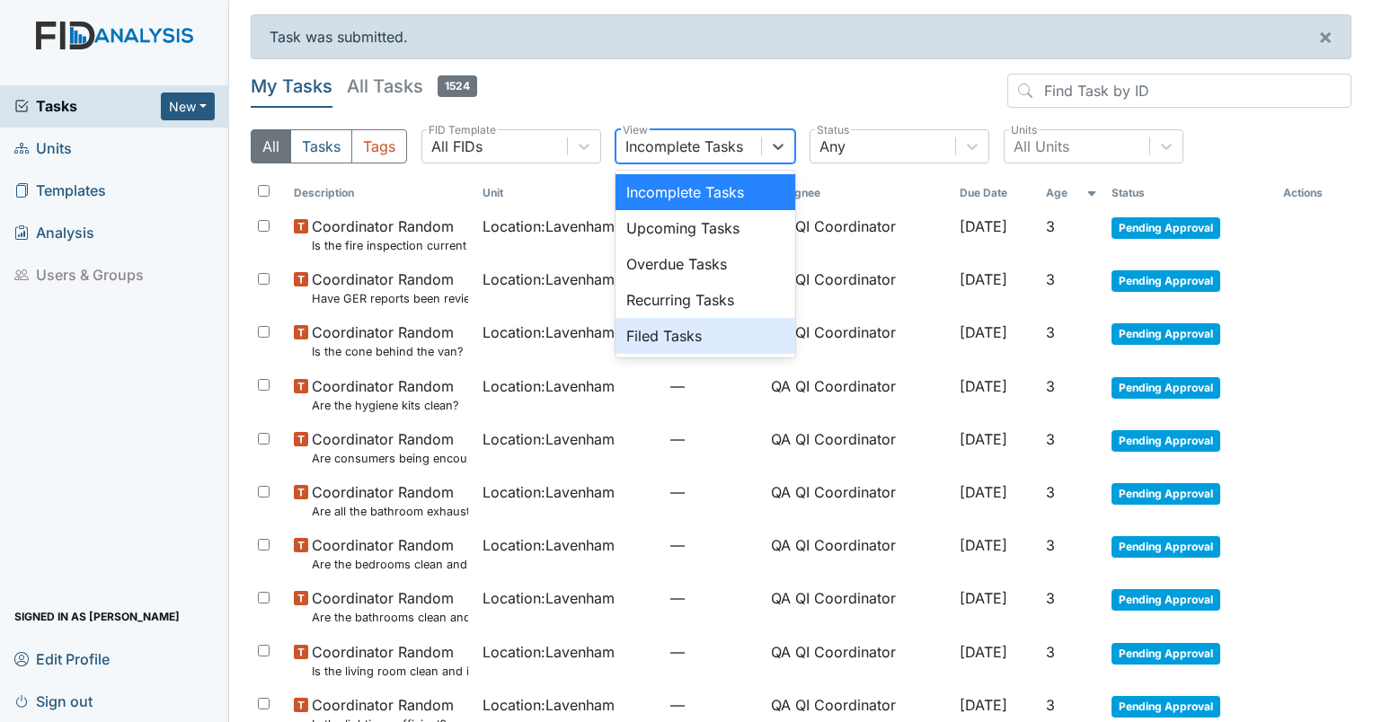
click at [704, 327] on div "Filed Tasks" at bounding box center [706, 336] width 180 height 36
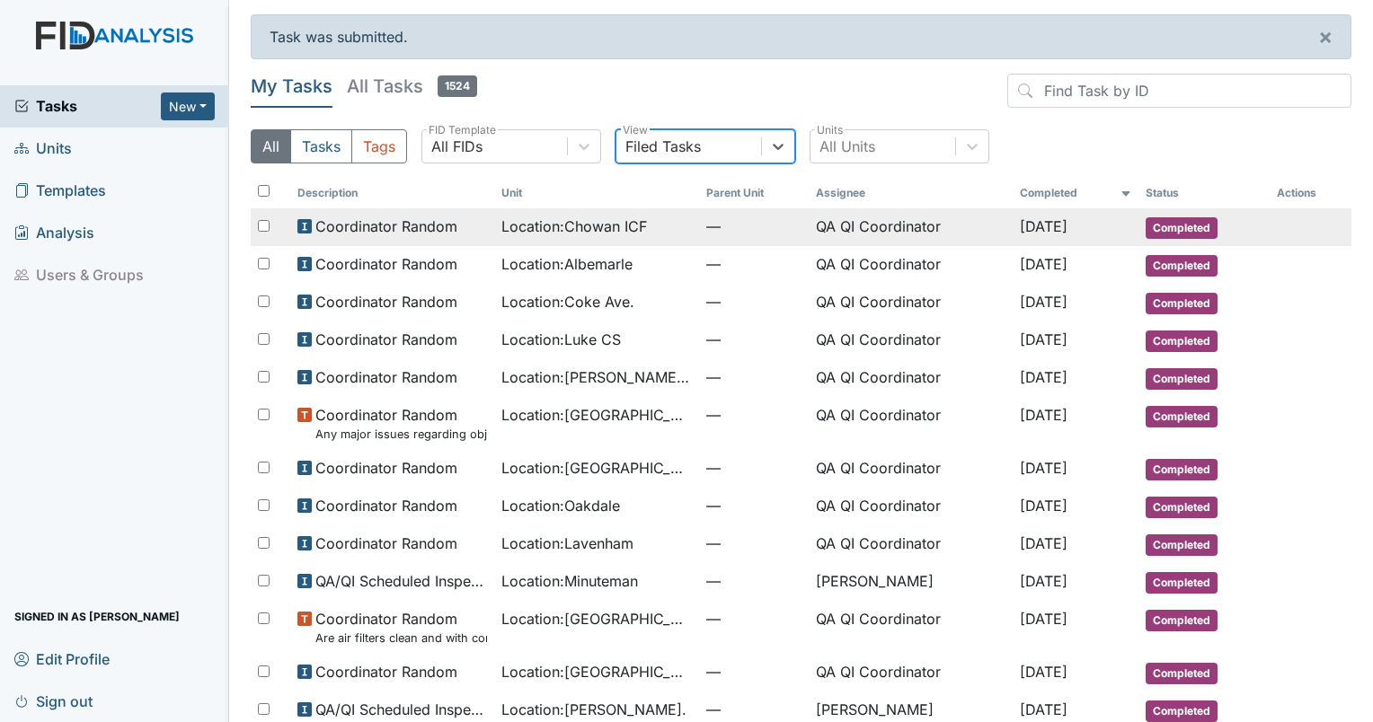
click at [611, 219] on span "Location : Chowan ICF" at bounding box center [574, 227] width 146 height 22
click at [584, 222] on span "Location : Chowan ICF" at bounding box center [574, 227] width 146 height 22
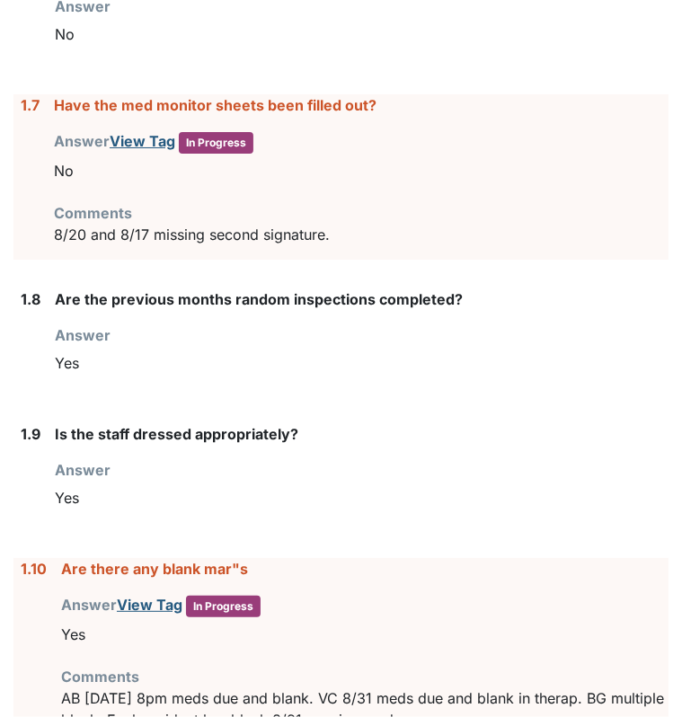
scroll to position [1171, 0]
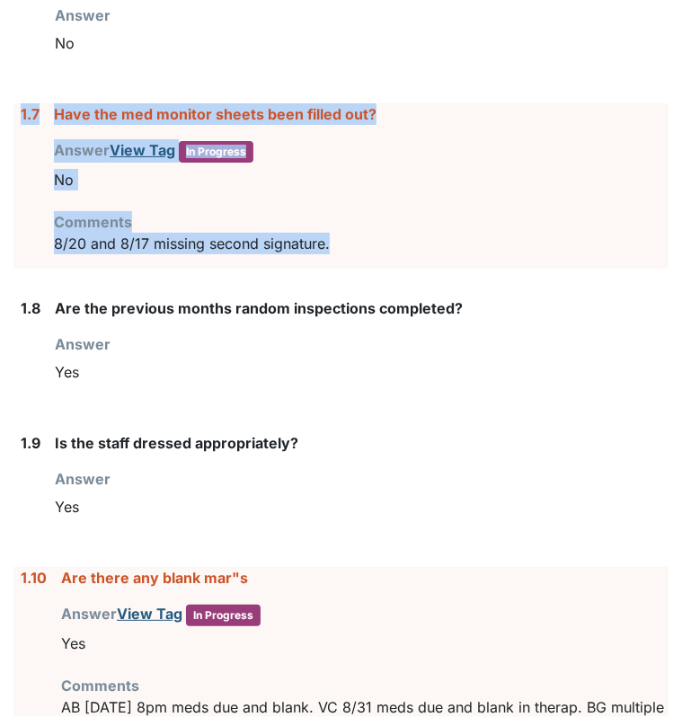
drag, startPoint x: 376, startPoint y: 245, endPoint x: 13, endPoint y: 116, distance: 385.4
click at [13, 116] on div "1.7 Have the med monitor sheets been filled out? Answer View Tag In Progress Yo…" at bounding box center [340, 185] width 655 height 165
drag, startPoint x: 13, startPoint y: 116, endPoint x: 101, endPoint y: 116, distance: 88.1
copy div "1.7 Have the med monitor sheets been filled out? Answer View Tag In Progress Yo…"
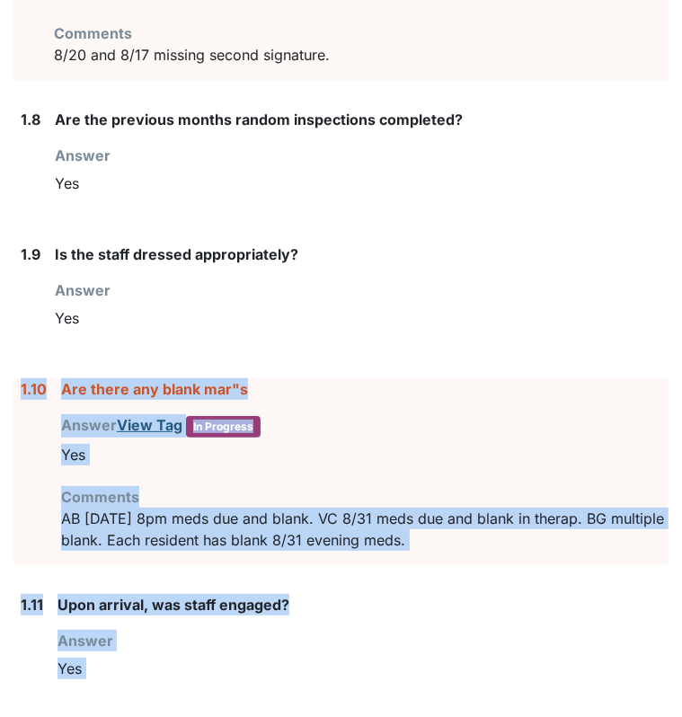
scroll to position [1370, 0]
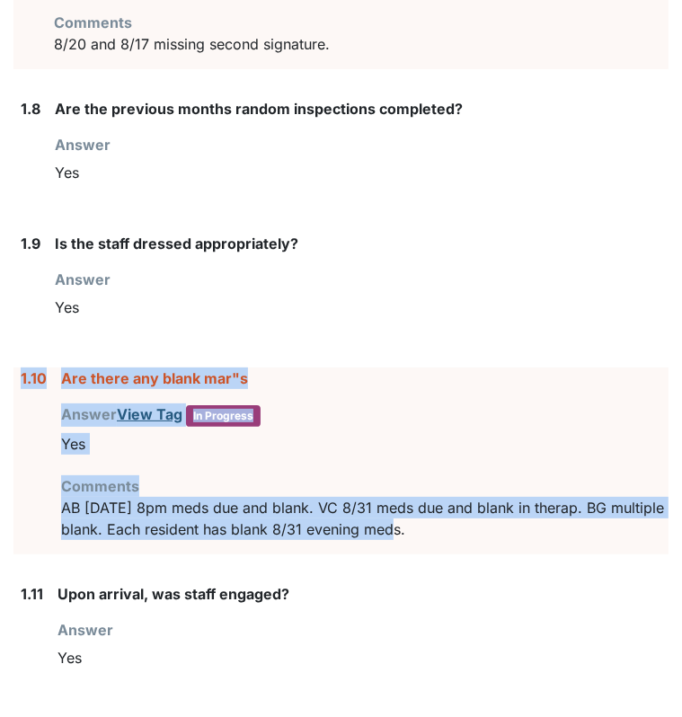
drag, startPoint x: 22, startPoint y: 574, endPoint x: 460, endPoint y: 540, distance: 439.8
click at [460, 540] on div "1.10 Are there any blank mar"s Answer View Tag In Progress You must select one …" at bounding box center [340, 461] width 655 height 187
copy div "1.10 Are there any blank mar"s Answer View Tag In Progress You must select one …"
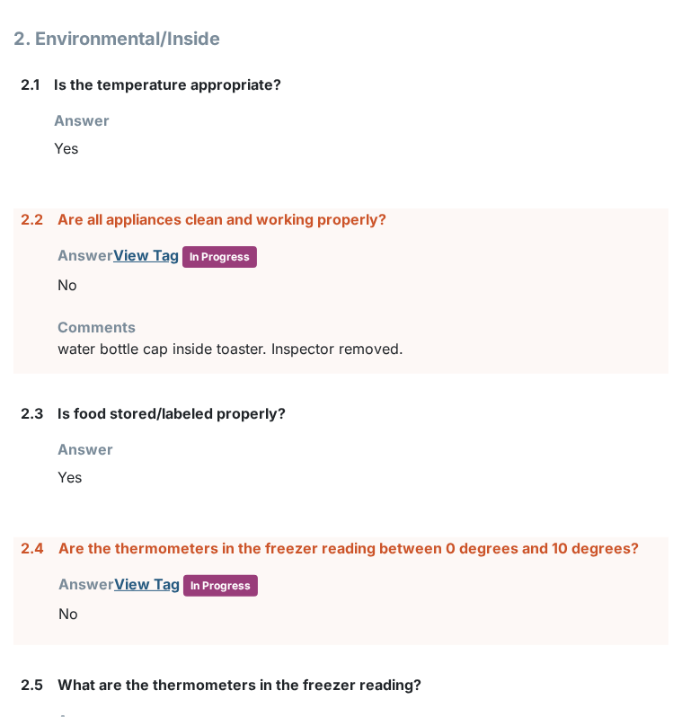
scroll to position [2044, 0]
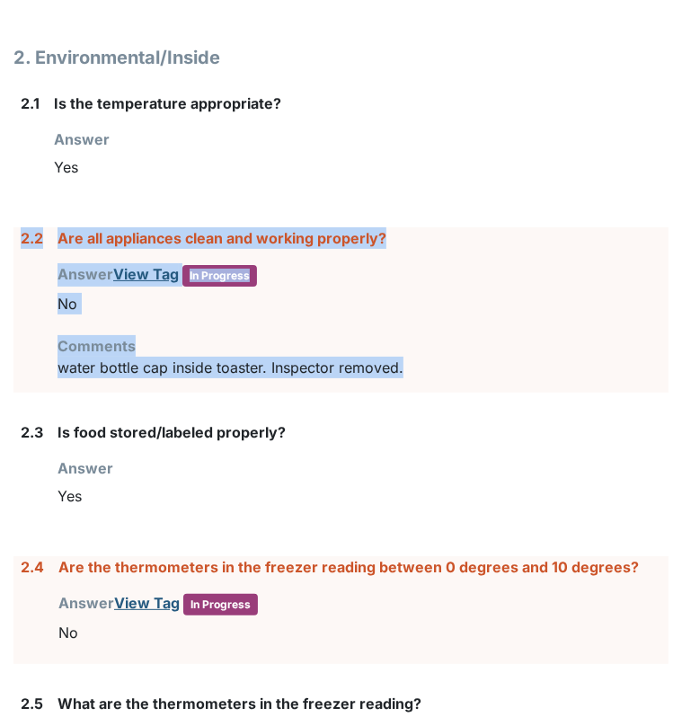
drag, startPoint x: 431, startPoint y: 353, endPoint x: 14, endPoint y: 235, distance: 433.2
click at [14, 235] on div "2.2 Are all appliances clean and working properly? Answer View Tag In Progress …" at bounding box center [340, 309] width 655 height 165
drag, startPoint x: 14, startPoint y: 235, endPoint x: 58, endPoint y: 238, distance: 43.2
copy div "2.2 Are all appliances clean and working properly? Answer View Tag In Progress …"
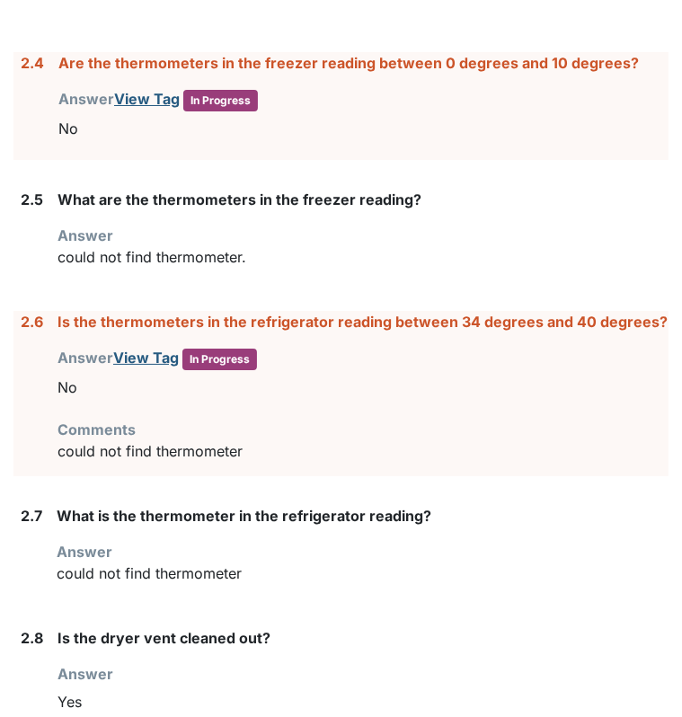
scroll to position [2539, 0]
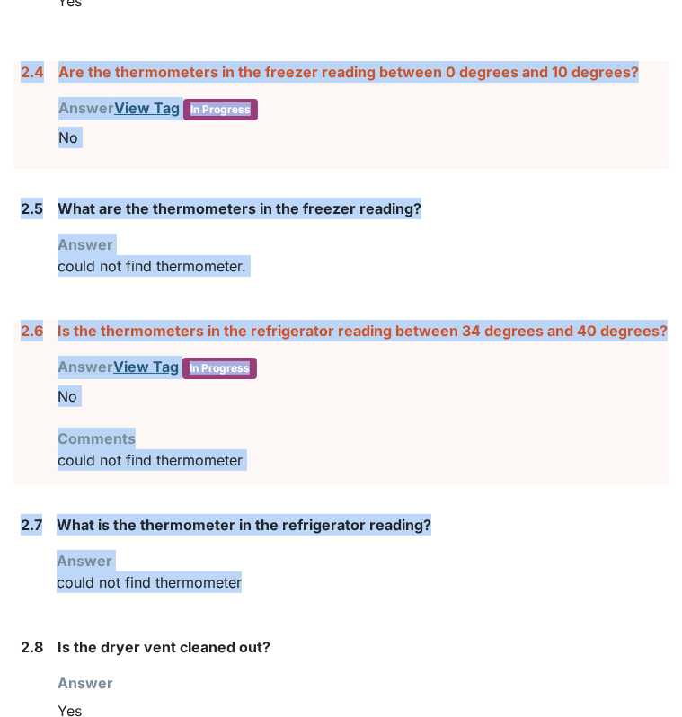
drag, startPoint x: 255, startPoint y: 570, endPoint x: 22, endPoint y: 67, distance: 553.6
copy form "2.4 Are the thermometers in the freezer reading between 0 degrees and 10 degree…"
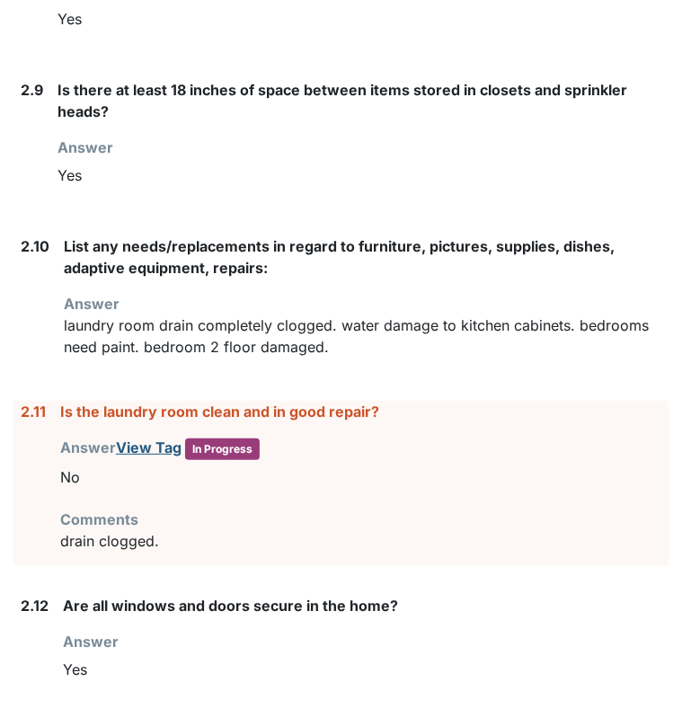
scroll to position [3222, 0]
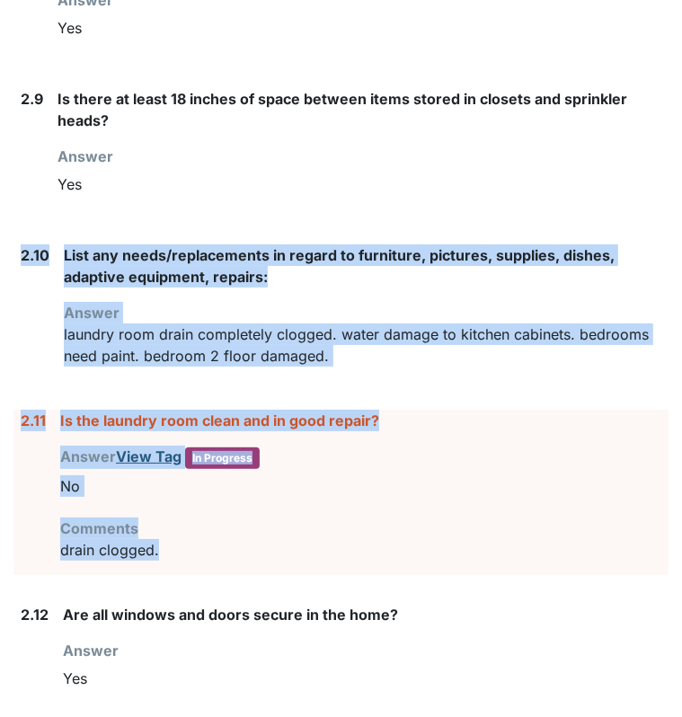
drag, startPoint x: 20, startPoint y: 250, endPoint x: 306, endPoint y: 541, distance: 407.9
copy form "2.10 List any needs/replacements in regard to furniture, pictures, supplies, di…"
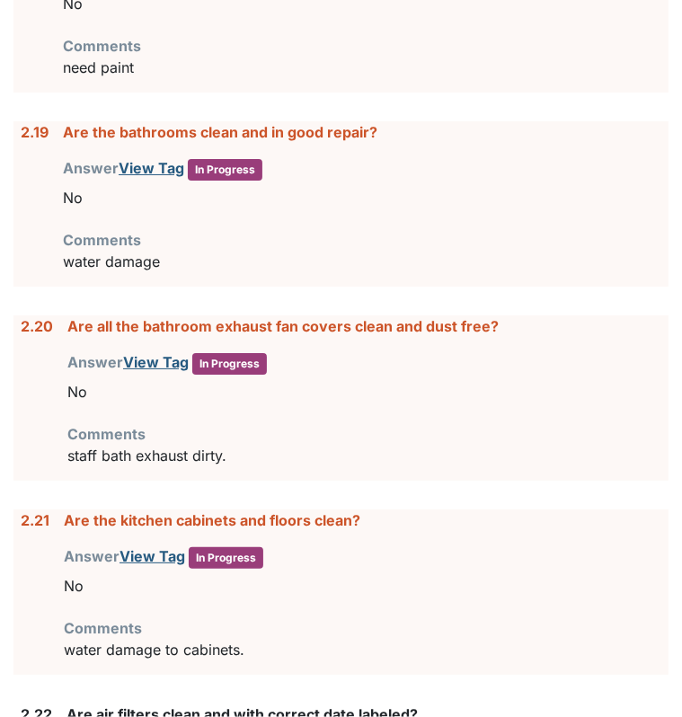
scroll to position [4744, 0]
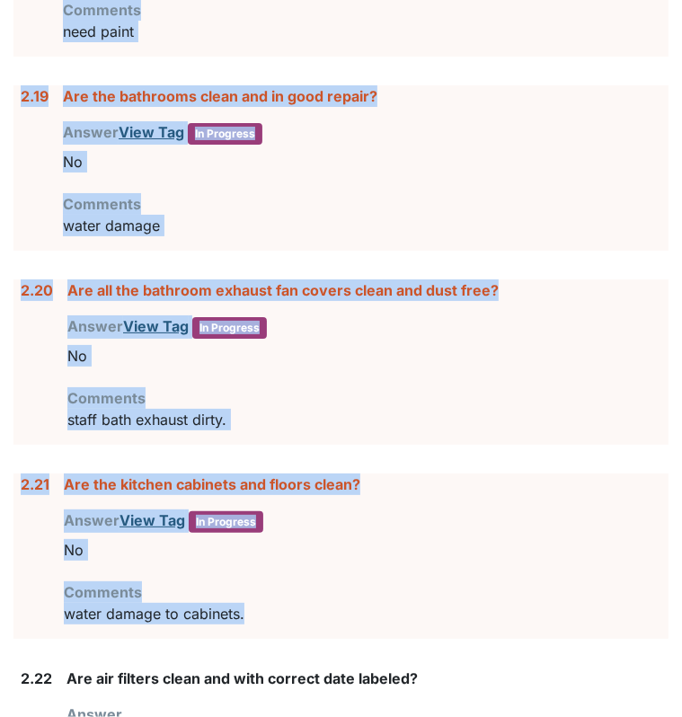
drag, startPoint x: 22, startPoint y: 68, endPoint x: 388, endPoint y: 618, distance: 660.9
copy form "2.18 Are the bedrooms clean and in good repair? Answer View Tag In Progress You…"
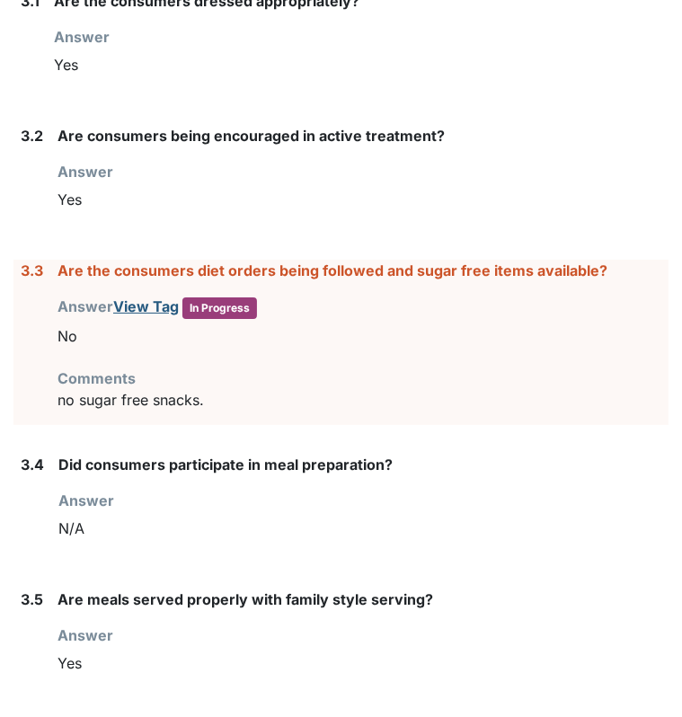
scroll to position [5642, 0]
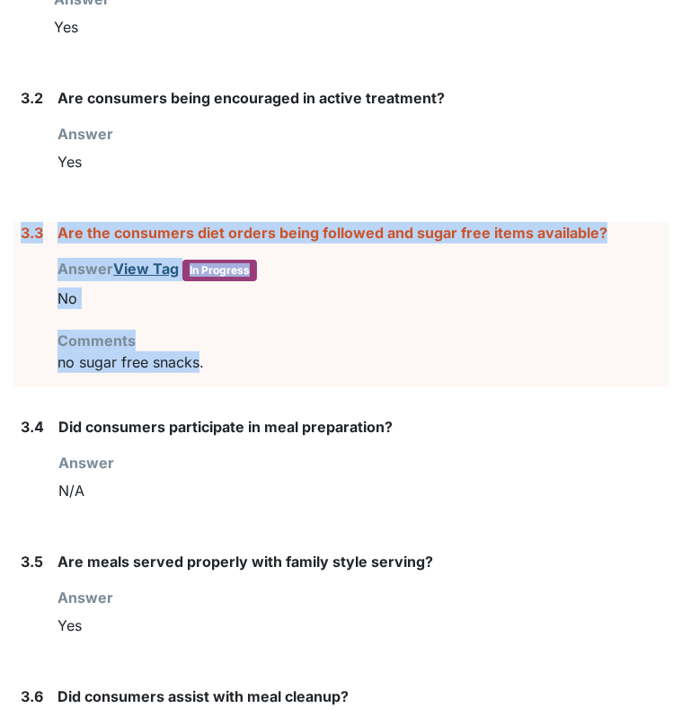
drag, startPoint x: 201, startPoint y: 350, endPoint x: 18, endPoint y: 216, distance: 227.0
click at [18, 222] on div "3.3 Are the consumers diet orders being followed and sugar free items available…" at bounding box center [340, 304] width 655 height 165
drag, startPoint x: 18, startPoint y: 216, endPoint x: 86, endPoint y: 225, distance: 68.9
copy div "3.3 Are the consumers diet orders being followed and sugar free items available…"
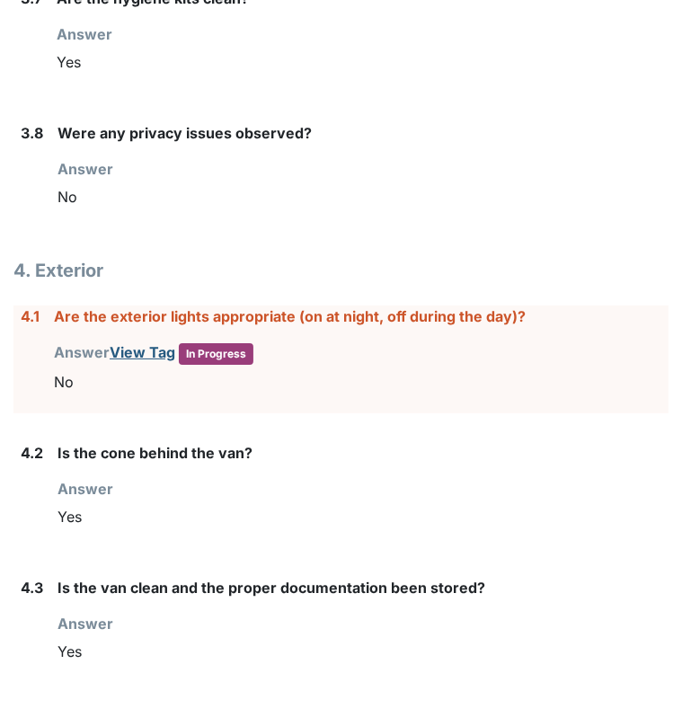
scroll to position [6484, 0]
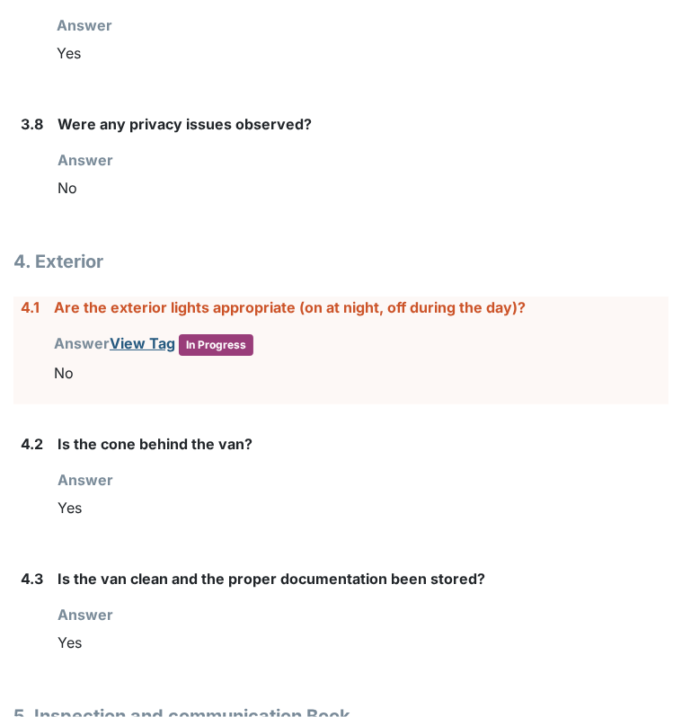
drag, startPoint x: 100, startPoint y: 346, endPoint x: 111, endPoint y: 365, distance: 22.2
click at [111, 365] on div "No" at bounding box center [361, 373] width 615 height 34
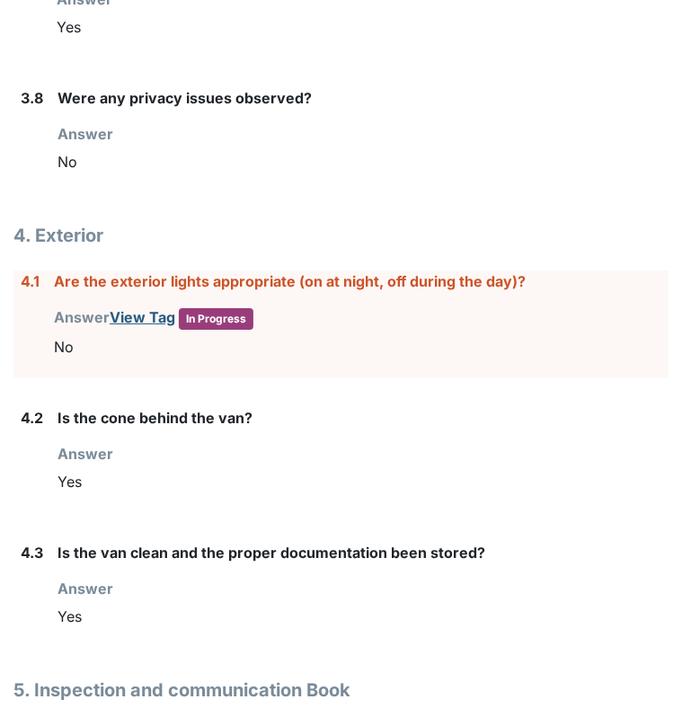
scroll to position [6529, 0]
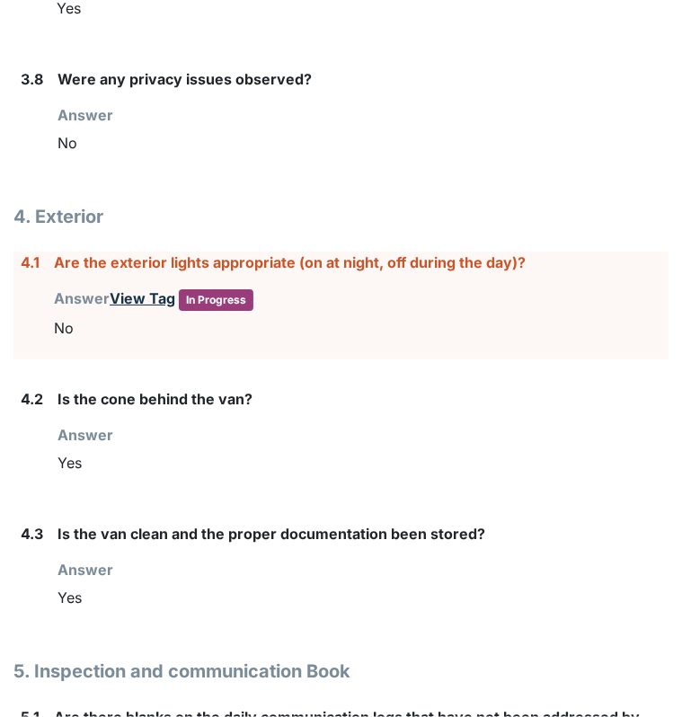
click at [147, 289] on link "View Tag" at bounding box center [143, 298] width 66 height 18
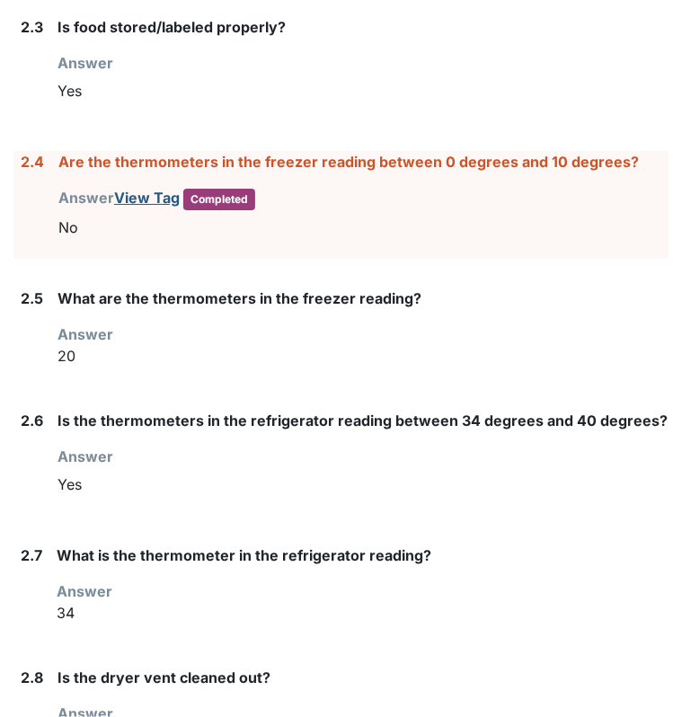
scroll to position [1580, 0]
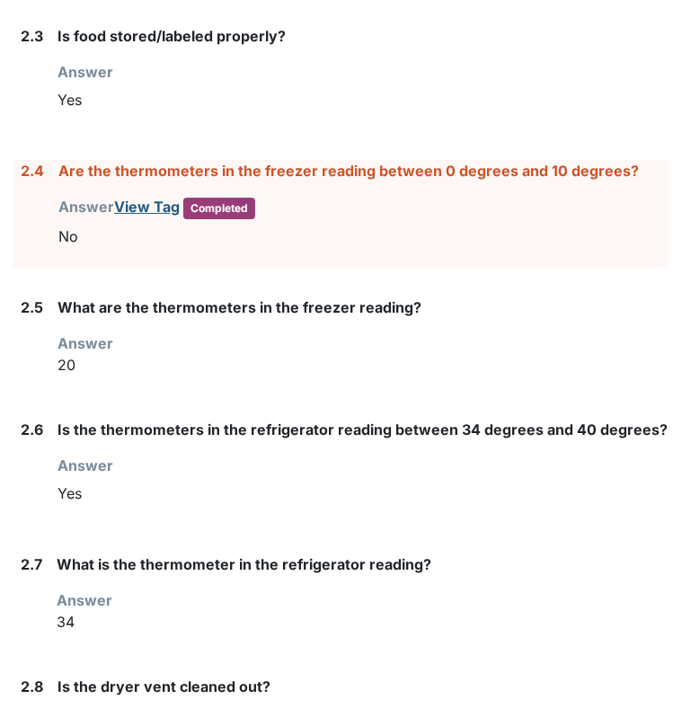
click at [198, 76] on div "Answer You must select one of the below options. Yes" at bounding box center [363, 89] width 611 height 56
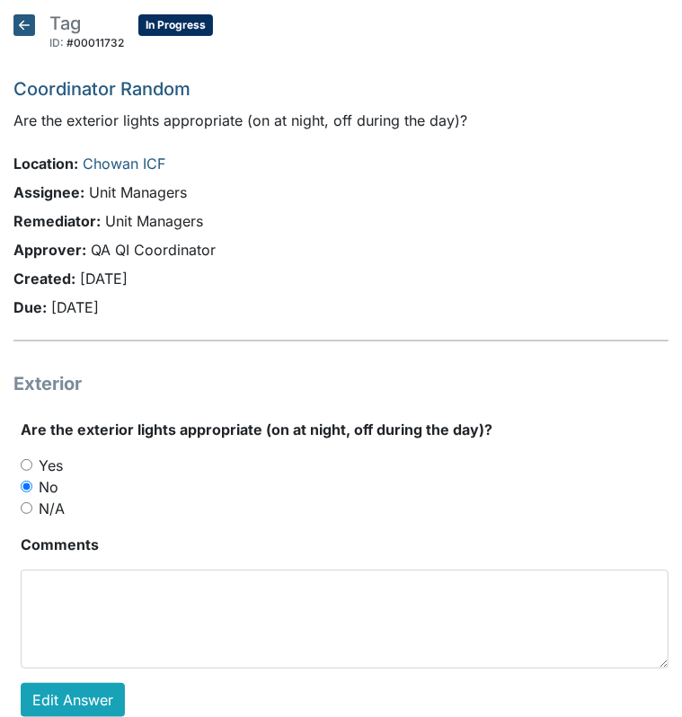
click at [32, 465] on div "Yes" at bounding box center [345, 466] width 648 height 22
click at [25, 464] on input "Yes" at bounding box center [27, 465] width 12 height 12
radio input "true"
click at [79, 702] on link "Edit Answer" at bounding box center [73, 700] width 104 height 34
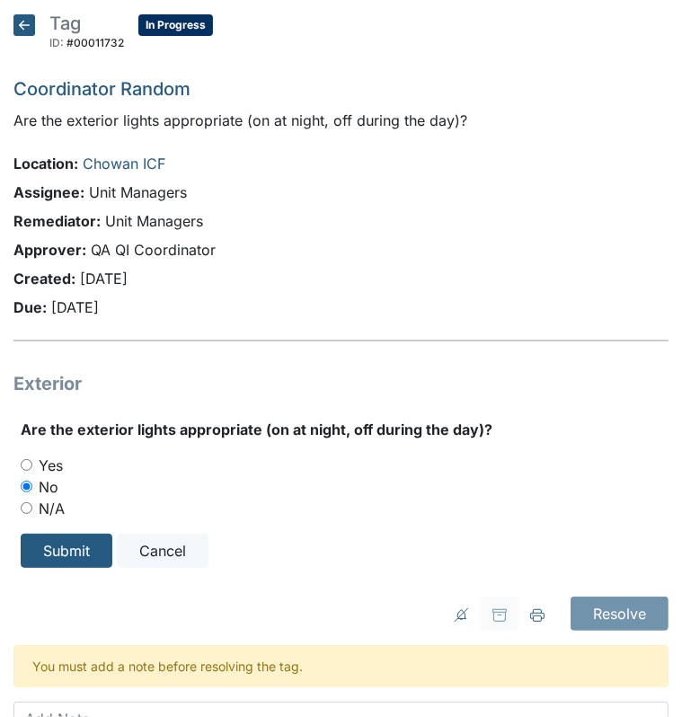
click at [29, 465] on input "Yes" at bounding box center [27, 465] width 12 height 12
radio input "true"
click at [47, 529] on form "Are the exterior lights appropriate (on at night, off during the day)? Yes No N…" at bounding box center [345, 493] width 648 height 149
click at [61, 552] on input "Submit" at bounding box center [67, 551] width 92 height 34
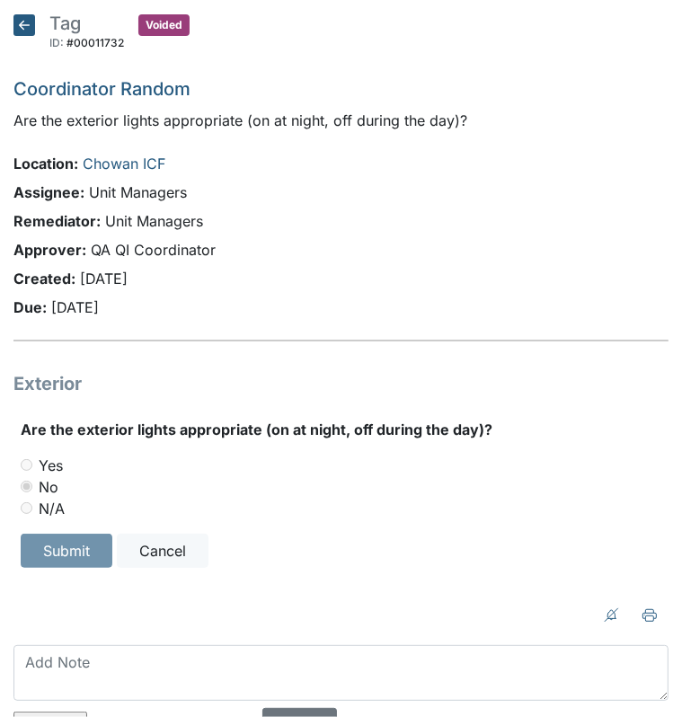
click at [23, 19] on icon at bounding box center [24, 25] width 22 height 22
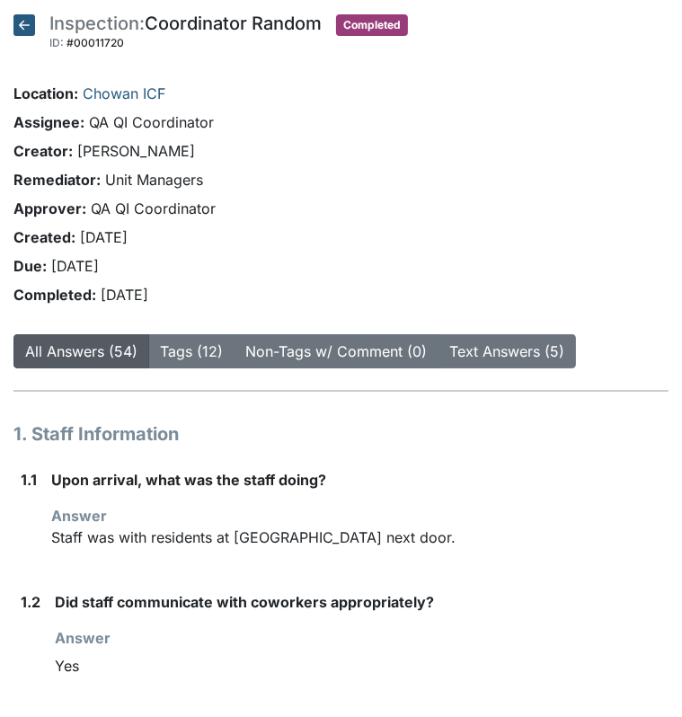
click at [18, 22] on icon at bounding box center [24, 25] width 22 height 22
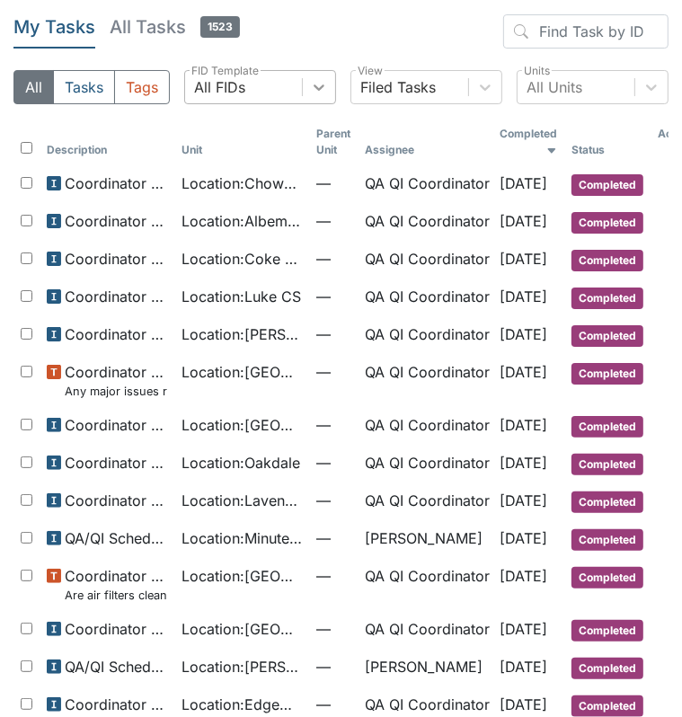
click at [303, 86] on div at bounding box center [319, 87] width 32 height 32
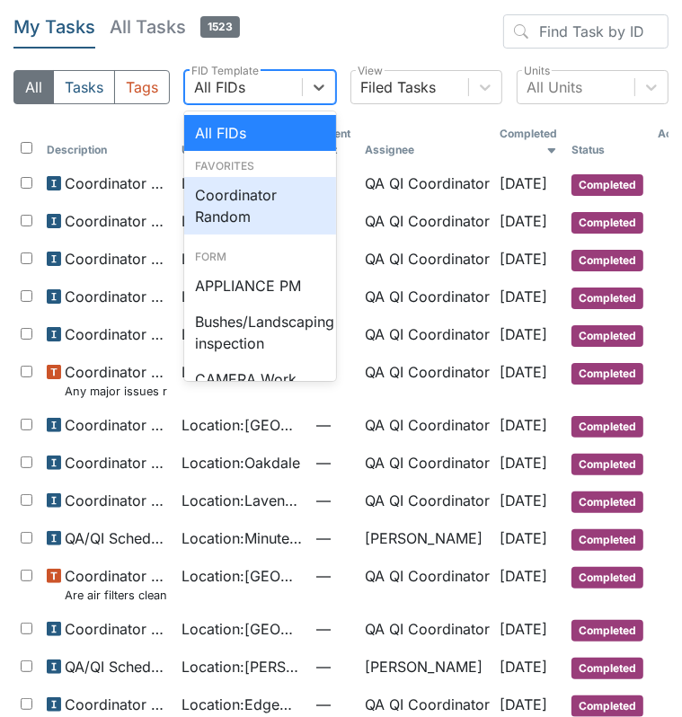
click at [252, 199] on div "Coordinator Random" at bounding box center [260, 206] width 152 height 58
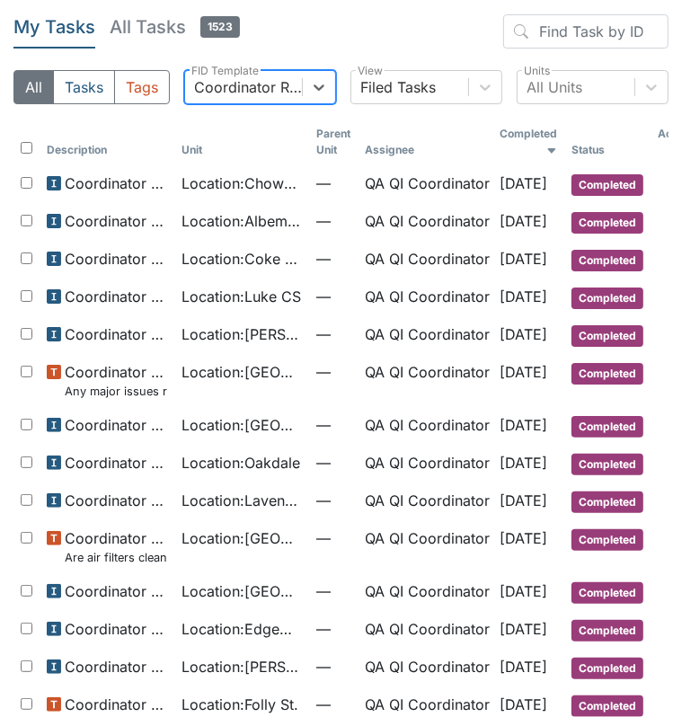
click at [557, 146] on icon at bounding box center [551, 151] width 11 height 11
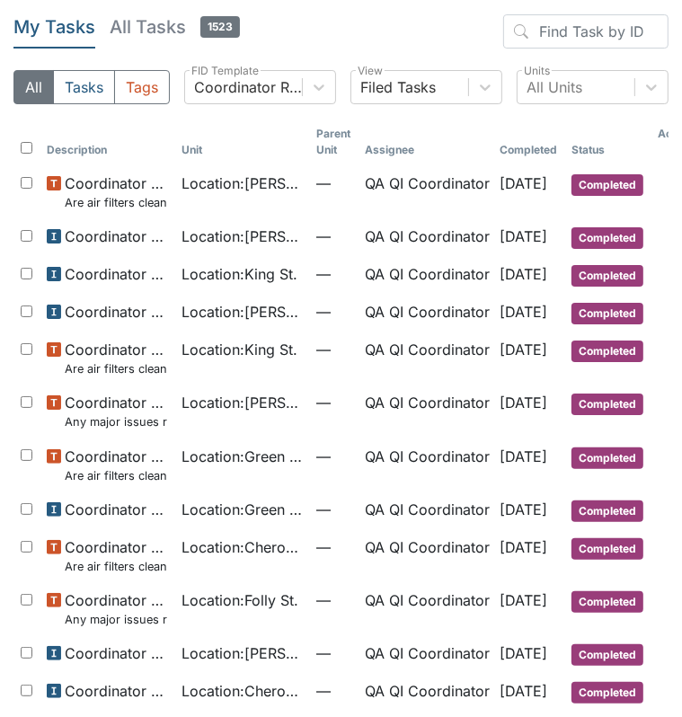
click at [564, 145] on th "Completed" at bounding box center [528, 142] width 72 height 47
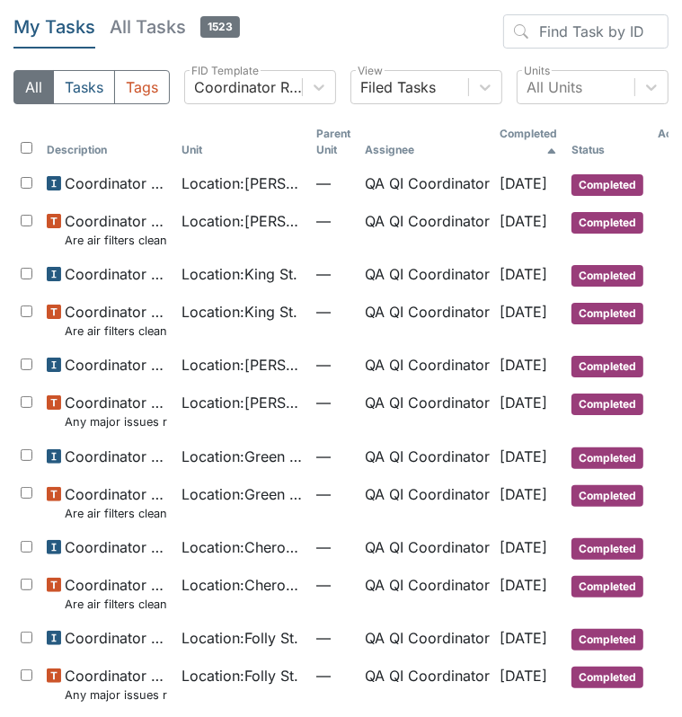
click at [557, 146] on icon at bounding box center [551, 151] width 11 height 11
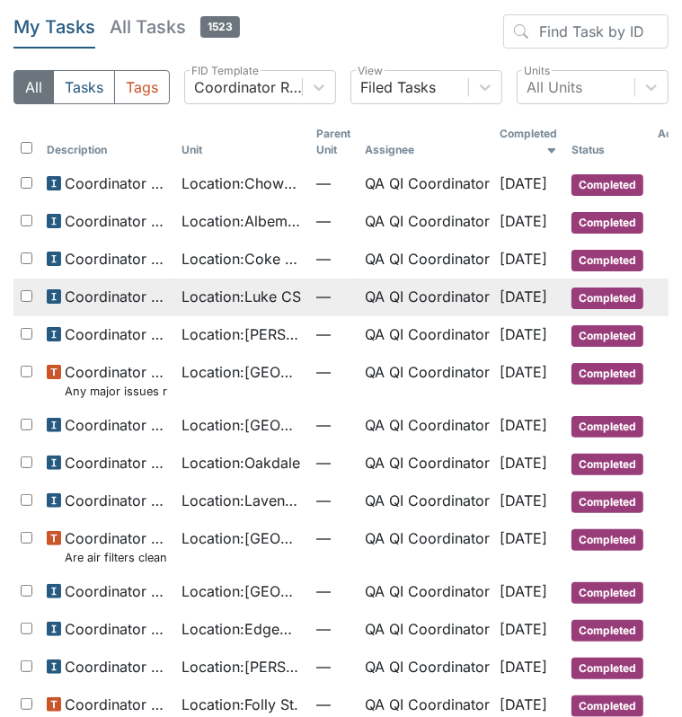
click at [205, 294] on span "Location : Luke CS" at bounding box center [242, 297] width 120 height 22
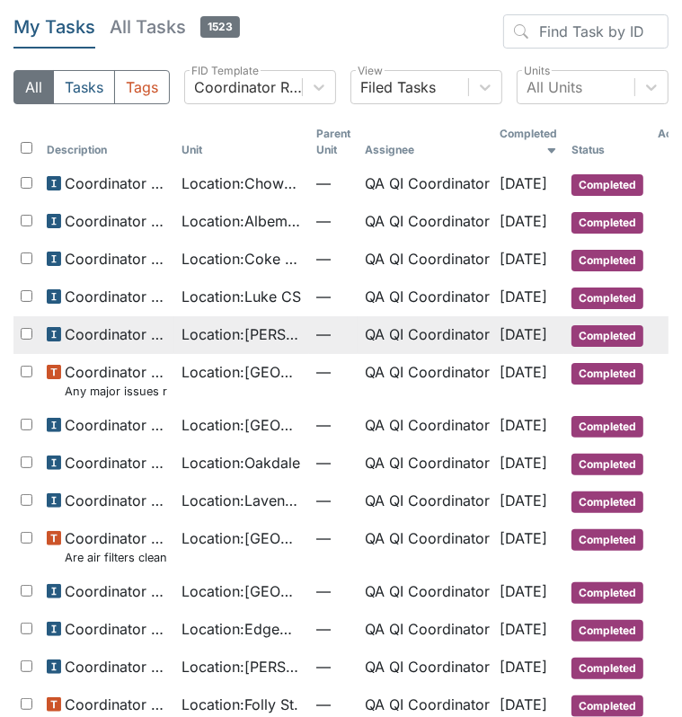
click at [214, 332] on span "Location : Luke St. ICF" at bounding box center [242, 334] width 120 height 22
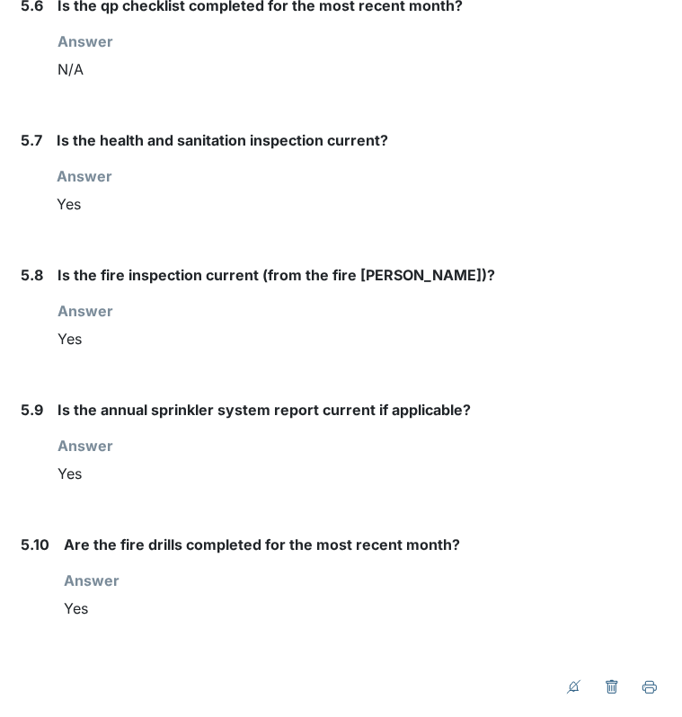
scroll to position [7460, 0]
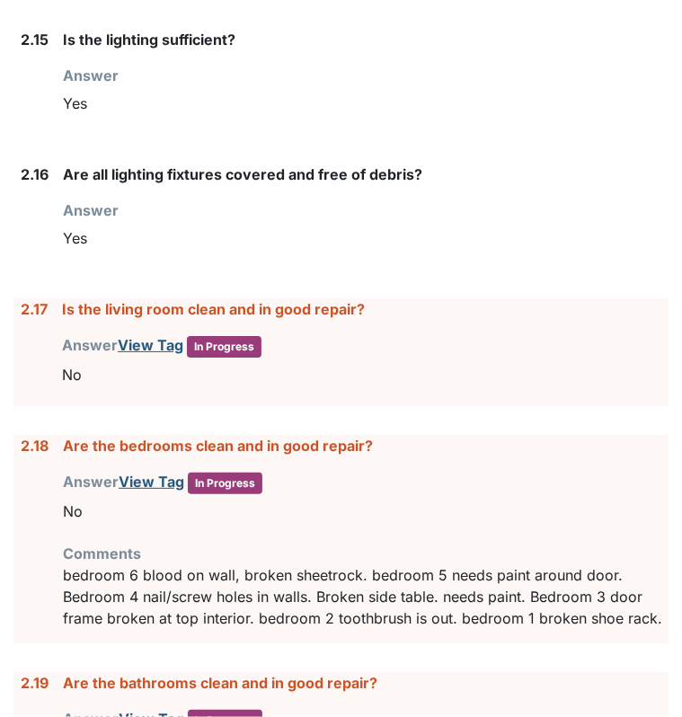
scroll to position [4505, 0]
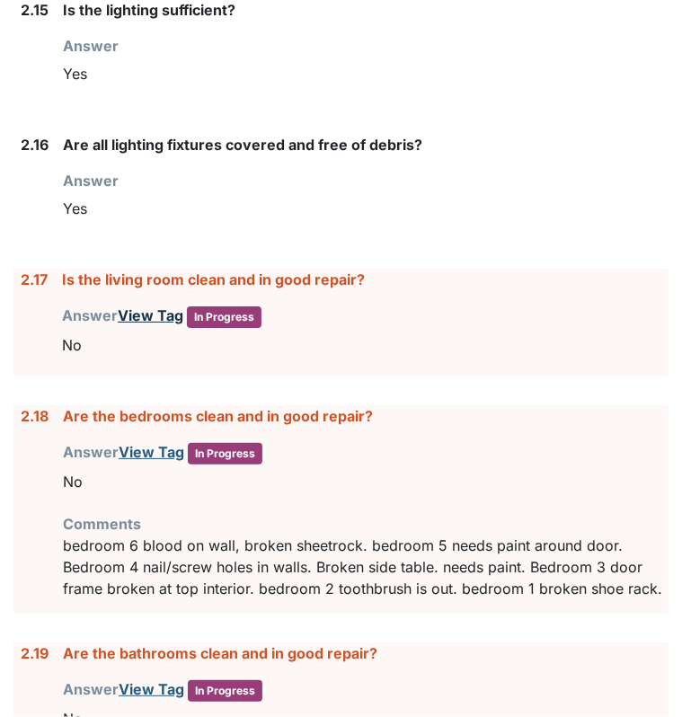
click at [137, 306] on link "View Tag" at bounding box center [151, 315] width 66 height 18
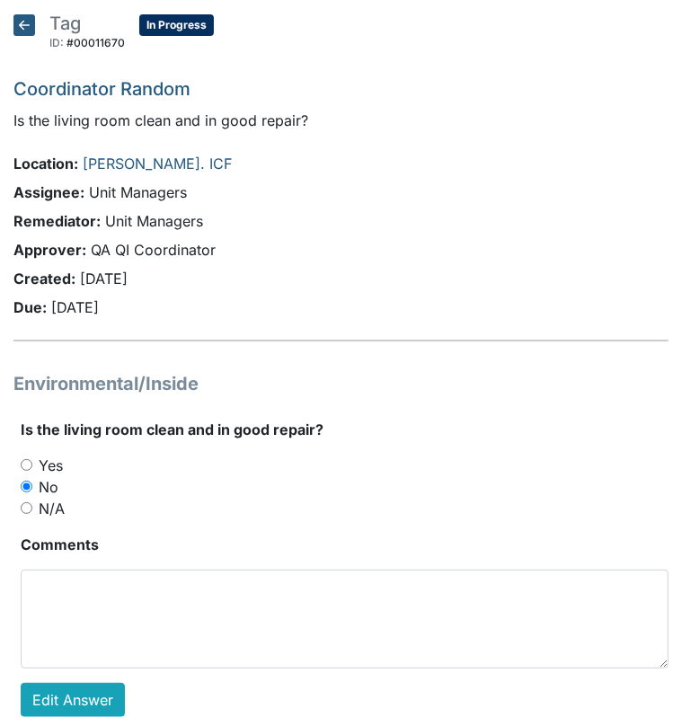
click at [24, 461] on input "Yes" at bounding box center [27, 465] width 12 height 12
radio input "true"
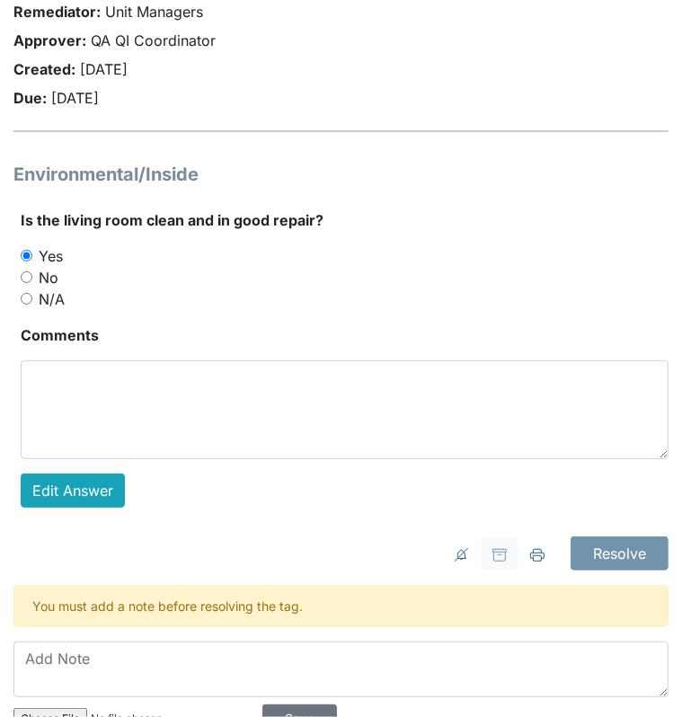
scroll to position [259, 0]
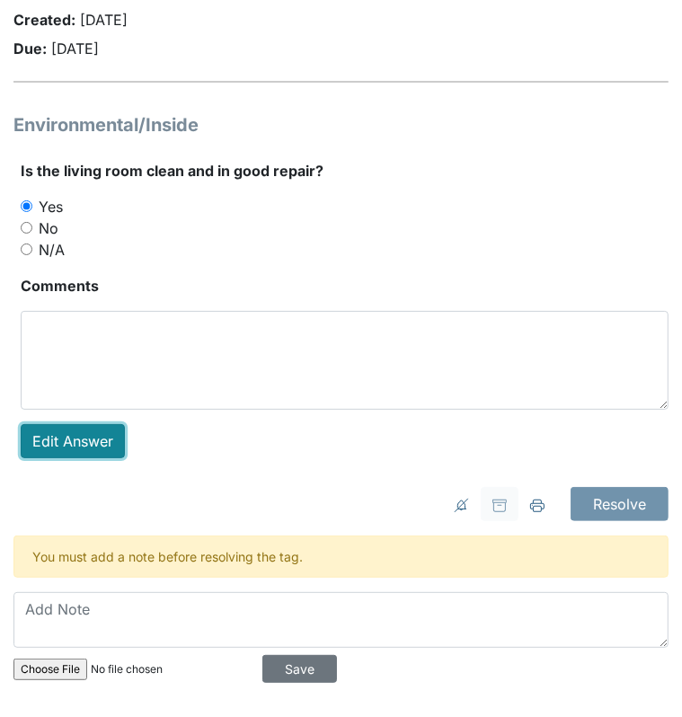
click at [63, 435] on link "Edit Answer" at bounding box center [73, 441] width 104 height 34
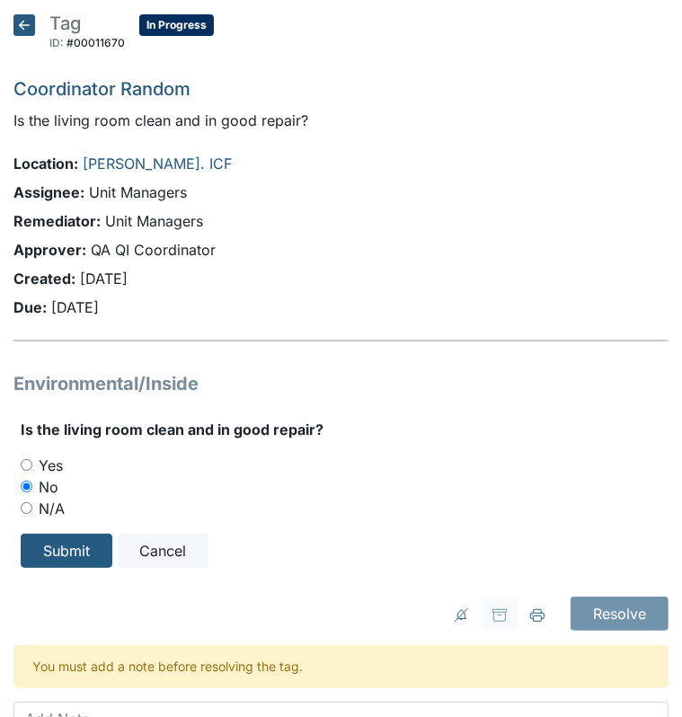
click at [25, 460] on input "Yes" at bounding box center [27, 465] width 12 height 12
radio input "true"
click at [49, 544] on input "Submit" at bounding box center [67, 551] width 92 height 34
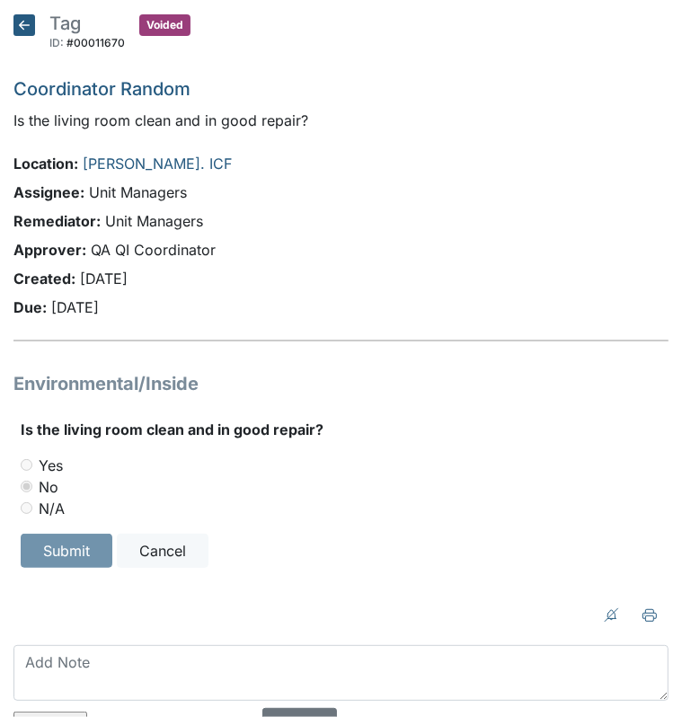
click at [30, 22] on icon at bounding box center [24, 25] width 22 height 22
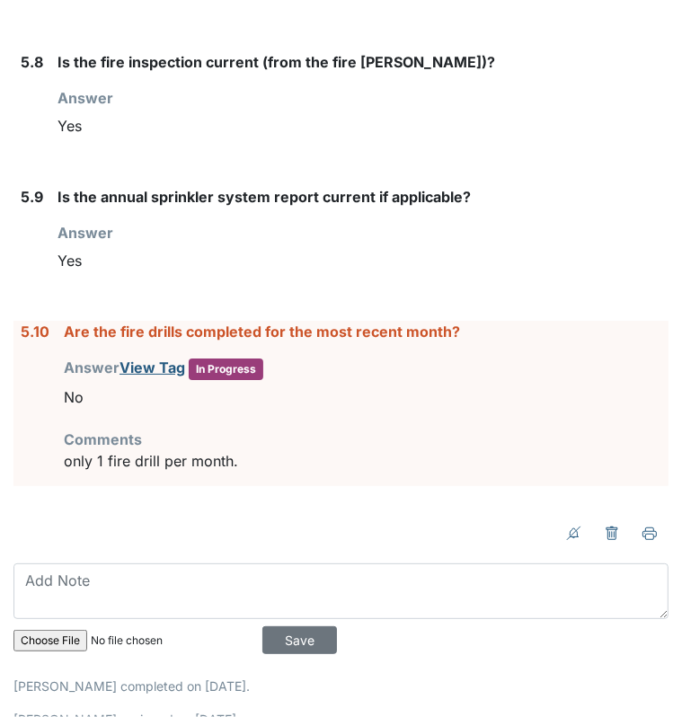
scroll to position [8528, 0]
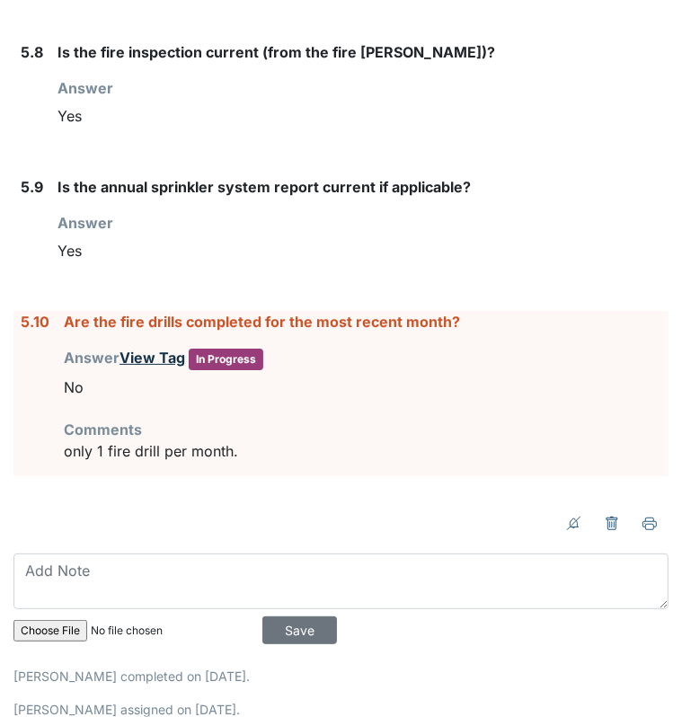
click at [148, 349] on link "View Tag" at bounding box center [153, 358] width 66 height 18
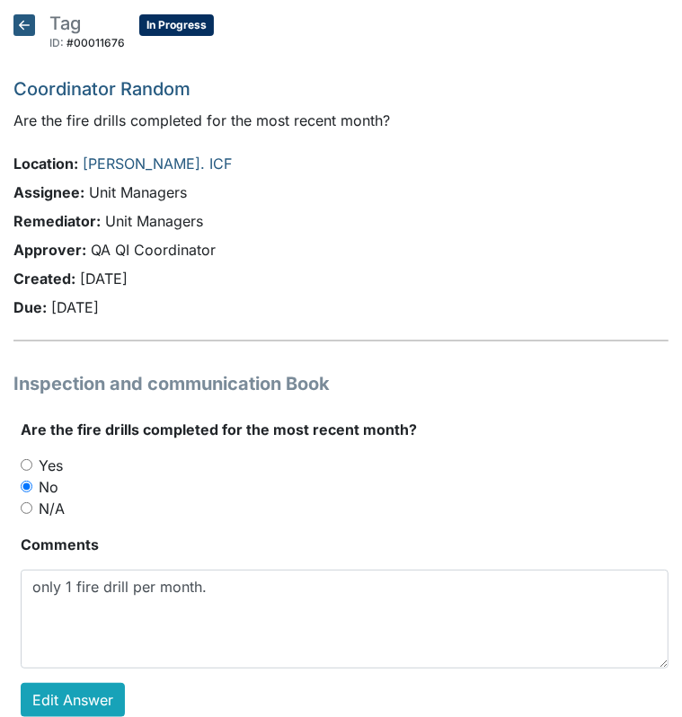
click at [25, 467] on input "Yes" at bounding box center [27, 465] width 12 height 12
radio input "true"
click at [73, 701] on link "Edit Answer" at bounding box center [73, 700] width 104 height 34
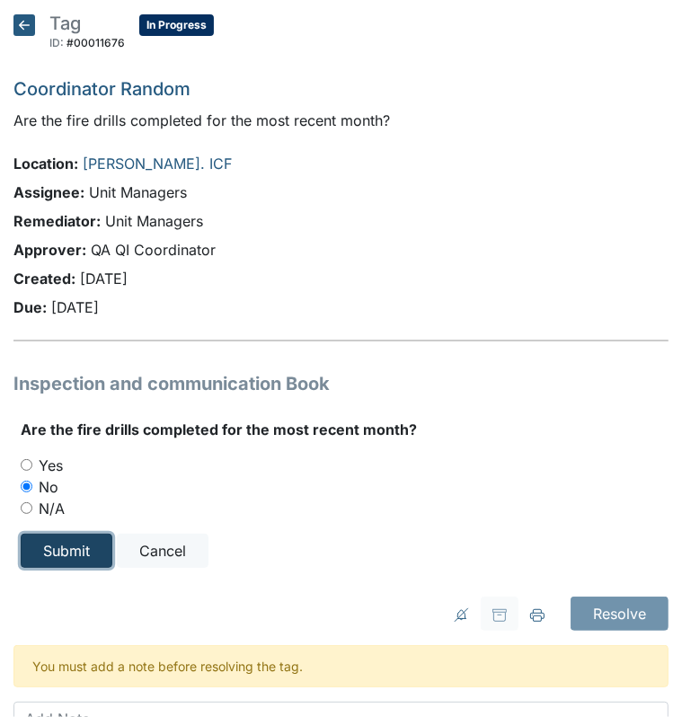
click at [65, 543] on input "Submit" at bounding box center [67, 551] width 92 height 34
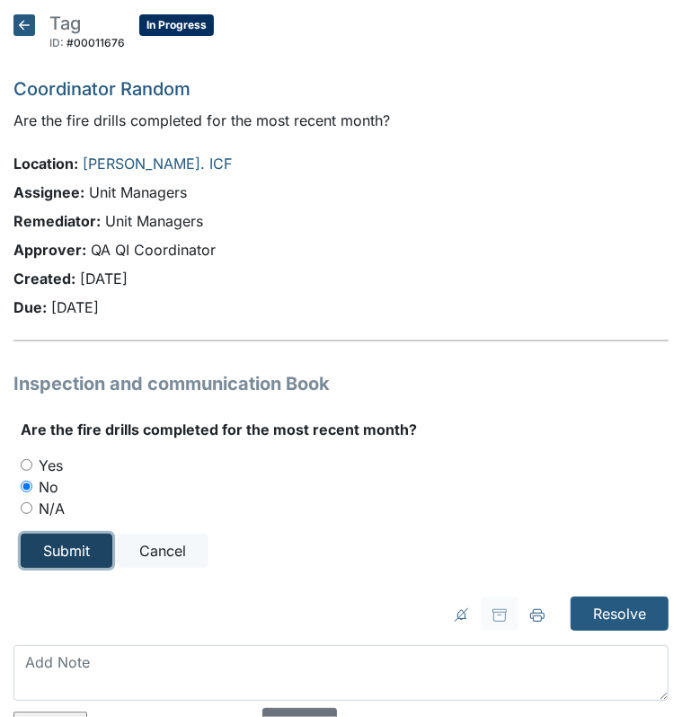
click at [47, 552] on input "Submit" at bounding box center [67, 551] width 92 height 34
click at [22, 464] on input "Yes" at bounding box center [27, 465] width 12 height 12
radio input "true"
click at [63, 532] on form "Are the fire drills completed for the most recent month? Yes No N/A Submit Canc…" at bounding box center [345, 493] width 648 height 149
click at [70, 542] on input "Submit" at bounding box center [67, 551] width 92 height 34
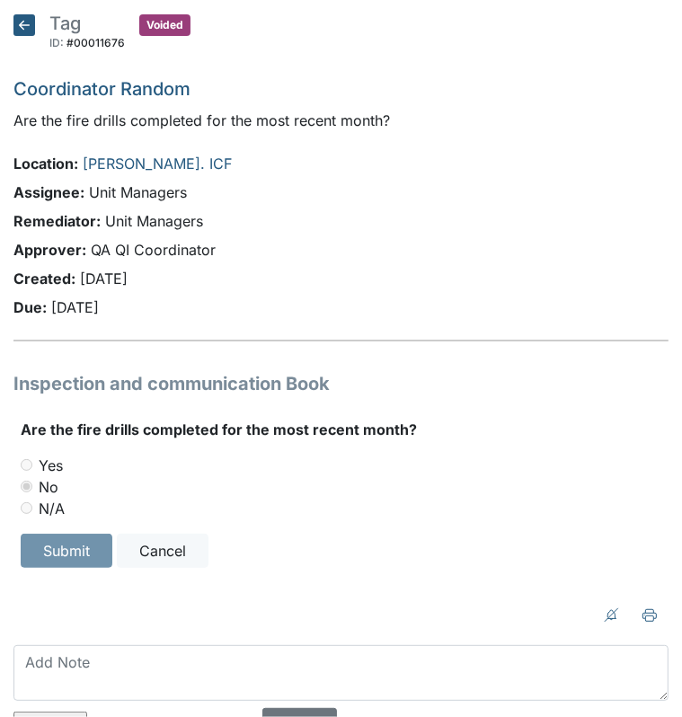
click at [29, 22] on icon at bounding box center [24, 25] width 22 height 22
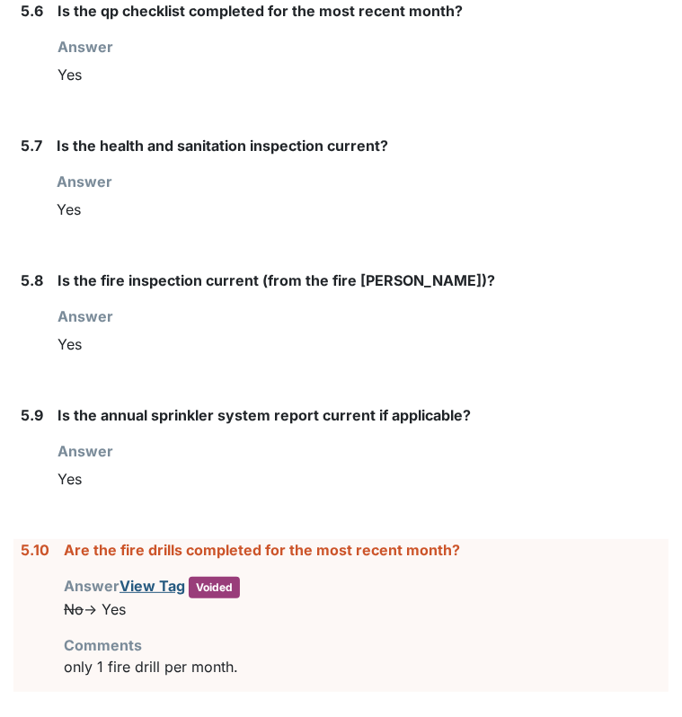
scroll to position [8518, 0]
